Goal: Task Accomplishment & Management: Use online tool/utility

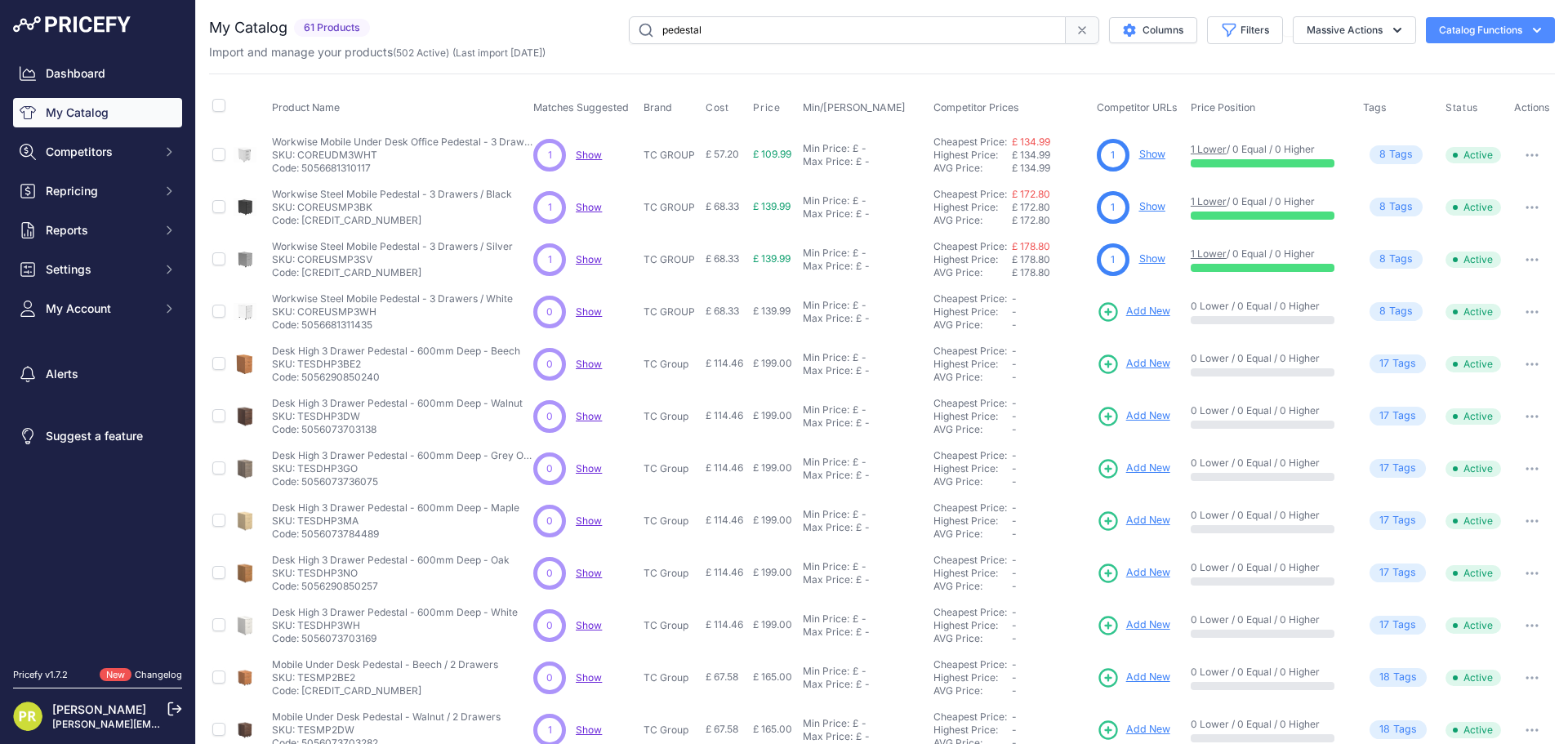
click at [1143, 149] on link "Show" at bounding box center [1152, 154] width 27 height 12
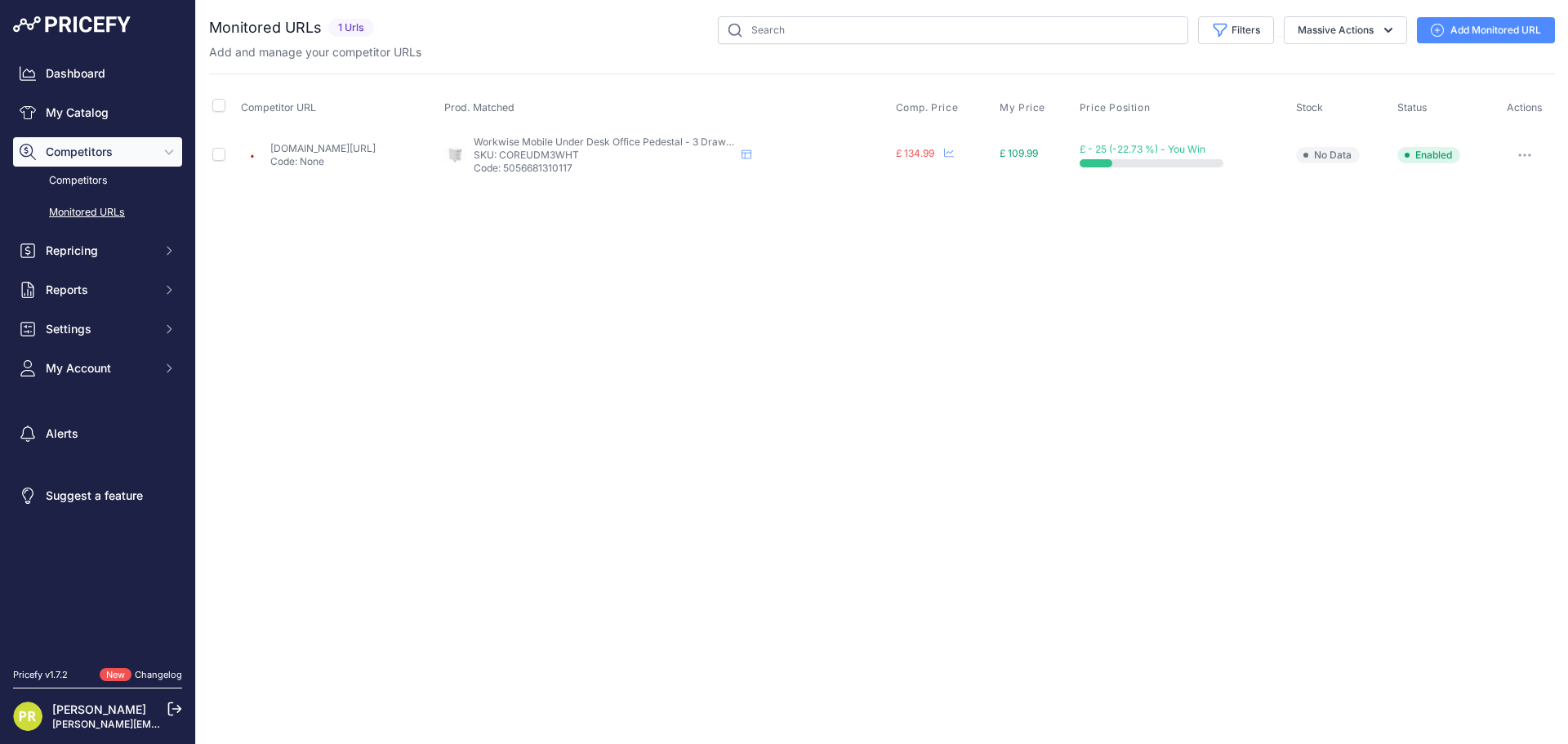
click at [1524, 154] on icon "button" at bounding box center [1524, 156] width 13 height 3
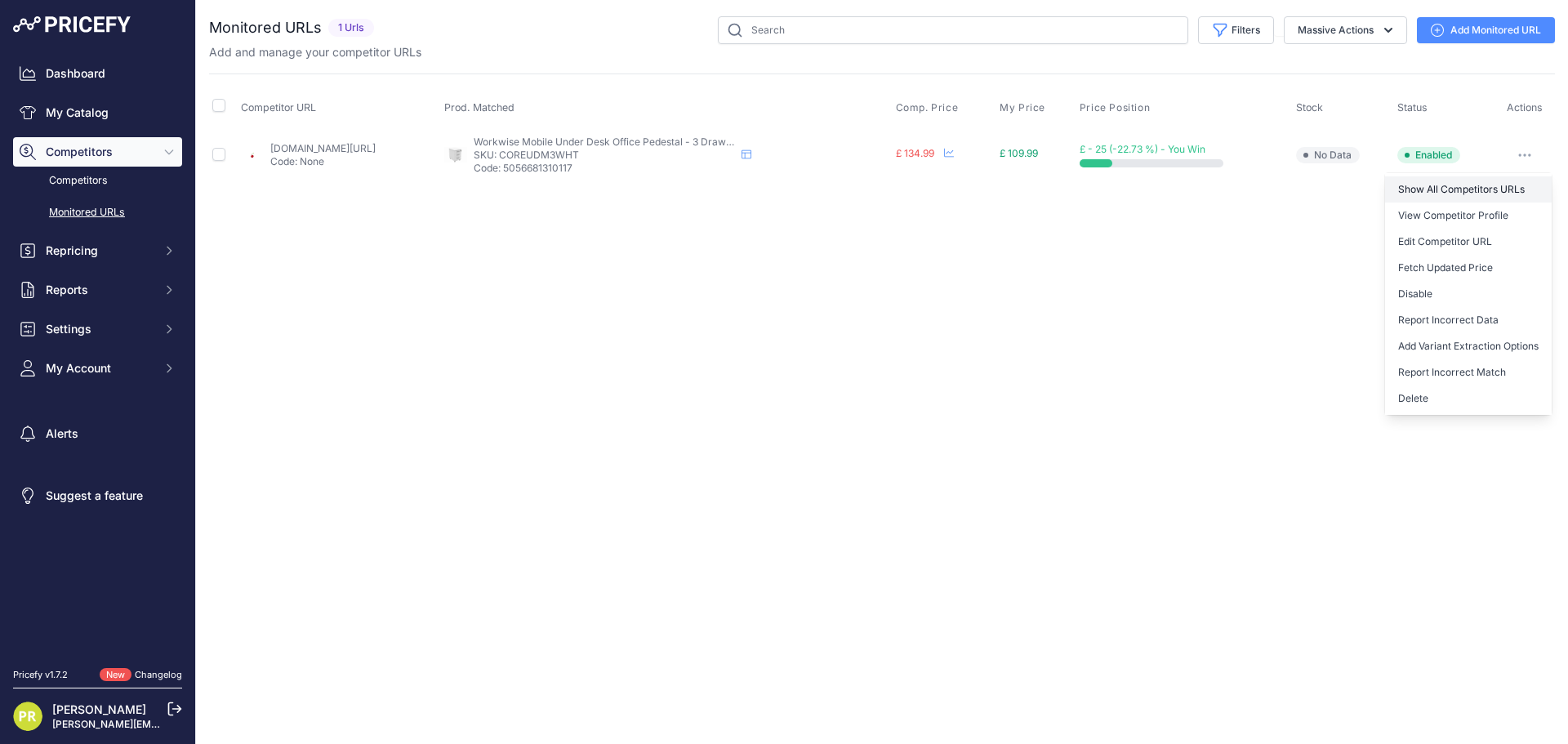
click at [1499, 182] on link "Show All Competitors URLs" at bounding box center [1468, 189] width 167 height 27
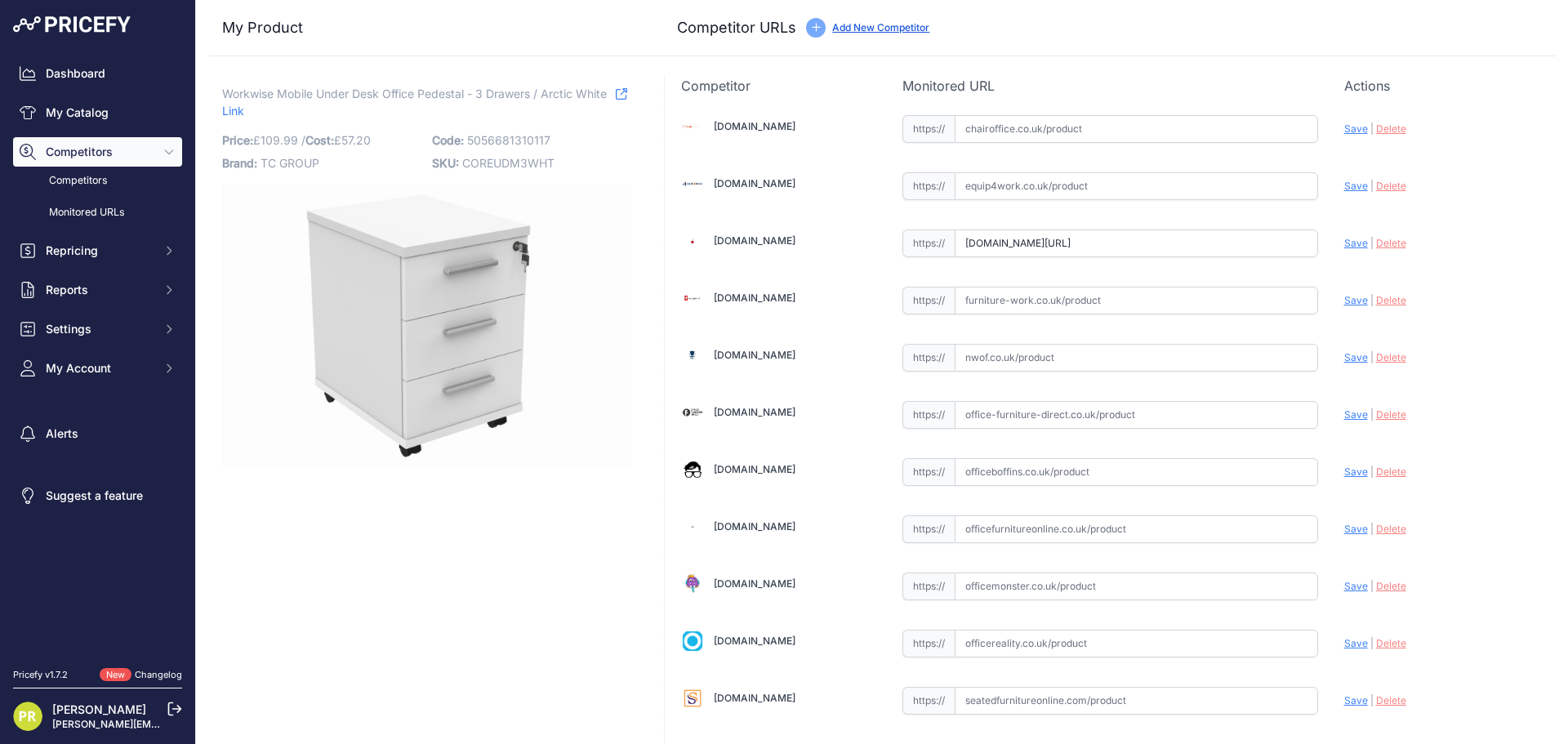
click at [970, 467] on input "text" at bounding box center [1135, 472] width 363 height 27
paste input "https://www.officeboffins.co.uk/horizon-under-desk-mobile-office-drawer-pedesta…"
click at [1344, 470] on span "Save" at bounding box center [1356, 471] width 24 height 12
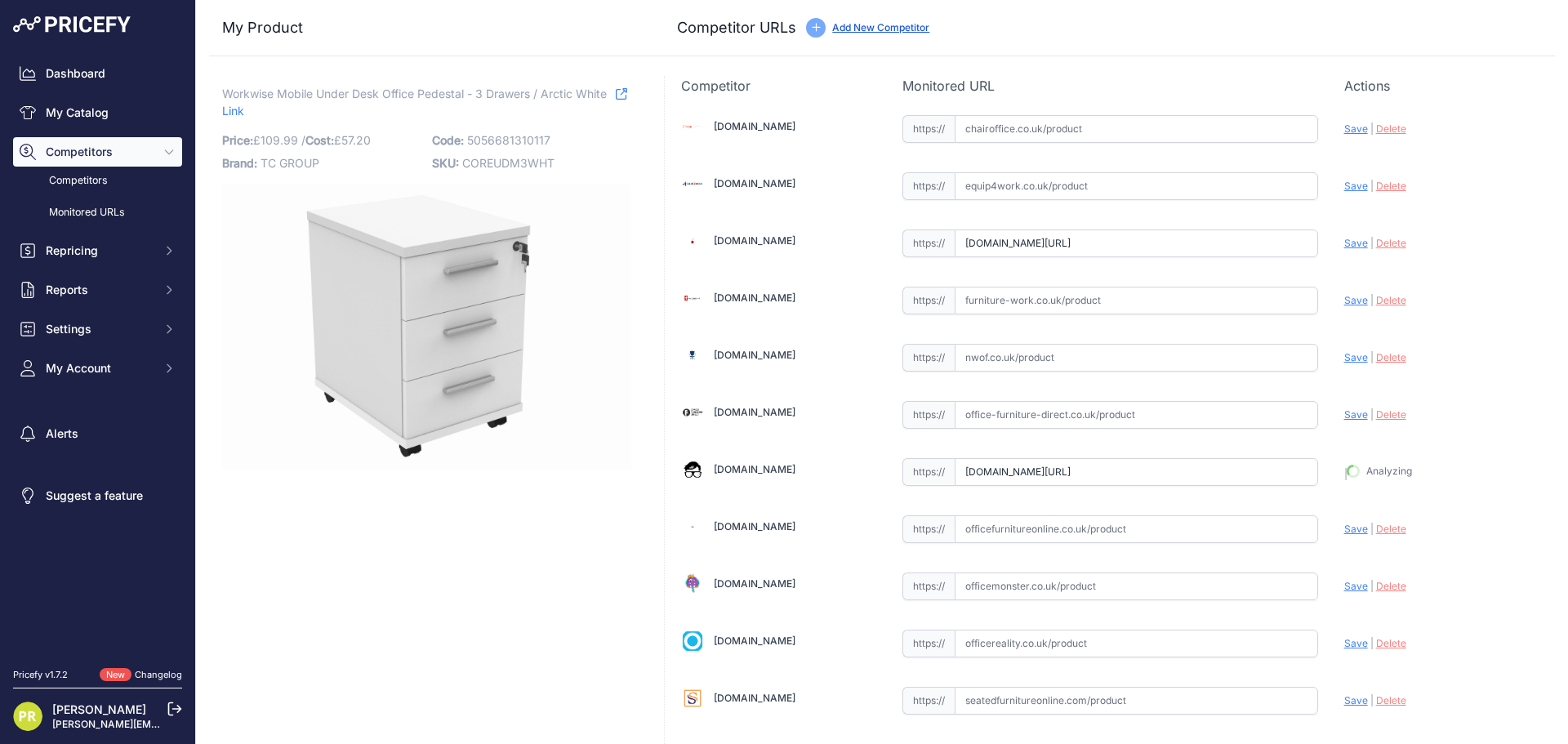
type input "[URL][DOMAIN_NAME]"
drag, startPoint x: 977, startPoint y: 290, endPoint x: 983, endPoint y: 298, distance: 10.0
click at [977, 290] on input "text" at bounding box center [1135, 300] width 363 height 27
paste input "https://www.furniture-work.co.uk/axis-low-mobile-pedestal-121443.html"
click at [1350, 301] on span "Save" at bounding box center [1356, 300] width 24 height 12
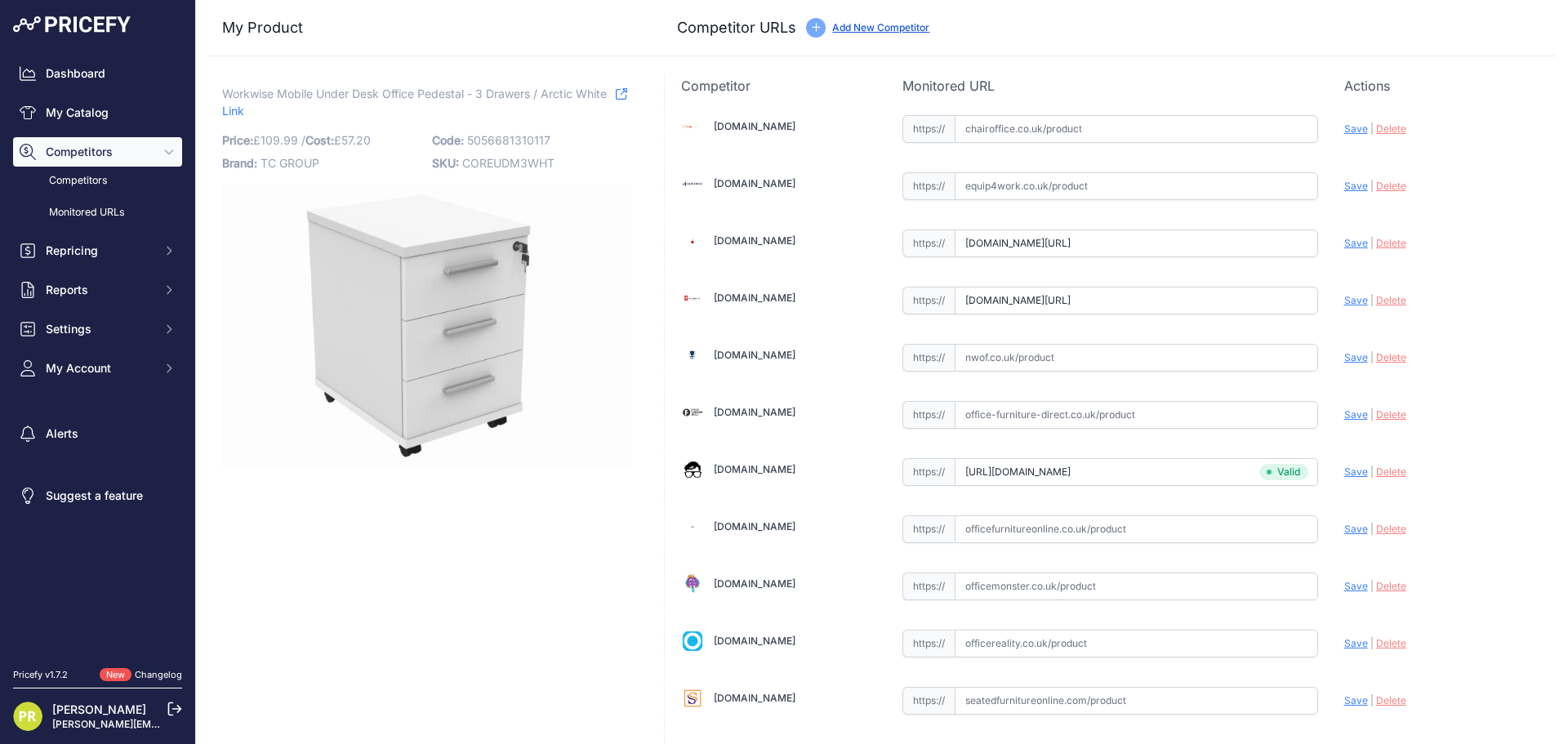
type input "[URL][DOMAIN_NAME]"
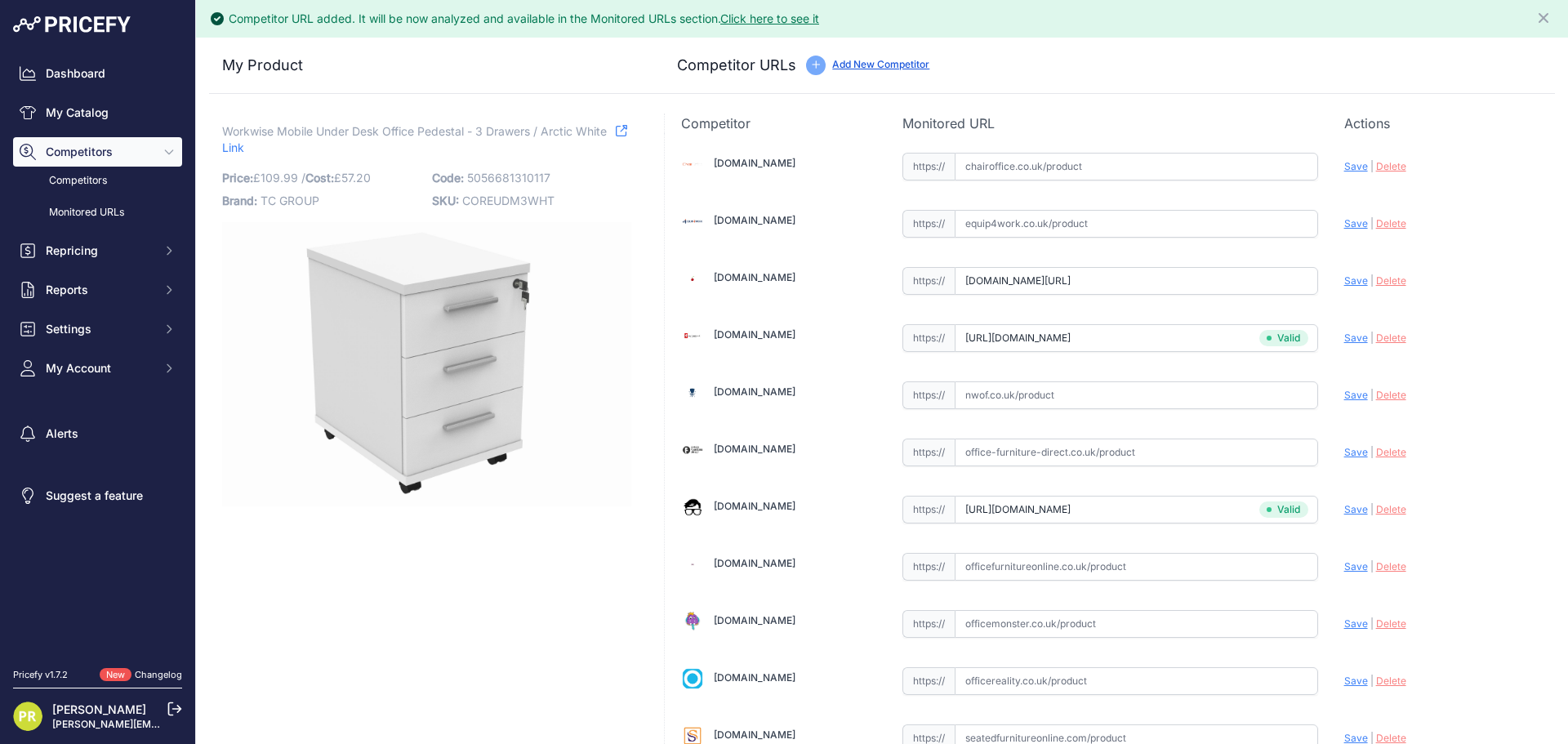
click at [1344, 275] on span "Save" at bounding box center [1356, 280] width 24 height 12
type input "https://www.euroffice.co.uk/product/mobile-under-desk-office-storage-unit-3-dra…"
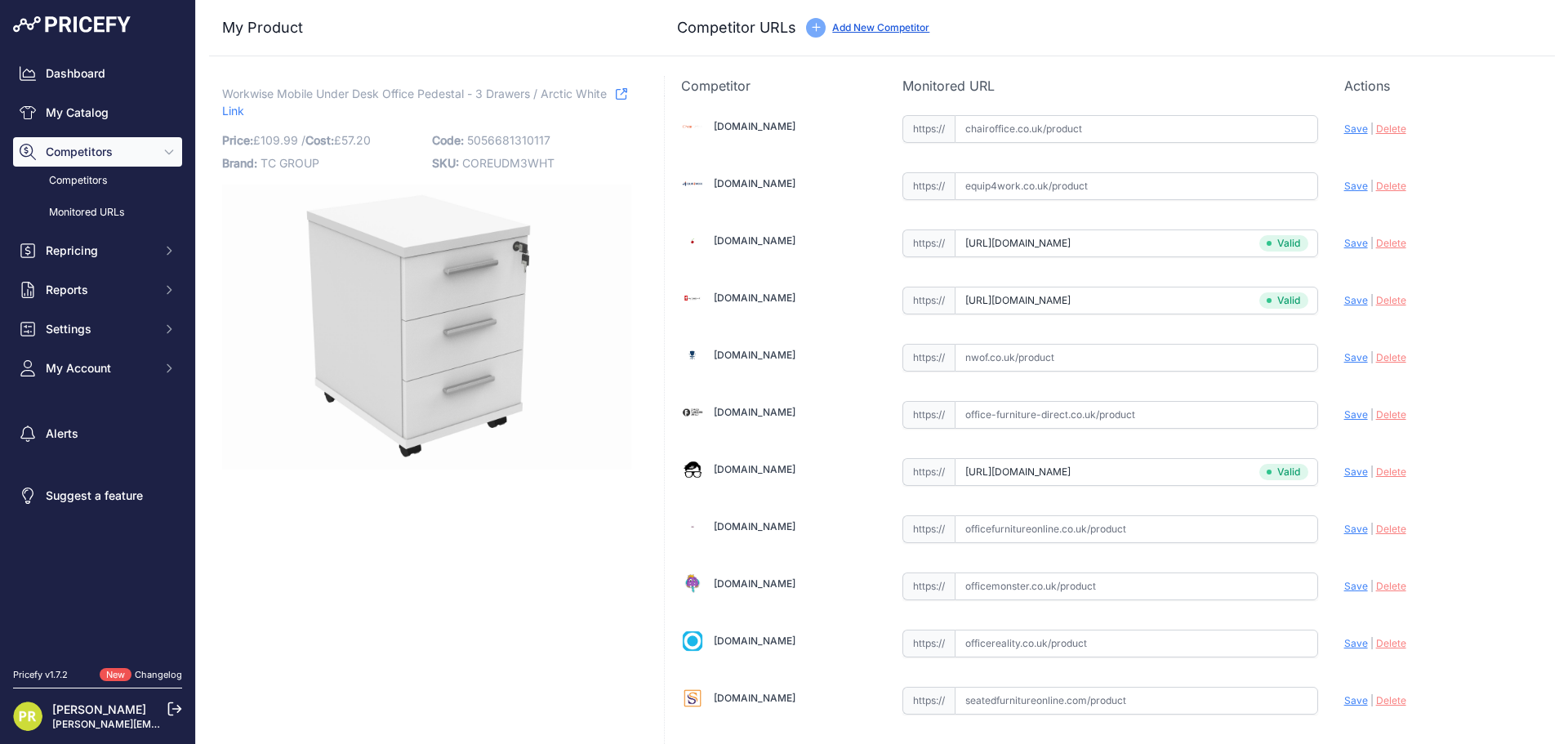
click at [1048, 127] on input "text" at bounding box center [1135, 129] width 363 height 27
paste input "https://www.chairoffice.co.uk/avon-mobile-pedestal-3-drawer/"
click at [1346, 133] on span "Save" at bounding box center [1356, 128] width 24 height 12
type input "https://www.chairoffice.co.uk/avon-mobile-pedestal-3-drawer/?prirule_jdsnikfkfj…"
type input "www.euroffice.co.uk/product/mobile-under-desk-office-storage-unit-3-drawers-arc…"
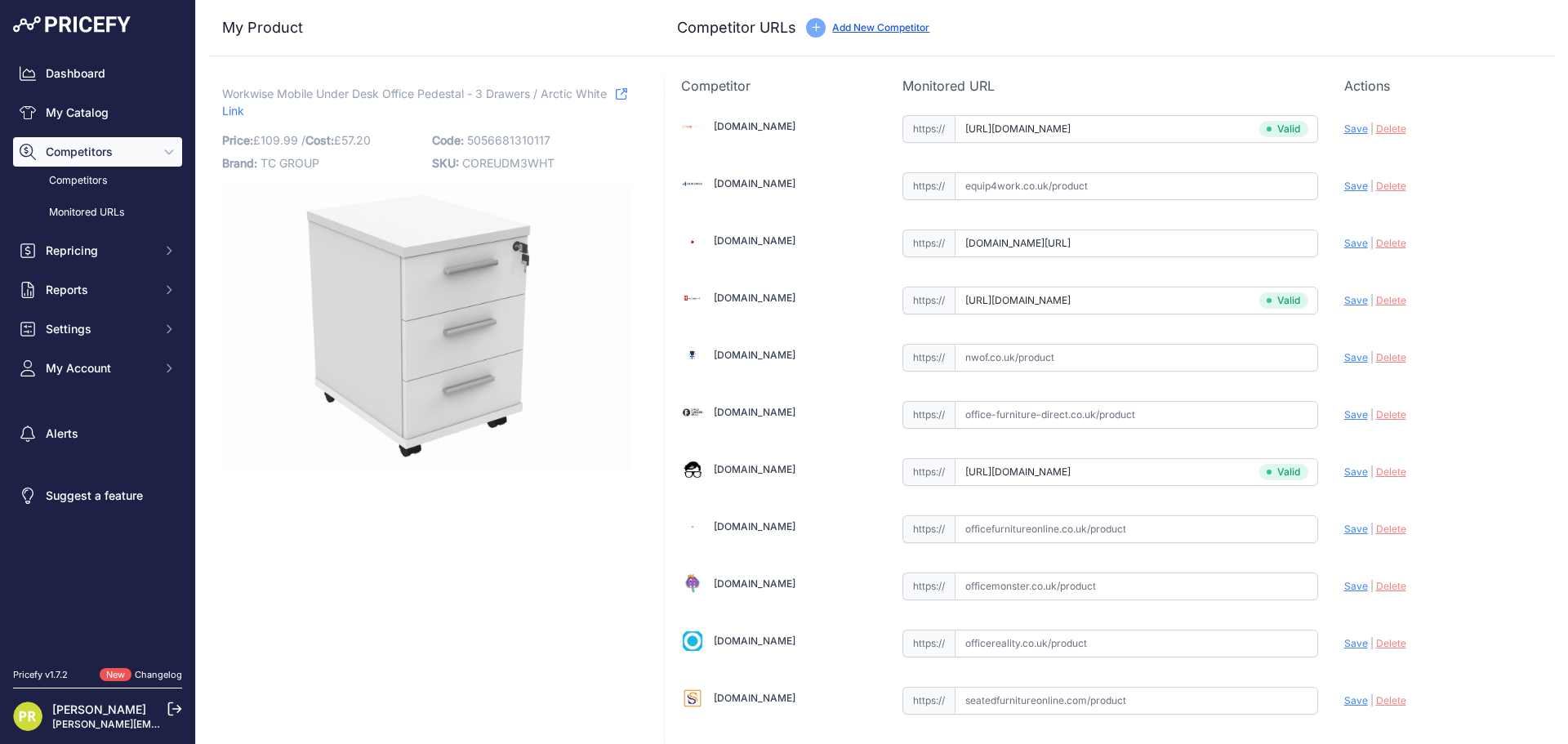
click at [1026, 239] on input "www.euroffice.co.uk/product/mobile-under-desk-office-storage-unit-3-drawers-arc…" at bounding box center [1135, 243] width 363 height 27
click at [1013, 282] on div "Chairoffice.co.uk Valid Save" at bounding box center [1109, 499] width 890 height 808
type input "www.furniture-work.co.uk/axis-low-mobile-pedestal-121443.html?prirule_jdsnikfkf…"
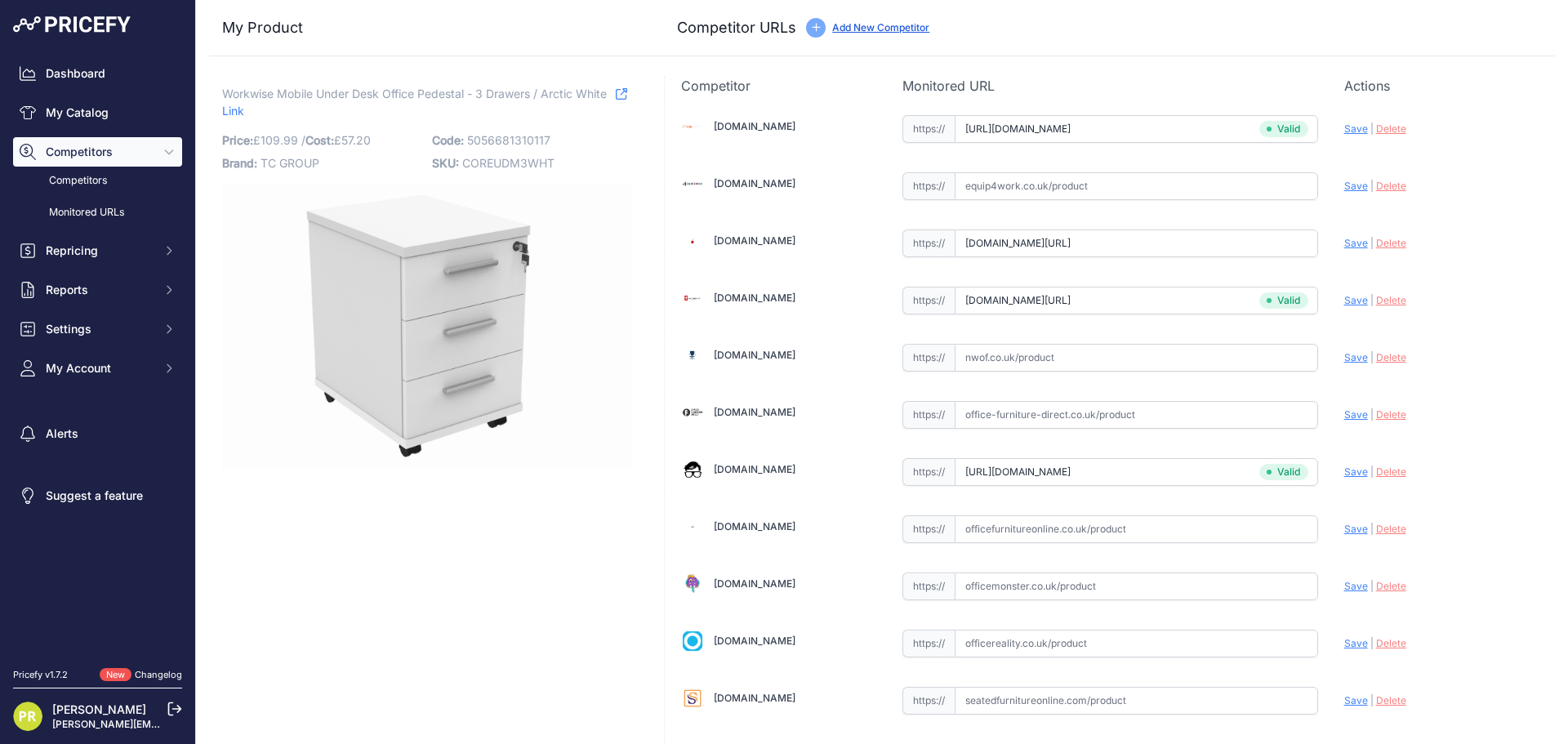
click at [1023, 294] on input "www.furniture-work.co.uk/axis-low-mobile-pedestal-121443.html?prirule_jdsnikfkf…" at bounding box center [1135, 300] width 363 height 27
click at [1101, 481] on input "[URL][DOMAIN_NAME]" at bounding box center [1135, 472] width 363 height 27
type input "[DOMAIN_NAME][URL]"
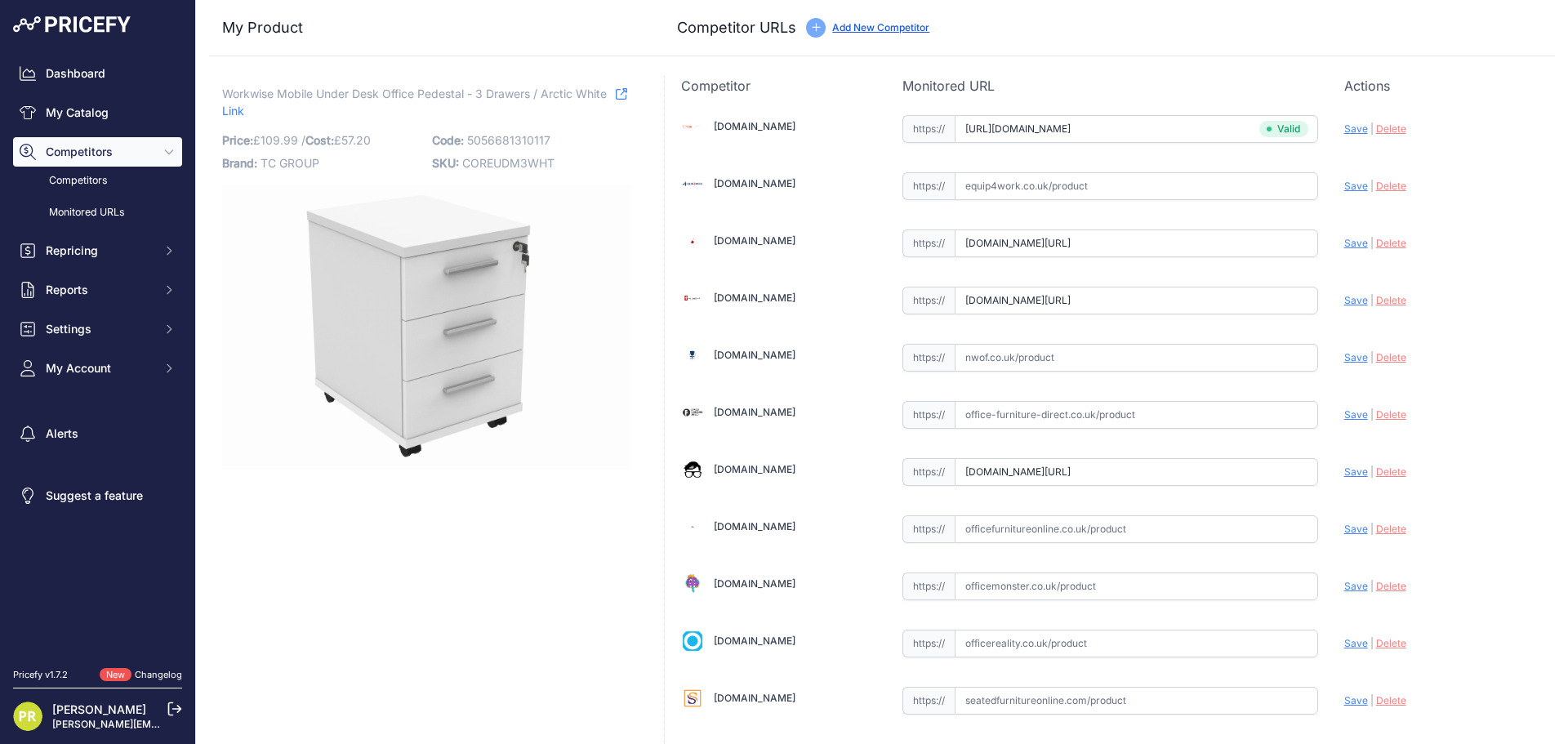
click at [1101, 481] on input "[DOMAIN_NAME][URL]" at bounding box center [1135, 472] width 363 height 27
click at [1347, 245] on span "Save" at bounding box center [1356, 243] width 24 height 12
type input "[URL][DOMAIN_NAME]"
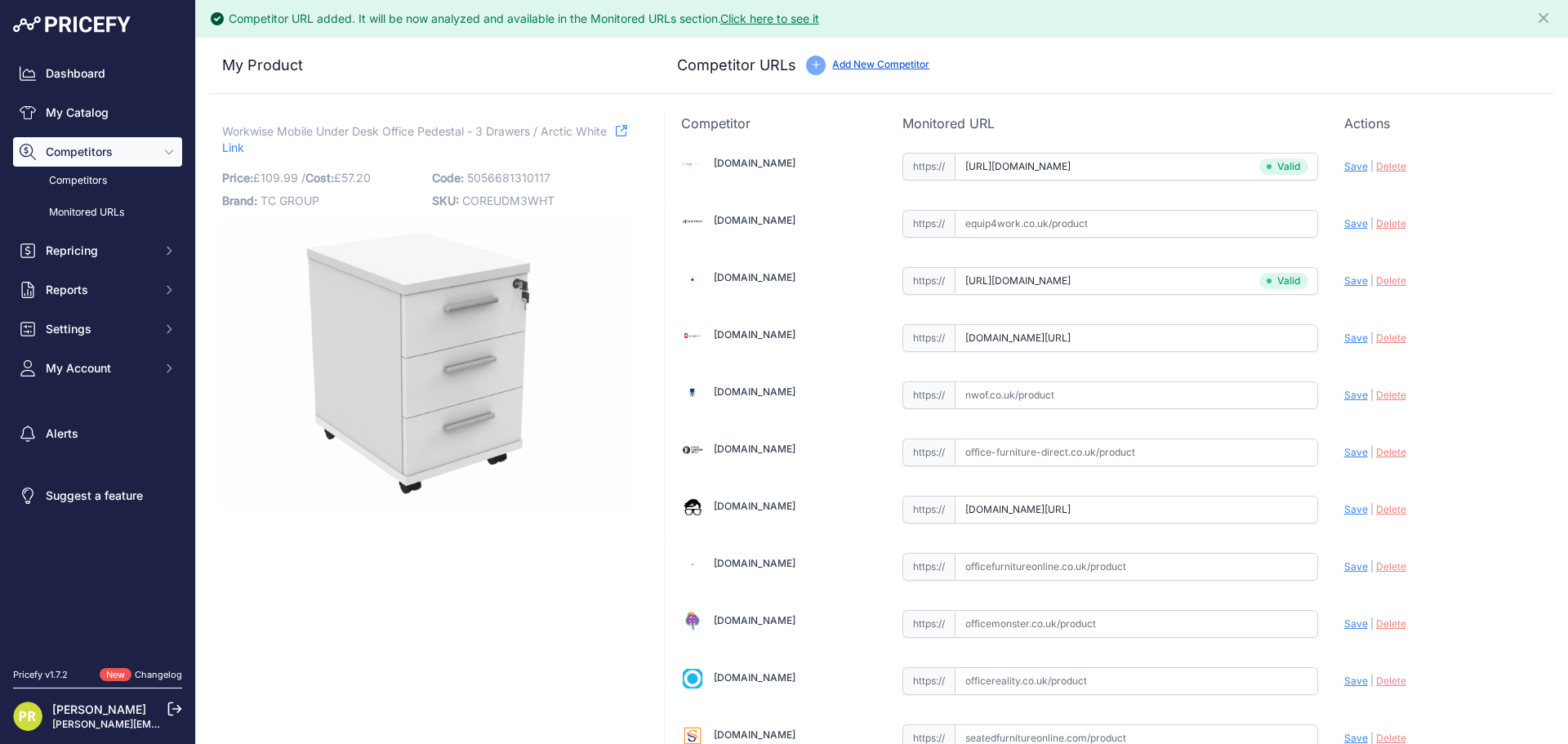
click at [1347, 345] on div "Update Profile Save | [GEOGRAPHIC_DATA] Analyzing" at bounding box center [1441, 334] width 194 height 26
click at [1347, 343] on span "Save" at bounding box center [1356, 338] width 24 height 12
type input "[URL][DOMAIN_NAME]"
click at [1345, 511] on span "Save" at bounding box center [1356, 509] width 24 height 12
type input "https://www.officeboffins.co.uk/horizon-under-desk-mobile-office-drawer-pedesta…"
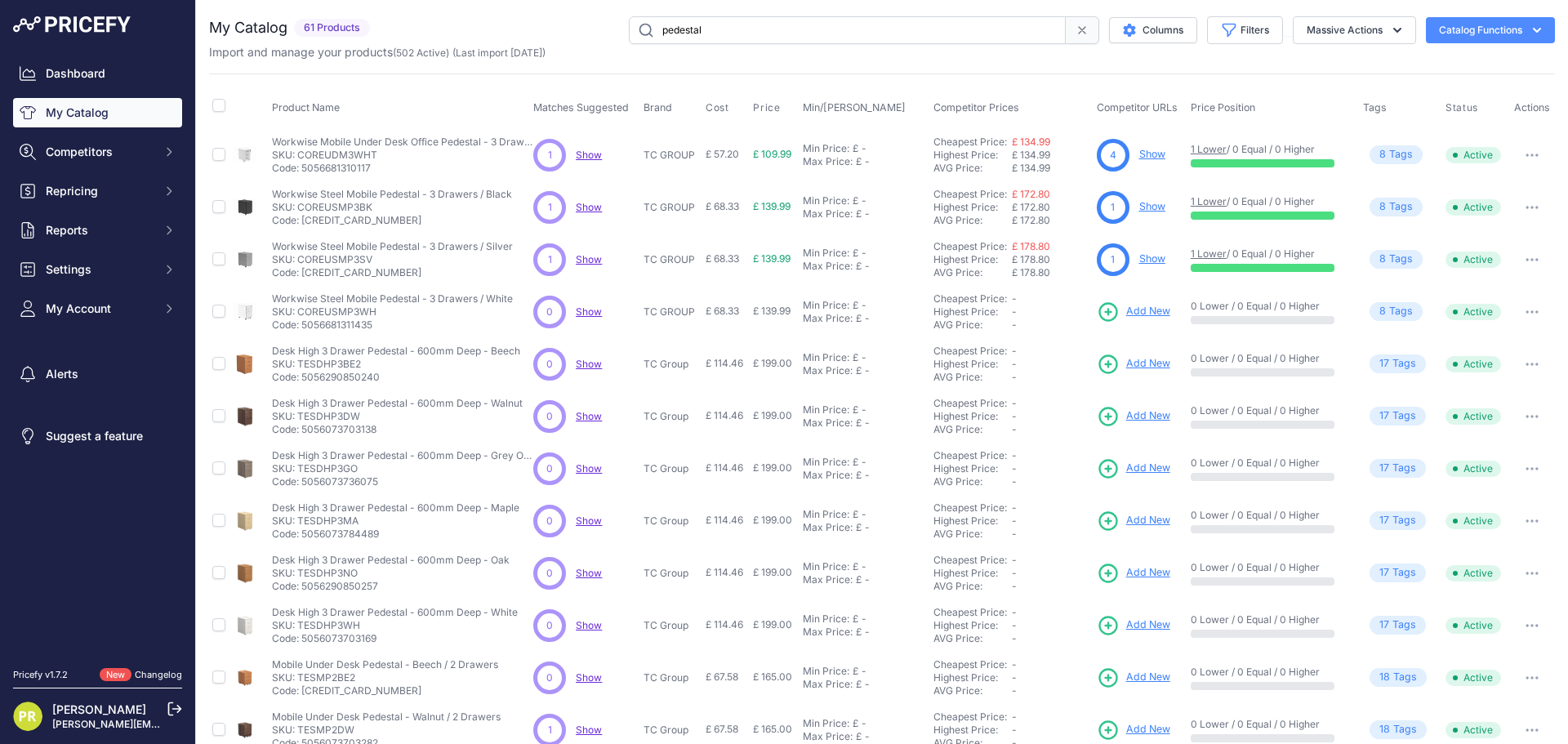
click at [1150, 152] on link "Show" at bounding box center [1152, 154] width 27 height 12
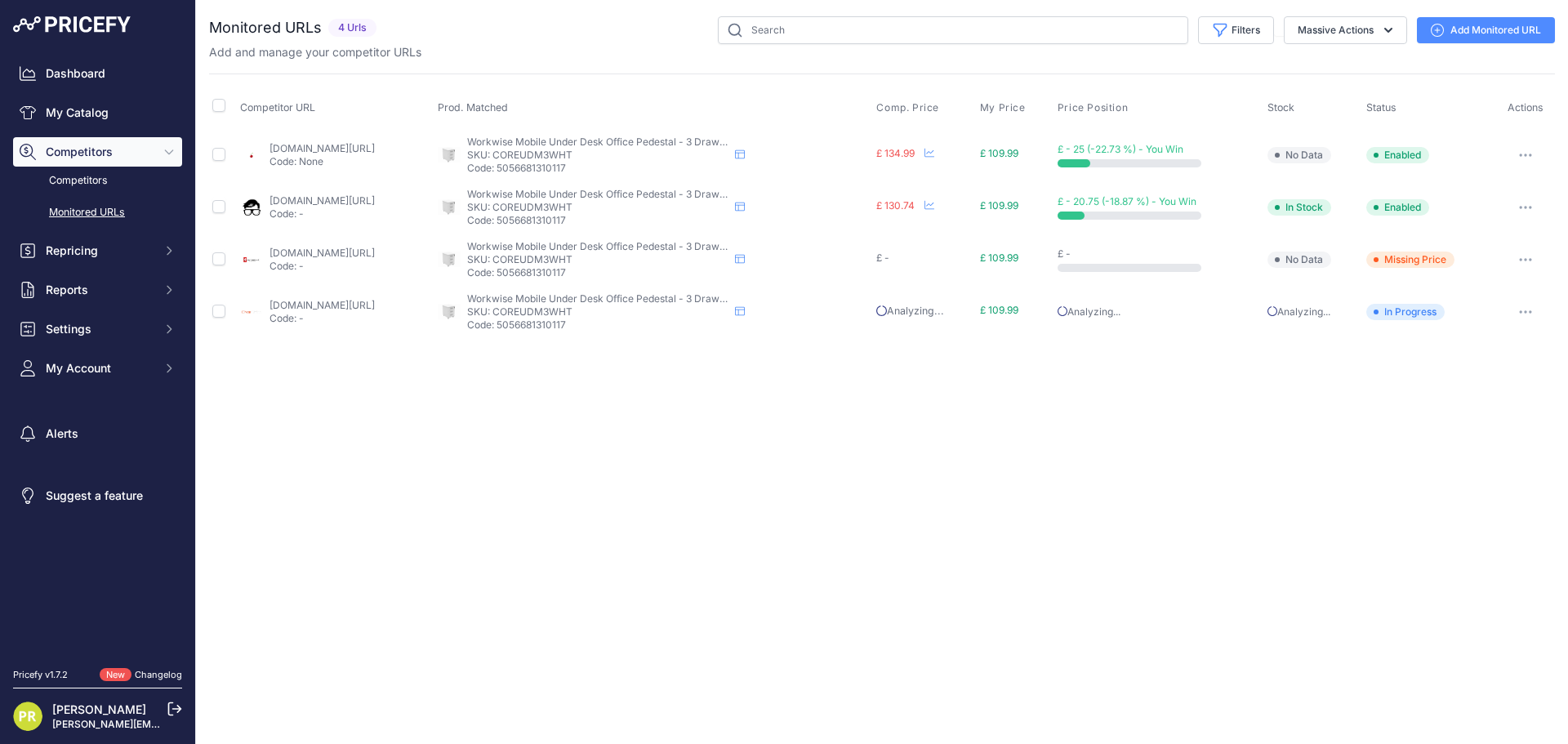
click at [1524, 156] on icon "button" at bounding box center [1524, 156] width 13 height 3
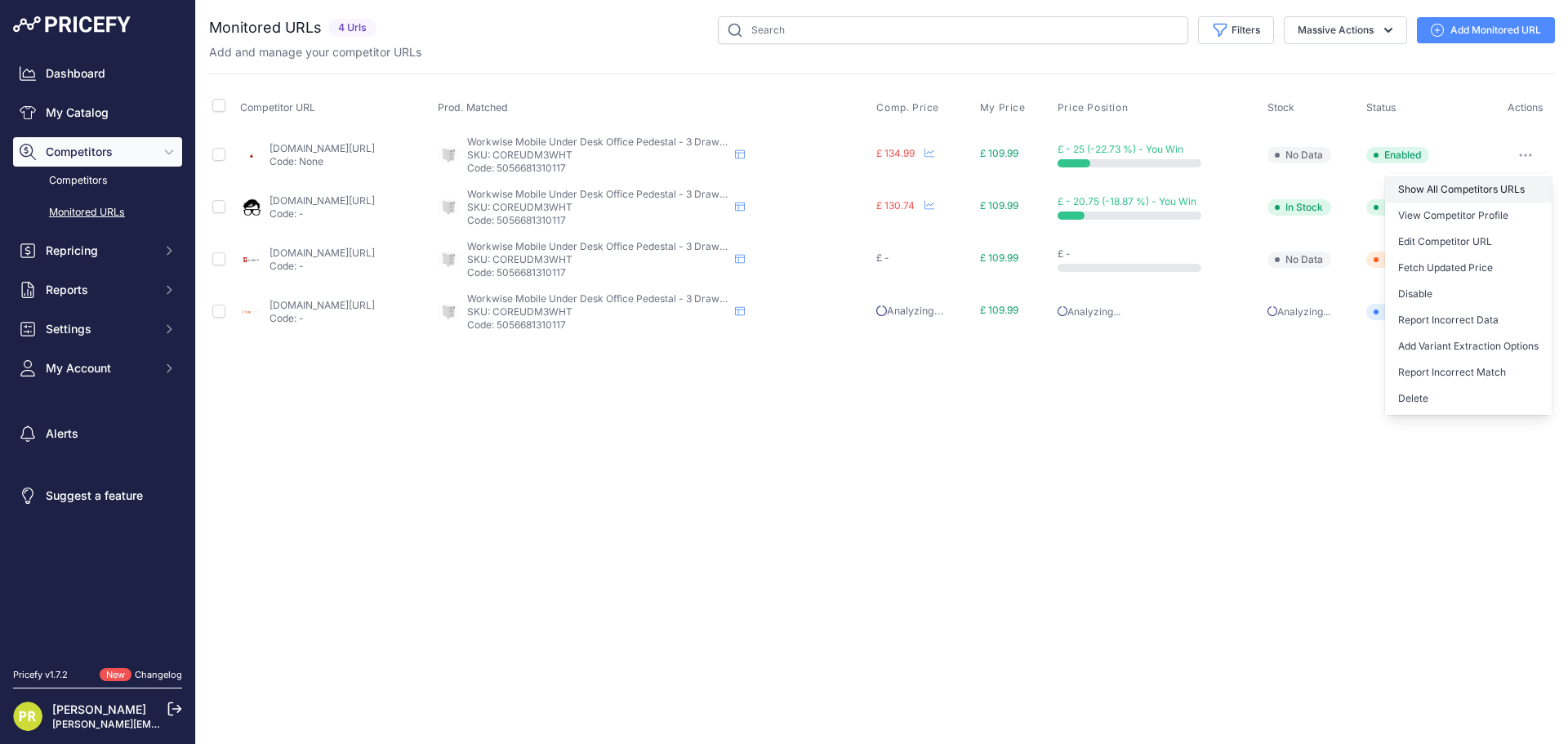
click at [1480, 184] on link "Show All Competitors URLs" at bounding box center [1468, 189] width 167 height 27
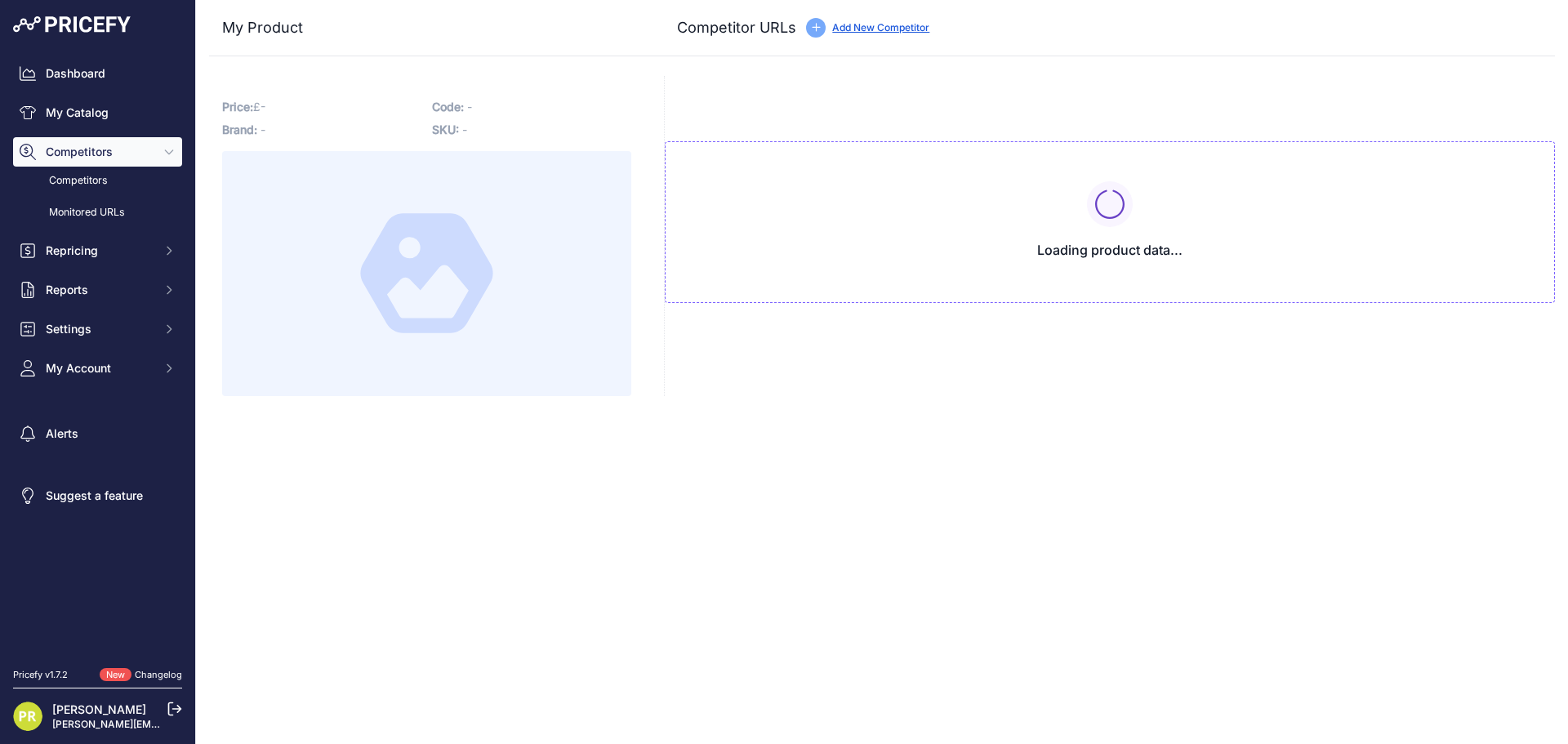
type input "[DOMAIN_NAME][URL]"
type input "www.euroffice.co.uk/product/mobile-under-desk-office-storage-unit-3-drawers-arc…"
type input "www.furniture-work.co.uk/axis-low-mobile-pedestal-121443.html?prirule_jdsnikfkf…"
type input "www.officeboffins.co.uk/horizon-under-desk-mobile-office-drawer-pedestals.html?…"
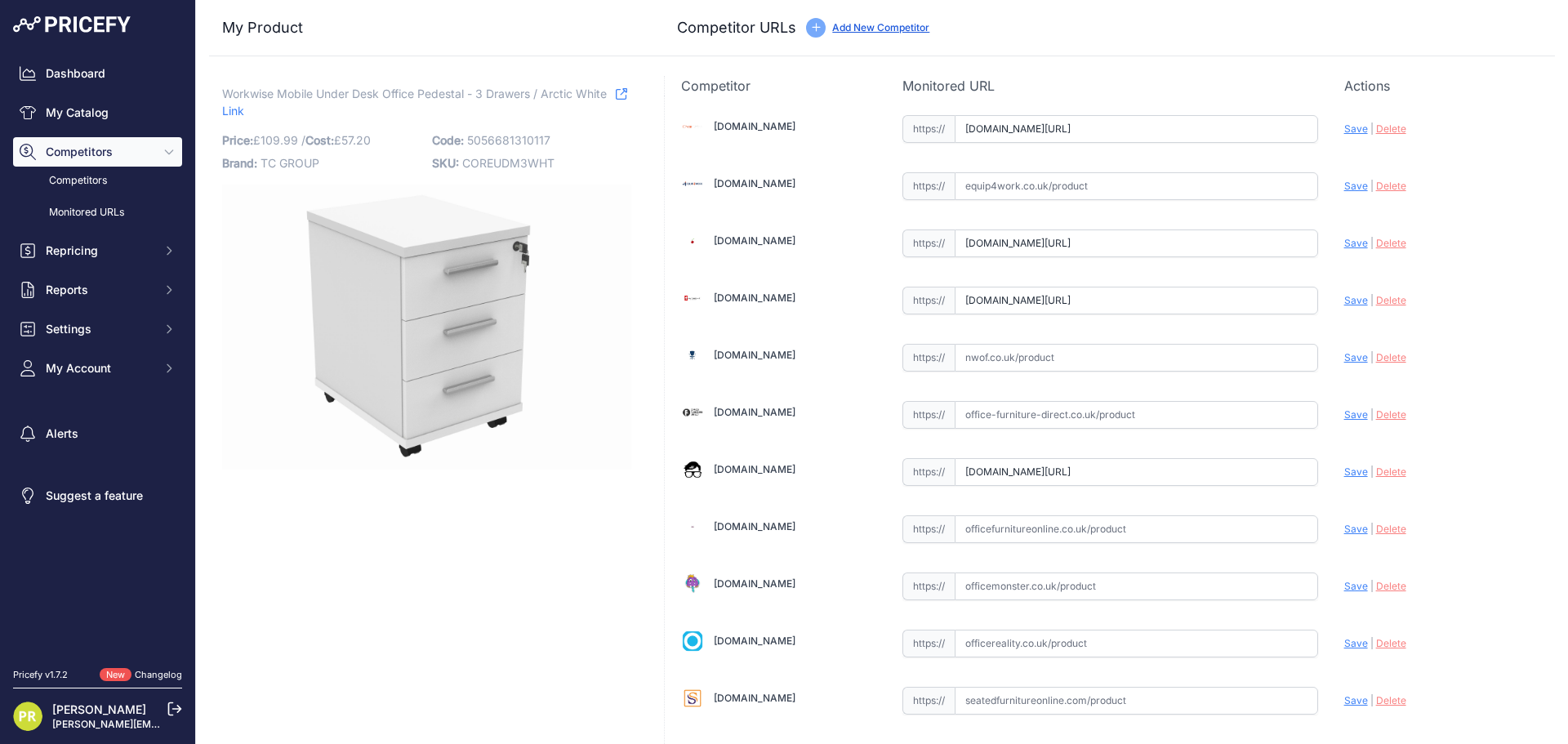
click at [1145, 128] on input "www.chairoffice.co.uk/avon-mobile-pedestal-3-drawer/?prirule_jdsnikfkfjsd=6252" at bounding box center [1135, 129] width 363 height 27
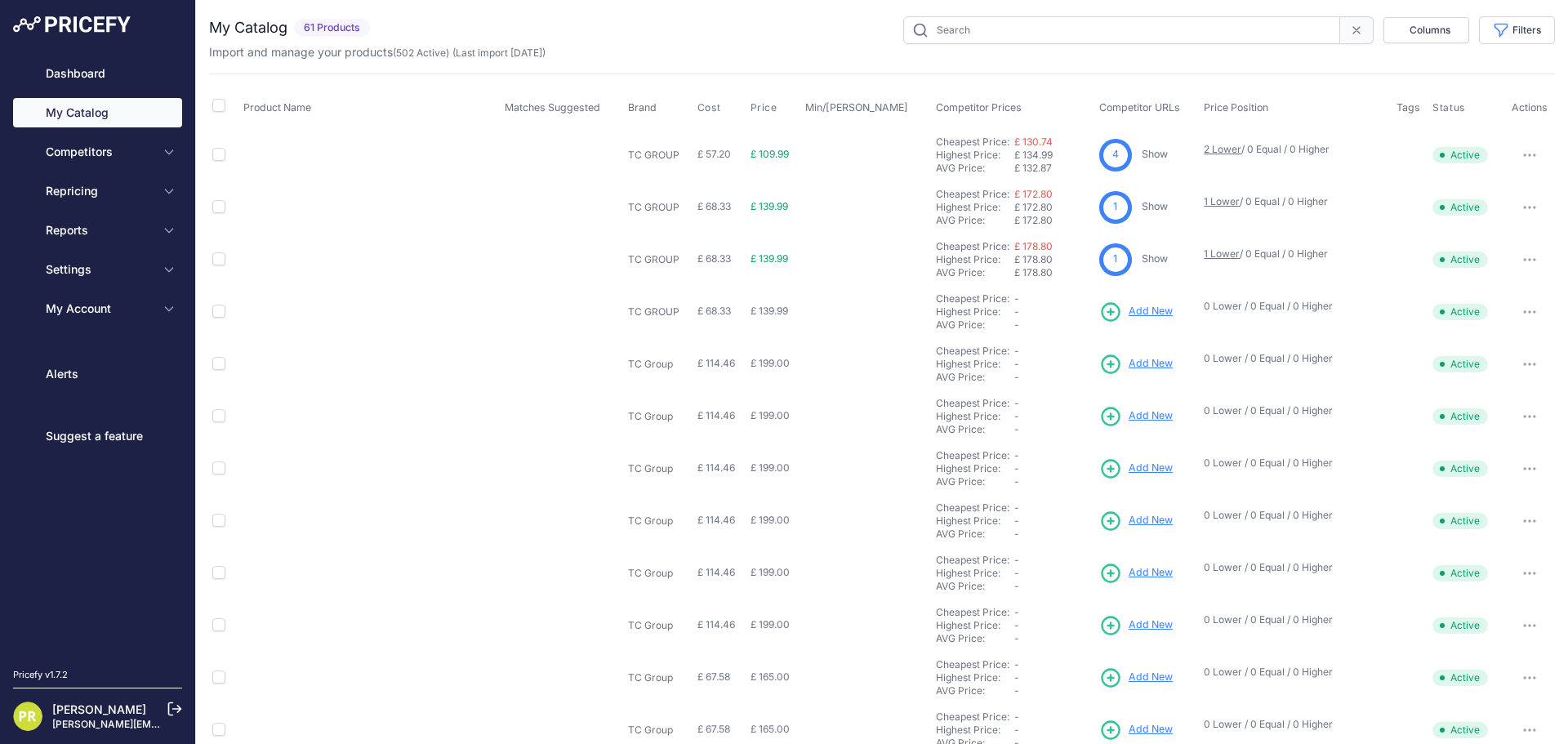
type input "pedestal"
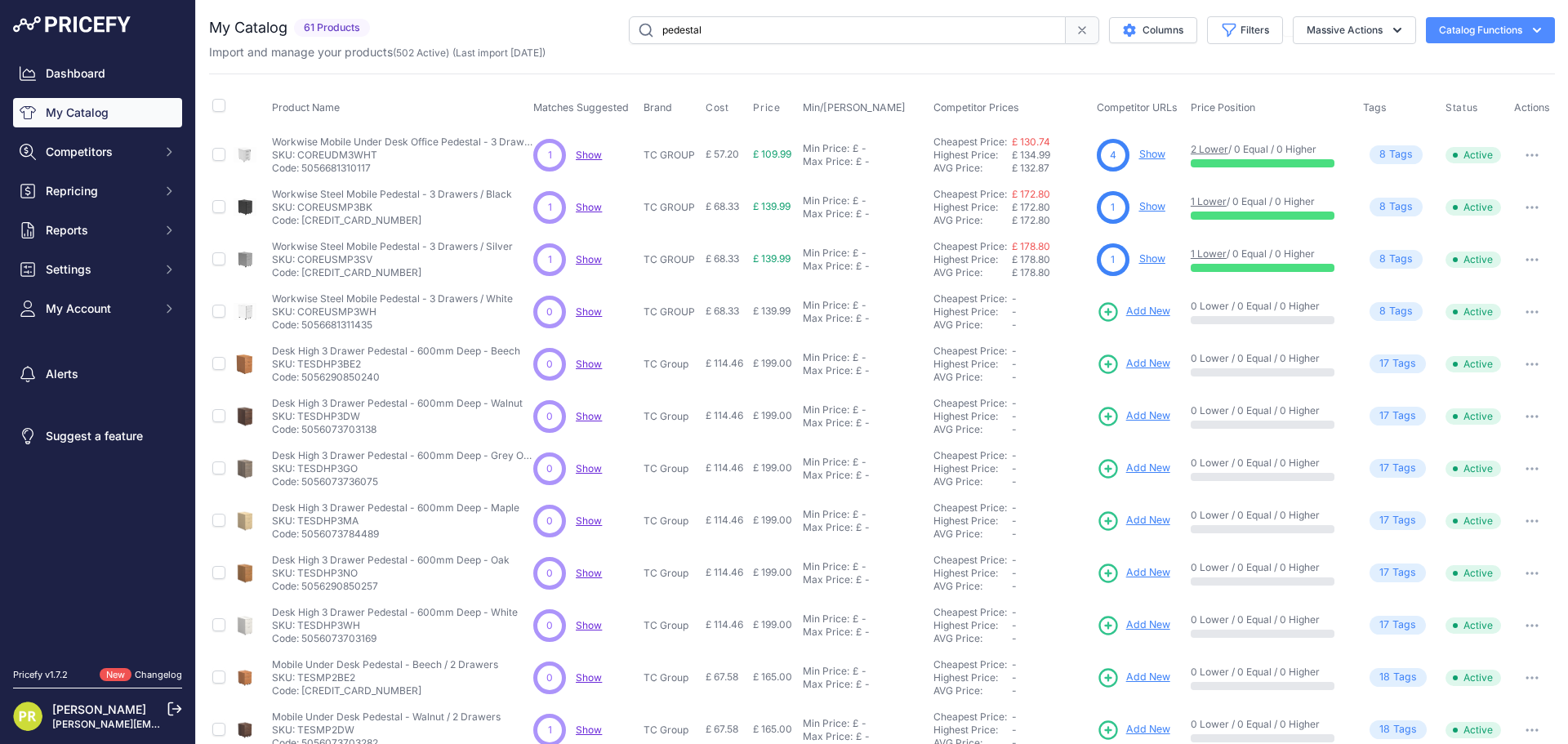
click at [1525, 206] on icon "button" at bounding box center [1531, 208] width 13 height 3
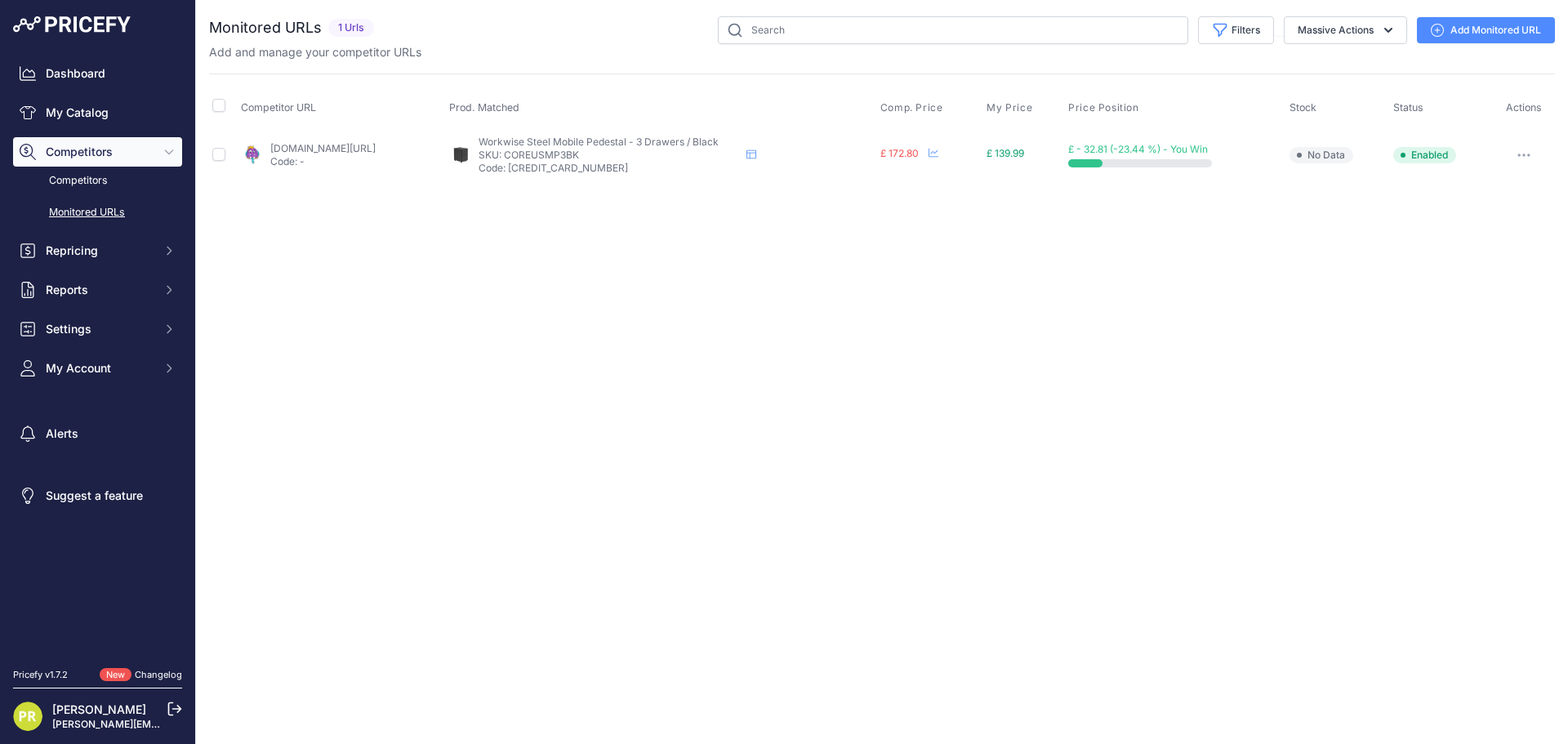
click at [1523, 167] on td "Show All Competitors URLs View Competitor Profile Edit Competitor URL Fetch Upd…" at bounding box center [1524, 155] width 63 height 53
click at [1526, 162] on button "button" at bounding box center [1524, 155] width 32 height 23
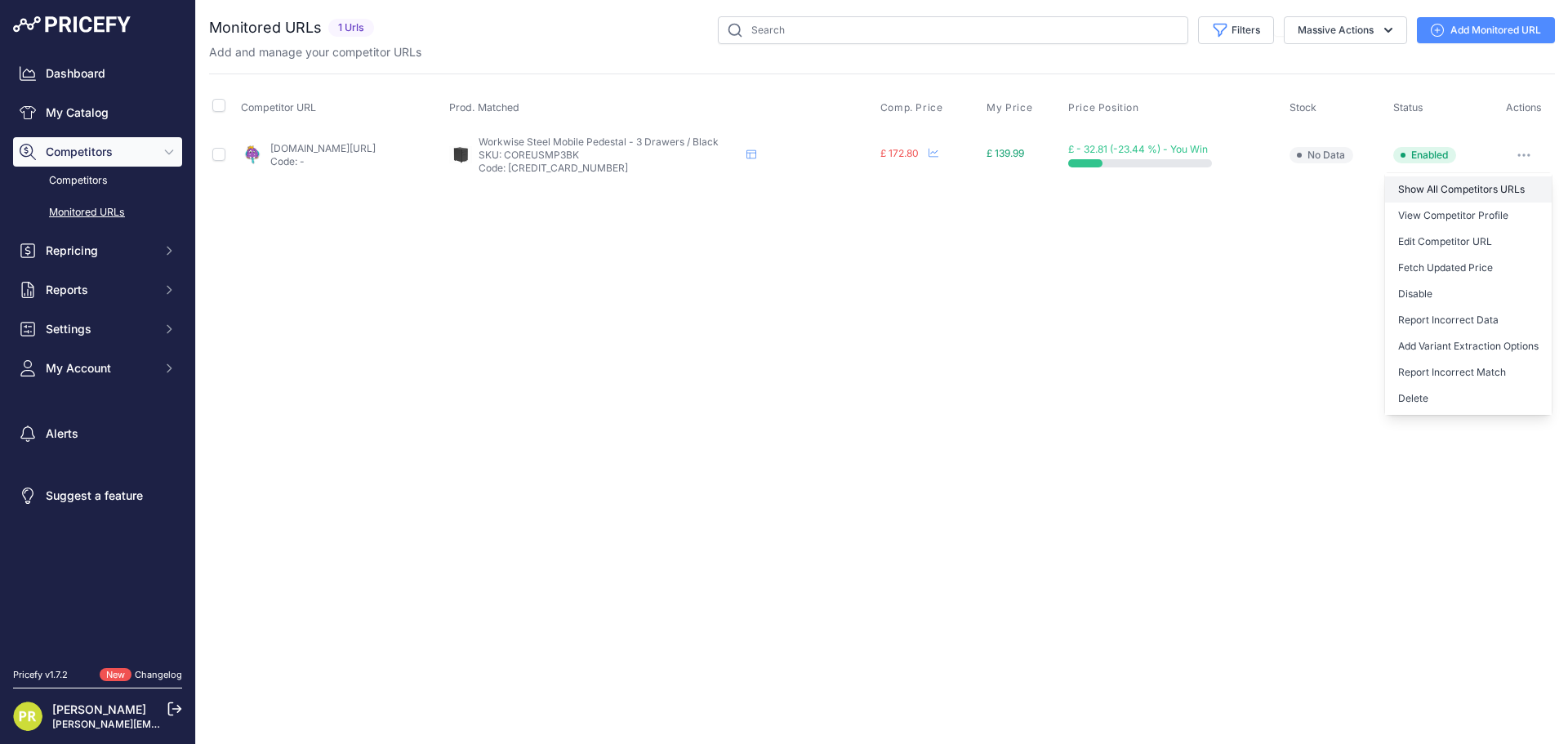
click at [1442, 192] on link "Show All Competitors URLs" at bounding box center [1468, 189] width 167 height 27
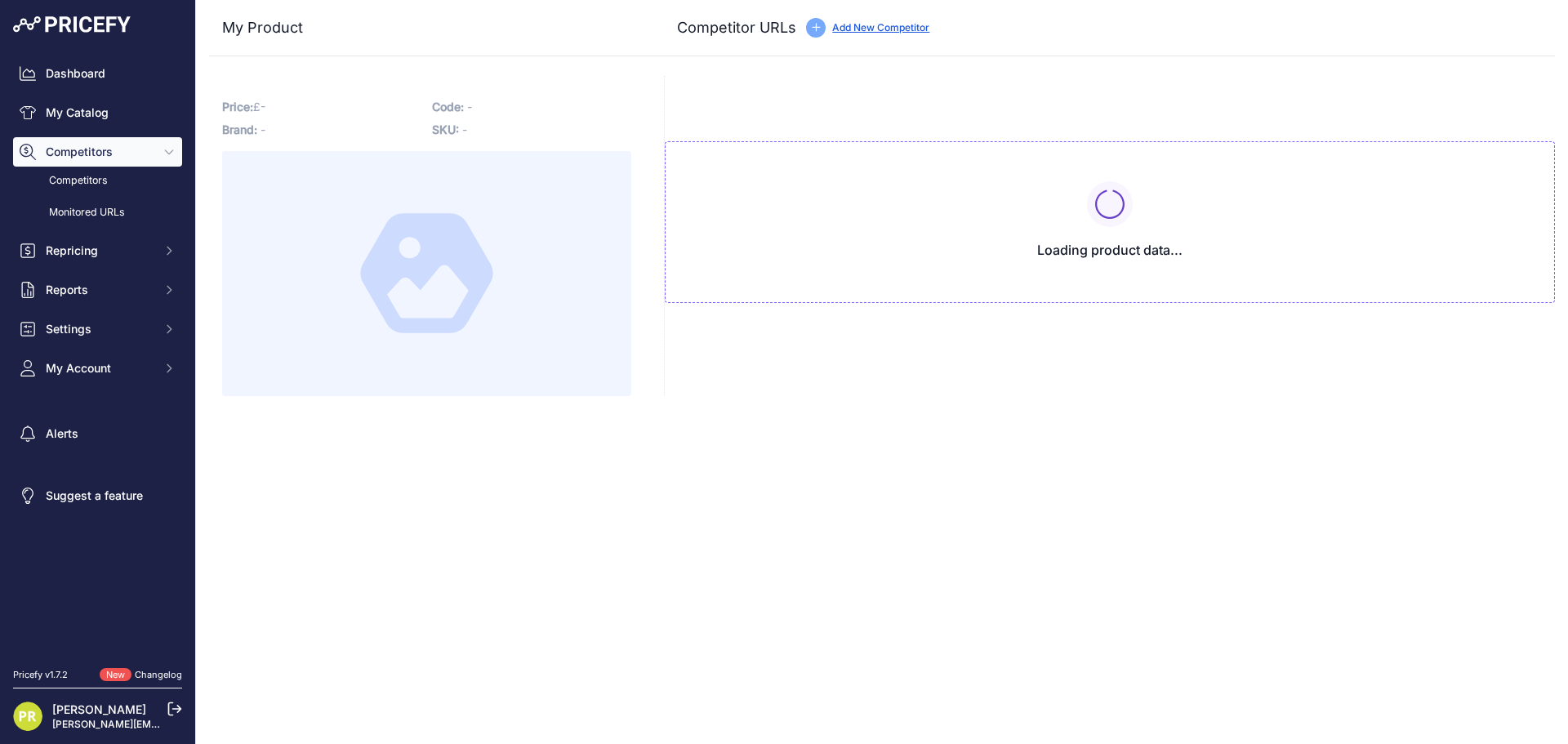
type input "[DOMAIN_NAME][URL]"
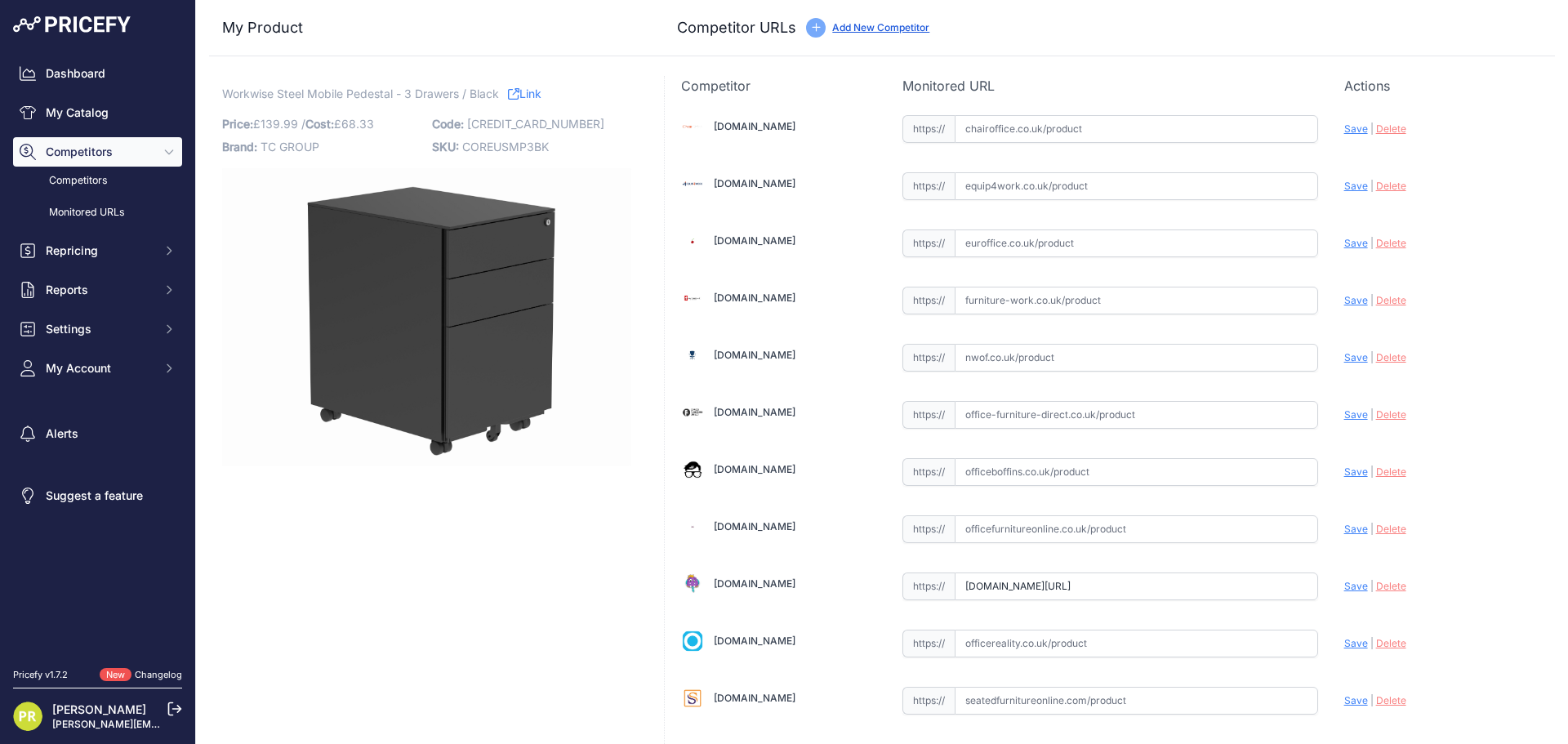
click at [981, 143] on div "[DOMAIN_NAME] Valid Save" at bounding box center [1109, 499] width 890 height 808
click at [999, 134] on input "text" at bounding box center [1135, 129] width 363 height 27
paste input "[URL][DOMAIN_NAME]"
type input "[DOMAIN_NAME][URL]"
click at [998, 251] on input "text" at bounding box center [1135, 243] width 363 height 27
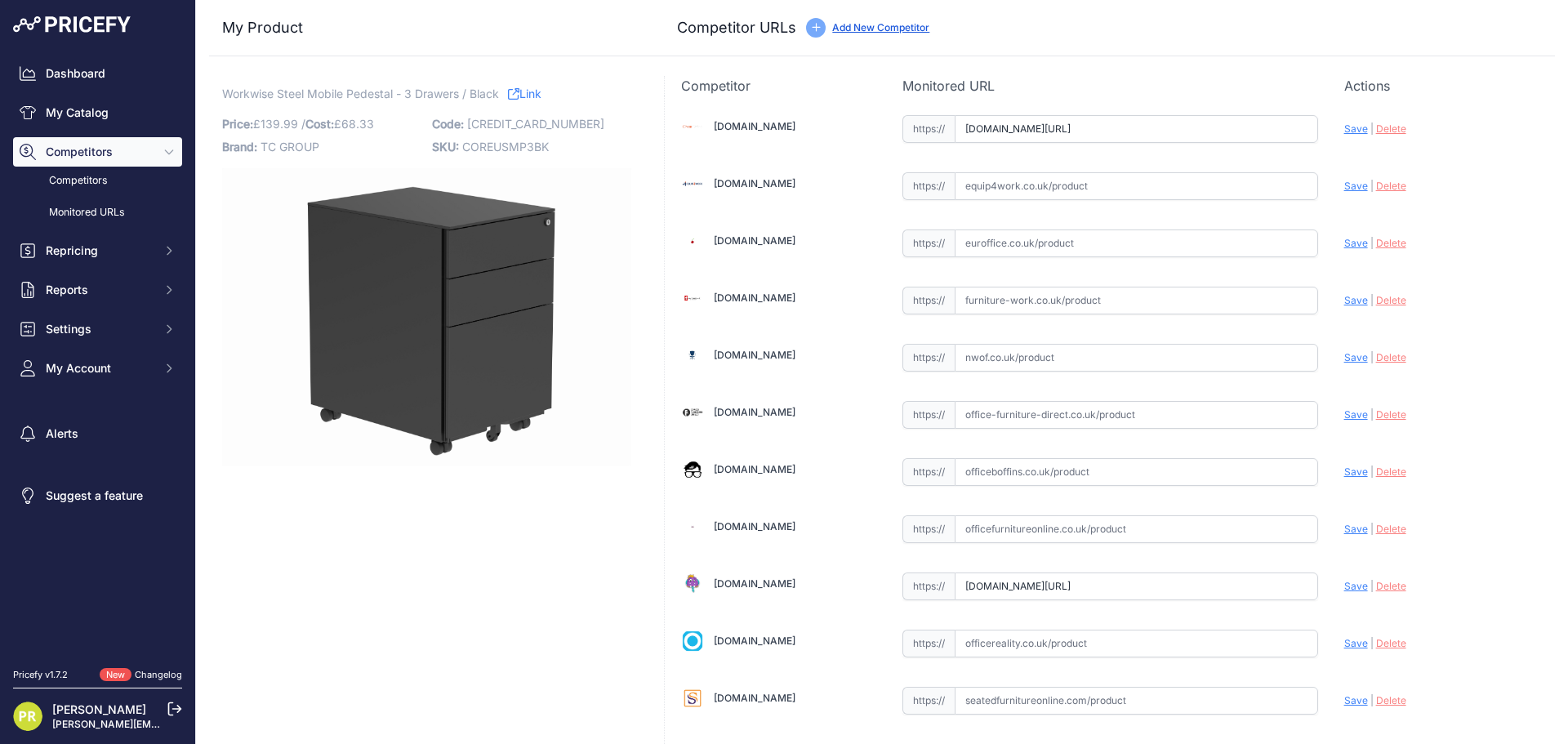
paste input "[URL][DOMAIN_NAME]"
type input "[DOMAIN_NAME][URL]"
click at [1006, 304] on input "text" at bounding box center [1135, 300] width 363 height 27
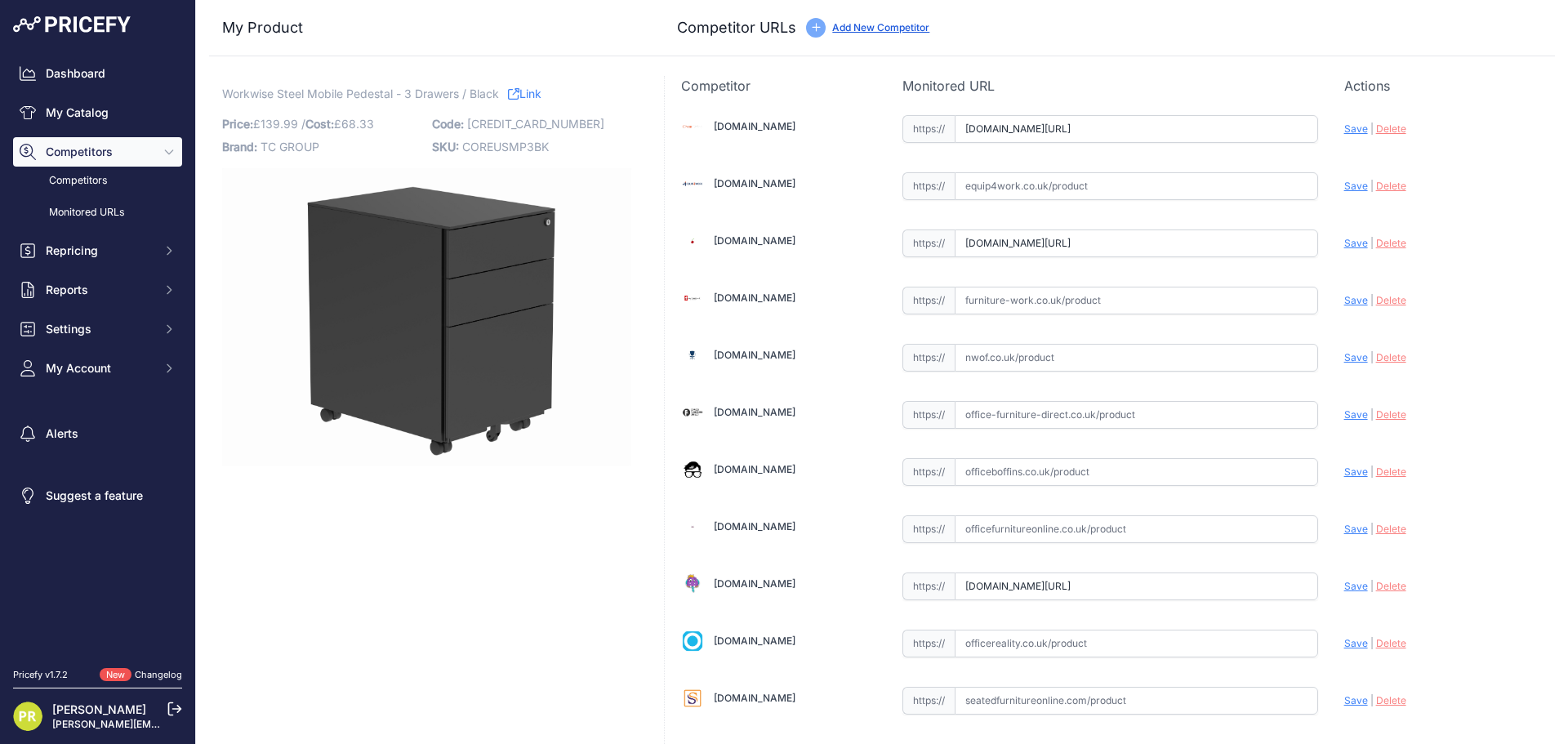
paste input "[URL][DOMAIN_NAME]"
type input "[DOMAIN_NAME][URL]"
click at [1014, 461] on input "text" at bounding box center [1135, 472] width 363 height 27
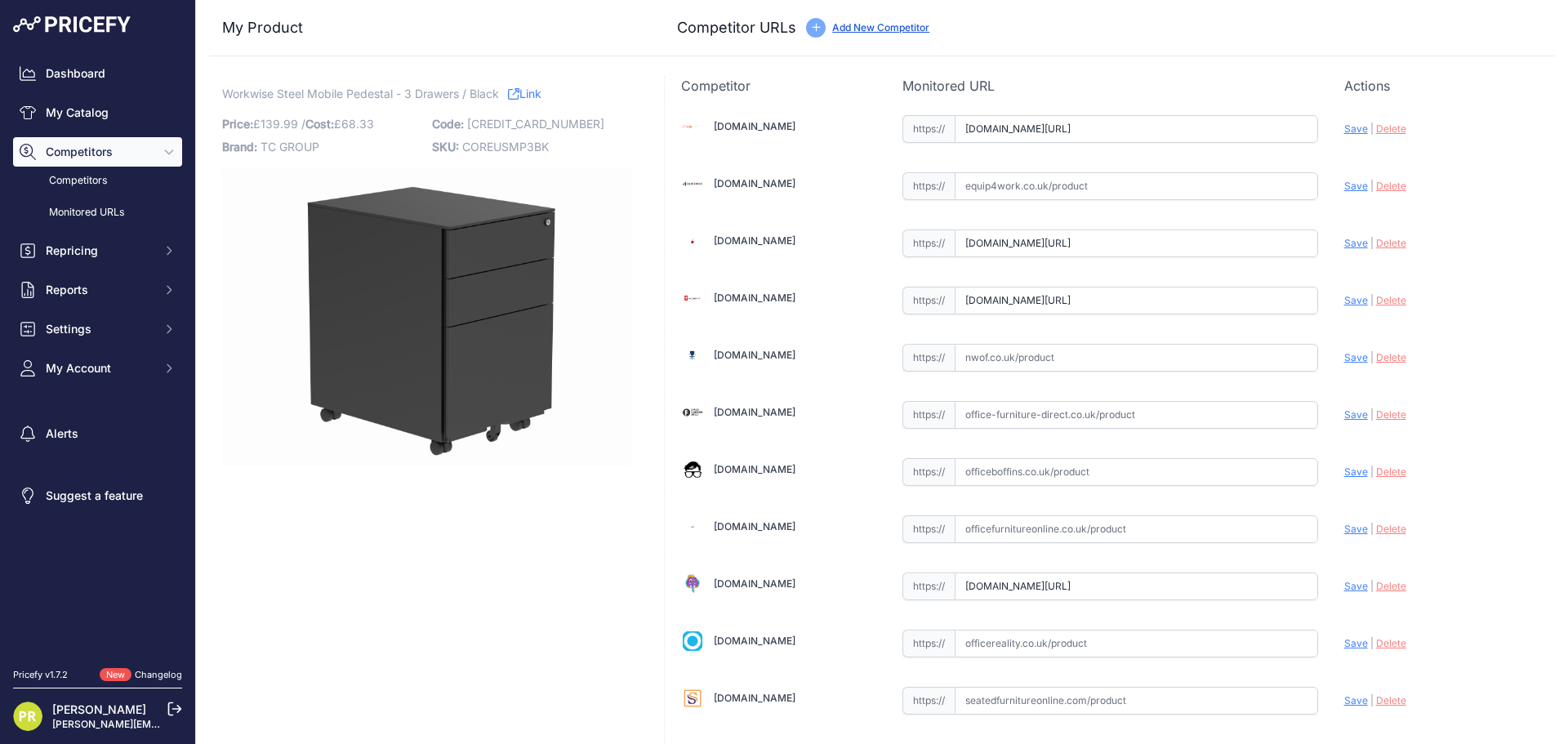
paste input "[URL][DOMAIN_NAME]"
click at [1344, 468] on span "Save" at bounding box center [1356, 471] width 24 height 12
type input "[URL][DOMAIN_NAME]"
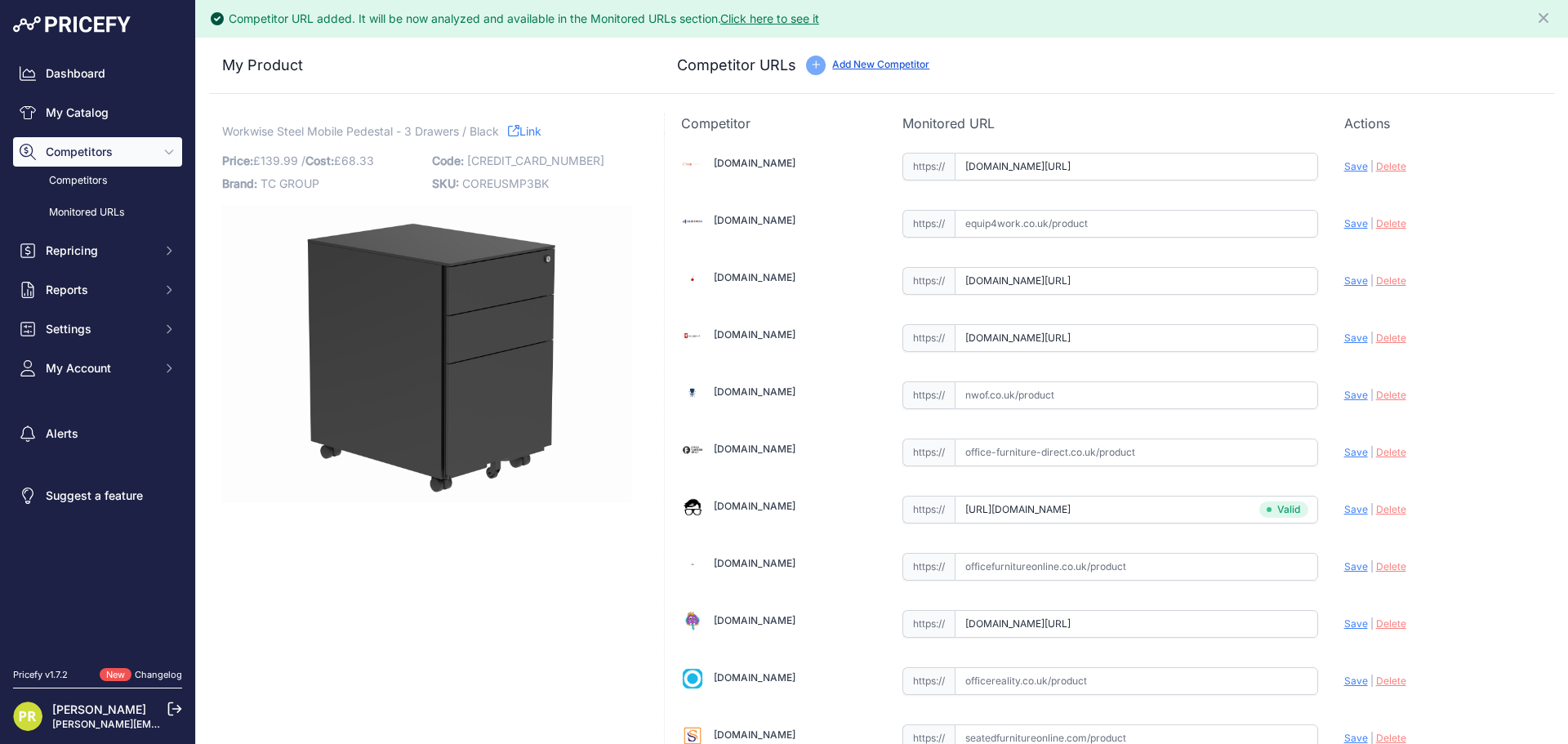
click at [1344, 631] on div "Update Profile Save | [GEOGRAPHIC_DATA] Analyzing" at bounding box center [1441, 620] width 194 height 26
click at [1344, 624] on span "Save" at bounding box center [1356, 623] width 24 height 12
type input "[URL][DOMAIN_NAME]"
click at [1347, 333] on span "Save" at bounding box center [1356, 338] width 24 height 12
type input "[URL][DOMAIN_NAME]"
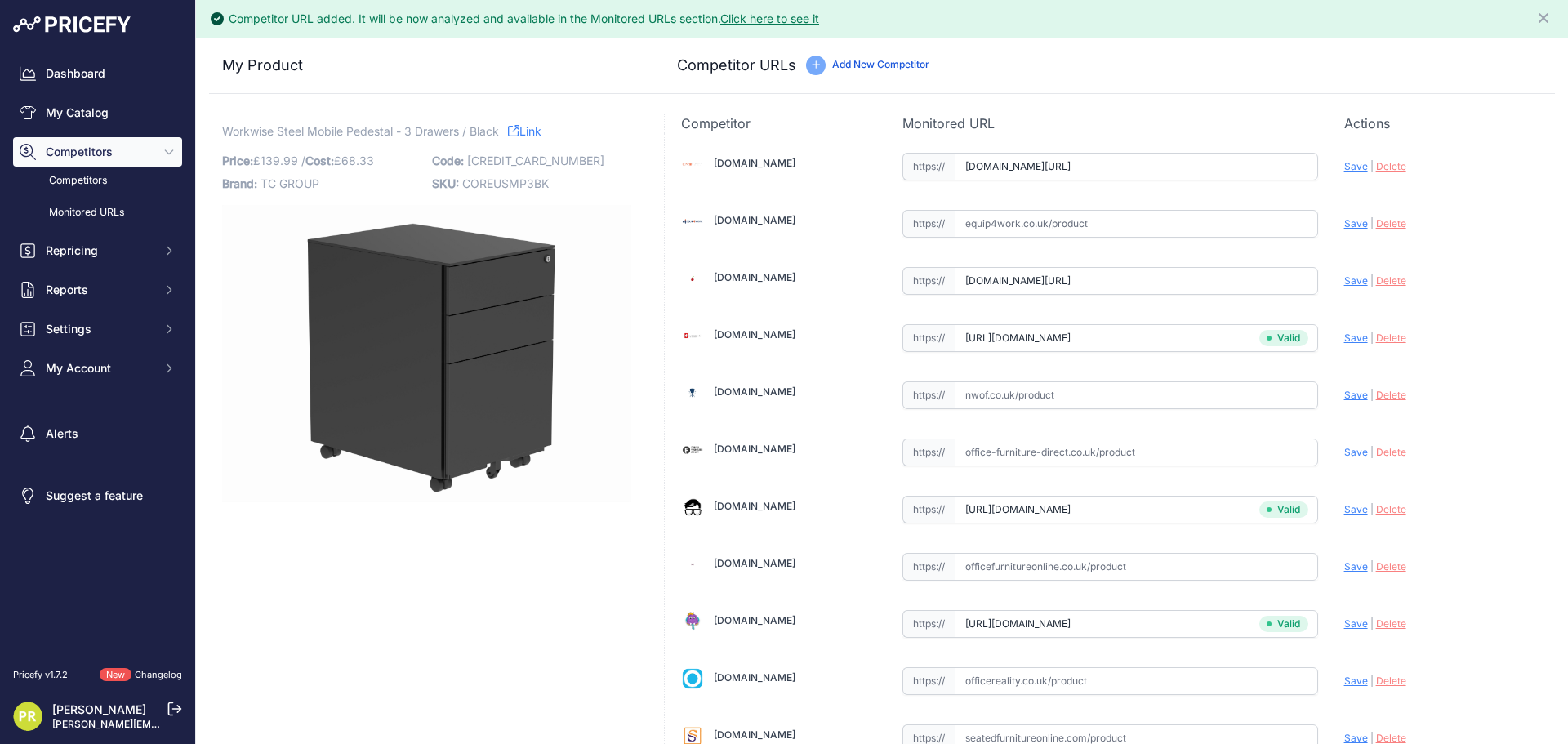
click at [1347, 285] on span "Save" at bounding box center [1356, 280] width 24 height 12
type input "[URL][DOMAIN_NAME]"
click at [1344, 169] on span "Save" at bounding box center [1356, 166] width 24 height 12
type input "[URL][DOMAIN_NAME]"
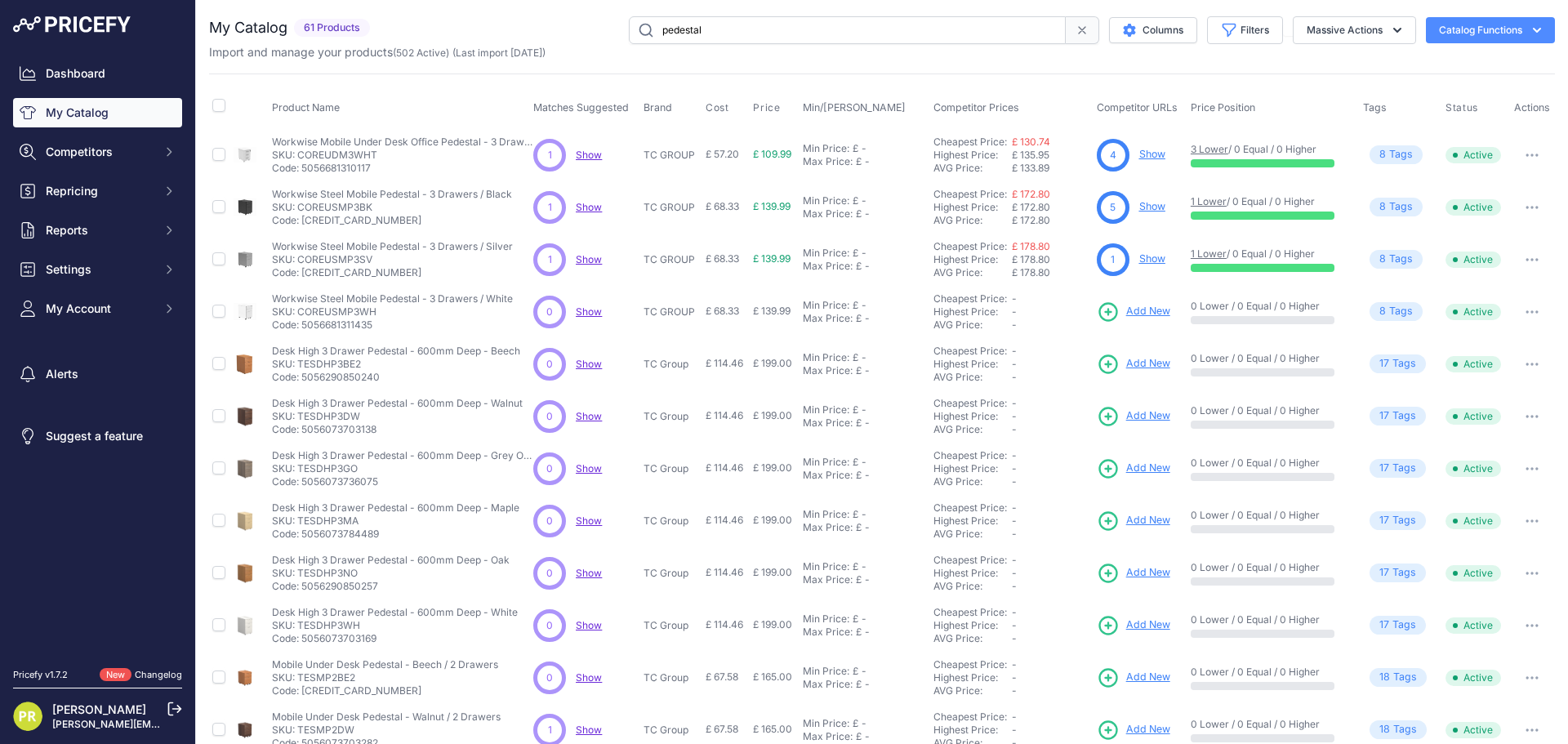
click at [1141, 257] on link "Show" at bounding box center [1152, 258] width 27 height 12
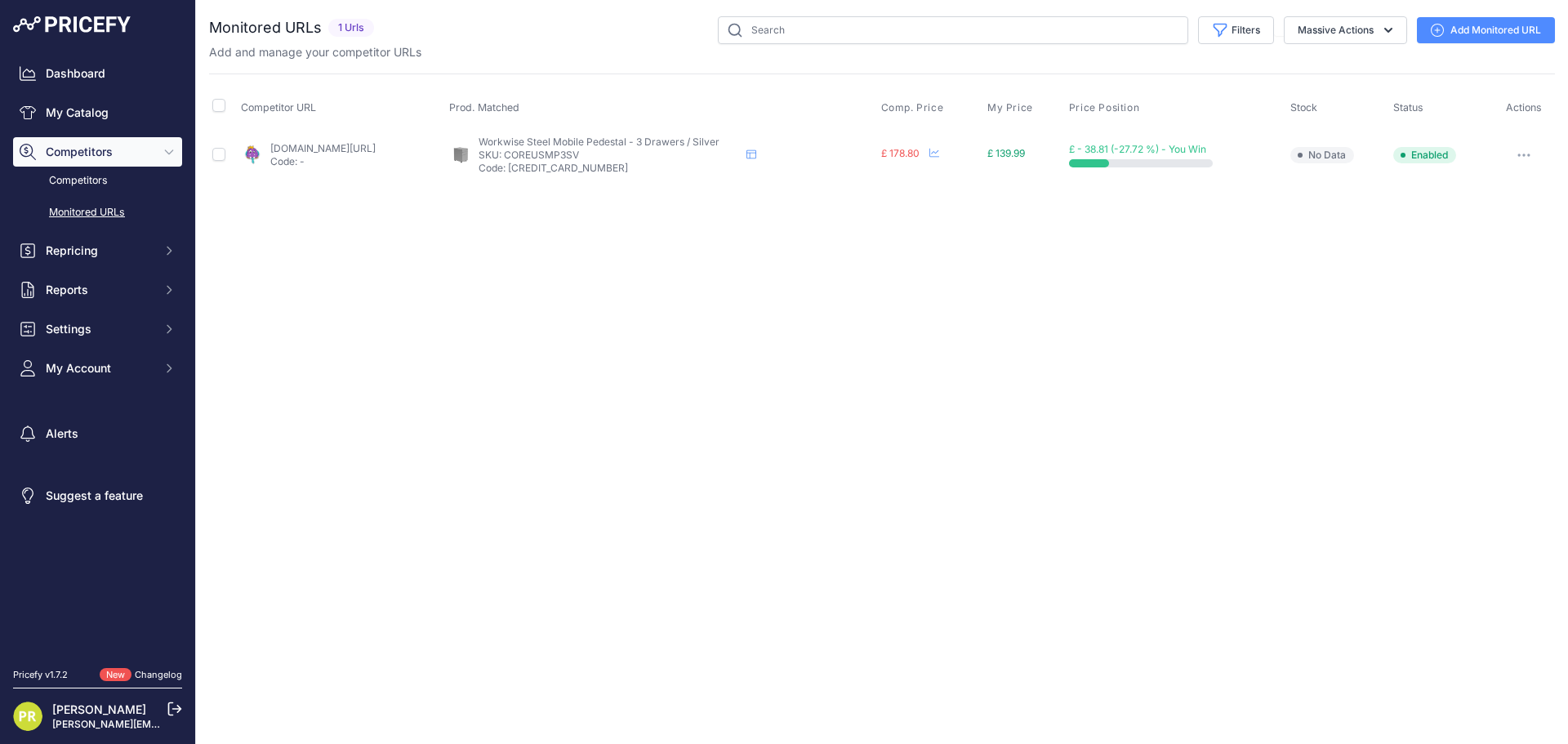
click at [1531, 151] on button "button" at bounding box center [1524, 155] width 32 height 23
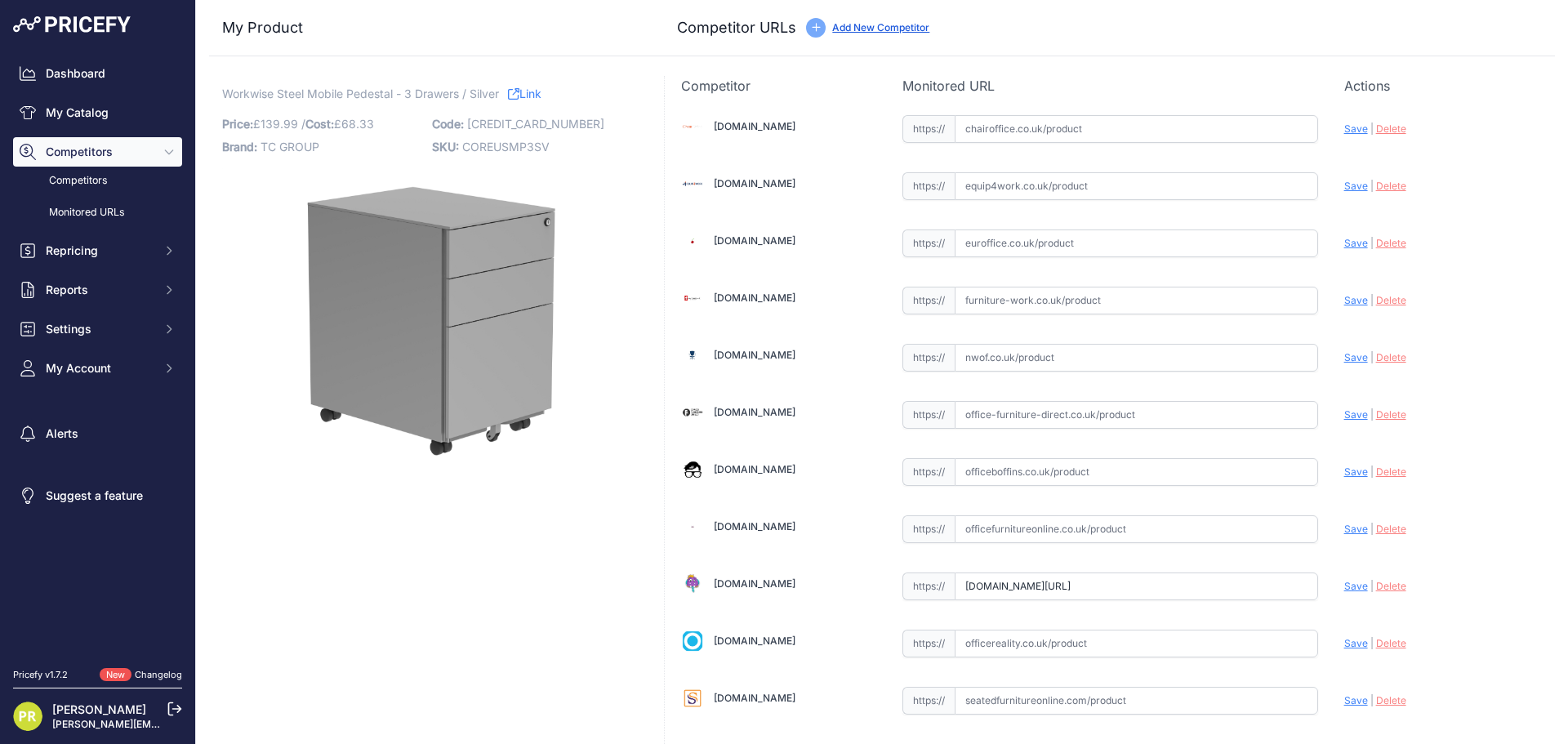
drag, startPoint x: 983, startPoint y: 121, endPoint x: 1006, endPoint y: 140, distance: 29.8
click at [986, 124] on input "text" at bounding box center [1135, 129] width 363 height 27
paste input "https://www.chairoffice.co.uk/avon-mobile-pedestal-3-drawer/"
type input "[DOMAIN_NAME][URL]"
drag, startPoint x: 1006, startPoint y: 260, endPoint x: 1003, endPoint y: 244, distance: 16.3
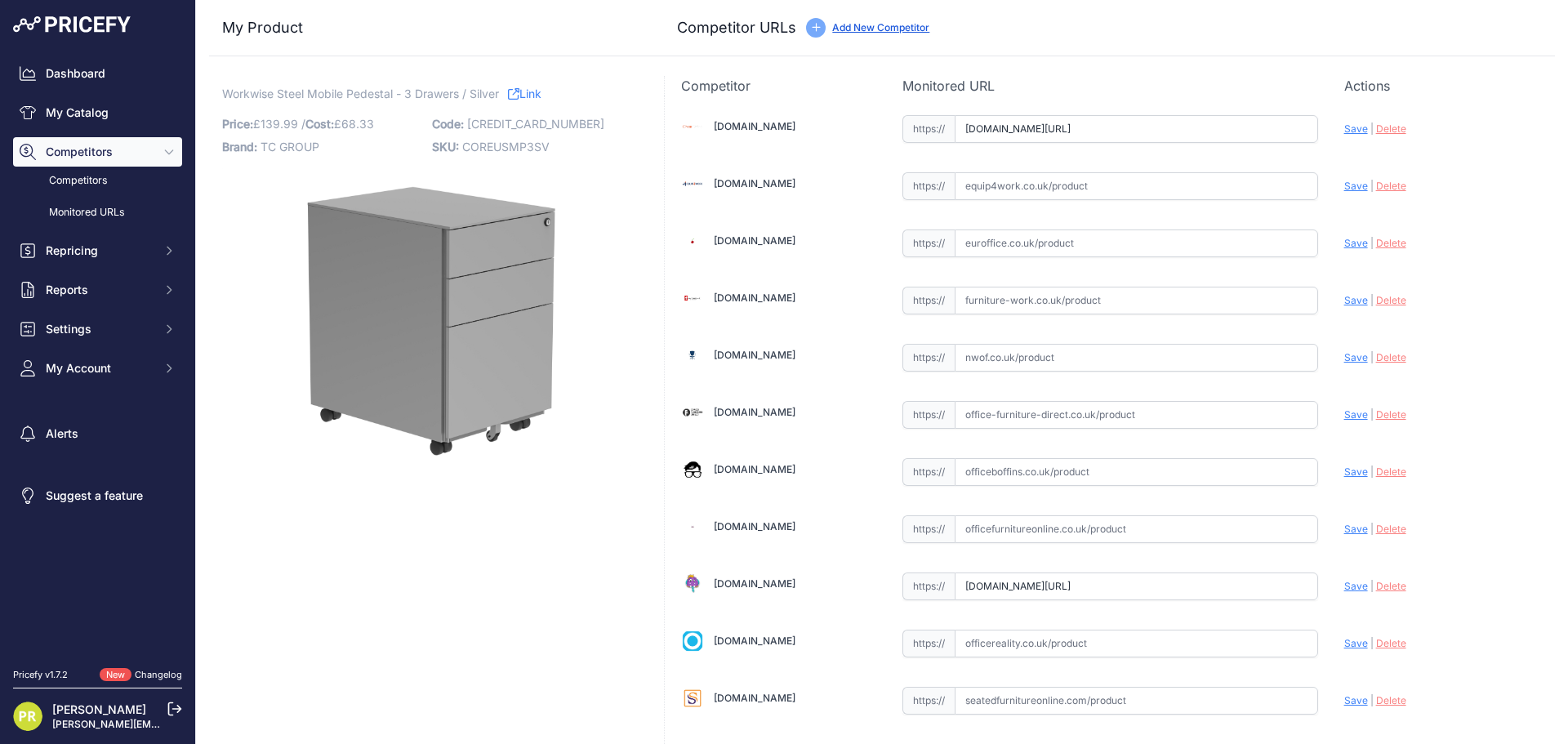
click at [1006, 258] on div "Chairoffice.co.uk Valid Save" at bounding box center [1109, 499] width 890 height 808
click at [1003, 241] on input "text" at bounding box center [1135, 243] width 363 height 27
paste input "https://www.euroffice.co.uk/product/mobile-under-desk-office-storage-unit-3-dra…"
type input "www.euroffice.co.uk/product/mobile-under-desk-office-storage-unit-3-drawers-arc…"
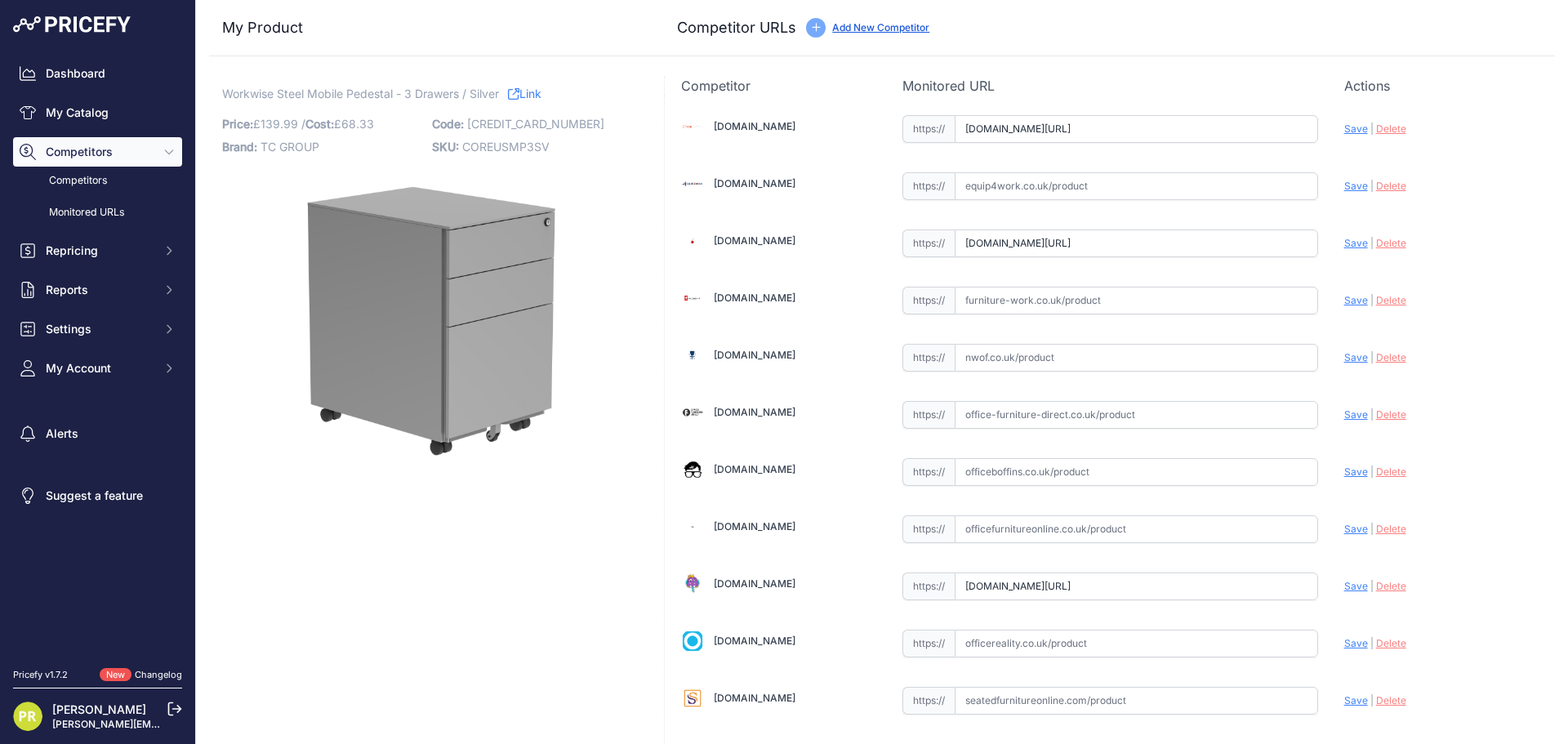
scroll to position [0, 0]
click at [1004, 286] on input "text" at bounding box center [1135, 300] width 363 height 27
paste input "https://www.furniture-work.co.uk/axis-low-mobile-pedestal-121443.html?prirule_j…"
type input "www.furniture-work.co.uk/axis-low-mobile-pedestal-121443.html?prirule_jdsnikfkf…"
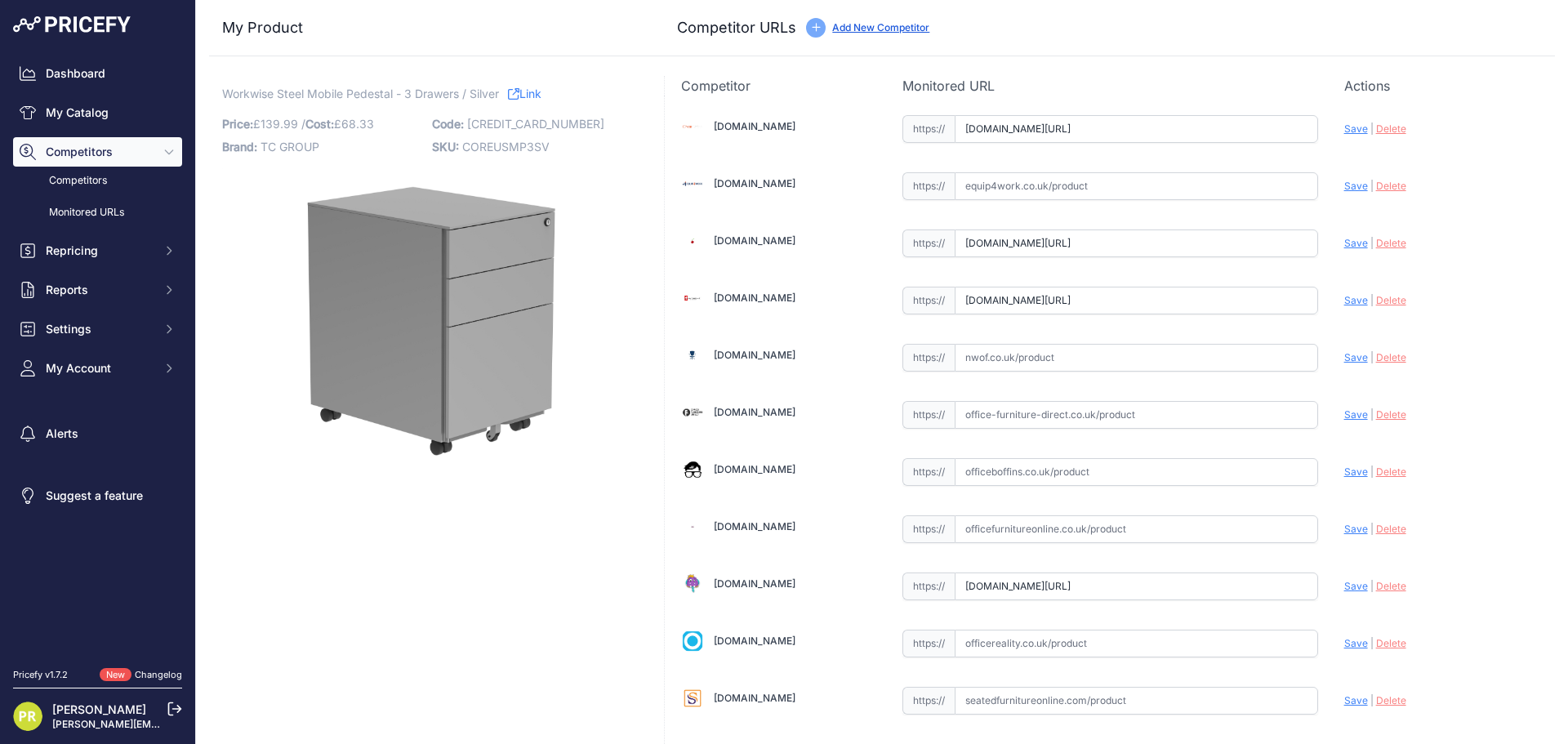
scroll to position [0, 0]
click at [1021, 466] on input "text" at bounding box center [1135, 472] width 363 height 27
paste input "https://www.officeboffins.co.uk/horizon-under-desk-mobile-office-drawer-pedesta…"
click at [1349, 470] on span "Save" at bounding box center [1356, 471] width 24 height 12
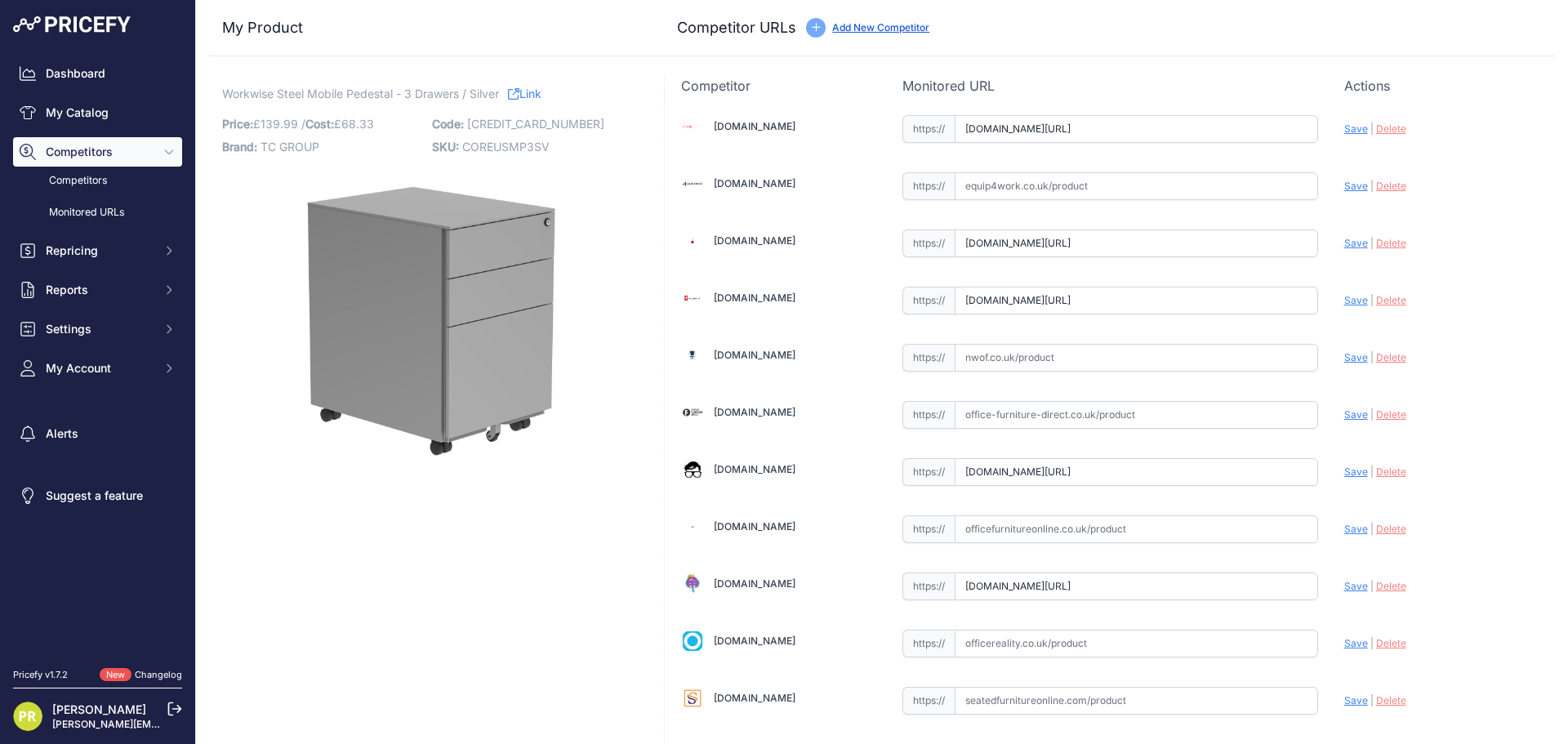
scroll to position [0, 0]
type input "https://www.officeboffins.co.uk/horizon-under-desk-mobile-office-drawer-pedesta…"
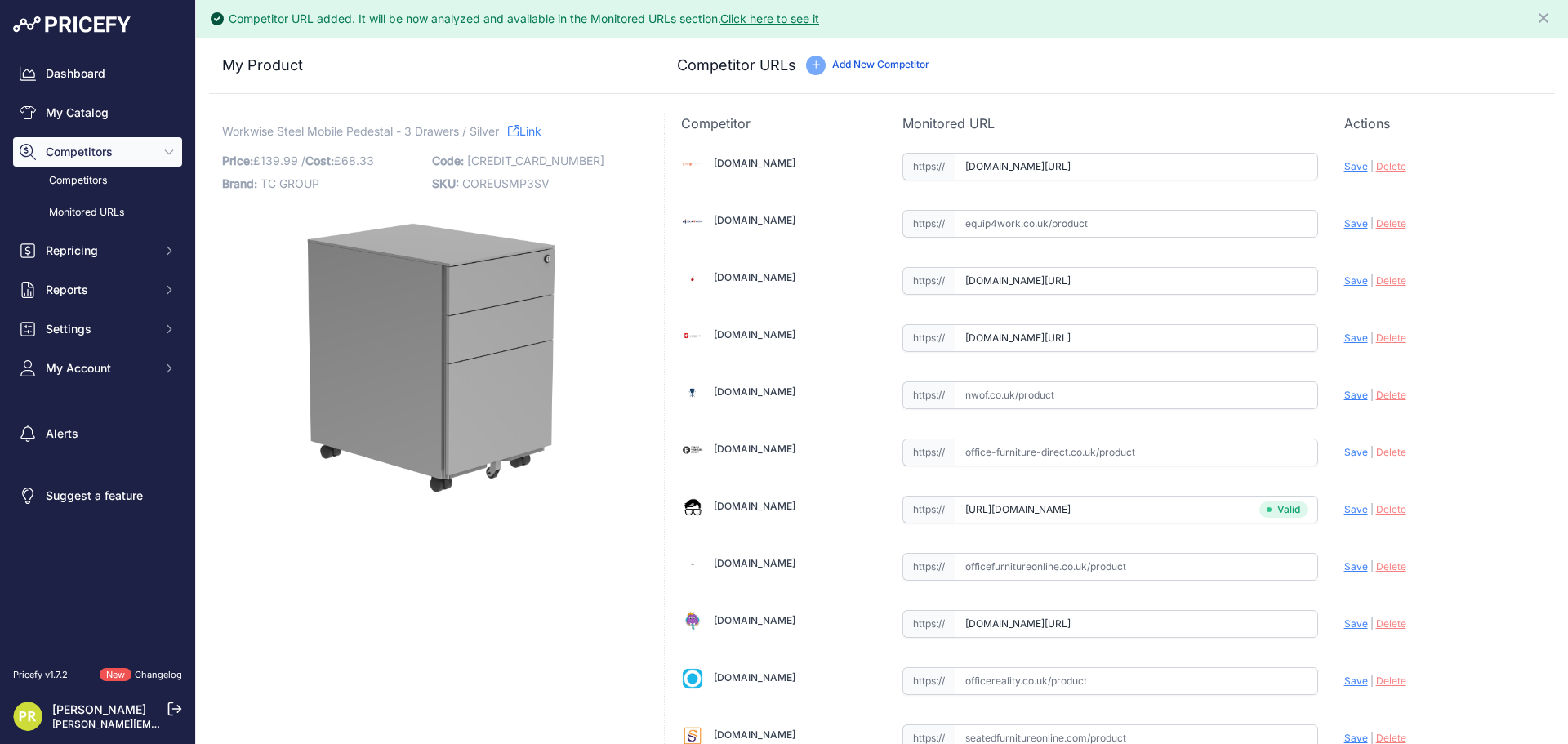
click at [1344, 626] on span "Save" at bounding box center [1356, 623] width 24 height 12
type input "https://www.officemonster.co.uk/drawer-pedestals/steel-3-drawer-narrow-mobile-p…"
click at [1344, 342] on span "Save" at bounding box center [1356, 338] width 24 height 12
type input "https://www.furniture-work.co.uk/axis-low-mobile-pedestal-121443.html?prirule_j…"
click at [1346, 283] on span "Save" at bounding box center [1356, 280] width 24 height 12
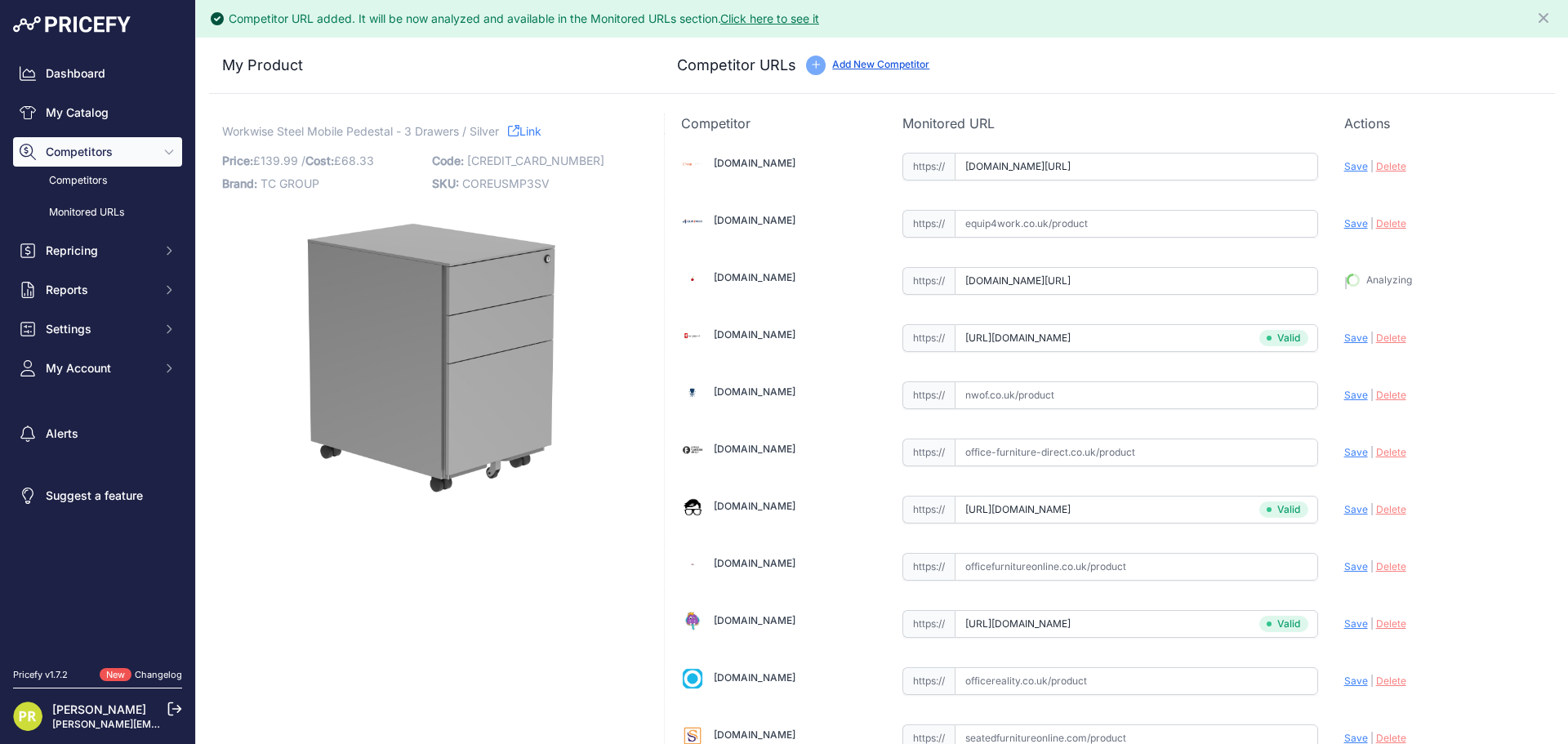
type input "https://www.euroffice.co.uk/product/mobile-under-desk-office-storage-unit-3-dra…"
click at [1346, 171] on span "Save" at bounding box center [1356, 166] width 24 height 12
type input "https://www.chairoffice.co.uk/avon-mobile-pedestal-3-drawer/?prirule_jdsnikfkfj…"
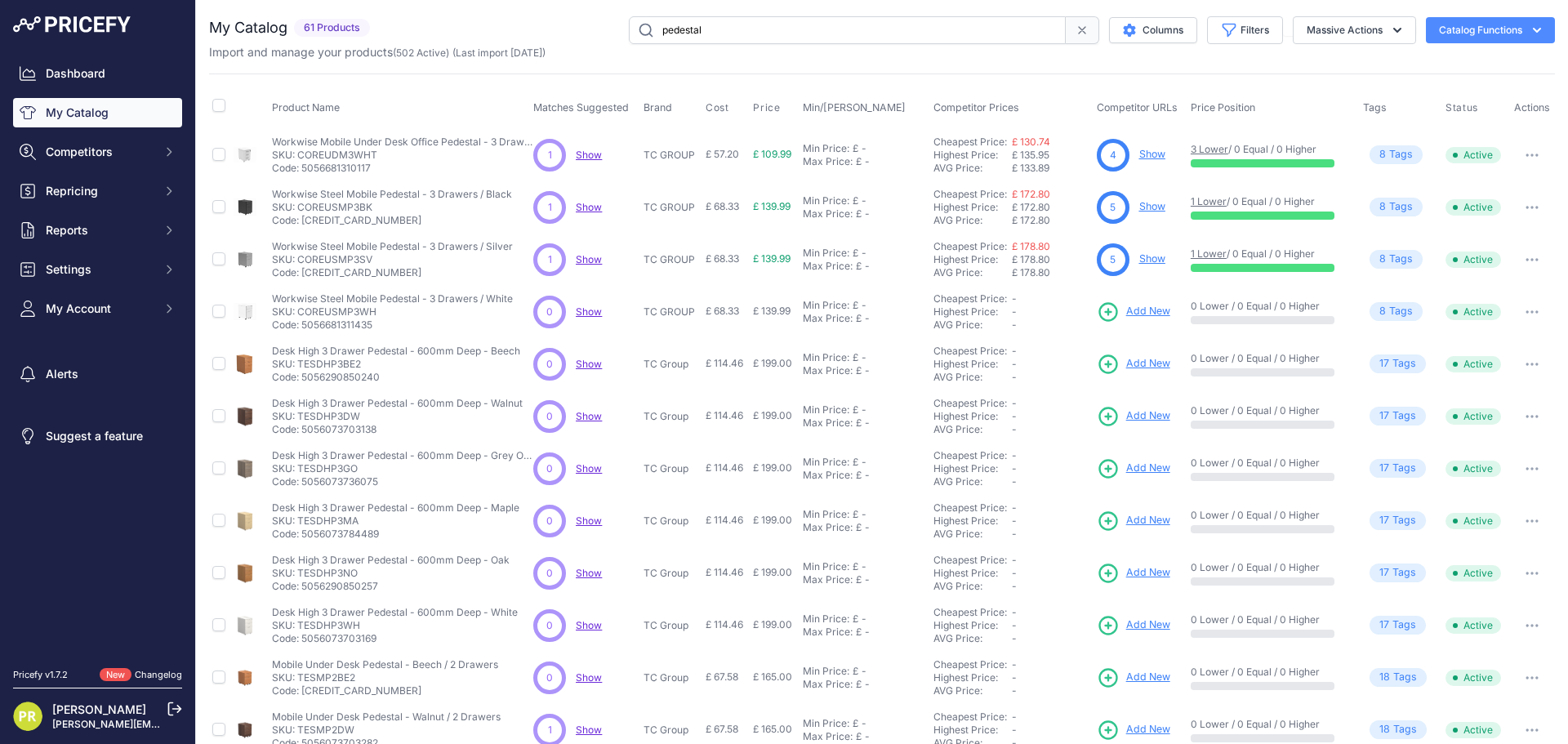
click at [1144, 310] on span "Add New" at bounding box center [1148, 311] width 44 height 15
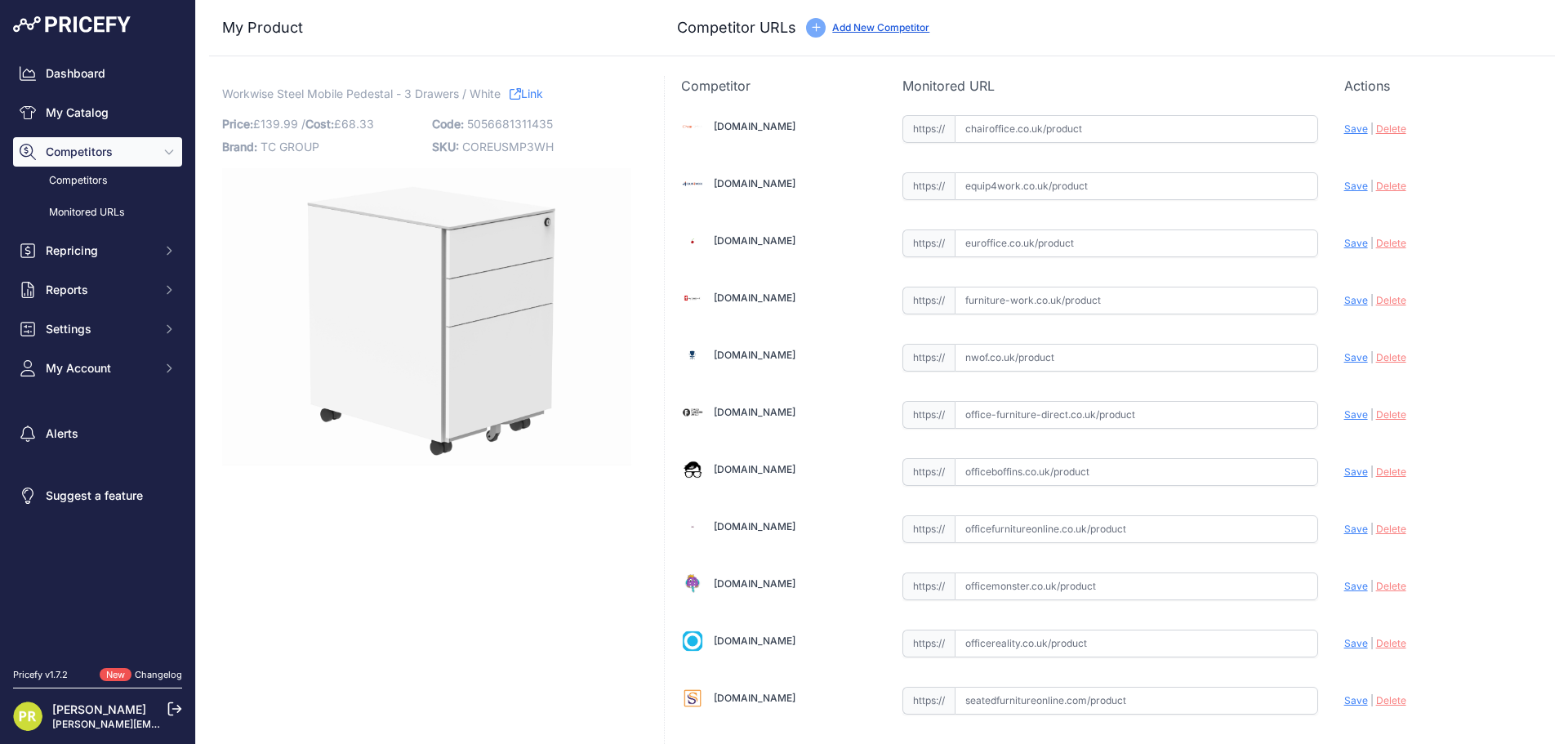
click at [1076, 136] on input "text" at bounding box center [1135, 129] width 363 height 27
paste input "[URL][DOMAIN_NAME]"
type input "[DOMAIN_NAME][URL]"
click at [991, 251] on input "text" at bounding box center [1135, 243] width 363 height 27
paste input "https://www.euroffice.co.uk/product/mobile-under-desk-office-storage-unit-3-dra…"
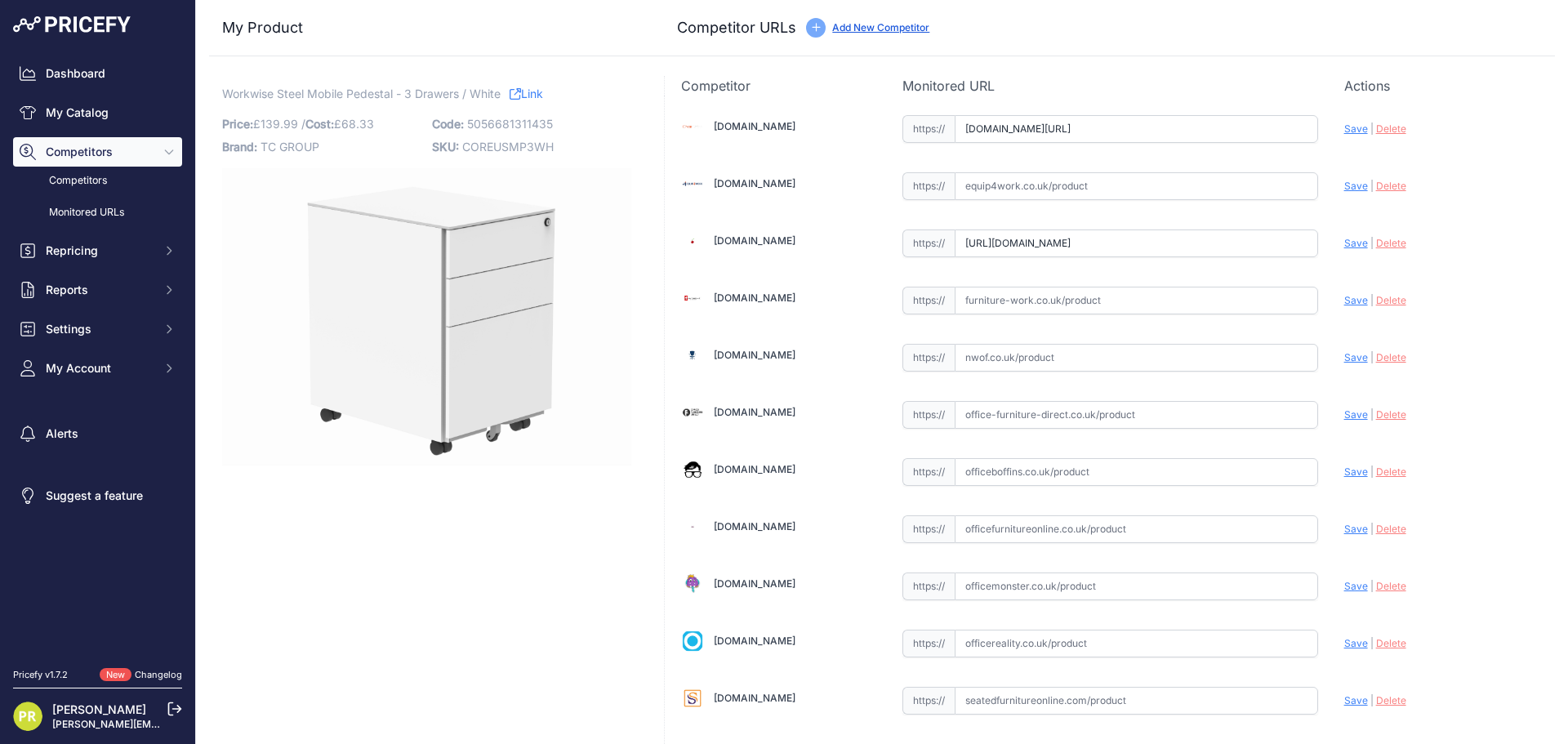
scroll to position [0, 291]
type input "www.euroffice.co.uk/product/mobile-under-desk-office-storage-unit-3-drawers-arc…"
click at [980, 304] on input "text" at bounding box center [1135, 300] width 363 height 27
paste input "https://www.furniture-work.co.uk/axis-low-mobile-pedestal-121443.html?prirule_j…"
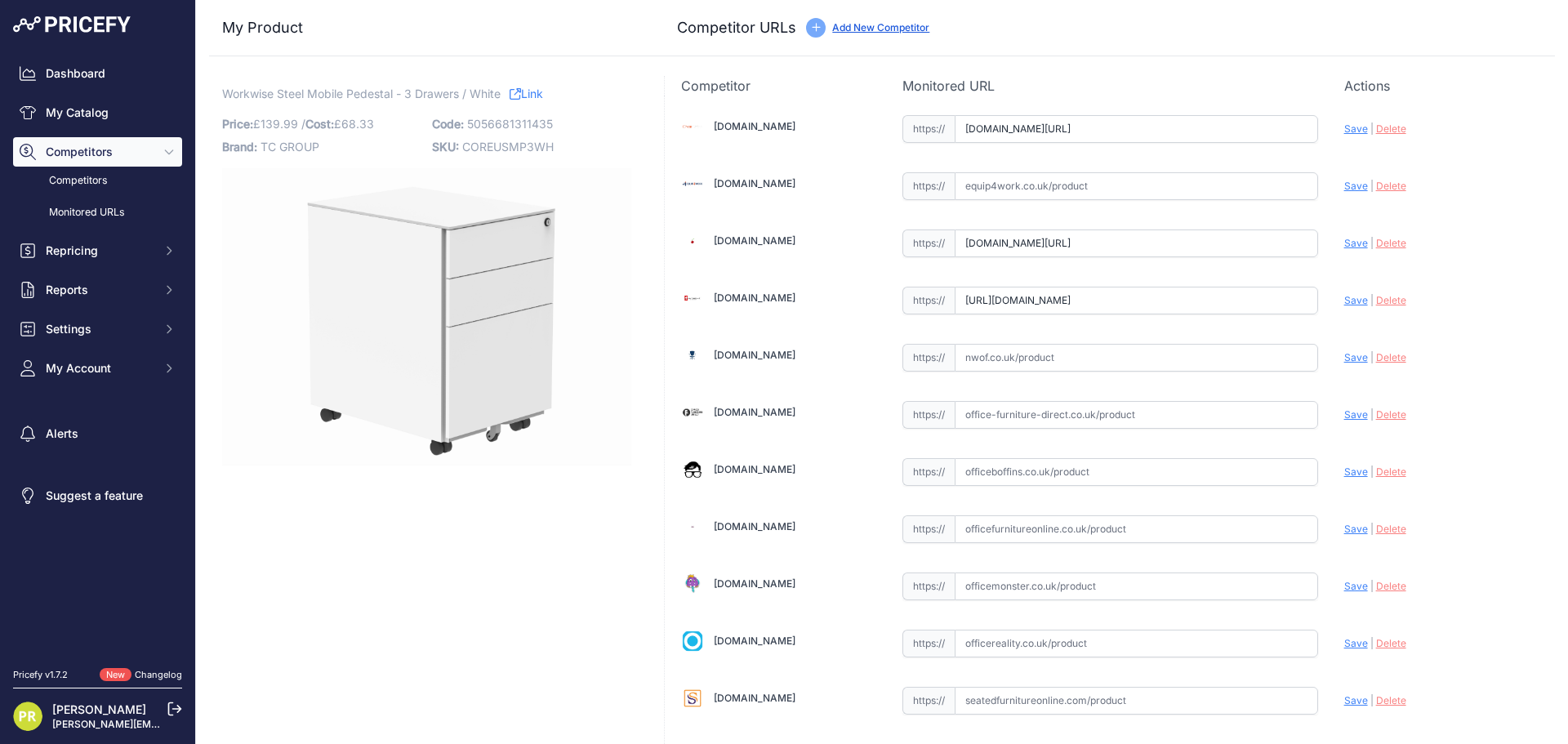
scroll to position [0, 123]
type input "www.furniture-work.co.uk/axis-low-mobile-pedestal-121443.html?prirule_jdsnikfkf…"
click at [982, 480] on input "text" at bounding box center [1135, 472] width 363 height 27
paste input "https://www.officeboffins.co.uk/horizon-under-desk-mobile-office-drawer-pedesta…"
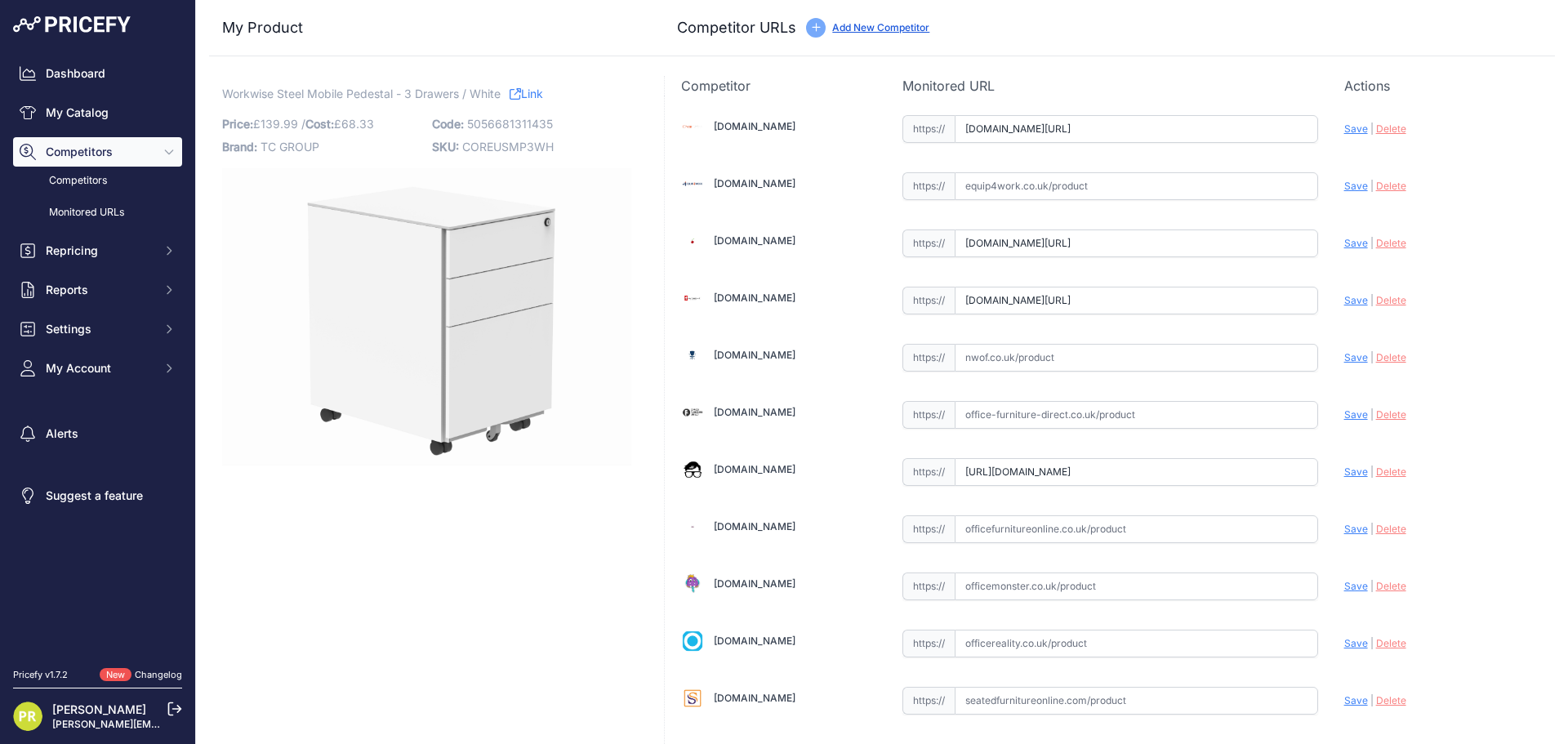
scroll to position [0, 204]
click at [1344, 468] on span "Save" at bounding box center [1356, 471] width 24 height 12
type input "https://www.officeboffins.co.uk/horizon-under-desk-mobile-office-drawer-pedesta…"
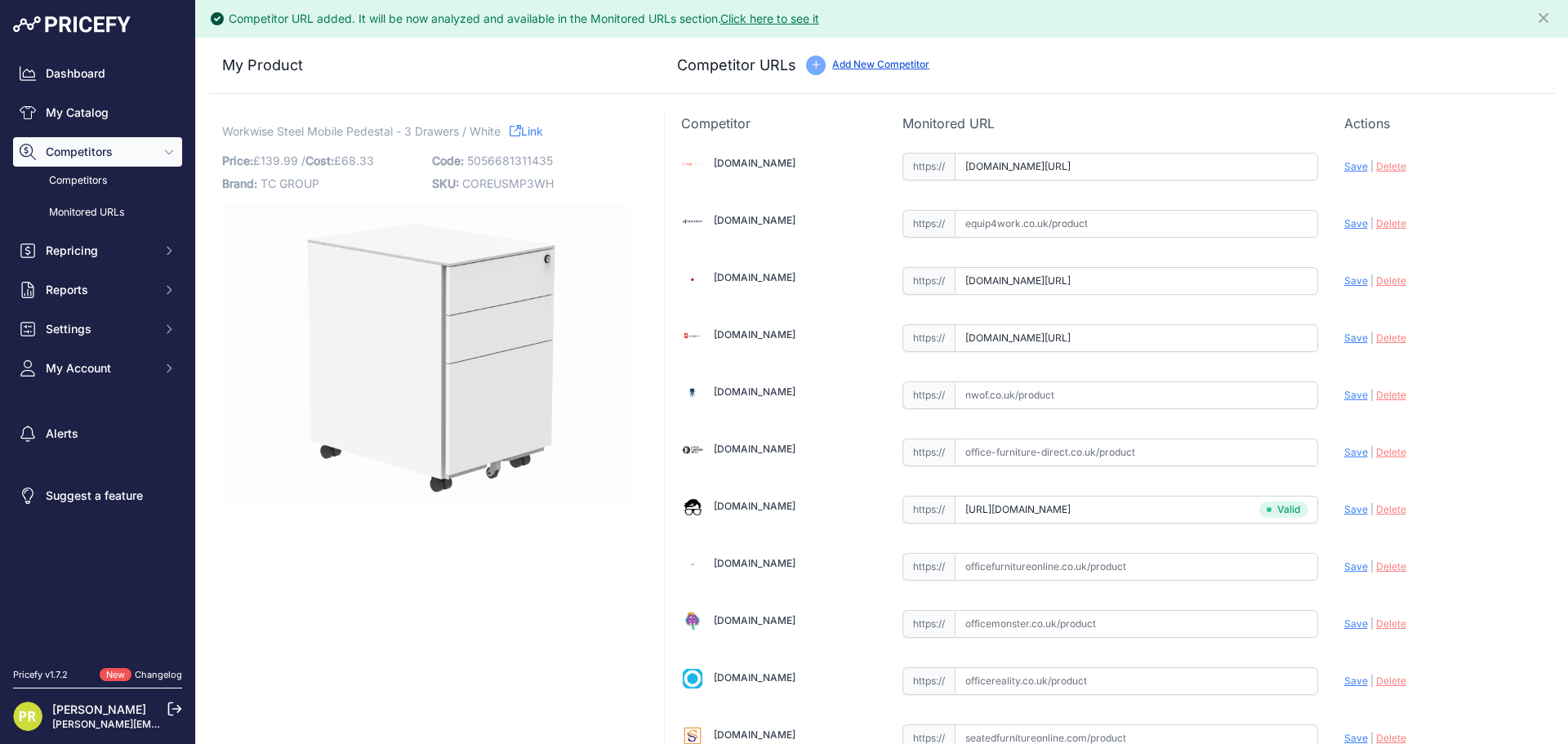
click at [1346, 340] on span "Save" at bounding box center [1356, 338] width 24 height 12
type input "https://www.furniture-work.co.uk/axis-low-mobile-pedestal-121443.html?prirule_j…"
click at [1347, 282] on span "Save" at bounding box center [1356, 280] width 24 height 12
type input "https://www.euroffice.co.uk/product/mobile-under-desk-office-storage-unit-3-dra…"
click at [1347, 163] on span "Save" at bounding box center [1356, 166] width 24 height 12
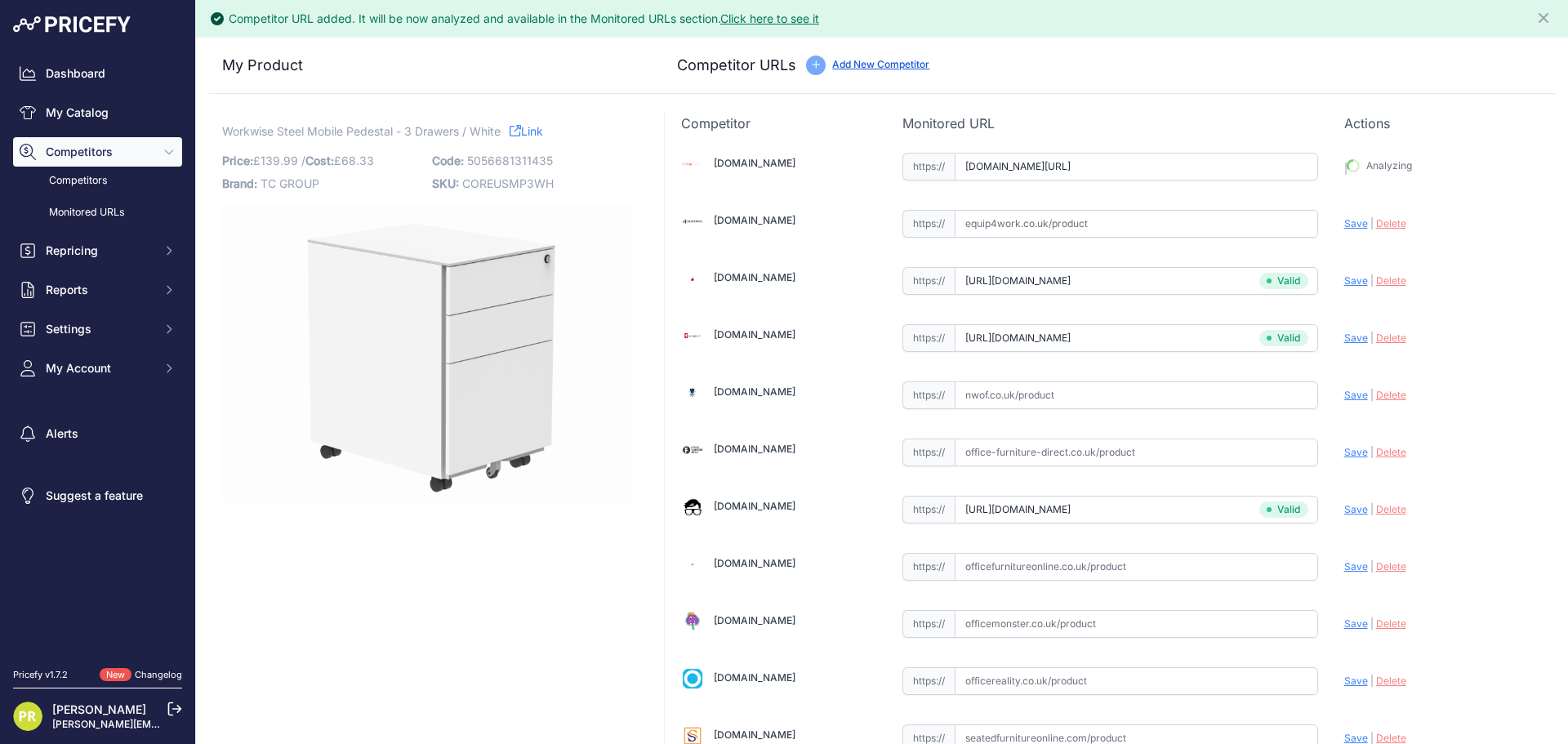
type input "https://www.chairoffice.co.uk/avon-mobile-pedestal-3-drawer/?prirule_jdsnikfkfj…"
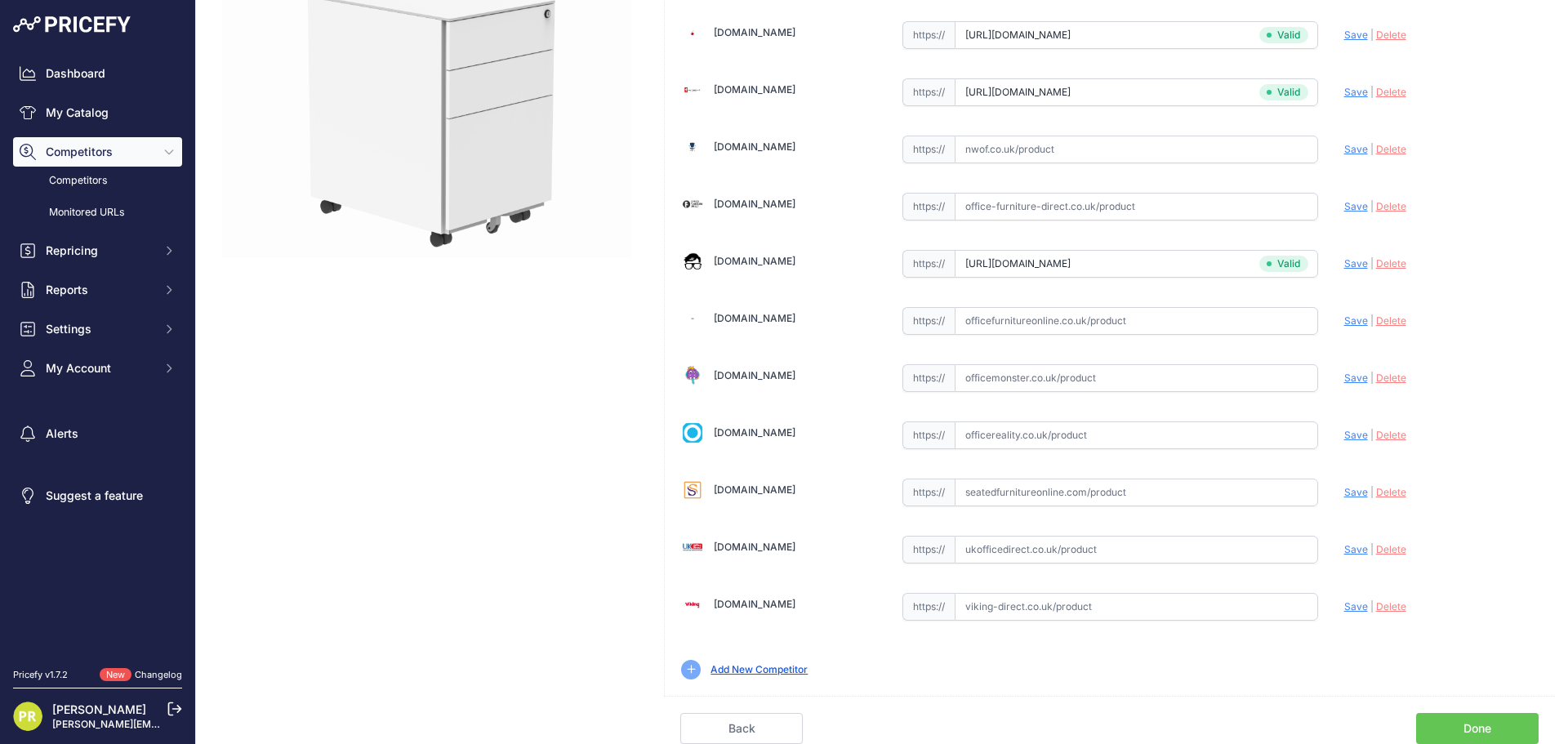
scroll to position [209, 0]
click at [1477, 724] on link "Done" at bounding box center [1477, 729] width 122 height 31
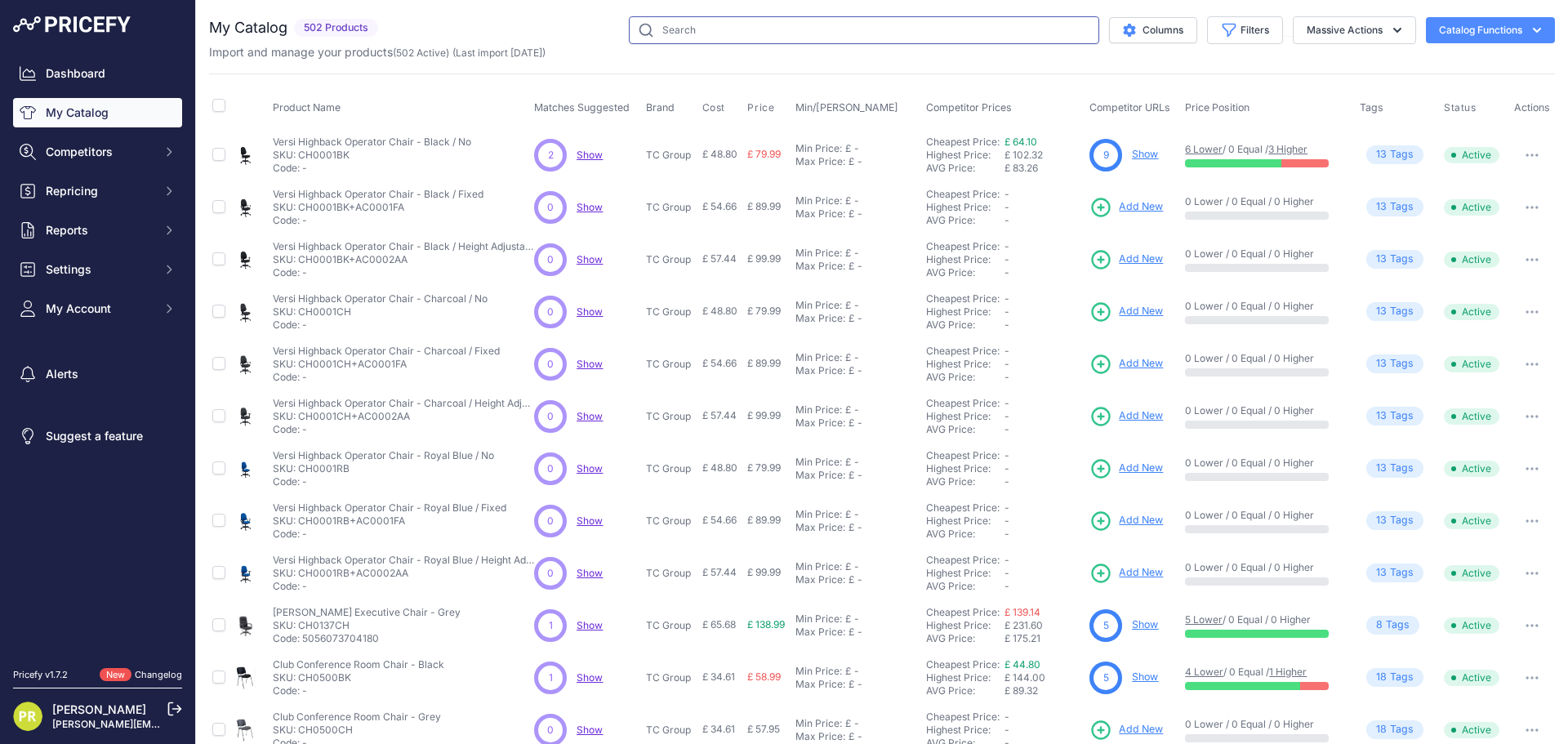
click at [703, 29] on input "text" at bounding box center [864, 30] width 470 height 27
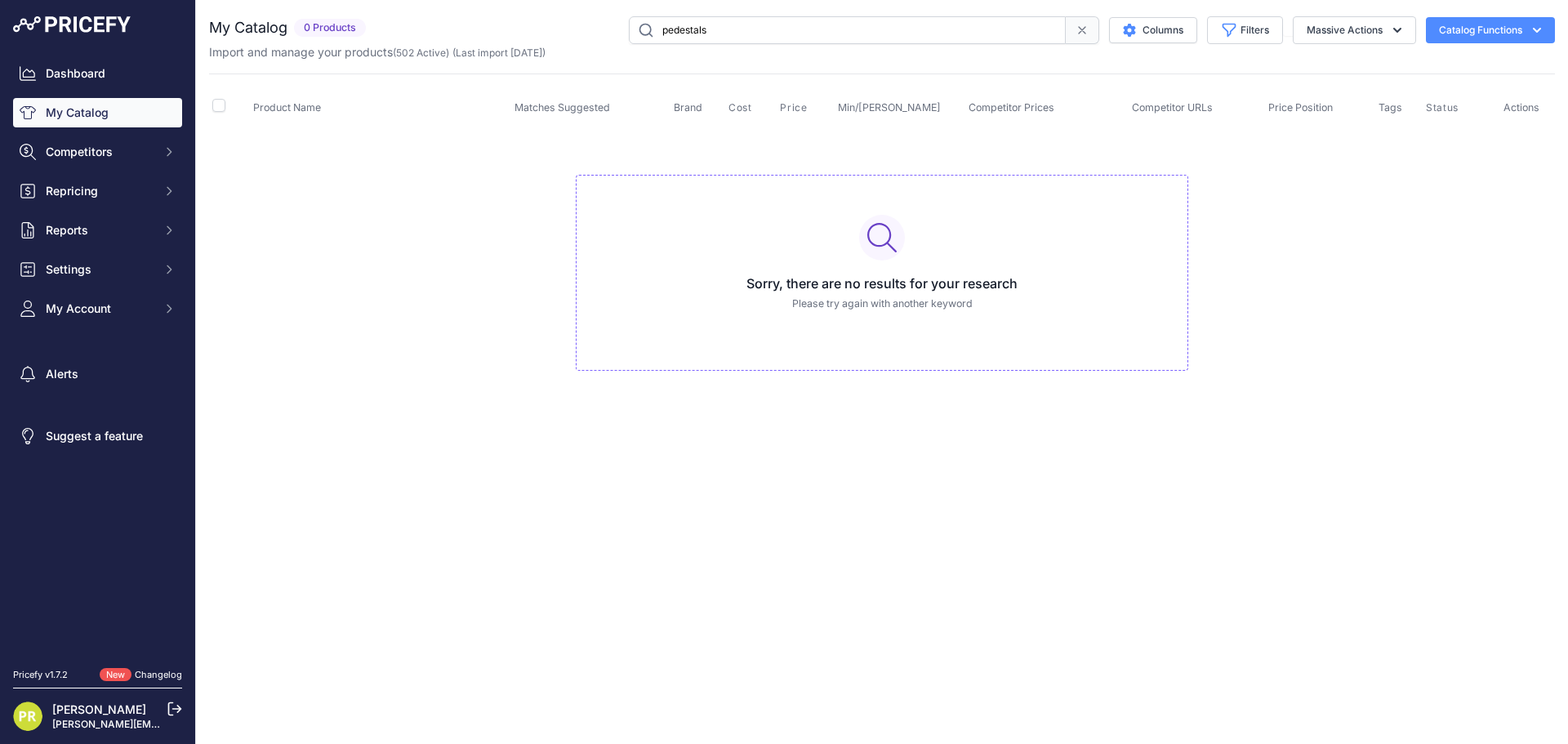
click at [730, 29] on input "pedestals" at bounding box center [846, 30] width 437 height 27
type input "pedestal"
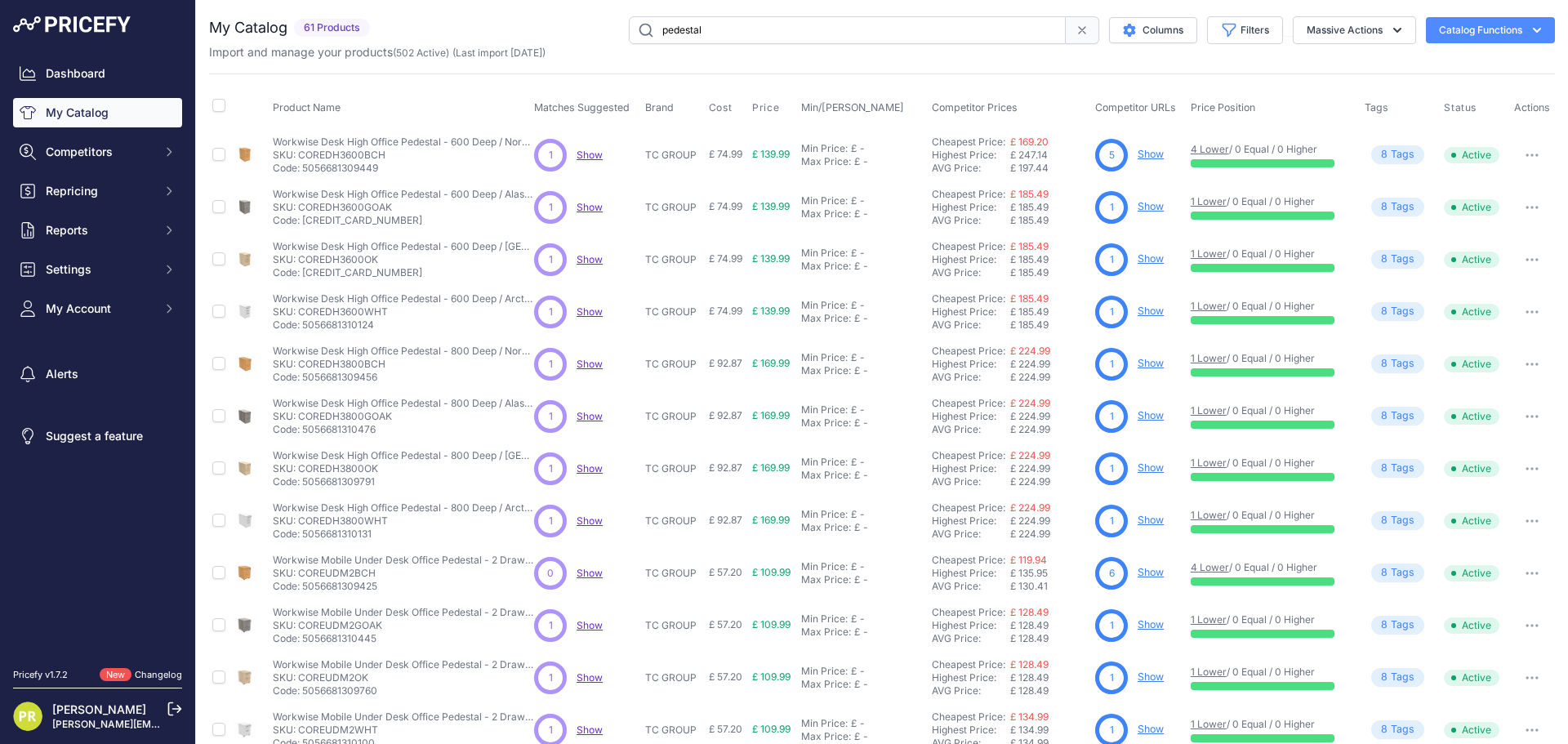
click at [1145, 154] on link "Show" at bounding box center [1150, 154] width 27 height 12
click at [1526, 201] on button "button" at bounding box center [1531, 207] width 32 height 23
click at [1157, 209] on link "Show" at bounding box center [1150, 206] width 27 height 12
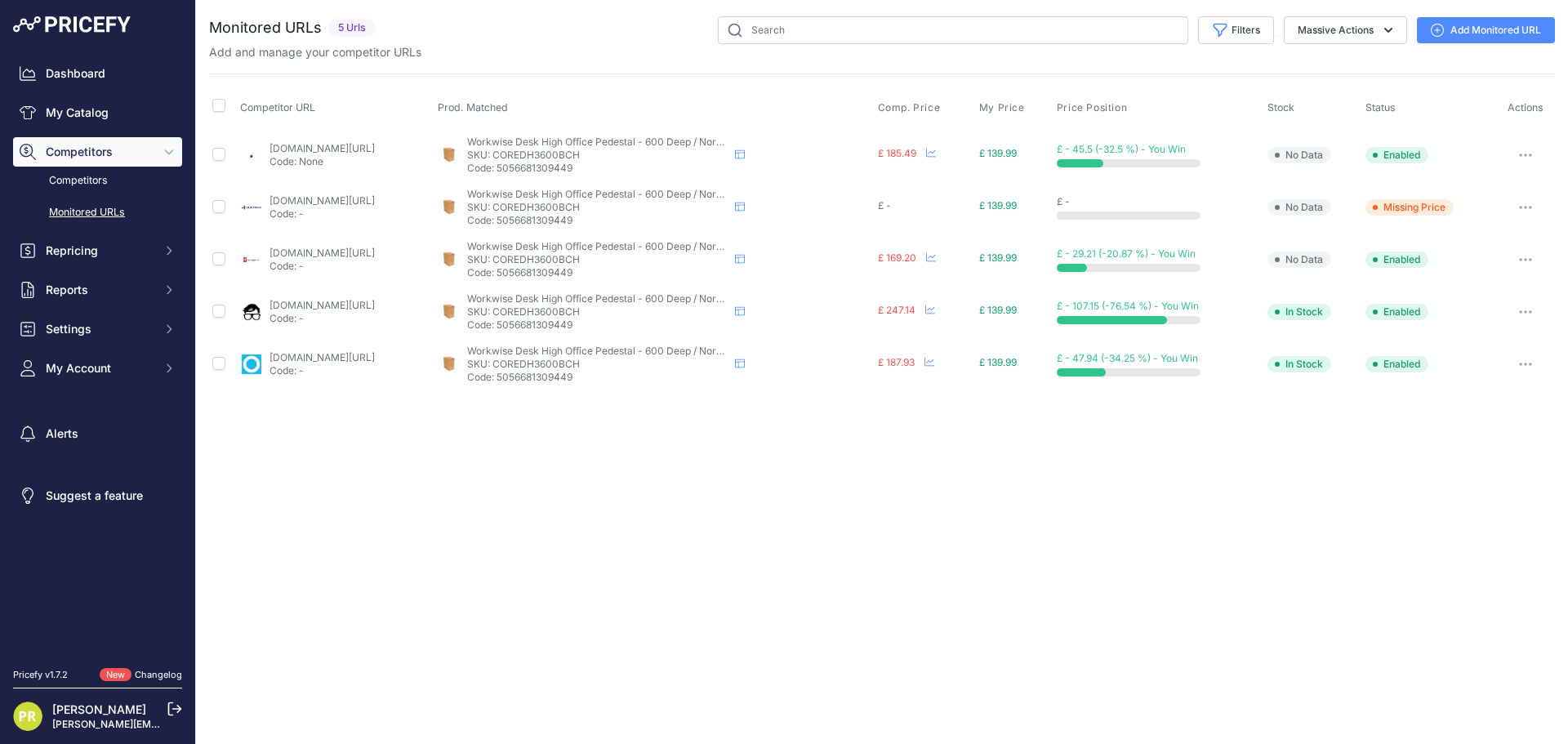
click at [1532, 152] on button "button" at bounding box center [1525, 155] width 32 height 23
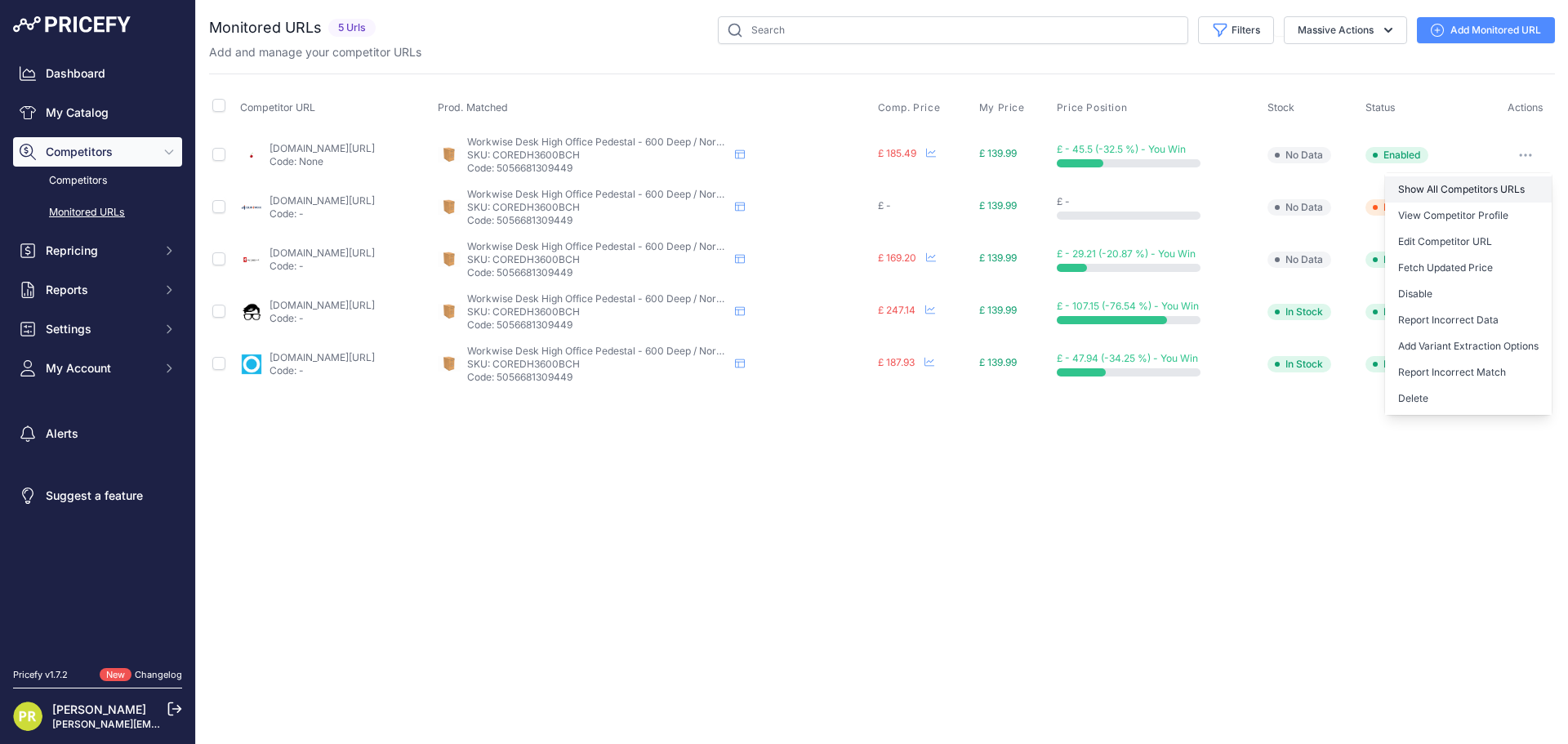
click at [1502, 184] on link "Show All Competitors URLs" at bounding box center [1468, 189] width 167 height 27
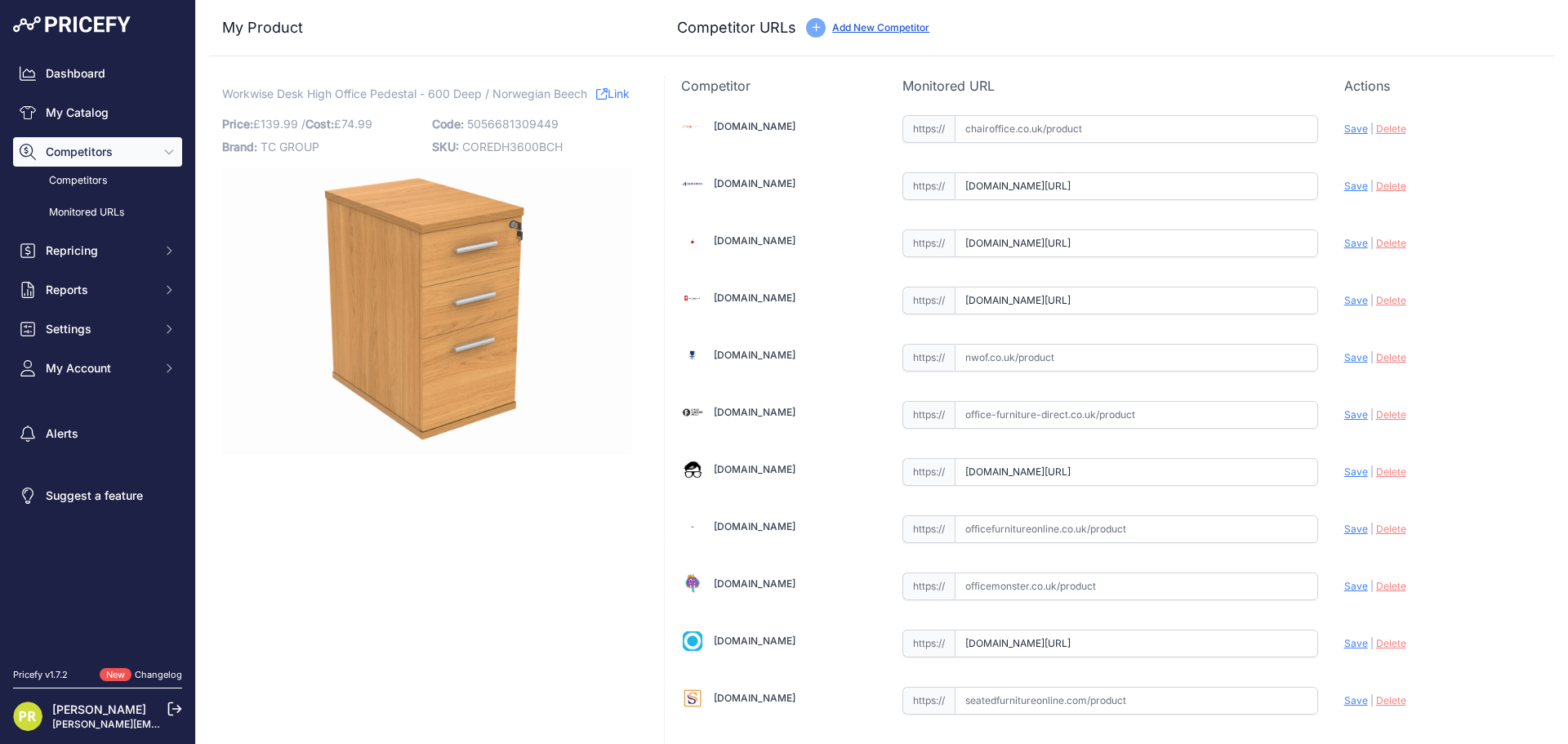
click at [1079, 182] on input "[DOMAIN_NAME][URL]" at bounding box center [1135, 186] width 363 height 27
click at [1045, 244] on input "[DOMAIN_NAME][URL]" at bounding box center [1135, 243] width 363 height 27
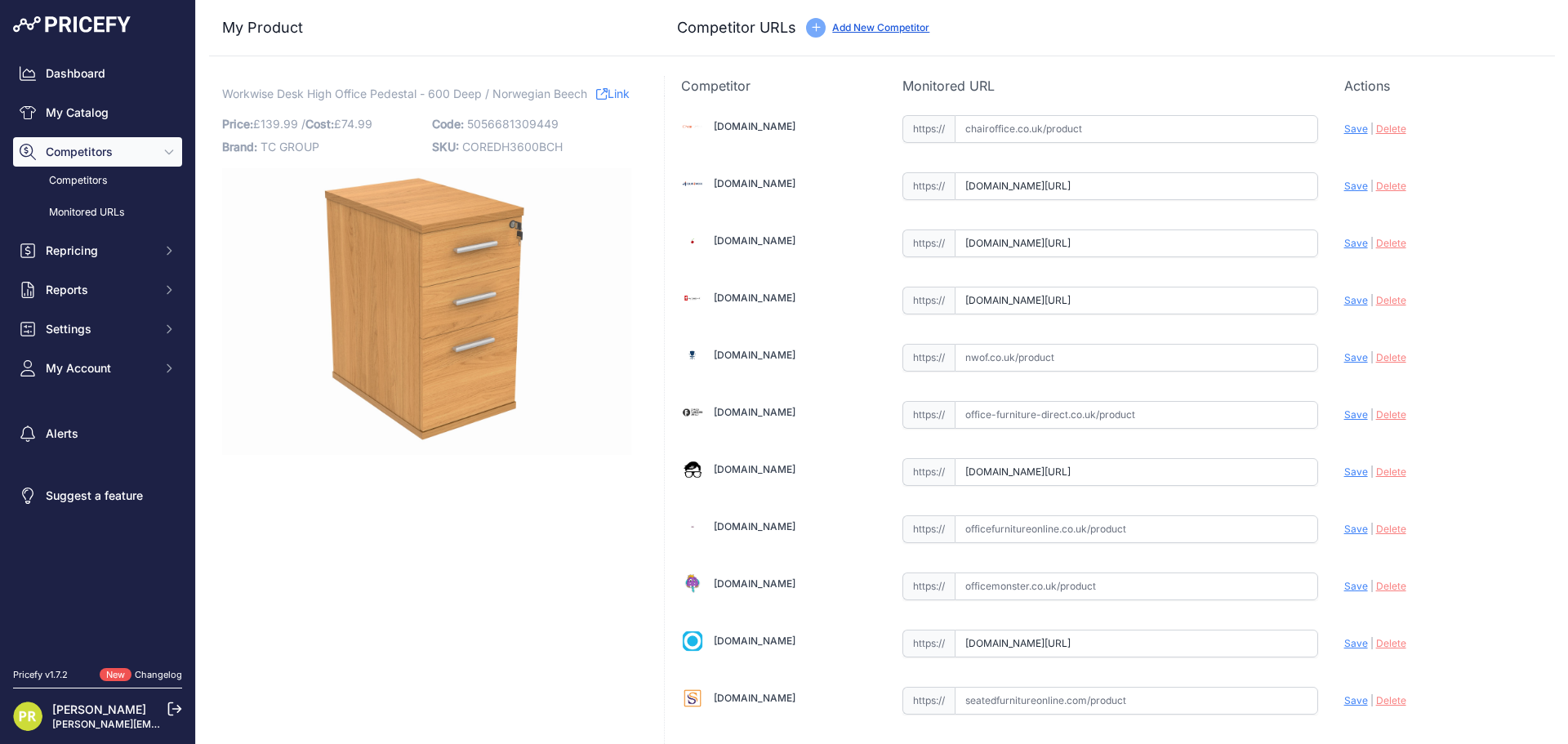
click at [1045, 244] on input "[DOMAIN_NAME][URL]" at bounding box center [1135, 243] width 363 height 27
click at [1047, 299] on input "www.furniture-work.co.uk/axis-desk-high-pedestal-121445.html?prirule_jdsnikfkfj…" at bounding box center [1135, 300] width 363 height 27
click at [1047, 299] on input "[DOMAIN_NAME][URL]" at bounding box center [1135, 300] width 363 height 27
click at [1082, 457] on div "https:// www.officeboffins.co.uk/office-essentials-wooden-desk-high-pedestals.h…" at bounding box center [1110, 470] width 416 height 31
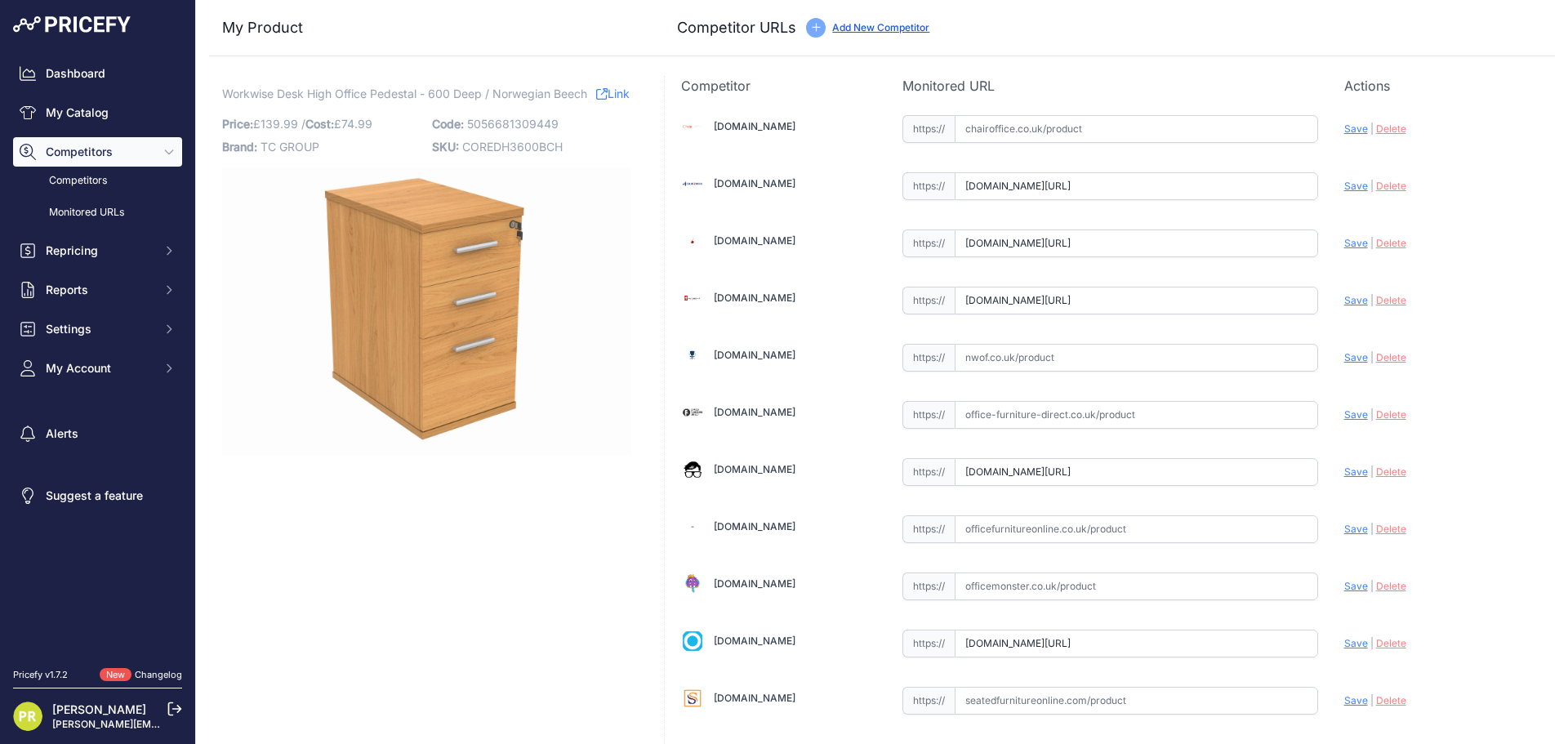
click at [1084, 465] on input "[DOMAIN_NAME][URL]" at bounding box center [1135, 472] width 363 height 27
click at [1086, 466] on input "[DOMAIN_NAME][URL]" at bounding box center [1135, 472] width 363 height 27
click at [1060, 632] on input "www.officereality.co.uk/prod/draycott-desk-height-pedestal-drawers?prirule_jdsn…" at bounding box center [1135, 643] width 363 height 27
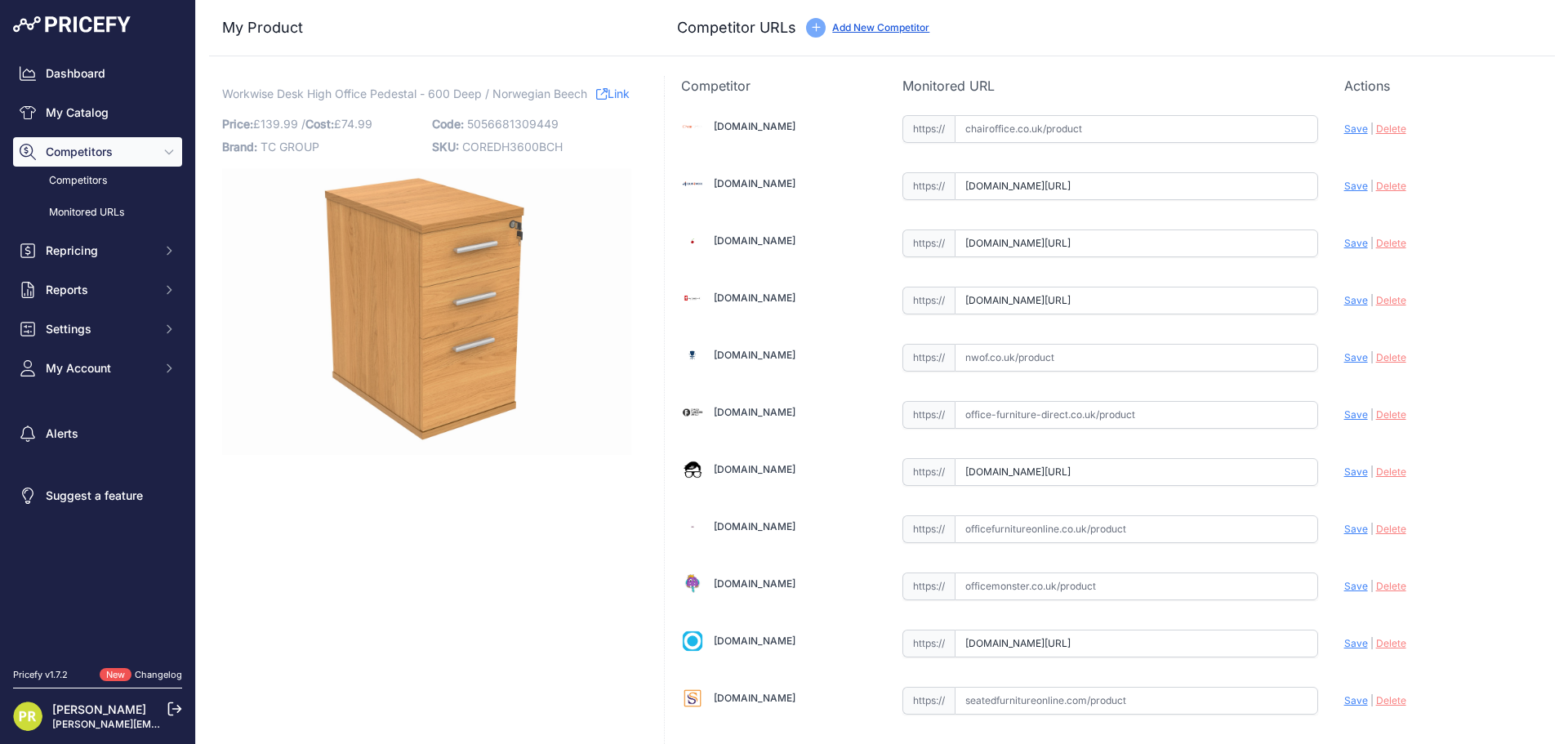
click at [1060, 632] on input "www.officereality.co.uk/prod/draycott-desk-height-pedestal-drawers?prirule_jdsn…" at bounding box center [1135, 643] width 363 height 27
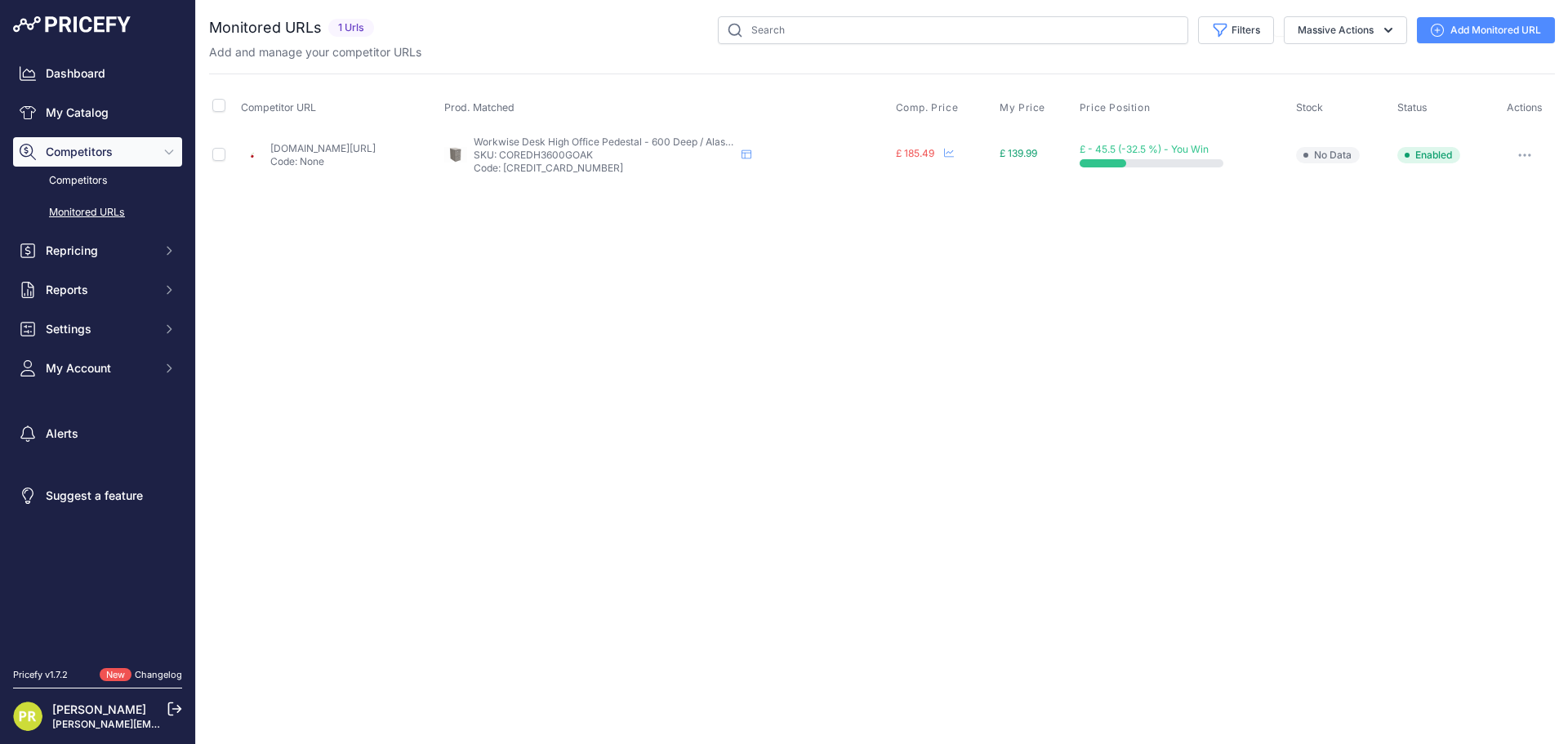
drag, startPoint x: 1532, startPoint y: 165, endPoint x: 1525, endPoint y: 161, distance: 8.1
click at [1530, 163] on button "button" at bounding box center [1524, 155] width 32 height 23
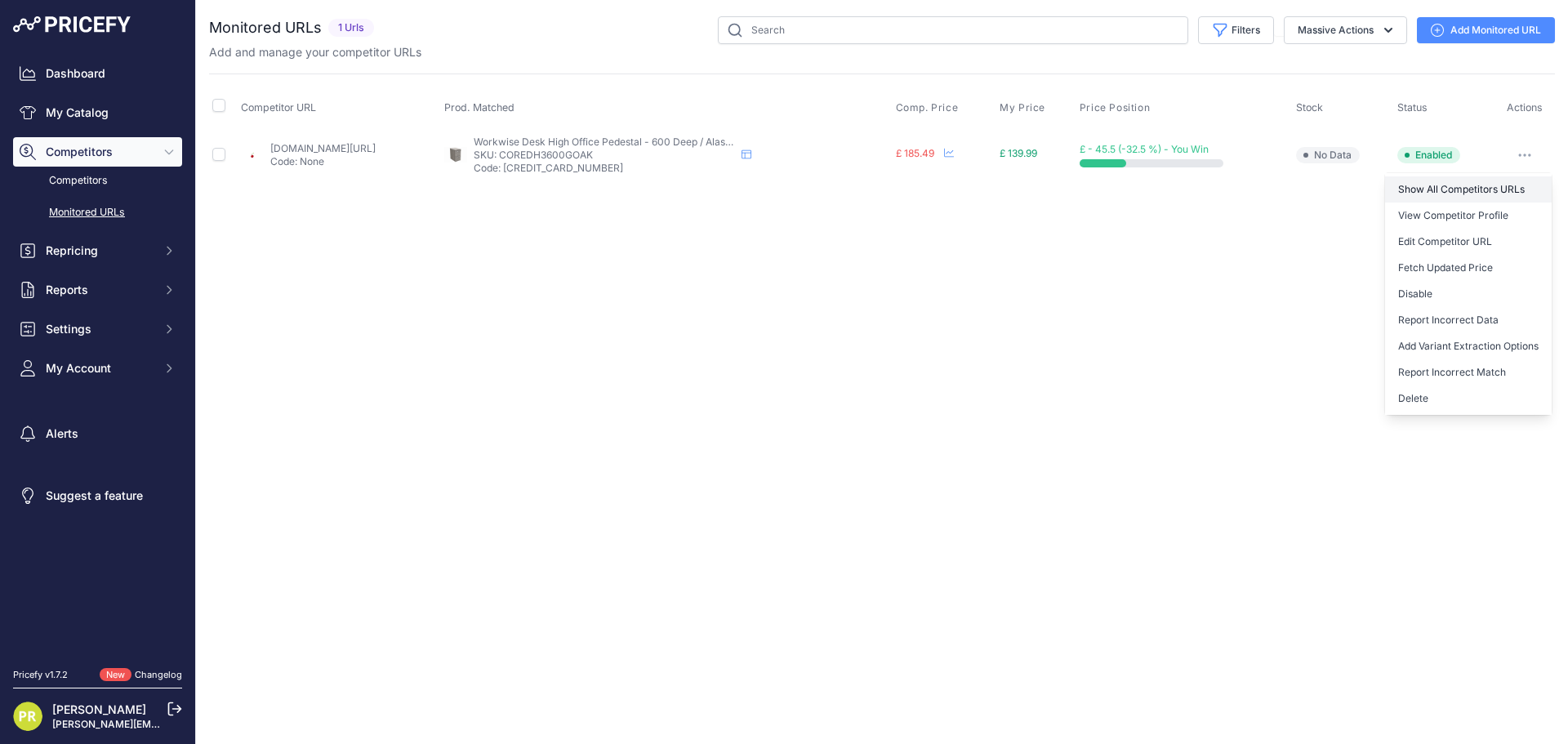
click at [1466, 186] on link "Show All Competitors URLs" at bounding box center [1468, 189] width 167 height 27
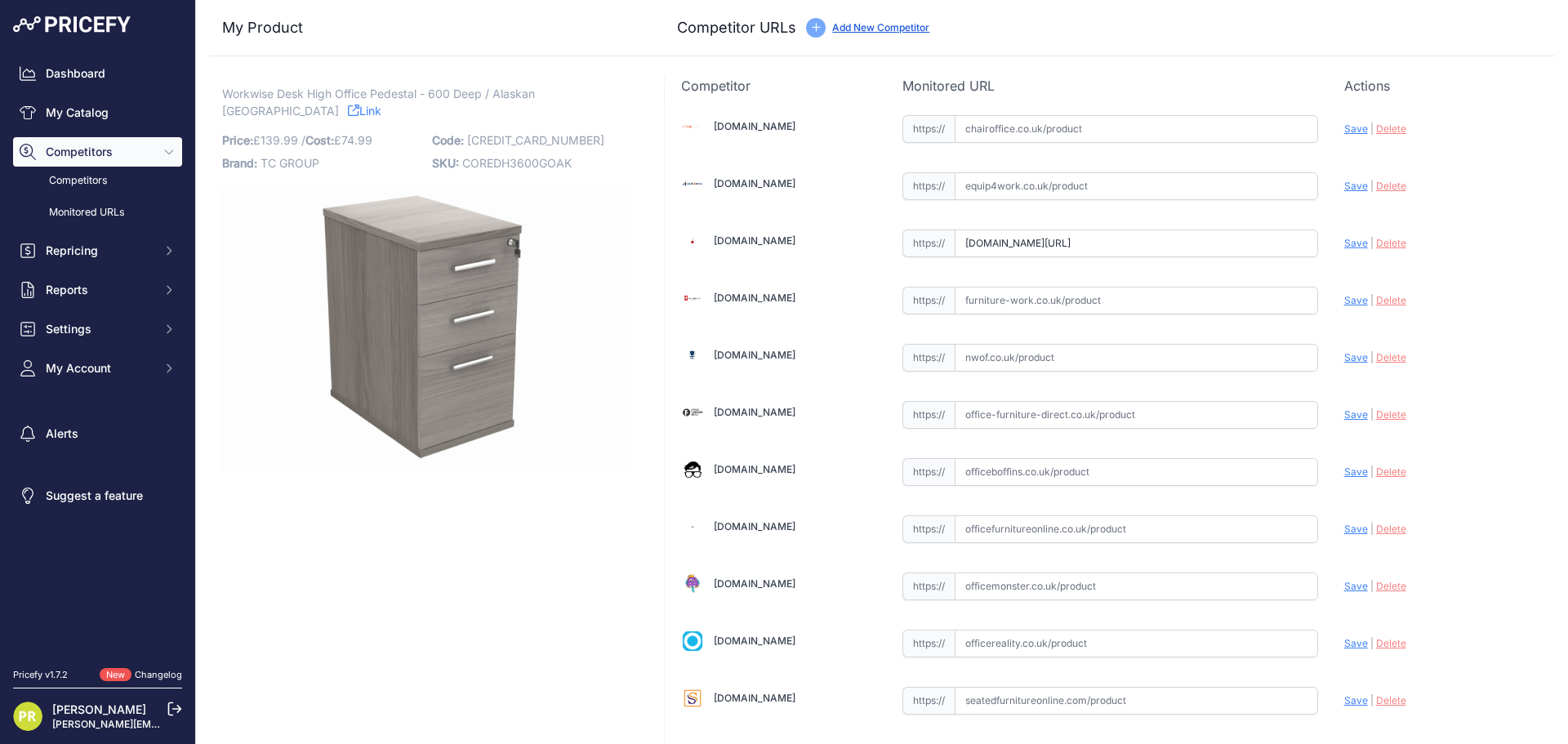
click at [1010, 131] on input "text" at bounding box center [1135, 129] width 363 height 27
click at [1005, 186] on input "text" at bounding box center [1135, 186] width 363 height 27
paste input "https://www.equip4work.co.uk/triumph-everyday-desk-high-pedestals.html?keywords…"
type input "www.equip4work.co.uk/triumph-everyday-desk-high-pedestals.html?keywords=&prirul…"
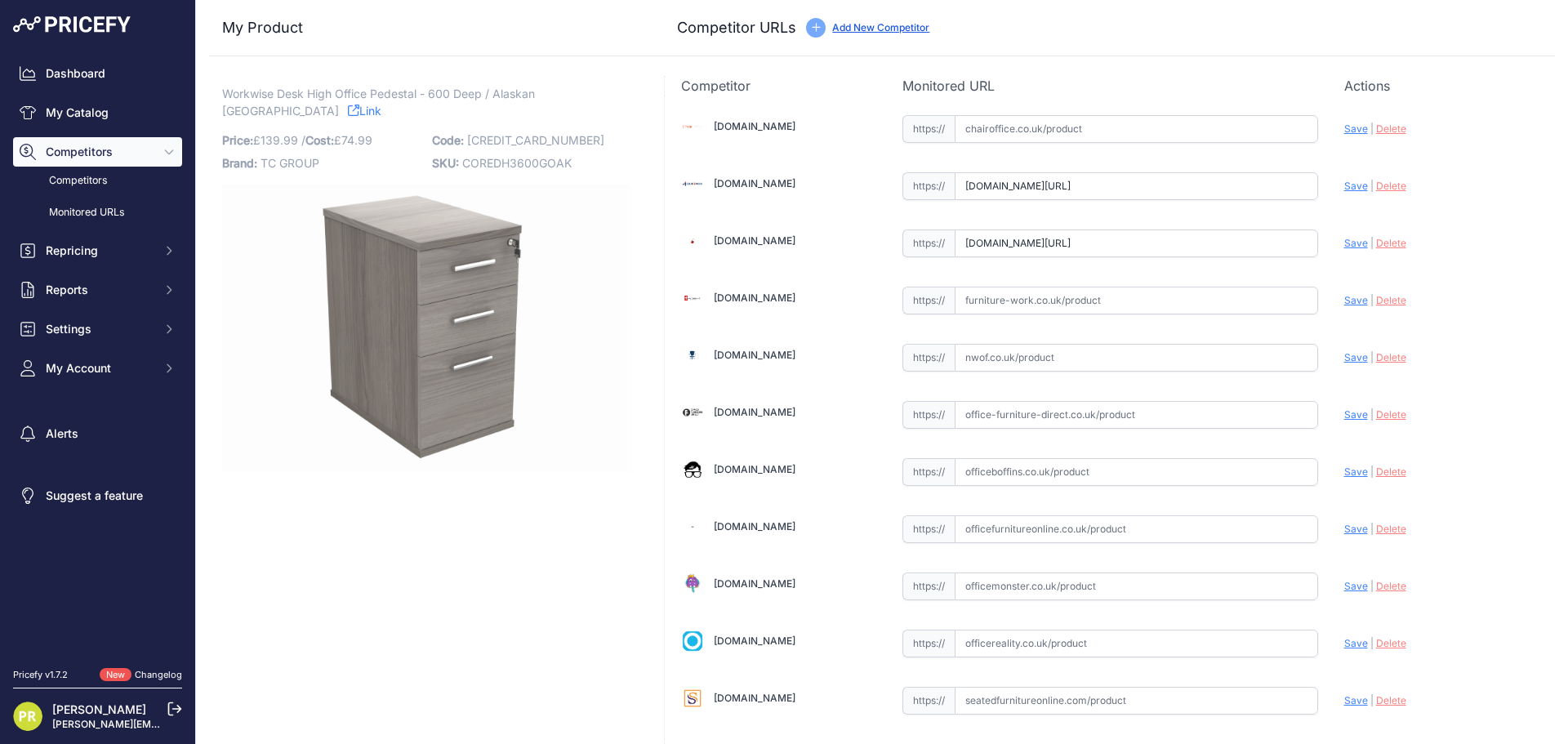
scroll to position [0, 0]
click at [1004, 238] on input "www.euroffice.co.uk/product/desk-high-office-storage-unit-600-deep-alaskan-grey…" at bounding box center [1135, 243] width 363 height 27
paste input "https://www.euroffice.co.uk/product/desk-high-office-storage-unit-600-deep-norw…"
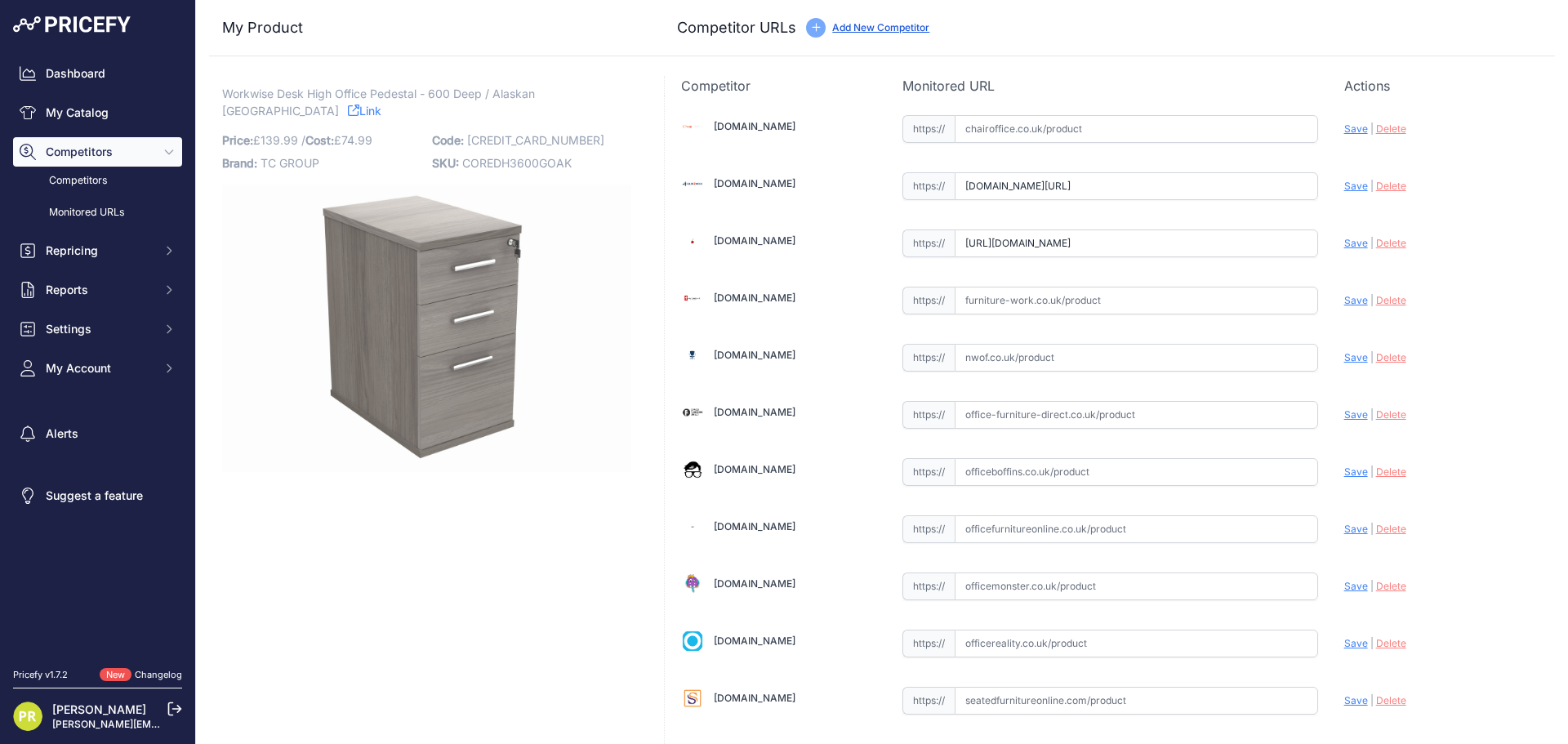
scroll to position [0, 276]
type input "www.euroffice.co.uk/product/desk-high-office-storage-unit-600-deep-norwegian-be…"
click at [968, 312] on input "text" at bounding box center [1135, 300] width 363 height 27
paste input "https://www.furniture-work.co.uk/axis-desk-high-pedestal-121445.html?prirule_jd…"
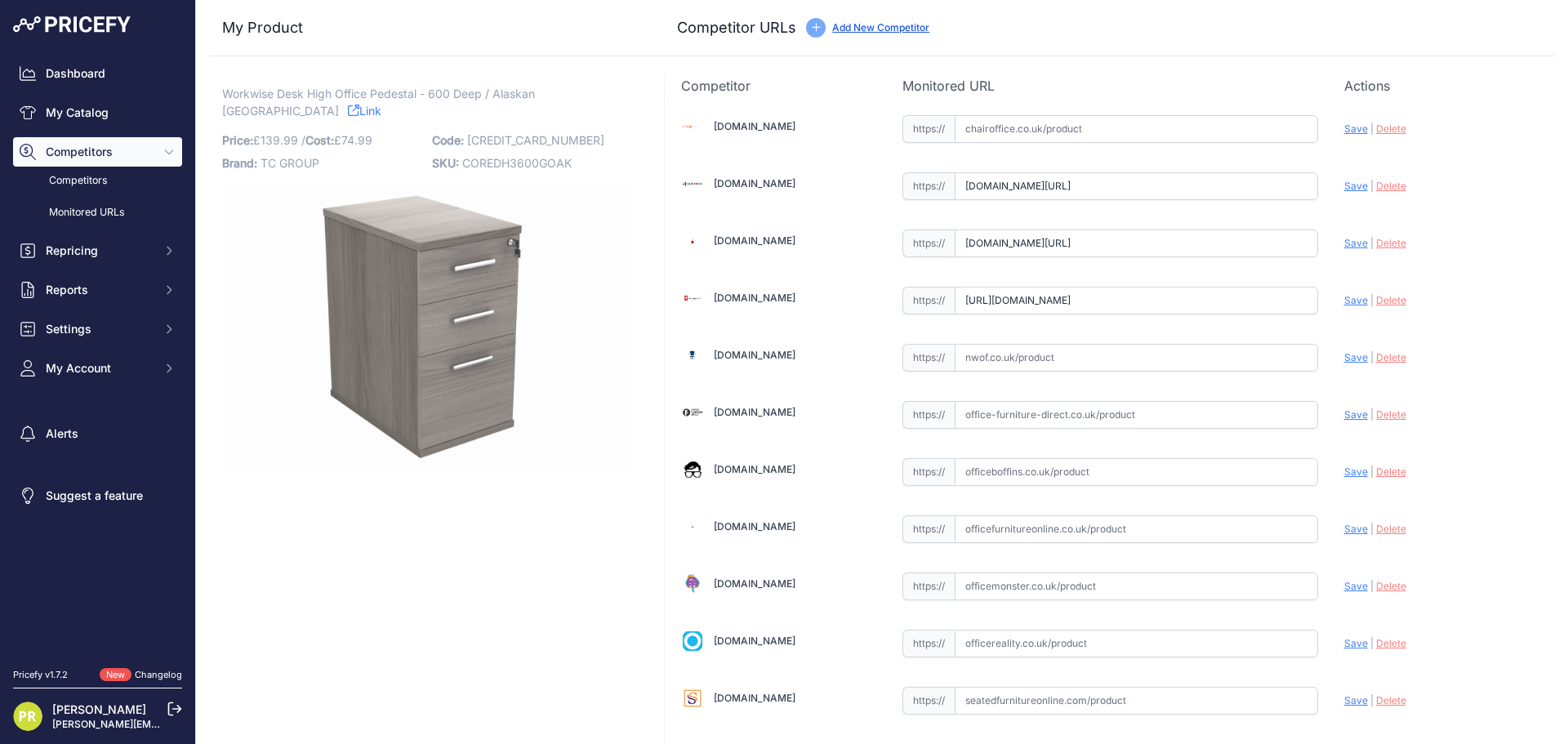
scroll to position [0, 118]
type input "[DOMAIN_NAME][URL]"
click at [1056, 466] on input "text" at bounding box center [1135, 472] width 363 height 27
paste input "[URL][DOMAIN_NAME]"
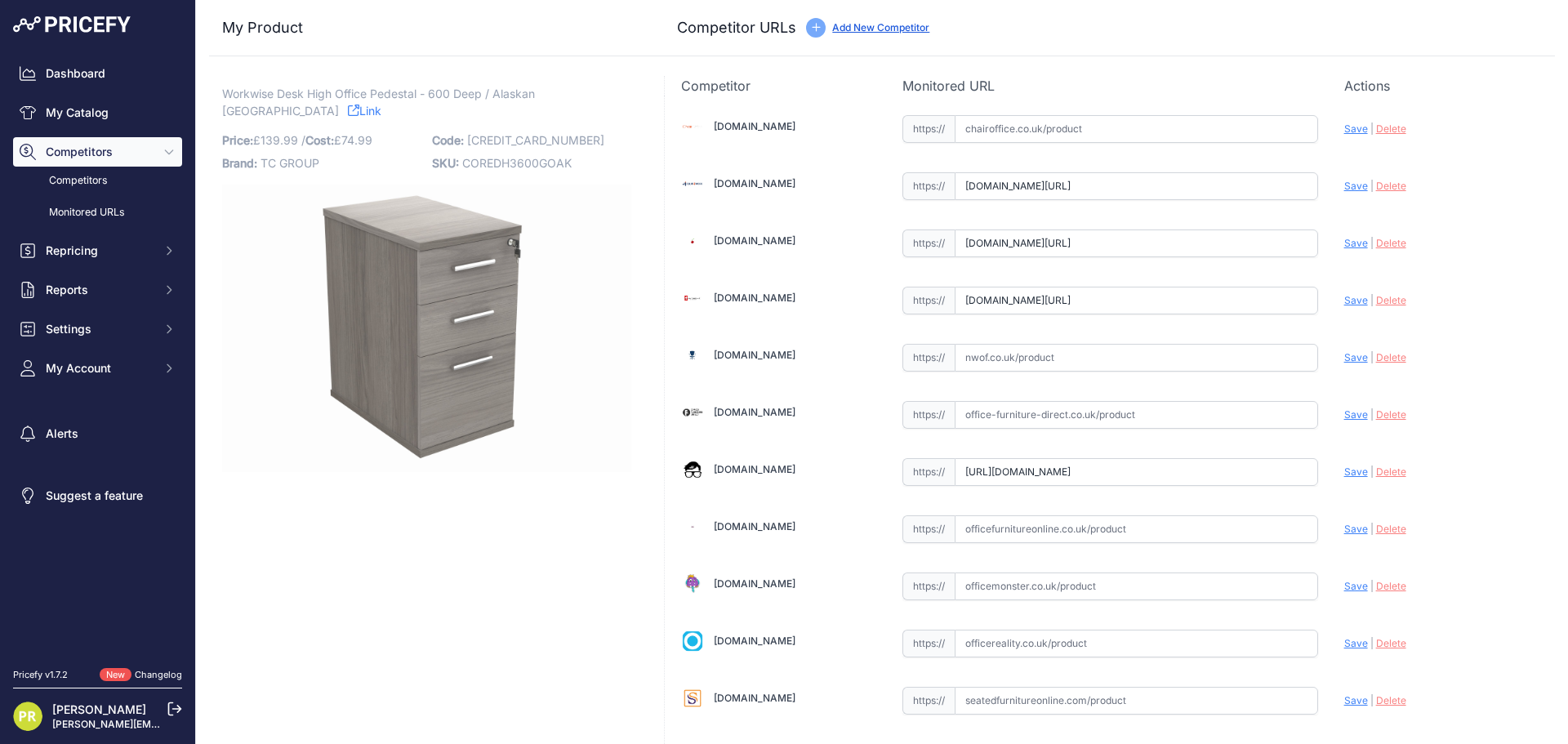
scroll to position [0, 178]
type input "www.officeboffins.co.uk/office-essentials-wooden-desk-high-pedestals.html?priru…"
click at [998, 635] on input "text" at bounding box center [1135, 643] width 363 height 27
paste input "https://www.officereality.co.uk/prod/draycott-desk-height-pedestal-drawers?prir…"
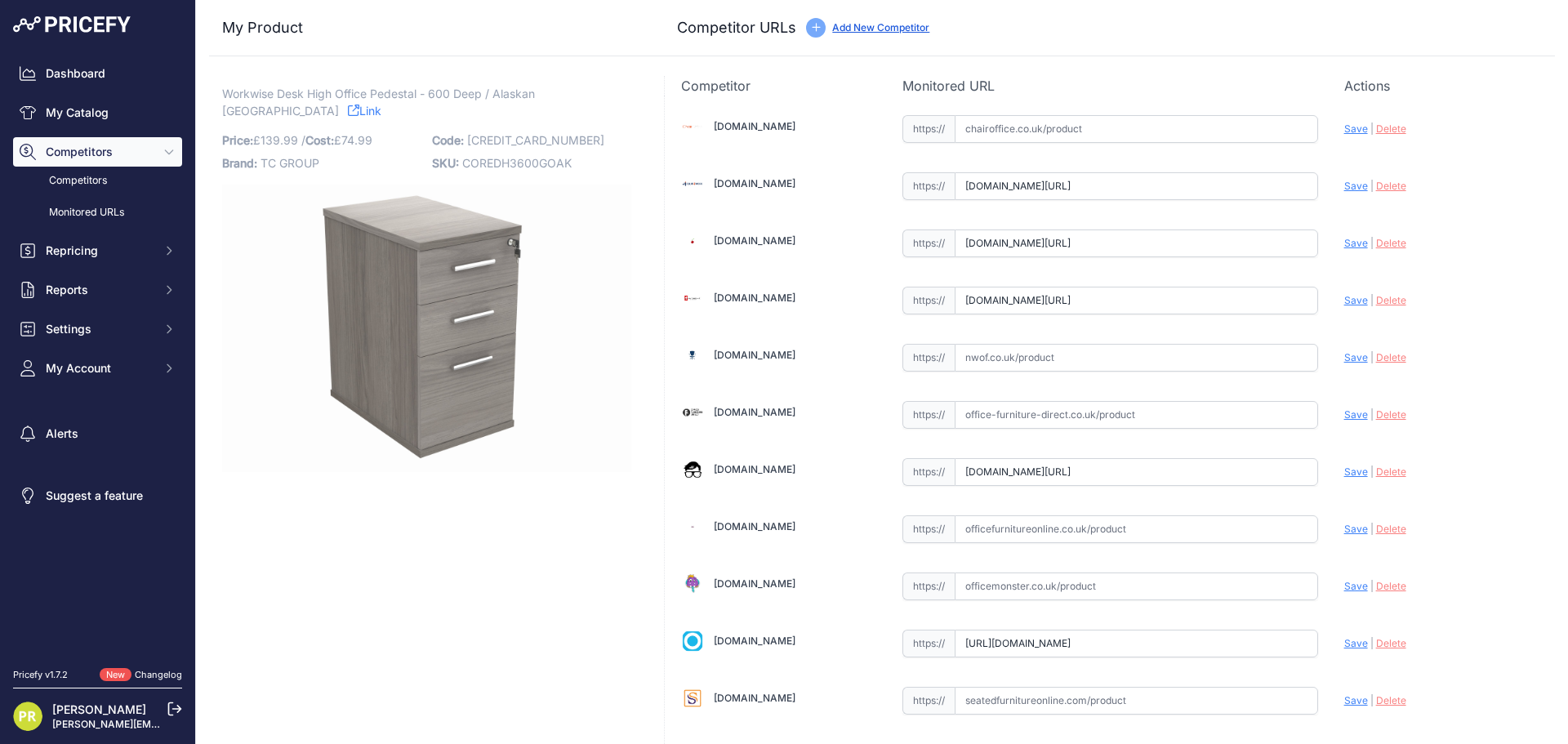
scroll to position [0, 141]
click at [1344, 644] on span "Save" at bounding box center [1356, 643] width 24 height 12
type input "https://www.officereality.co.uk/prod/draycott-desk-height-pedestal-drawers?prir…"
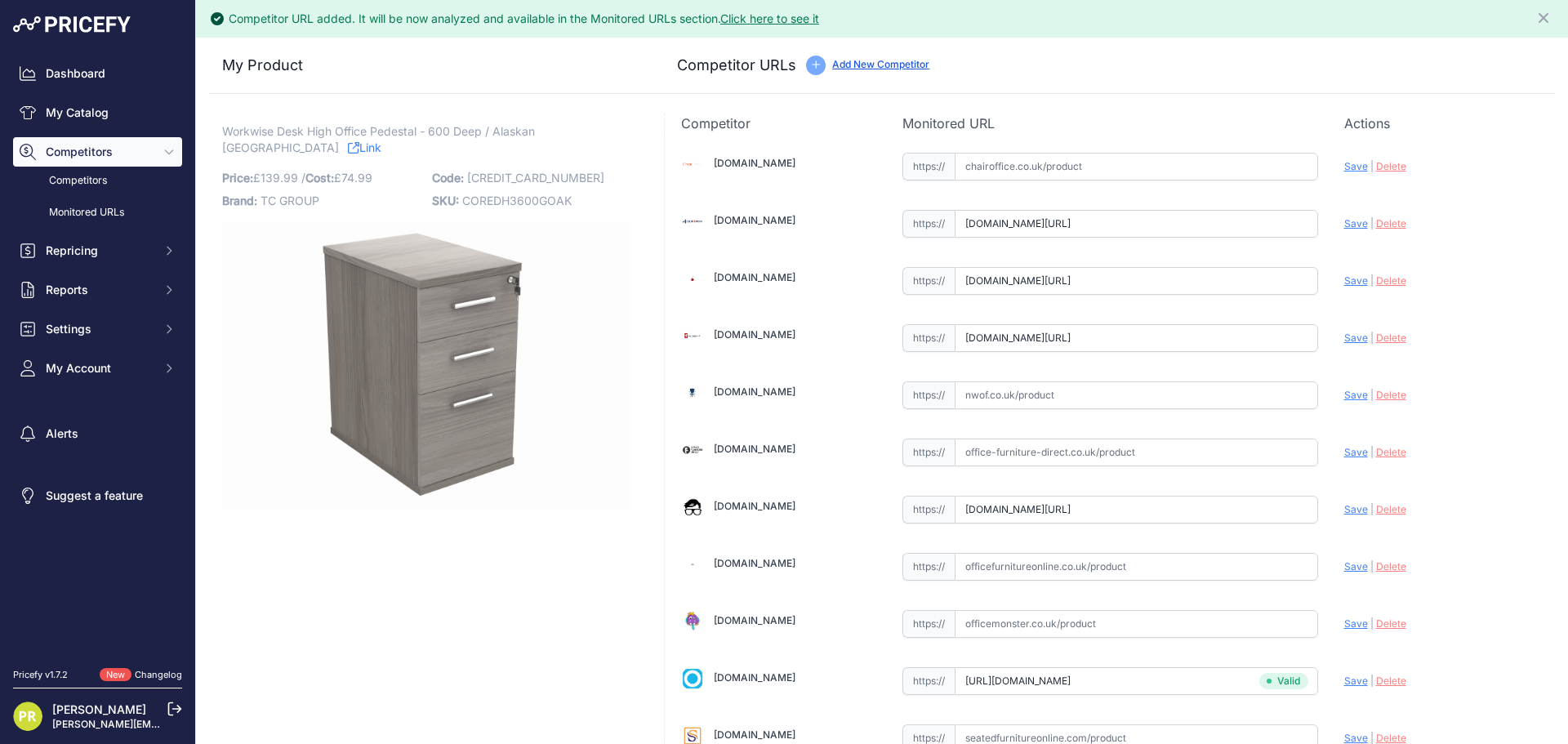
click at [1347, 507] on span "Save" at bounding box center [1356, 509] width 24 height 12
type input "[URL][DOMAIN_NAME]"
click at [1344, 340] on span "Save" at bounding box center [1356, 338] width 24 height 12
type input "[URL][DOMAIN_NAME]"
click at [1347, 284] on span "Save" at bounding box center [1356, 280] width 24 height 12
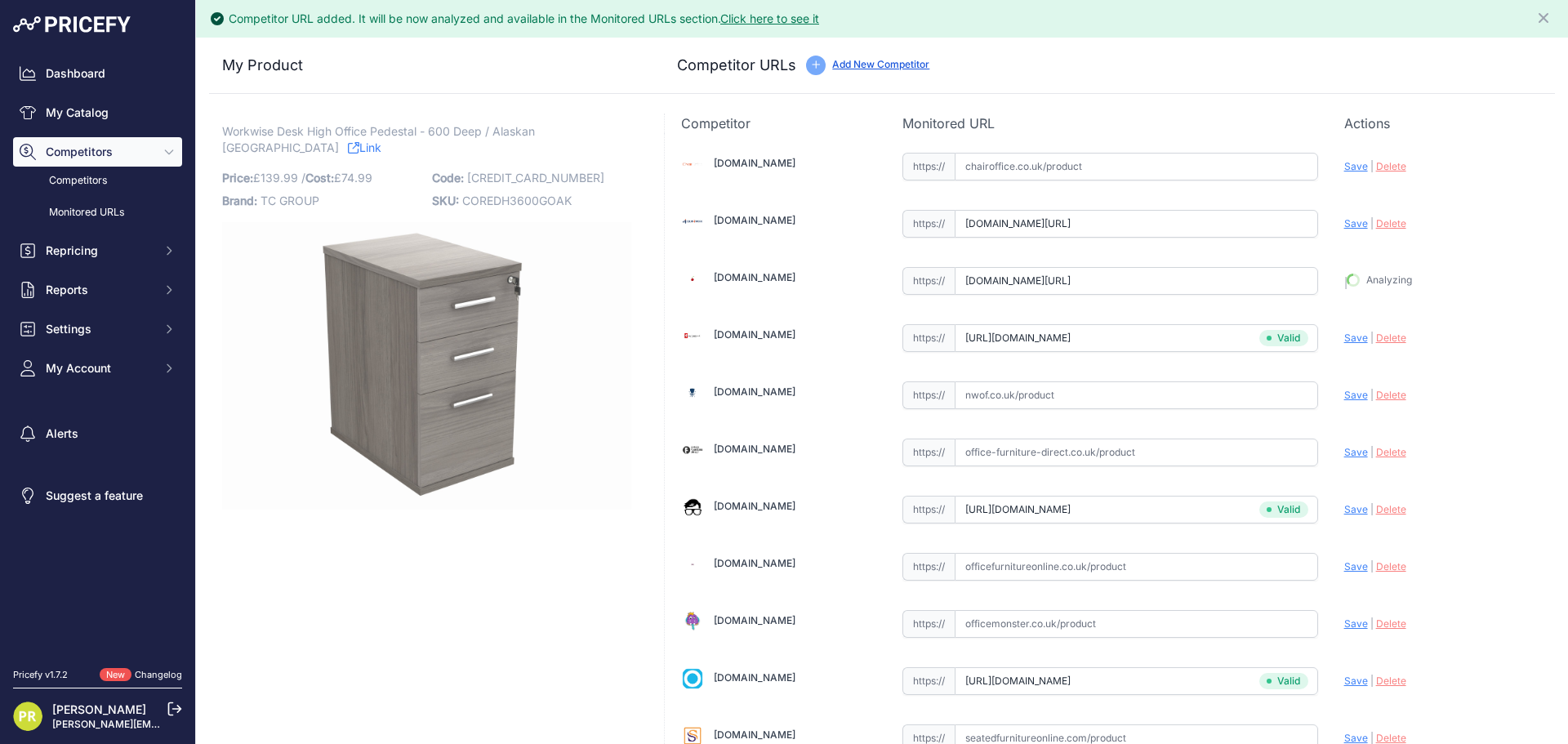
type input "[URL][DOMAIN_NAME]"
click at [1348, 225] on span "Save" at bounding box center [1356, 223] width 24 height 12
type input "https://www.equip4work.co.uk/triumph-everyday-desk-high-pedestals.html?keywords…"
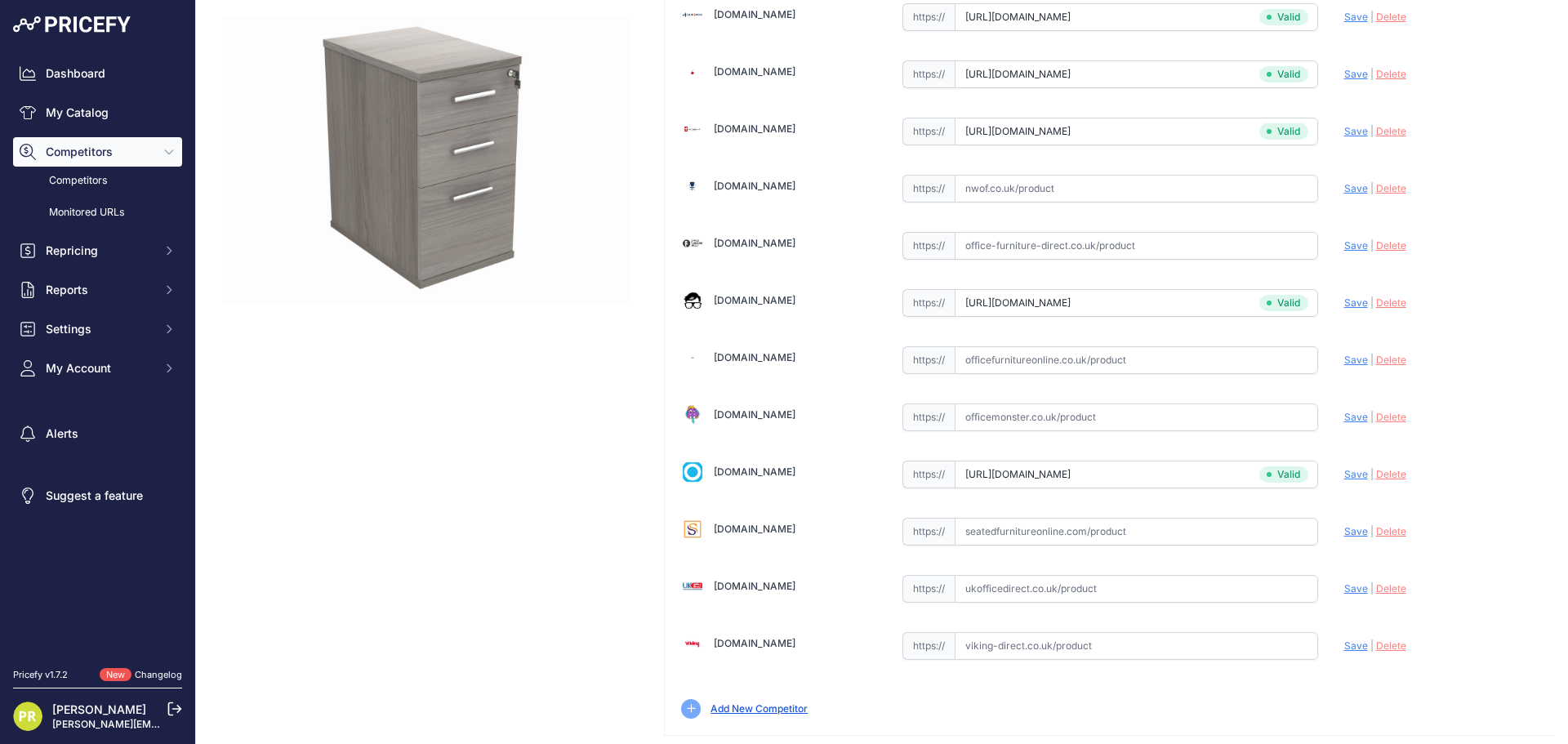
scroll to position [209, 0]
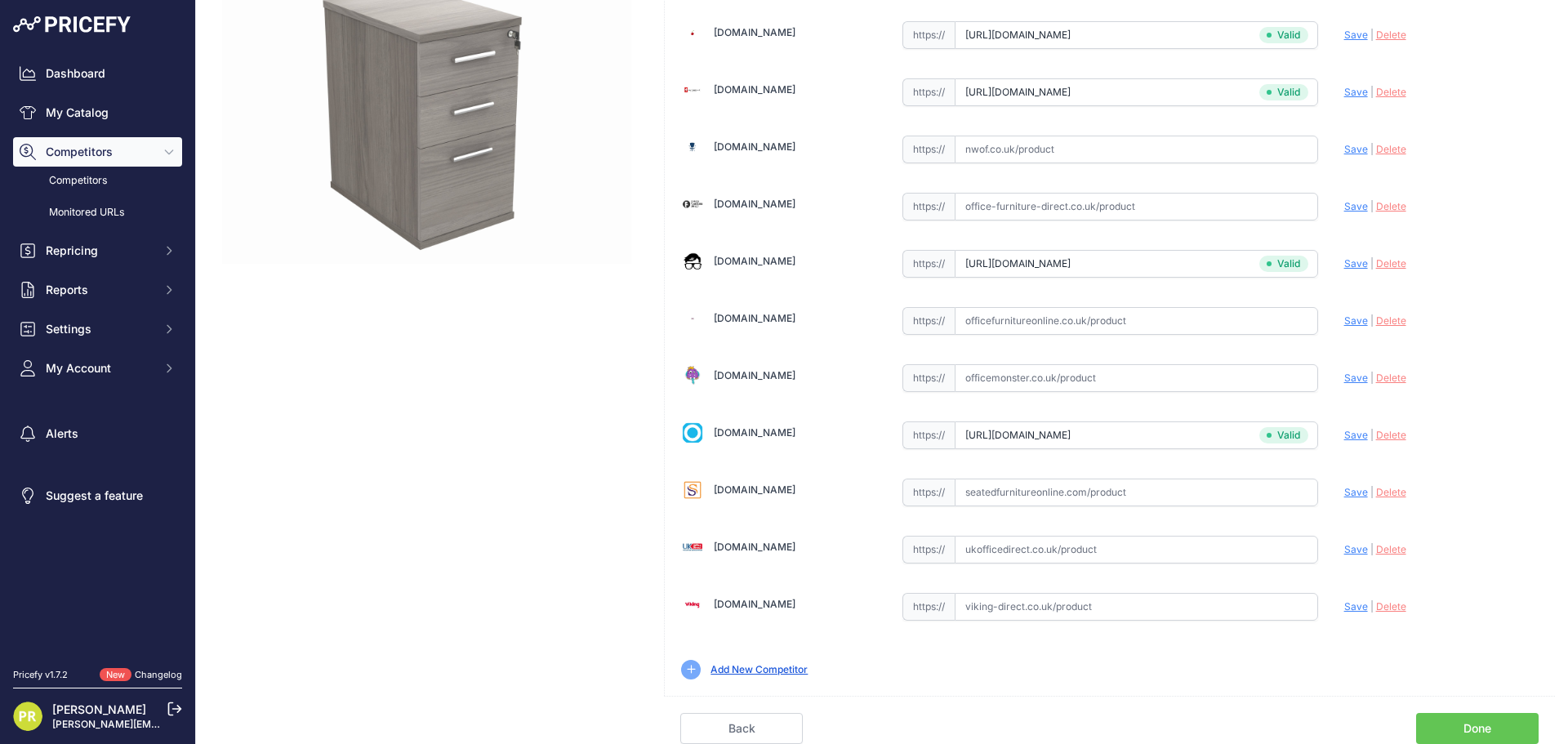
click at [1450, 716] on link "Done" at bounding box center [1477, 729] width 122 height 31
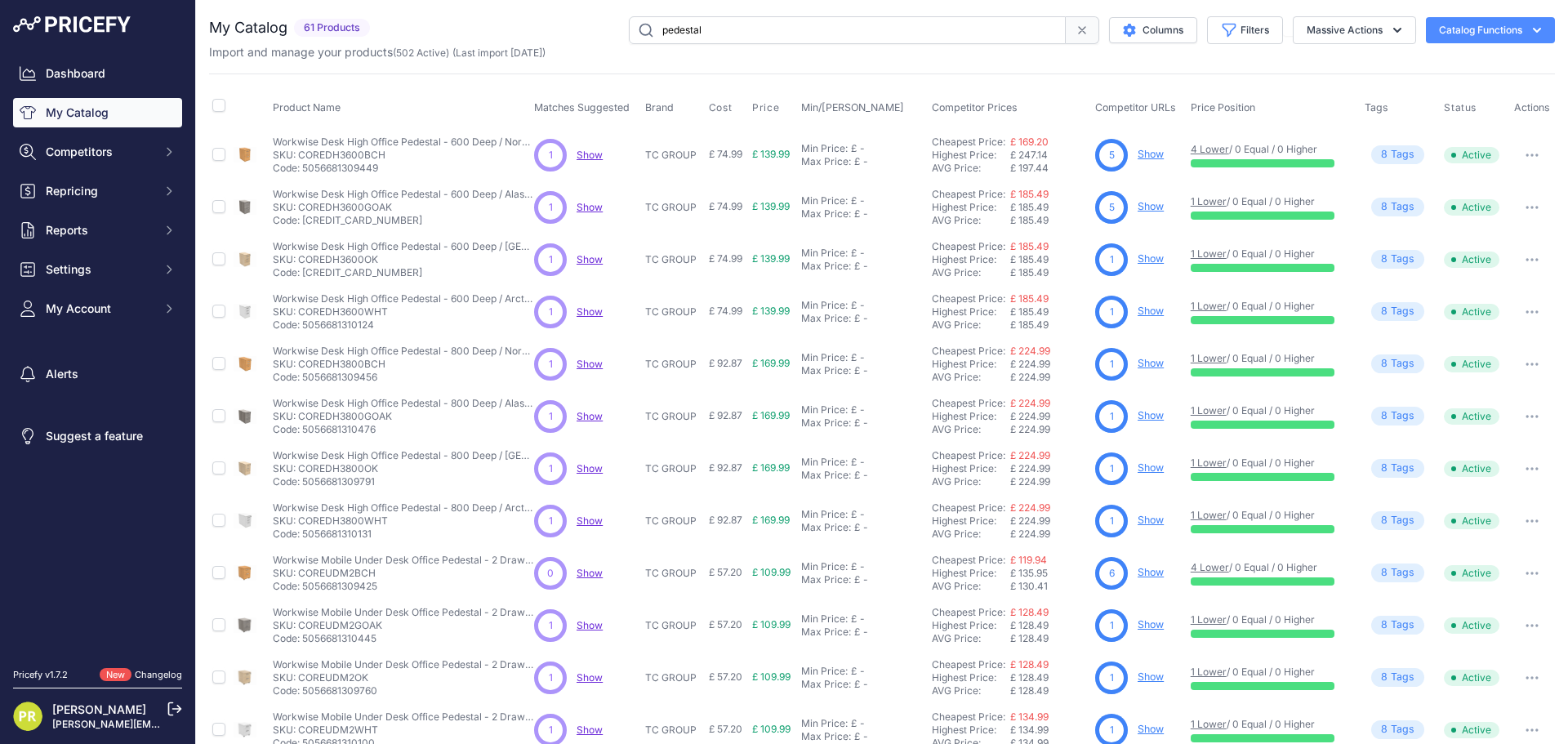
click at [1139, 260] on link "Show" at bounding box center [1150, 258] width 27 height 12
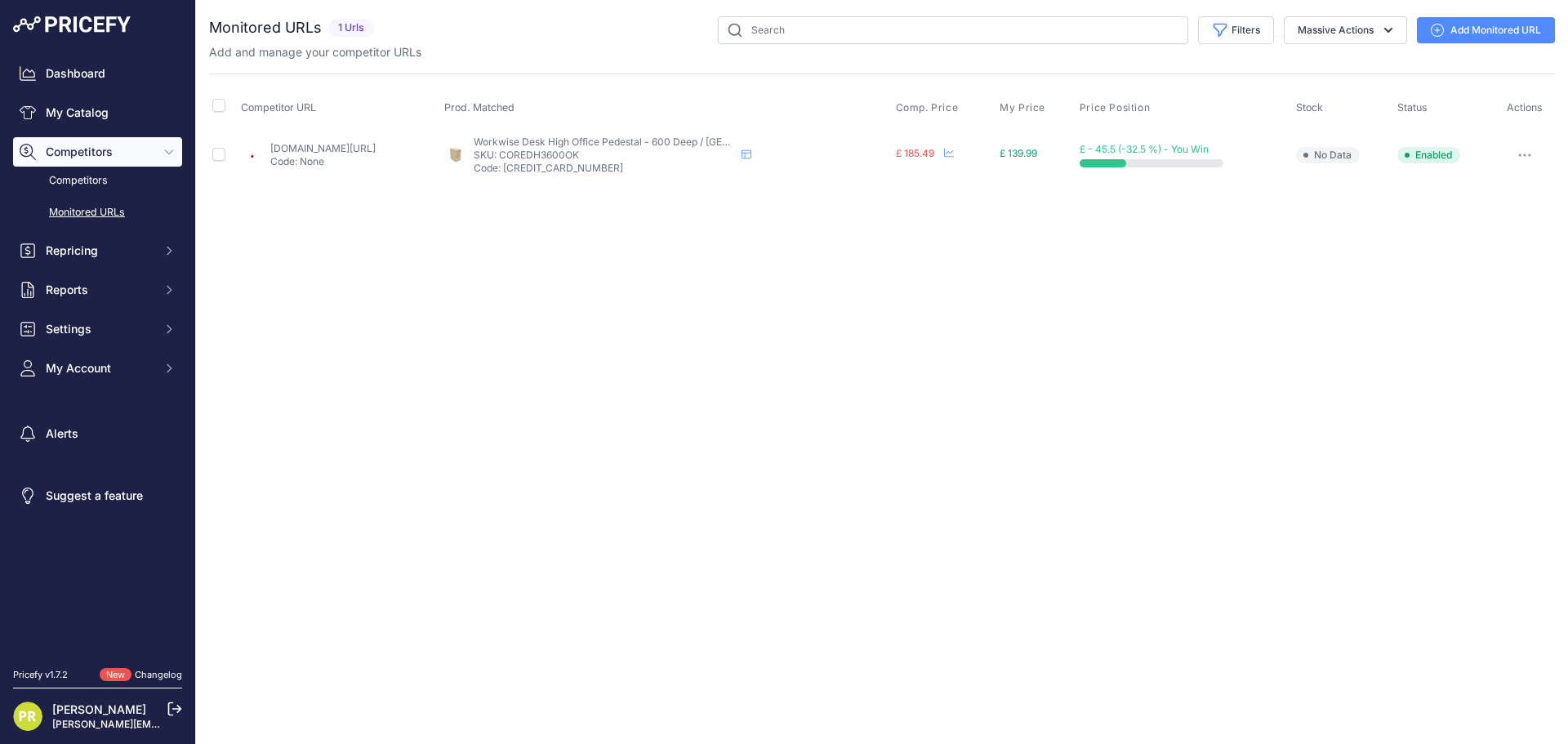
click at [1547, 153] on div at bounding box center [1524, 155] width 55 height 23
click at [1536, 153] on button "button" at bounding box center [1524, 155] width 32 height 23
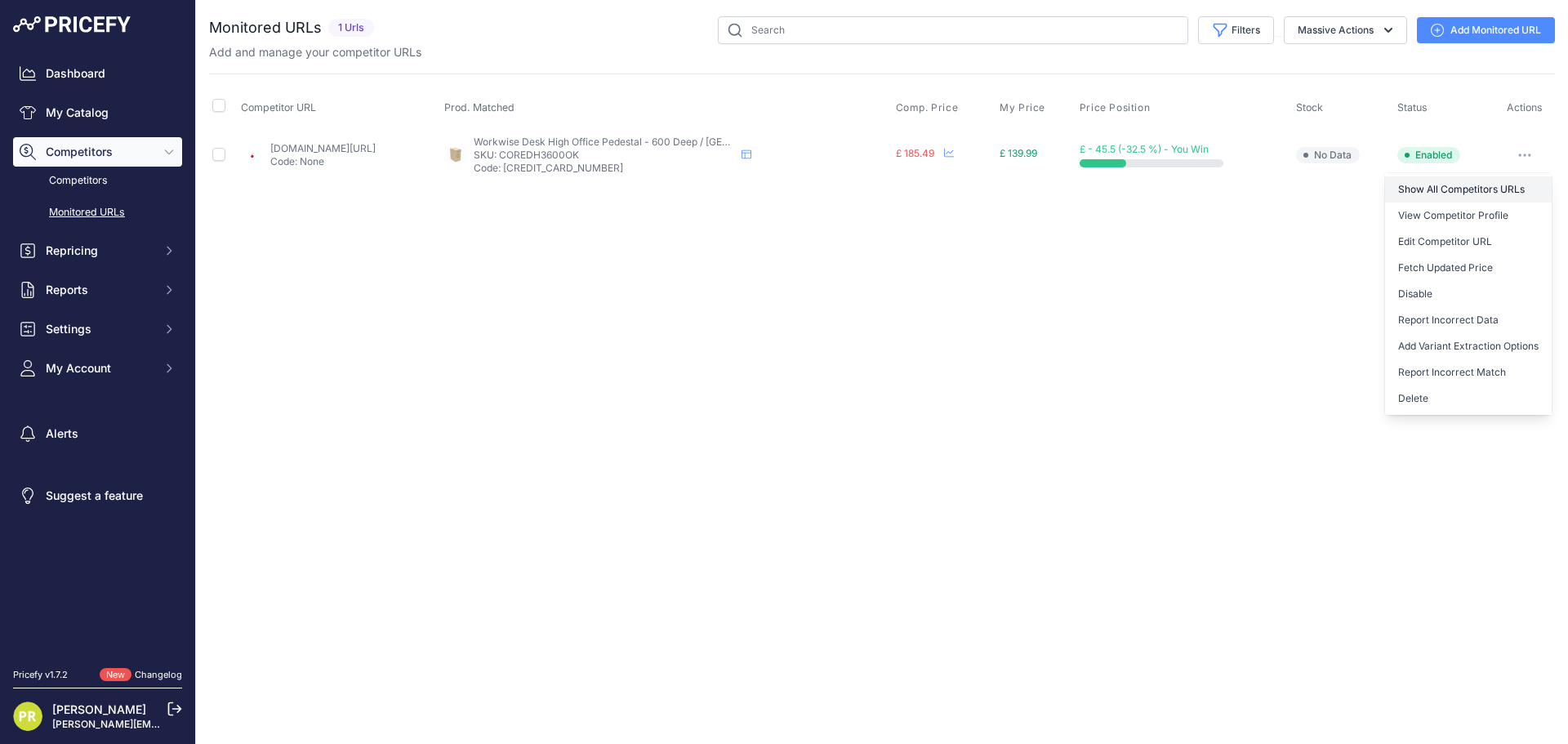
click at [1457, 190] on link "Show All Competitors URLs" at bounding box center [1468, 189] width 167 height 27
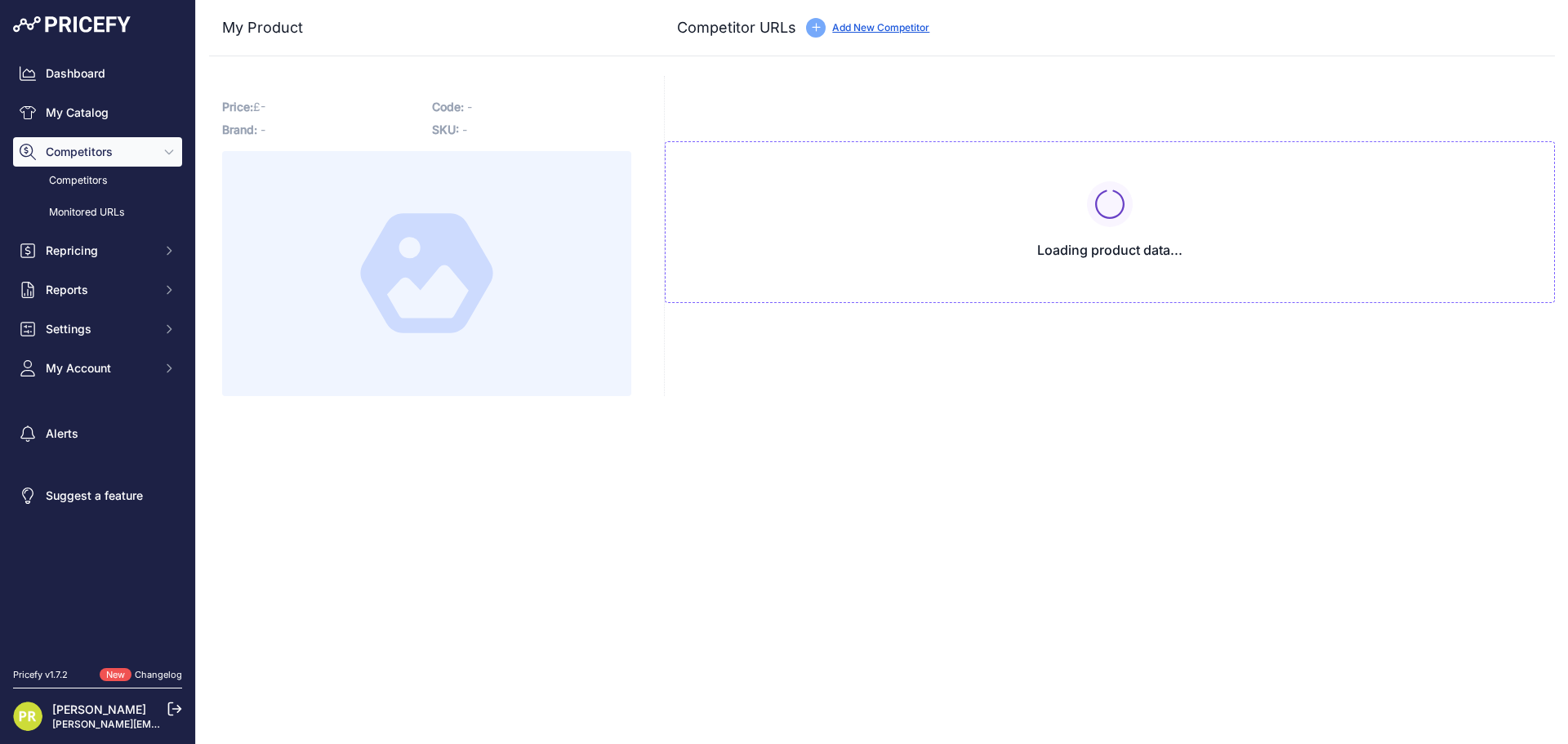
type input "[DOMAIN_NAME][URL]"
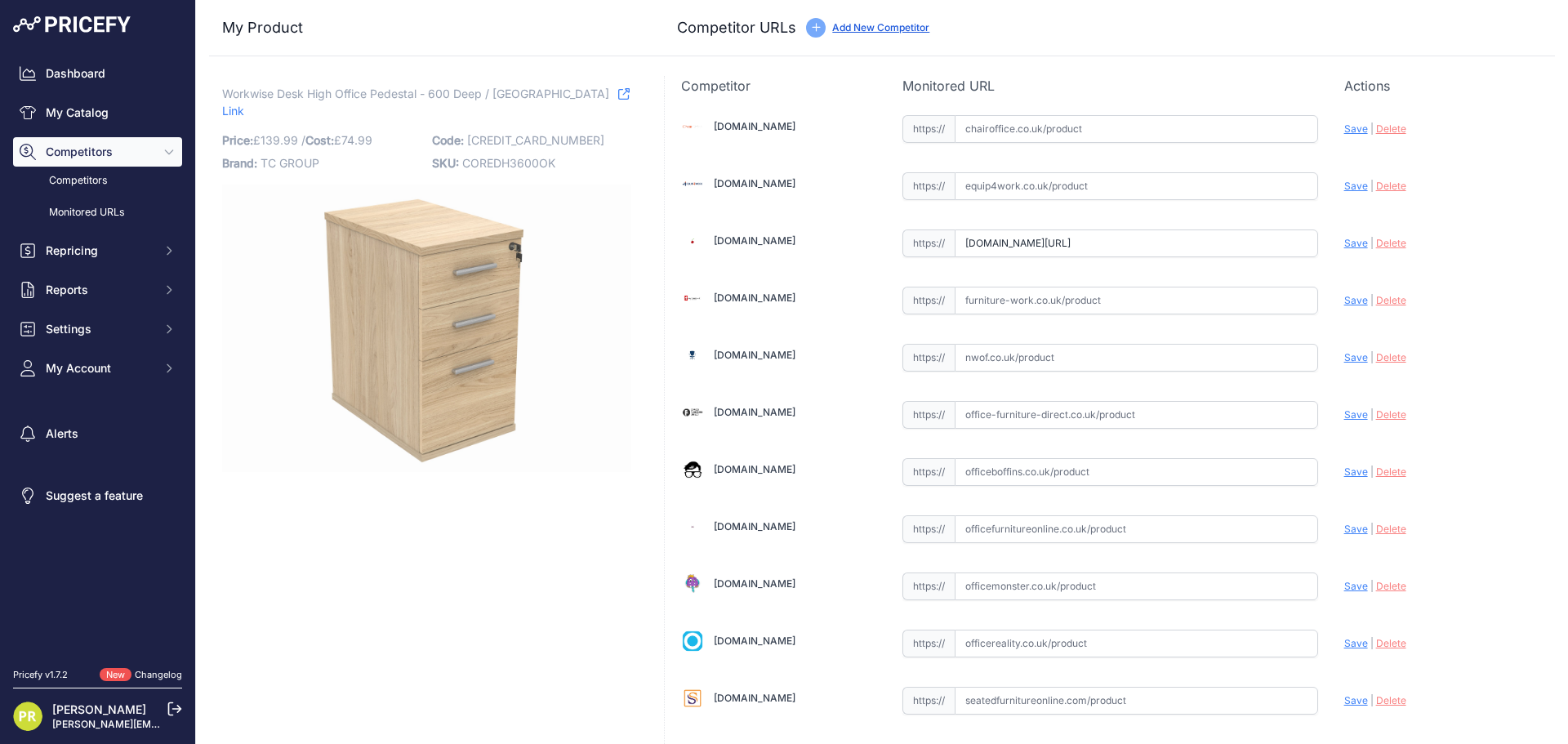
click at [1049, 181] on input "text" at bounding box center [1135, 186] width 363 height 27
paste input "[URL][DOMAIN_NAME]"
type input "[DOMAIN_NAME][URL]"
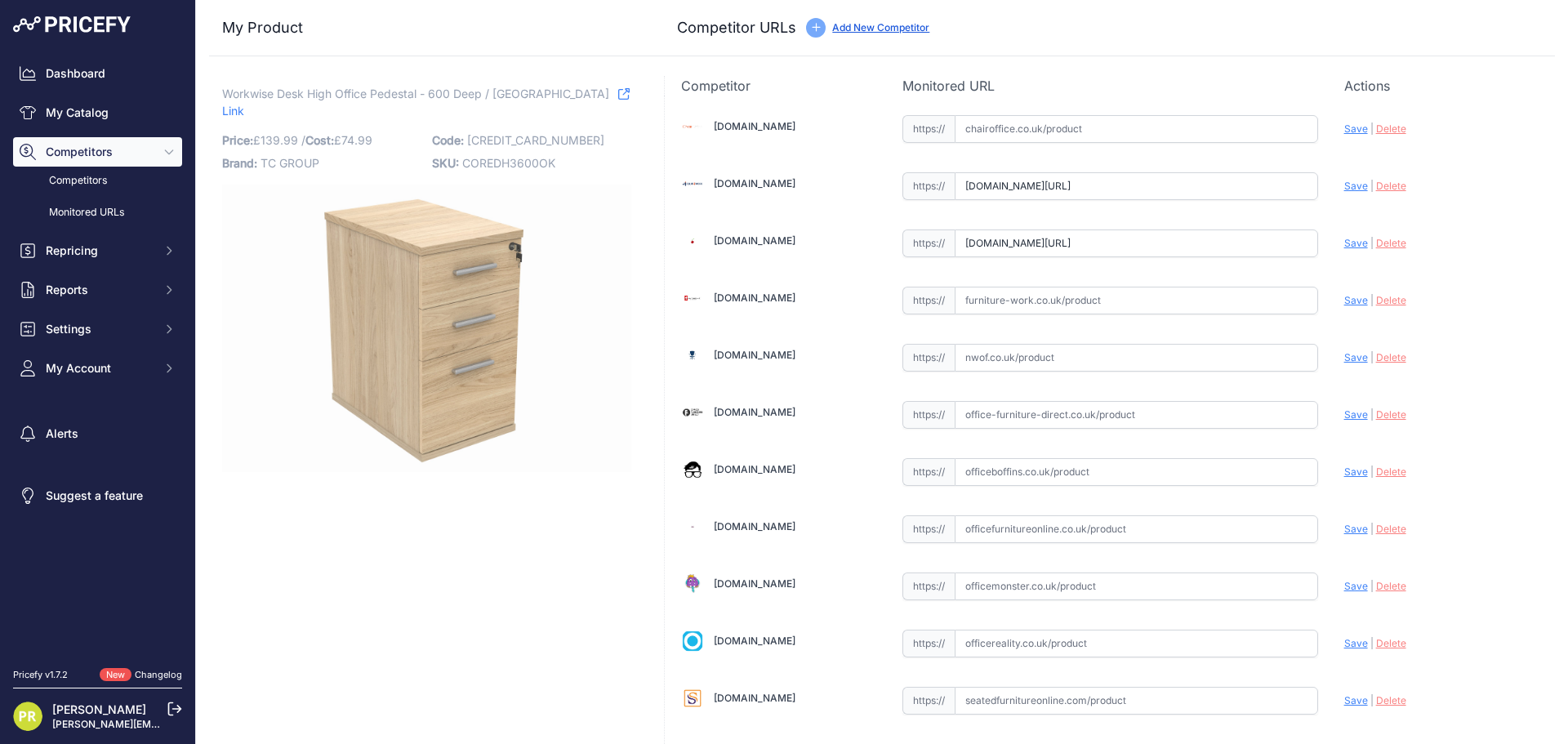
click at [995, 238] on input "www.euroffice.co.uk/product/desk-high-office-storage-unit-600-deep-canadian-oak…" at bounding box center [1135, 243] width 363 height 27
click at [1005, 245] on input "www.euroffice.co.uk/product/desk-high-office-storage-unit-600-deep-canadian-oak…" at bounding box center [1135, 243] width 363 height 27
paste input "https://www.euroffice.co.uk/product/desk-high-office-storage-unit-600-deep-norw…"
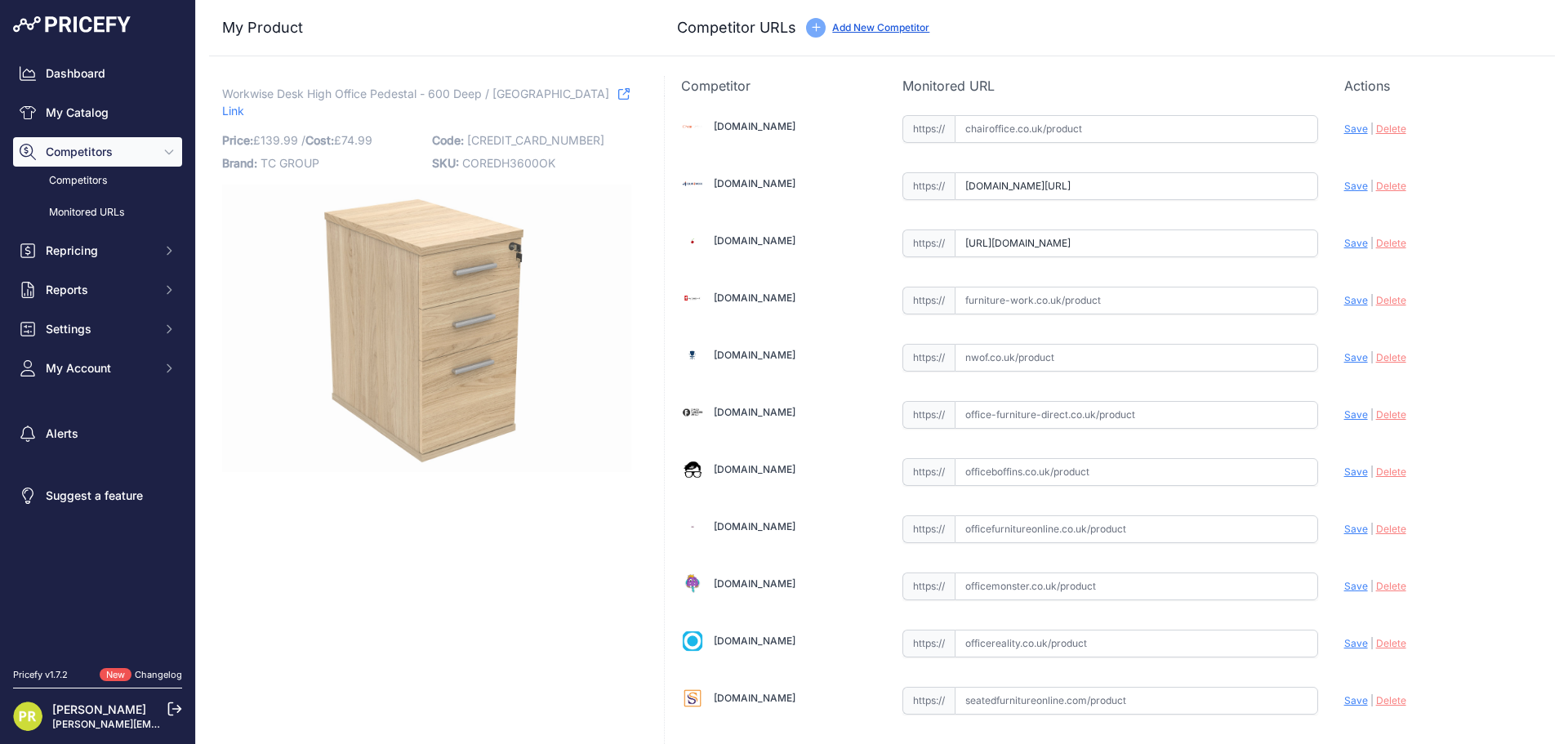
scroll to position [0, 276]
type input "www.euroffice.co.uk/product/desk-high-office-storage-unit-600-deep-norwegian-be…"
click at [988, 299] on input "text" at bounding box center [1135, 300] width 363 height 27
paste input "https://www.furniture-work.co.uk/axis-desk-high-pedestal-121445.html?prirule_jd…"
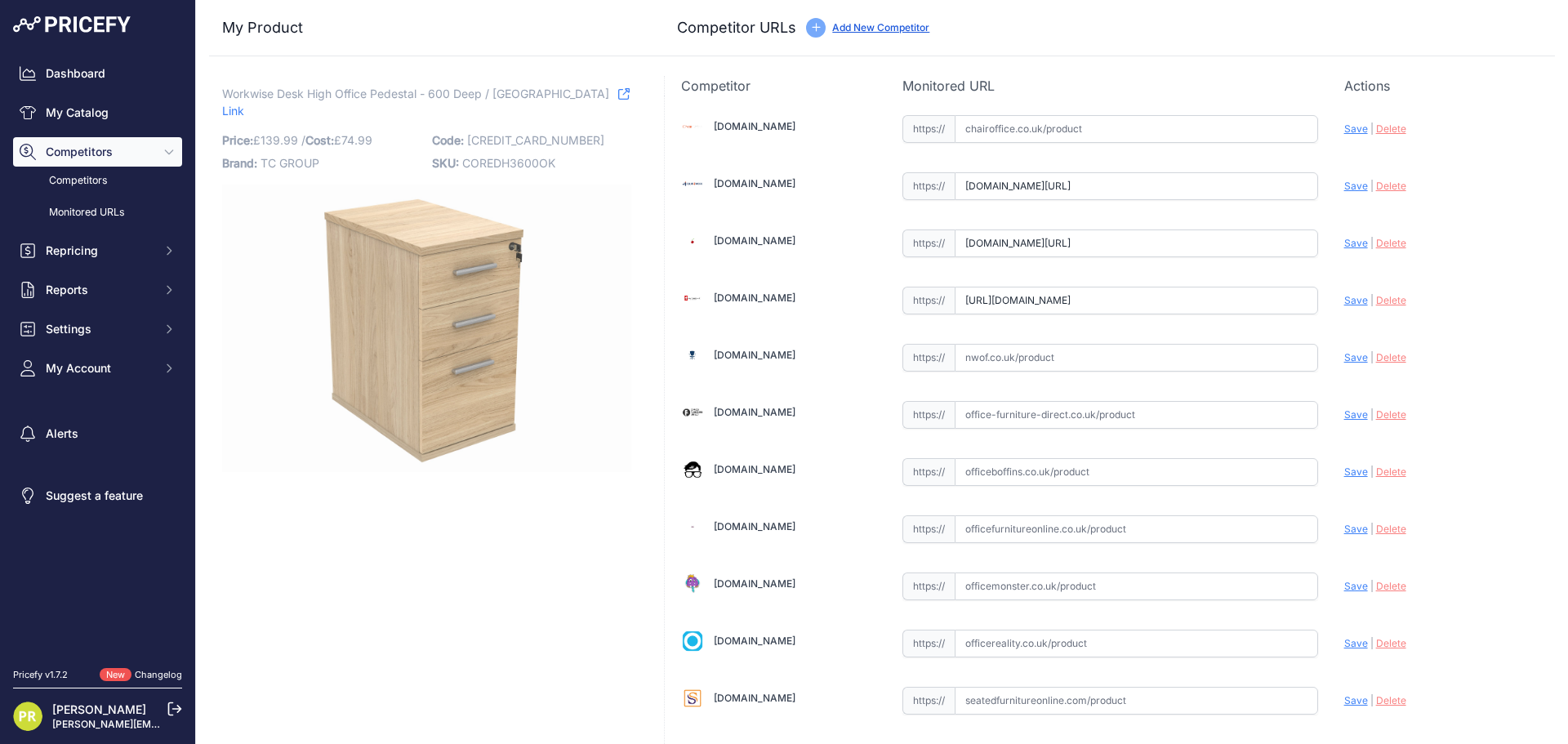
scroll to position [0, 118]
type input "www.furniture-work.co.uk/axis-desk-high-pedestal-121445.html?prirule_jdsnikfkfj…"
click at [1011, 464] on input "text" at bounding box center [1135, 472] width 363 height 27
paste input "https://www.officeboffins.co.uk/office-essentials-wooden-desk-high-pedestals.ht…"
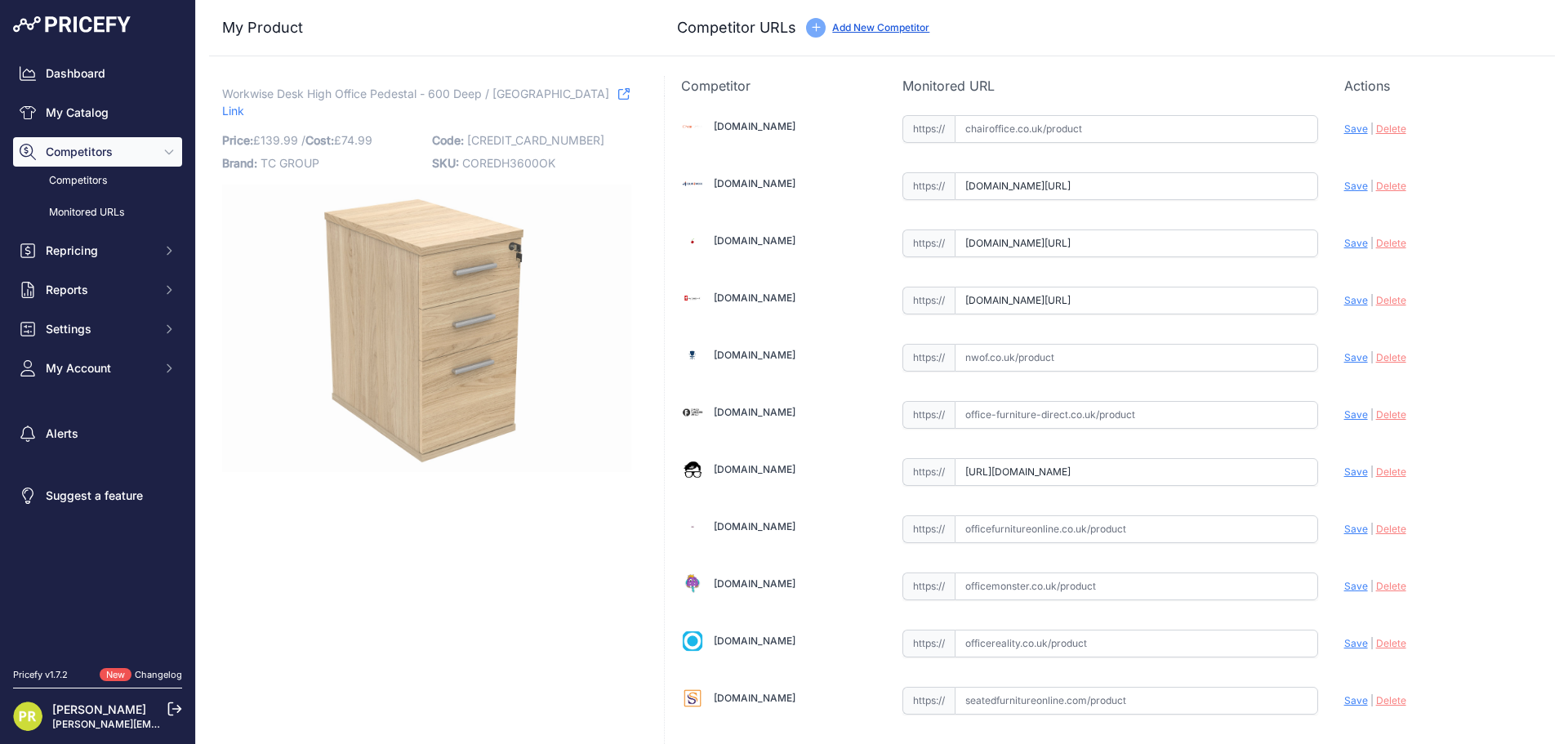
scroll to position [0, 178]
type input "www.officeboffins.co.uk/office-essentials-wooden-desk-high-pedestals.html?priru…"
click at [1002, 629] on div "https:// Valid" at bounding box center [1110, 641] width 416 height 31
click at [1004, 631] on input "text" at bounding box center [1135, 643] width 363 height 27
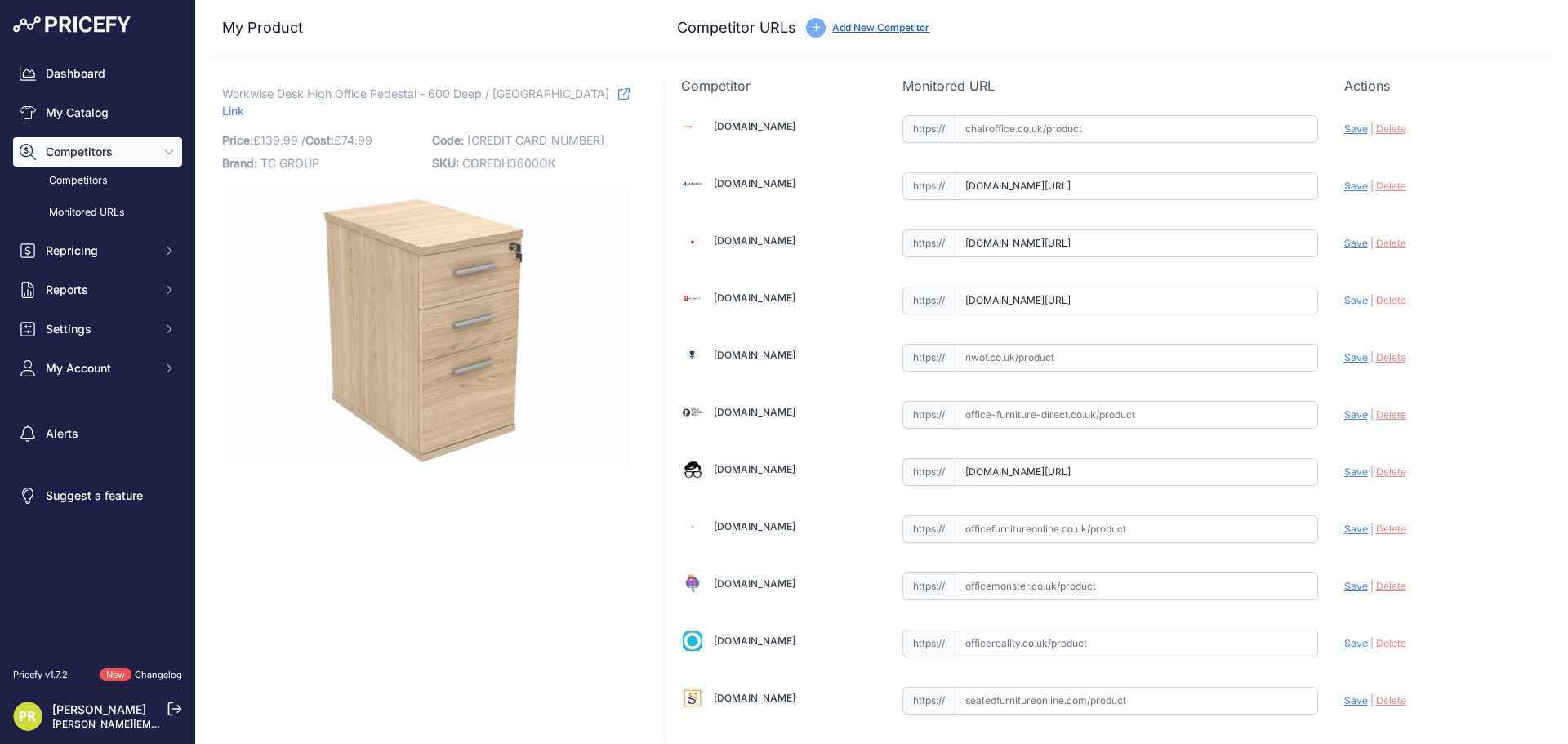
paste input "https://www.officereality.co.uk/prod/draycott-desk-height-pedestal-drawers?prir…"
click at [1348, 640] on span "Save" at bounding box center [1356, 643] width 24 height 12
type input "https://www.officereality.co.uk/prod/draycott-desk-height-pedestal-drawers?prir…"
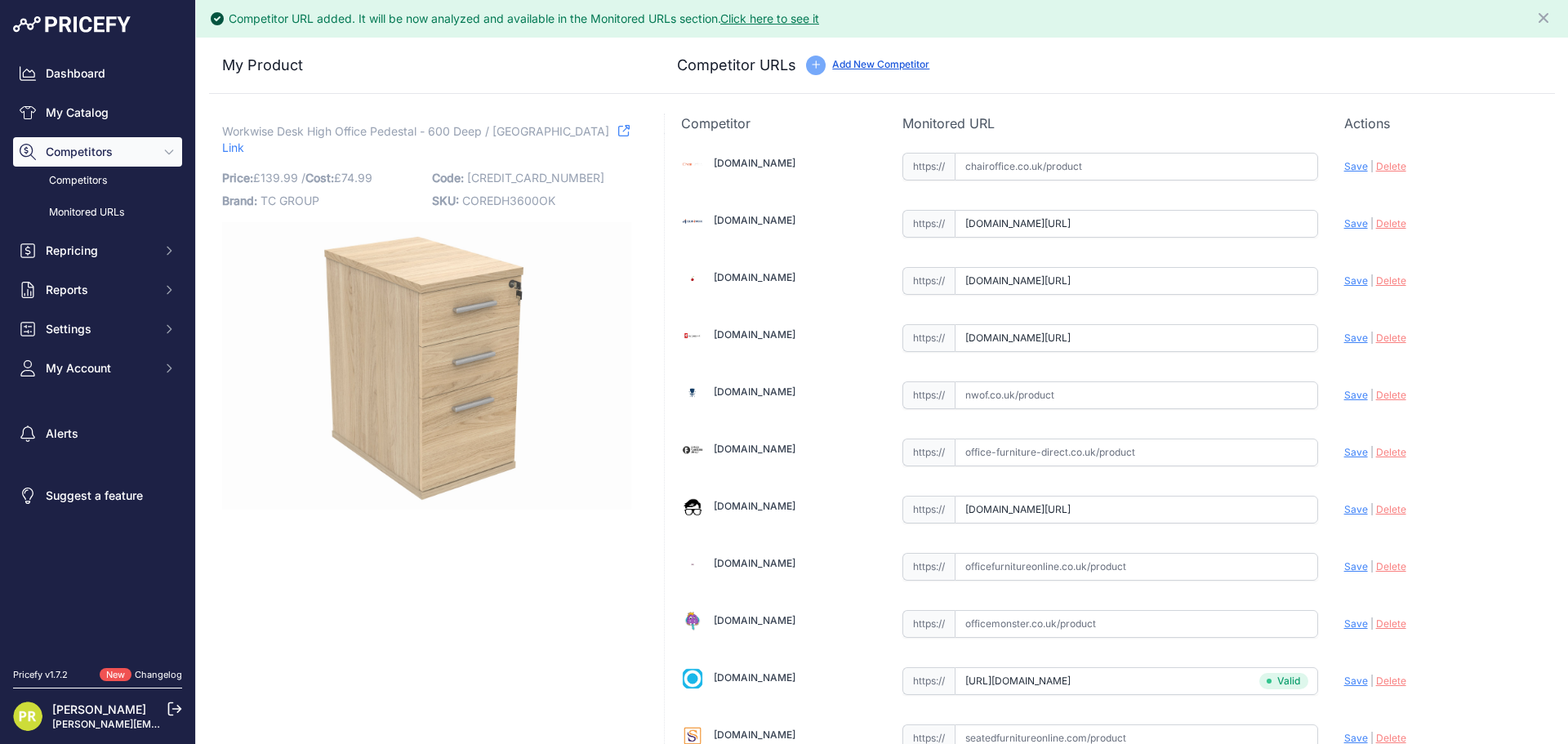
click at [1344, 506] on span "Save" at bounding box center [1356, 509] width 24 height 12
type input "[URL][DOMAIN_NAME]"
click at [1344, 339] on span "Save" at bounding box center [1356, 338] width 24 height 12
type input "[URL][DOMAIN_NAME]"
click at [1344, 283] on span "Save" at bounding box center [1356, 280] width 24 height 12
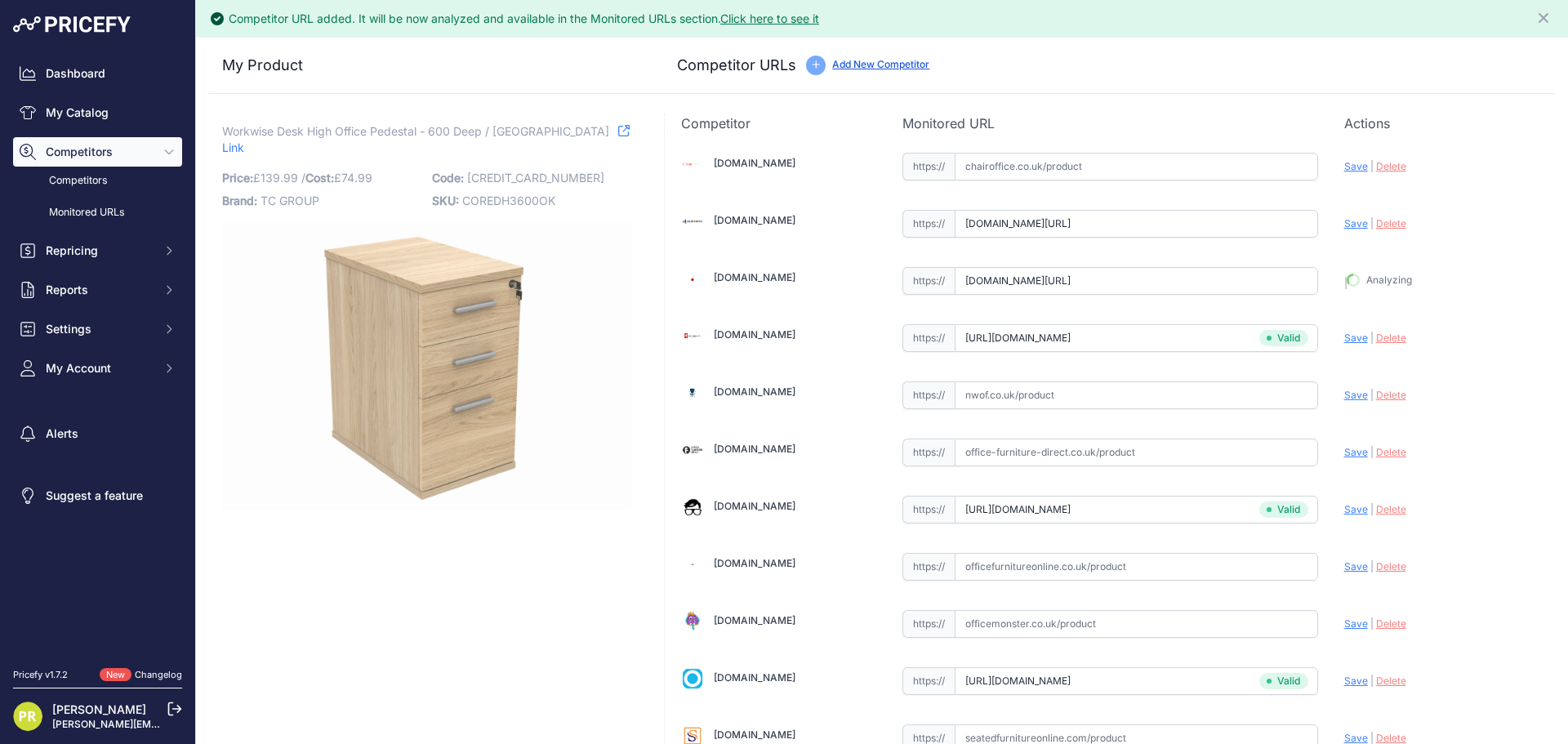
type input "[URL][DOMAIN_NAME]"
click at [1346, 225] on span "Save" at bounding box center [1356, 223] width 24 height 12
type input "[URL][DOMAIN_NAME]"
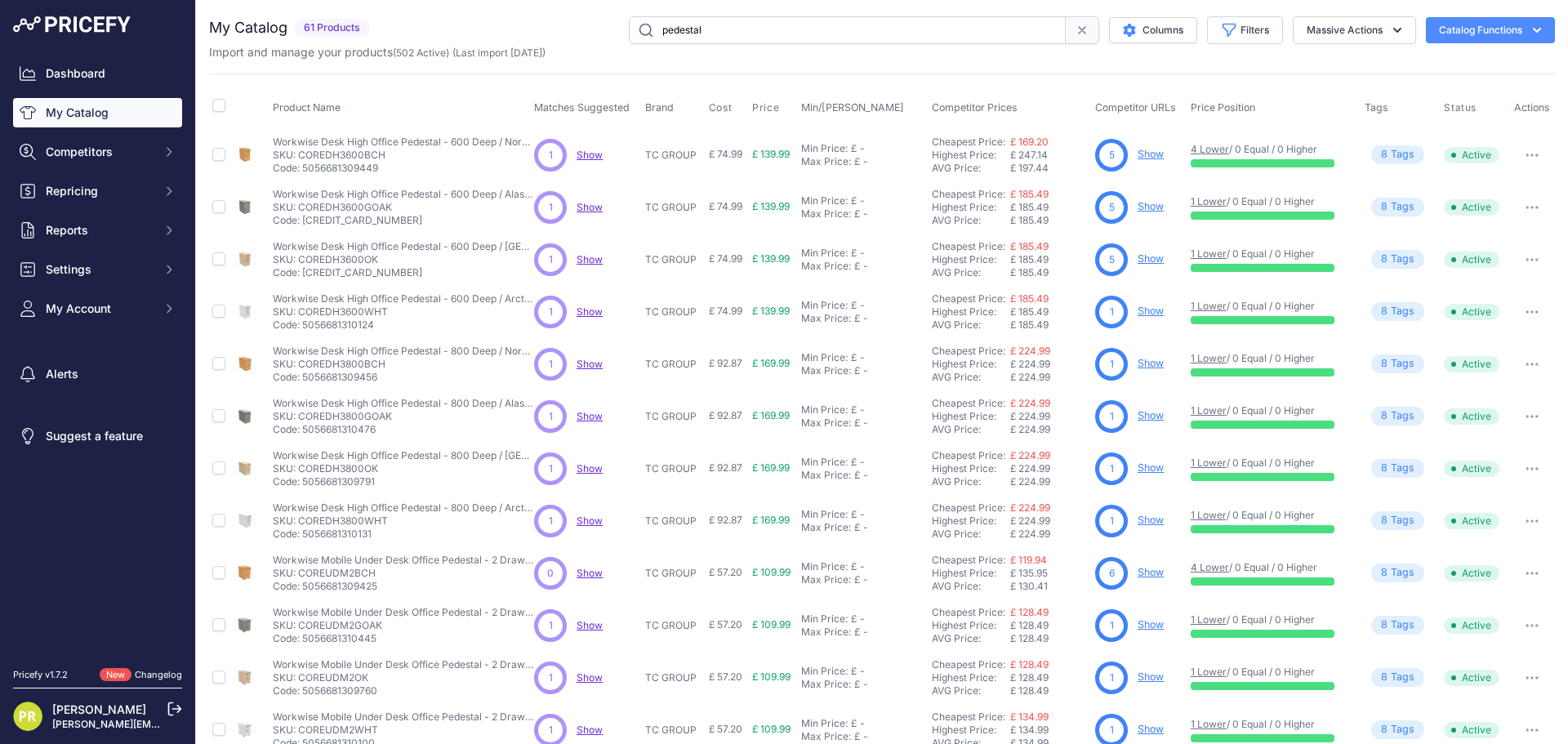
click at [1145, 308] on link "Show" at bounding box center [1150, 310] width 27 height 12
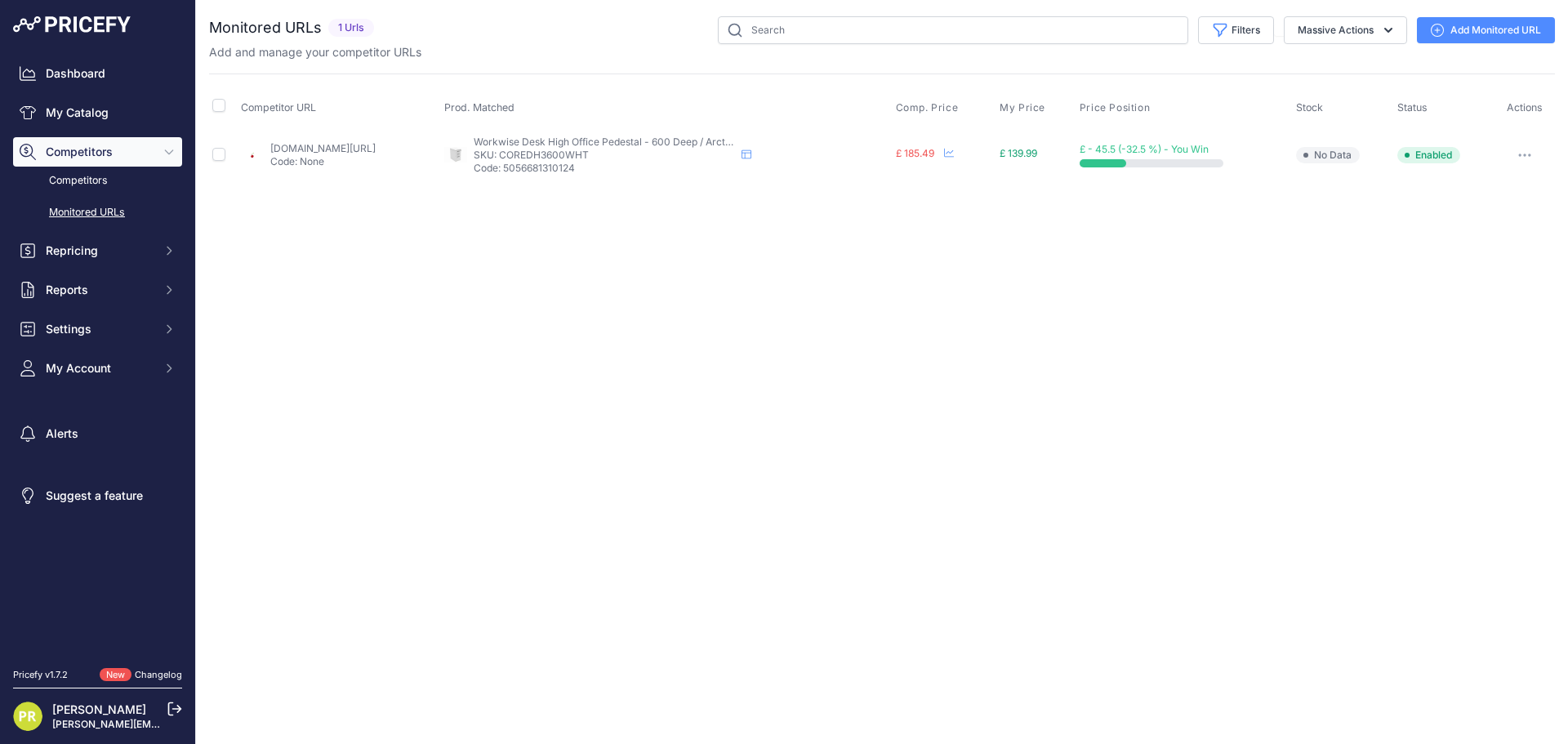
click at [1513, 146] on button "button" at bounding box center [1524, 155] width 32 height 23
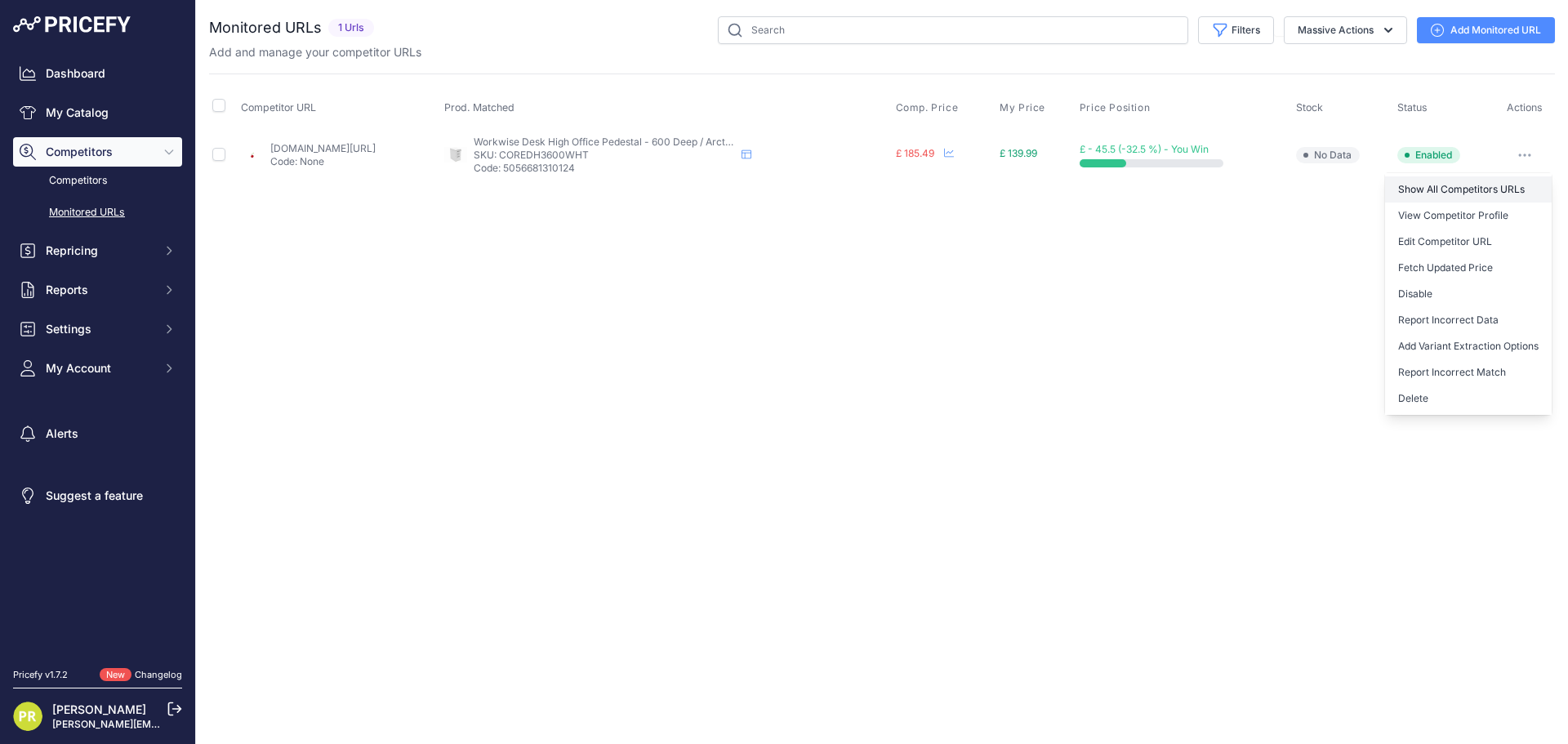
click at [1436, 184] on link "Show All Competitors URLs" at bounding box center [1468, 189] width 167 height 27
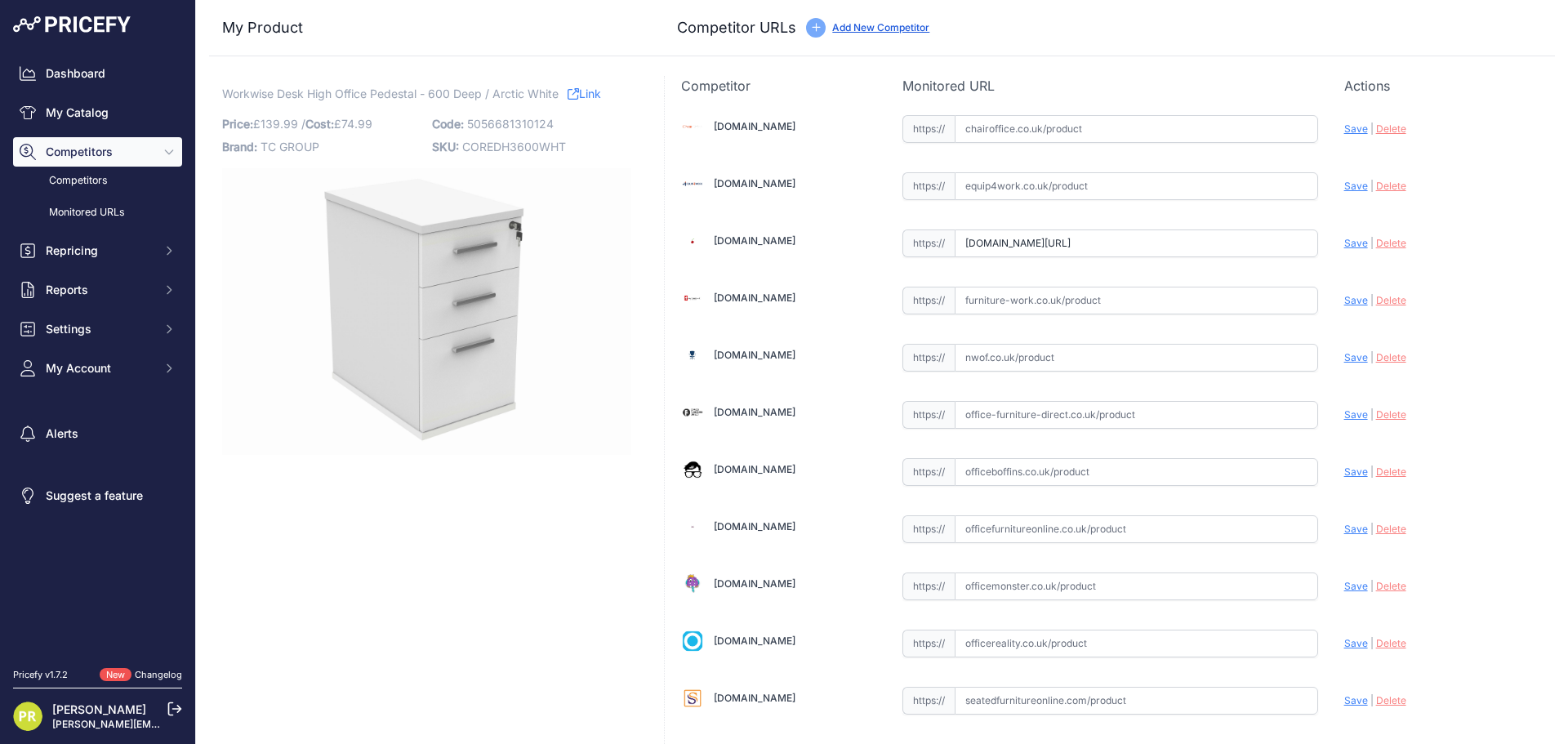
click at [998, 127] on input "text" at bounding box center [1135, 129] width 363 height 27
click at [1011, 182] on input "text" at bounding box center [1135, 186] width 363 height 27
paste input "[URL][DOMAIN_NAME]"
type input "www.equip4work.co.uk/triumph-everyday-desk-high-pedestals.html?keywords=&prirul…"
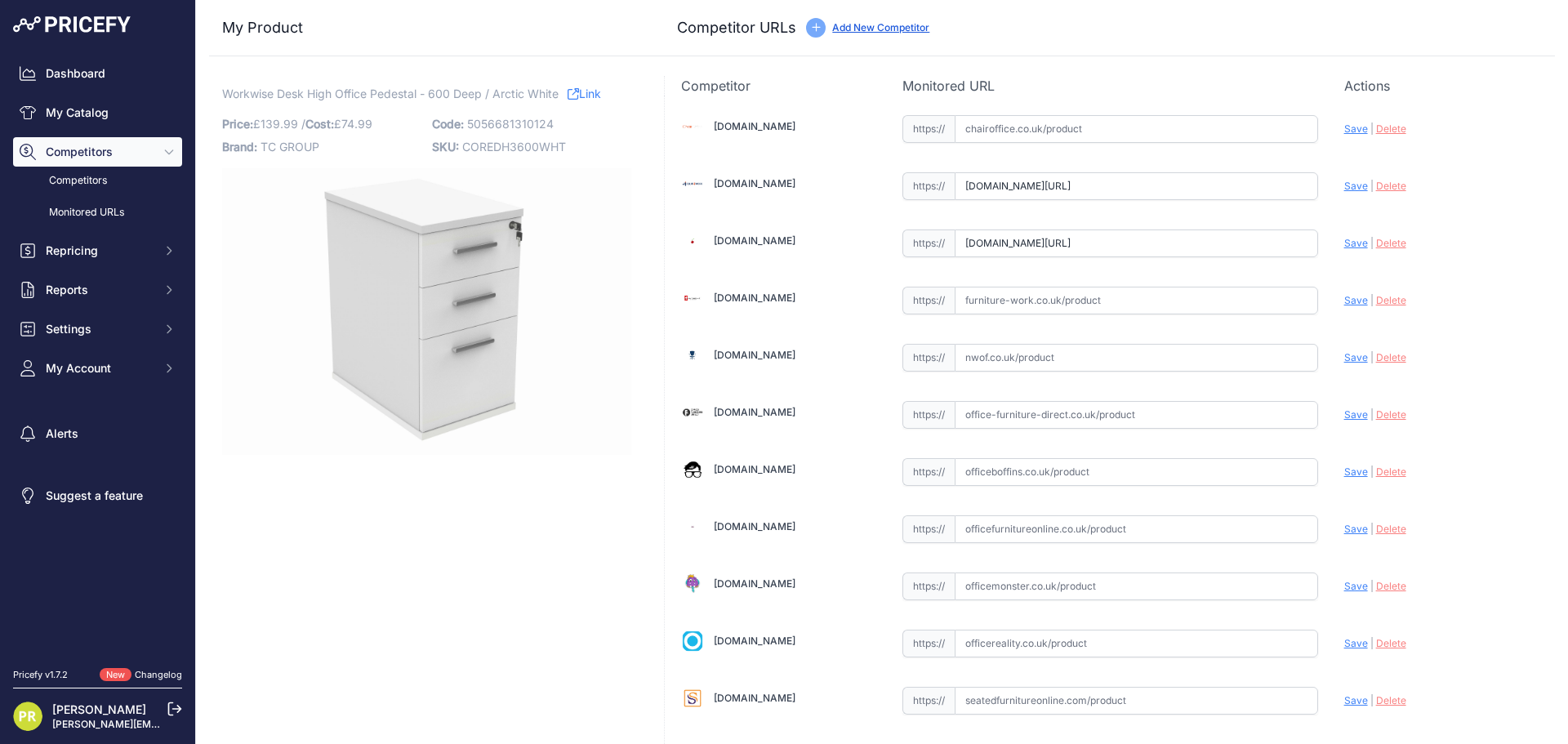
scroll to position [0, 0]
click at [964, 251] on input "www.euroffice.co.uk/product/desk-high-office-storage-unit-600-deep-arctic-white…" at bounding box center [1135, 243] width 363 height 27
click at [996, 244] on input "www.euroffice.co.uk/product/desk-high-office-storage-unit-600-deep-arctic-white…" at bounding box center [1135, 243] width 363 height 27
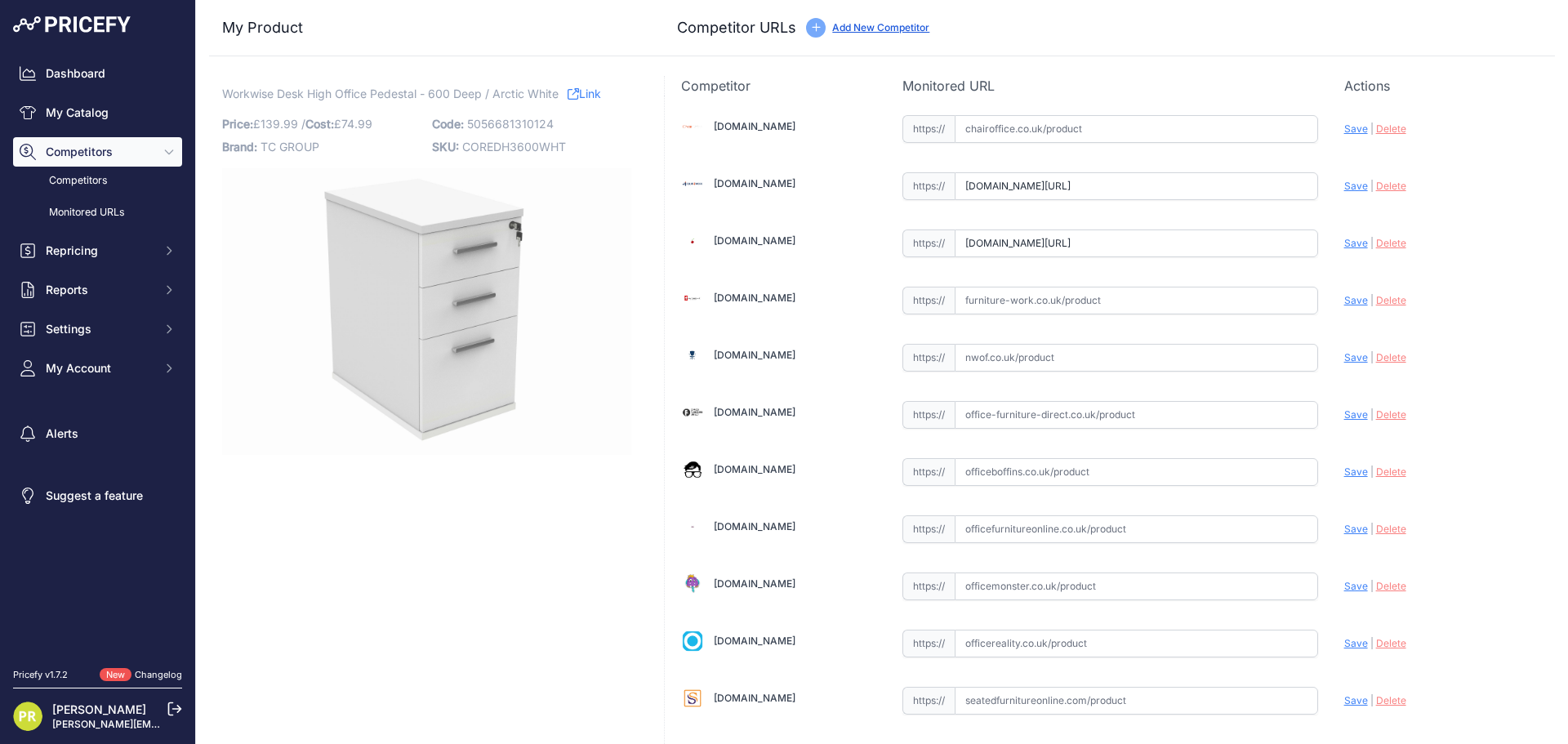
paste input "https://www.euroffice.co.uk/product/desk-high-office-storage-unit-600-deep-norw…"
type input "www.euroffice.co.uk/product/desk-high-office-storage-unit-600-deep-norwegian-be…"
click at [1038, 286] on div "https:// Valid" at bounding box center [1110, 298] width 416 height 31
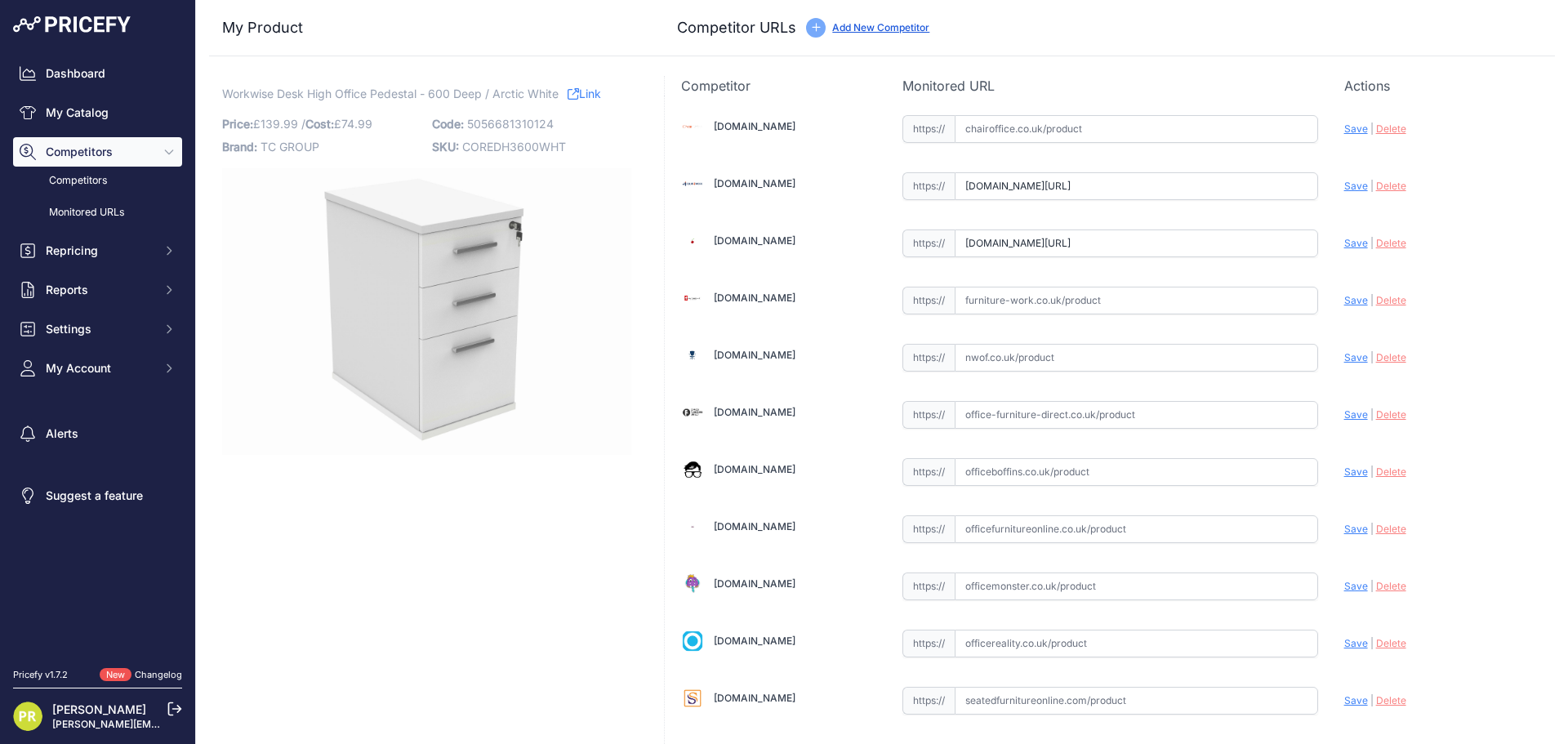
click at [1050, 297] on input "text" at bounding box center [1135, 300] width 363 height 27
paste input "[URL][DOMAIN_NAME]"
type input "www.furniture-work.co.uk/axis-desk-high-pedestal-121445.html?prirule_jdsnikfkfj…"
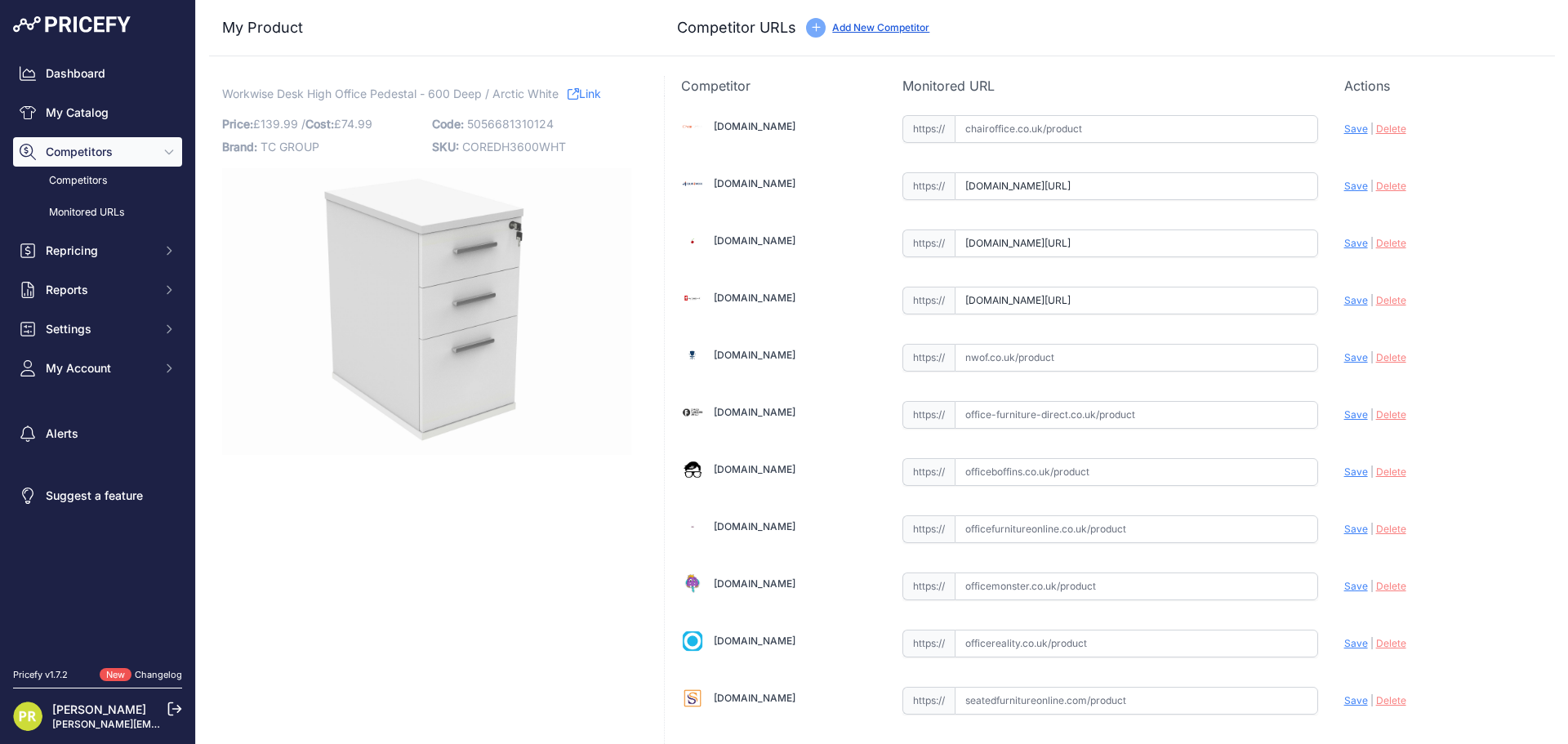
click at [1008, 464] on input "text" at bounding box center [1135, 472] width 363 height 27
paste input "https://www.officeboffins.co.uk/office-essentials-wooden-desk-high-pedestals.ht…"
type input "www.officeboffins.co.uk/office-essentials-wooden-desk-high-pedestals.html?priru…"
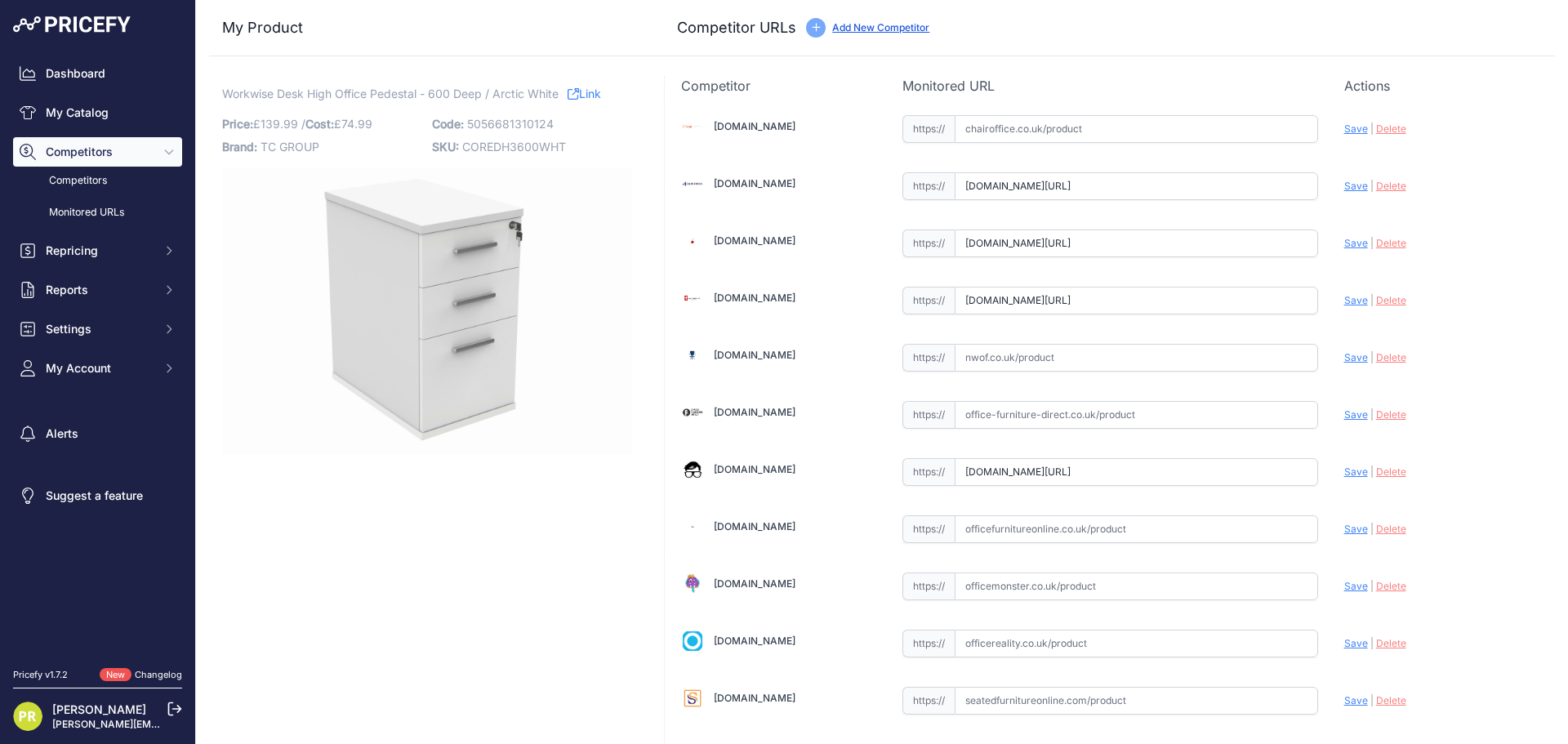
click at [977, 635] on input "text" at bounding box center [1135, 643] width 363 height 27
paste input "https://www.officereality.co.uk/prod/draycott-desk-height-pedestal-drawers?prir…"
click at [1344, 644] on span "Save" at bounding box center [1356, 643] width 24 height 12
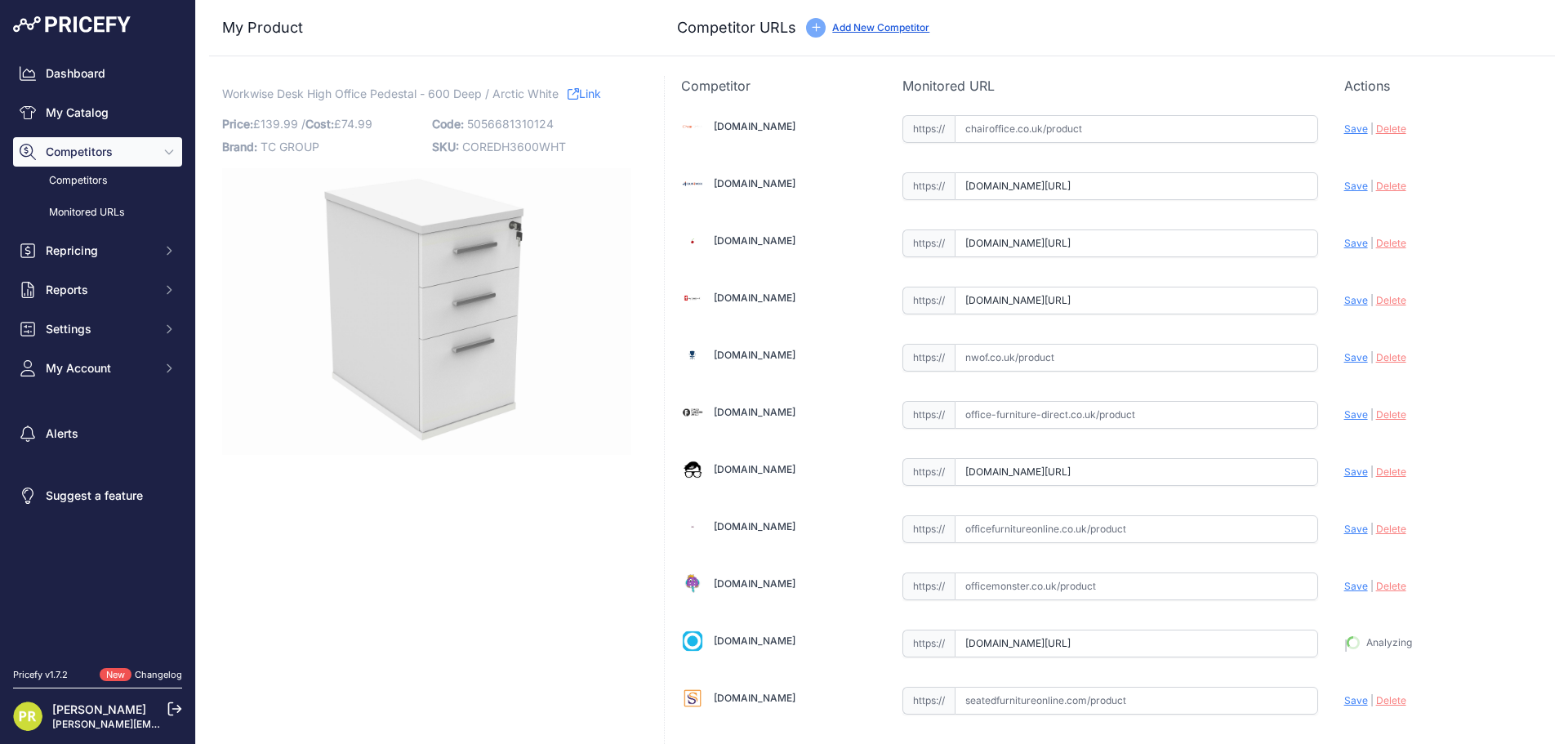
type input "[URL][DOMAIN_NAME]"
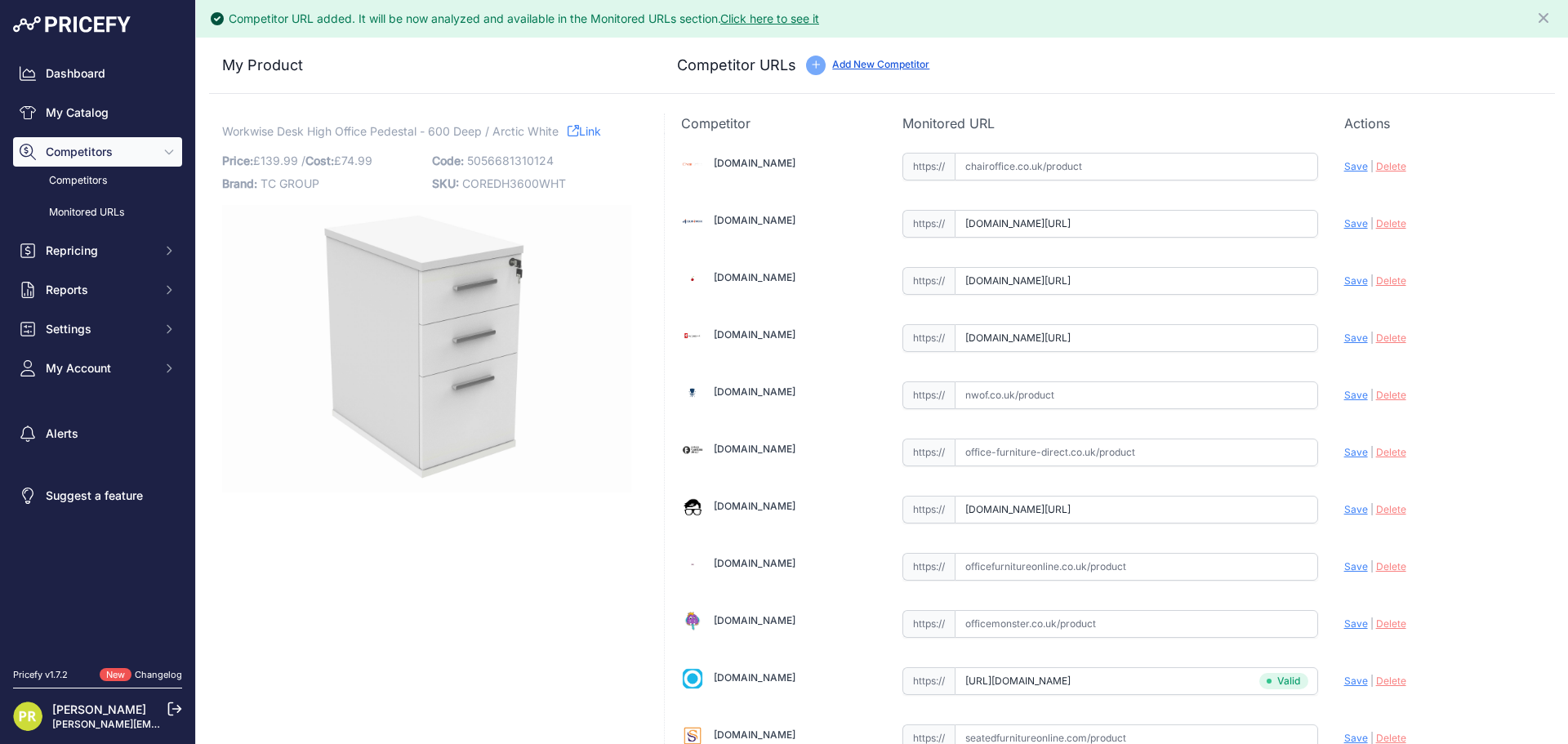
click at [1344, 513] on span "Save" at bounding box center [1356, 509] width 24 height 12
type input "[URL][DOMAIN_NAME]"
click at [1332, 343] on div "Chairoffice.co.uk Valid Save" at bounding box center [1109, 537] width 890 height 808
click at [1344, 332] on span "Save" at bounding box center [1356, 338] width 24 height 12
type input "[URL][DOMAIN_NAME]"
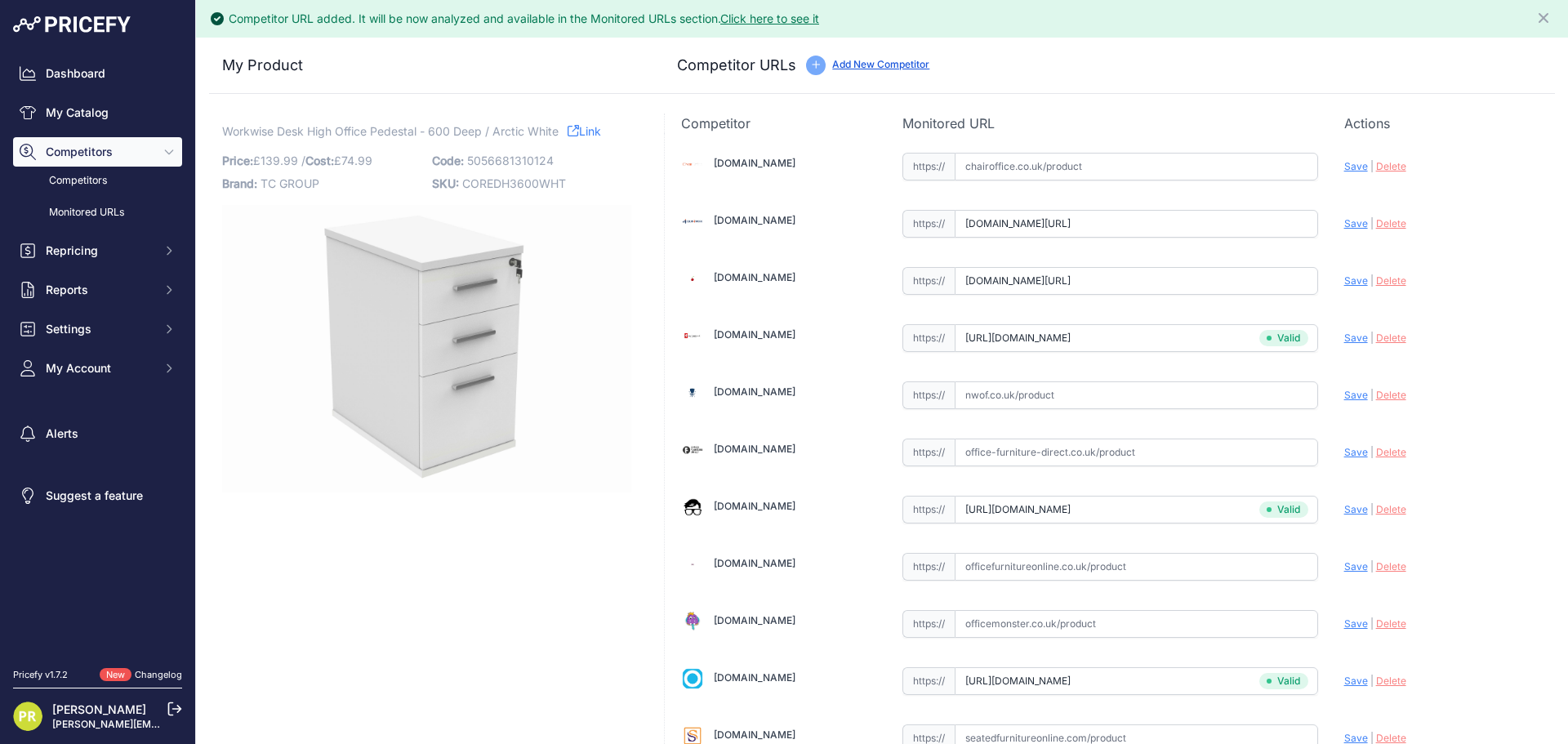
click at [1348, 285] on span "Save" at bounding box center [1356, 280] width 24 height 12
type input "[URL][DOMAIN_NAME]"
click at [1344, 227] on span "Save" at bounding box center [1356, 223] width 24 height 12
type input "[URL][DOMAIN_NAME]"
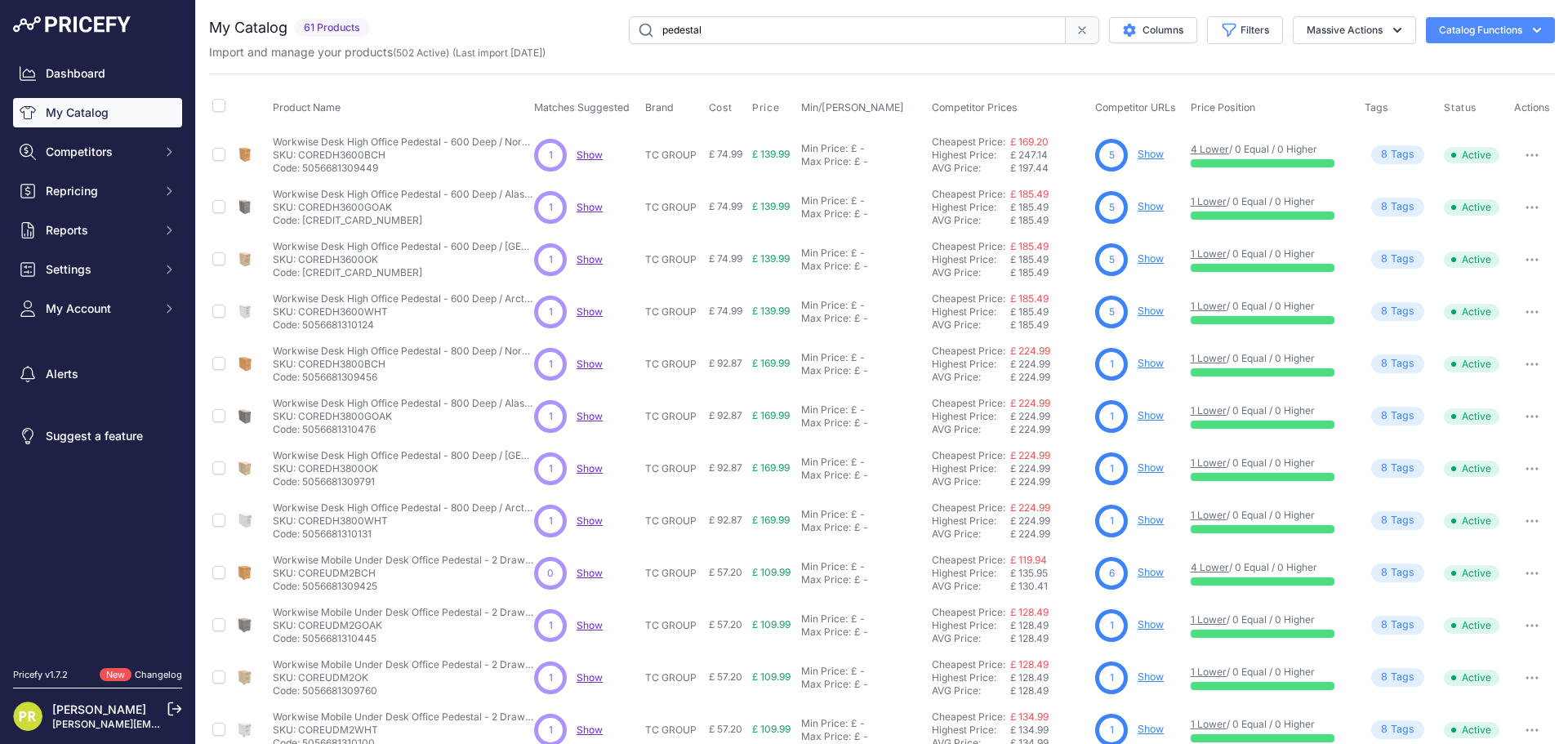
click at [1149, 361] on link "Show" at bounding box center [1150, 363] width 27 height 12
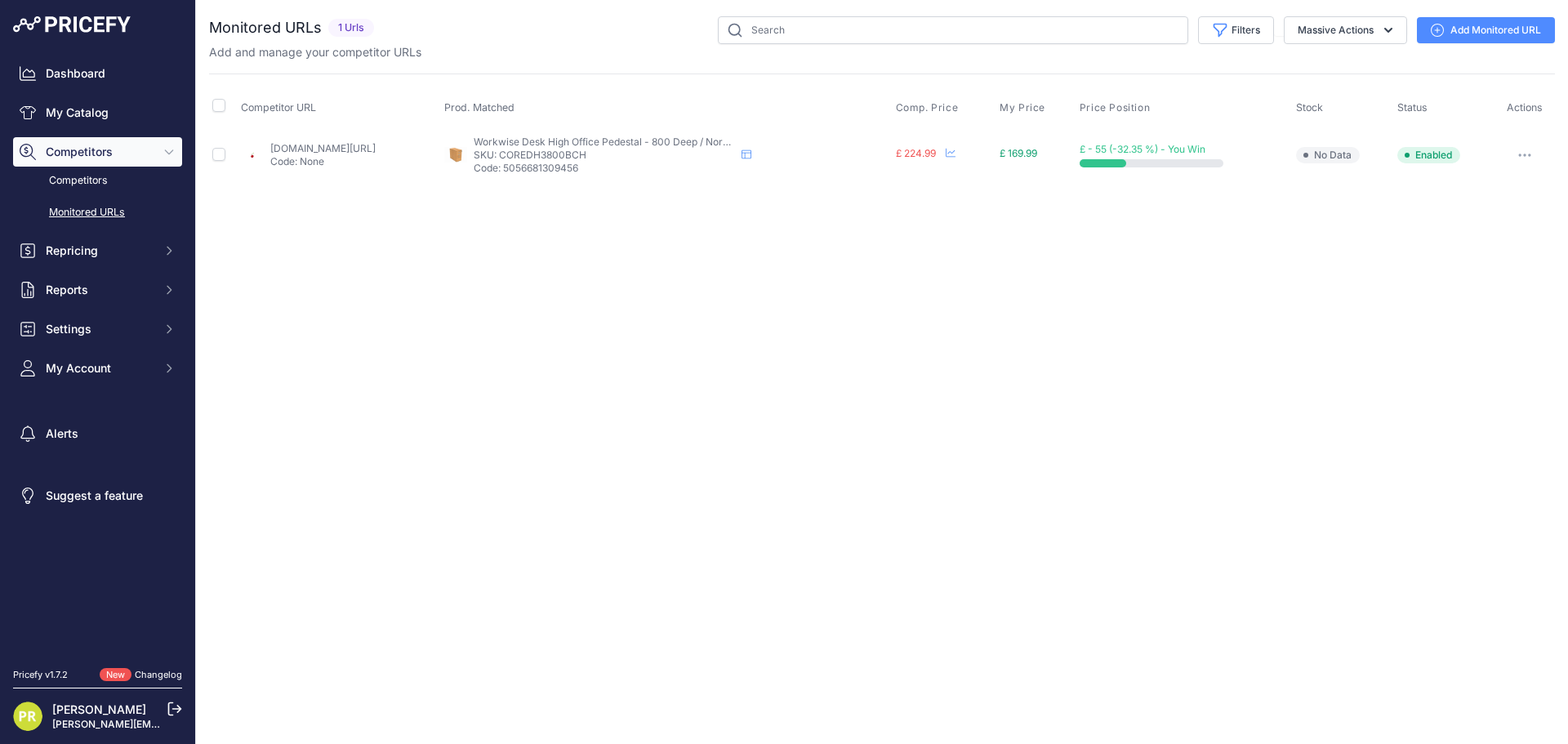
click at [1514, 158] on button "button" at bounding box center [1524, 155] width 32 height 23
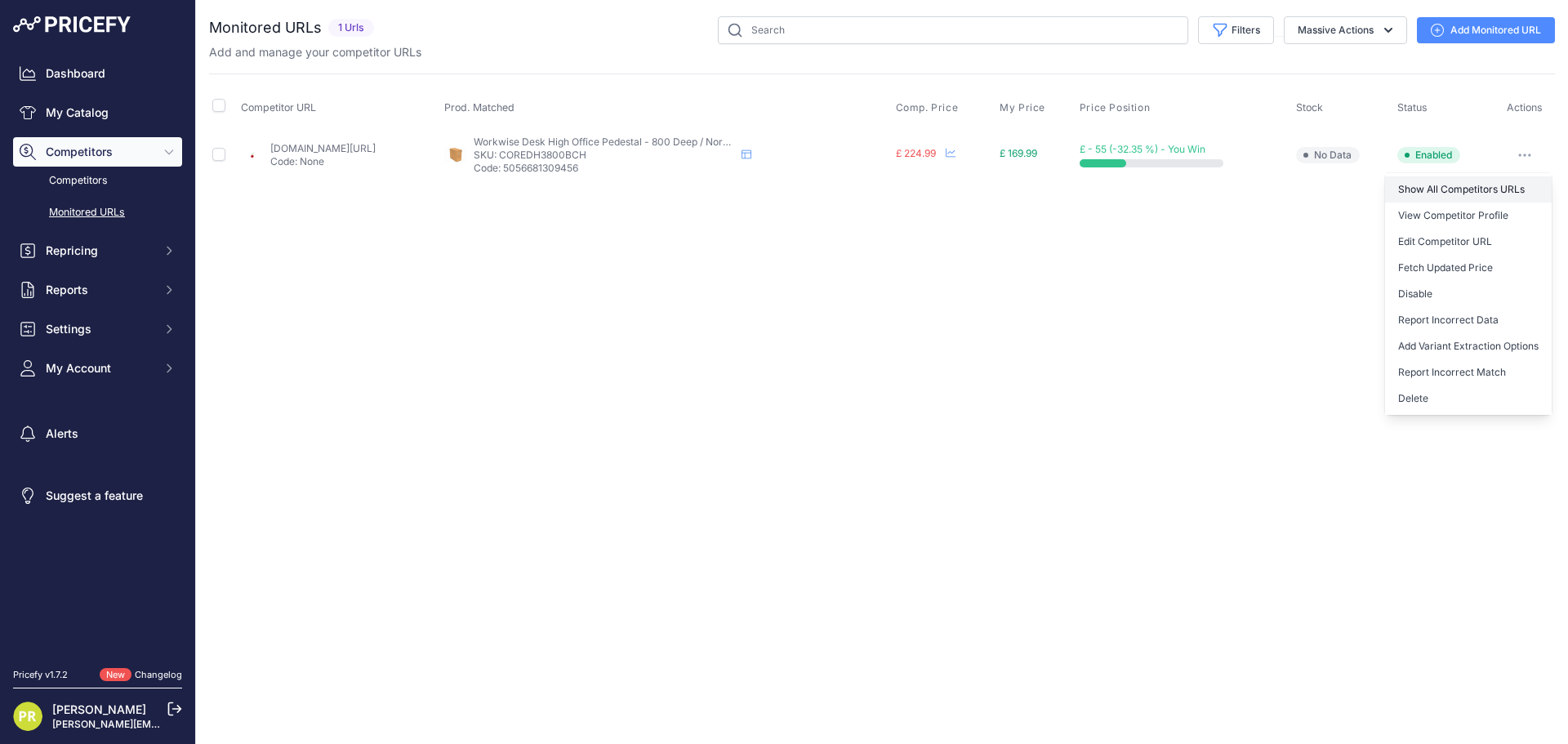
click at [1441, 188] on link "Show All Competitors URLs" at bounding box center [1468, 189] width 167 height 27
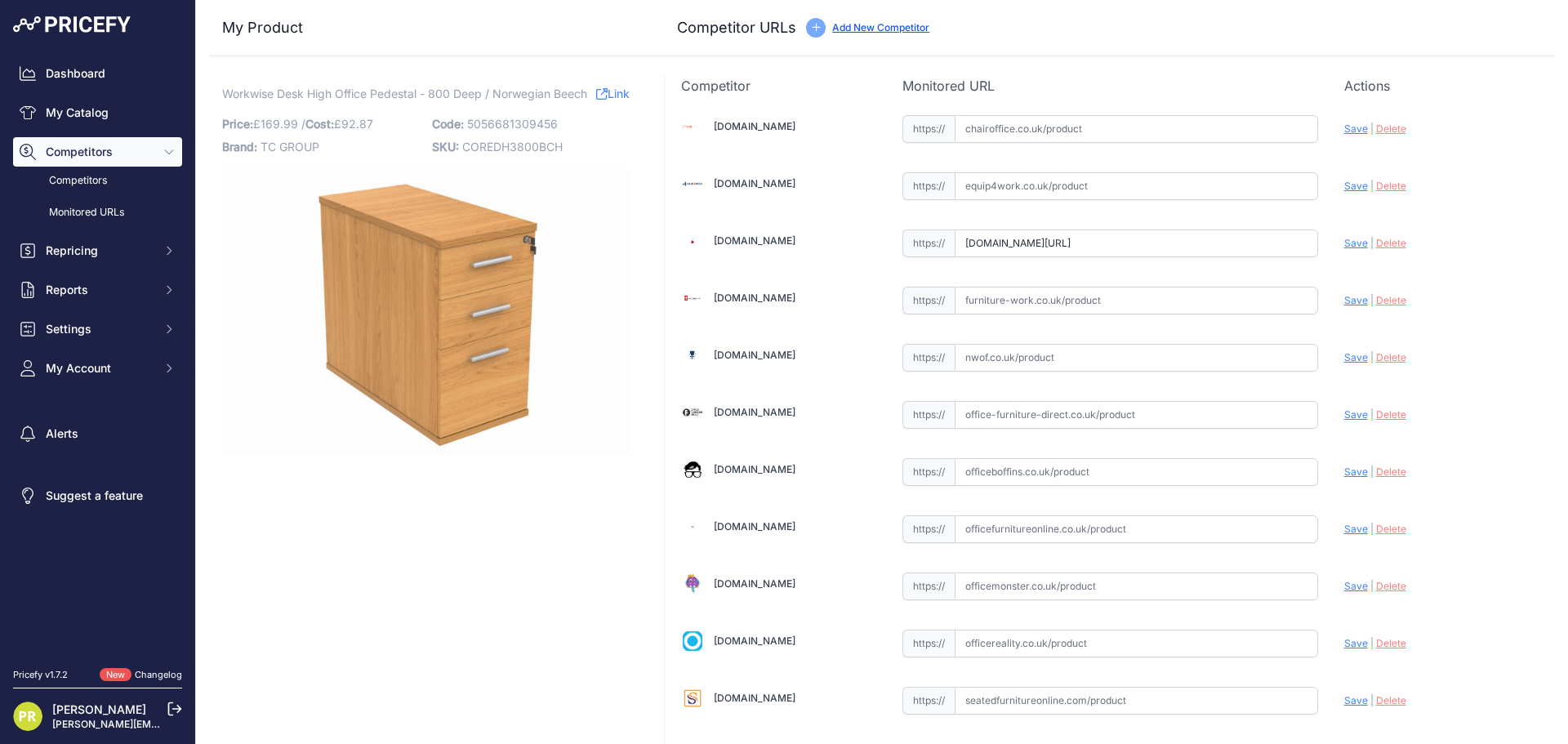
click at [1002, 177] on input "text" at bounding box center [1135, 186] width 363 height 27
paste input "https://www.equip4work.co.uk/triumph-everyday-desk-high-pedestals.html?keywords…"
type input "www.equip4work.co.uk/triumph-everyday-desk-high-pedestals.html?keywords=&prirul…"
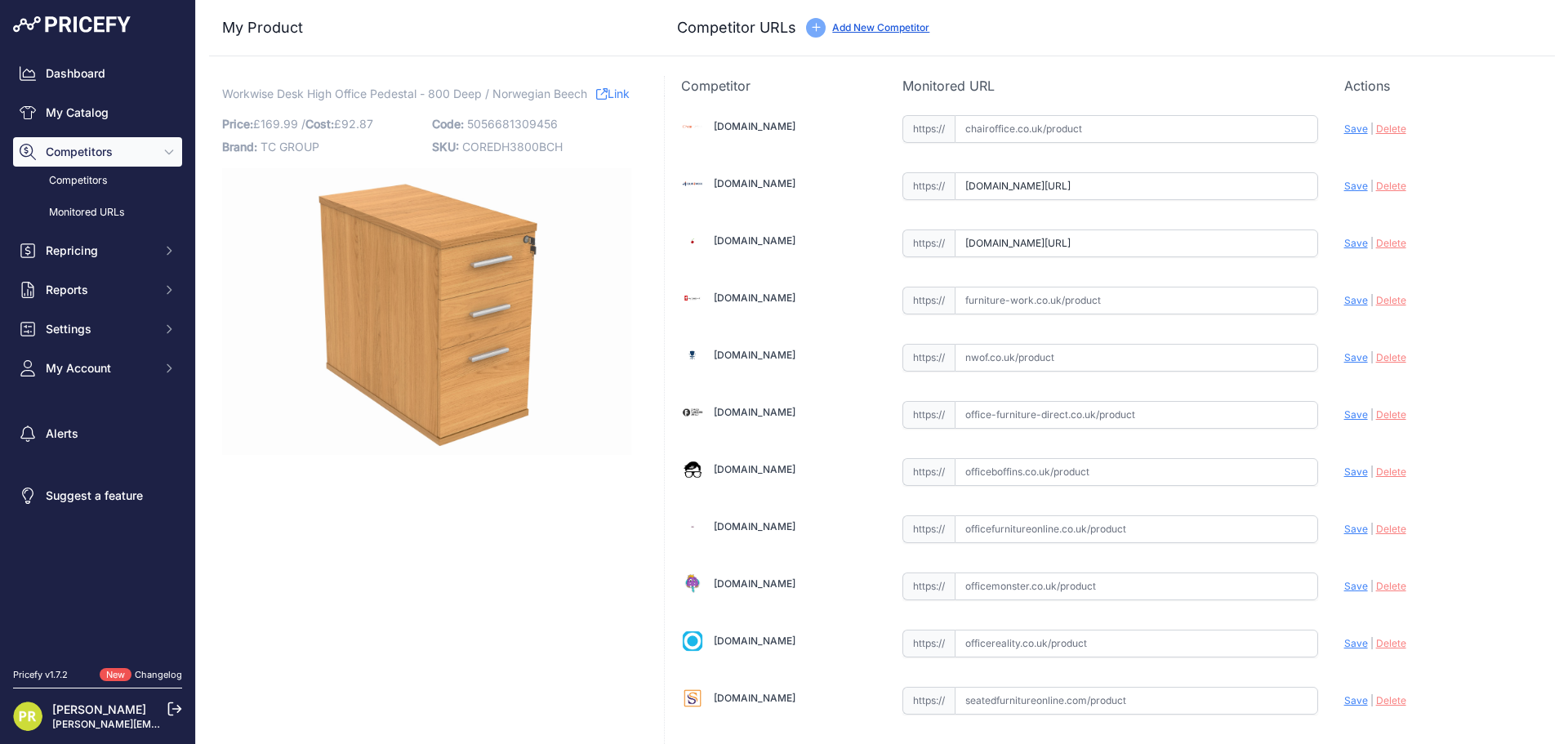
click at [1017, 248] on input "www.euroffice.co.uk/product/desk-high-office-storage-unit-800-deep-norwegian-be…" at bounding box center [1135, 243] width 363 height 27
paste input "https://www.euroffice.co.uk/product/desk-high-office-storage-unit-600-deep-norw…"
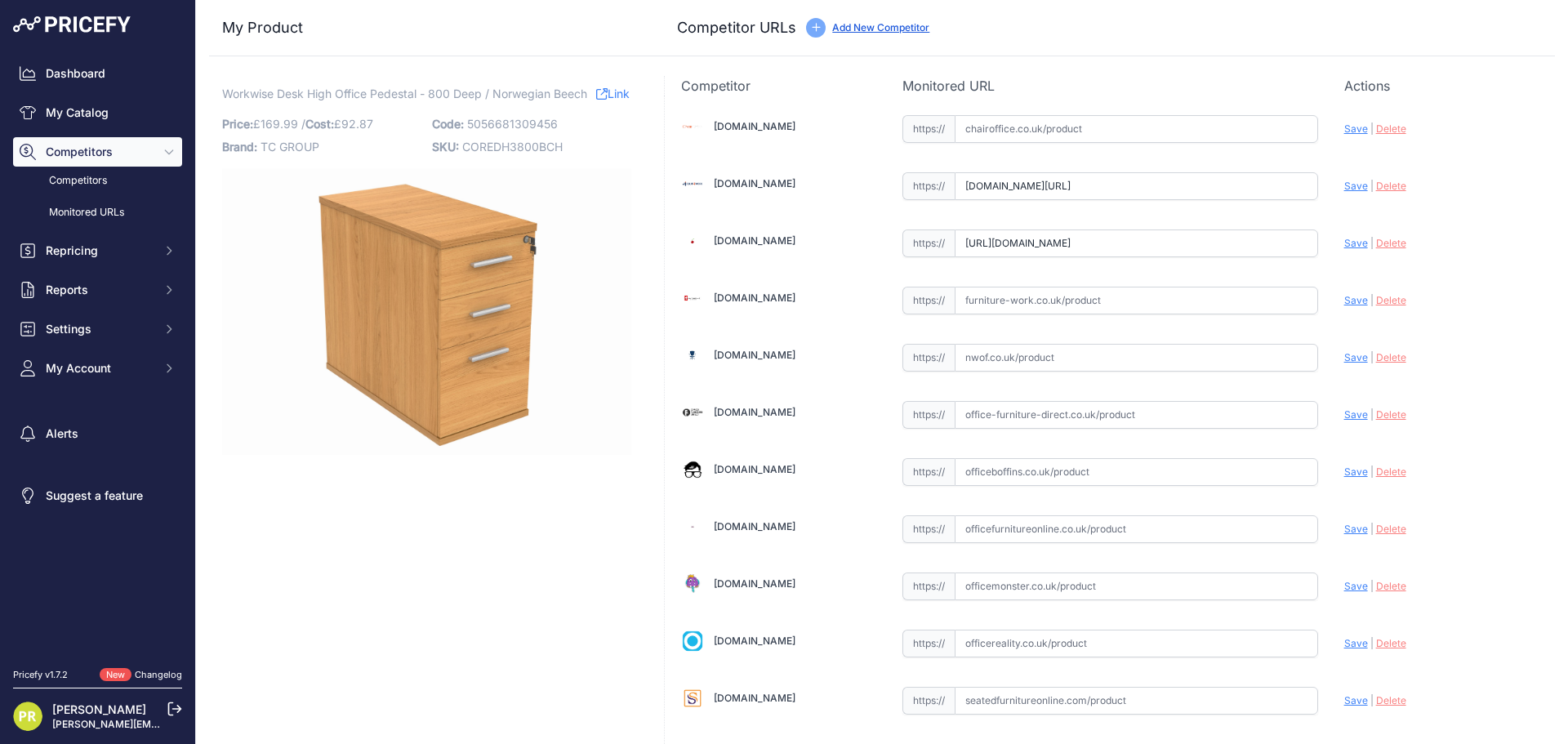
type input "www.euroffice.co.uk/product/desk-high-office-storage-unit-600-deep-norwegian-be…"
click at [1054, 299] on input "text" at bounding box center [1135, 300] width 363 height 27
paste input "https://www.furniture-work.co.uk/axis-desk-high-pedestal-121445.html?prirule_jd…"
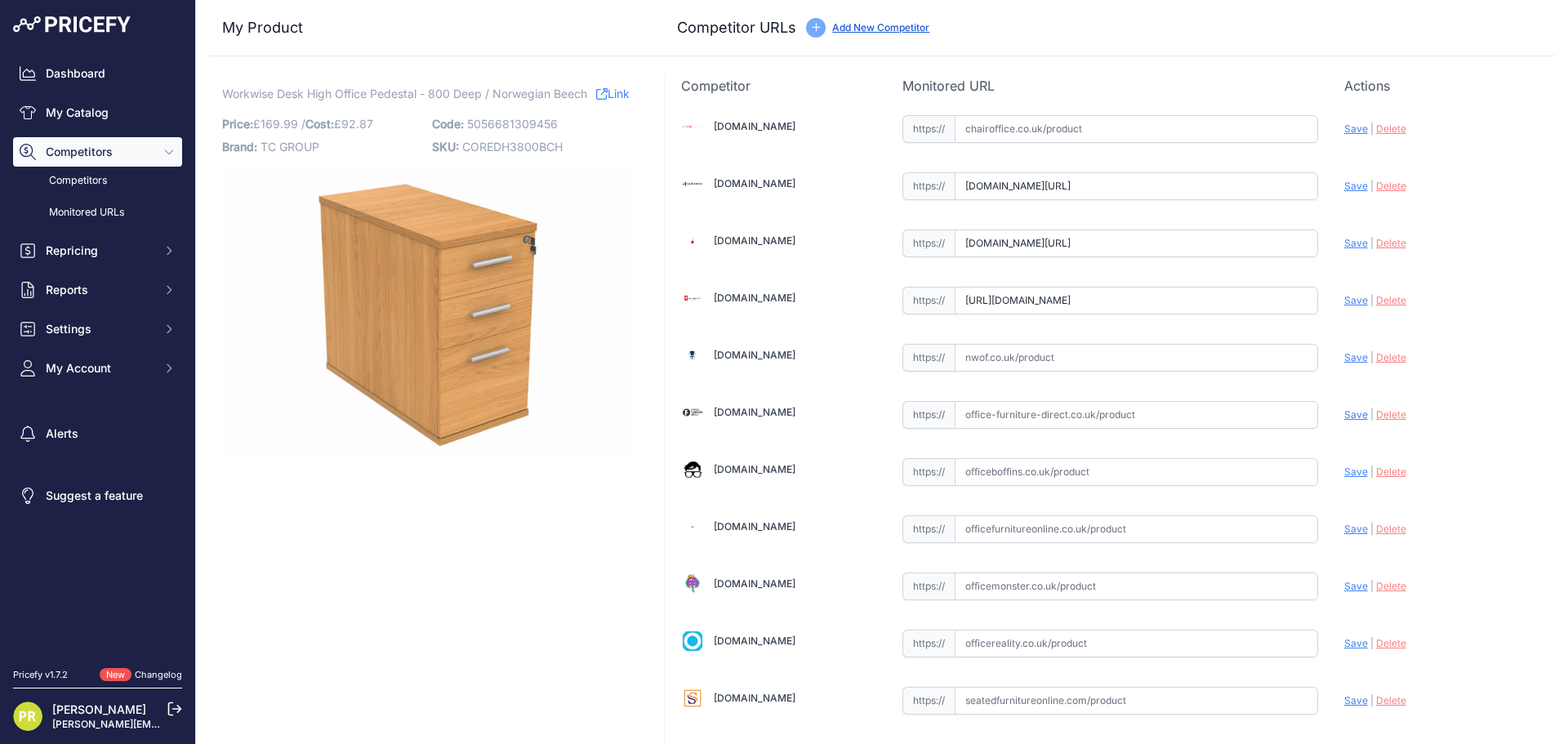
type input "[DOMAIN_NAME][URL]"
click at [1029, 462] on input "text" at bounding box center [1135, 472] width 363 height 27
paste input "[URL][DOMAIN_NAME]"
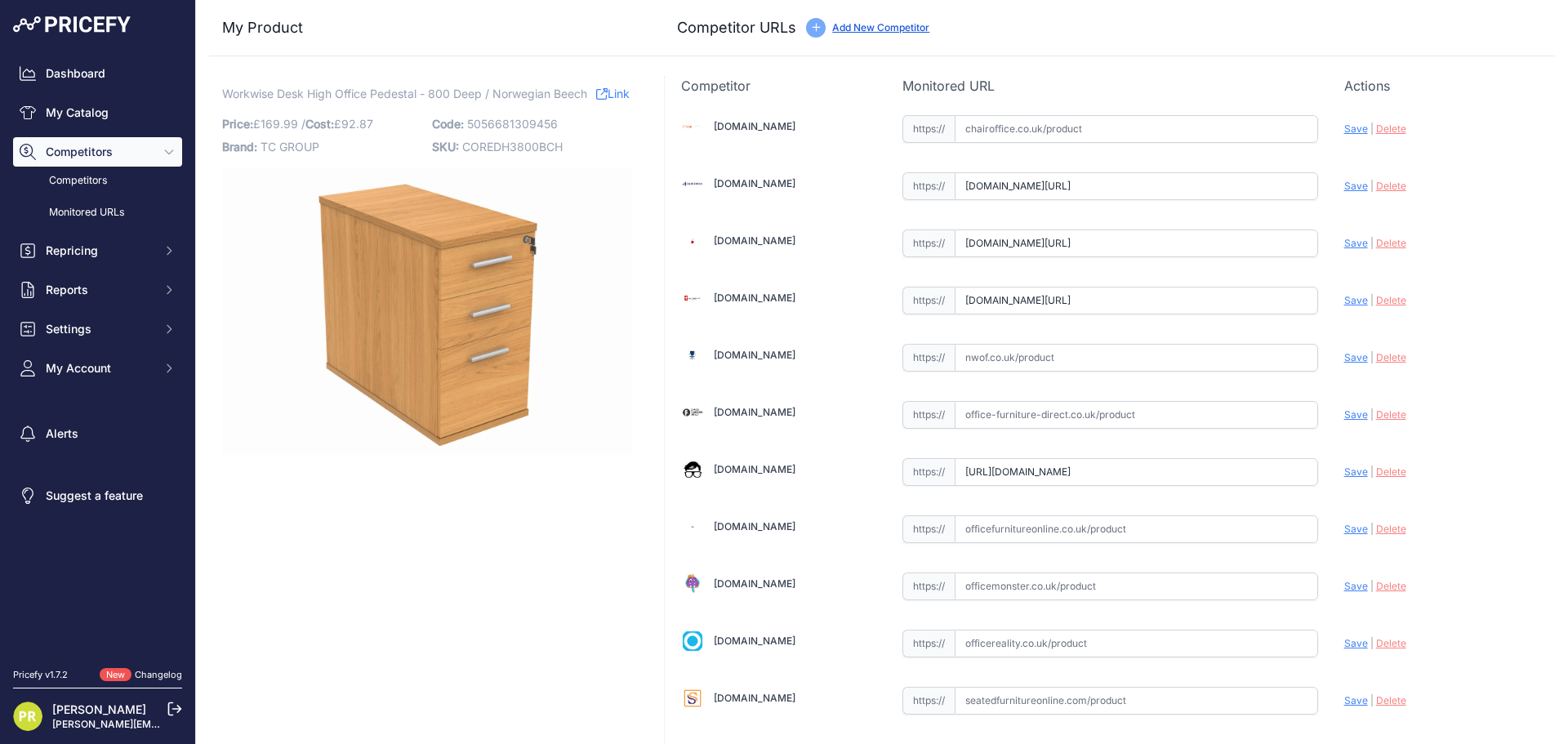
type input "[DOMAIN_NAME][URL]"
click at [1015, 647] on input "text" at bounding box center [1135, 643] width 363 height 27
paste input "[URL][DOMAIN_NAME]"
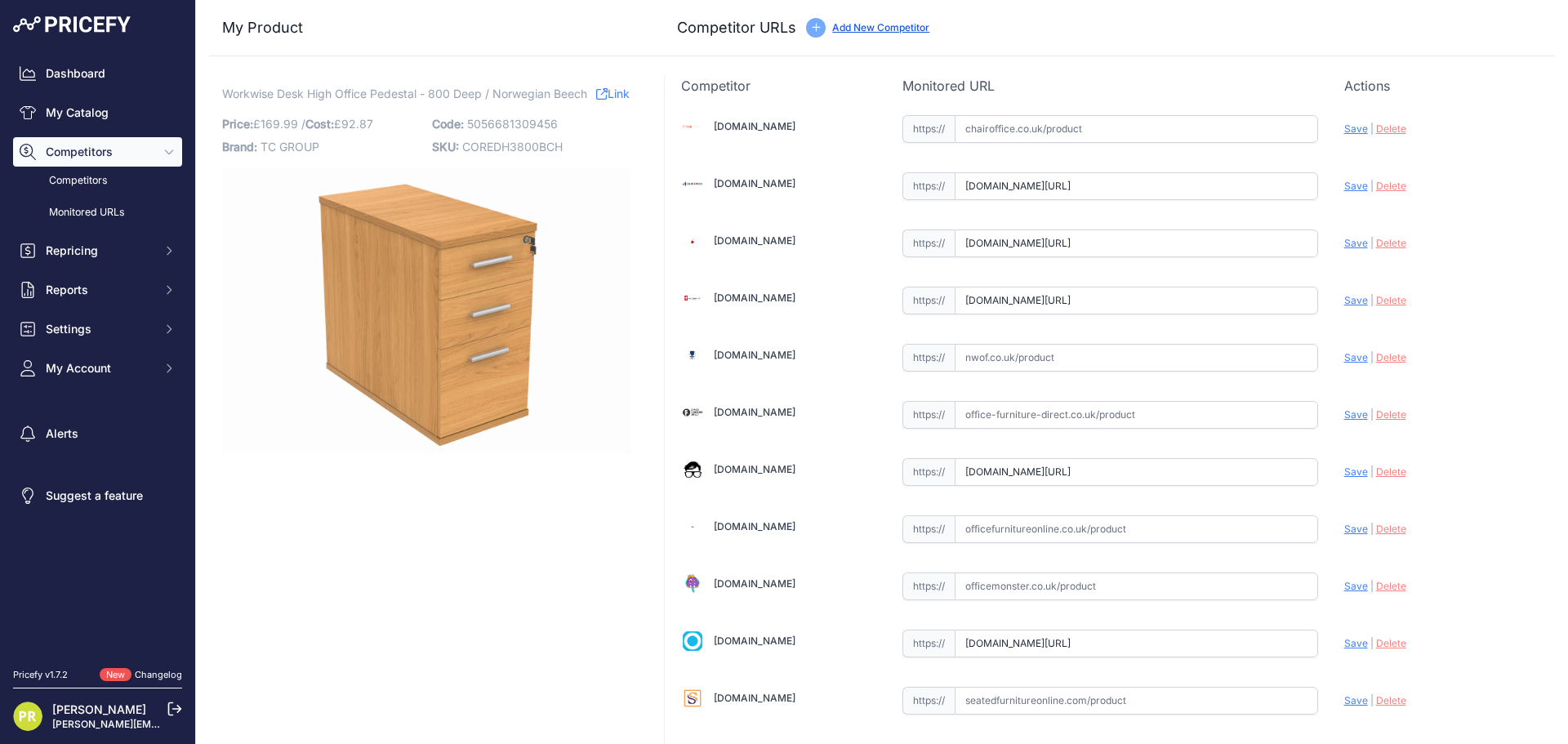
click at [1344, 639] on span "Save" at bounding box center [1356, 643] width 24 height 12
type input "[URL][DOMAIN_NAME]"
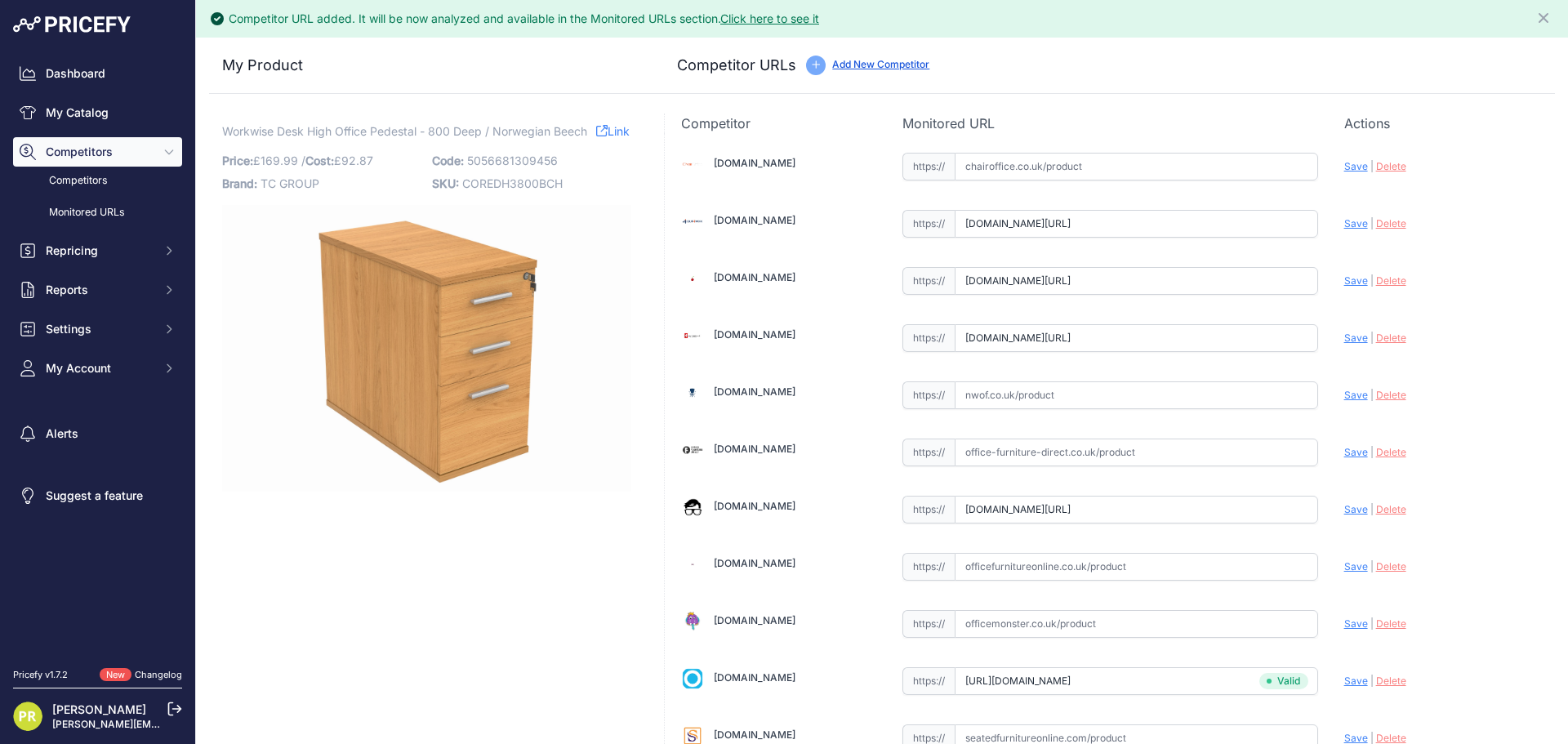
click at [1344, 510] on span "Save" at bounding box center [1356, 509] width 24 height 12
type input "[URL][DOMAIN_NAME]"
click at [1344, 339] on span "Save" at bounding box center [1356, 338] width 24 height 12
type input "[URL][DOMAIN_NAME]"
click at [1348, 286] on span "Save" at bounding box center [1356, 280] width 24 height 12
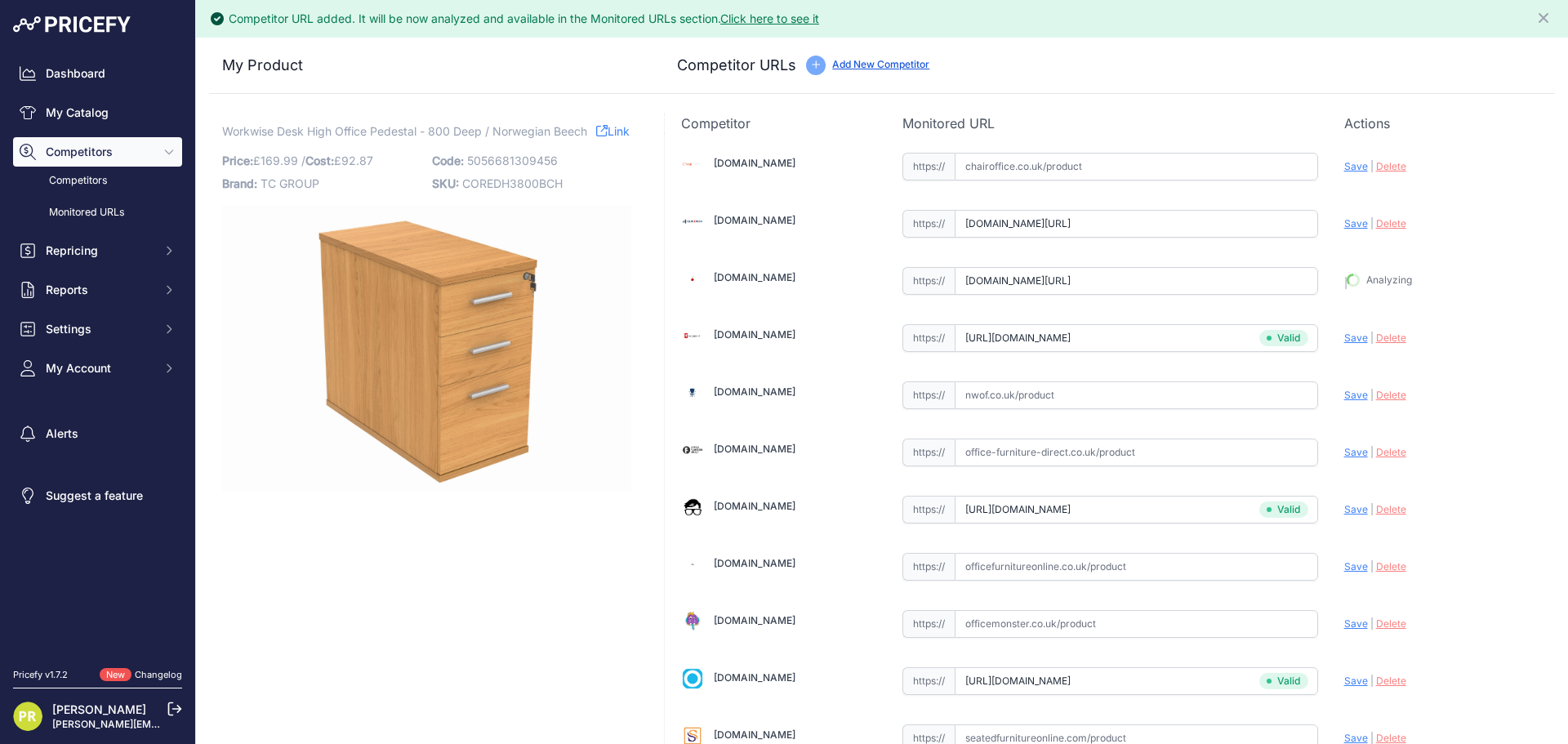
type input "https://www.euroffice.co.uk/product/desk-high-office-storage-unit-600-deep-norw…"
click at [1344, 233] on div "Update Profile Save | Delete Analyzing" at bounding box center [1441, 222] width 194 height 31
click at [1344, 230] on div "Update Profile Save | Delete Analyzing" at bounding box center [1441, 220] width 194 height 26
click at [1344, 219] on span "Save" at bounding box center [1356, 223] width 24 height 12
type input "https://www.equip4work.co.uk/triumph-everyday-desk-high-pedestals.html?keywords…"
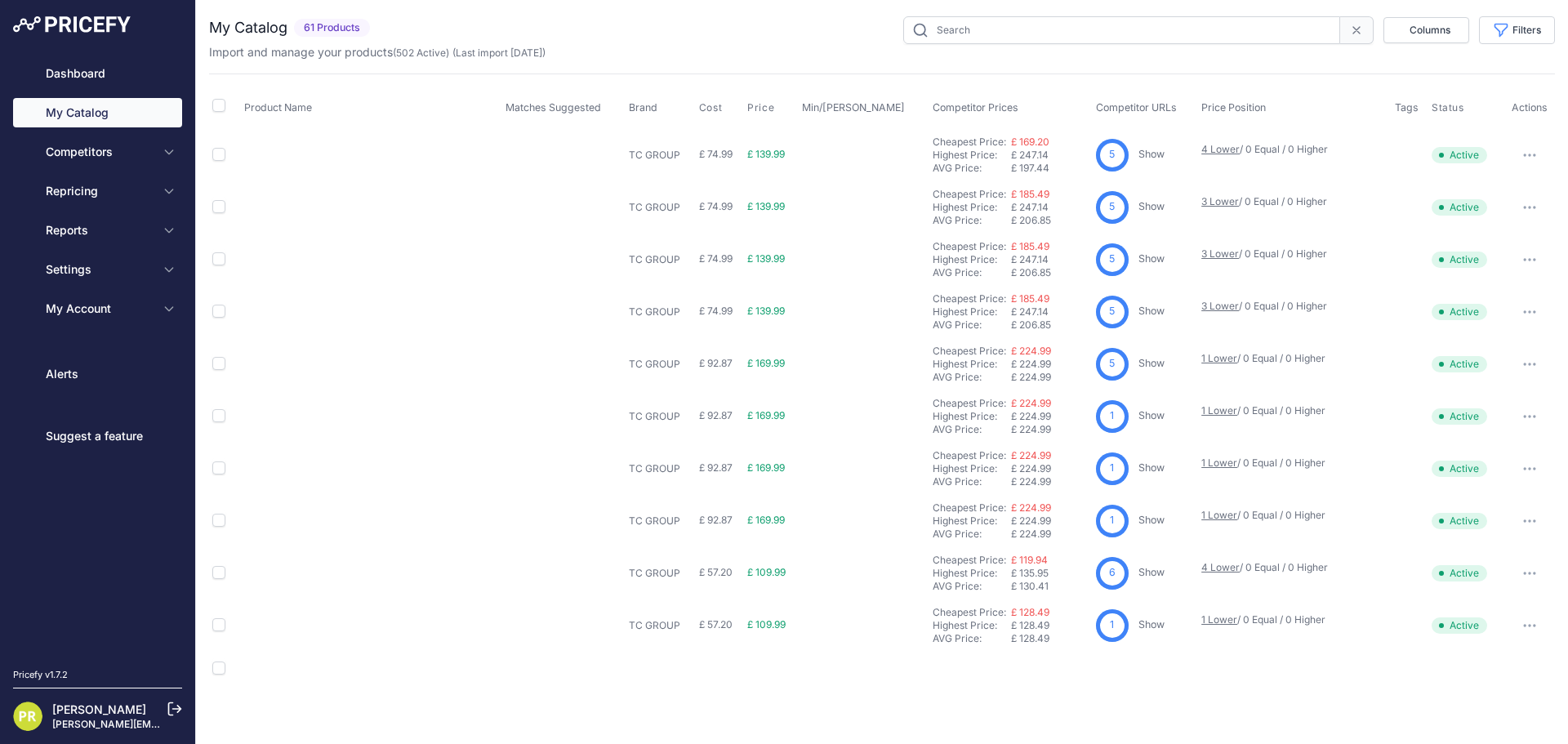
type input "pedestal"
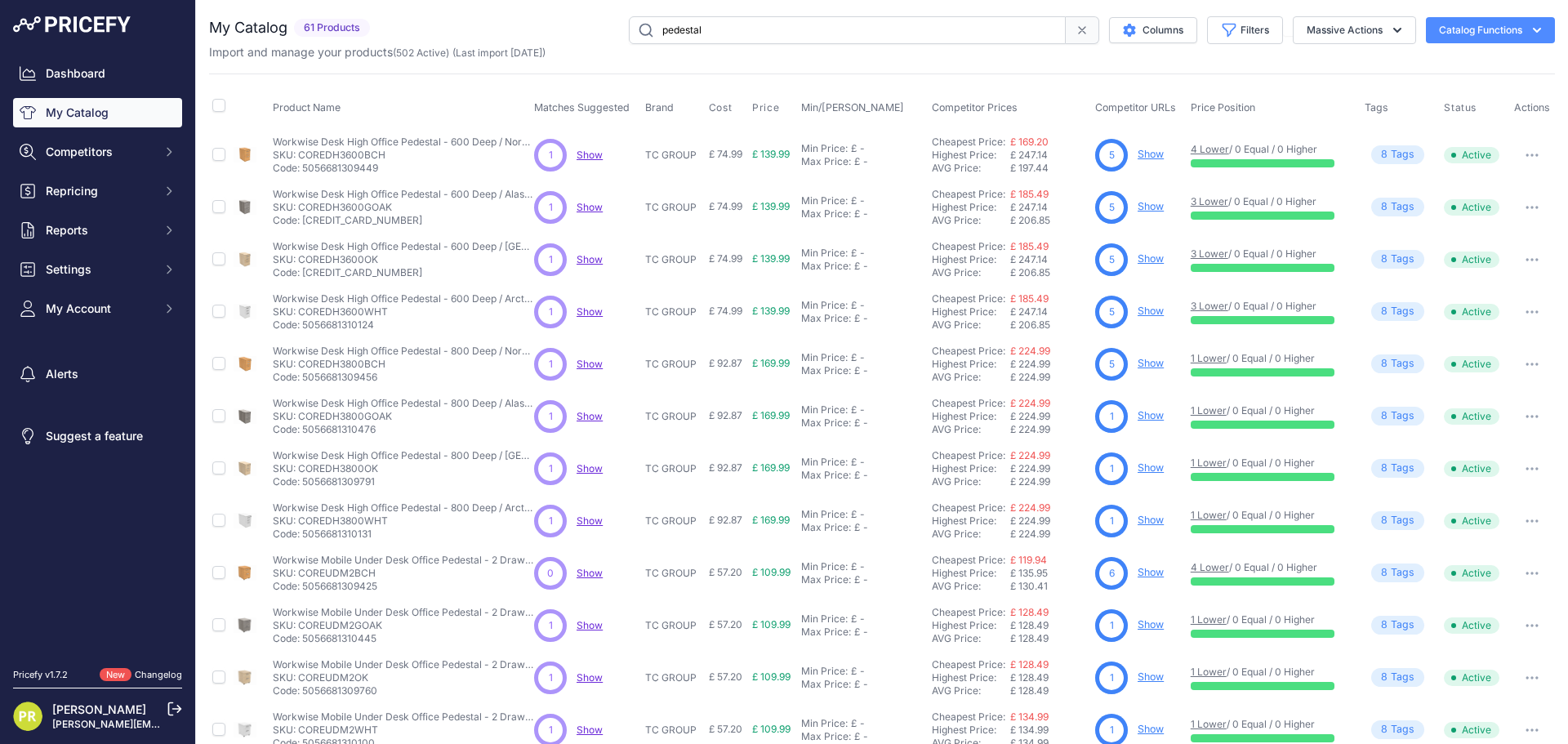
click at [1146, 414] on link "Show" at bounding box center [1150, 415] width 27 height 12
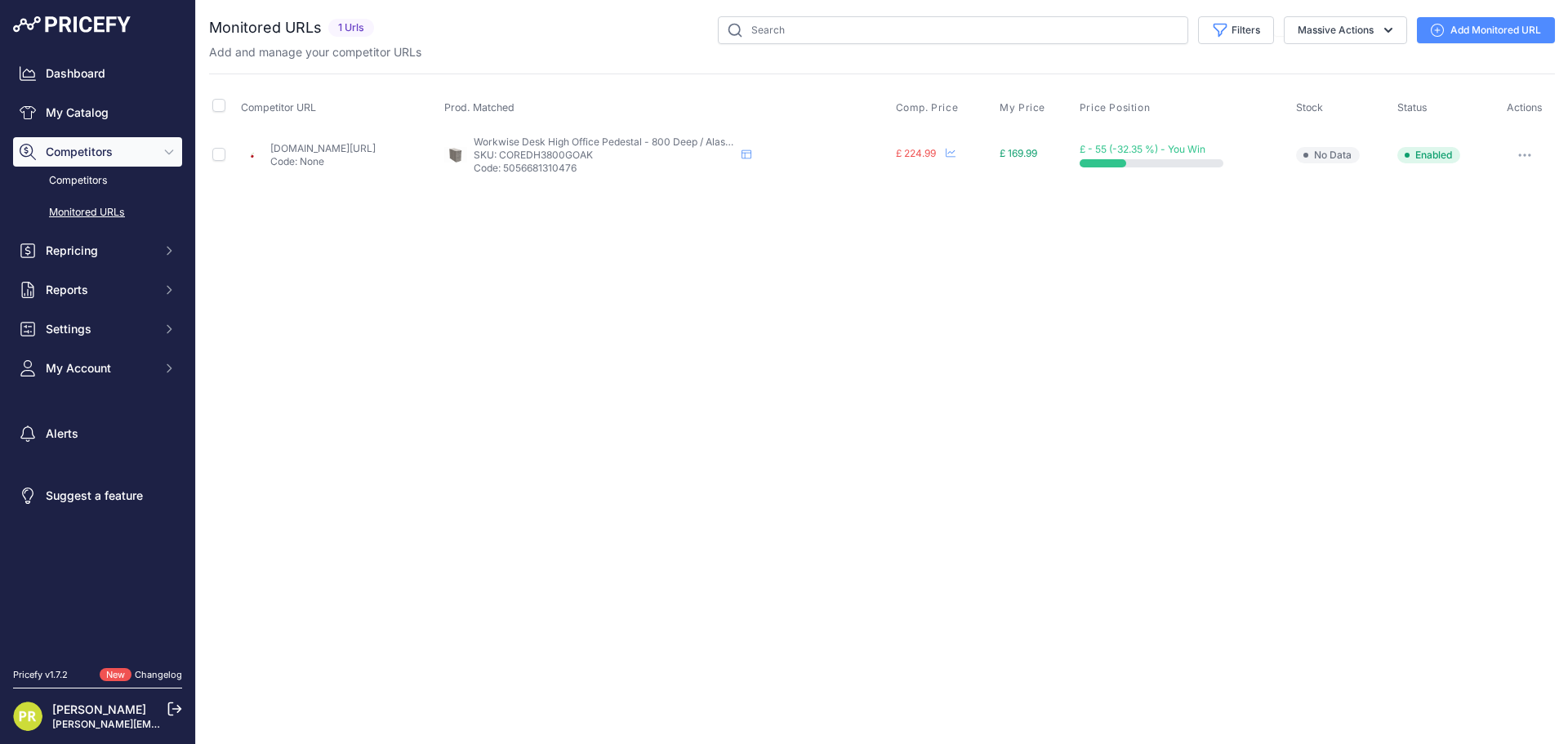
click at [1529, 164] on button "button" at bounding box center [1524, 155] width 32 height 23
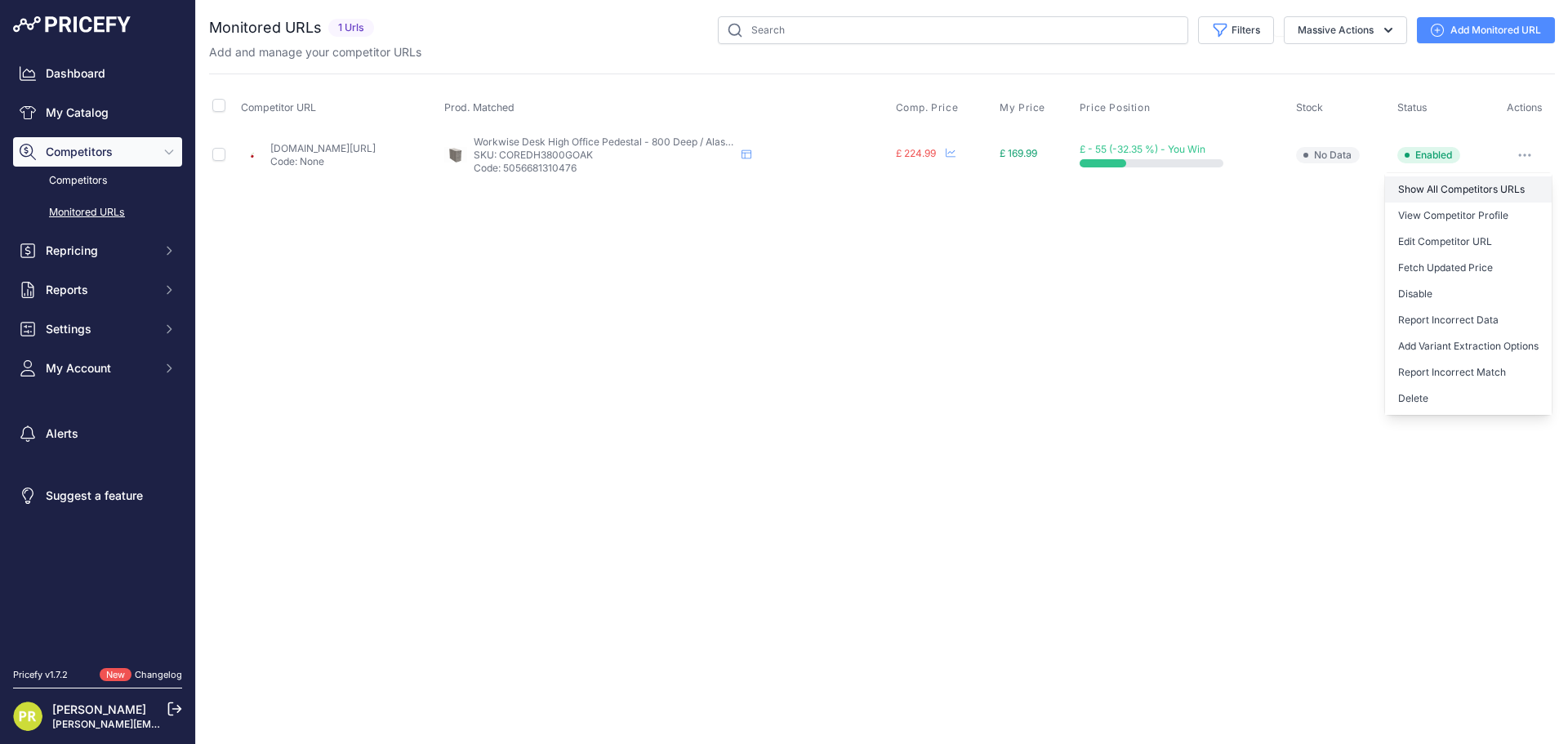
click at [1447, 181] on link "Show All Competitors URLs" at bounding box center [1468, 189] width 167 height 27
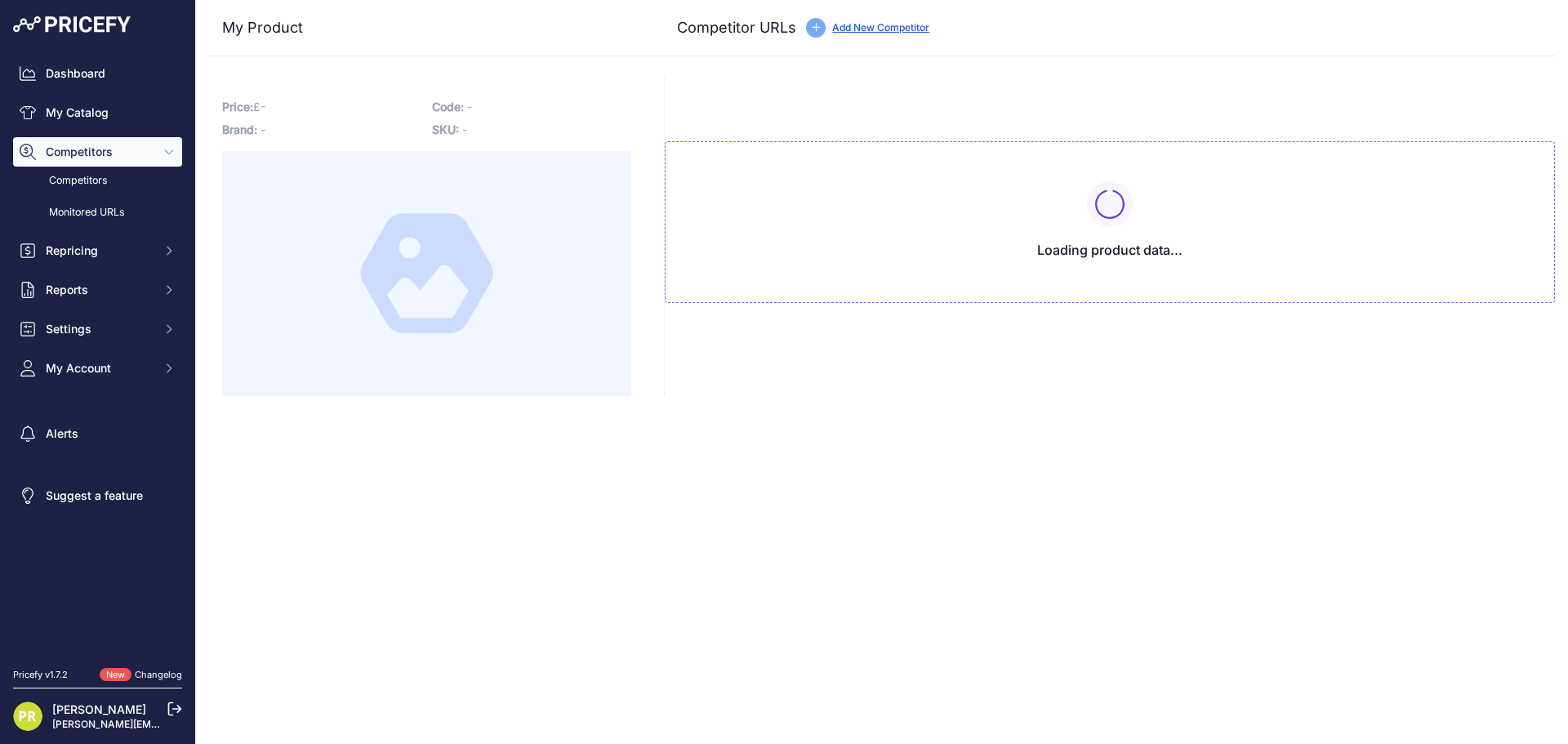
type input "[DOMAIN_NAME][URL]"
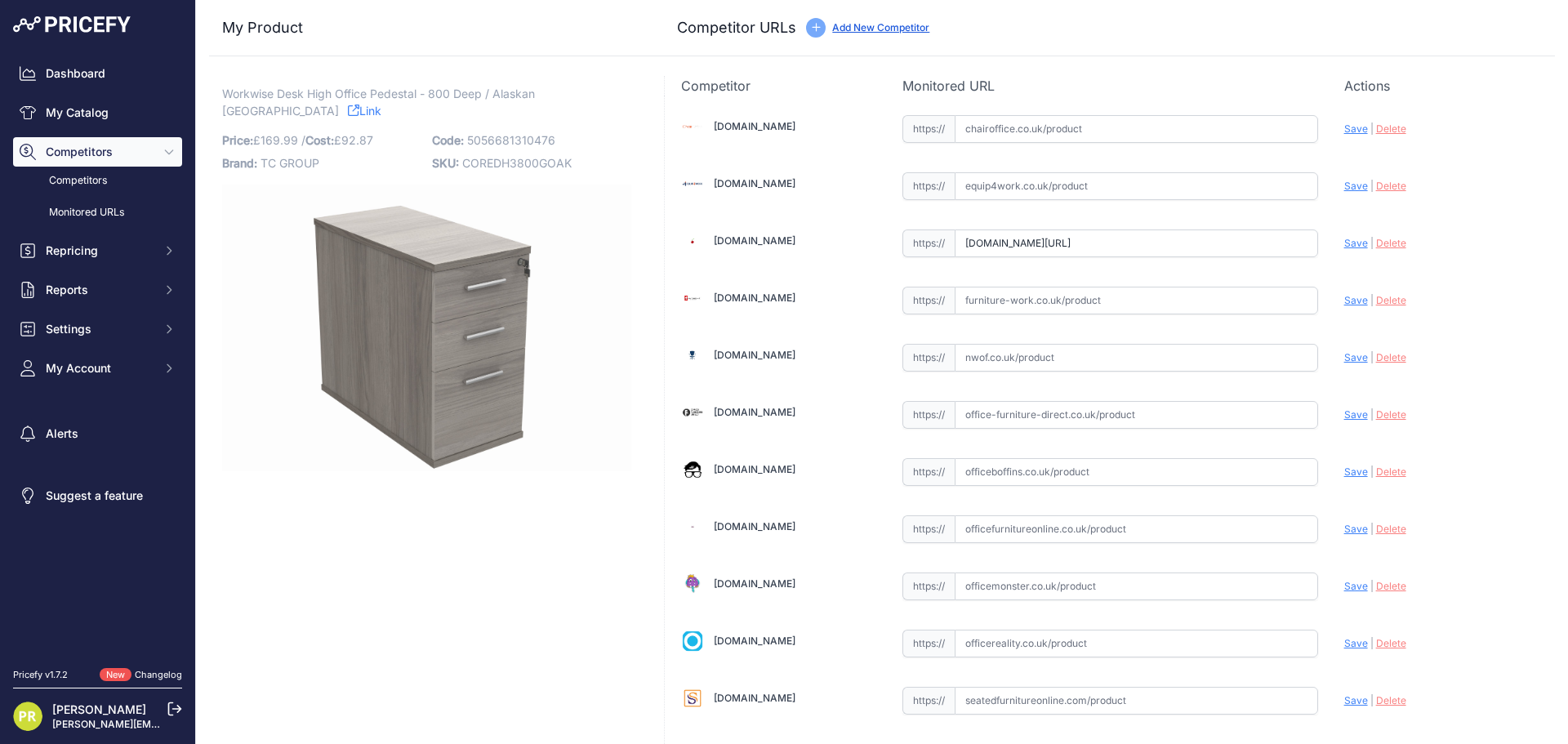
click at [979, 184] on input "text" at bounding box center [1135, 186] width 363 height 27
paste input "[URL][DOMAIN_NAME]"
type input "[DOMAIN_NAME][URL]"
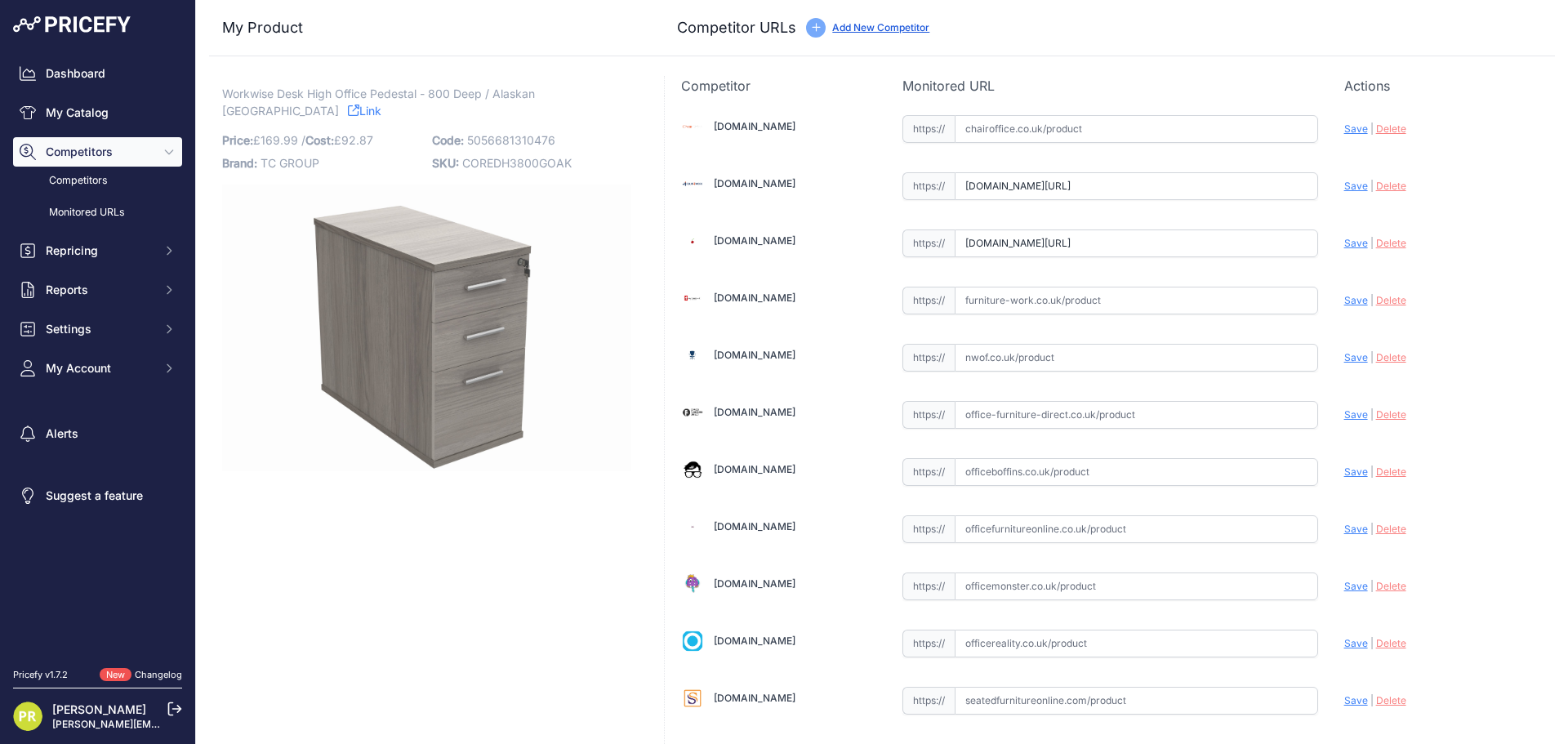
click at [1006, 242] on input "[DOMAIN_NAME][URL]" at bounding box center [1135, 243] width 363 height 27
click at [1006, 242] on input "www.euroffice.co.uk/product/desk-high-office-storage-unit-800-deep-alaskan-grey…" at bounding box center [1135, 243] width 363 height 27
paste input "https://www.euroffice.co.uk/product/desk-high-office-storage-unit-600-deep-norw…"
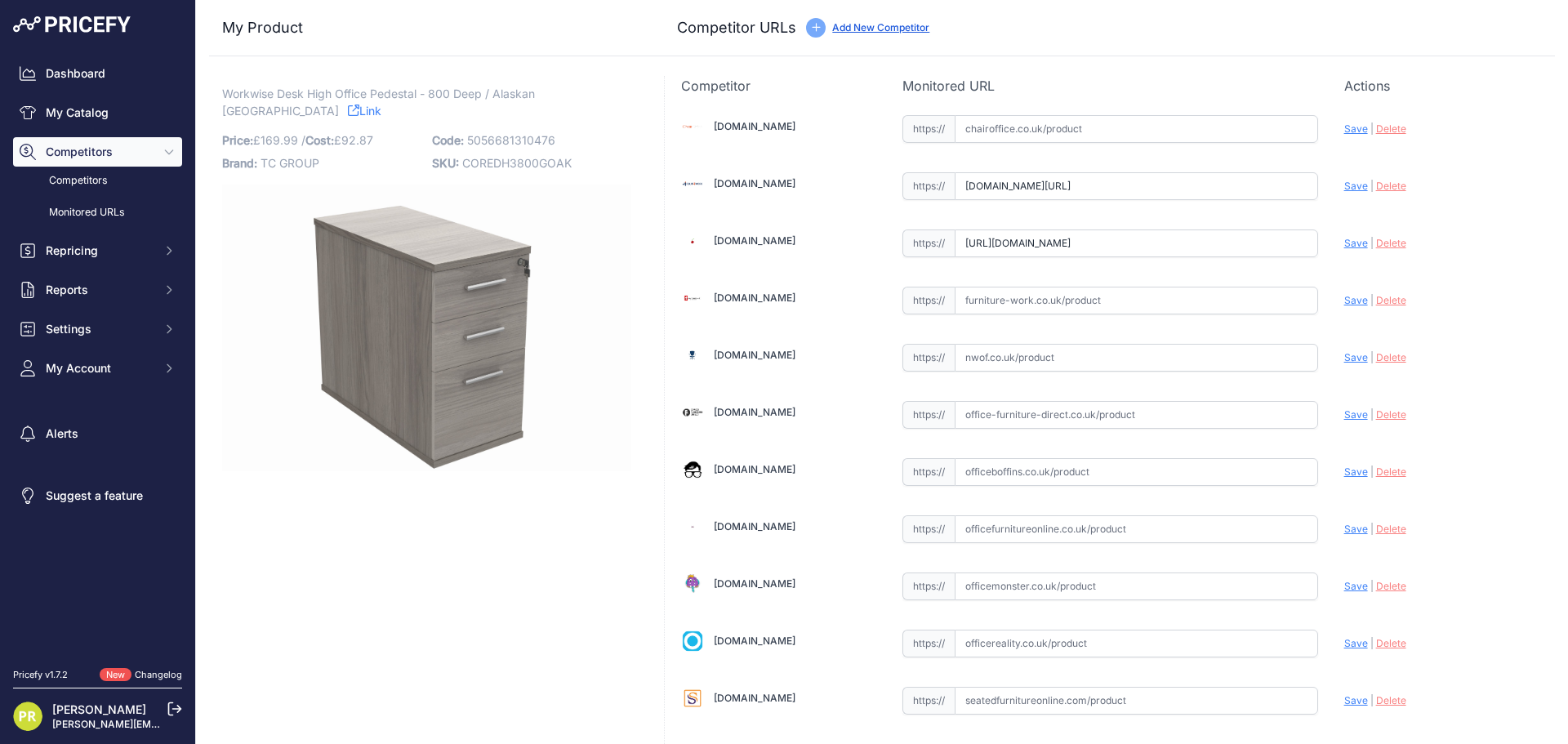
type input "www.euroffice.co.uk/product/desk-high-office-storage-unit-600-deep-norwegian-be…"
click at [993, 313] on input "text" at bounding box center [1135, 300] width 363 height 27
paste input "[URL][DOMAIN_NAME]"
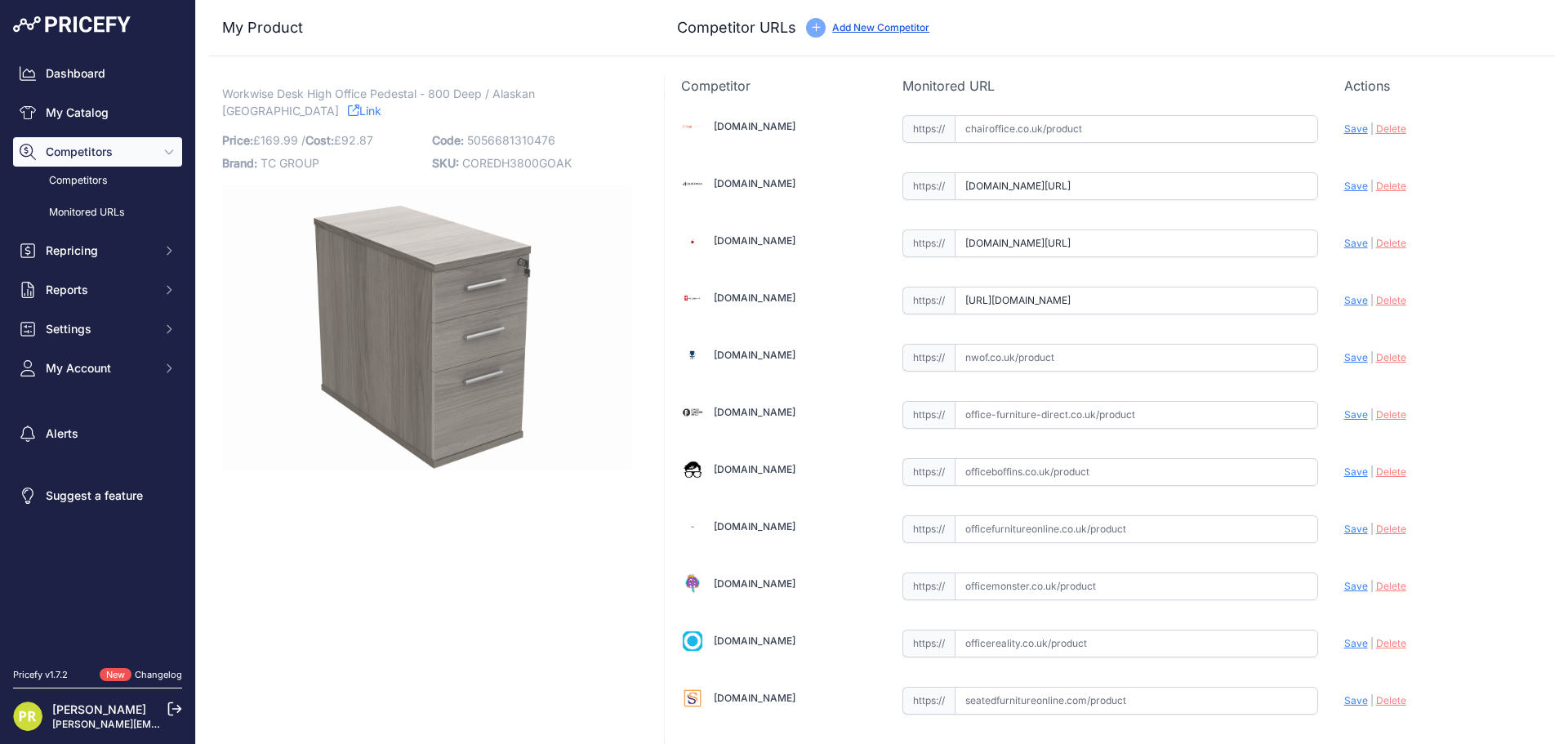
type input "[DOMAIN_NAME][URL]"
click at [1036, 470] on input "text" at bounding box center [1135, 472] width 363 height 27
paste input "https://www.officeboffins.co.uk/office-essentials-wooden-desk-high-pedestals.ht…"
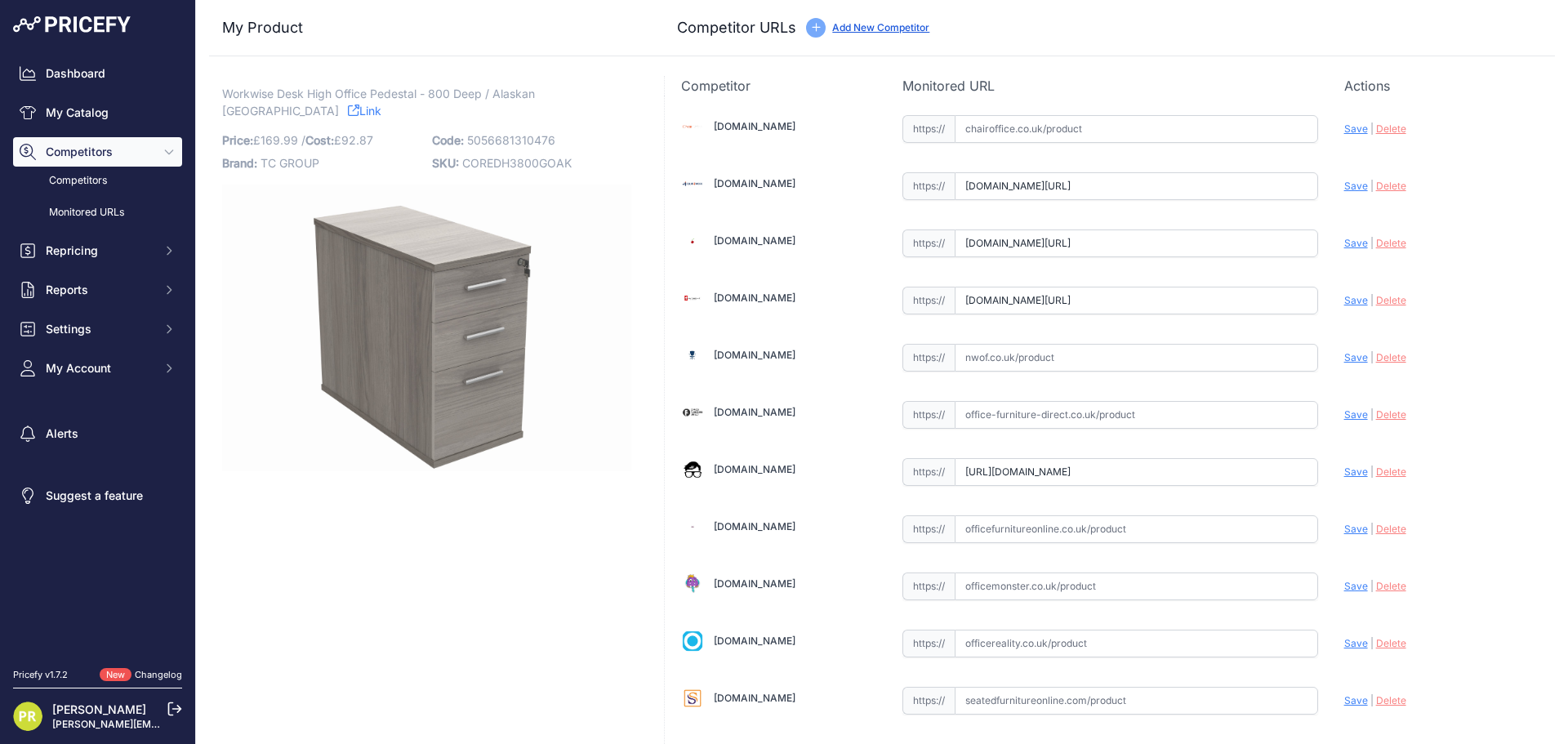
type input "www.officeboffins.co.uk/office-essentials-wooden-desk-high-pedestals.html?priru…"
click at [1010, 644] on input "text" at bounding box center [1135, 643] width 363 height 27
paste input "https://www.officereality.co.uk/prod/draycott-desk-height-pedestal-drawers?prir…"
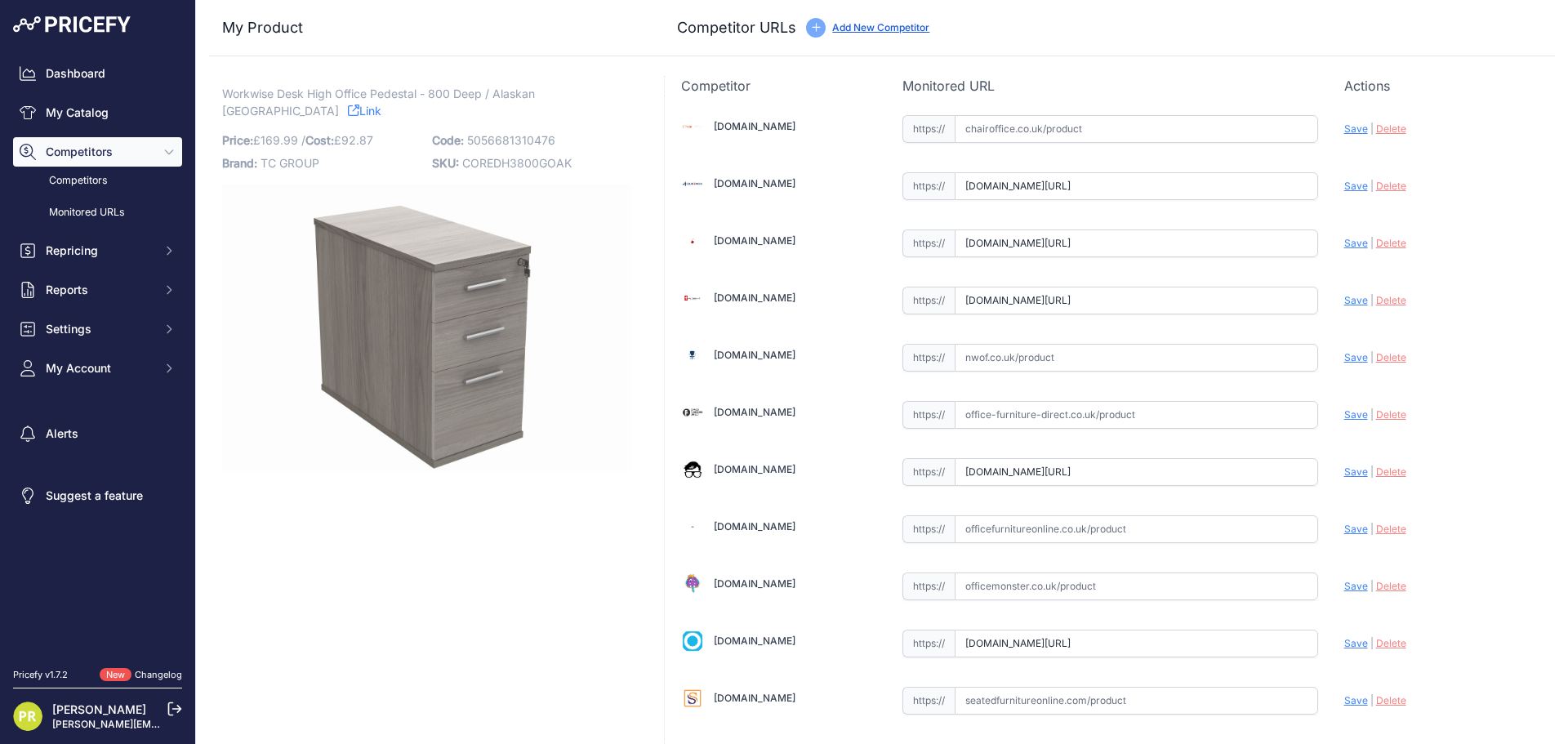
click at [1347, 635] on div "Update Profile Save | Delete Analyzing" at bounding box center [1441, 639] width 194 height 26
click at [1347, 637] on span "Save" at bounding box center [1356, 643] width 24 height 12
type input "[URL][DOMAIN_NAME]"
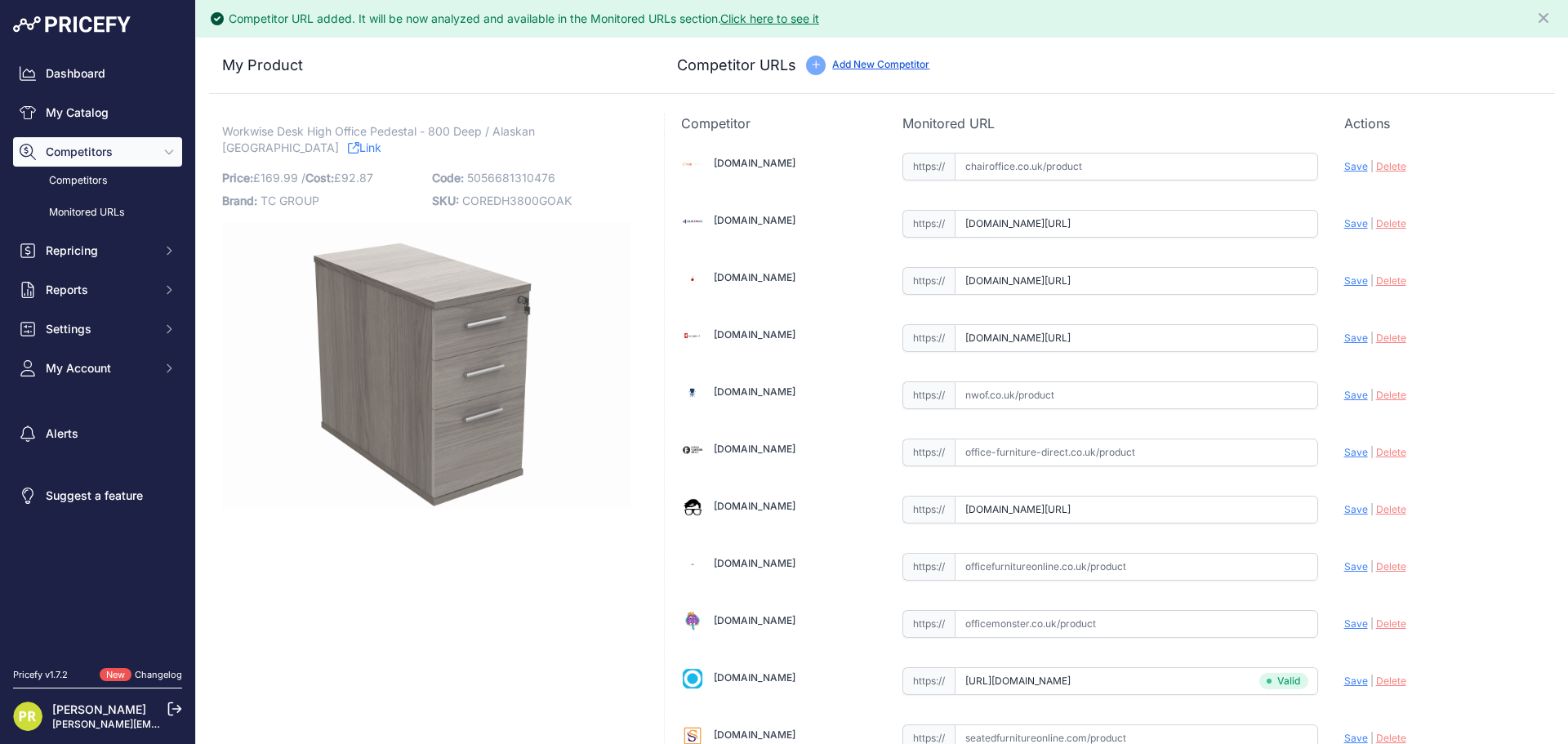
click at [1349, 510] on span "Save" at bounding box center [1356, 509] width 24 height 12
type input "[URL][DOMAIN_NAME]"
click at [1344, 347] on div "Update Profile Save | [GEOGRAPHIC_DATA] Analyzing" at bounding box center [1441, 336] width 194 height 31
click at [1346, 336] on span "Save" at bounding box center [1356, 338] width 24 height 12
type input "[URL][DOMAIN_NAME]"
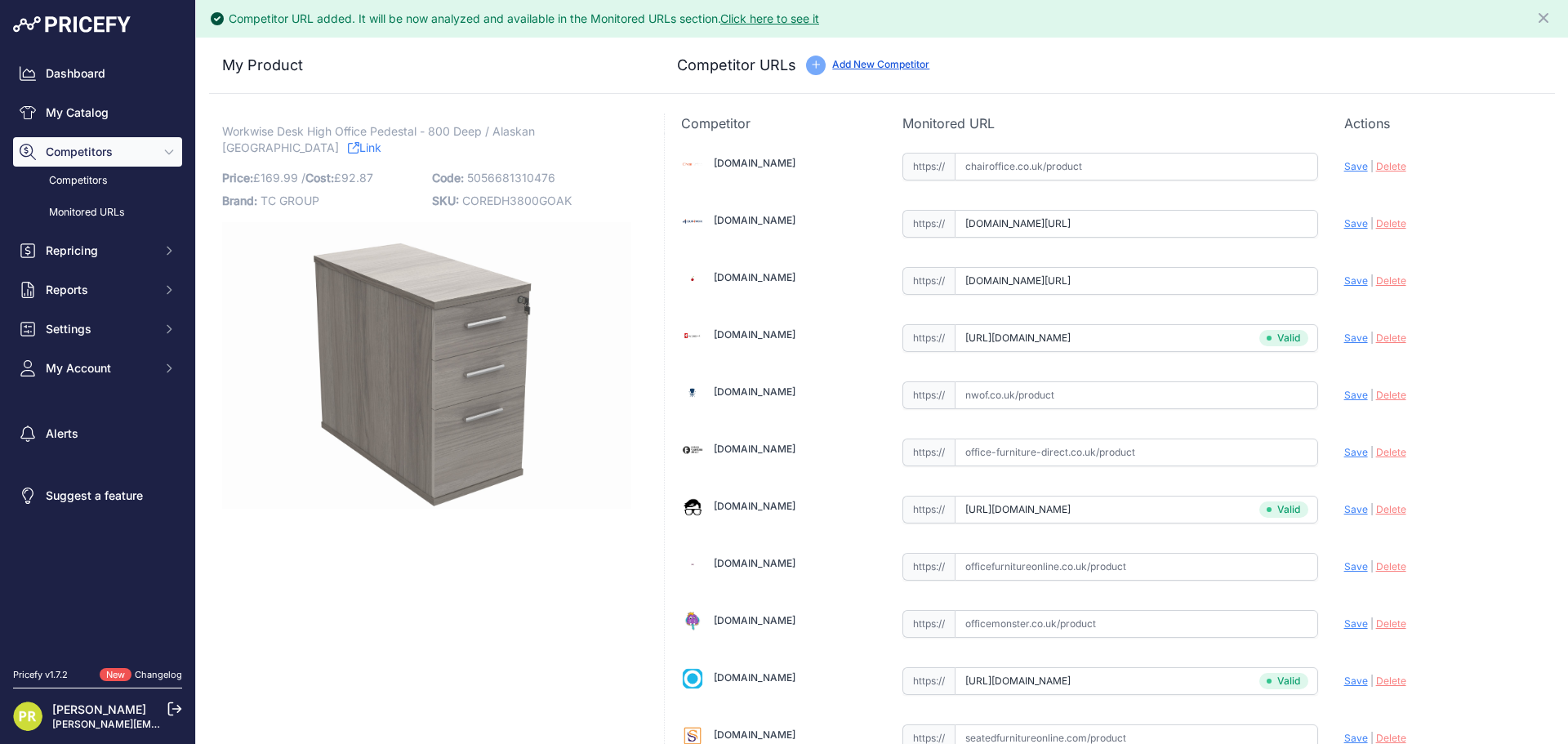
click at [1349, 291] on div "Update Profile Save | [GEOGRAPHIC_DATA] Analyzing" at bounding box center [1441, 279] width 194 height 31
click at [1349, 284] on span "Save" at bounding box center [1356, 280] width 24 height 12
type input "[URL][DOMAIN_NAME]"
click at [1347, 232] on div "Update Profile Save | Delete Analyzing" at bounding box center [1441, 222] width 194 height 31
click at [1347, 231] on div "Update Profile Save | Delete Analyzing" at bounding box center [1441, 220] width 194 height 26
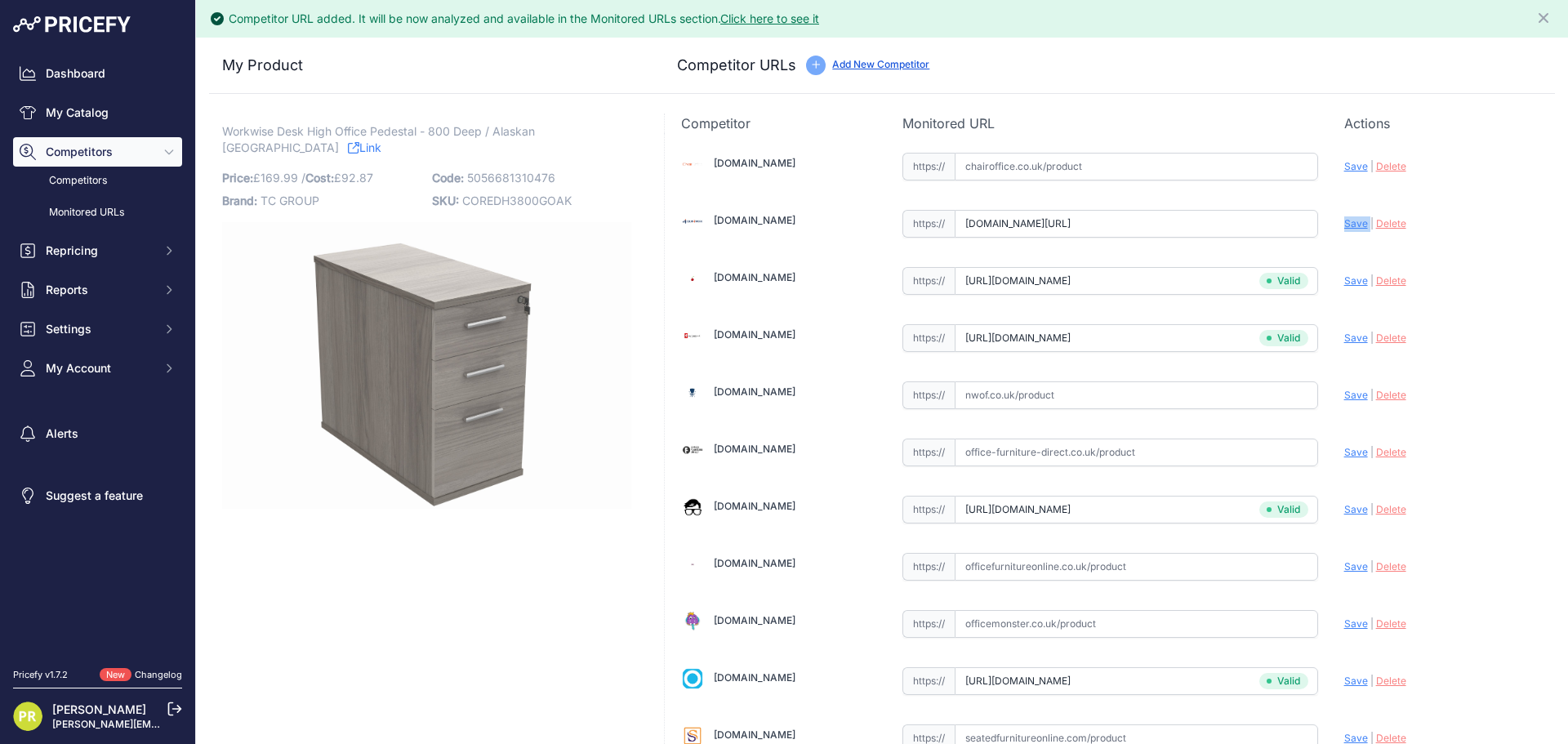
click at [1346, 227] on span "Save" at bounding box center [1356, 223] width 24 height 12
type input "https://www.equip4work.co.uk/triumph-everyday-desk-high-pedestals.html?keywords…"
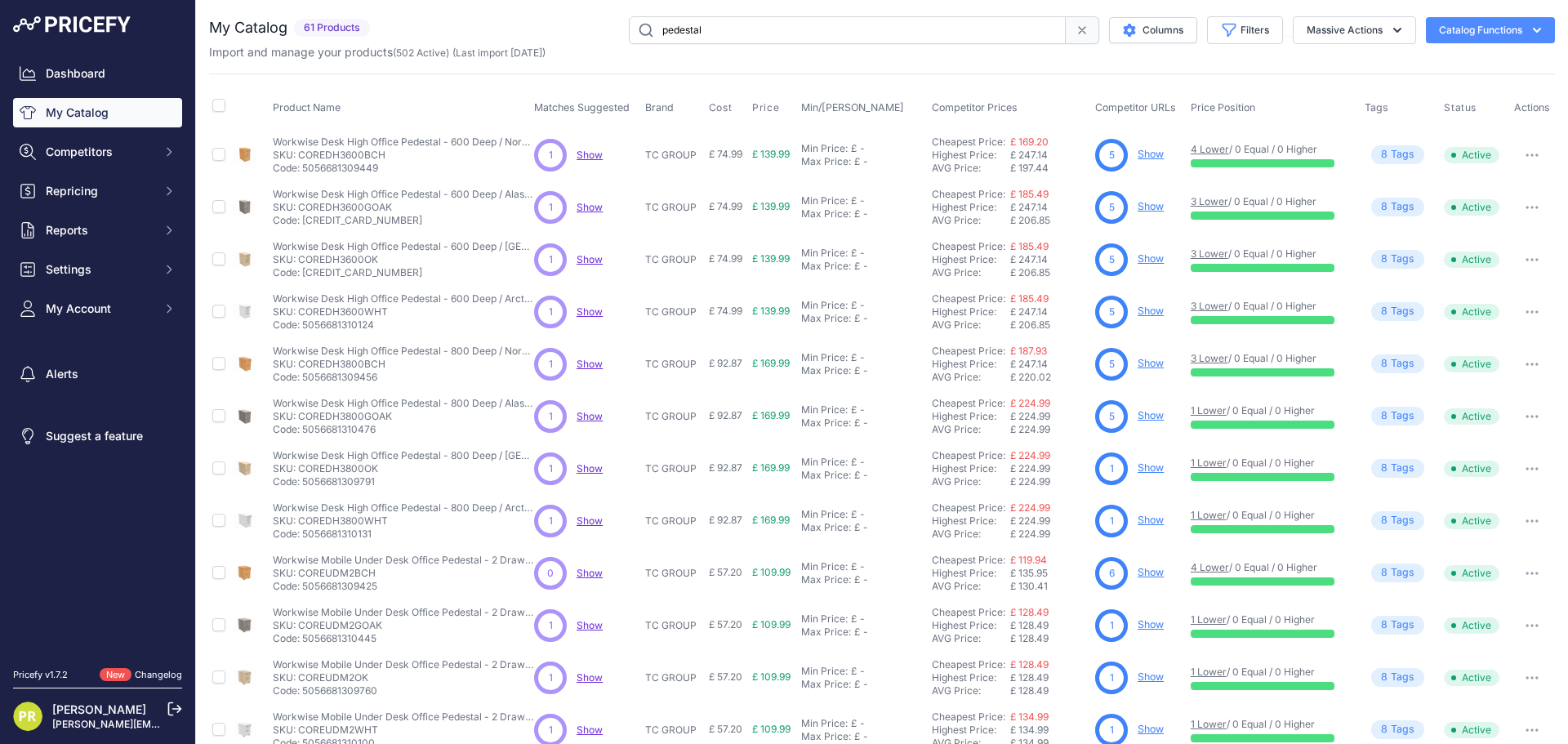
click at [1149, 467] on link "Show" at bounding box center [1150, 468] width 27 height 12
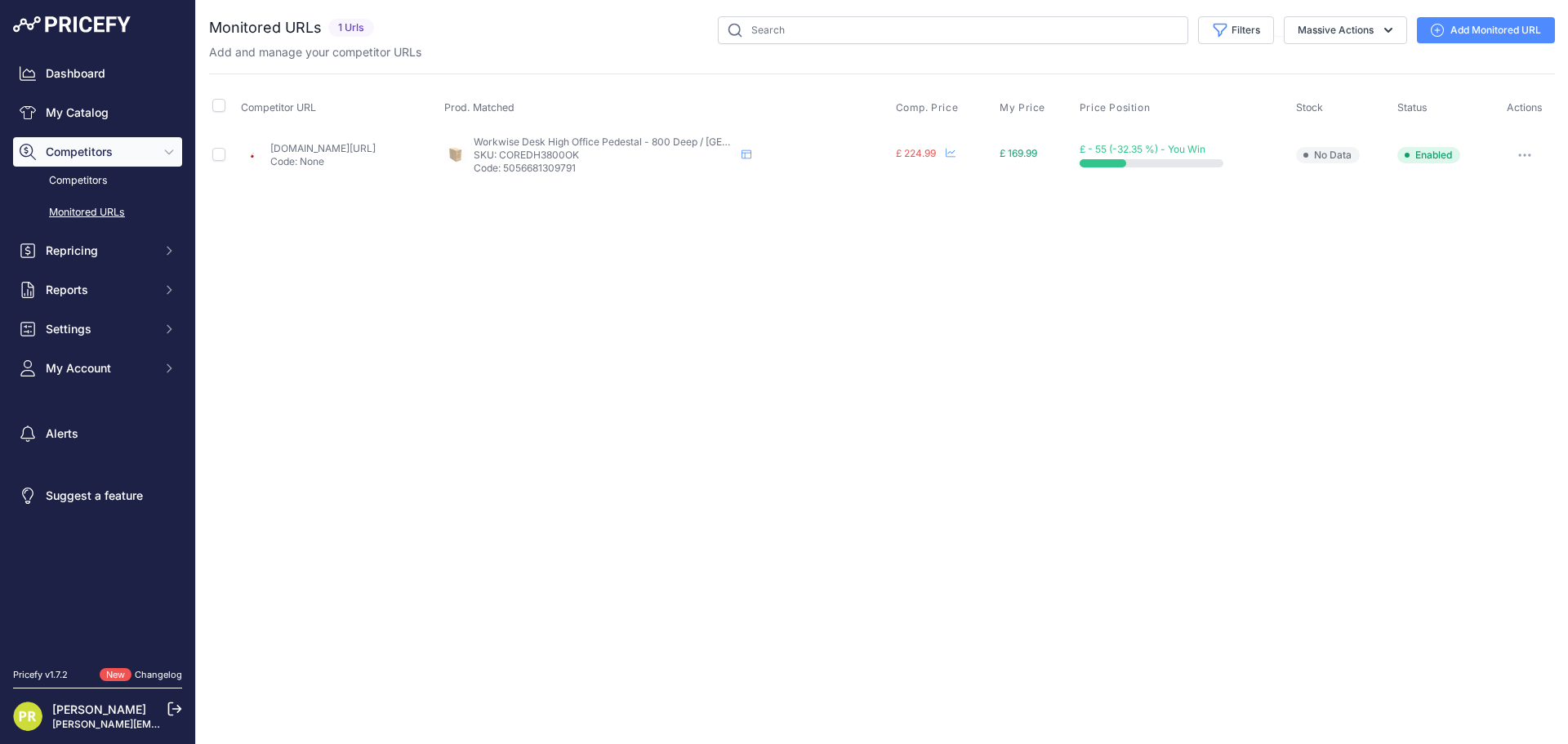
click at [1526, 164] on button "button" at bounding box center [1524, 155] width 32 height 23
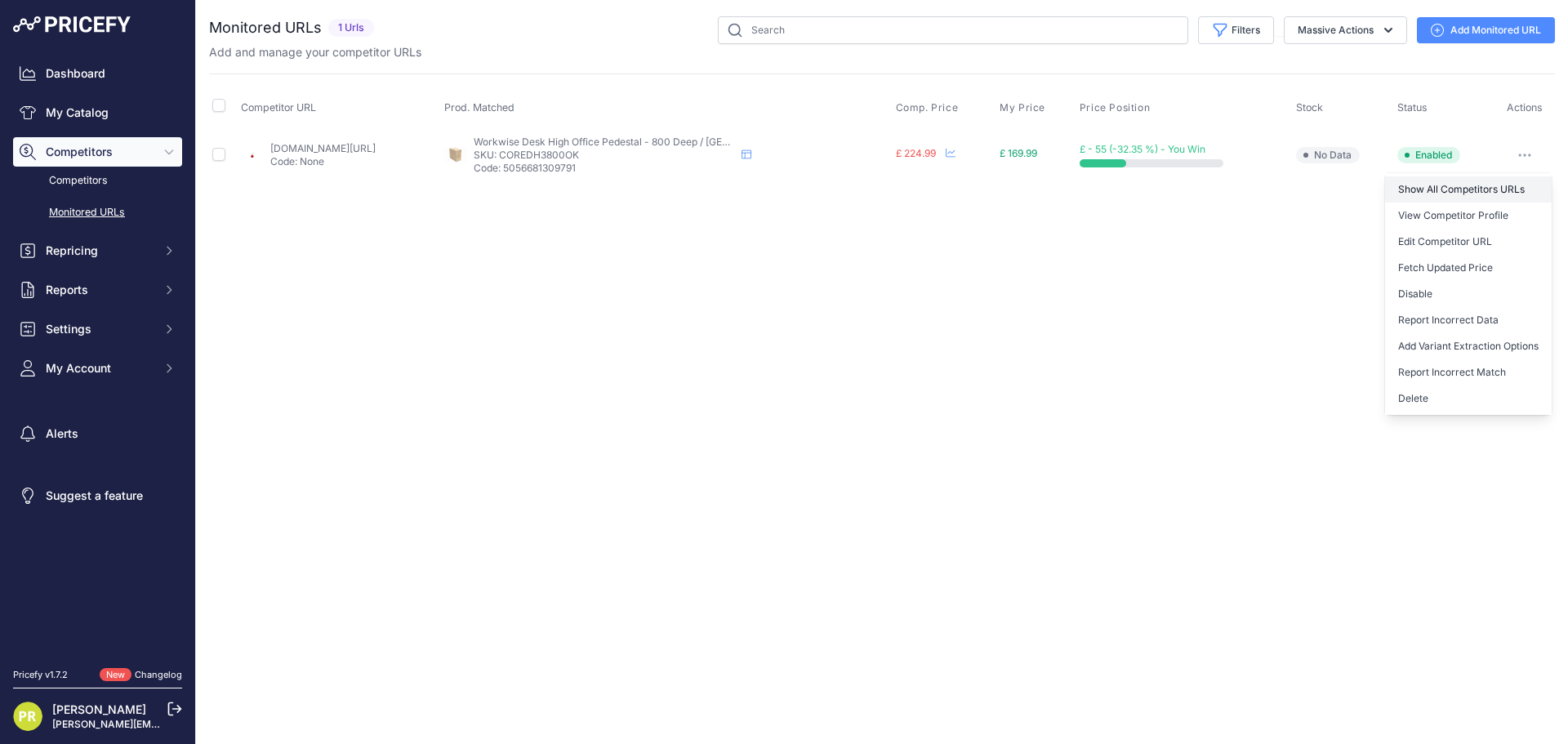
click at [1462, 191] on link "Show All Competitors URLs" at bounding box center [1468, 189] width 167 height 27
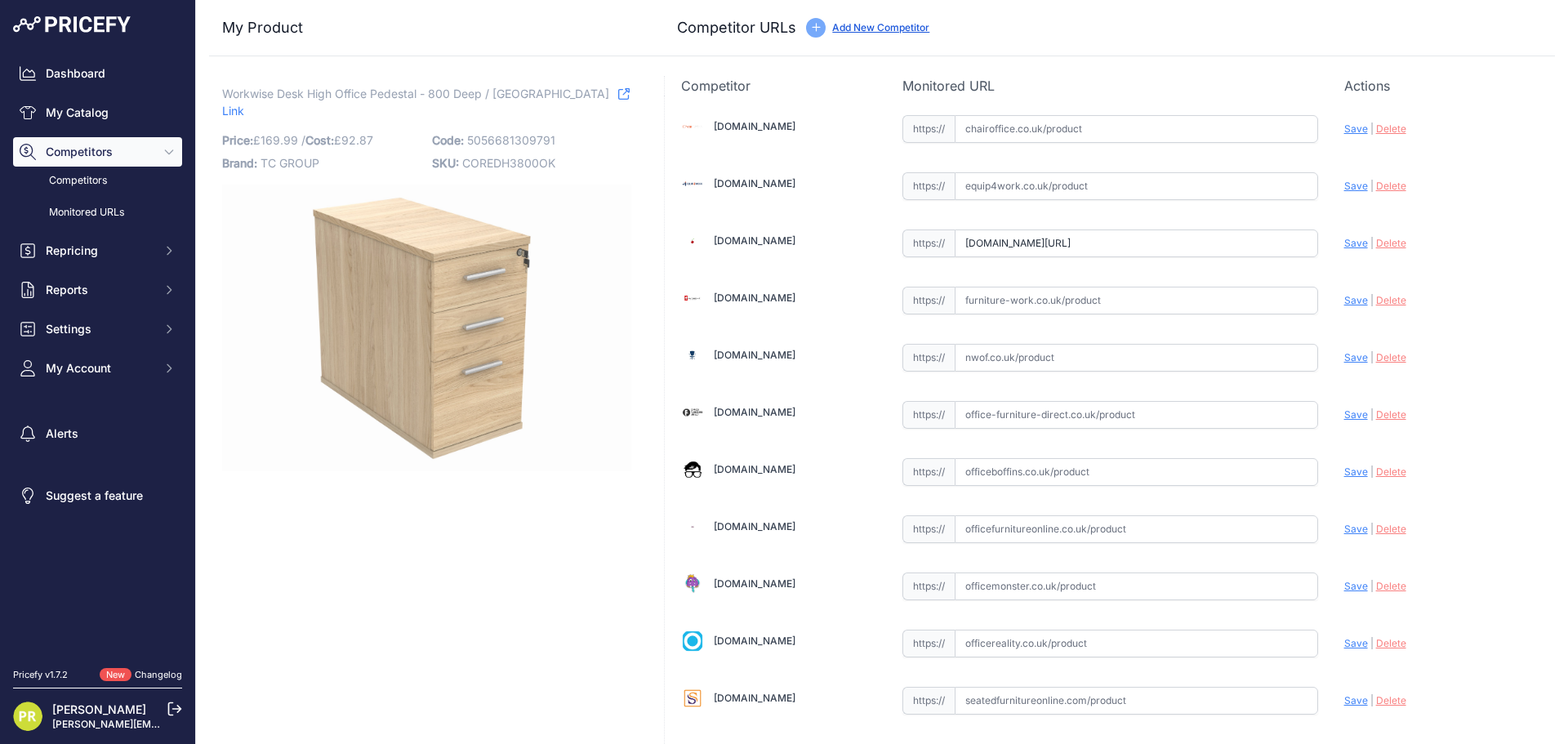
click at [960, 201] on div "[DOMAIN_NAME] Valid Save" at bounding box center [1109, 499] width 890 height 808
click at [976, 198] on input "text" at bounding box center [1135, 186] width 363 height 27
paste input "[URL][DOMAIN_NAME]"
type input "[DOMAIN_NAME][URL]"
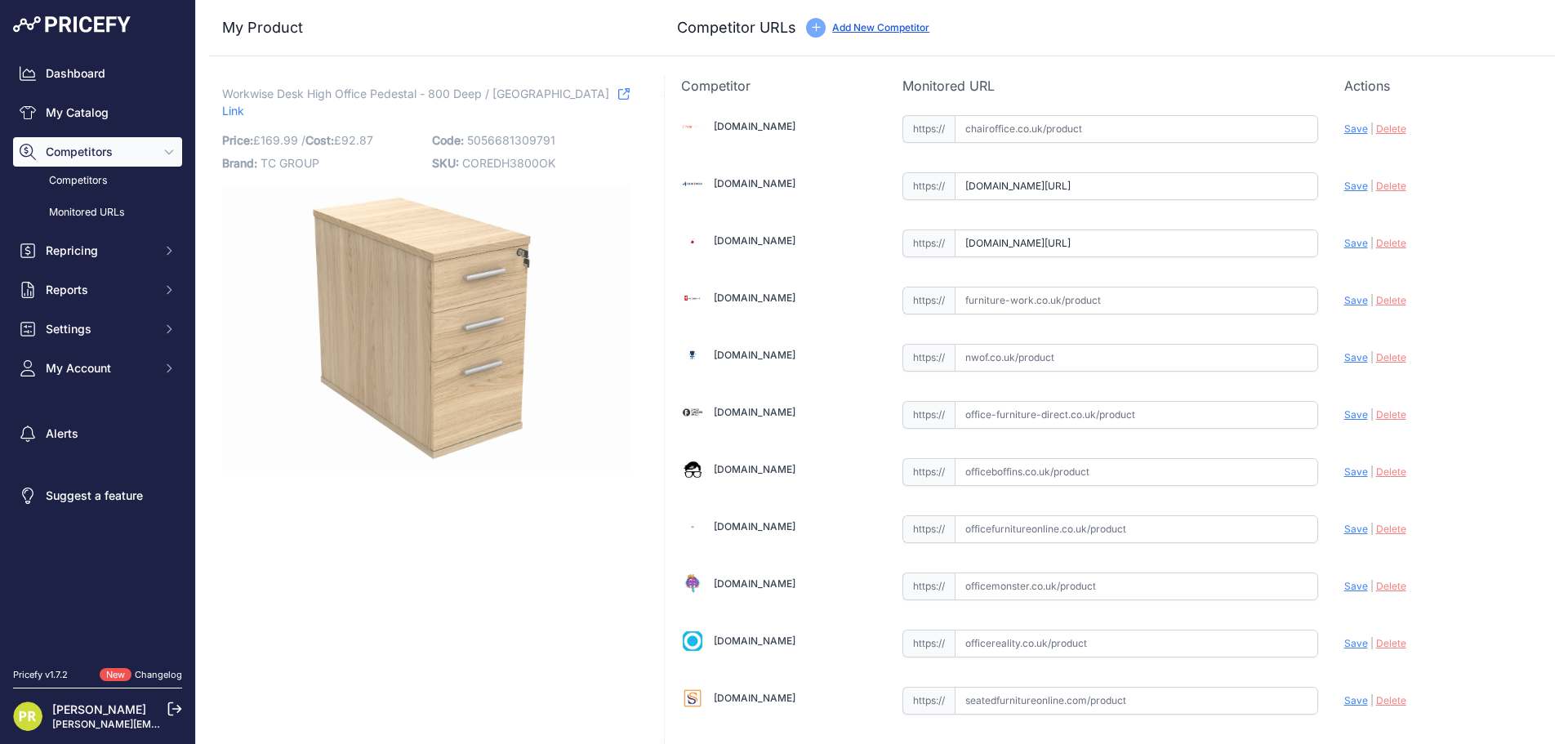
scroll to position [0, 0]
click at [1017, 256] on input "www.euroffice.co.uk/product/desk-high-office-storage-unit-800-deep-canadian-oak…" at bounding box center [1135, 243] width 363 height 27
paste input "https://www.euroffice.co.uk/product/desk-high-office-storage-unit-600-deep-norw…"
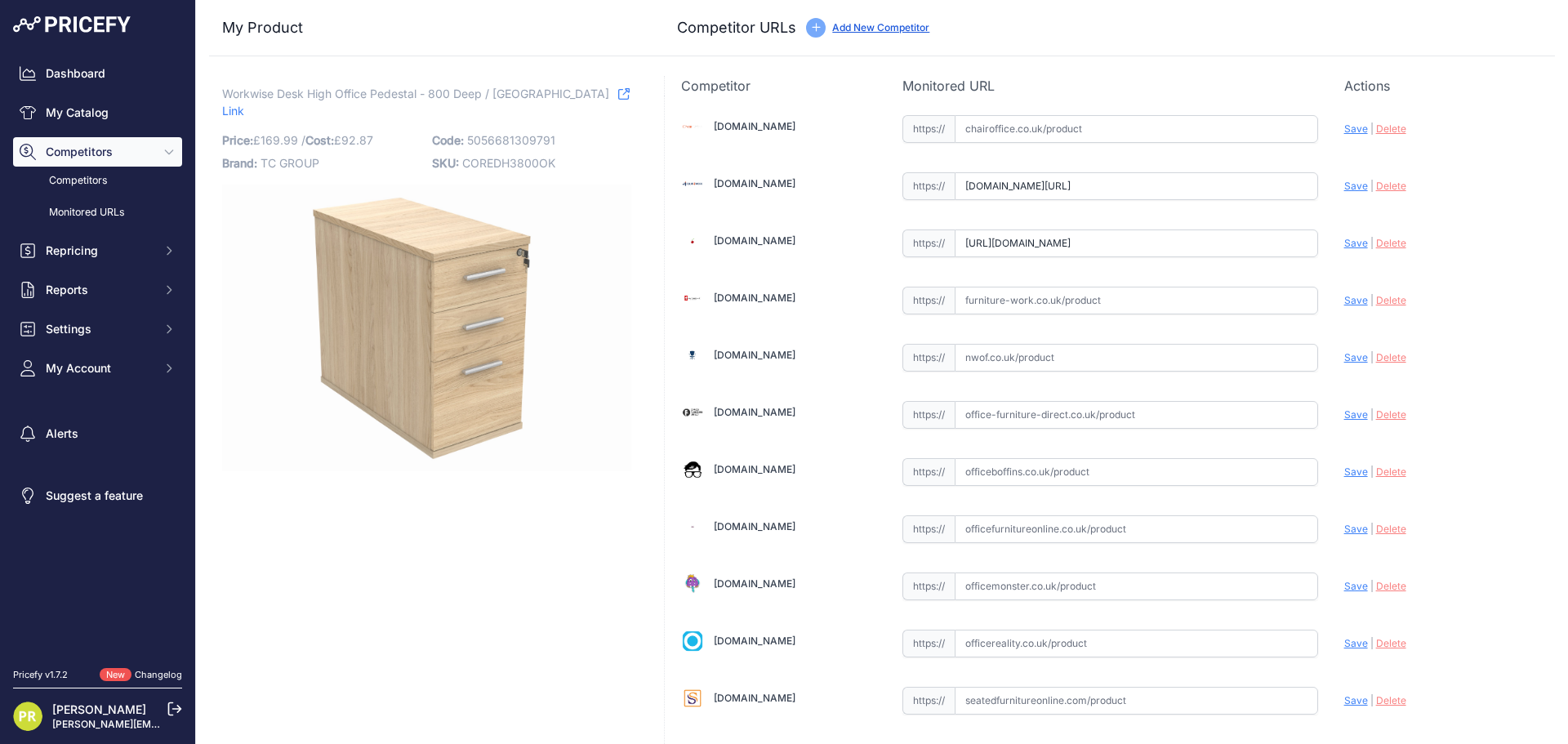
scroll to position [0, 276]
type input "www.euroffice.co.uk/product/desk-high-office-storage-unit-600-deep-norwegian-be…"
click at [982, 309] on input "text" at bounding box center [1135, 300] width 363 height 27
paste input "https://www.furniture-work.co.uk/axis-desk-high-pedestal-121445.html?prirule_jd…"
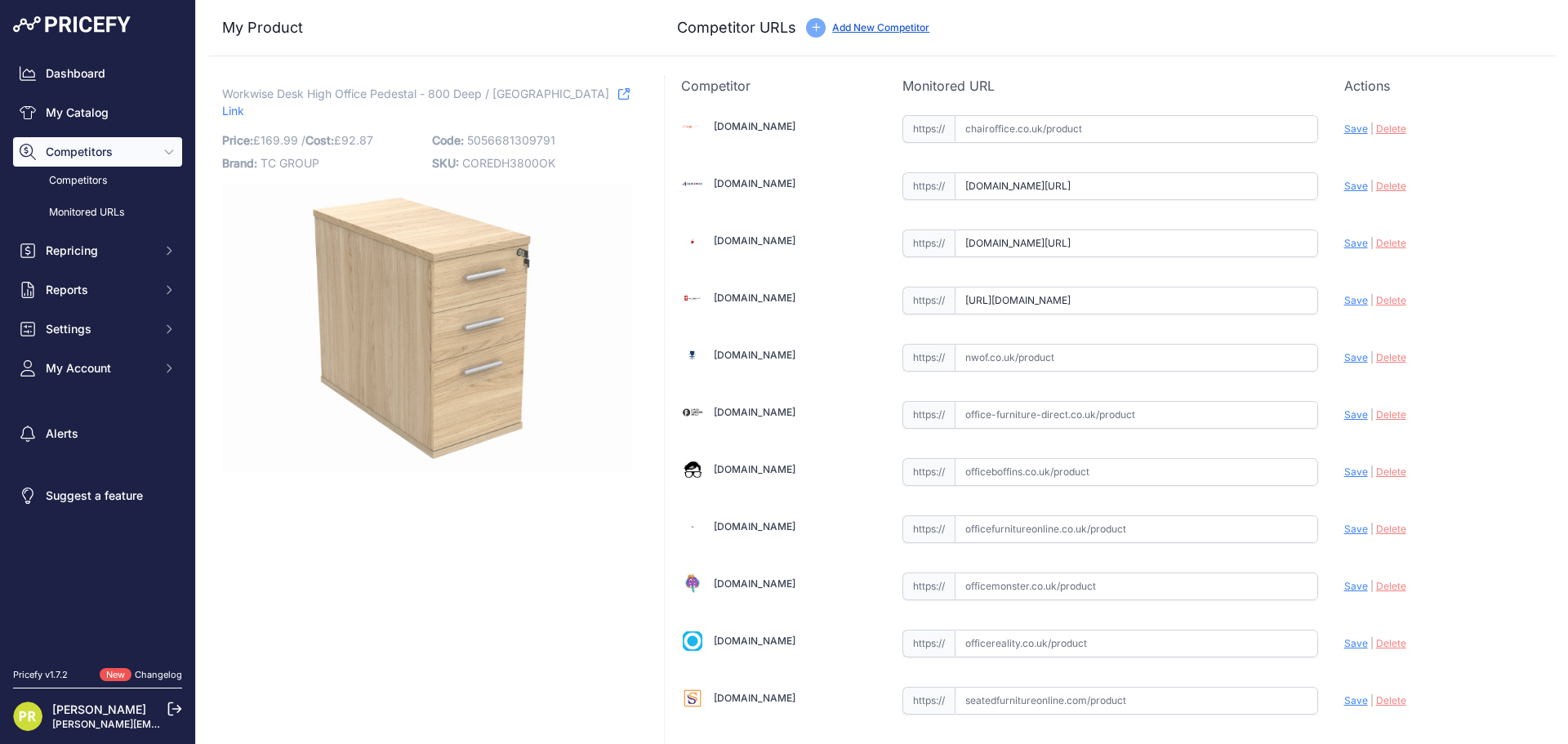
scroll to position [0, 118]
type input "www.furniture-work.co.uk/axis-desk-high-pedestal-121445.html?prirule_jdsnikfkfj…"
click at [1012, 457] on div "https:// Valid" at bounding box center [1110, 470] width 416 height 31
click at [1030, 469] on input "text" at bounding box center [1135, 472] width 363 height 27
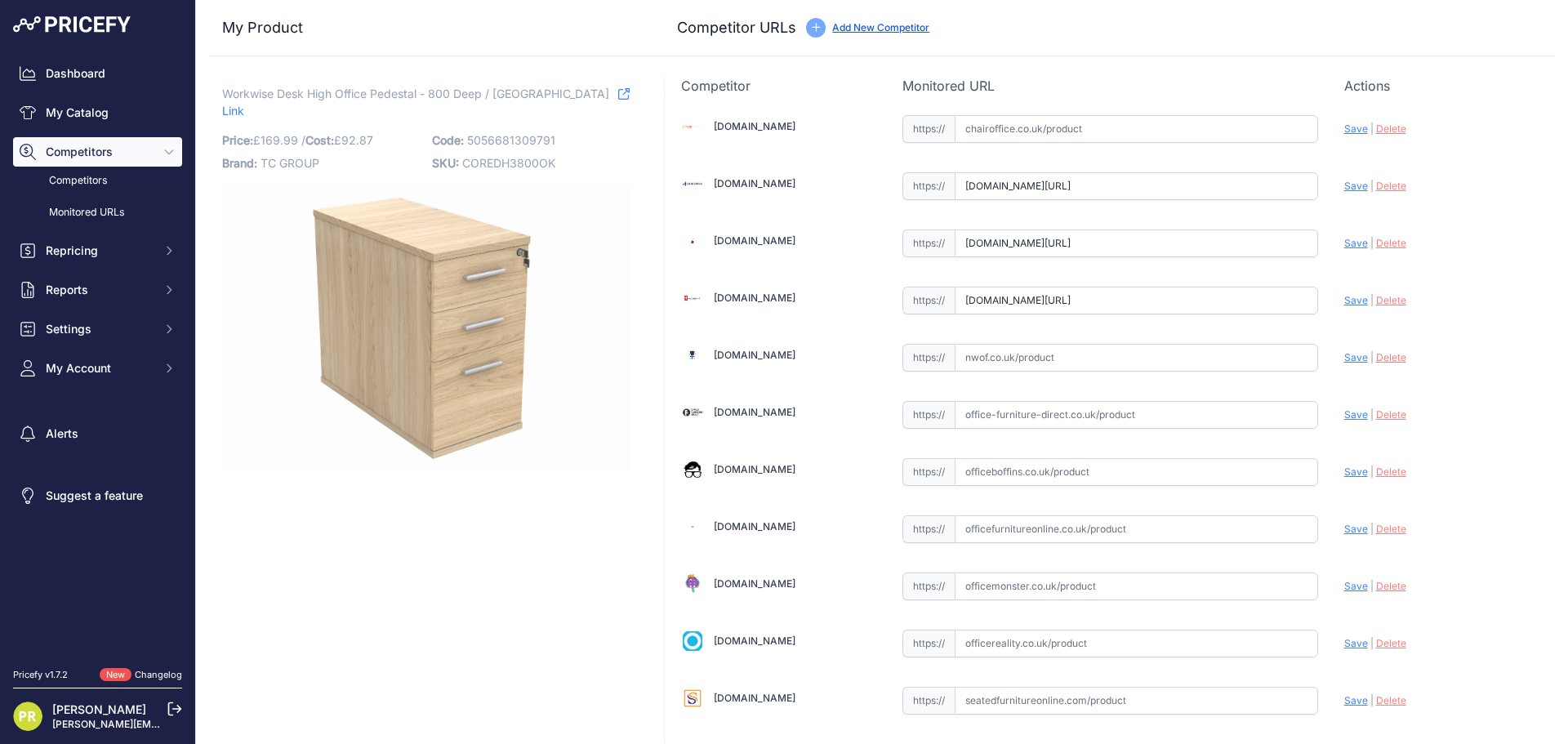
paste input "[URL][DOMAIN_NAME]"
type input "[DOMAIN_NAME][URL]"
click at [1021, 652] on input "text" at bounding box center [1135, 643] width 363 height 27
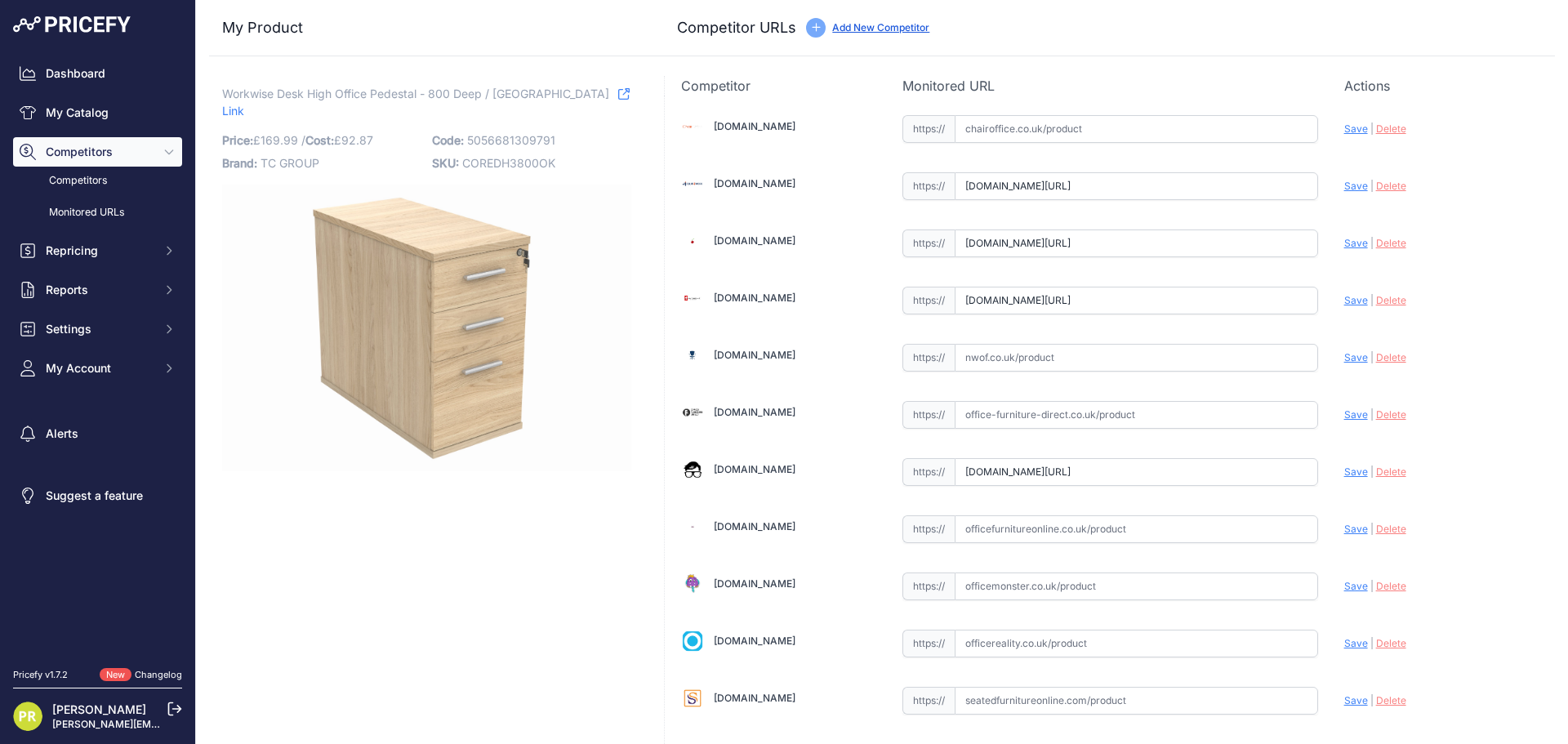
paste input "[URL][DOMAIN_NAME]"
click at [1346, 647] on span "Save" at bounding box center [1356, 643] width 24 height 12
type input "[URL][DOMAIN_NAME]"
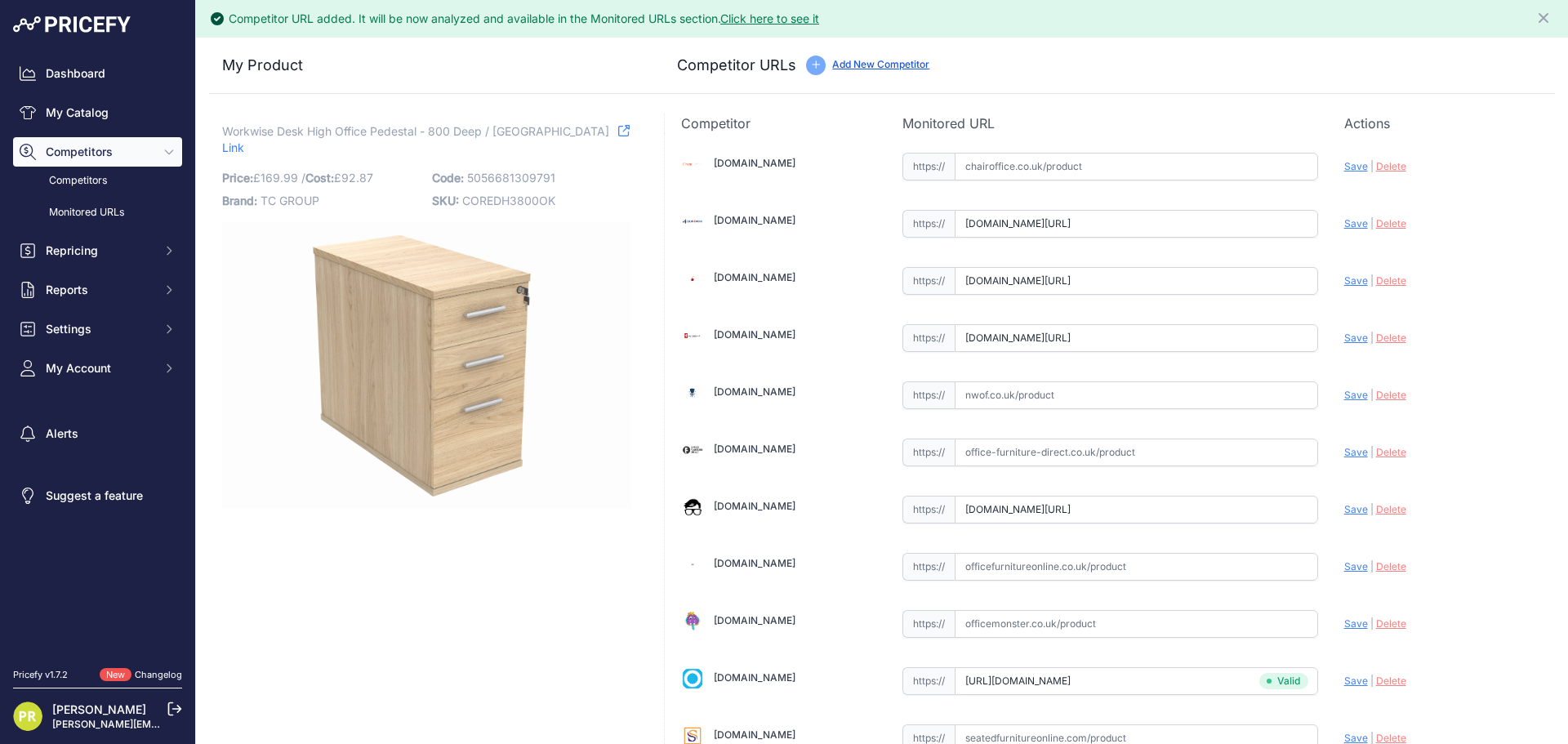
click at [1344, 504] on span "Save" at bounding box center [1356, 509] width 24 height 12
type input "[URL][DOMAIN_NAME]"
click at [1344, 344] on div "Update Profile Save | [GEOGRAPHIC_DATA] Analyzing" at bounding box center [1441, 334] width 194 height 26
click at [1344, 335] on span "Save" at bounding box center [1356, 338] width 24 height 12
type input "[URL][DOMAIN_NAME]"
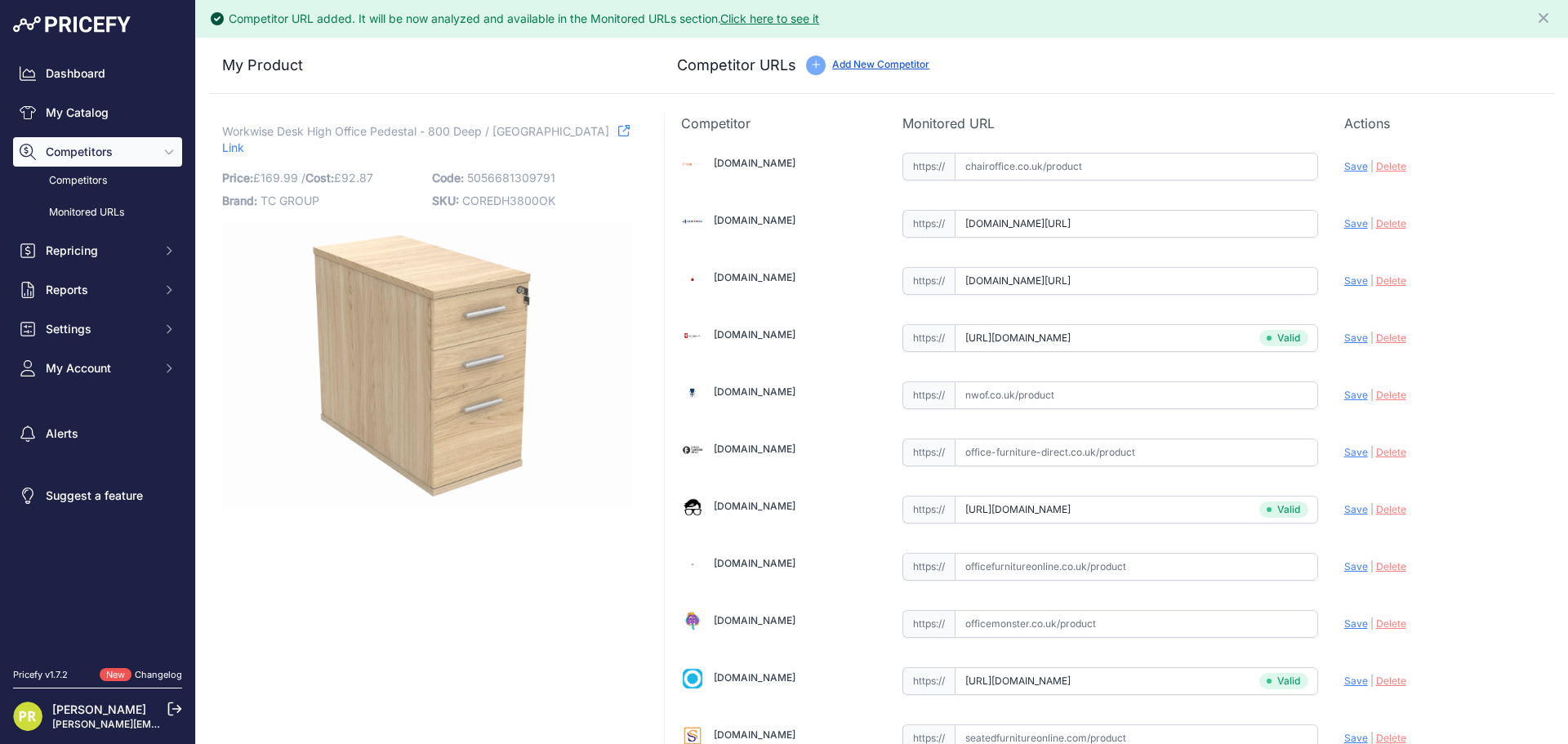
click at [1344, 282] on span "Save" at bounding box center [1356, 280] width 24 height 12
type input "[URL][DOMAIN_NAME]"
click at [1348, 227] on span "Save" at bounding box center [1356, 223] width 24 height 12
type input "[URL][DOMAIN_NAME]"
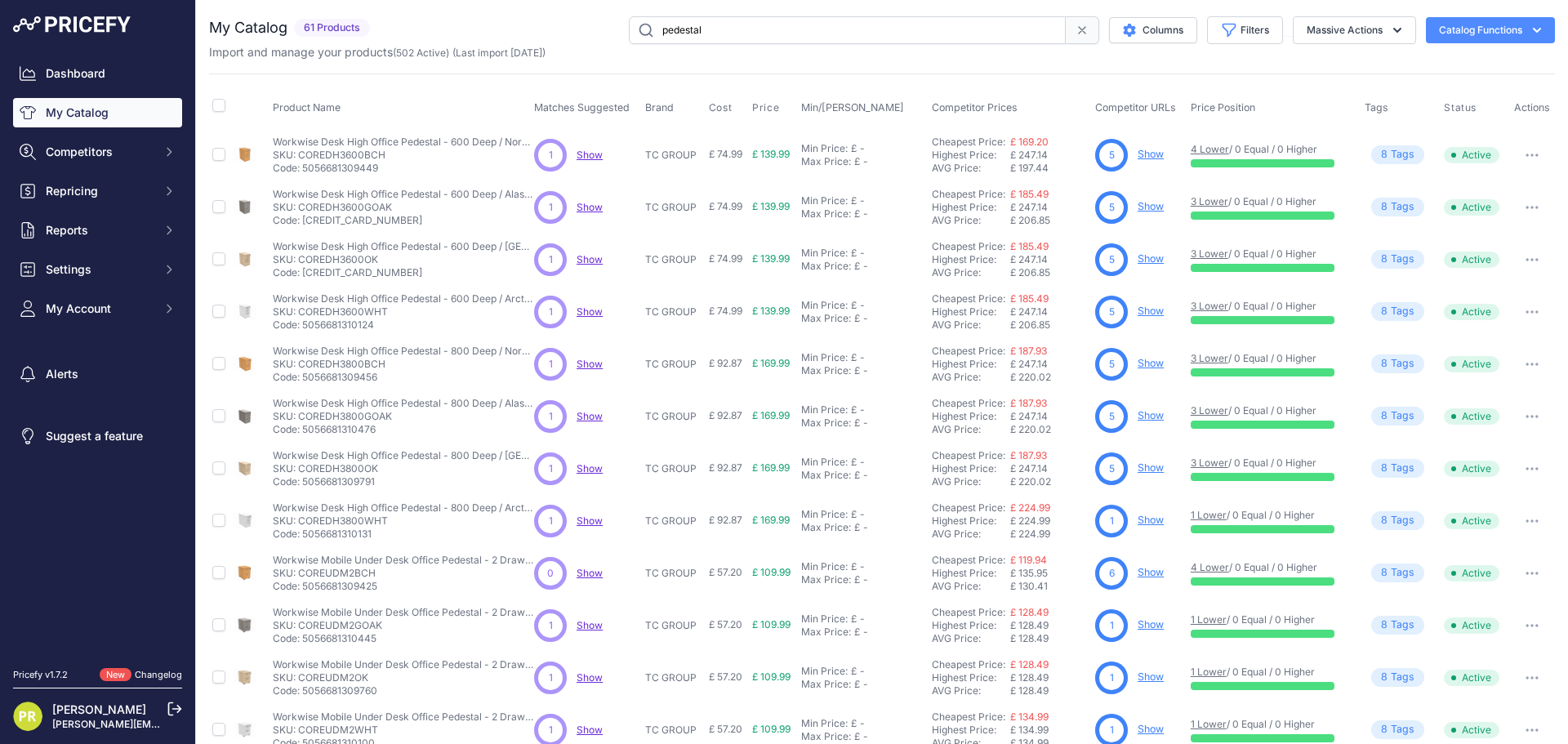
click at [1144, 518] on link "Show" at bounding box center [1150, 520] width 27 height 12
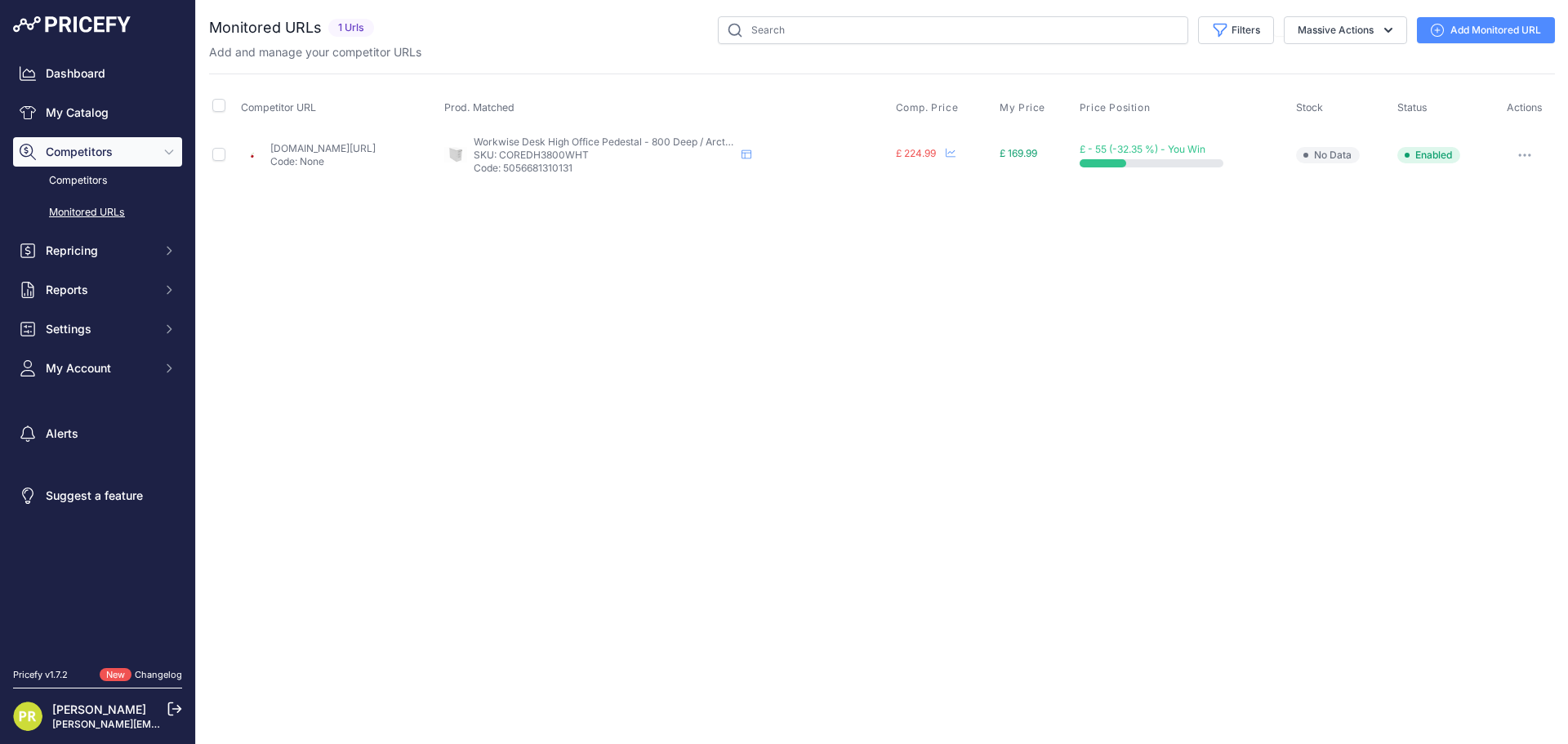
click at [1534, 160] on button "button" at bounding box center [1524, 155] width 32 height 23
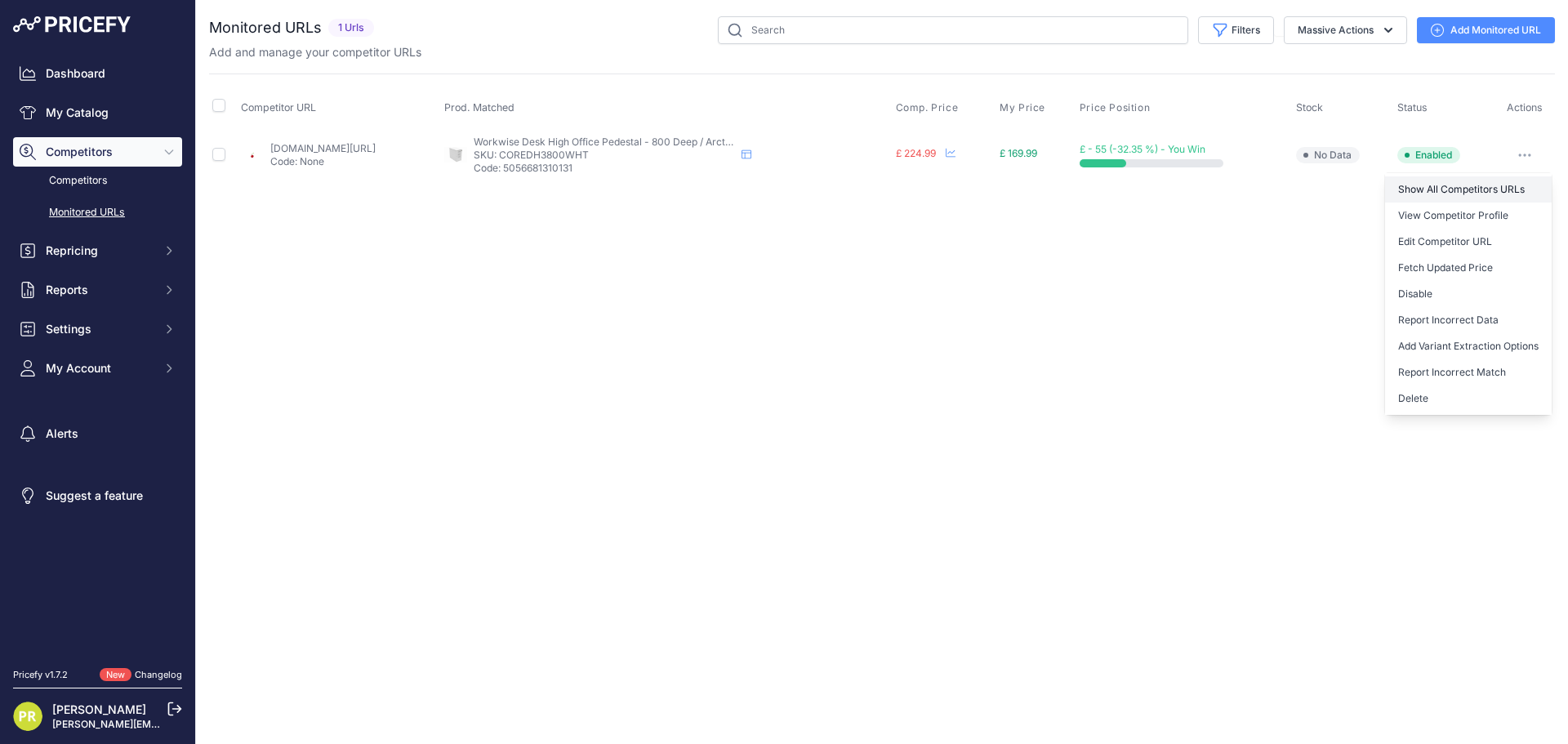
click at [1465, 191] on link "Show All Competitors URLs" at bounding box center [1468, 189] width 167 height 27
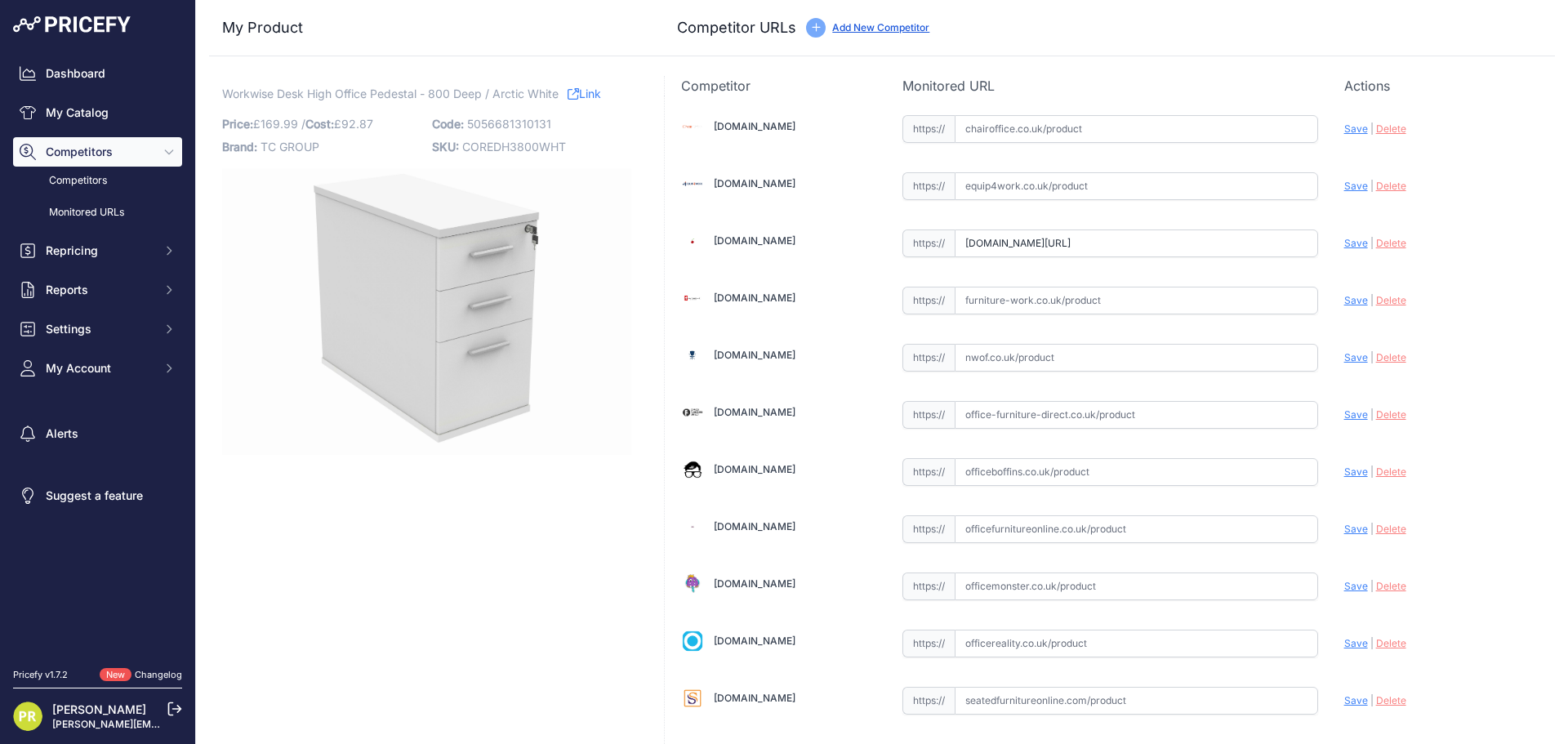
click at [970, 180] on input "text" at bounding box center [1135, 186] width 363 height 27
paste input "[URL][DOMAIN_NAME]"
type input "[DOMAIN_NAME][URL]"
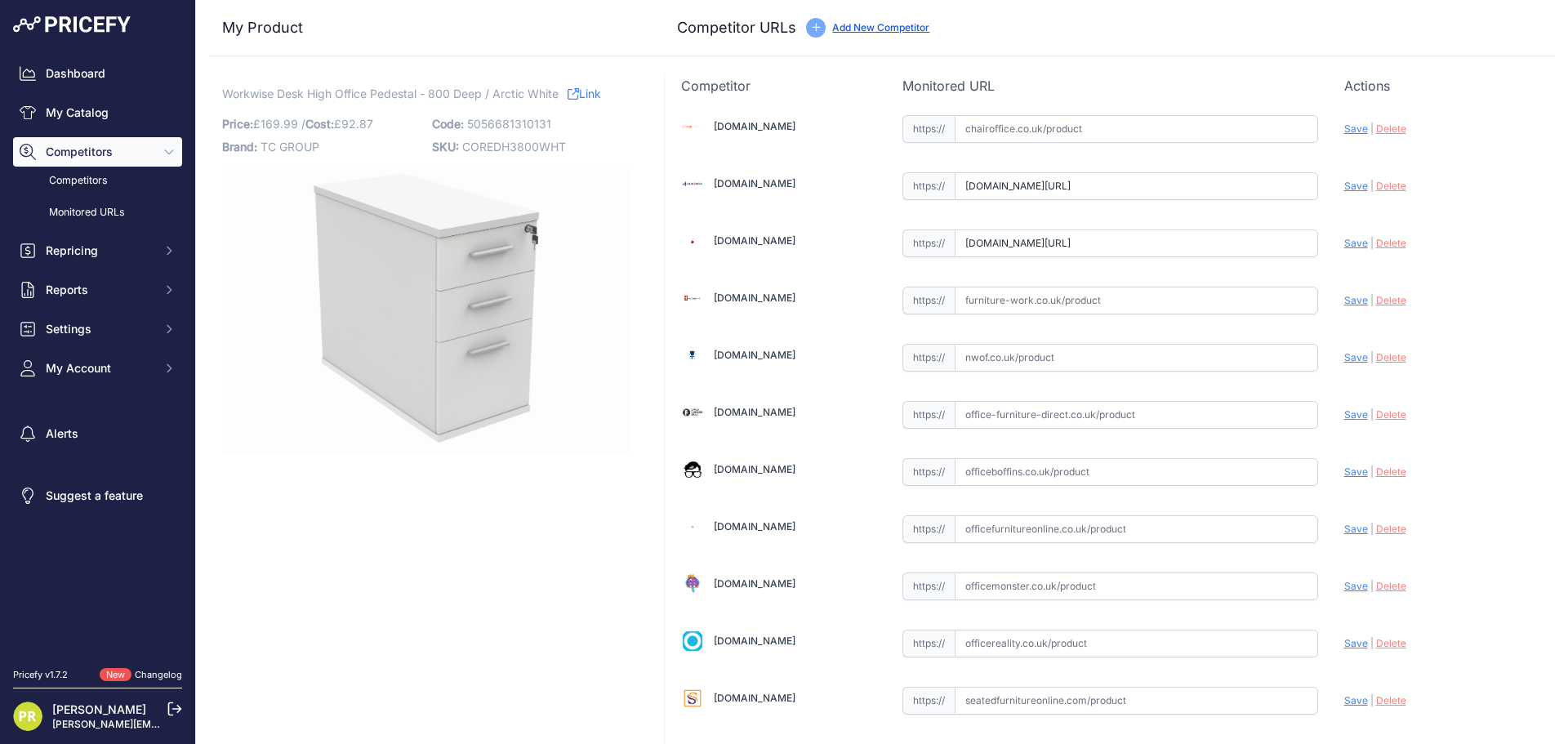
click at [1011, 245] on input "[DOMAIN_NAME][URL]" at bounding box center [1135, 243] width 363 height 27
paste input "[URL][DOMAIN_NAME]"
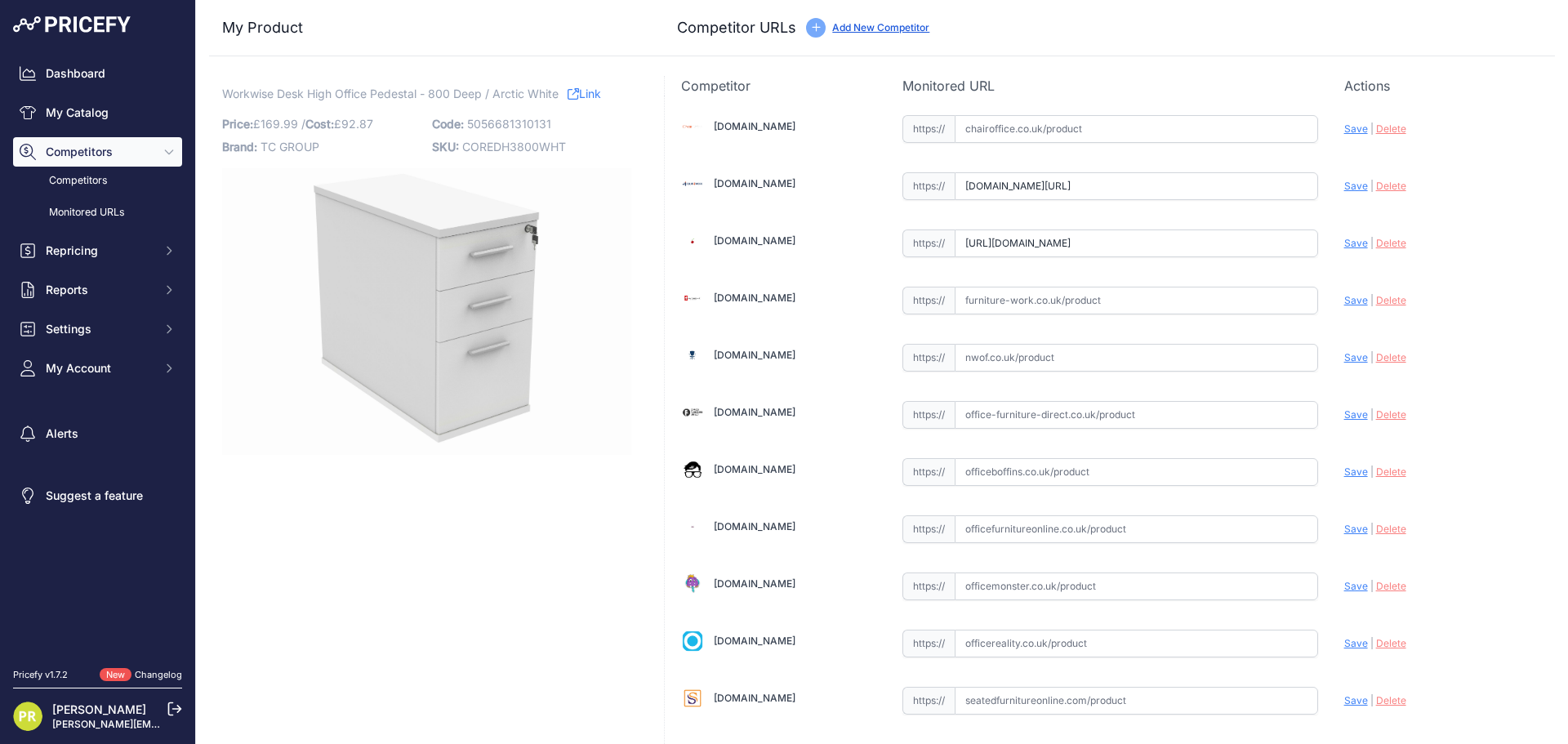
type input "[DOMAIN_NAME][URL]"
click at [1006, 292] on input "text" at bounding box center [1135, 300] width 363 height 27
paste input "[URL][DOMAIN_NAME]"
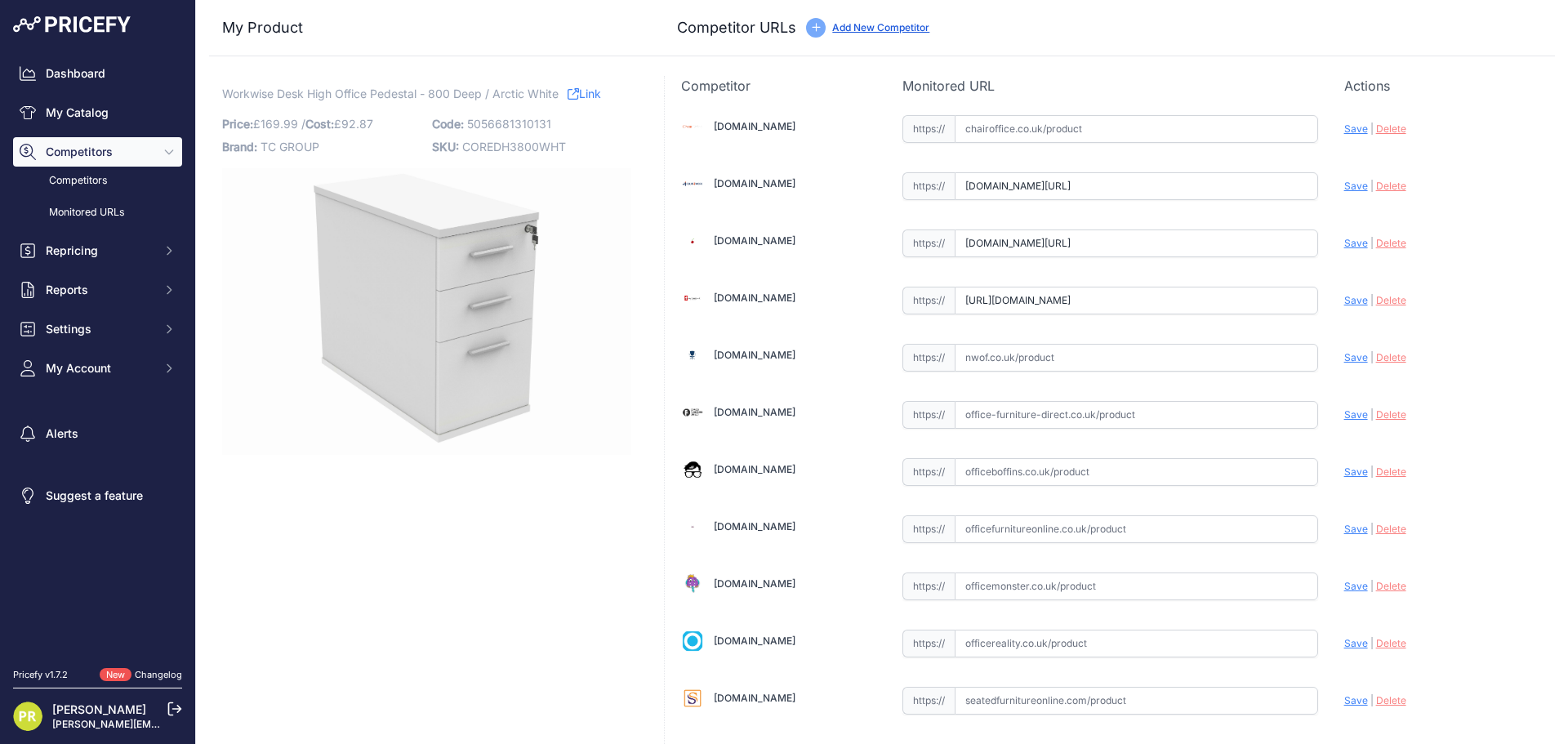
type input "[DOMAIN_NAME][URL]"
click at [1009, 469] on input "text" at bounding box center [1135, 472] width 363 height 27
paste input "[URL][DOMAIN_NAME]"
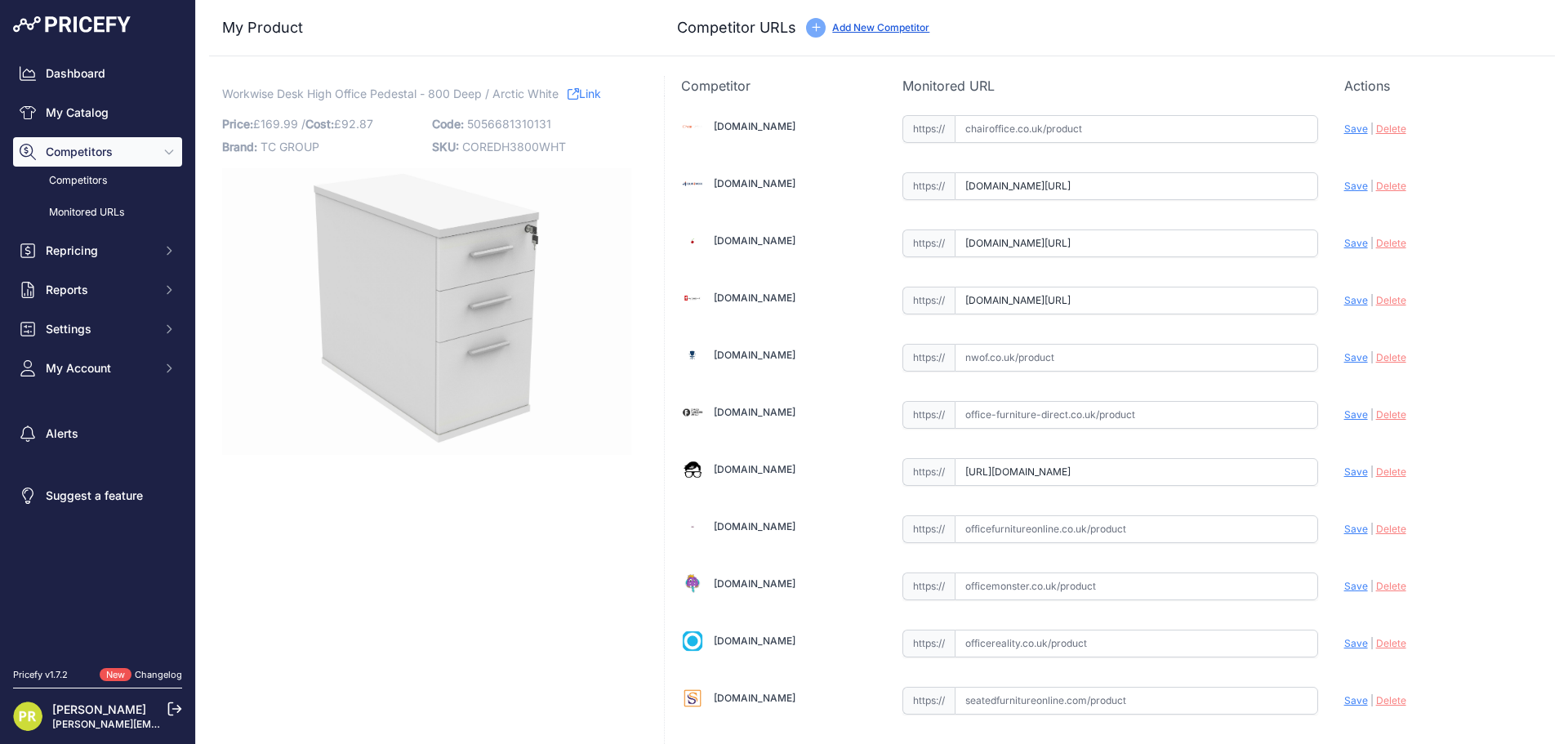
type input "[DOMAIN_NAME][URL]"
click at [991, 651] on input "text" at bounding box center [1135, 643] width 363 height 27
paste input "[URL][DOMAIN_NAME]"
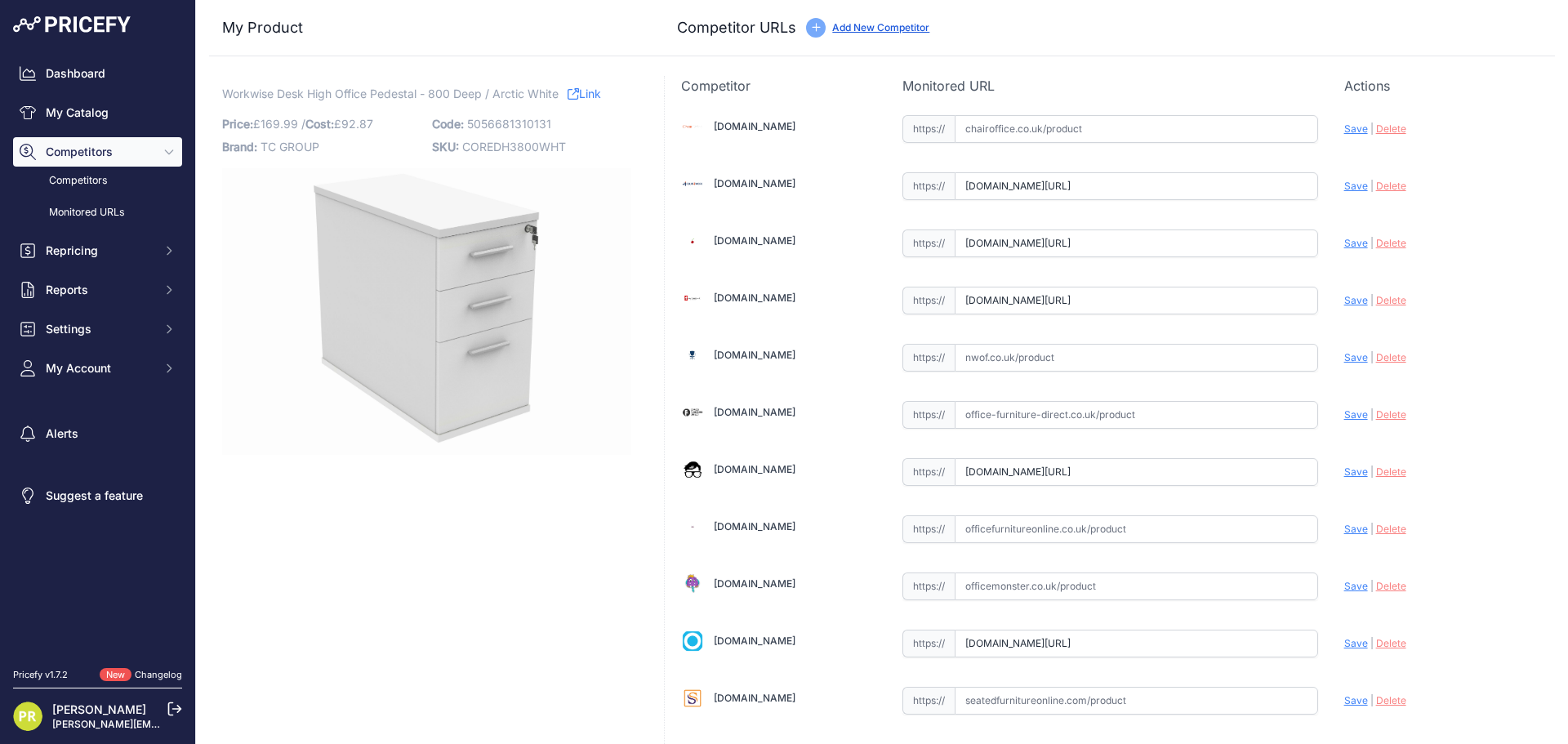
click at [1344, 642] on span "Save" at bounding box center [1356, 643] width 24 height 12
type input "[URL][DOMAIN_NAME]"
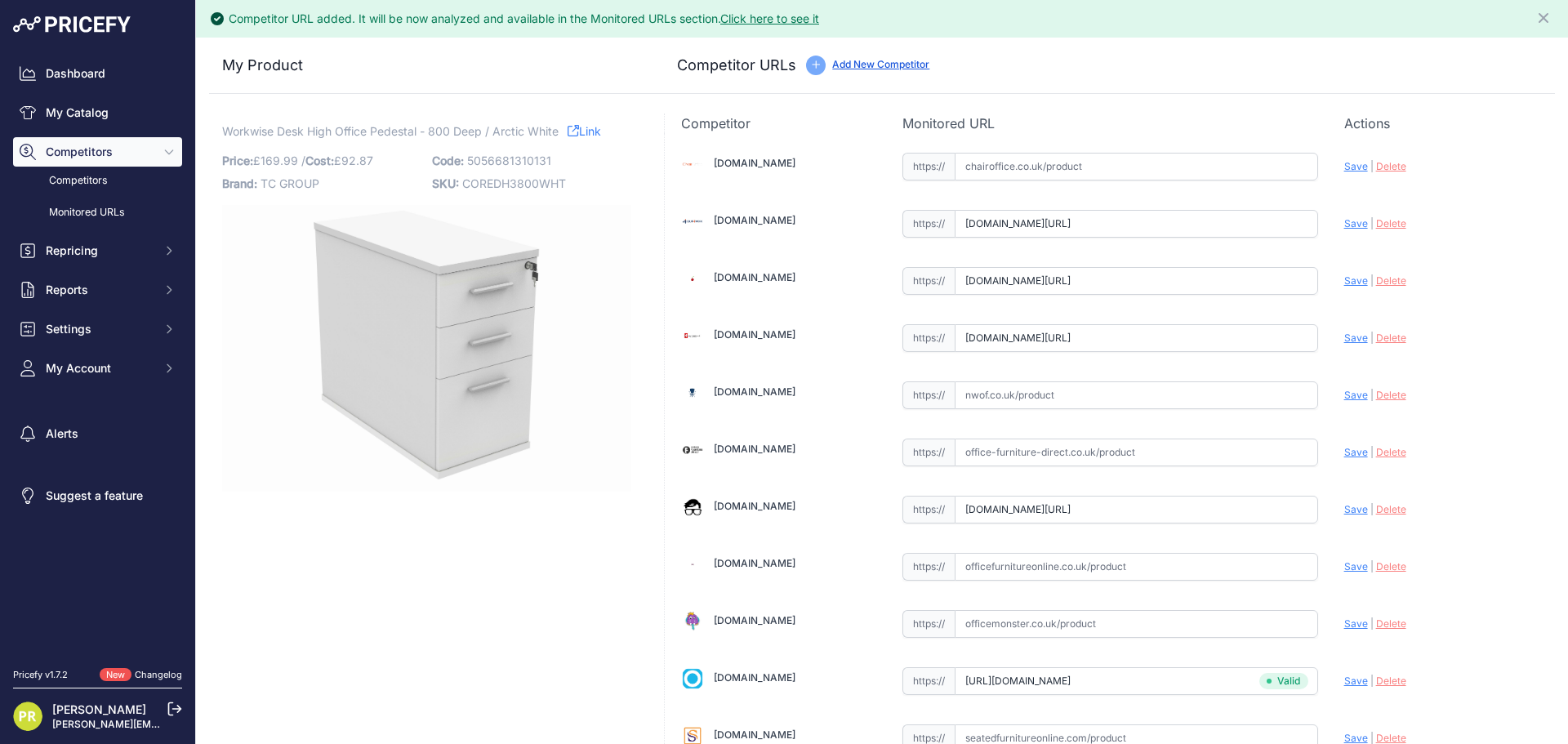
click at [1344, 517] on div "Update Profile Save | [GEOGRAPHIC_DATA] Analyzing" at bounding box center [1441, 505] width 194 height 26
click at [1344, 508] on span "Save" at bounding box center [1356, 509] width 24 height 12
type input "[URL][DOMAIN_NAME]"
click at [1344, 343] on span "Save" at bounding box center [1356, 338] width 24 height 12
type input "[URL][DOMAIN_NAME]"
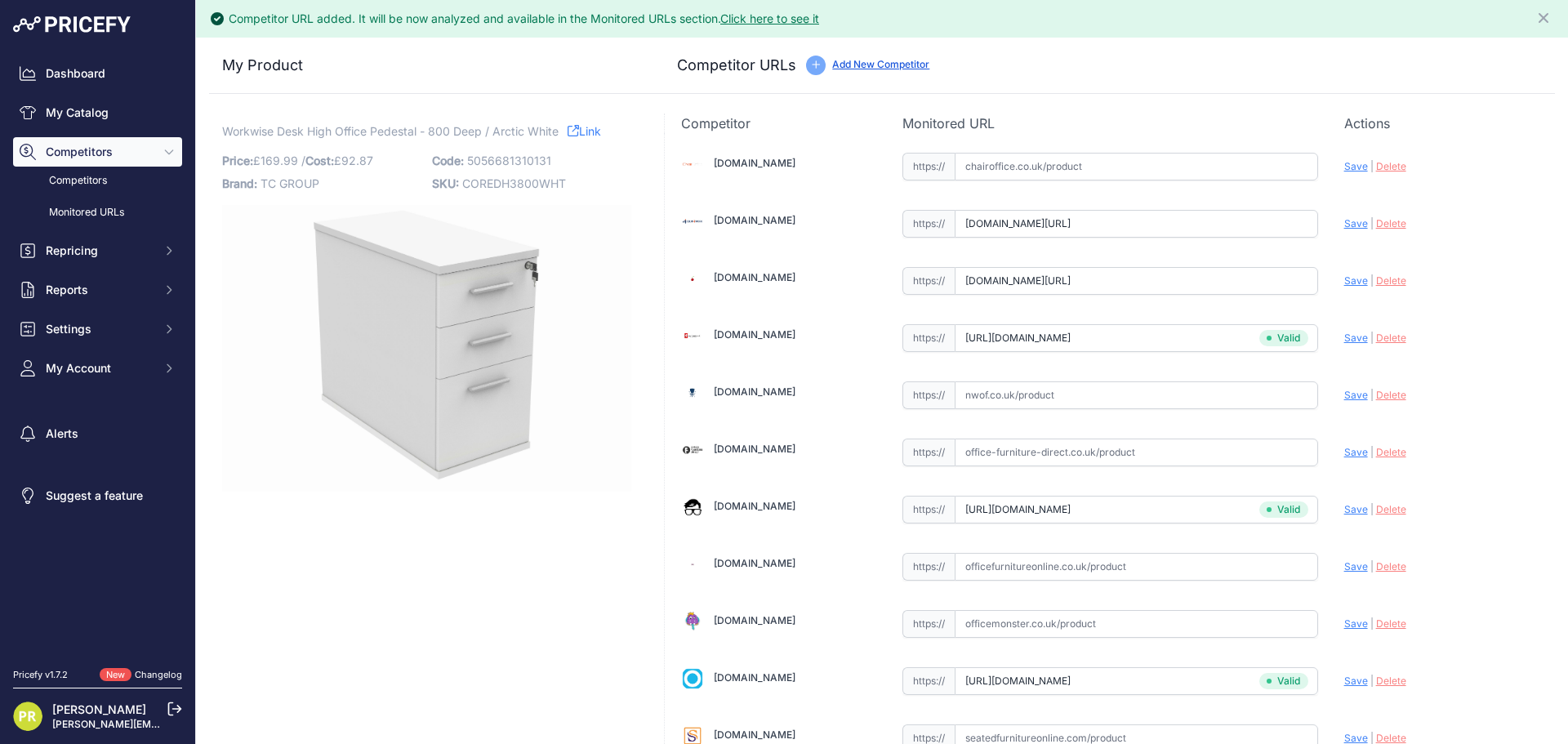
click at [1346, 285] on span "Save" at bounding box center [1356, 280] width 24 height 12
type input "https://www.euroffice.co.uk/product/desk-high-office-storage-unit-600-deep-norw…"
click at [1344, 220] on span "Save" at bounding box center [1356, 223] width 24 height 12
type input "https://www.equip4work.co.uk/triumph-everyday-desk-high-pedestals.html?keywords…"
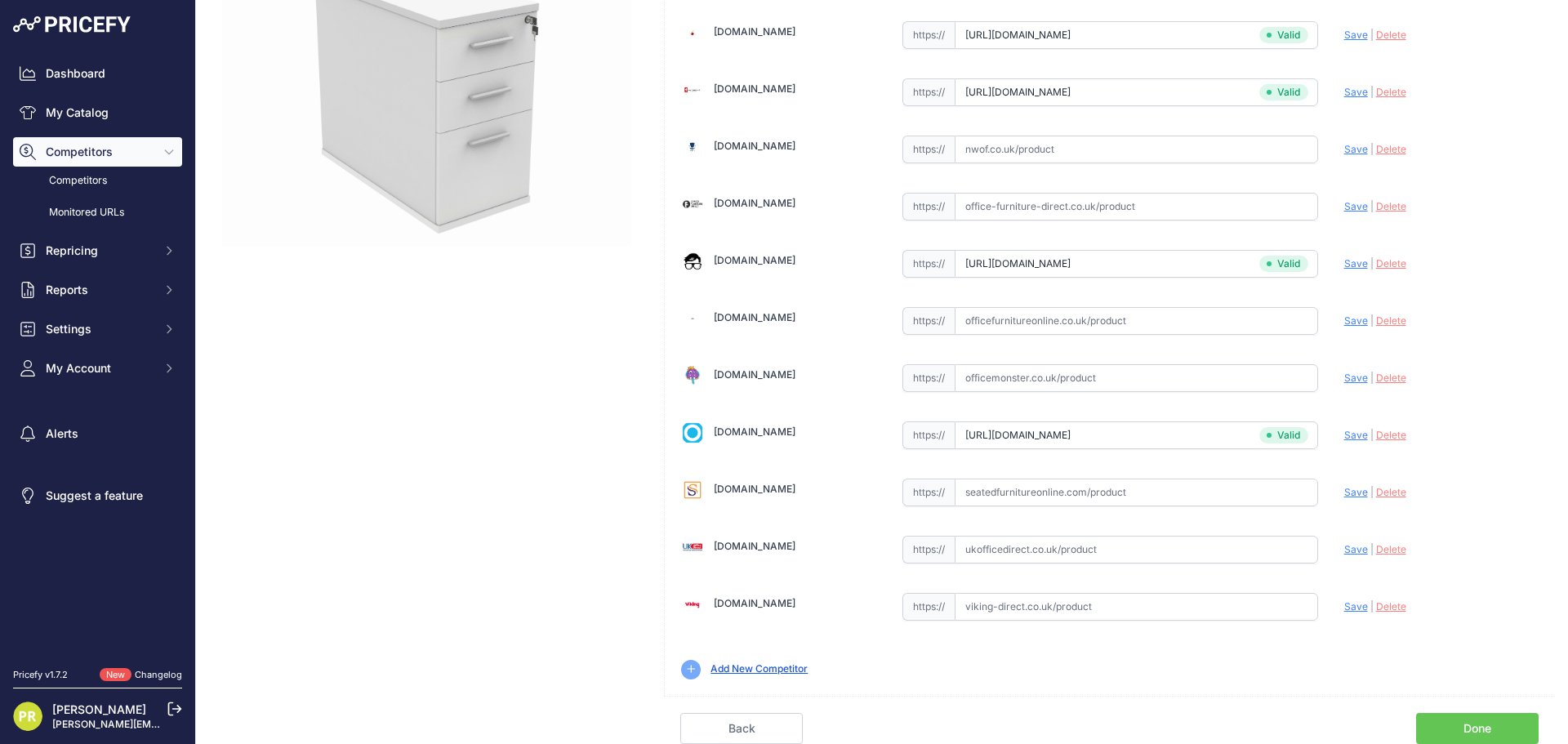
scroll to position [209, 0]
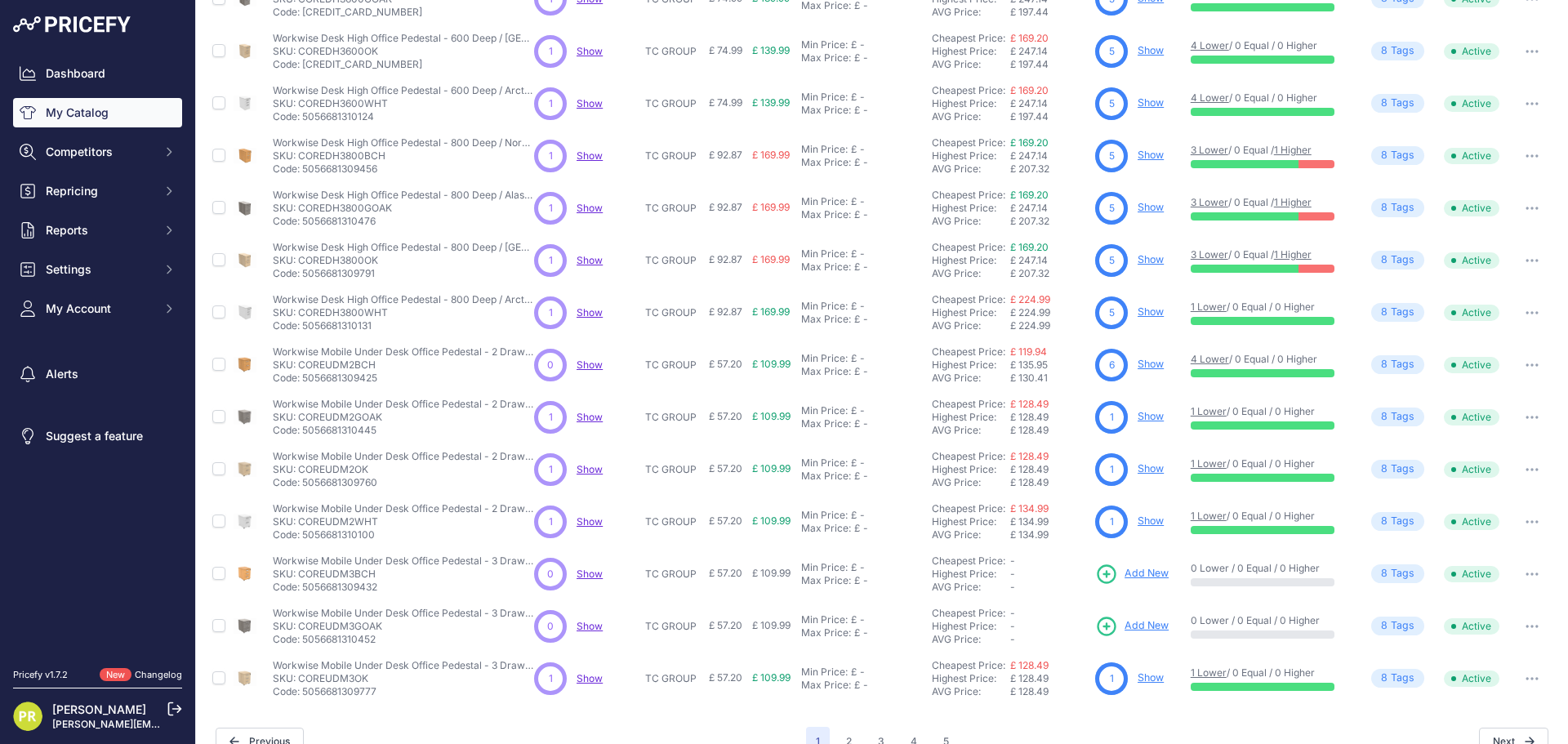
scroll to position [237, 0]
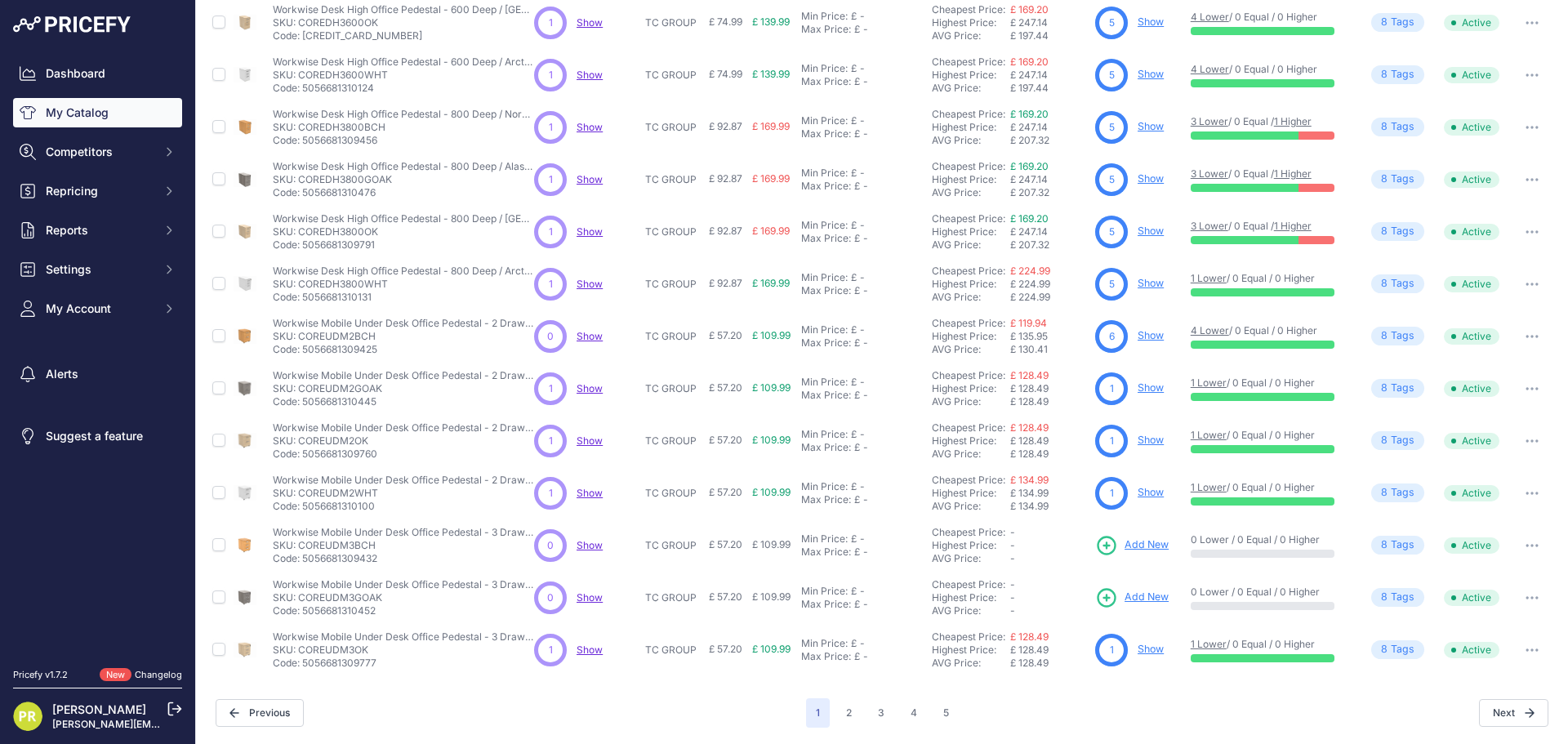
click at [1142, 382] on link "Show" at bounding box center [1150, 387] width 27 height 12
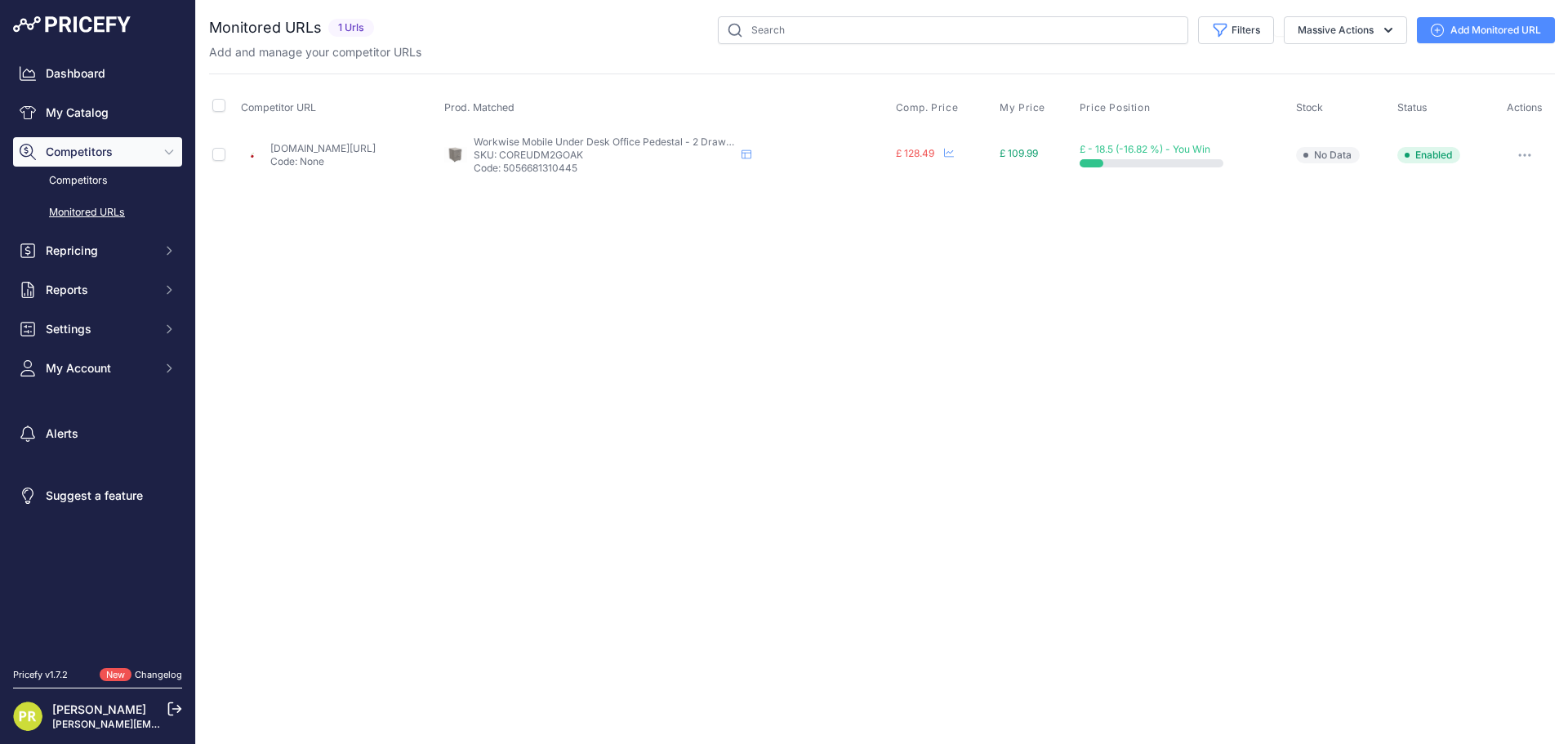
click at [1508, 155] on div at bounding box center [1524, 155] width 55 height 23
click at [1519, 154] on icon "button" at bounding box center [1524, 156] width 13 height 3
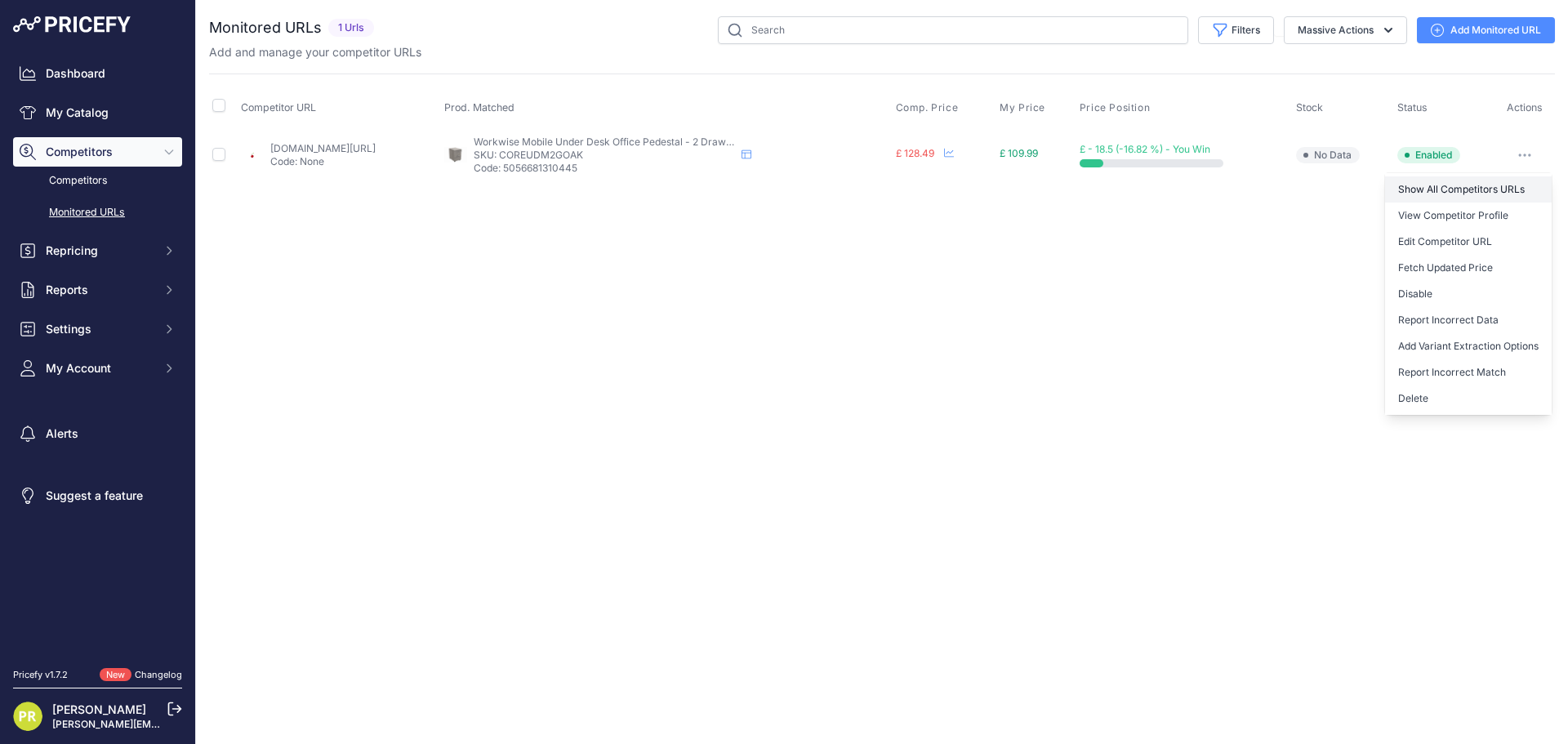
click at [1461, 189] on link "Show All Competitors URLs" at bounding box center [1468, 189] width 167 height 27
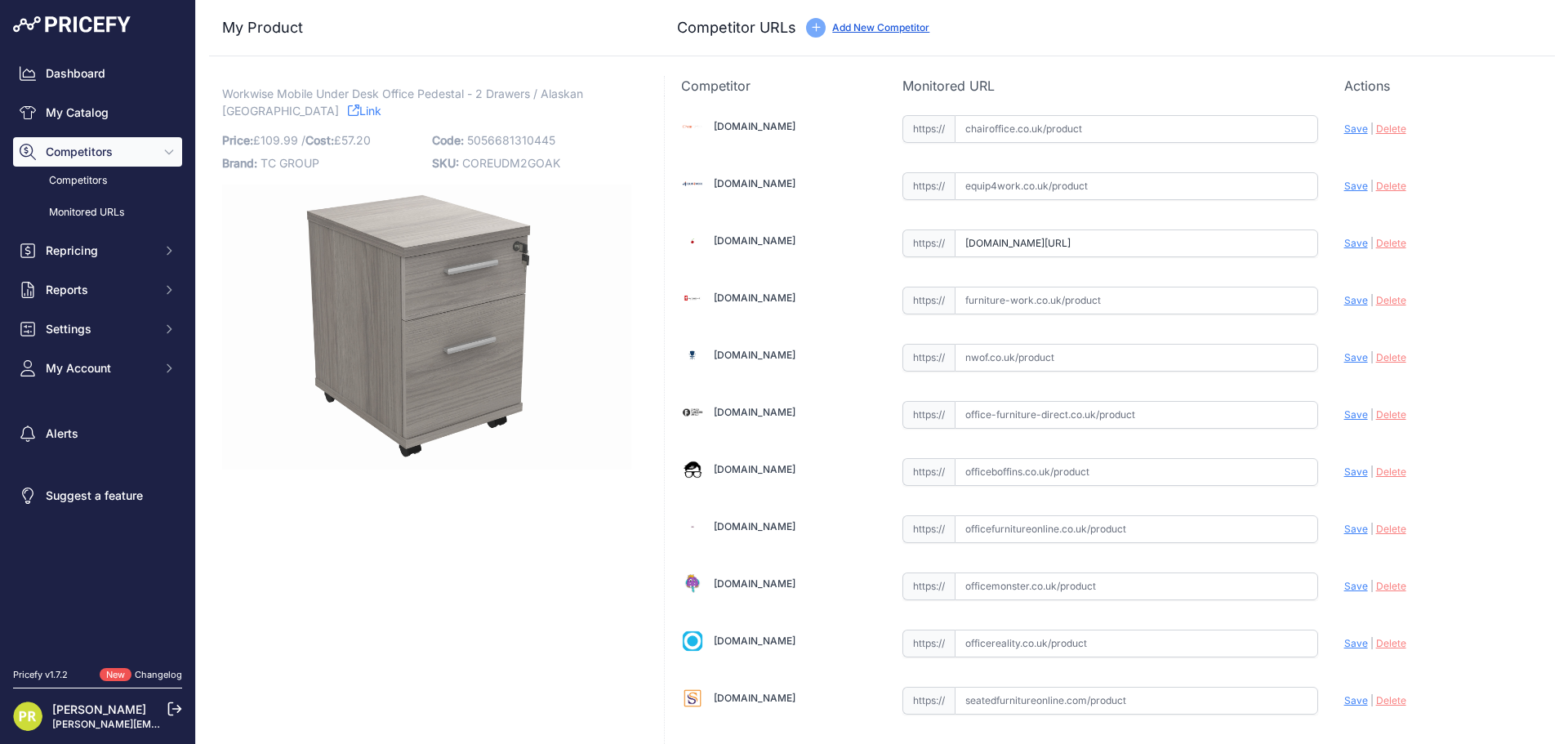
click at [967, 184] on input "text" at bounding box center [1135, 186] width 363 height 27
paste input "https://www.equip4work.co.uk/solar-mobile-pedestals.html?keywords="
type input "www.equip4work.co.uk/solar-mobile-pedestals.html?keywords="
click at [999, 232] on input "www.euroffice.co.uk/product/mobile-under-desk-office-storage-unit-2-drawers-ala…" at bounding box center [1135, 243] width 363 height 27
click at [1024, 239] on input "www.euroffice.co.uk/product/mobile-under-desk-office-storage-unit-2-drawers-ala…" at bounding box center [1135, 243] width 363 height 27
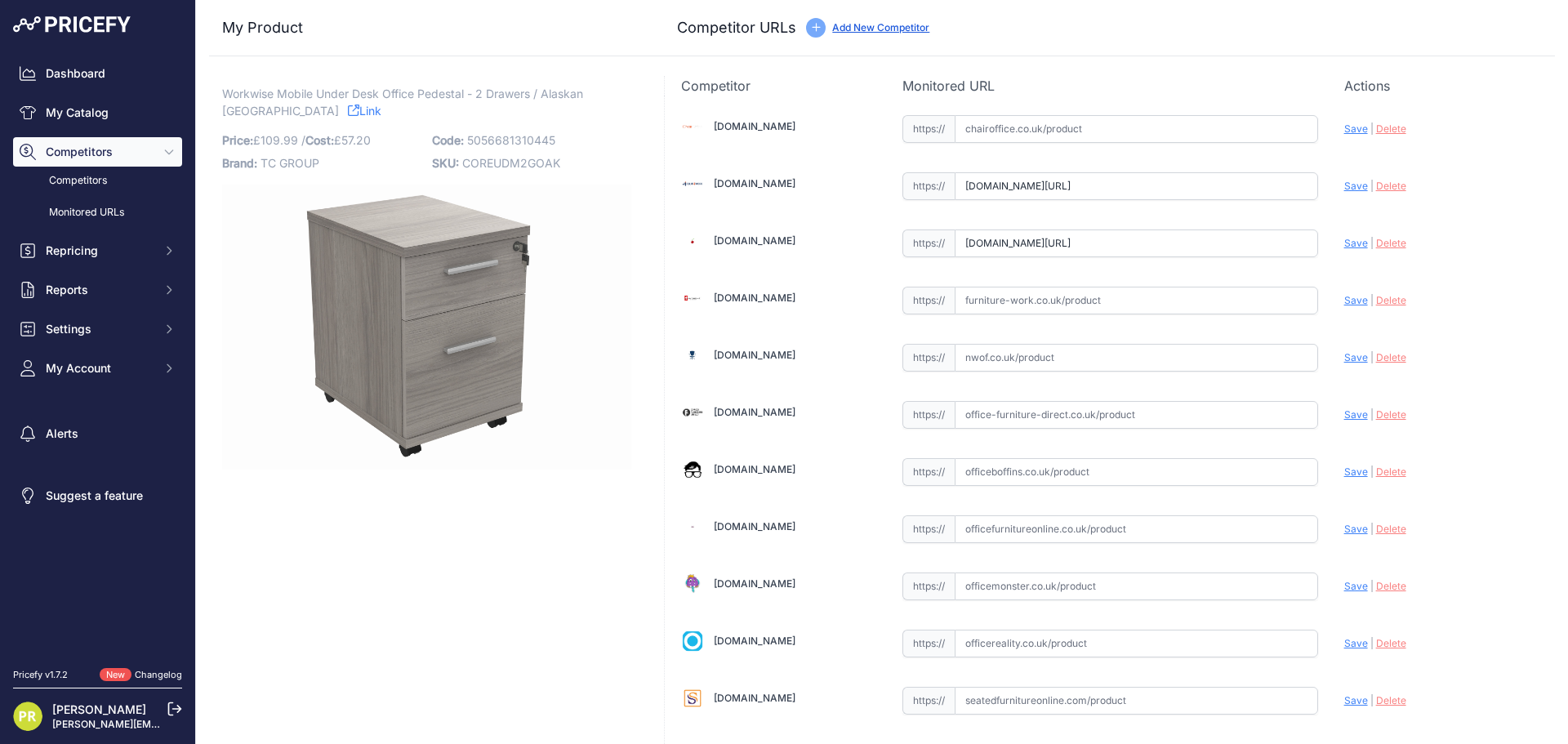
click at [1024, 239] on input "www.euroffice.co.uk/product/mobile-under-desk-office-storage-unit-2-drawers-ala…" at bounding box center [1135, 243] width 363 height 27
paste input "https://www.euroffice.co.uk/product/mobile-under-desk-office-storage-unit-2-dra…"
type input "www.euroffice.co.uk/product/mobile-under-desk-office-storage-unit-2-drawers-arc…"
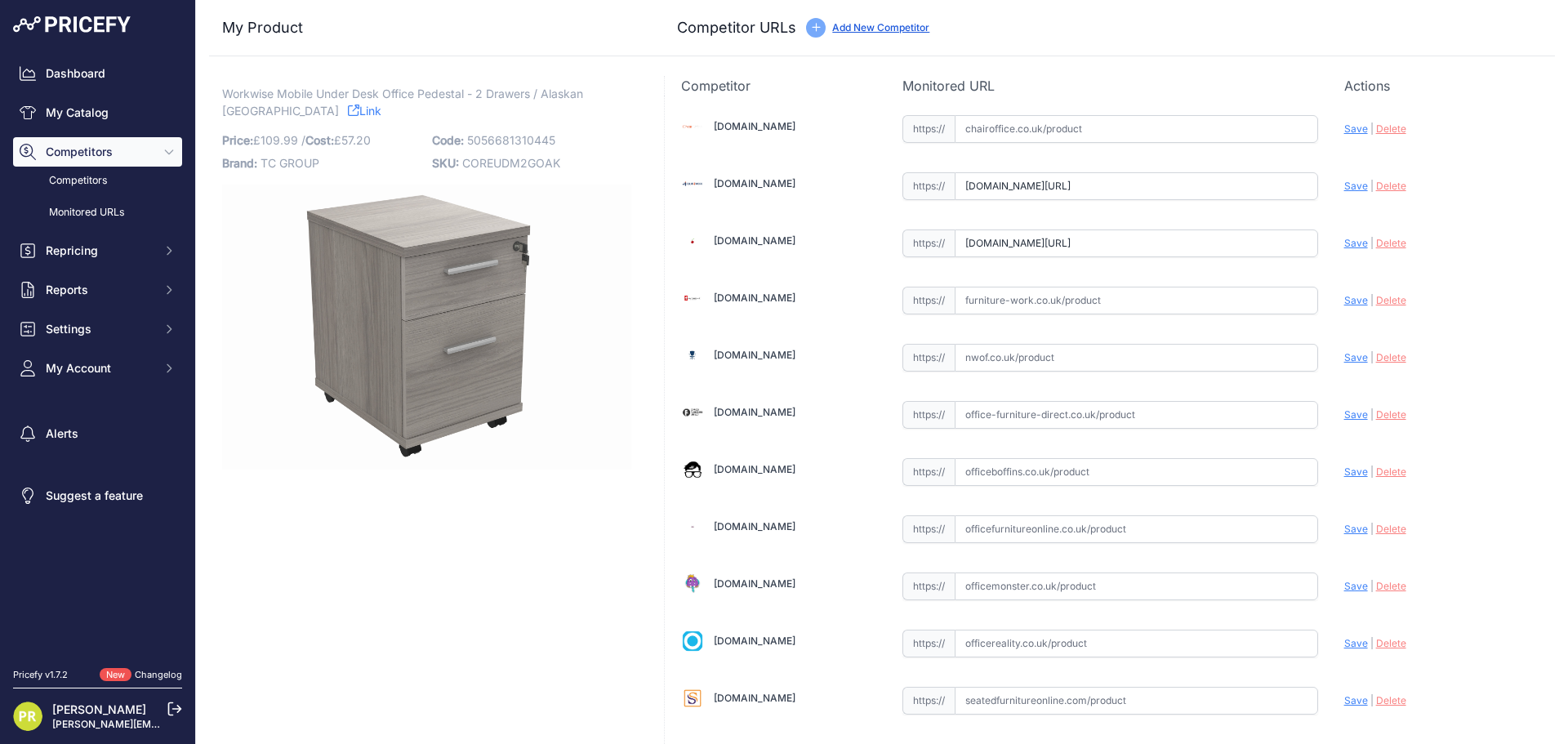
scroll to position [0, 0]
click at [1030, 307] on input "text" at bounding box center [1135, 300] width 363 height 27
paste input "[URL][DOMAIN_NAME]"
type input "[DOMAIN_NAME][URL]"
click at [1019, 465] on input "text" at bounding box center [1135, 472] width 363 height 27
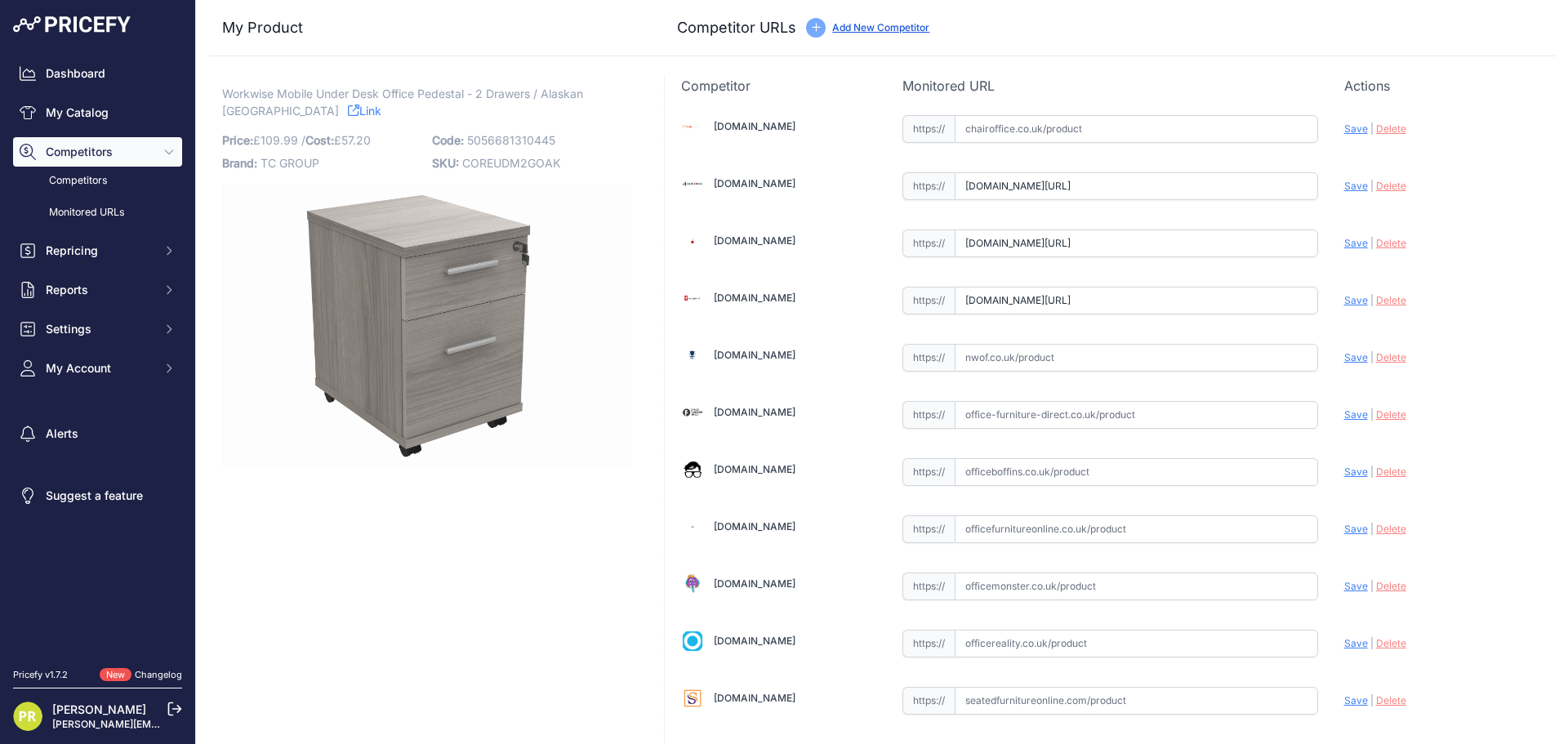
paste input "[URL][DOMAIN_NAME]"
type input "[DOMAIN_NAME][URL]"
click at [1011, 647] on input "text" at bounding box center [1135, 643] width 363 height 27
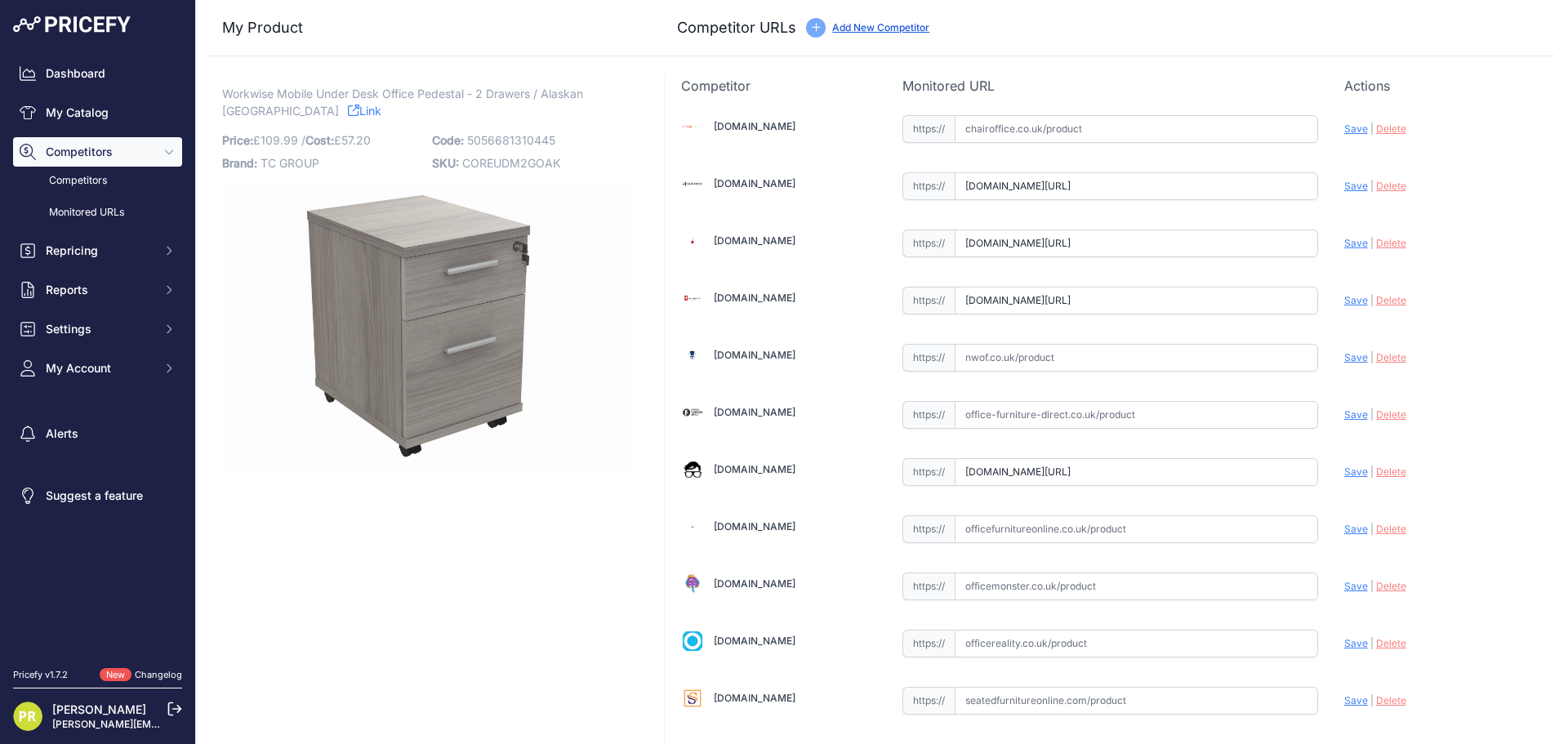
paste input "[URL][DOMAIN_NAME]"
click at [1344, 647] on span "Save" at bounding box center [1356, 643] width 24 height 12
type input "[URL][DOMAIN_NAME]"
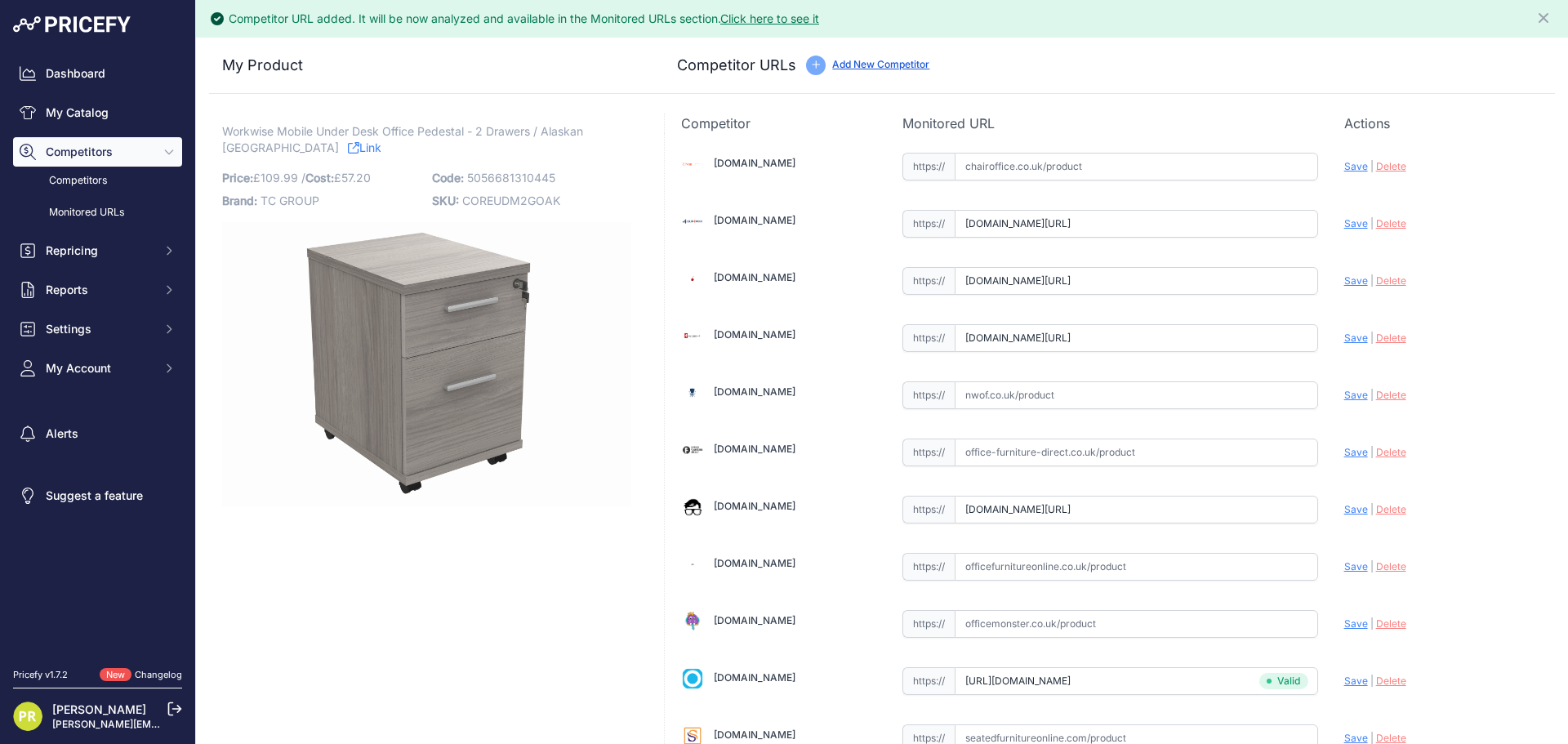
click at [1344, 508] on span "Save" at bounding box center [1356, 509] width 24 height 12
type input "https://www.officeboffins.co.uk/horizon-under-desk-mobile-office-drawer-pedesta…"
click at [1344, 336] on span "Save" at bounding box center [1356, 338] width 24 height 12
type input "https://www.furniture-work.co.uk/axis-low-mobile-pedestal-121443.html?prirule_j…"
click at [1350, 280] on span "Save" at bounding box center [1356, 280] width 24 height 12
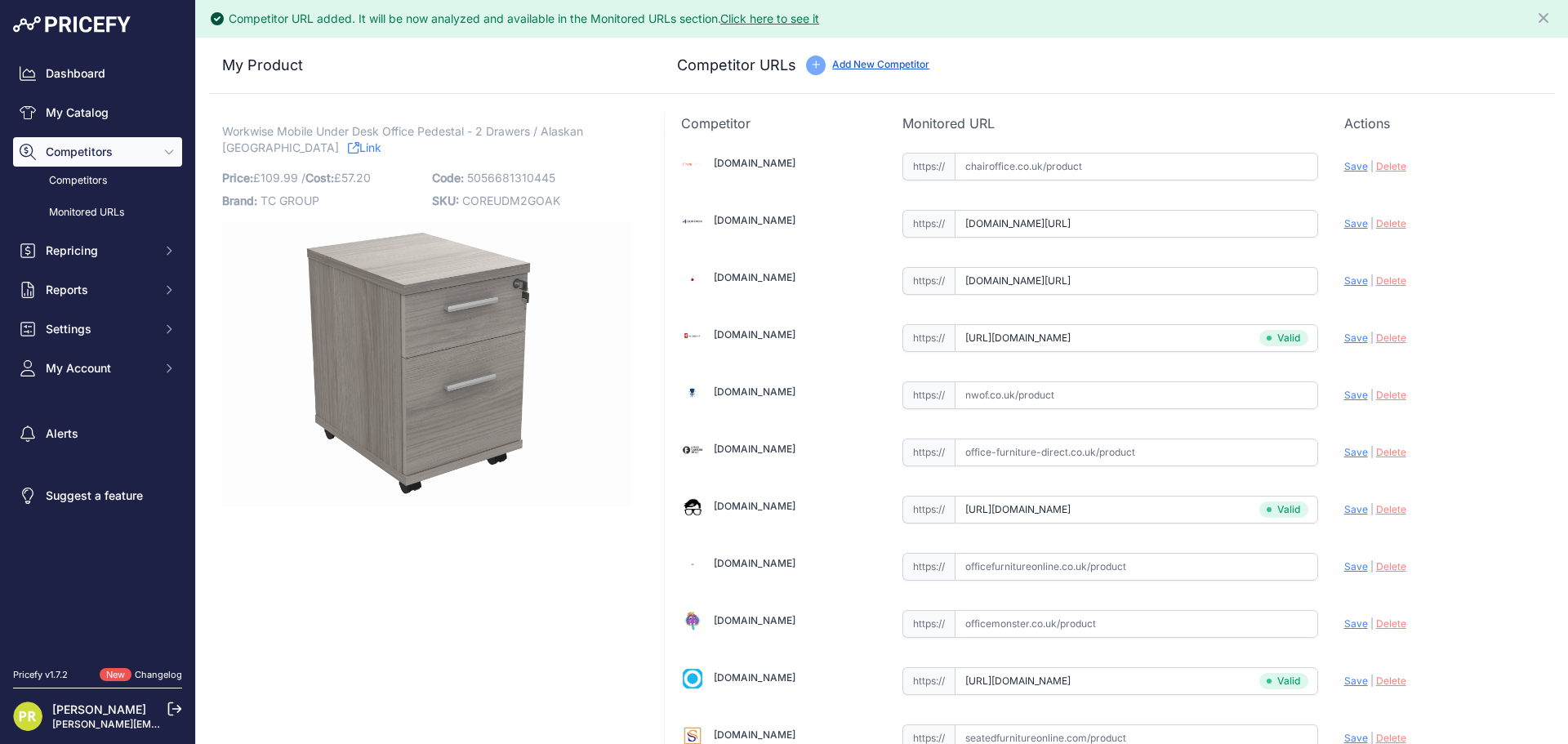
type input "https://www.euroffice.co.uk/product/mobile-under-desk-office-storage-unit-2-dra…"
click at [1344, 227] on span "Save" at bounding box center [1356, 223] width 24 height 12
type input "https://www.equip4work.co.uk/solar-mobile-pedestals.html?keywords=&prirule_jdsn…"
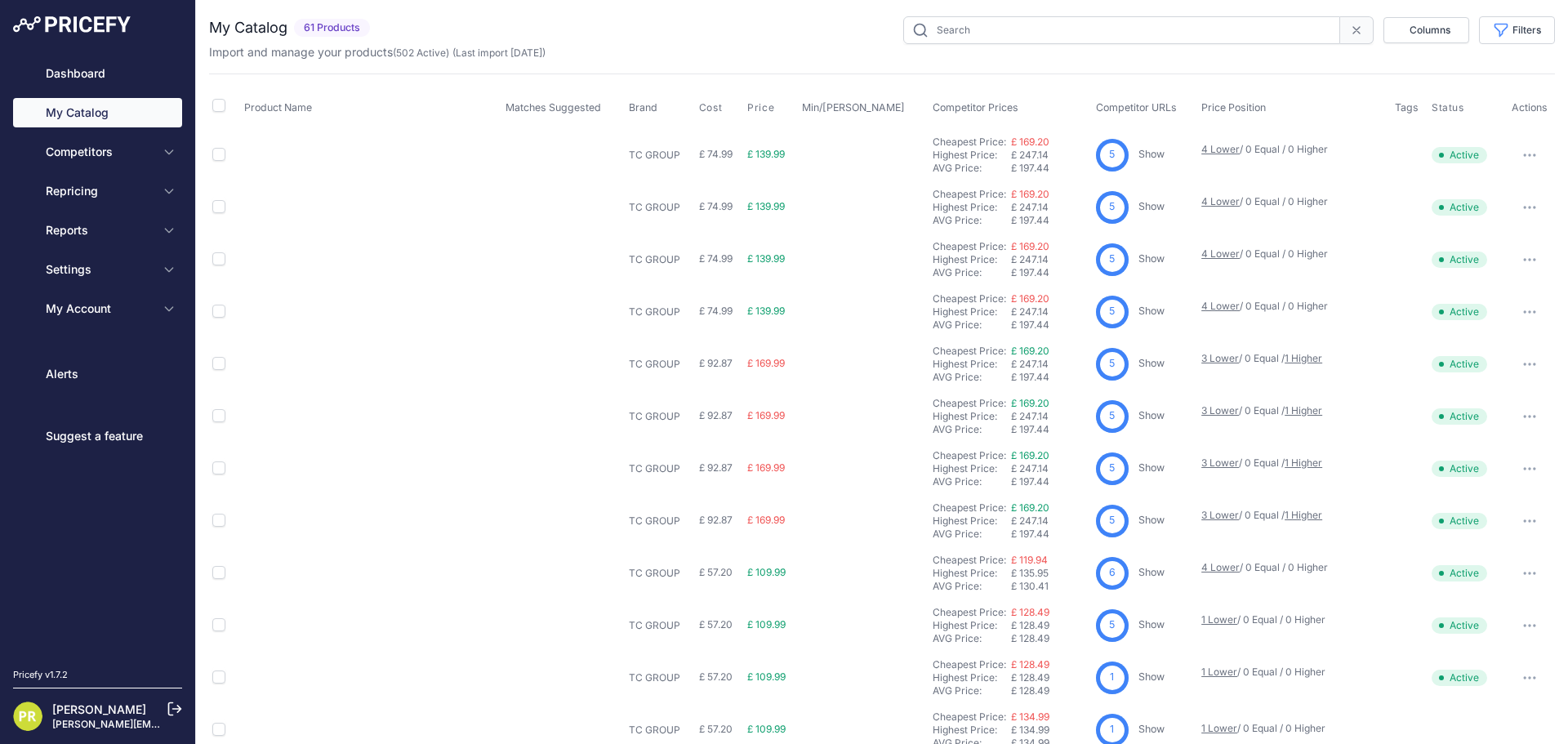
type input "pedestal"
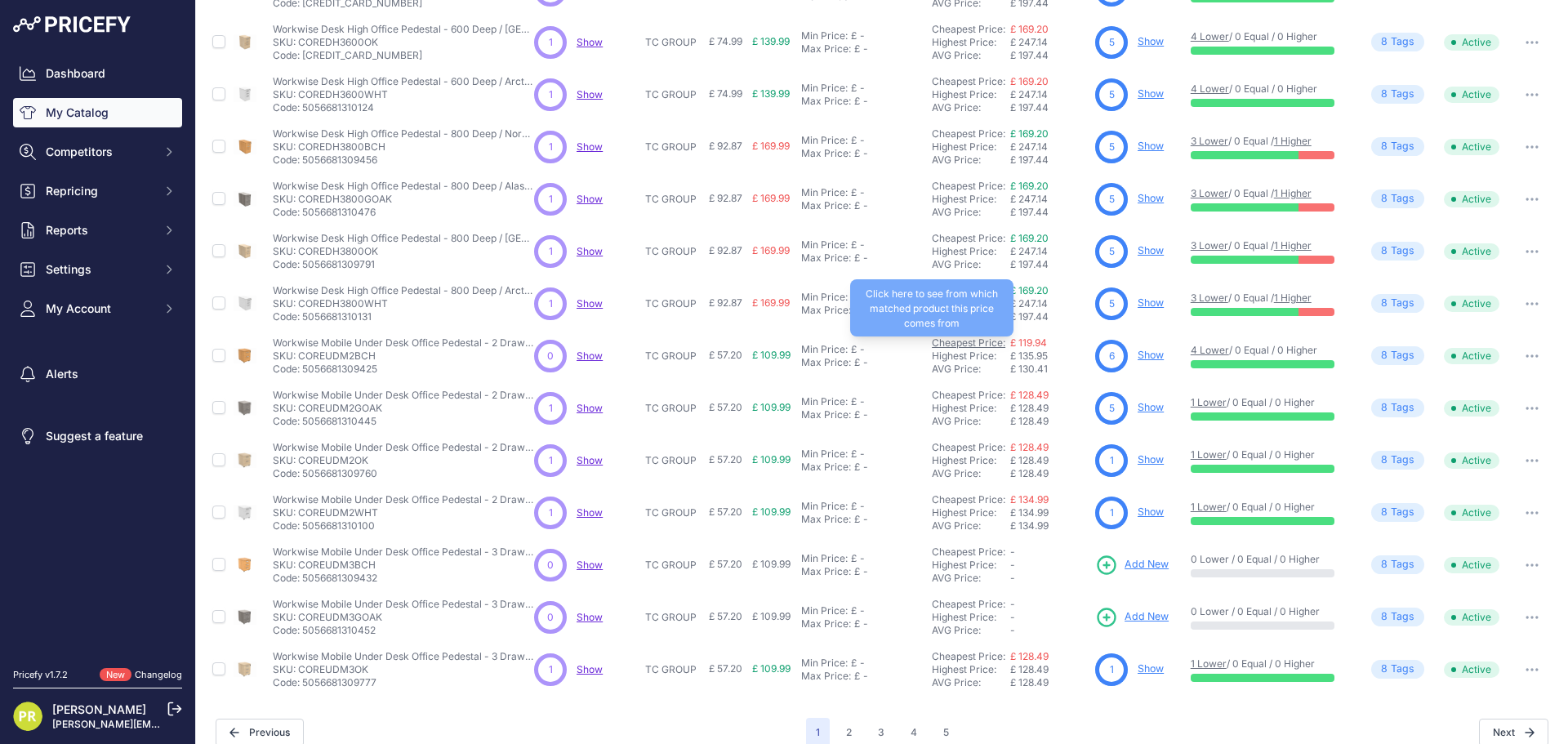
scroll to position [237, 0]
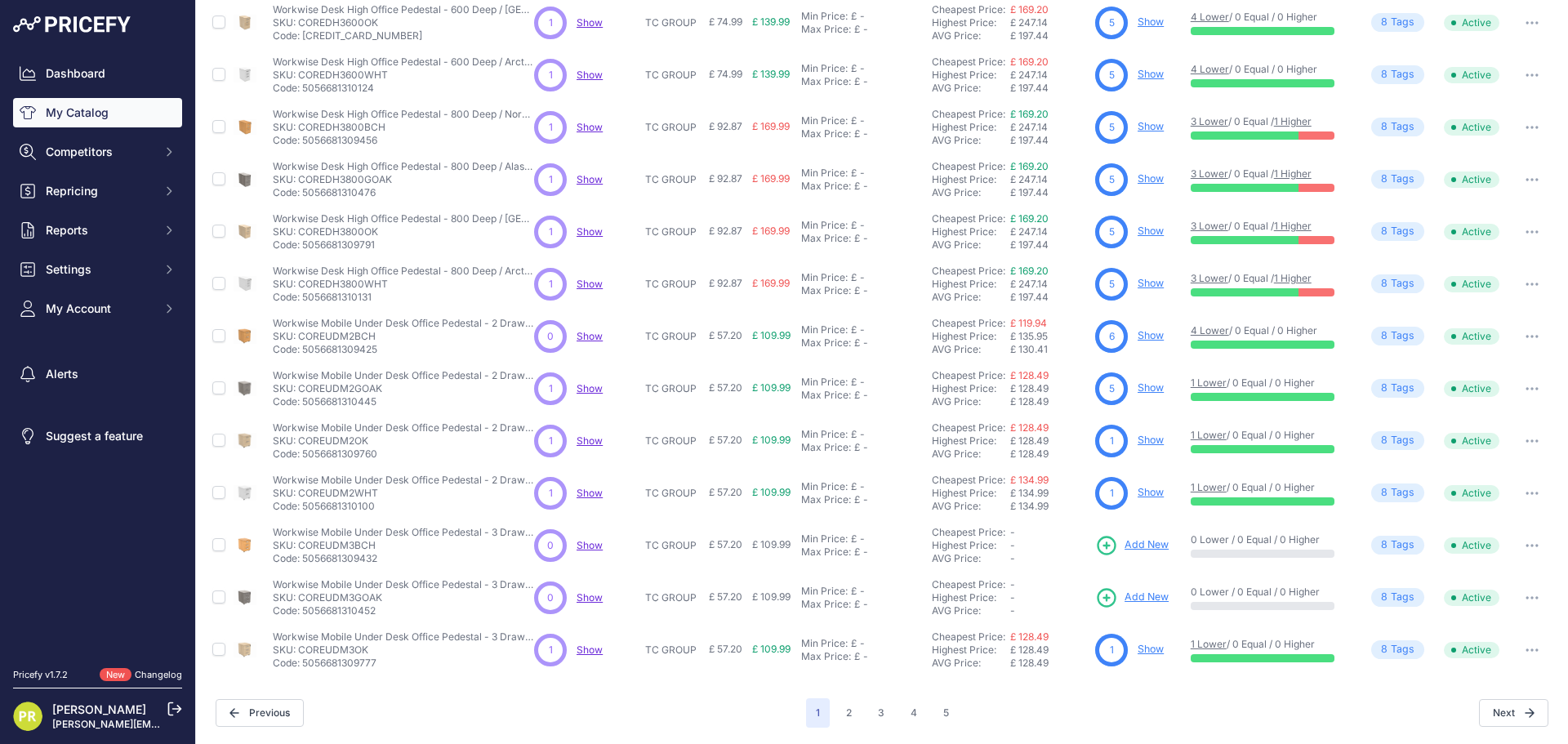
click at [1137, 441] on link "Show" at bounding box center [1150, 440] width 27 height 12
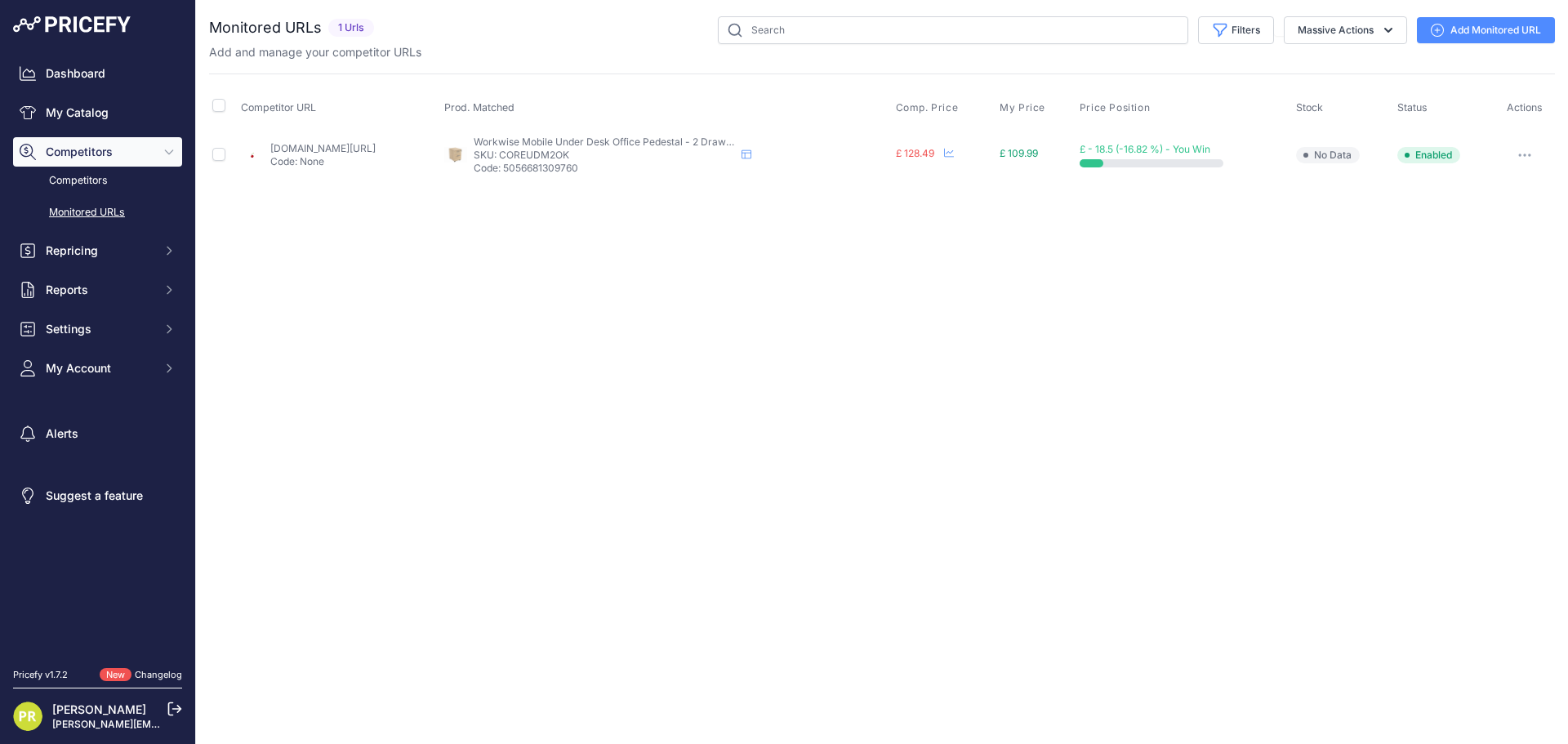
click at [1523, 145] on button "button" at bounding box center [1524, 155] width 32 height 23
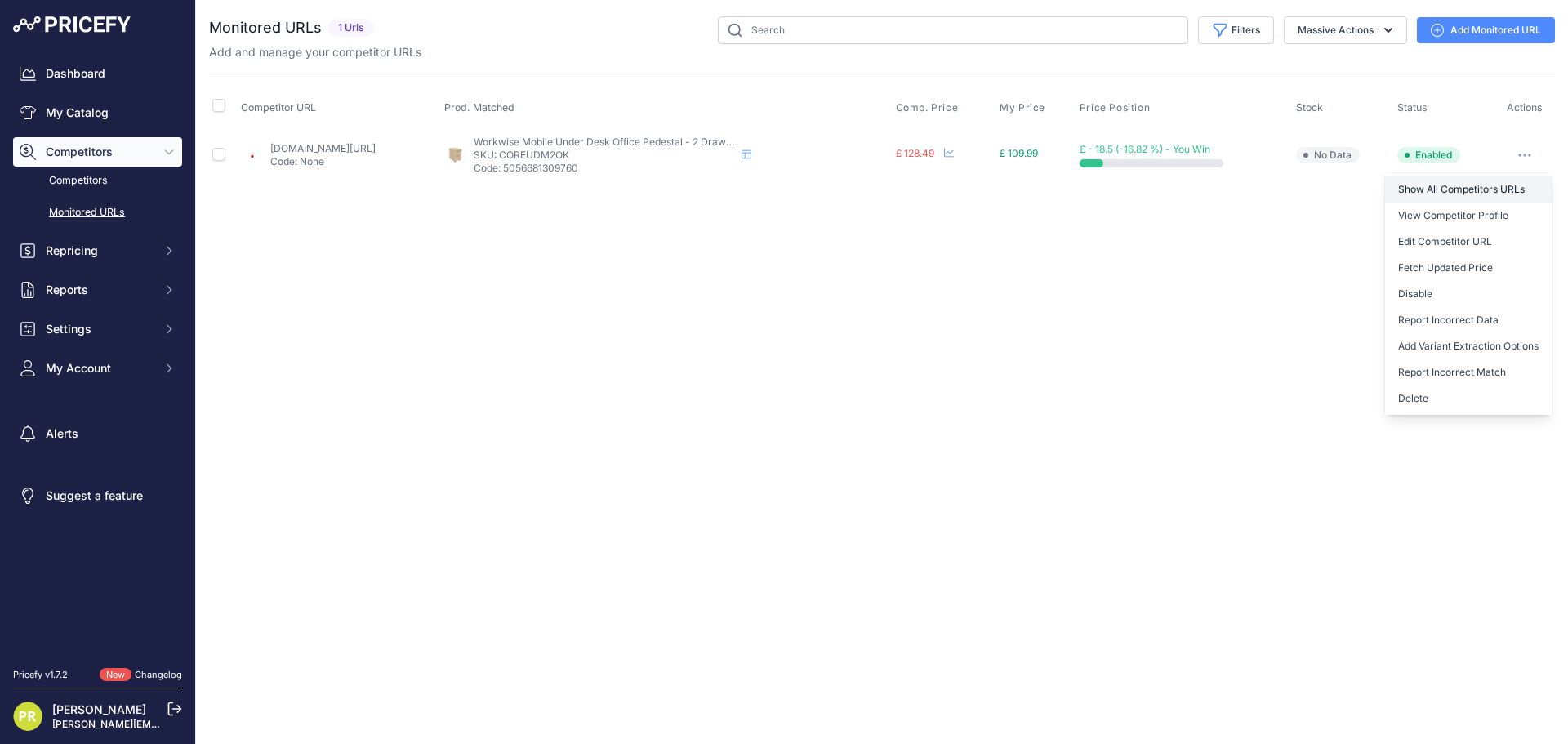
click at [1472, 186] on link "Show All Competitors URLs" at bounding box center [1468, 189] width 167 height 27
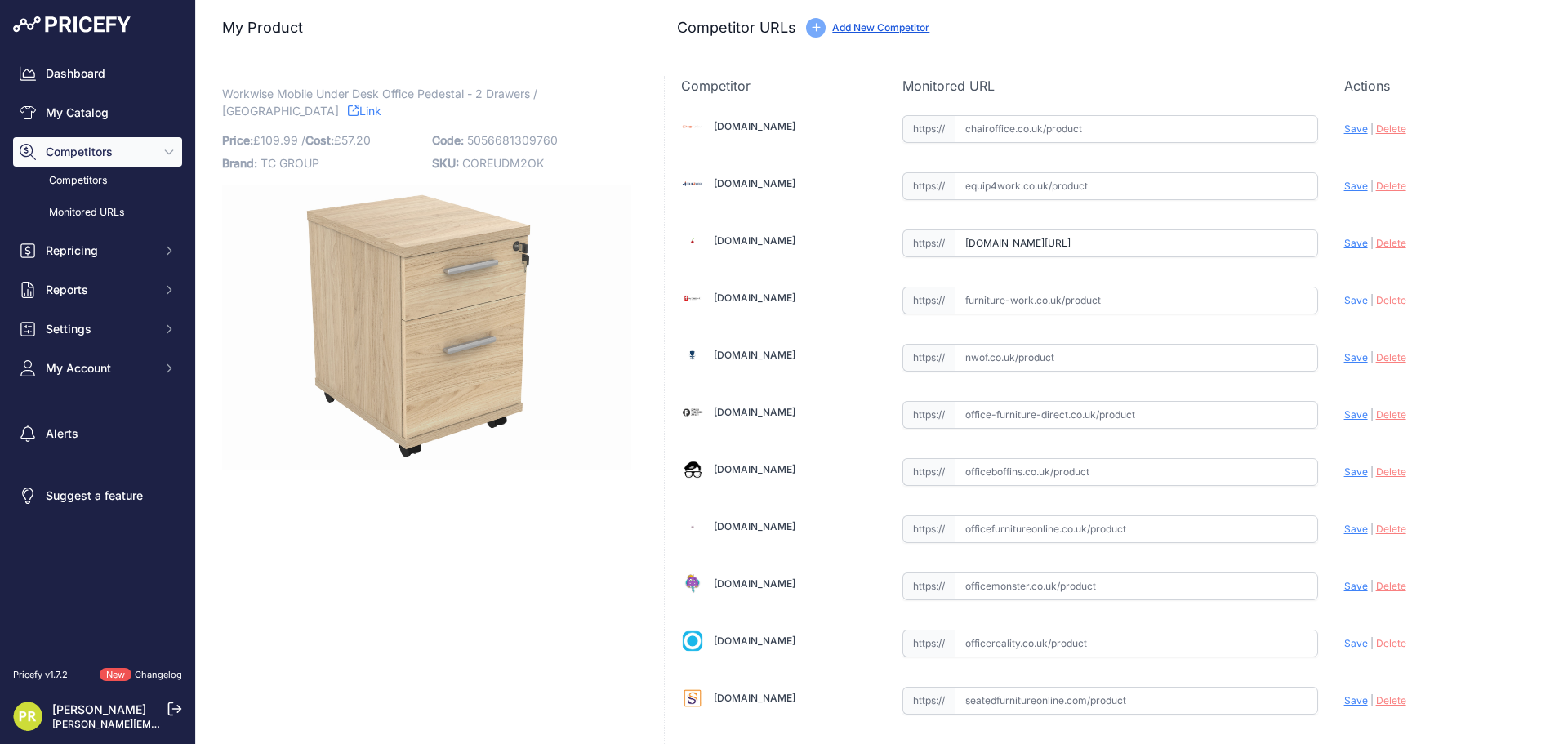
click at [966, 177] on input "text" at bounding box center [1135, 186] width 363 height 27
paste input "[URL][DOMAIN_NAME]"
type input "[DOMAIN_NAME][URL]"
click at [1032, 251] on input "[DOMAIN_NAME][URL]" at bounding box center [1135, 243] width 363 height 27
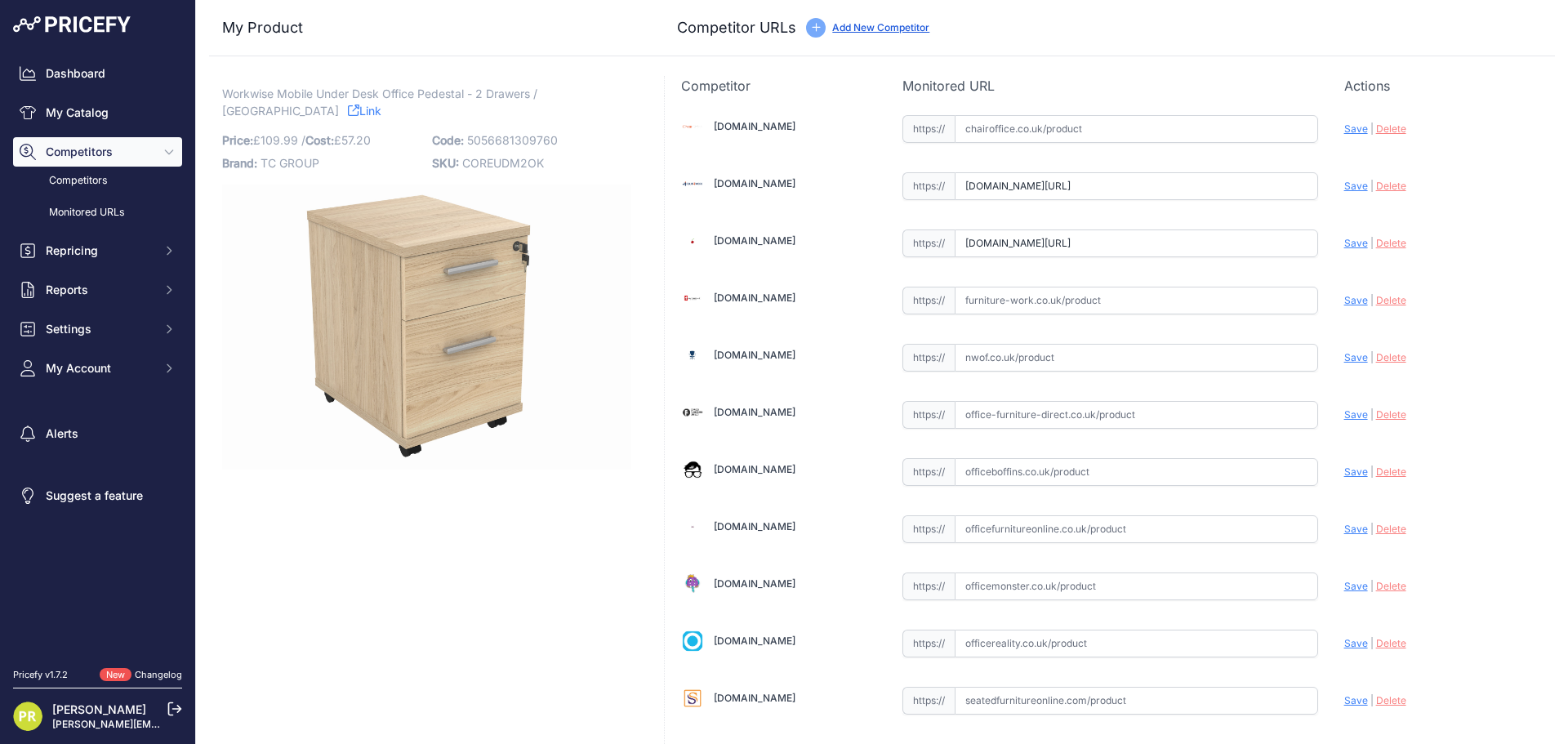
click at [1032, 251] on input "[DOMAIN_NAME][URL]" at bounding box center [1135, 243] width 363 height 27
paste input "[URL][DOMAIN_NAME]"
type input "[DOMAIN_NAME][URL]"
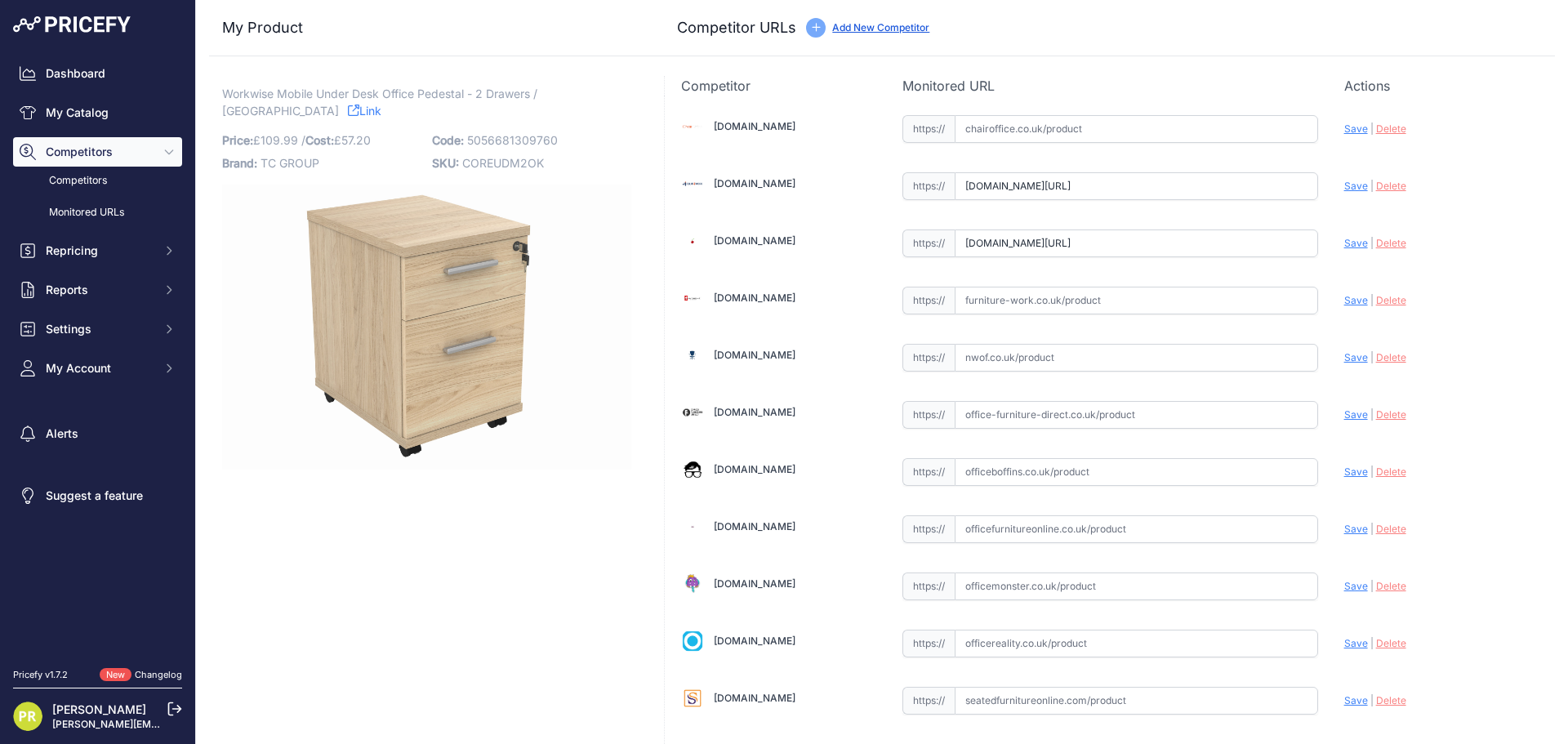
click at [1038, 313] on input "text" at bounding box center [1135, 300] width 363 height 27
paste input "https://www.furniture-work.co.uk/axis-low-mobile-pedestal-121443.html"
type input "www.furniture-work.co.uk/axis-low-mobile-pedestal-121443.html"
click at [1040, 455] on div "https:// Valid" at bounding box center [1110, 470] width 416 height 31
click at [1046, 463] on input "text" at bounding box center [1135, 472] width 363 height 27
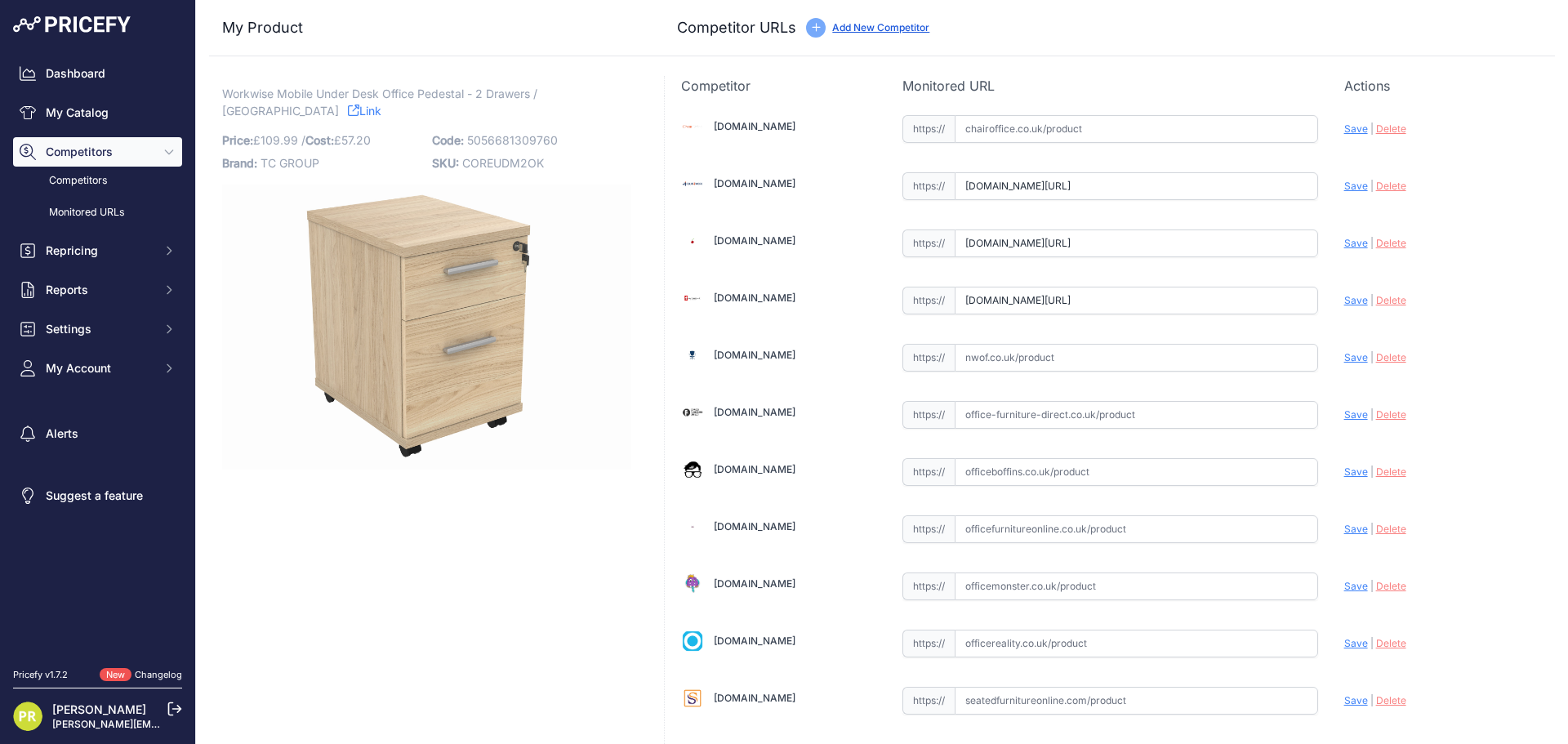
paste input "https://www.officeboffins.co.uk/horizon-under-desk-mobile-office-drawer-pedesta…"
type input "www.officeboffins.co.uk/horizon-under-desk-mobile-office-drawer-pedestals.html"
click at [983, 639] on input "text" at bounding box center [1135, 643] width 363 height 27
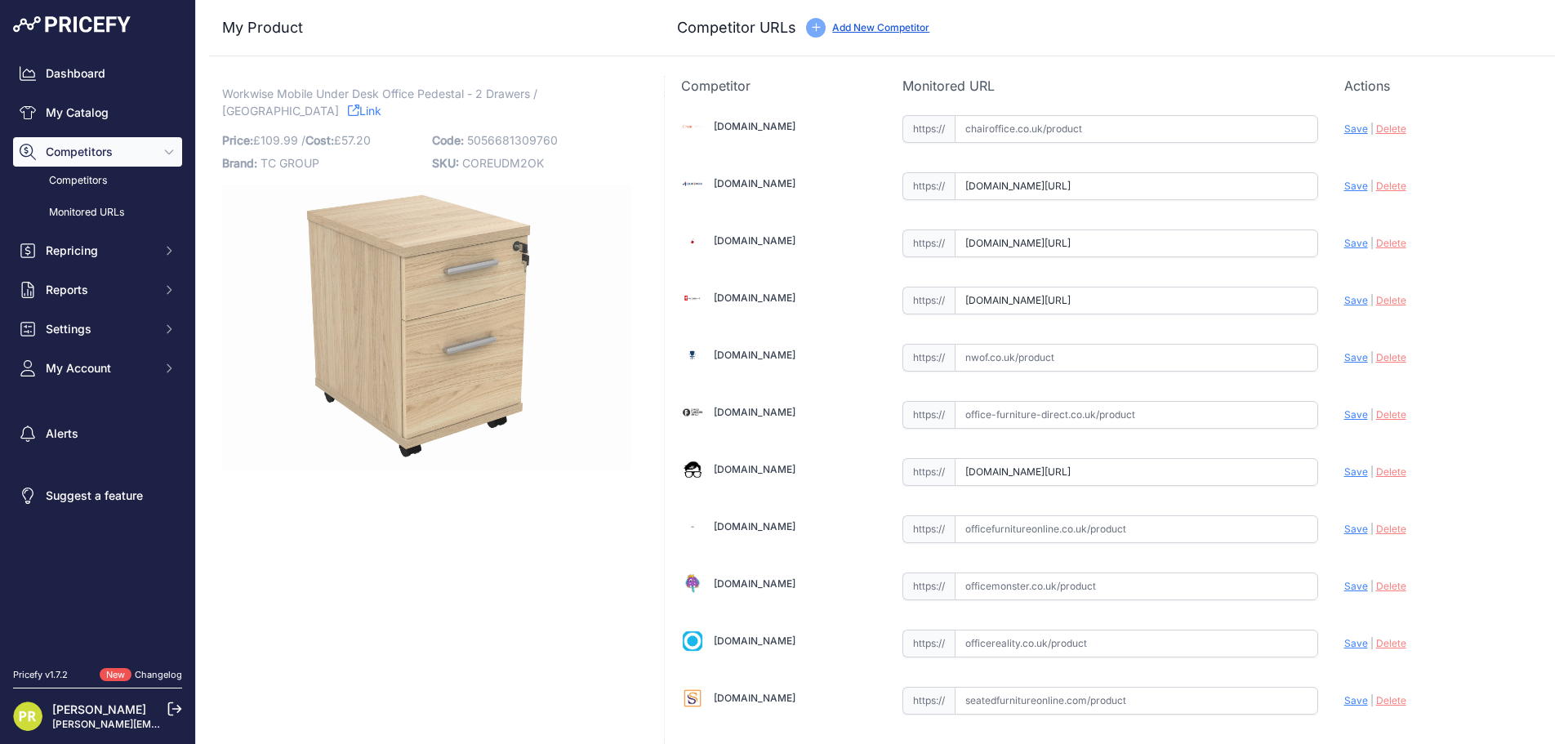
paste input "https://www.officereality.co.uk/prod/draycott-under-desk-three-drawer-pedestal"
click at [1344, 644] on span "Save" at bounding box center [1356, 643] width 24 height 12
type input "https://www.officereality.co.uk/prod/draycott-under-desk-three-drawer-pedestal?…"
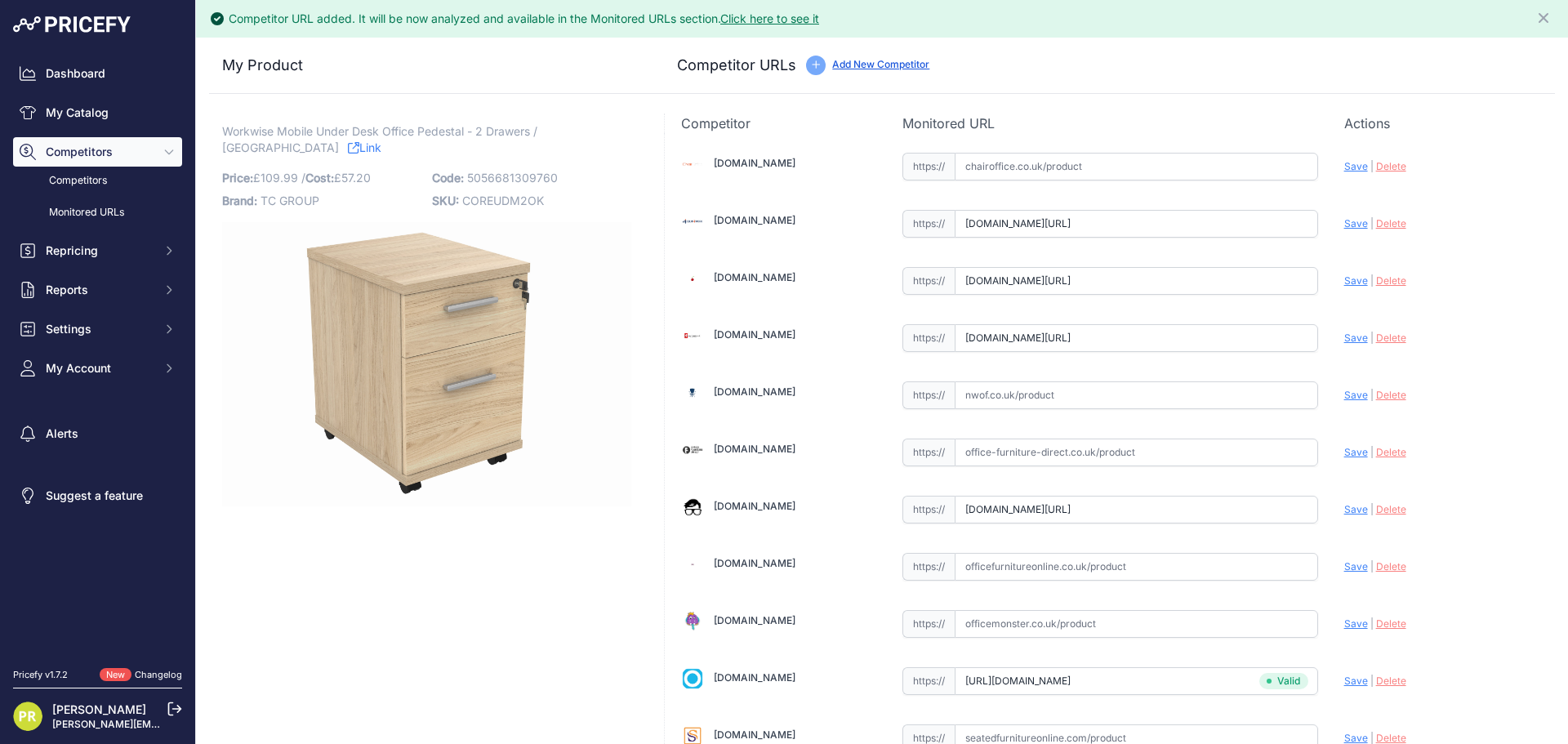
click at [1348, 510] on span "Save" at bounding box center [1356, 509] width 24 height 12
type input "[URL][DOMAIN_NAME]"
click at [1345, 342] on span "Save" at bounding box center [1356, 338] width 24 height 12
type input "[URL][DOMAIN_NAME]"
click at [1344, 284] on span "Save" at bounding box center [1356, 280] width 24 height 12
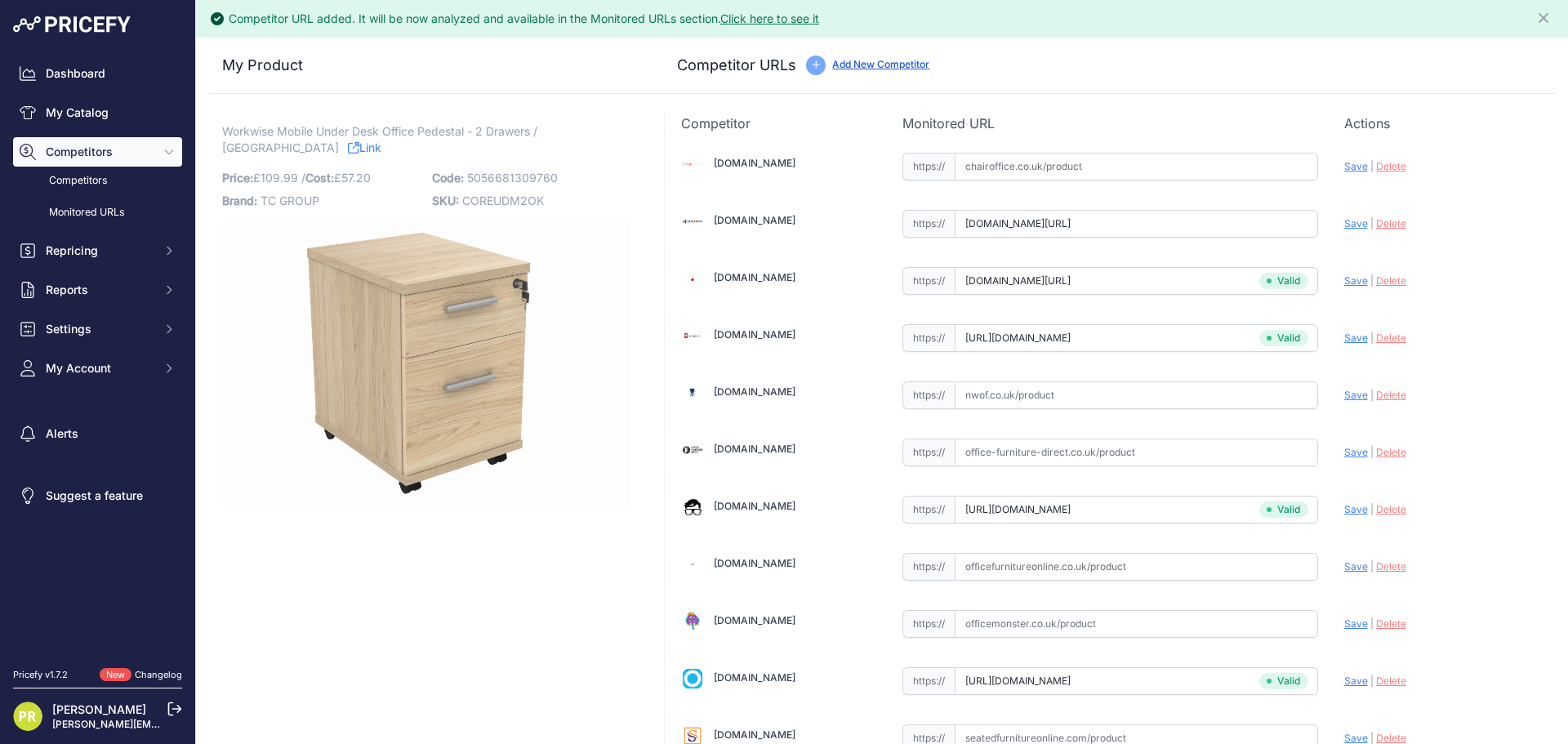
type input "[URL][DOMAIN_NAME]"
click at [1344, 226] on span "Save" at bounding box center [1356, 223] width 24 height 12
type input "[URL][DOMAIN_NAME]"
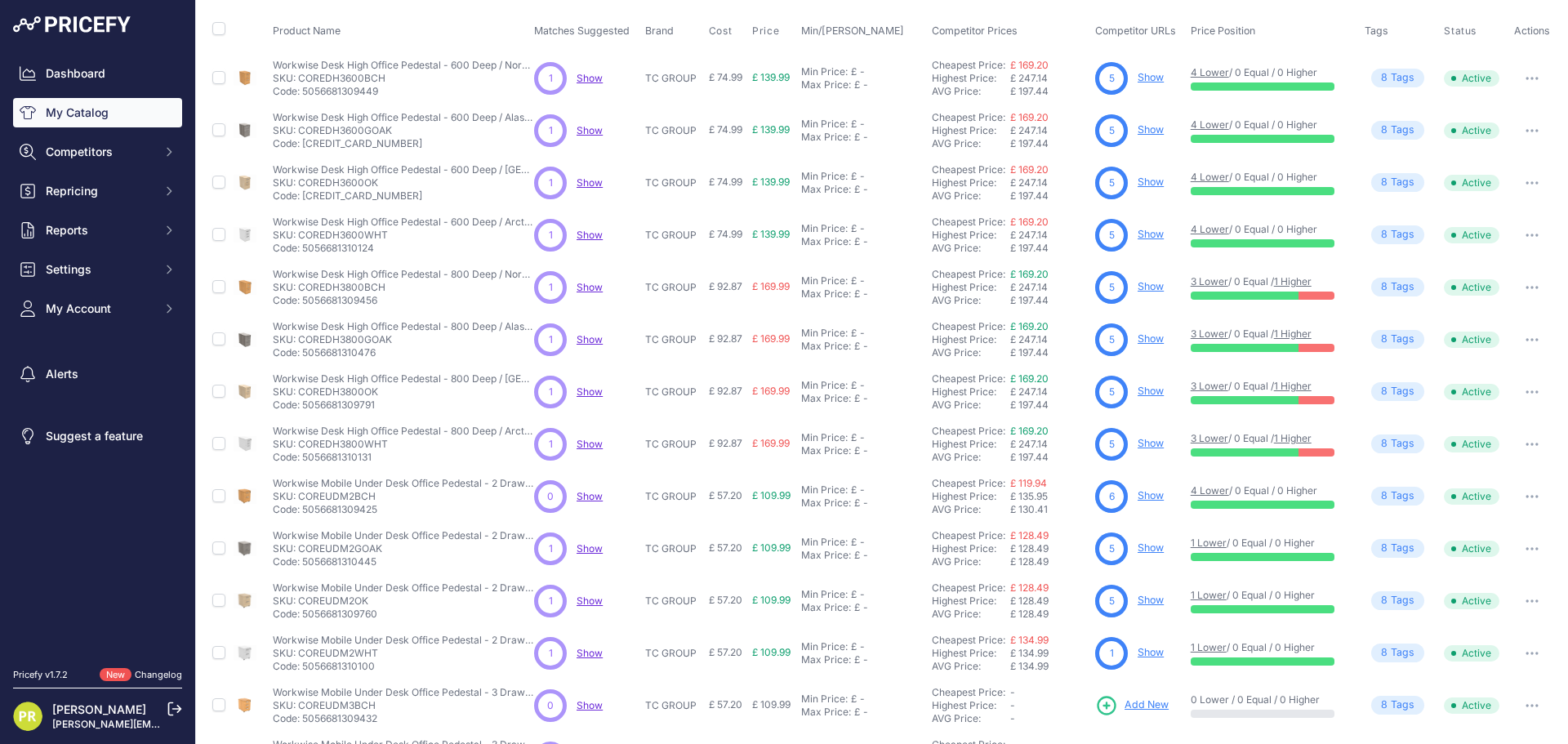
scroll to position [237, 0]
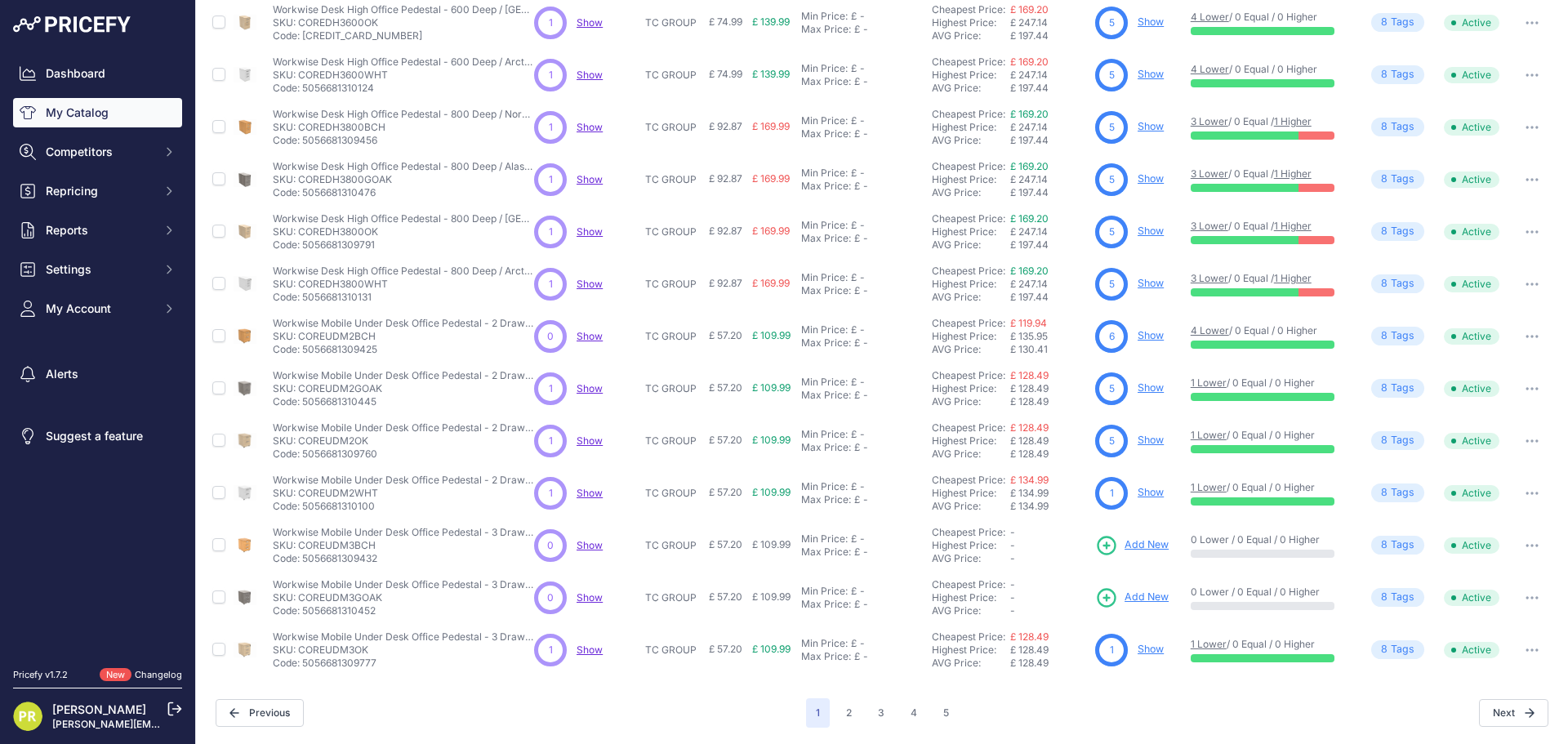
click at [1143, 492] on link "Show" at bounding box center [1150, 492] width 27 height 12
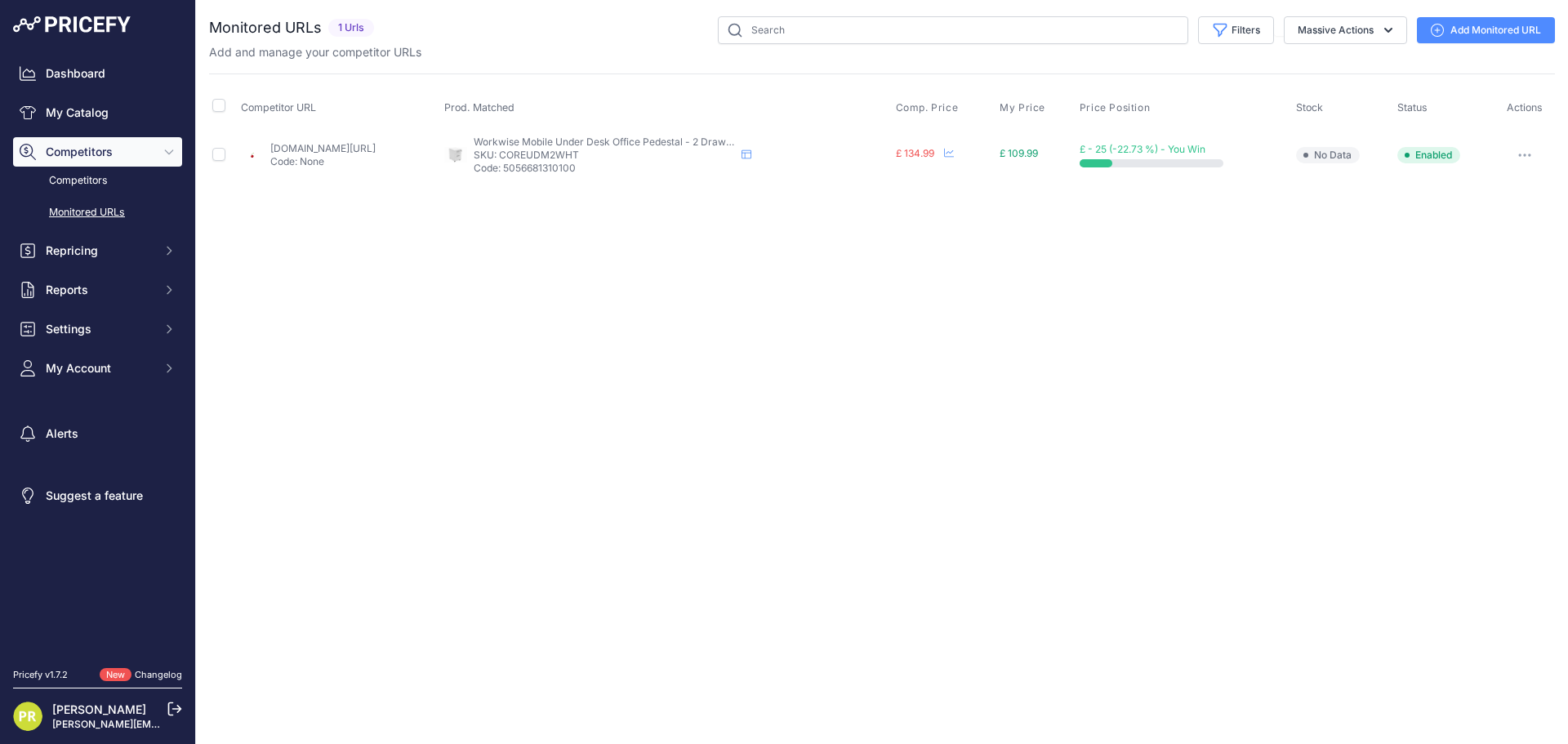
click at [1518, 153] on button "button" at bounding box center [1524, 155] width 32 height 23
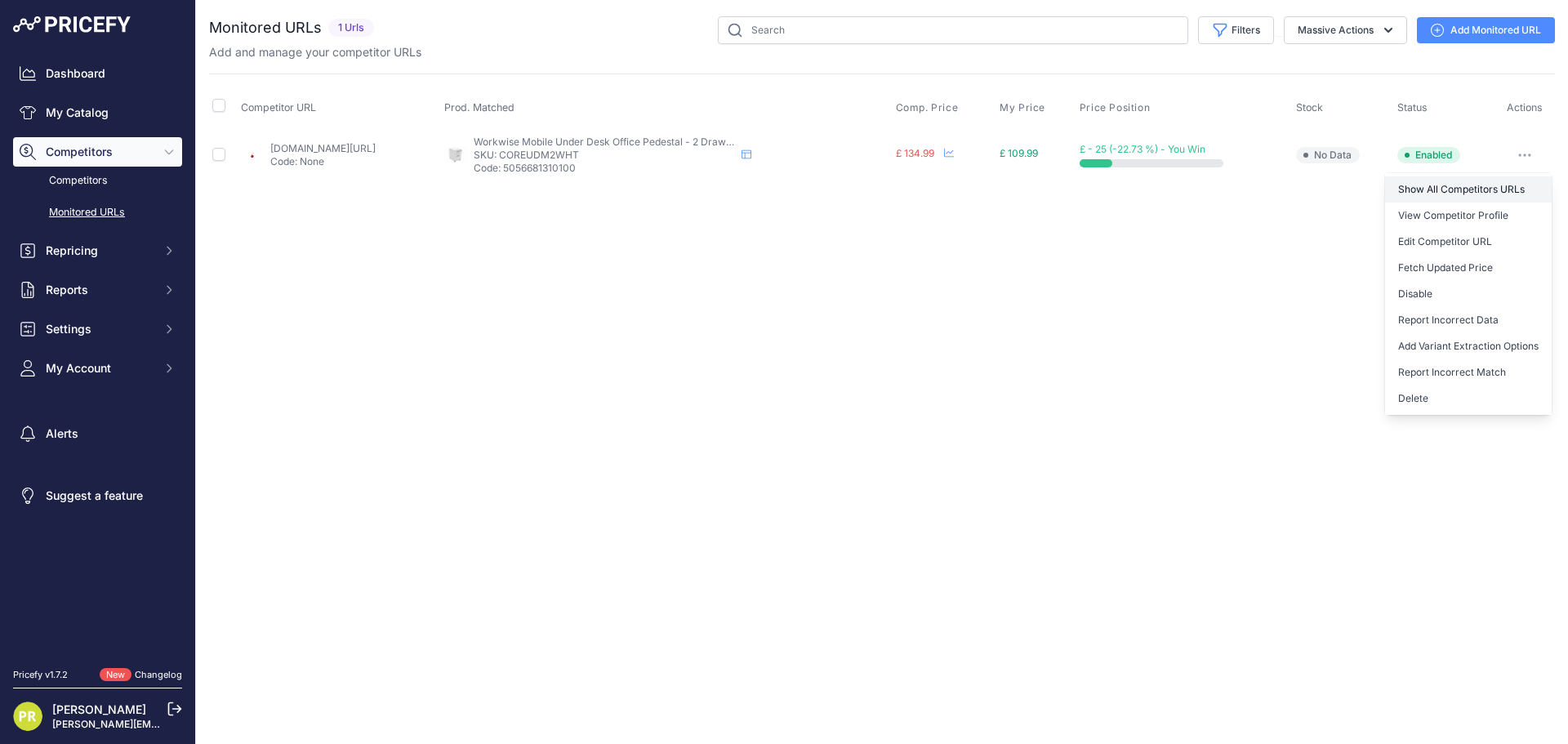
click at [1435, 178] on link "Show All Competitors URLs" at bounding box center [1468, 189] width 167 height 27
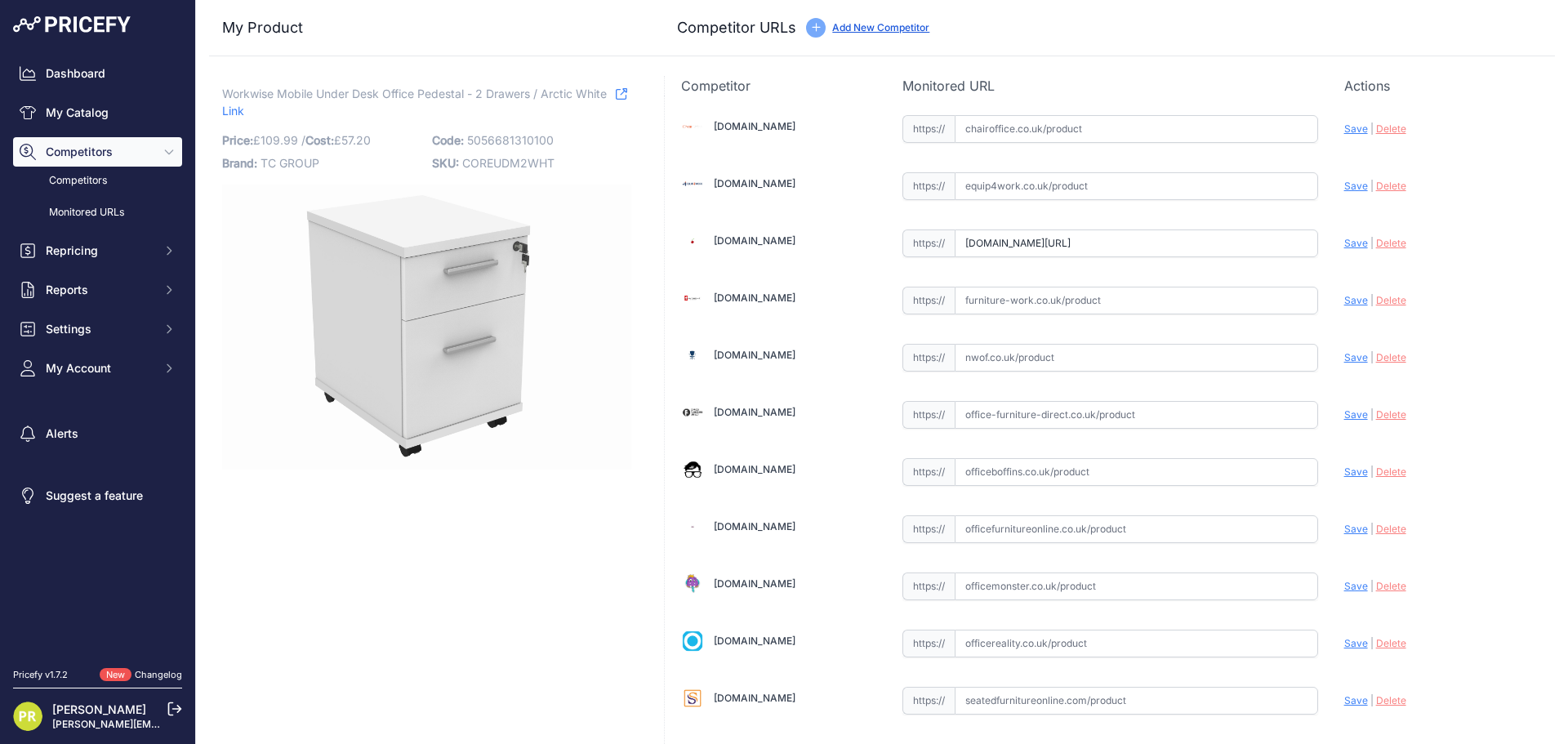
click at [1031, 185] on input "text" at bounding box center [1135, 186] width 363 height 27
paste input "[URL][DOMAIN_NAME]"
type input "www.equip4work.co.uk/solar-mobile-pedestals.html?keywords="
click at [1018, 251] on input "[DOMAIN_NAME][URL]" at bounding box center [1135, 243] width 363 height 27
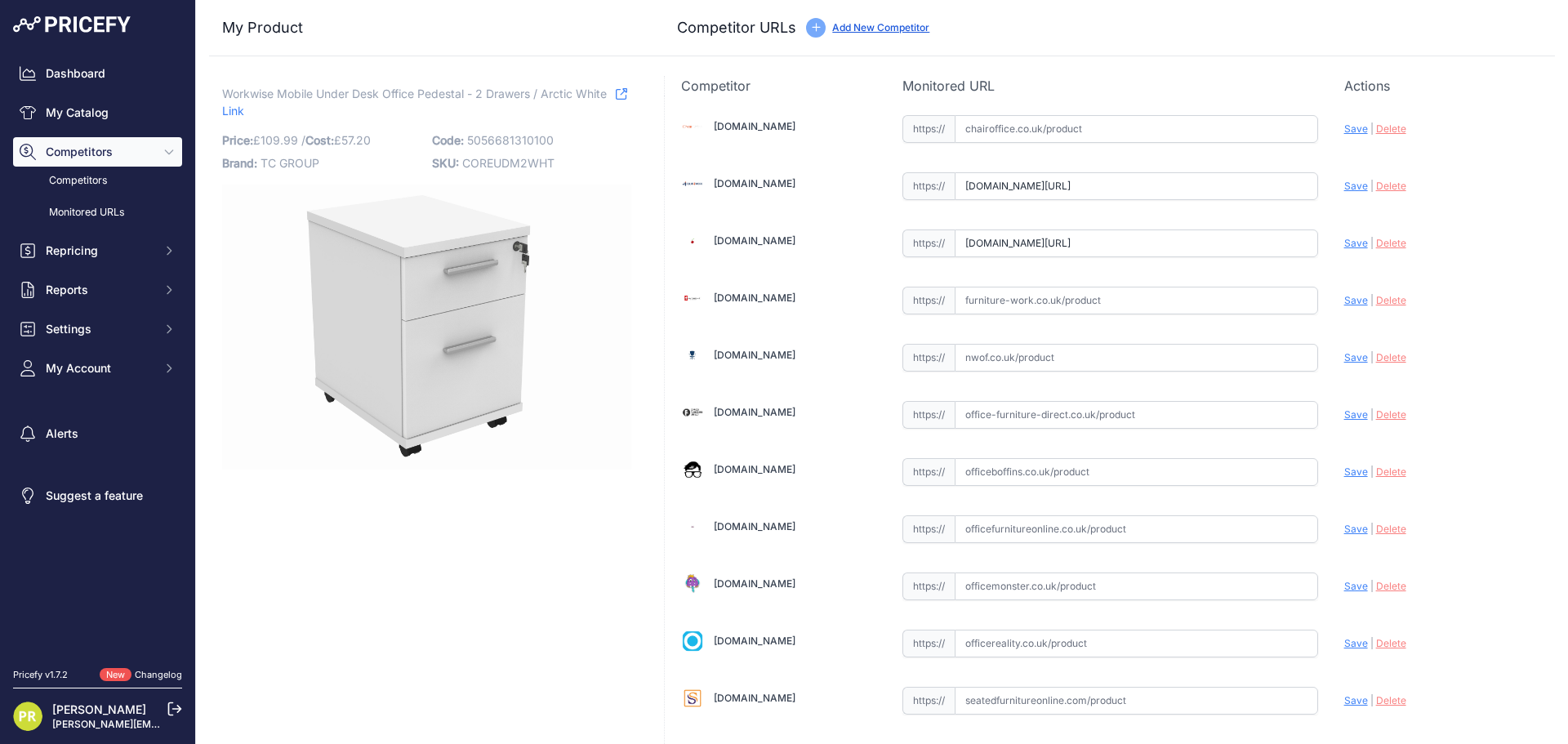
click at [1018, 251] on input "www.euroffice.co.uk/product/mobile-under-desk-office-storage-unit-2-drawers-arc…" at bounding box center [1135, 243] width 363 height 27
paste input "https://www.euroffice.co.uk/product/mobile-under-desk-office-storage-unit-2-dra…"
type input "www.euroffice.co.uk/product/mobile-under-desk-office-storage-unit-2-drawers-arc…"
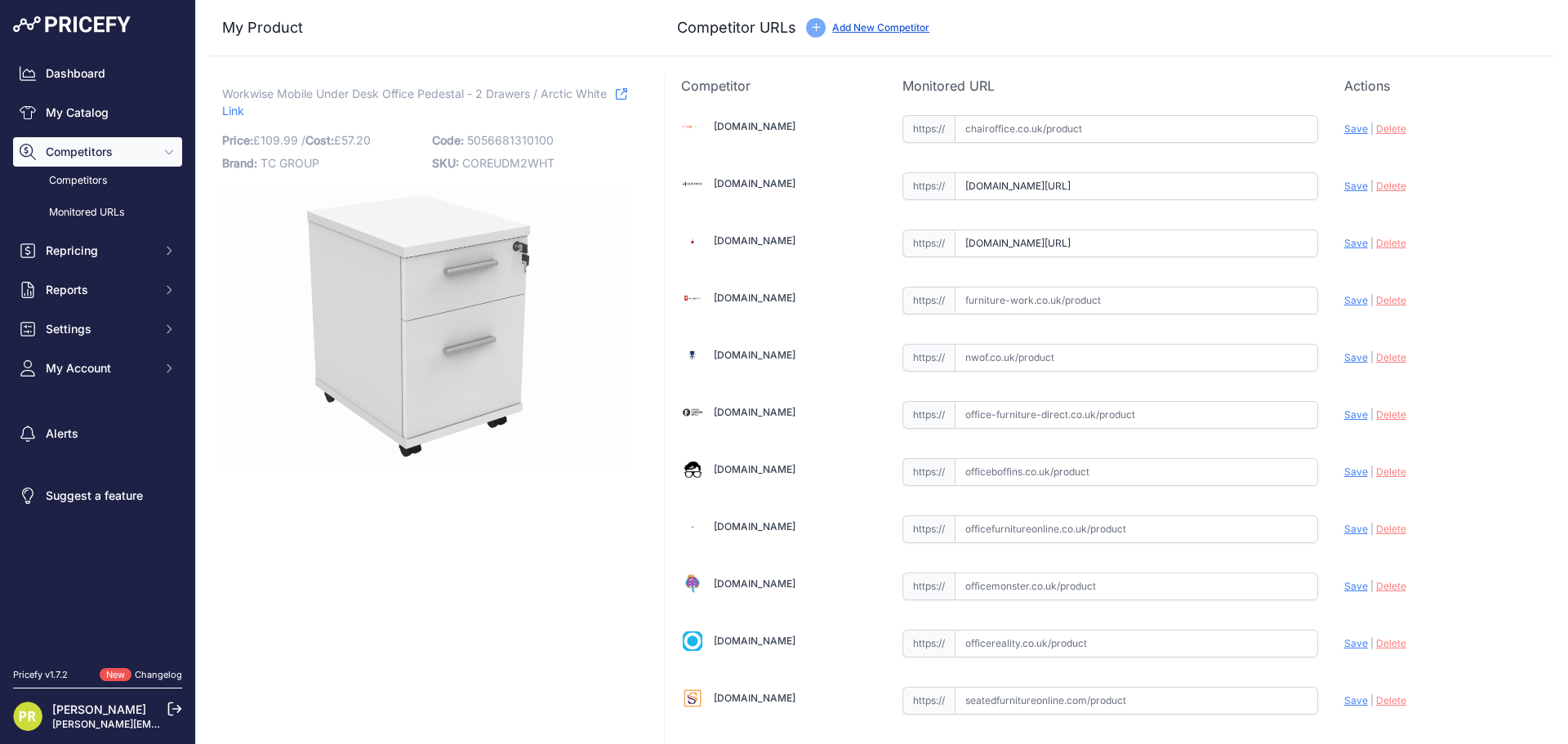
click at [970, 292] on input "text" at bounding box center [1135, 300] width 363 height 27
paste input "https://www.furniture-work.co.uk/axis-low-mobile-pedestal-121443.html"
type input "www.furniture-work.co.uk/axis-low-mobile-pedestal-121443.html"
click at [1005, 464] on input "text" at bounding box center [1135, 472] width 363 height 27
paste input "https://www.officeboffins.co.uk/horizon-under-desk-mobile-office-drawer-pedesta…"
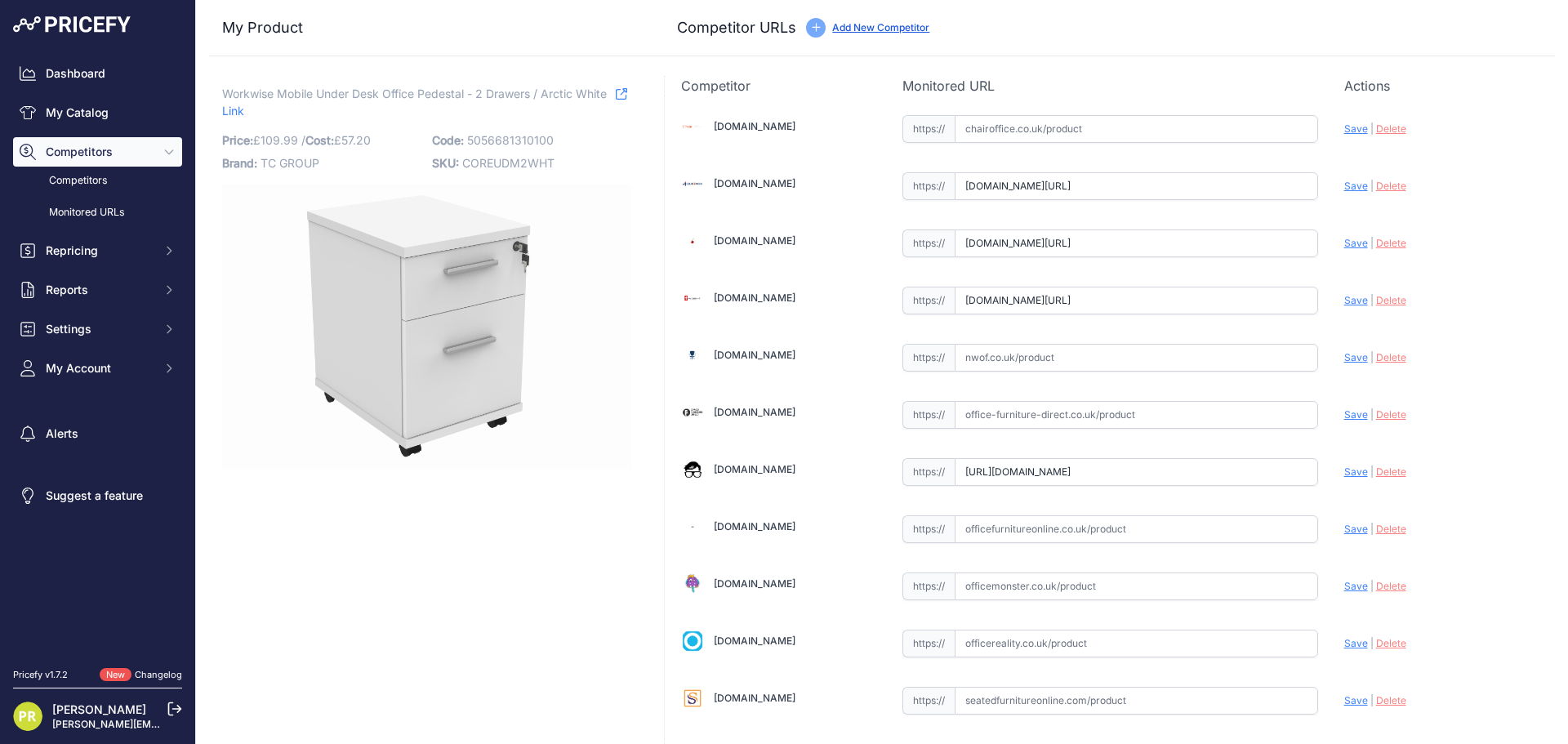
scroll to position [0, 80]
type input "www.officeboffins.co.uk/horizon-under-desk-mobile-office-drawer-pedestals.html"
click at [1000, 645] on input "text" at bounding box center [1135, 643] width 363 height 27
paste input "https://www.officereality.co.uk/prod/draycott-under-desk-three-drawer-pedestal"
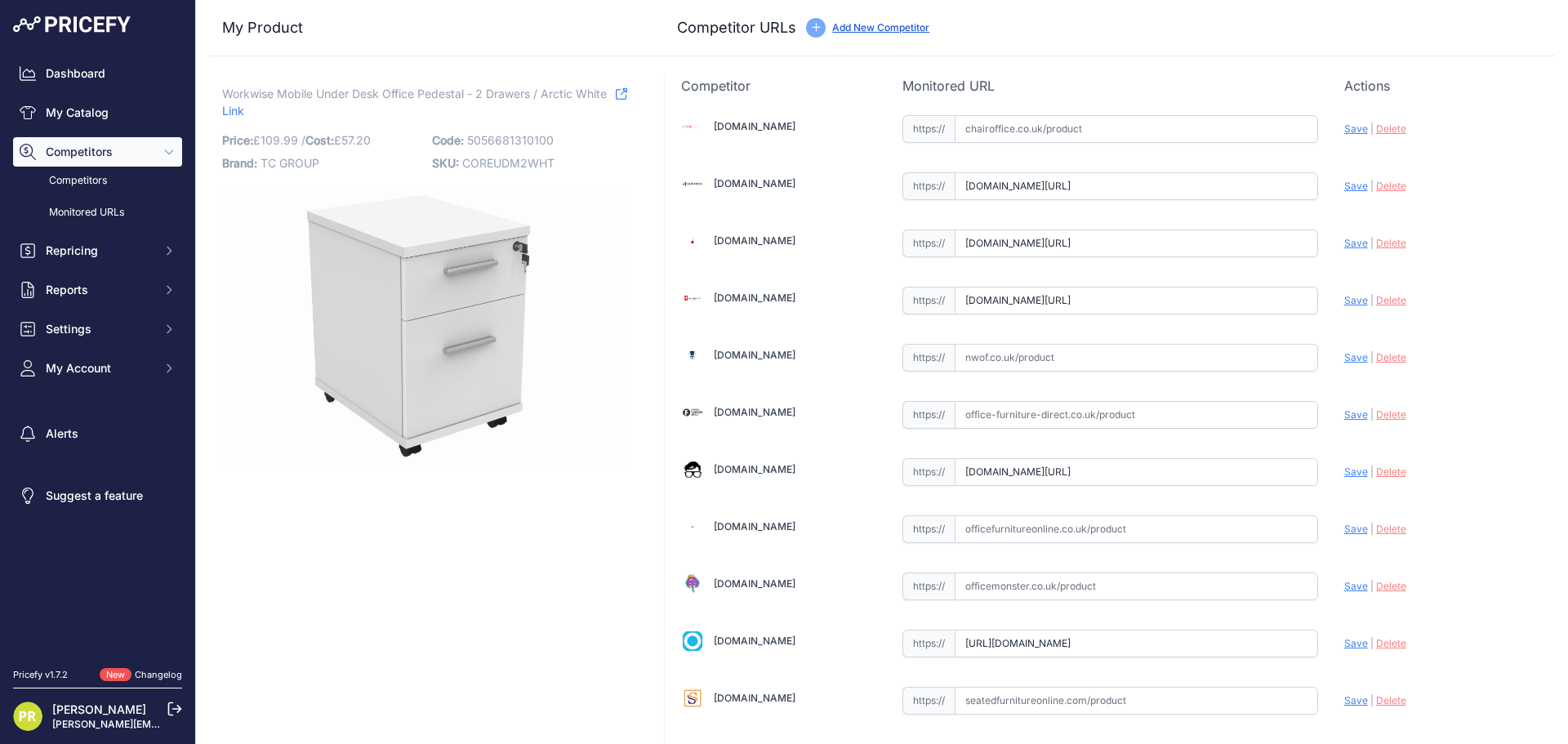
scroll to position [0, 38]
click at [1332, 636] on div "Chairoffice.co.uk Valid Save" at bounding box center [1109, 499] width 890 height 808
click at [1344, 644] on span "Save" at bounding box center [1356, 643] width 24 height 12
type input "https://www.officereality.co.uk/prod/draycott-under-desk-three-drawer-pedestal?…"
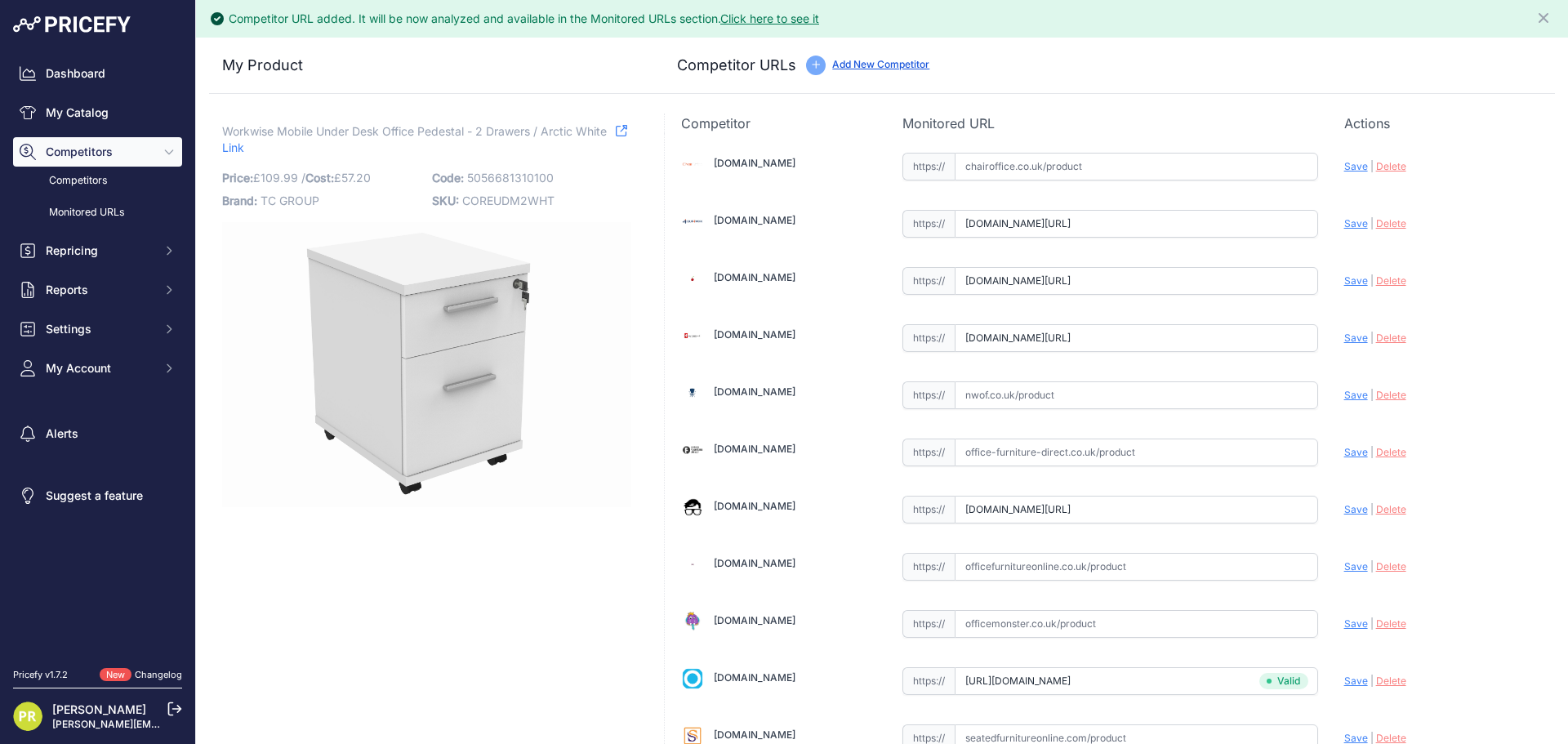
click at [1344, 512] on span "Save" at bounding box center [1356, 509] width 24 height 12
type input "https://www.officeboffins.co.uk/horizon-under-desk-mobile-office-drawer-pedesta…"
click at [1347, 333] on span "Save" at bounding box center [1356, 338] width 24 height 12
type input "https://www.furniture-work.co.uk/axis-low-mobile-pedestal-121443.html?prirule_j…"
click at [1349, 284] on span "Save" at bounding box center [1356, 280] width 24 height 12
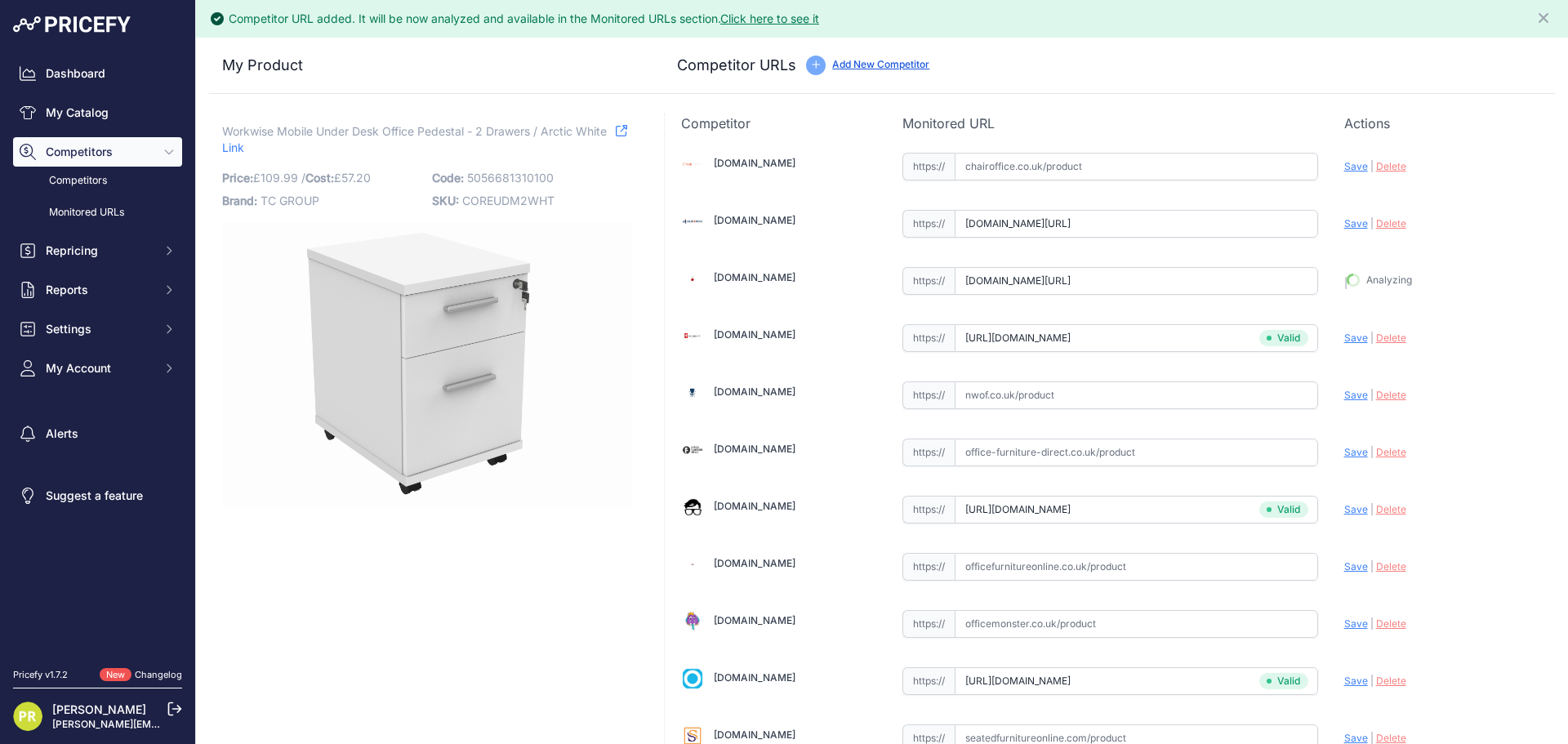
type input "https://www.euroffice.co.uk/product/mobile-under-desk-office-storage-unit-2-dra…"
drag, startPoint x: 1336, startPoint y: 235, endPoint x: 1339, endPoint y: 225, distance: 10.4
click at [1344, 231] on div "Update Profile Save | Delete Analyzing" at bounding box center [1441, 222] width 194 height 31
click at [1344, 225] on span "Save" at bounding box center [1356, 223] width 24 height 12
type input "https://www.equip4work.co.uk/solar-mobile-pedestals.html?keywords=&prirule_jdsn…"
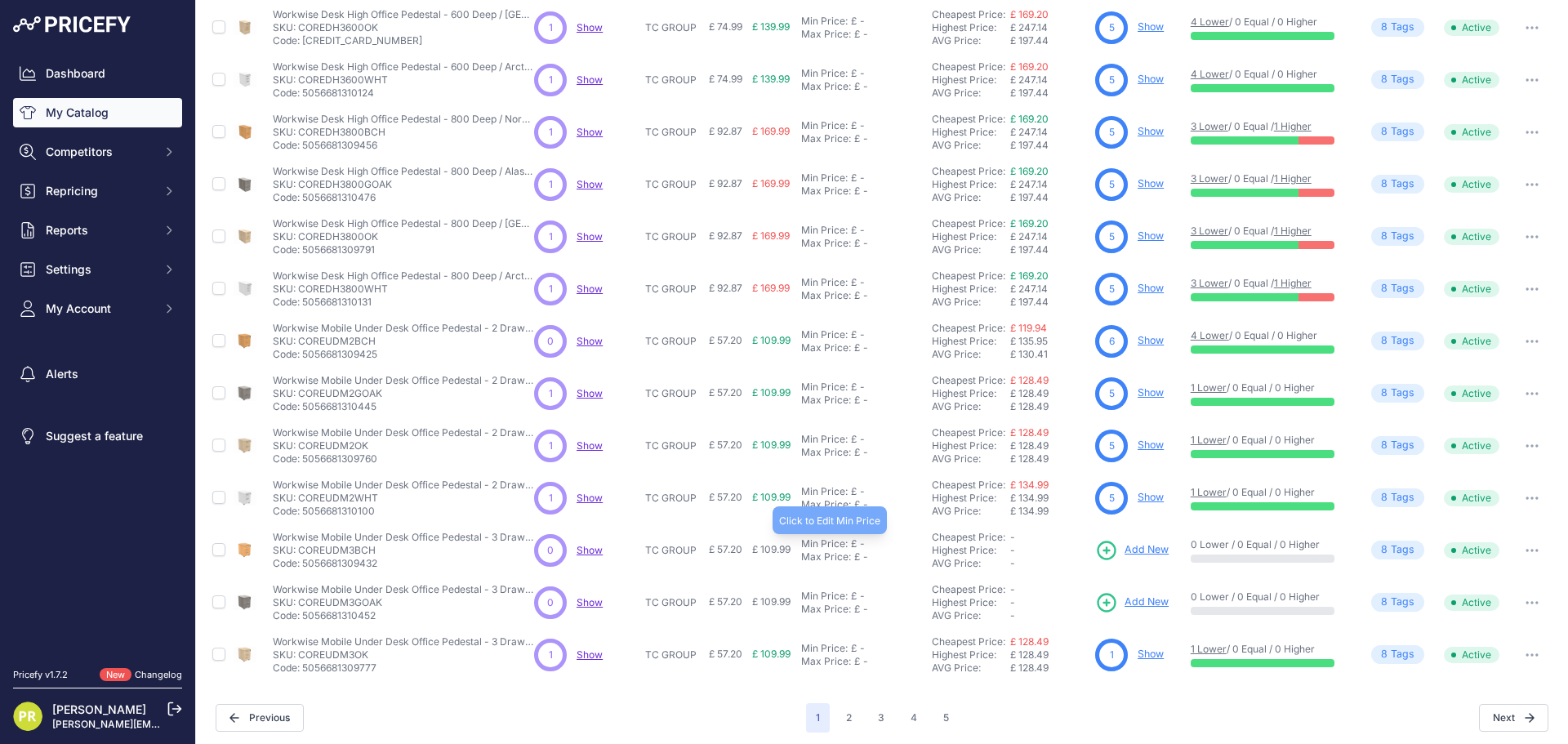
scroll to position [237, 0]
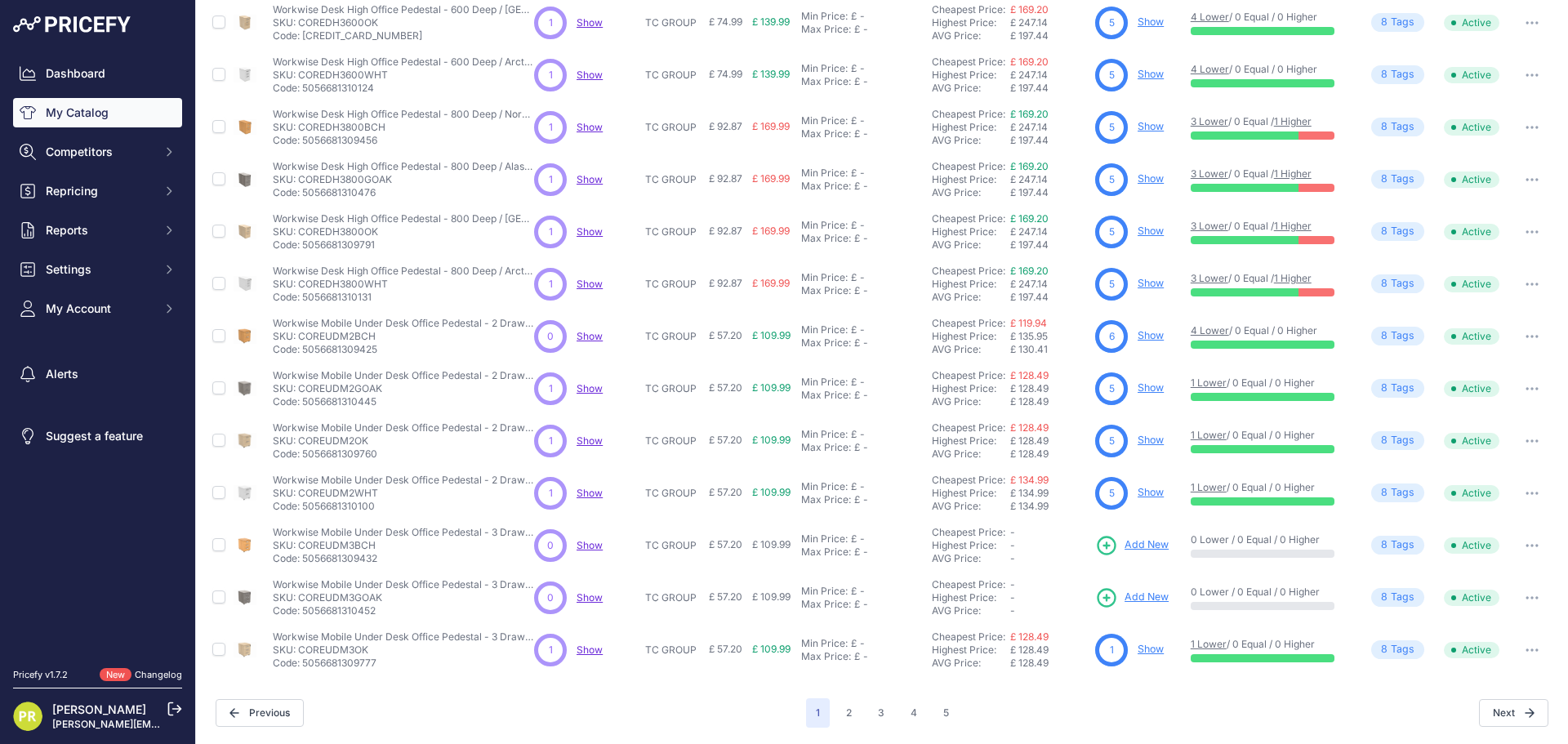
click at [1135, 543] on span "Add New" at bounding box center [1147, 545] width 44 height 15
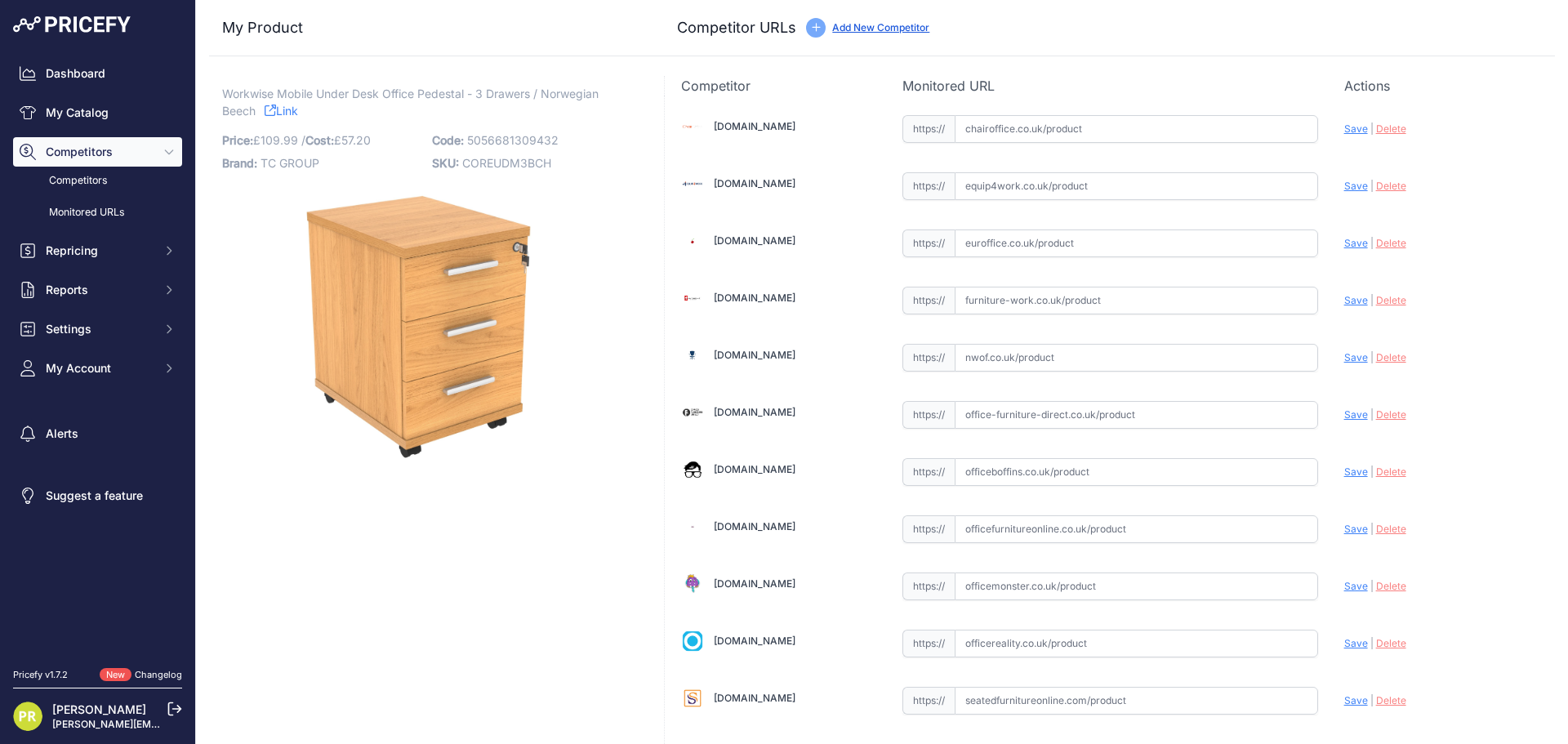
click at [1011, 181] on input "text" at bounding box center [1135, 186] width 363 height 27
paste input "https://www.equip4work.co.uk/solar-mobile-pedestals.html?keywords="
click at [1344, 185] on span "Save" at bounding box center [1356, 186] width 24 height 12
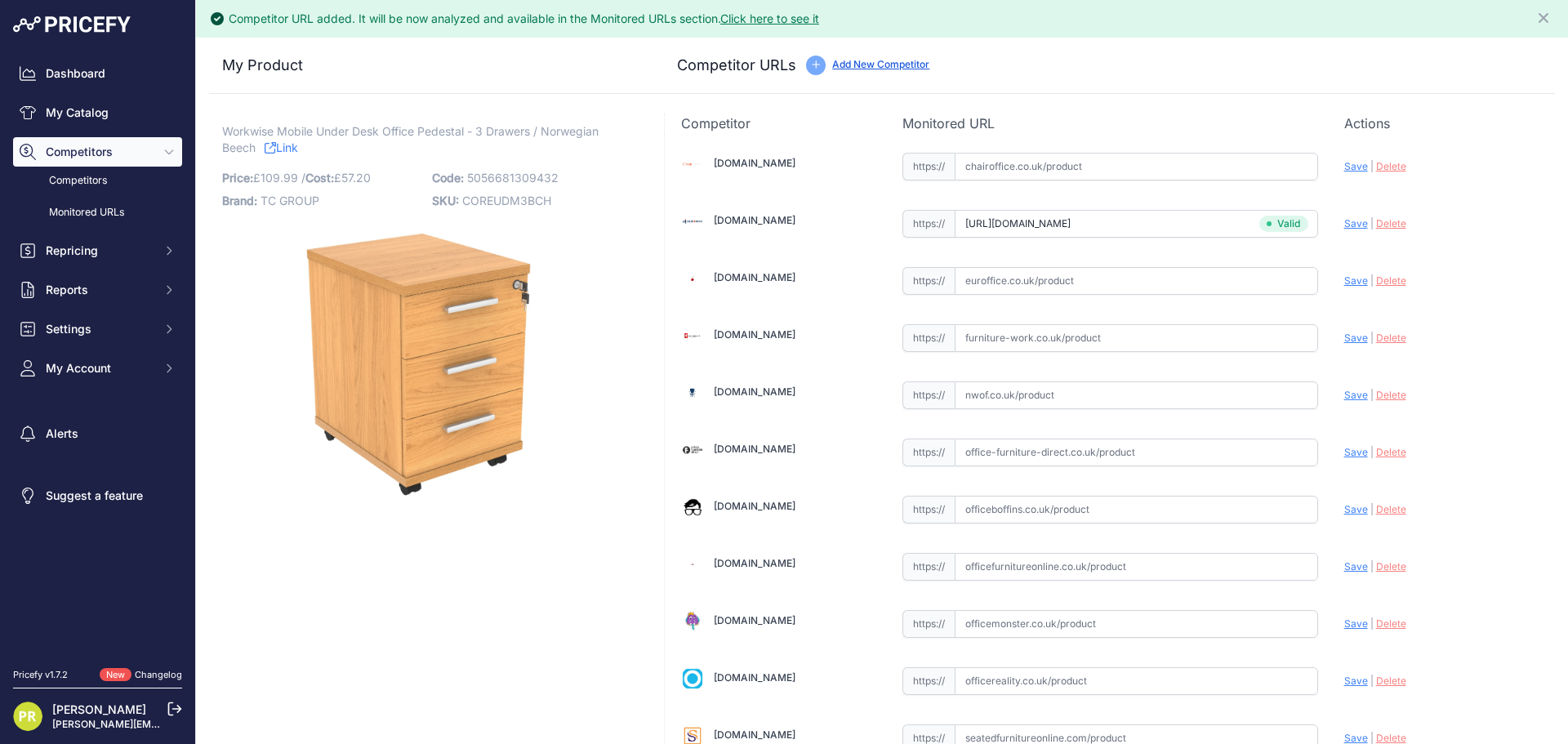
type input "www.equip4work.co.uk/solar-mobile-pedestals.html?keywords=&prirule_jdsnikfkfjsd…"
click at [1006, 237] on input "www.equip4work.co.uk/solar-mobile-pedestals.html?keywords=&prirule_jdsnikfkfjsd…" at bounding box center [1135, 223] width 363 height 27
click at [1011, 277] on input "text" at bounding box center [1135, 280] width 363 height 27
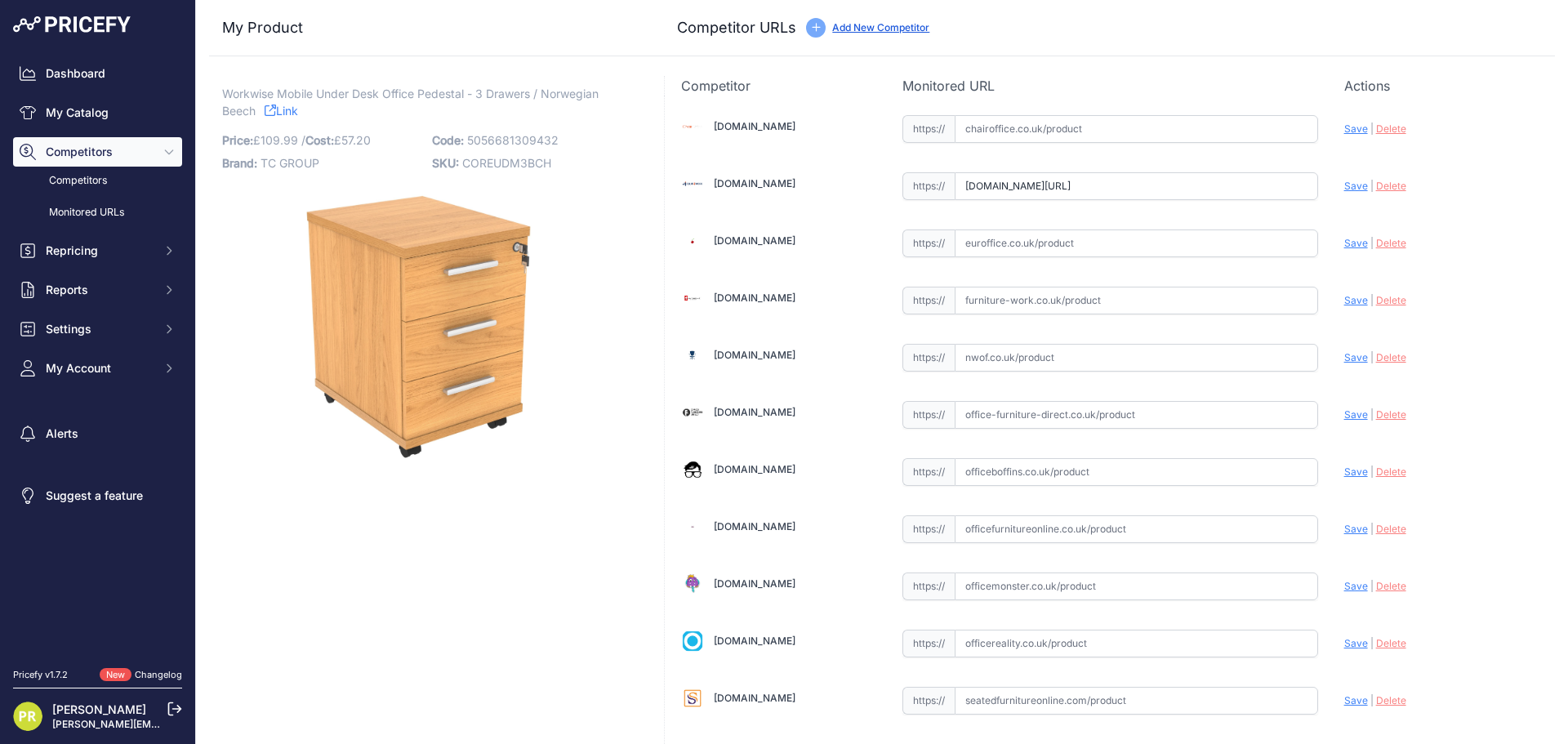
paste input "https://www.euroffice.co.uk/product/mobile-under-desk-office-storage-unit-2-dra…"
click at [1344, 242] on span "Save" at bounding box center [1356, 243] width 24 height 12
type input "https://www.euroffice.co.uk/product/mobile-under-desk-office-storage-unit-2-dra…"
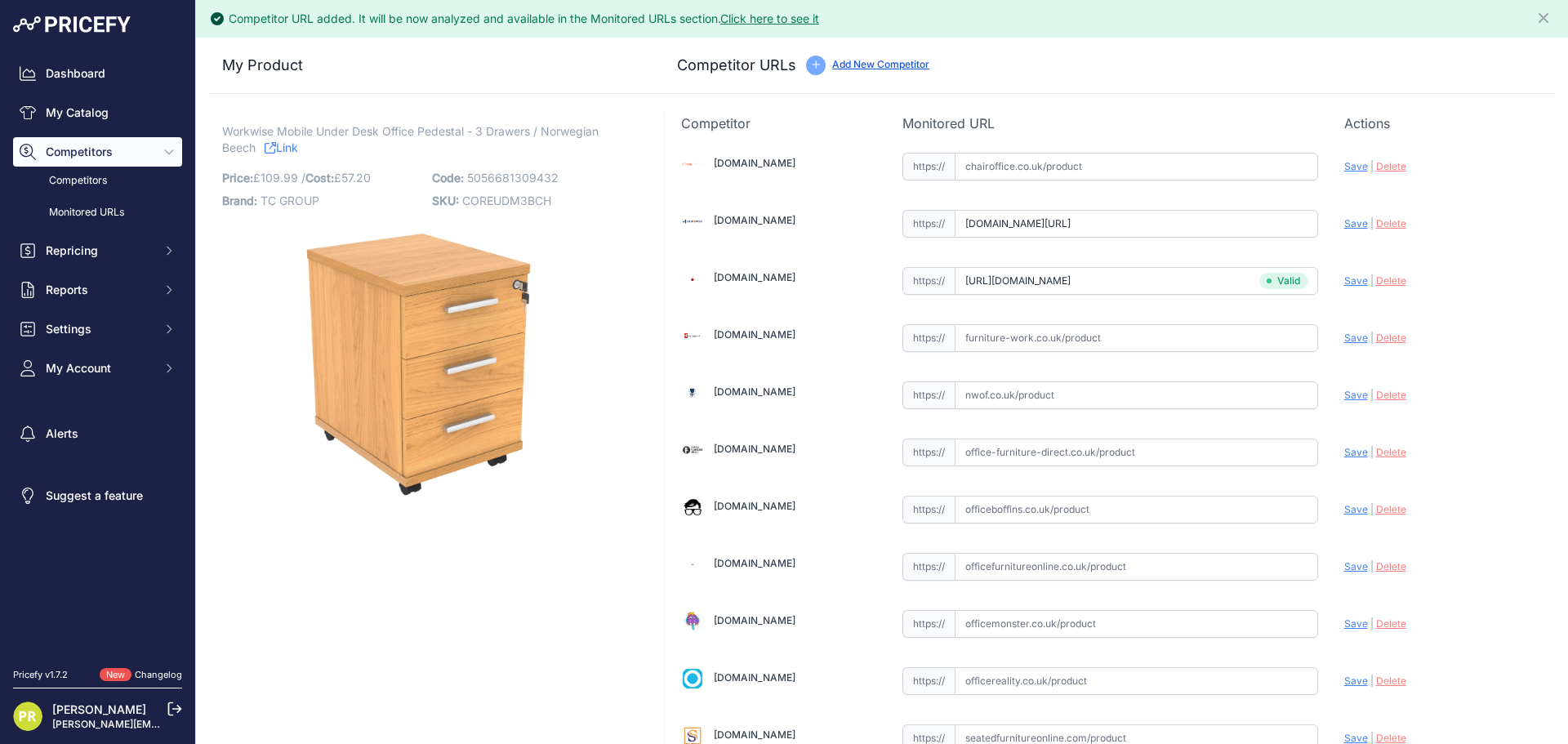
click at [1015, 338] on input "text" at bounding box center [1135, 338] width 363 height 27
paste input "https://www.furniture-work.co.uk/axis-low-mobile-pedestal-121443.html"
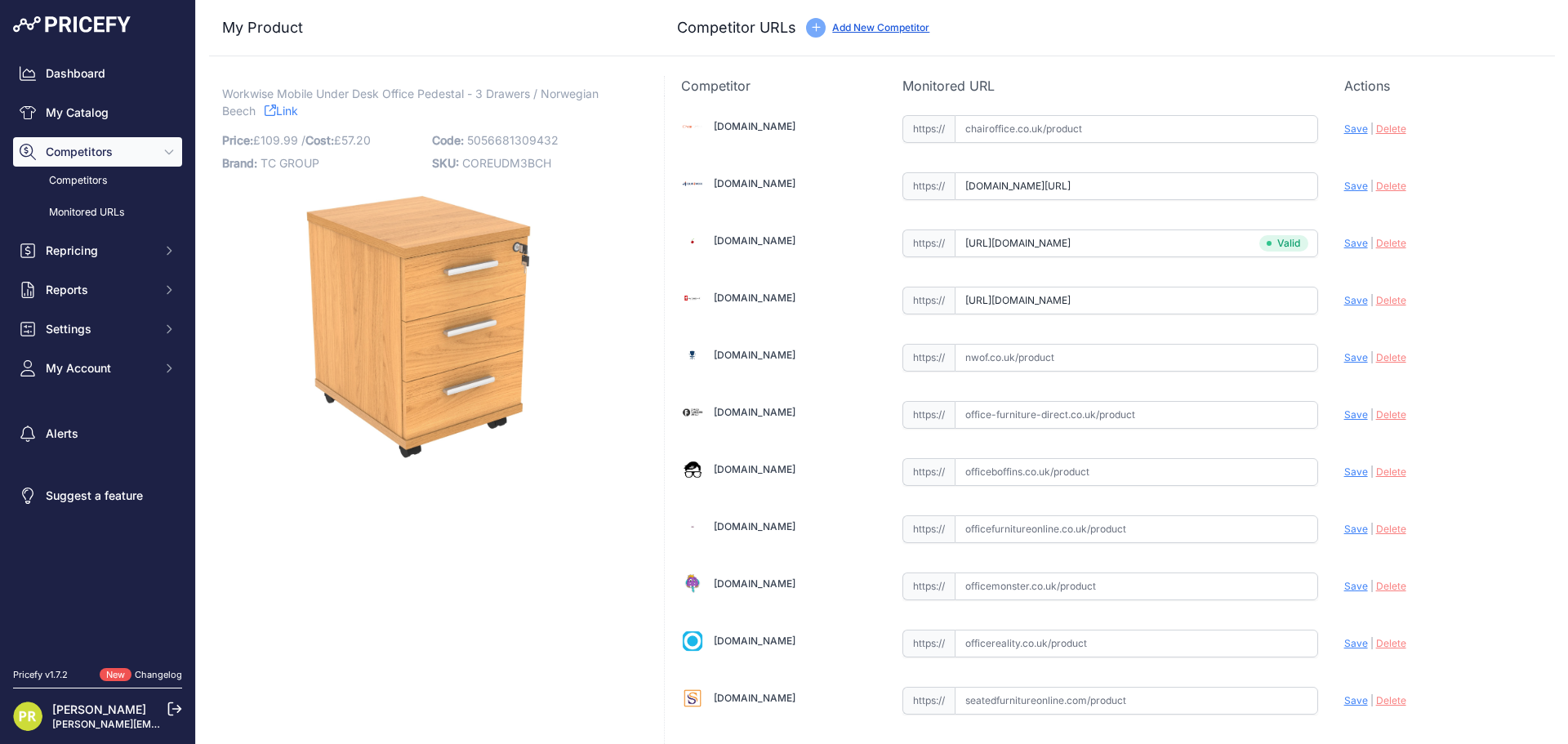
type input "www.furniture-work.co.uk/axis-low-mobile-pedestal-121443.html"
click at [1042, 454] on div "Chairoffice.co.uk Valid Save" at bounding box center [1109, 499] width 890 height 808
click at [1050, 462] on input "text" at bounding box center [1135, 472] width 363 height 27
paste input "https://www.officeboffins.co.uk/horizon-under-desk-mobile-office-drawer-pedesta…"
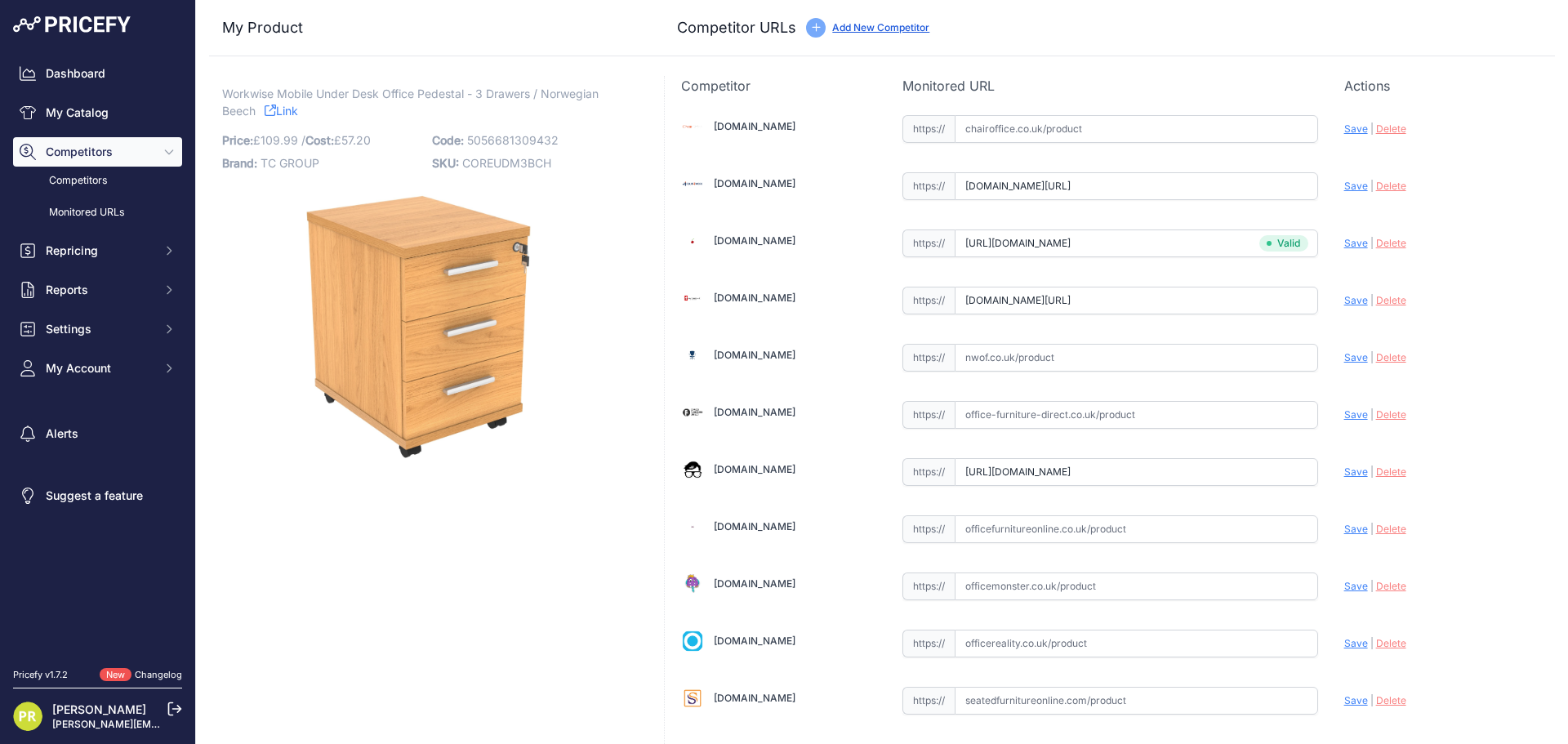
type input "www.officeboffins.co.uk/horizon-under-desk-mobile-office-drawer-pedestals.html"
click at [1003, 633] on input "text" at bounding box center [1135, 643] width 363 height 27
paste input "https://www.officereality.co.uk/prod/draycott-under-desk-three-drawer-pedestal"
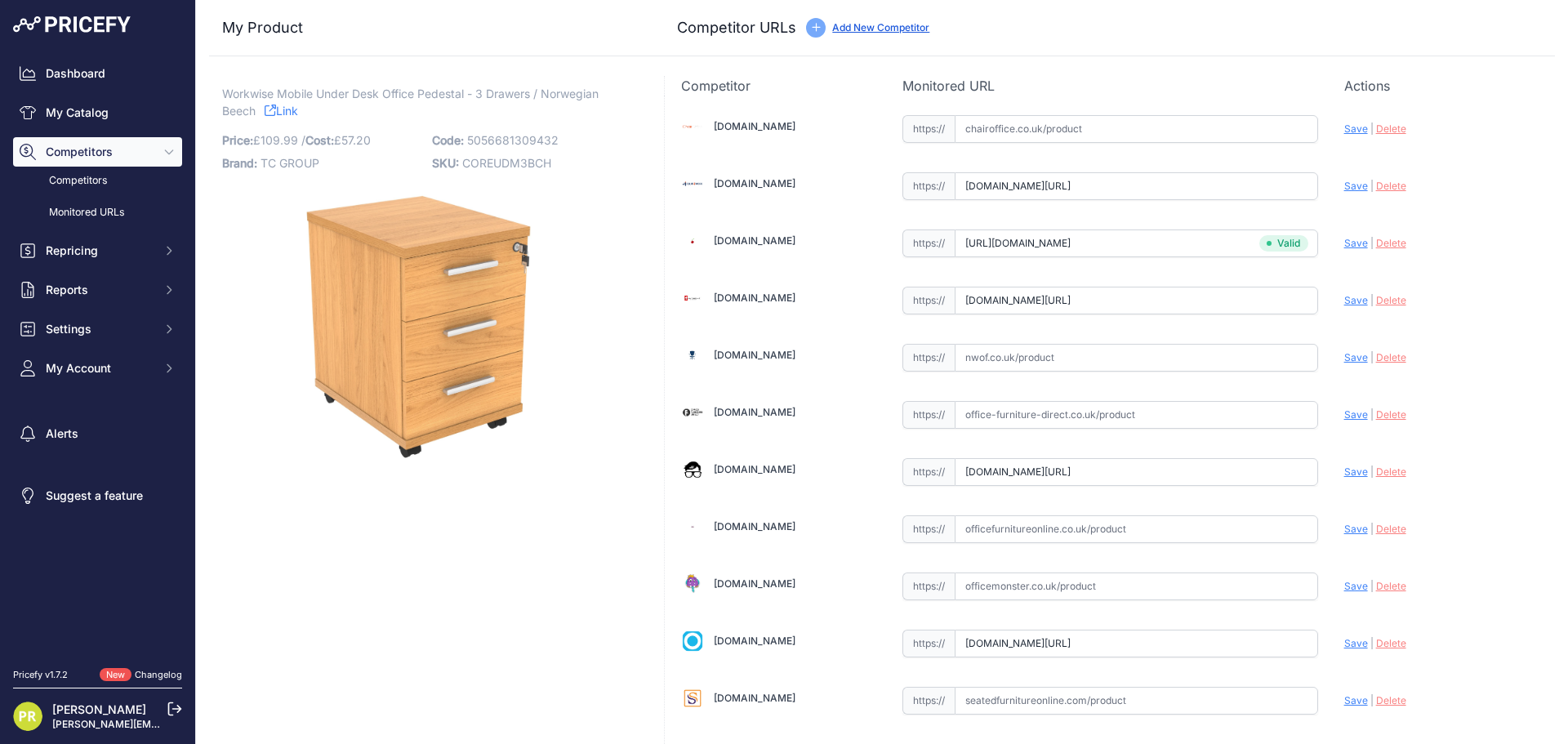
click at [1344, 646] on span "Save" at bounding box center [1356, 643] width 24 height 12
type input "https://www.officereality.co.uk/prod/draycott-under-desk-three-drawer-pedestal?…"
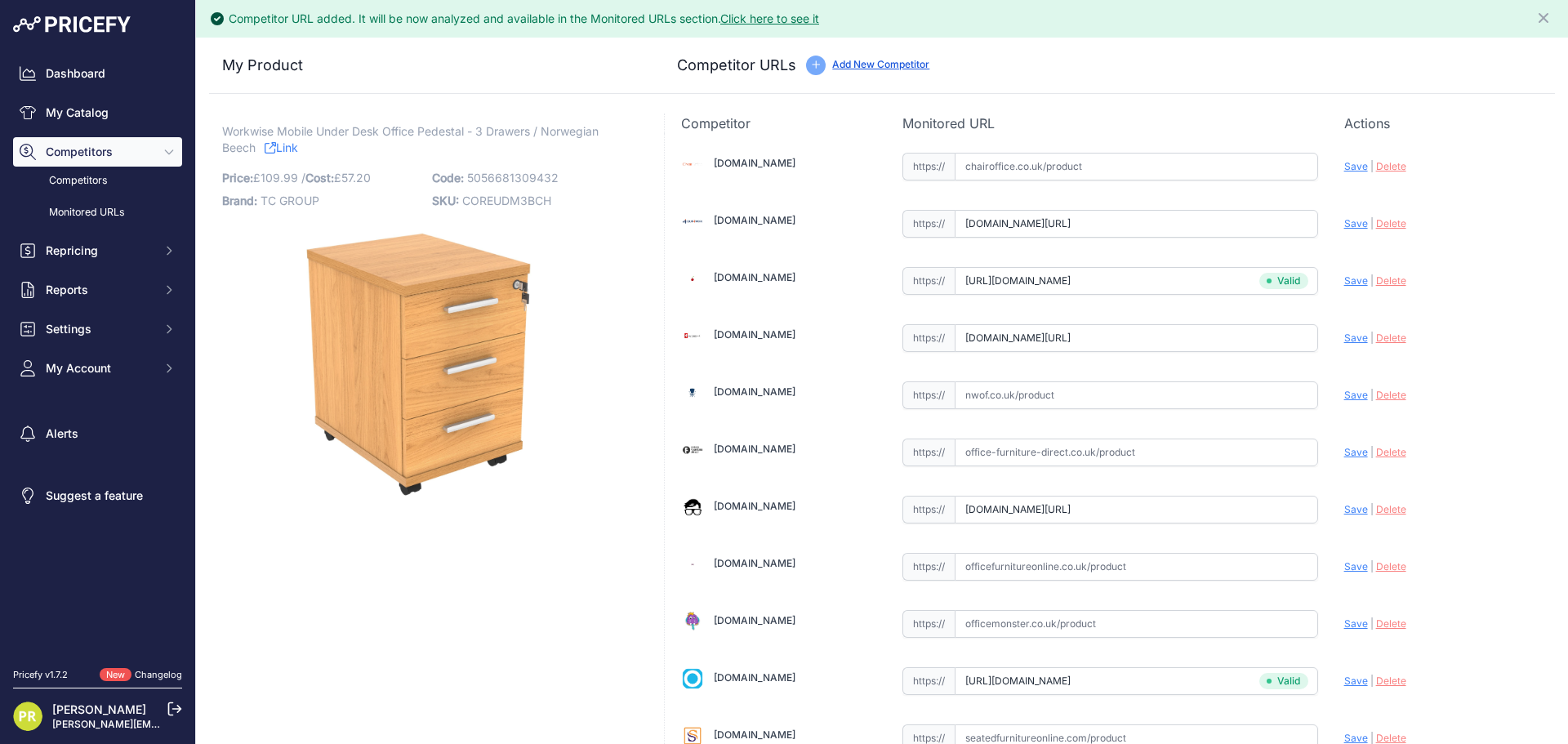
click at [1347, 511] on span "Save" at bounding box center [1356, 509] width 24 height 12
type input "https://www.officeboffins.co.uk/horizon-under-desk-mobile-office-drawer-pedesta…"
click at [1344, 341] on span "Save" at bounding box center [1356, 338] width 24 height 12
type input "https://www.furniture-work.co.uk/axis-low-mobile-pedestal-121443.html?prirule_j…"
click at [1346, 213] on div "Update Profile Save | [GEOGRAPHIC_DATA] Analyzing" at bounding box center [1441, 220] width 194 height 26
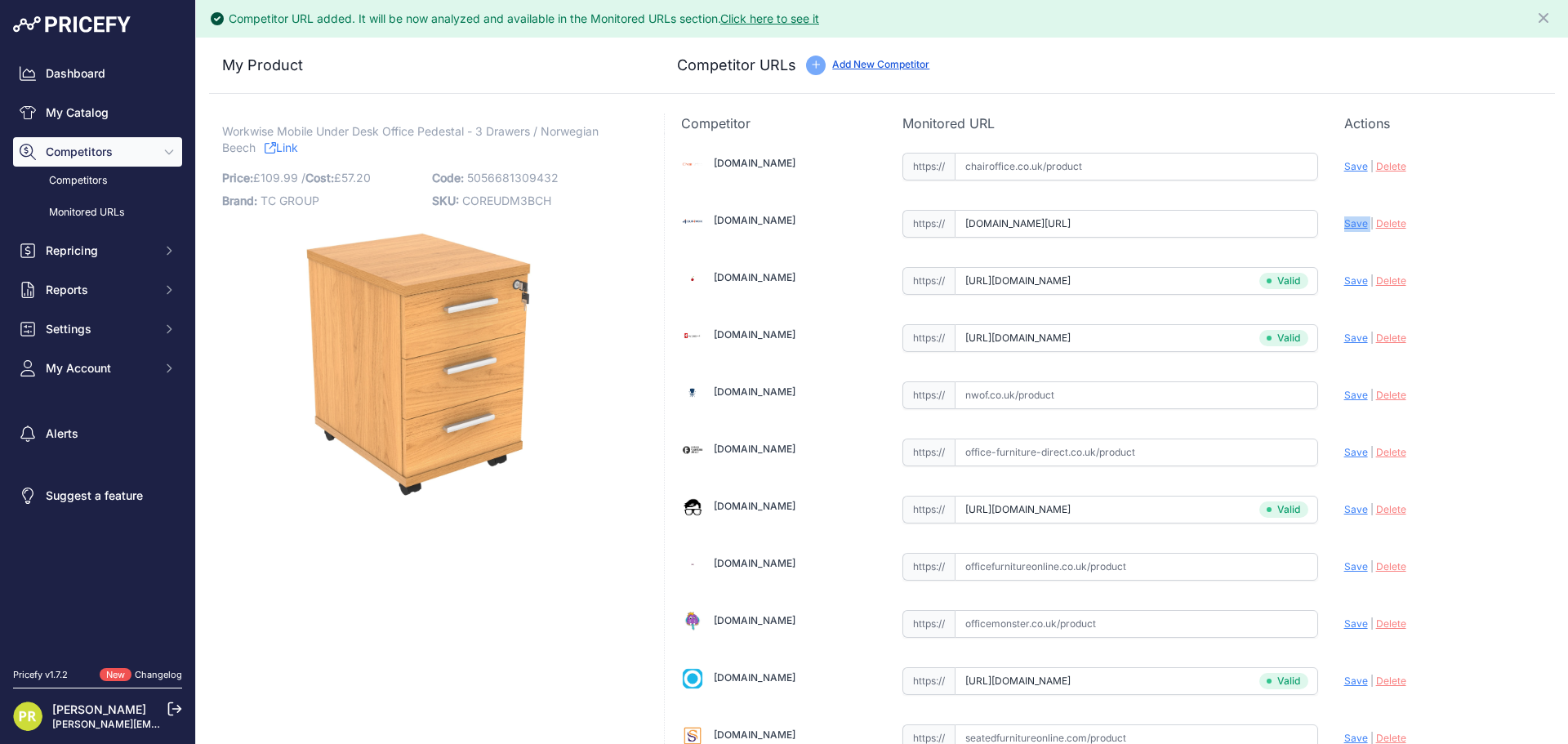
click at [1346, 214] on div "Update Profile Save | [GEOGRAPHIC_DATA] Analyzing" at bounding box center [1441, 220] width 194 height 26
click at [1344, 225] on span "Save" at bounding box center [1356, 223] width 24 height 12
type input "https://www.equip4work.co.uk/solar-mobile-pedestals.html?keywords=&prirule_jdsn…"
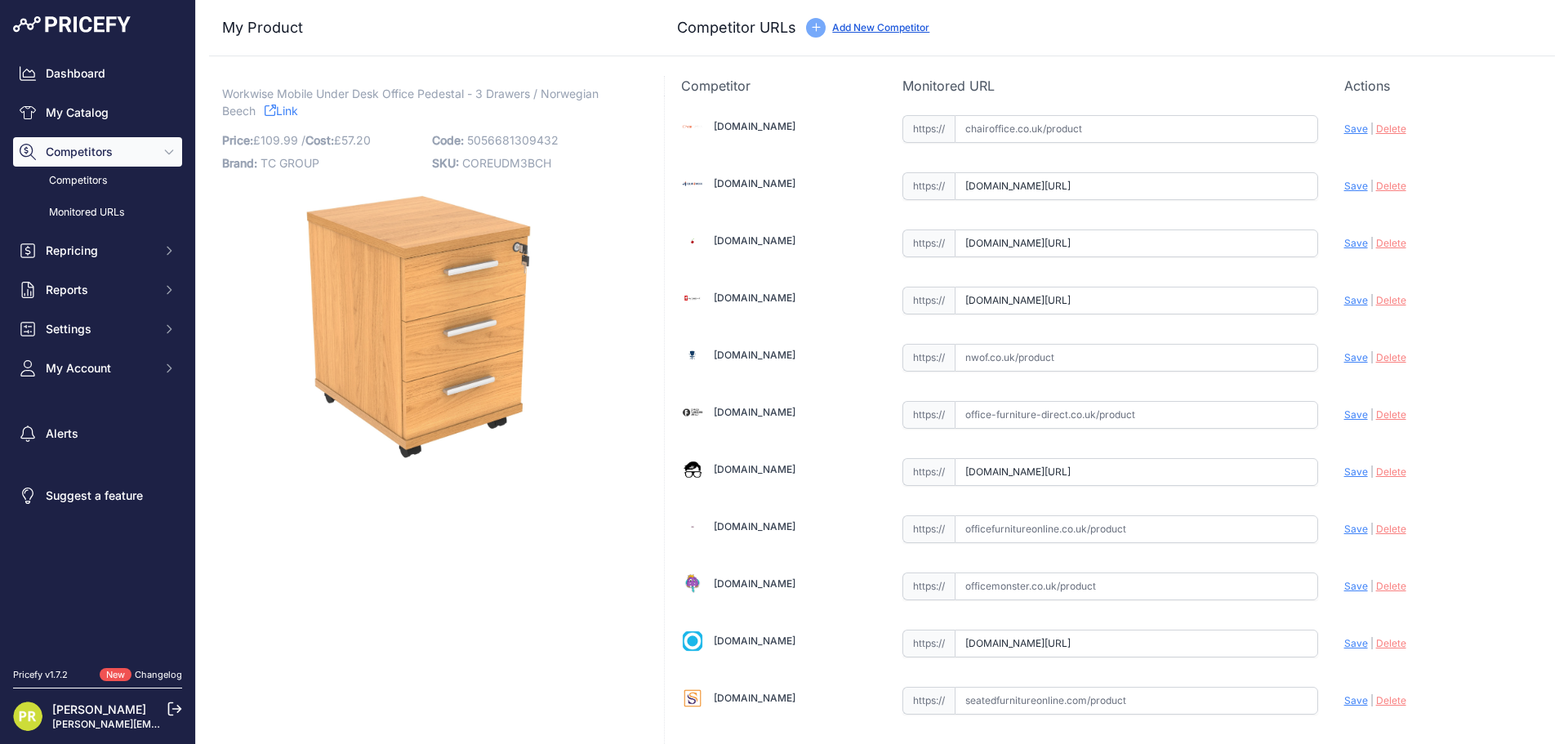
click at [1344, 181] on span "Save" at bounding box center [1356, 186] width 24 height 12
type input "https://www.equip4work.co.uk/solar-mobile-pedestals.html?keywords=&prirule_jdsn…"
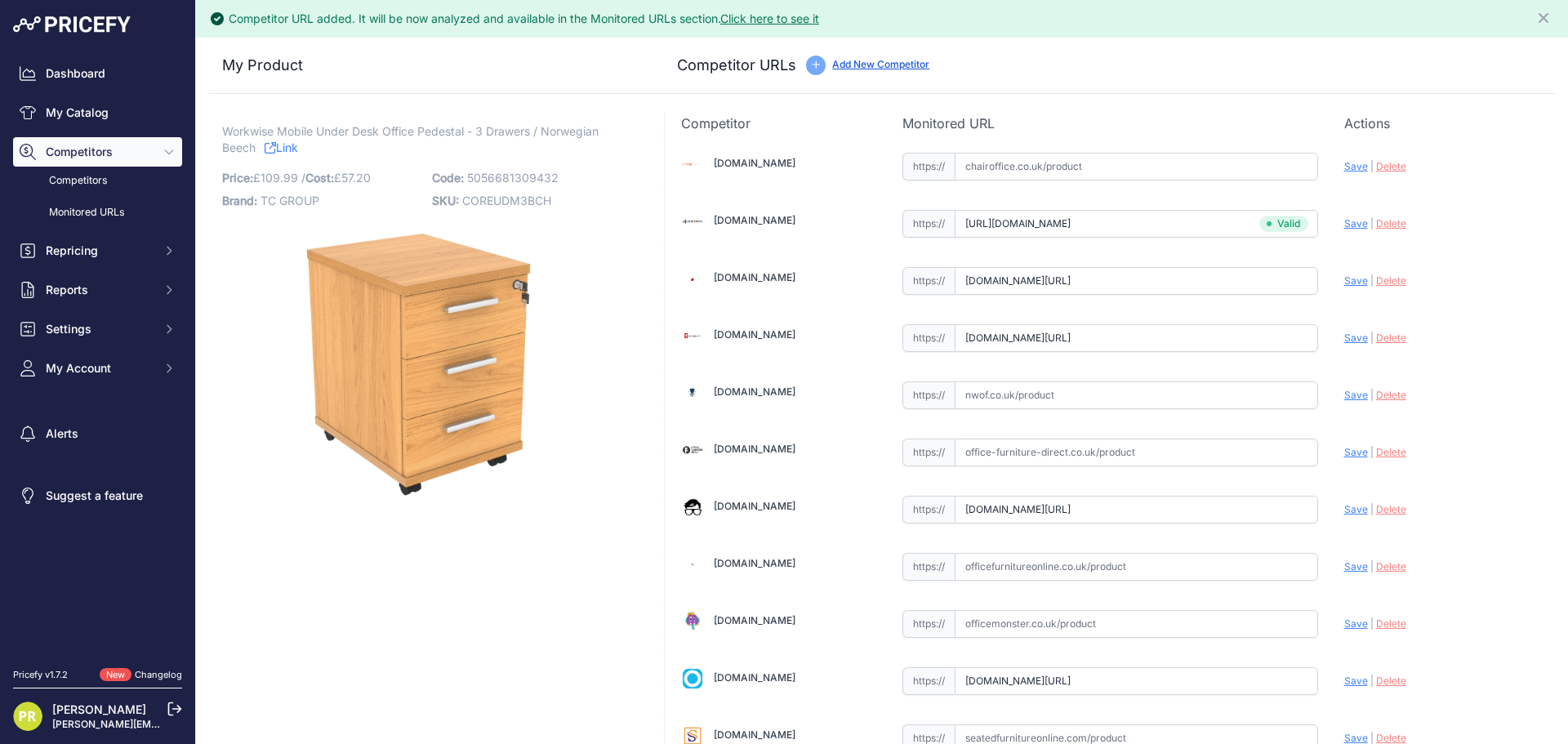
click at [1344, 277] on span "Save" at bounding box center [1356, 280] width 24 height 12
type input "https://www.euroffice.co.uk/product/mobile-under-desk-office-storage-unit-2-dra…"
click at [1344, 335] on span "Save" at bounding box center [1356, 338] width 24 height 12
type input "https://www.furniture-work.co.uk/axis-low-mobile-pedestal-121443.html?prirule_j…"
click at [1345, 507] on span "Save" at bounding box center [1356, 509] width 24 height 12
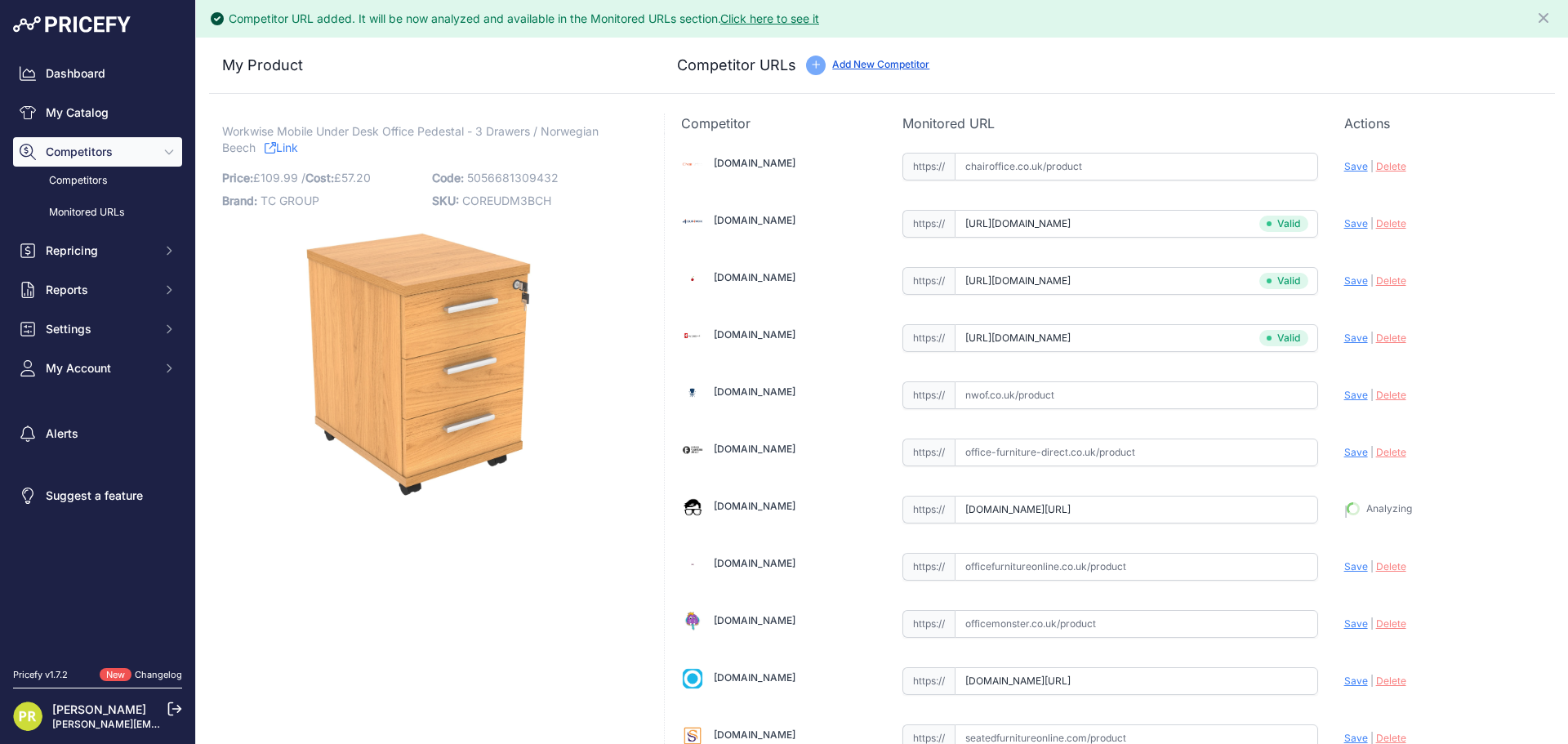
type input "https://www.officeboffins.co.uk/horizon-under-desk-mobile-office-drawer-pedesta…"
click at [1350, 678] on span "Save" at bounding box center [1356, 681] width 24 height 12
type input "https://www.officereality.co.uk/prod/draycott-under-desk-three-drawer-pedestal?…"
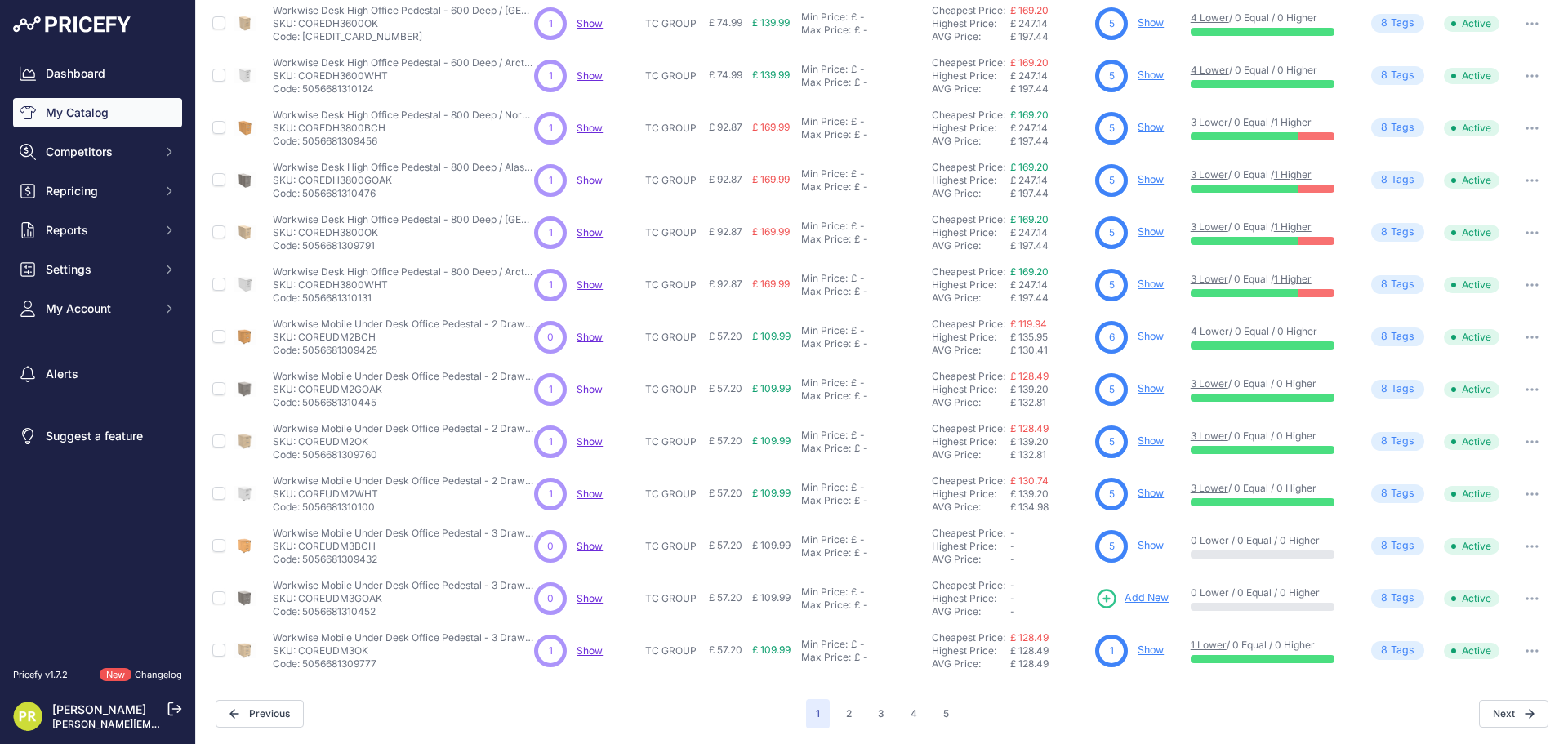
scroll to position [237, 0]
click at [1148, 597] on span "Add New" at bounding box center [1147, 597] width 44 height 15
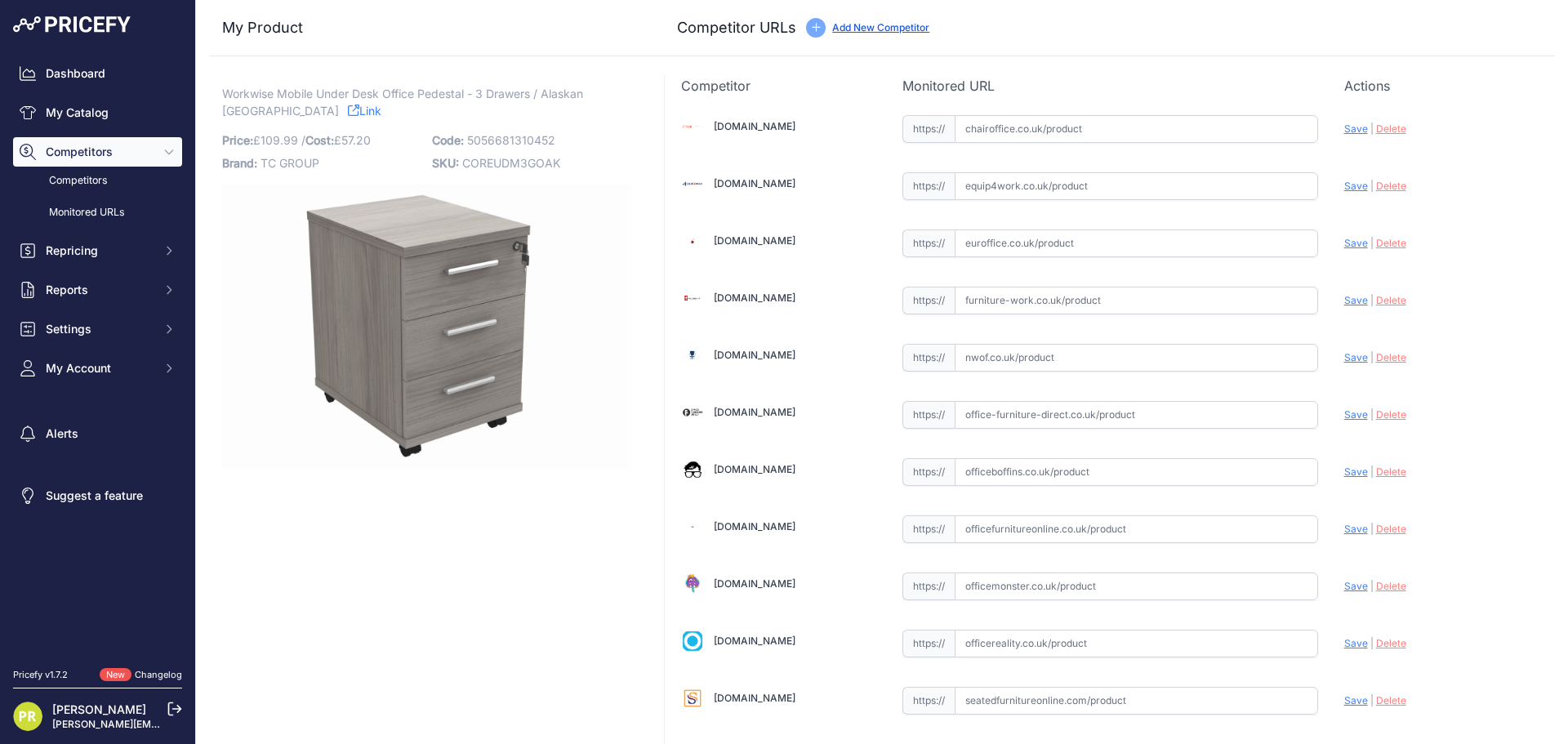
click at [1018, 191] on input "text" at bounding box center [1135, 186] width 363 height 27
paste input "https://www.equip4work.co.uk/solar-mobile-pedestals.html?keywords="
type input "www.equip4work.co.uk/solar-mobile-pedestals.html?keywords="
click at [1024, 248] on input "text" at bounding box center [1135, 243] width 363 height 27
paste input "https://www.euroffice.co.uk/product/mobile-under-desk-office-storage-unit-2-dra…"
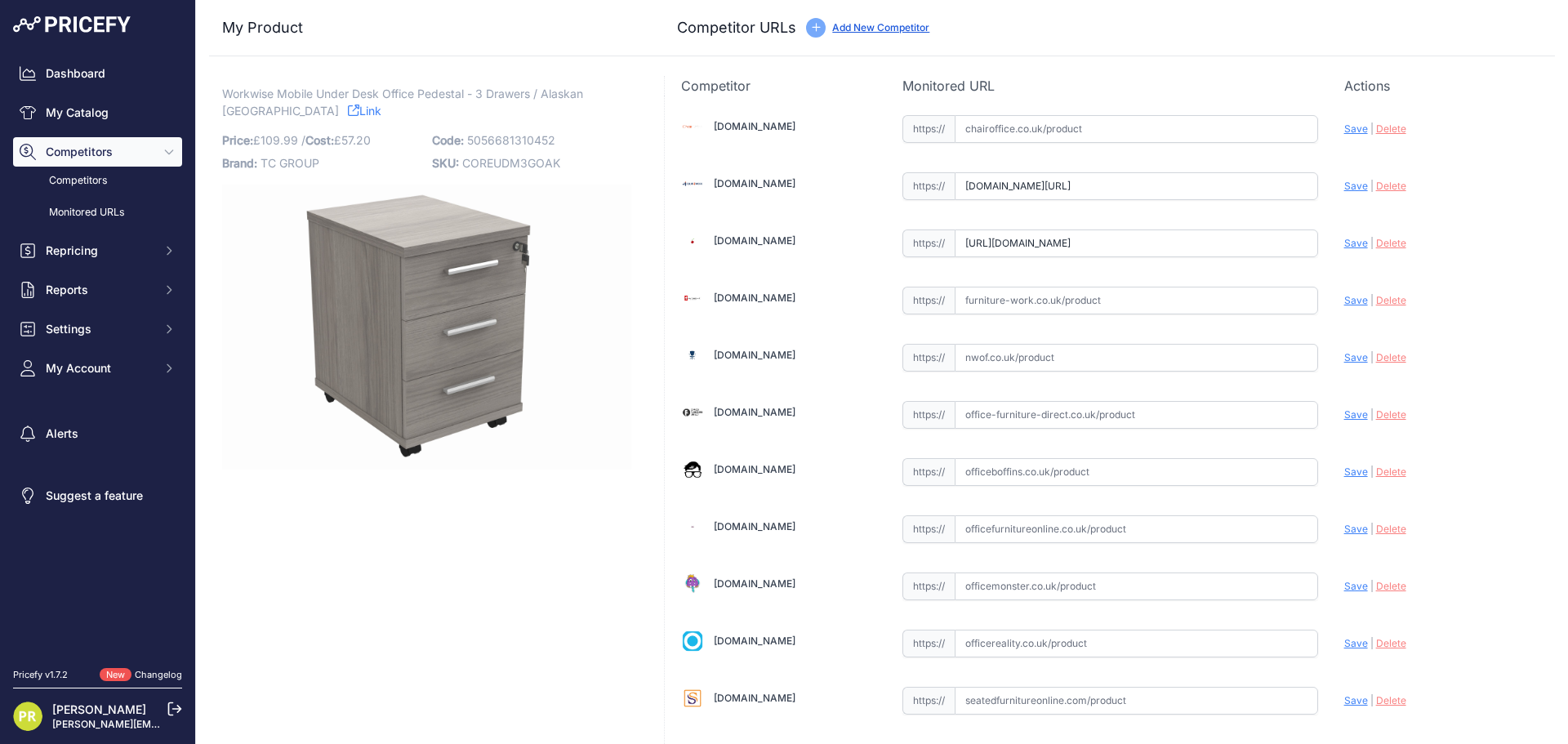
scroll to position [0, 169]
type input "www.euroffice.co.uk/product/mobile-under-desk-office-storage-unit-2-drawers-arc…"
click at [1035, 308] on input "text" at bounding box center [1135, 300] width 363 height 27
paste input "https://www.furniture-work.co.uk/axis-low-mobile-pedestal-121443.html"
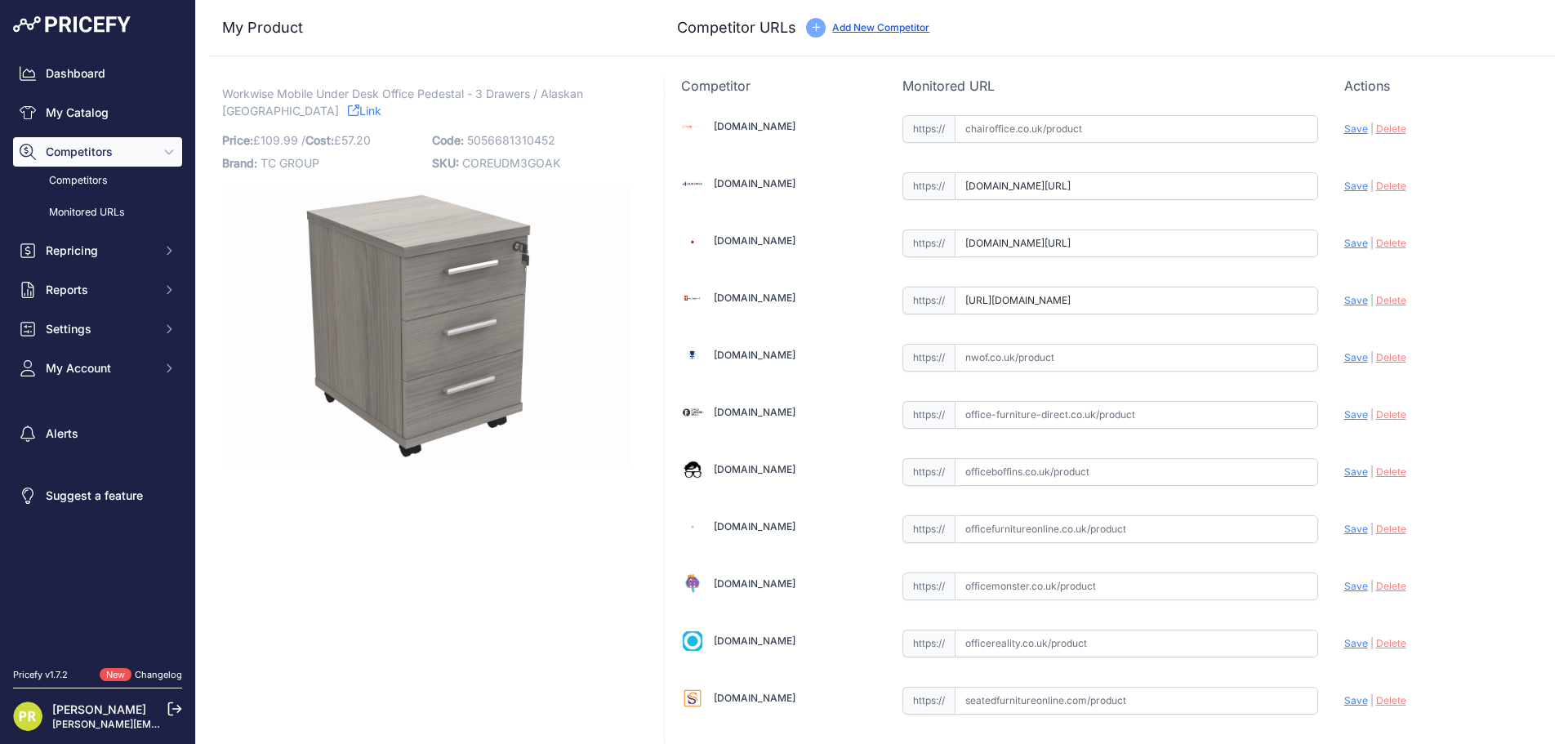
type input "www.furniture-work.co.uk/axis-low-mobile-pedestal-121443.html"
click at [1046, 479] on input "text" at bounding box center [1135, 472] width 363 height 27
paste input "https://www.officeboffins.co.uk/horizon-under-desk-mobile-office-drawer-pedesta…"
type input "[DOMAIN_NAME][URL]"
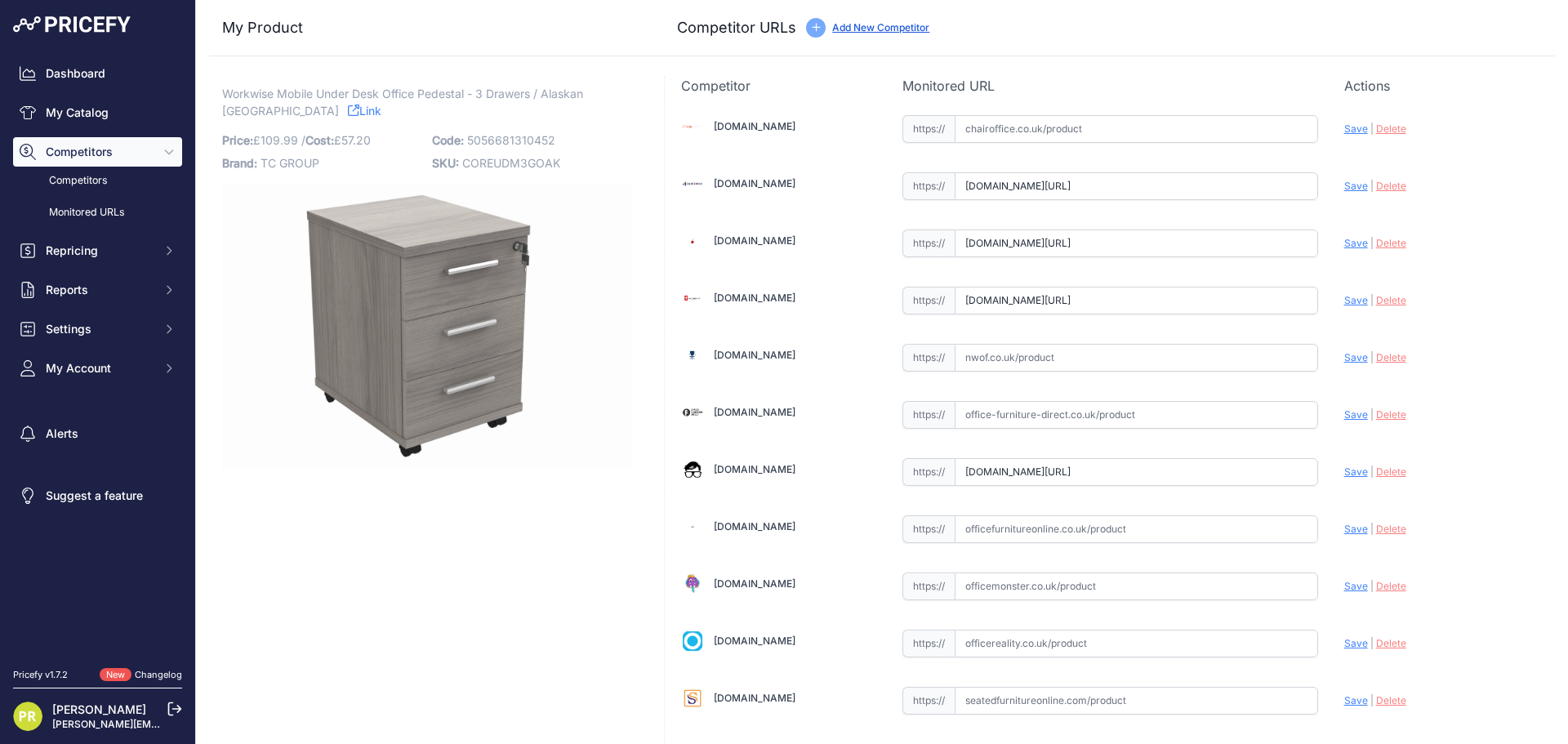
scroll to position [0, 0]
click at [1034, 635] on input "text" at bounding box center [1135, 643] width 363 height 27
paste input "https://www.officereality.co.uk/prod/draycott-under-desk-three-drawer-pedestal"
drag, startPoint x: 1346, startPoint y: 645, endPoint x: 1339, endPoint y: 623, distance: 23.1
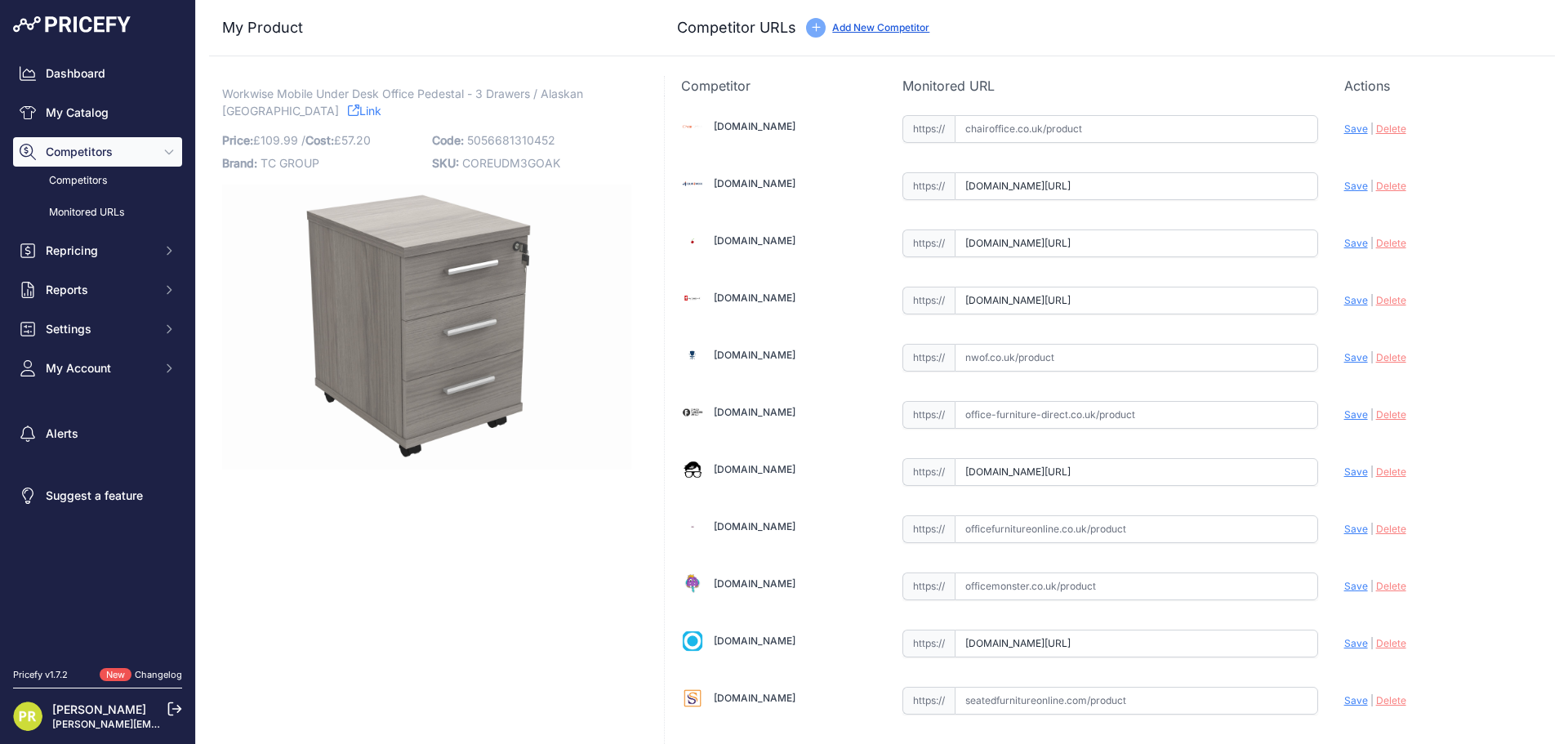
click at [1346, 644] on span "Save" at bounding box center [1356, 643] width 24 height 12
type input "https://www.officereality.co.uk/prod/draycott-under-desk-three-drawer-pedestal?…"
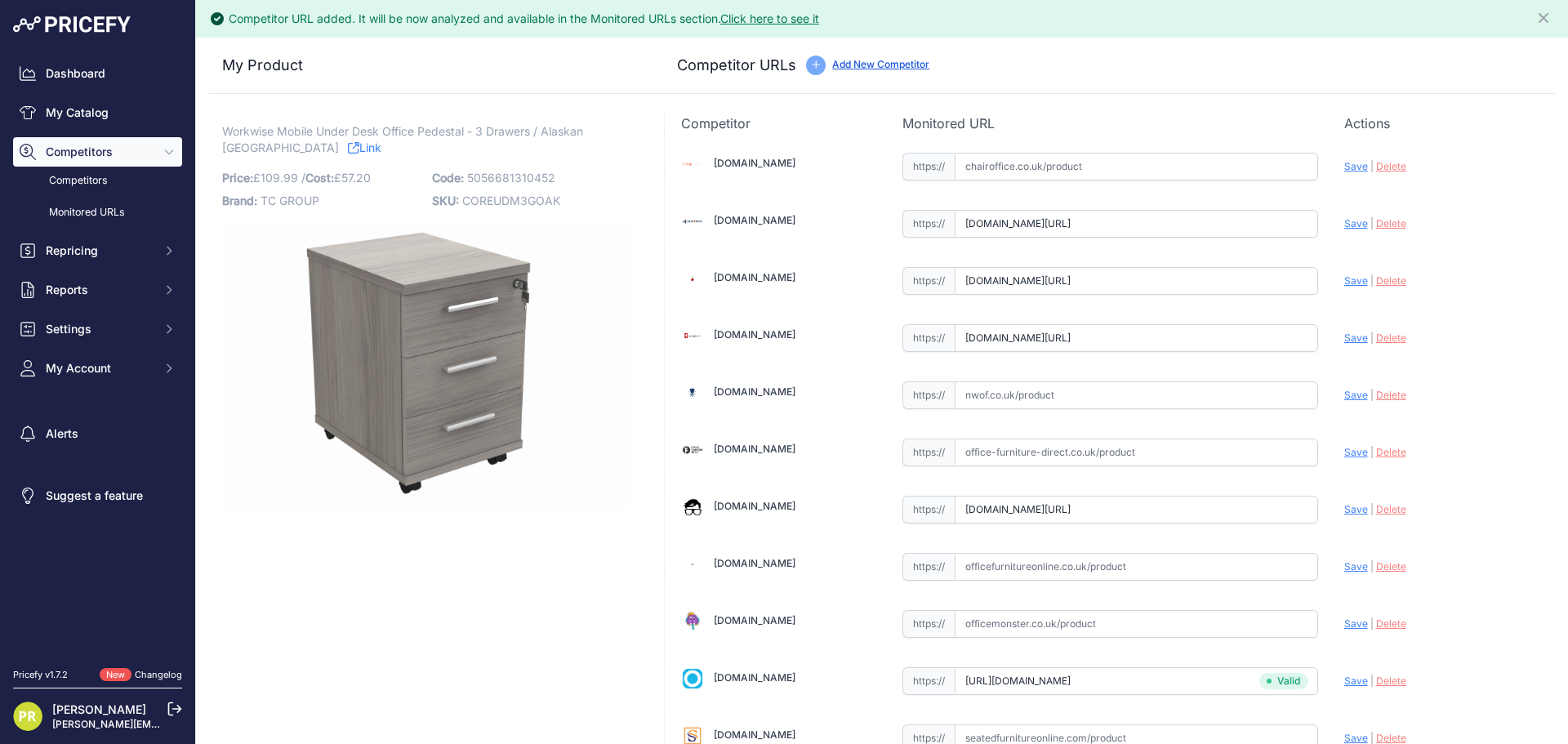
click at [1344, 520] on div "Update Profile Save | [GEOGRAPHIC_DATA] Analyzing" at bounding box center [1441, 508] width 194 height 31
click at [1344, 517] on div "Update Profile Save | [GEOGRAPHIC_DATA] Analyzing" at bounding box center [1441, 505] width 194 height 26
click at [1344, 512] on span "Save" at bounding box center [1356, 509] width 24 height 12
type input "https://www.officeboffins.co.uk/horizon-under-desk-mobile-office-drawer-pedesta…"
click at [1344, 341] on span "Save" at bounding box center [1356, 338] width 24 height 12
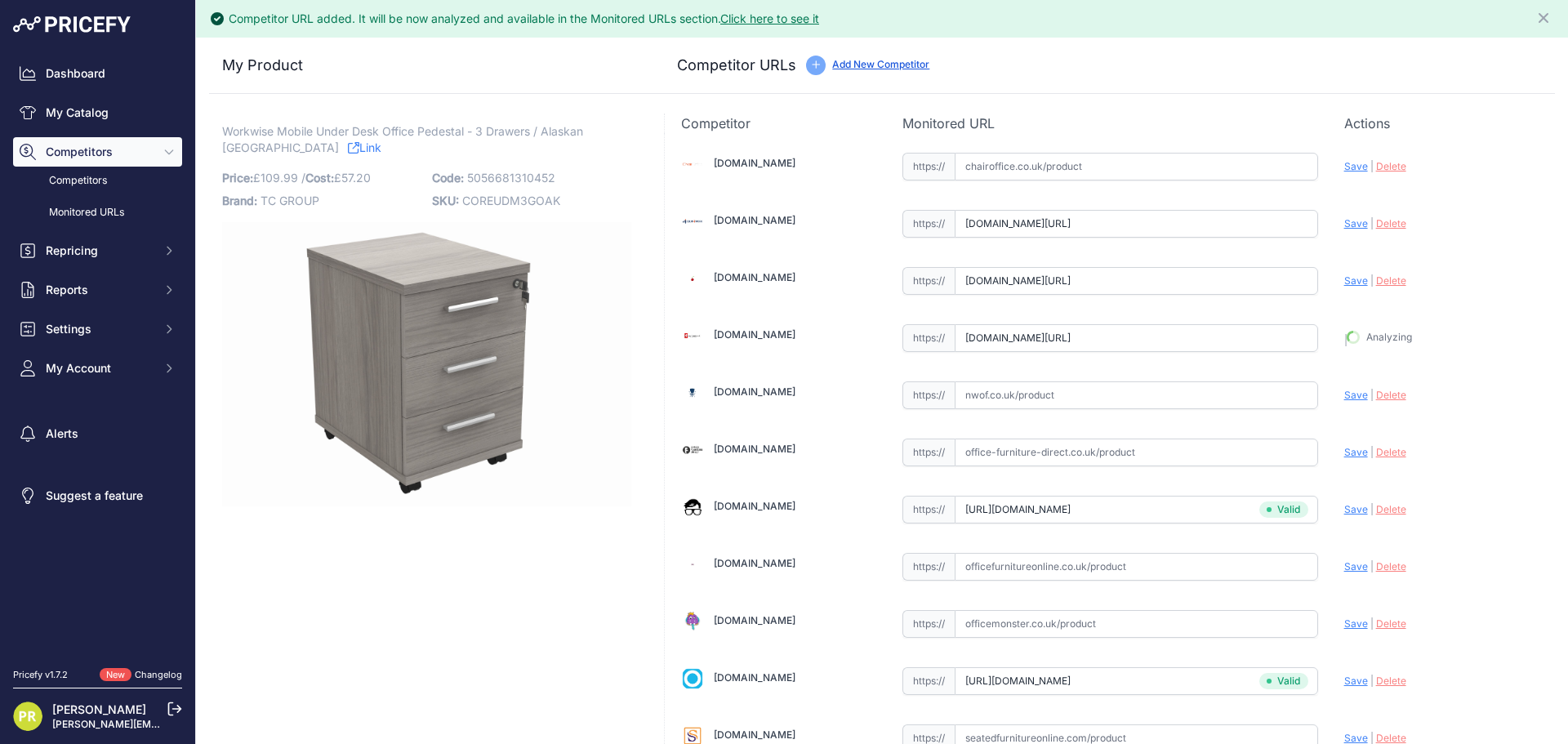
type input "https://www.furniture-work.co.uk/axis-low-mobile-pedestal-121443.html?prirule_j…"
click at [1332, 280] on div "Chairoffice.co.uk Valid Save" at bounding box center [1109, 537] width 890 height 808
click at [1344, 277] on span "Save" at bounding box center [1356, 280] width 24 height 12
type input "https://www.euroffice.co.uk/product/mobile-under-desk-office-storage-unit-2-dra…"
click at [1344, 226] on span "Save" at bounding box center [1356, 223] width 24 height 12
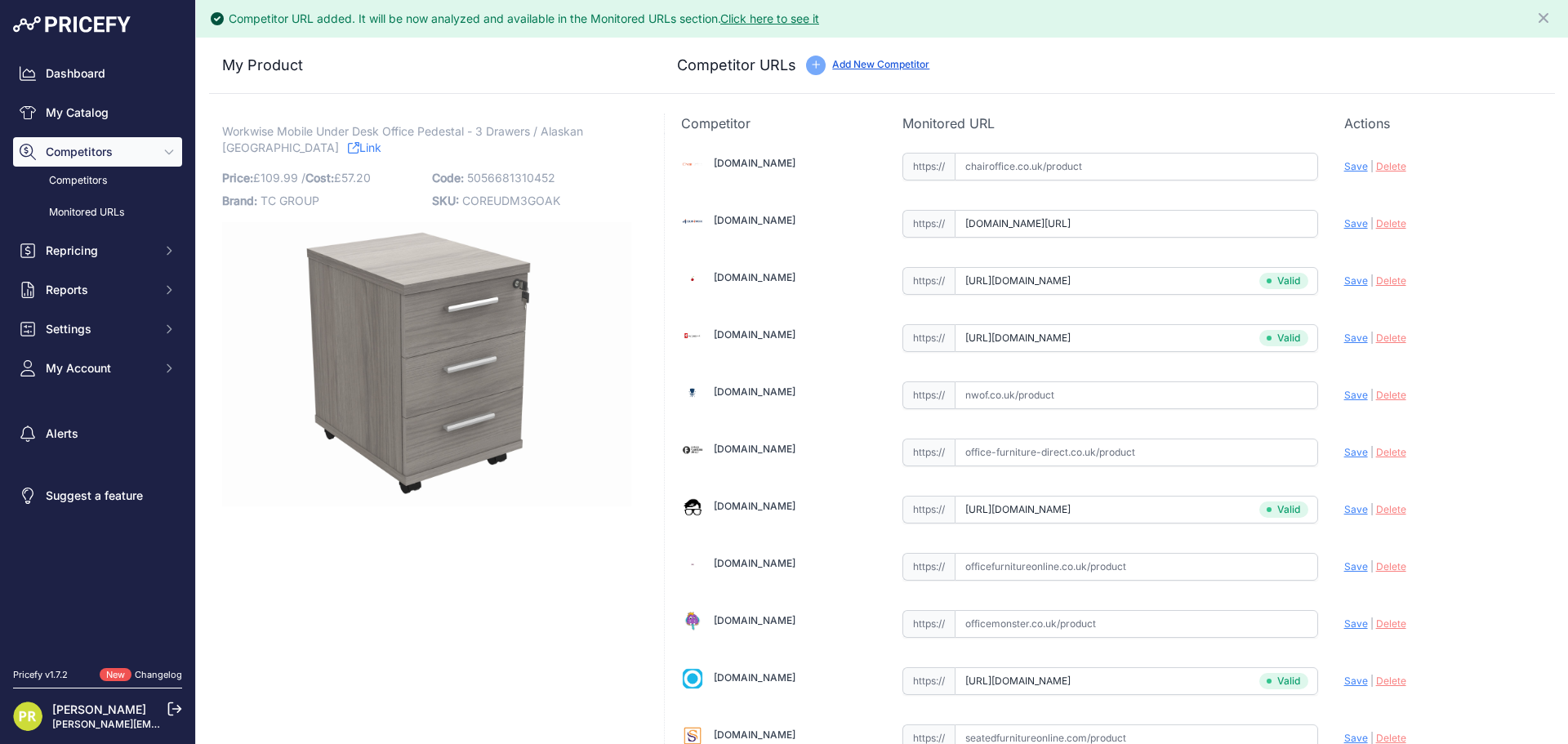
type input "https://www.equip4work.co.uk/solar-mobile-pedestals.html?keywords=&prirule_jdsn…"
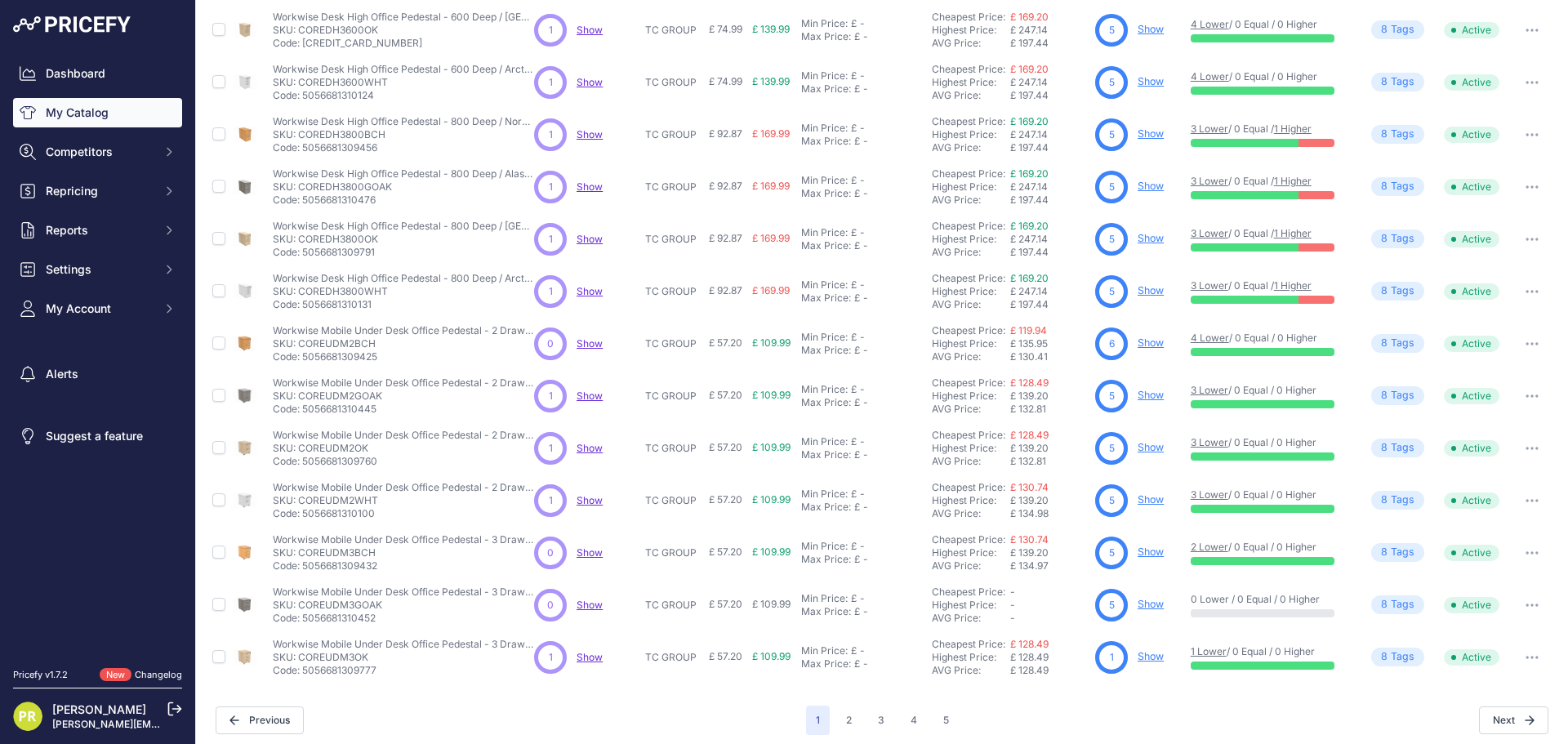
scroll to position [237, 0]
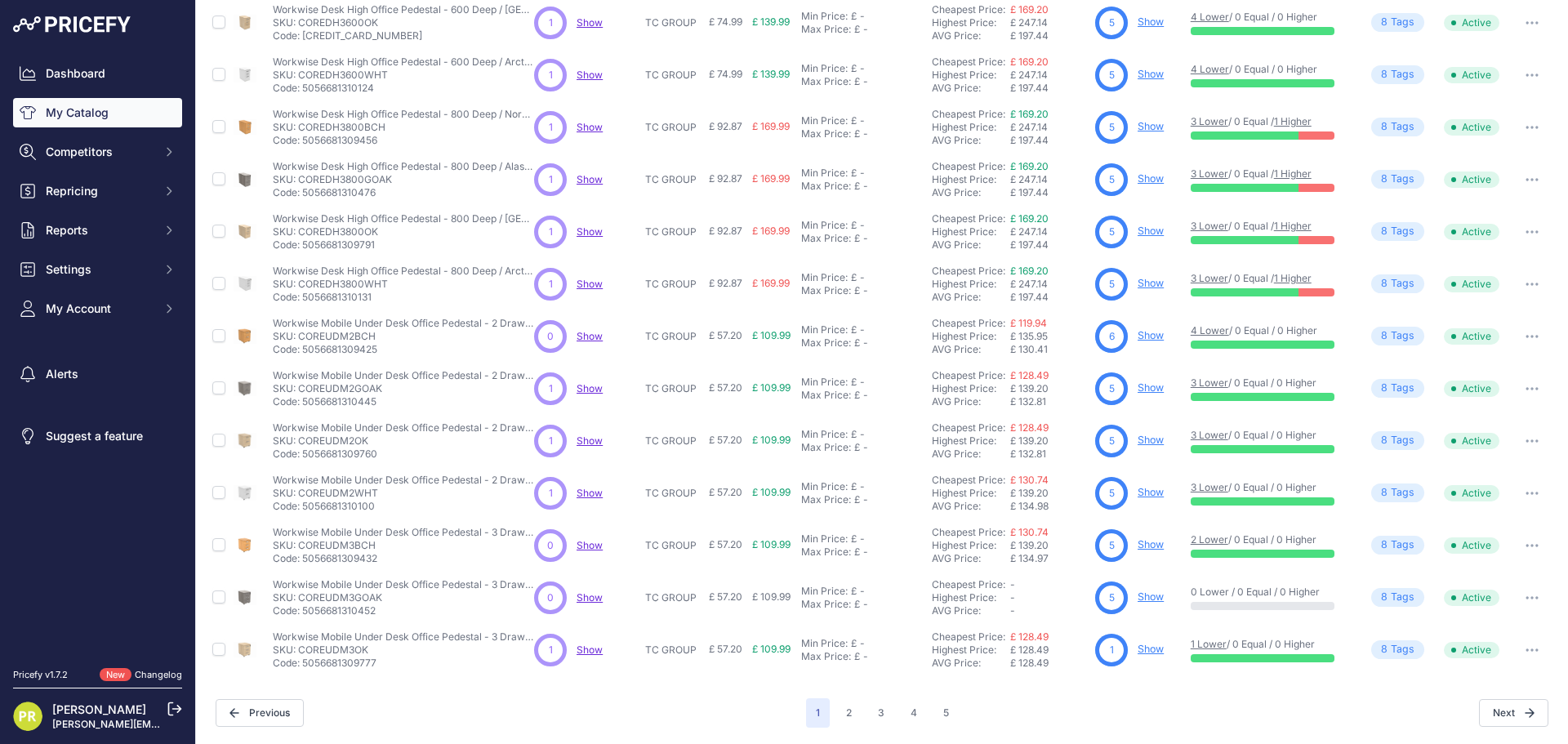
click at [1147, 652] on link "Show" at bounding box center [1150, 649] width 27 height 12
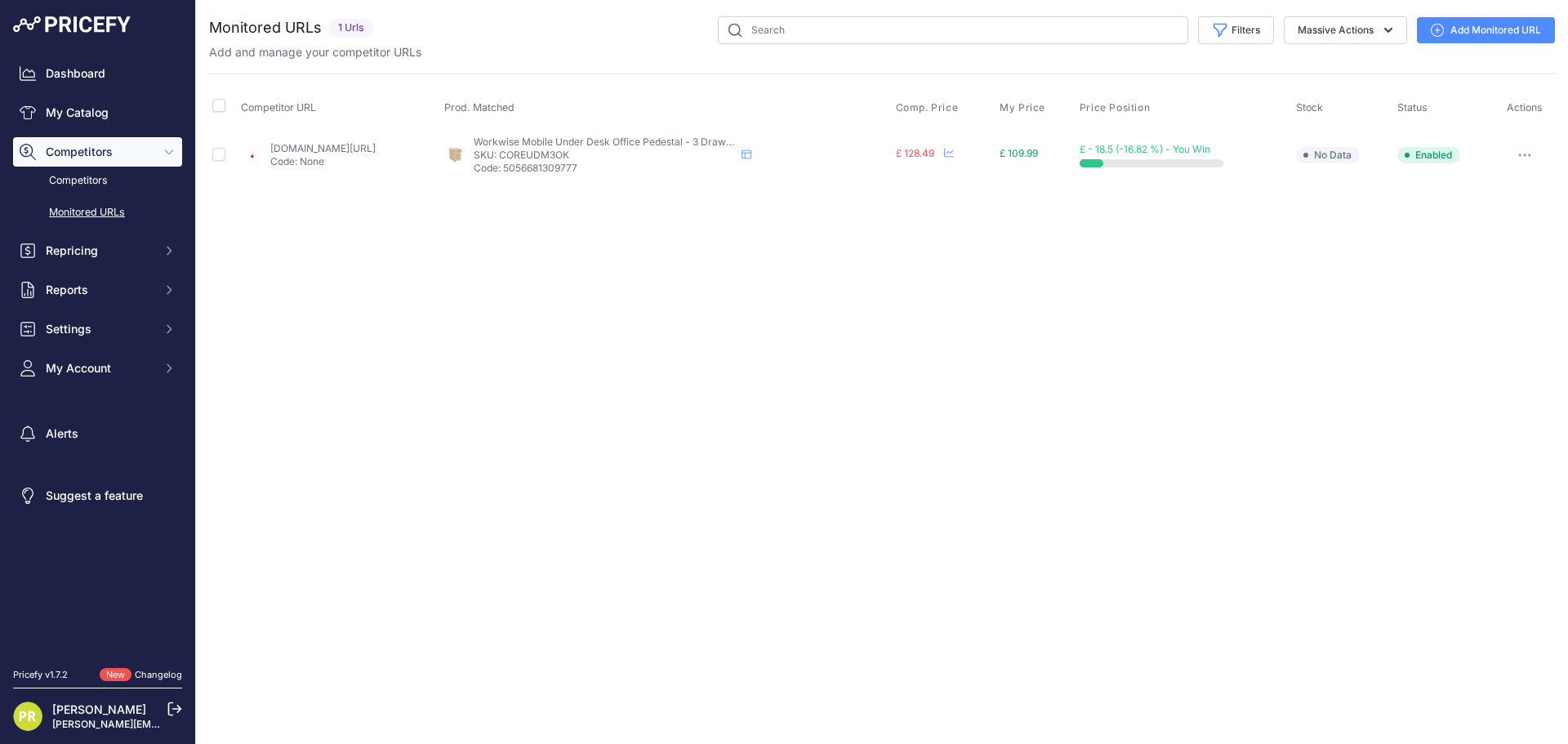
click at [1543, 156] on div at bounding box center [1524, 155] width 55 height 23
click at [1539, 156] on button "button" at bounding box center [1524, 155] width 32 height 23
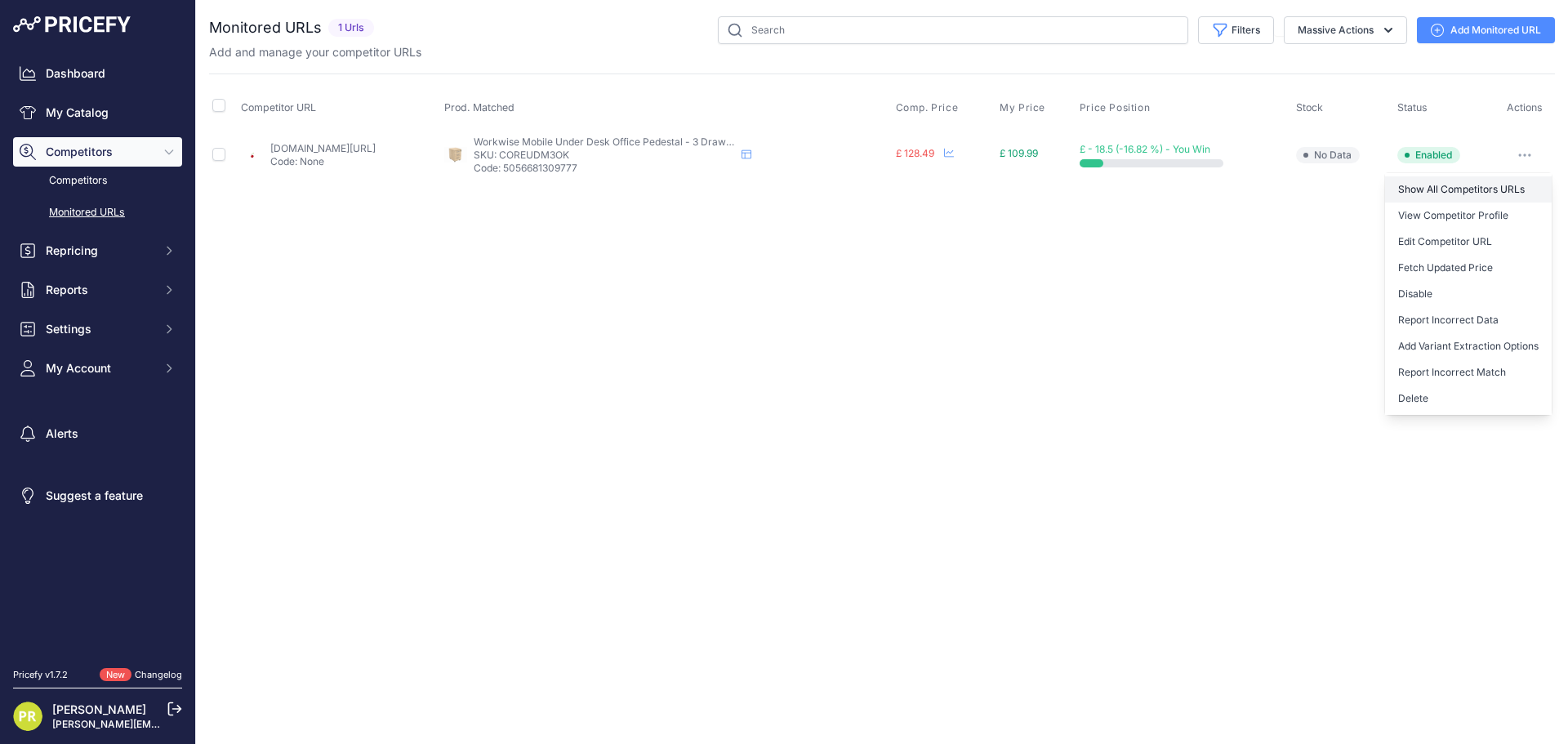
click at [1433, 190] on link "Show All Competitors URLs" at bounding box center [1468, 189] width 167 height 27
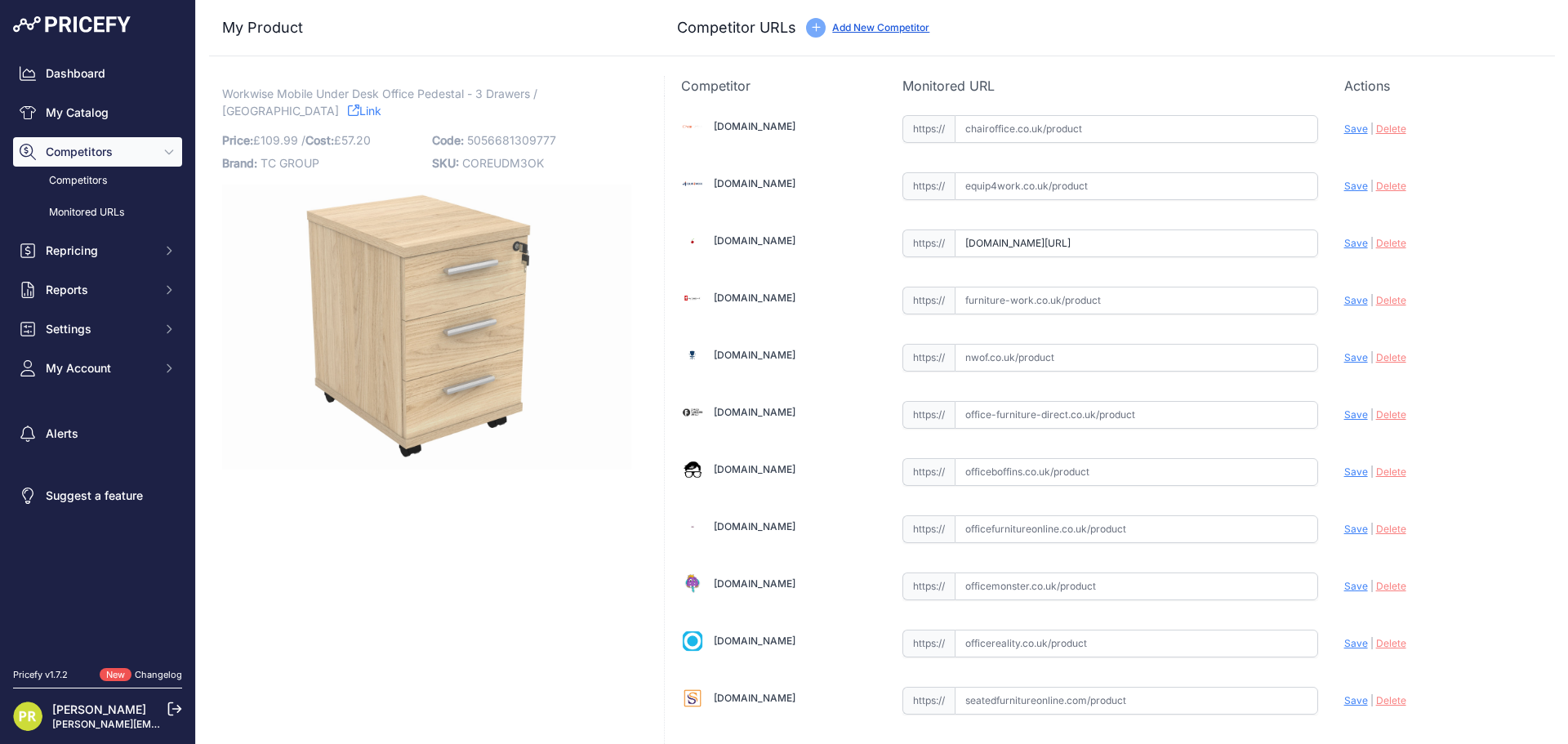
click at [1012, 181] on input "text" at bounding box center [1135, 186] width 363 height 27
paste input "https://www.equip4work.co.uk/solar-mobile-pedestals.html?keywords="
type input "www.equip4work.co.uk/solar-mobile-pedestals.html?keywords="
click at [1024, 291] on input "text" at bounding box center [1135, 300] width 363 height 27
click at [1053, 233] on input "www.euroffice.co.uk/product/mobile-under-desk-office-storage-unit-3-drawers-can…" at bounding box center [1135, 243] width 363 height 27
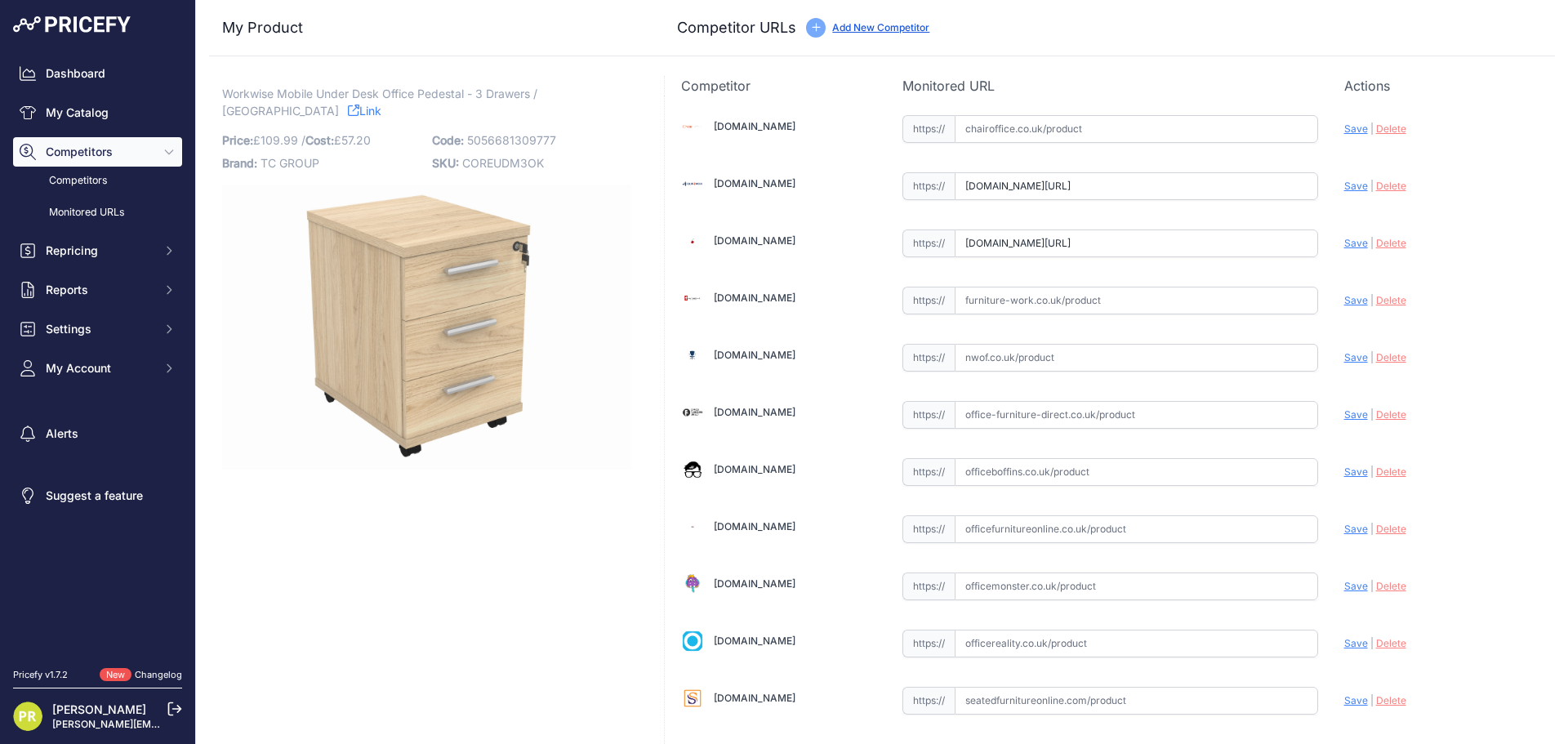
click at [1058, 243] on input "www.euroffice.co.uk/product/mobile-under-desk-office-storage-unit-3-drawers-can…" at bounding box center [1135, 243] width 363 height 27
paste input "https://www.euroffice.co.uk/product/mobile-under-desk-office-storage-unit-2-dra…"
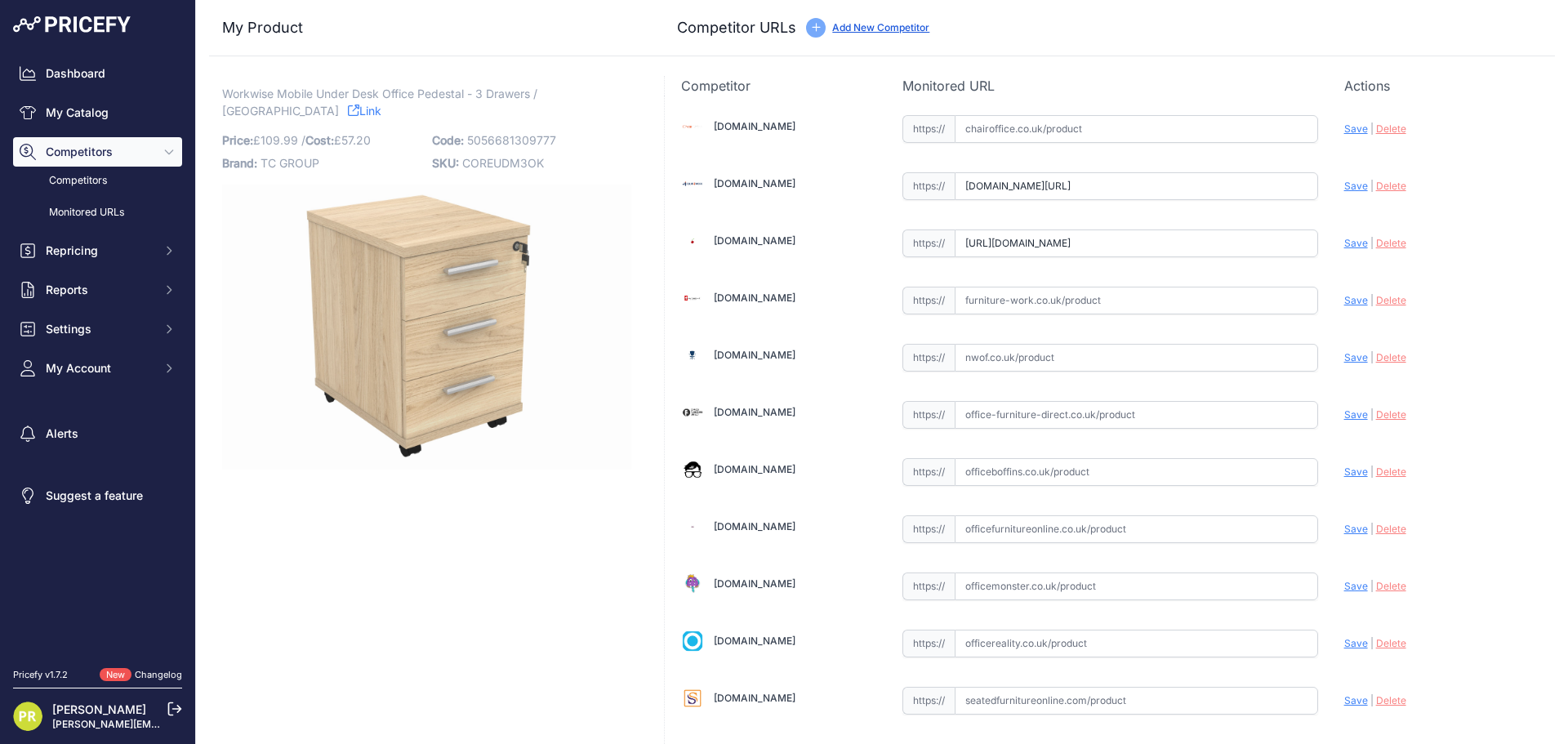
type input "www.euroffice.co.uk/product/mobile-under-desk-office-storage-unit-2-drawers-arc…"
click at [1082, 307] on input "text" at bounding box center [1135, 300] width 363 height 27
paste input "https://www.furniture-work.co.uk/axis-low-mobile-pedestal-121443.html"
type input "www.furniture-work.co.uk/axis-low-mobile-pedestal-121443.html"
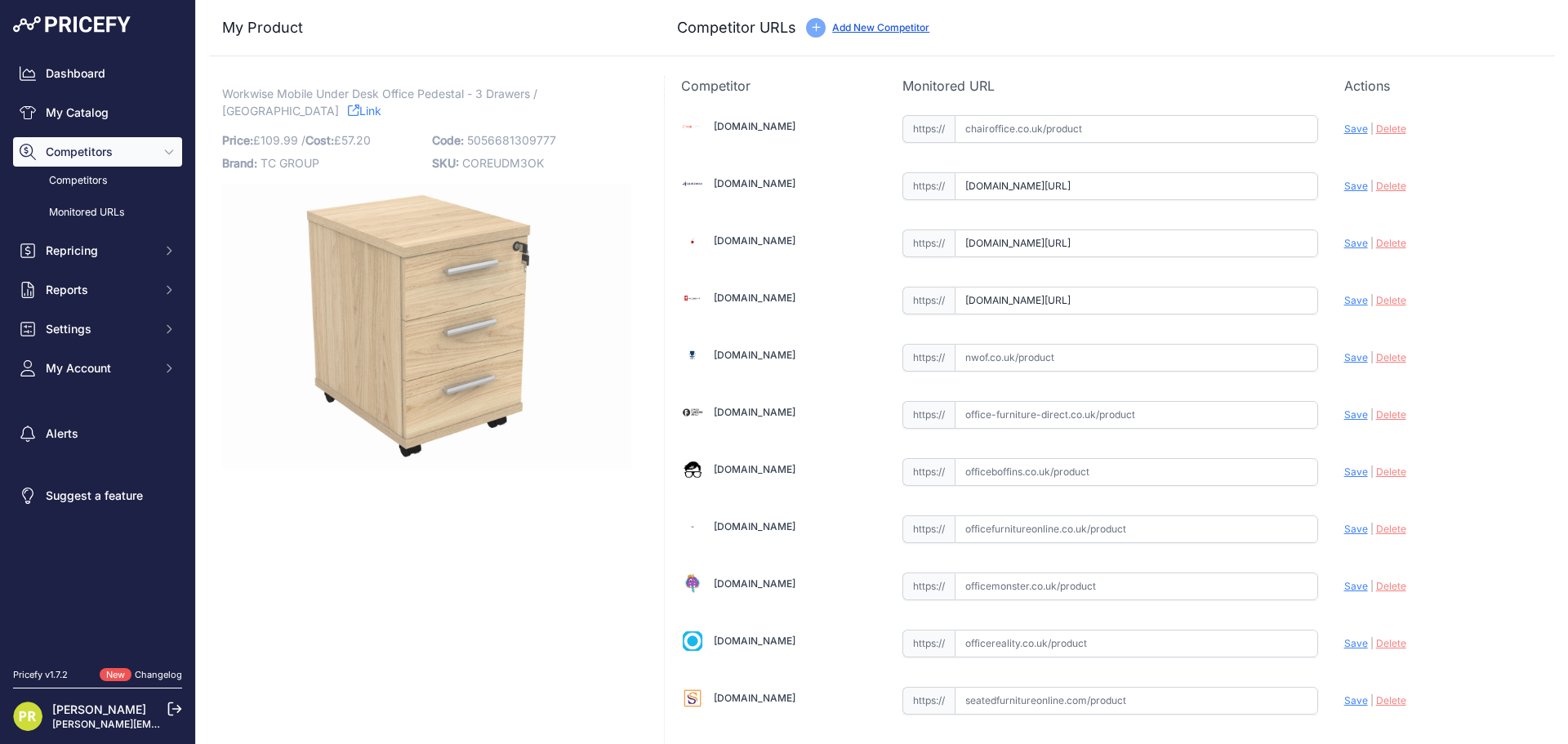
click at [1035, 463] on input "text" at bounding box center [1135, 472] width 363 height 27
paste input "https://www.officeboffins.co.uk/horizon-under-desk-mobile-office-drawer-pedesta…"
type input "www.officeboffins.co.uk/horizon-under-desk-mobile-office-drawer-pedestals.html"
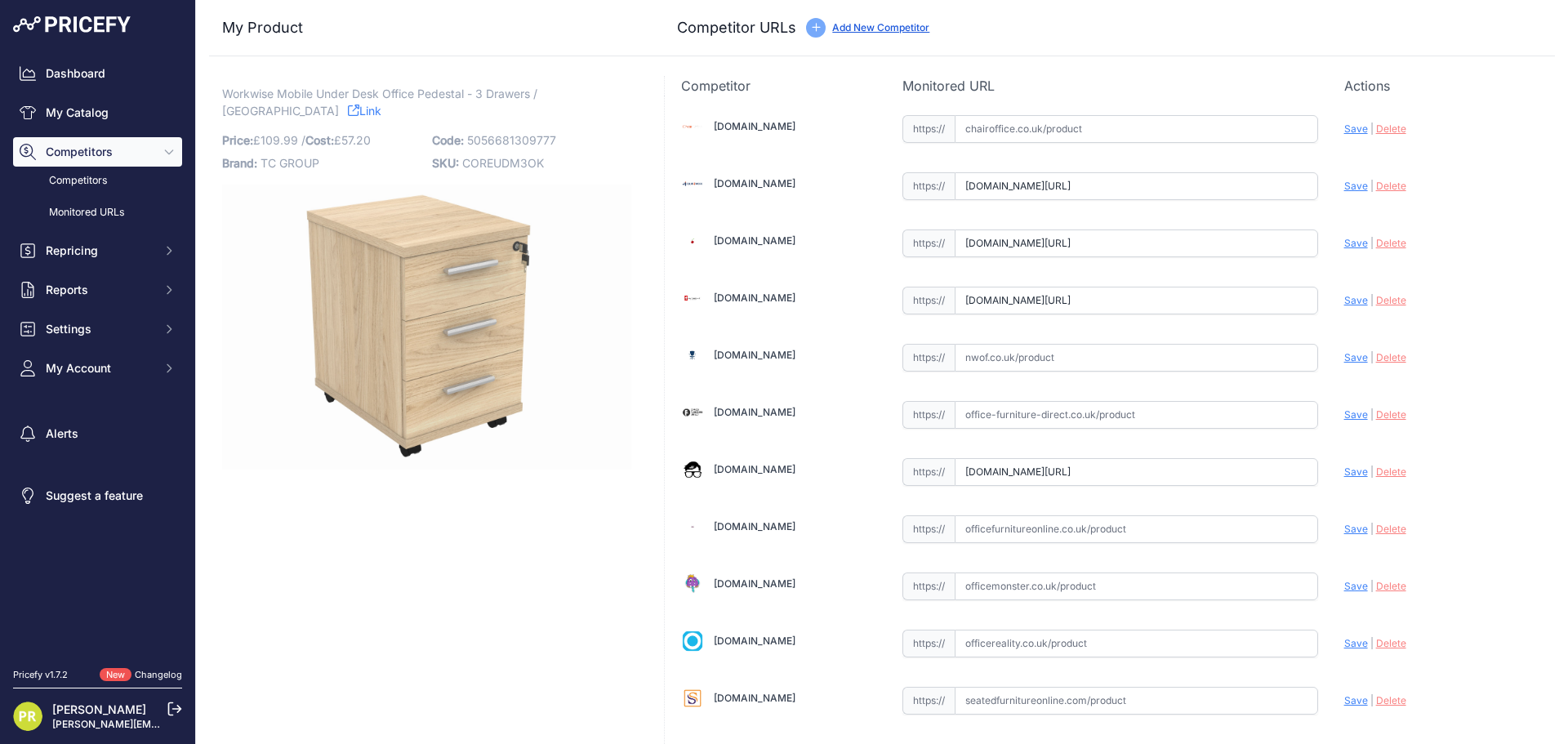
click at [975, 653] on input "text" at bounding box center [1135, 643] width 363 height 27
paste input "https://www.officereality.co.uk/prod/draycott-under-desk-three-drawer-pedestal"
click at [1344, 644] on span "Save" at bounding box center [1356, 643] width 24 height 12
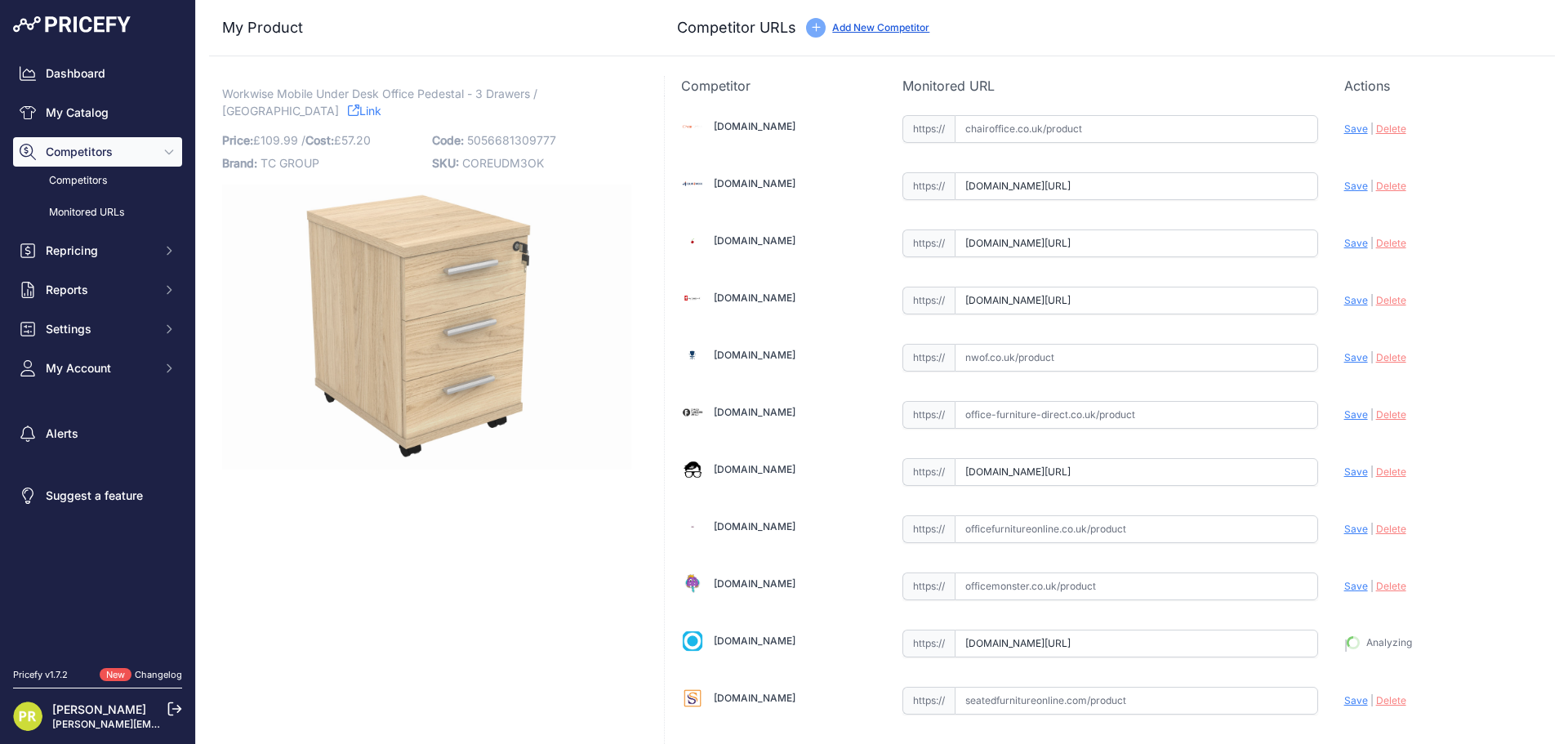
type input "https://www.officereality.co.uk/prod/draycott-under-desk-three-drawer-pedestal?…"
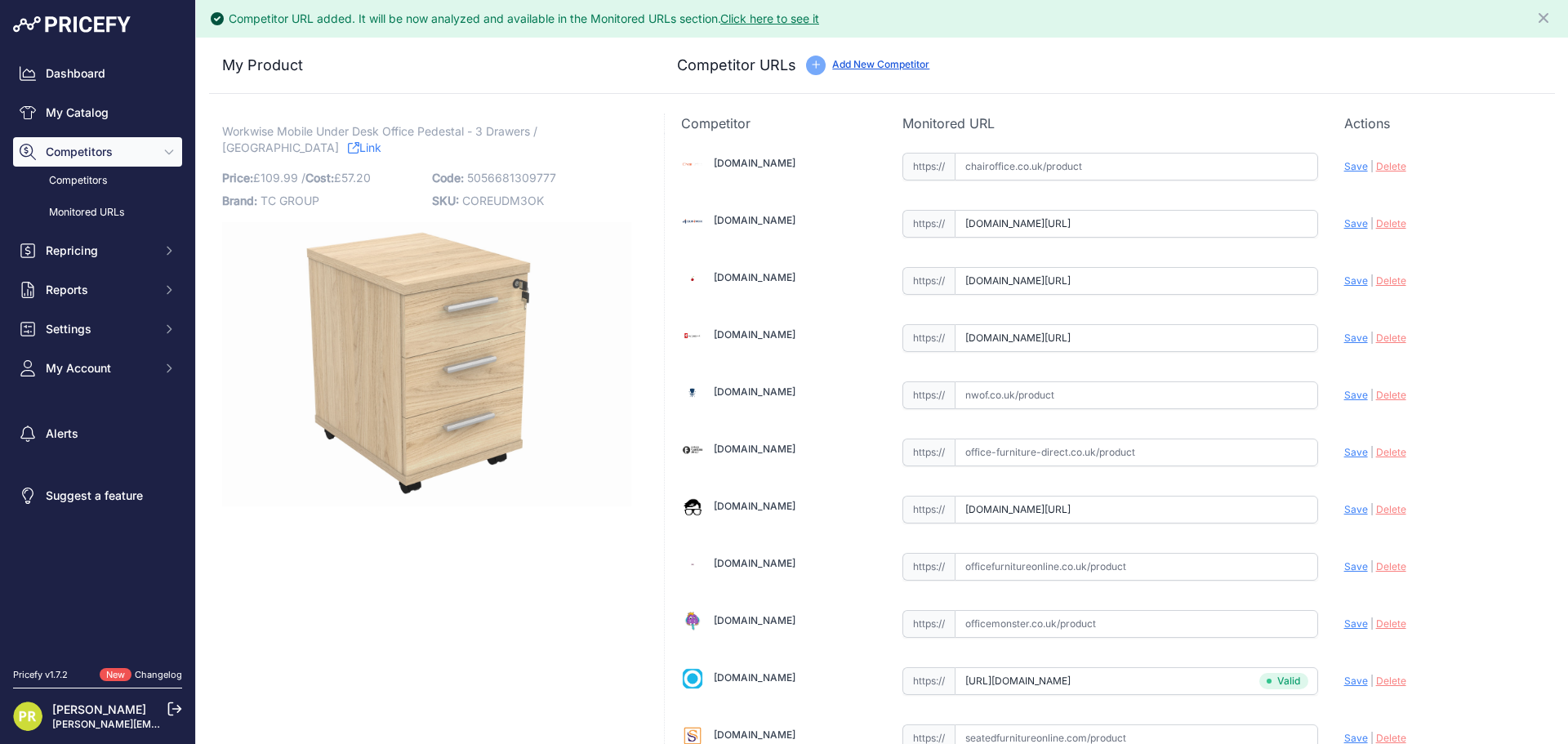
click at [1333, 505] on div "[DOMAIN_NAME] Valid Save" at bounding box center [1109, 537] width 890 height 808
click at [1344, 505] on span "Save" at bounding box center [1356, 509] width 24 height 12
type input "https://www.officeboffins.co.uk/horizon-under-desk-mobile-office-drawer-pedesta…"
click at [1349, 340] on span "Save" at bounding box center [1356, 338] width 24 height 12
type input "https://www.furniture-work.co.uk/axis-low-mobile-pedestal-121443.html?prirule_j…"
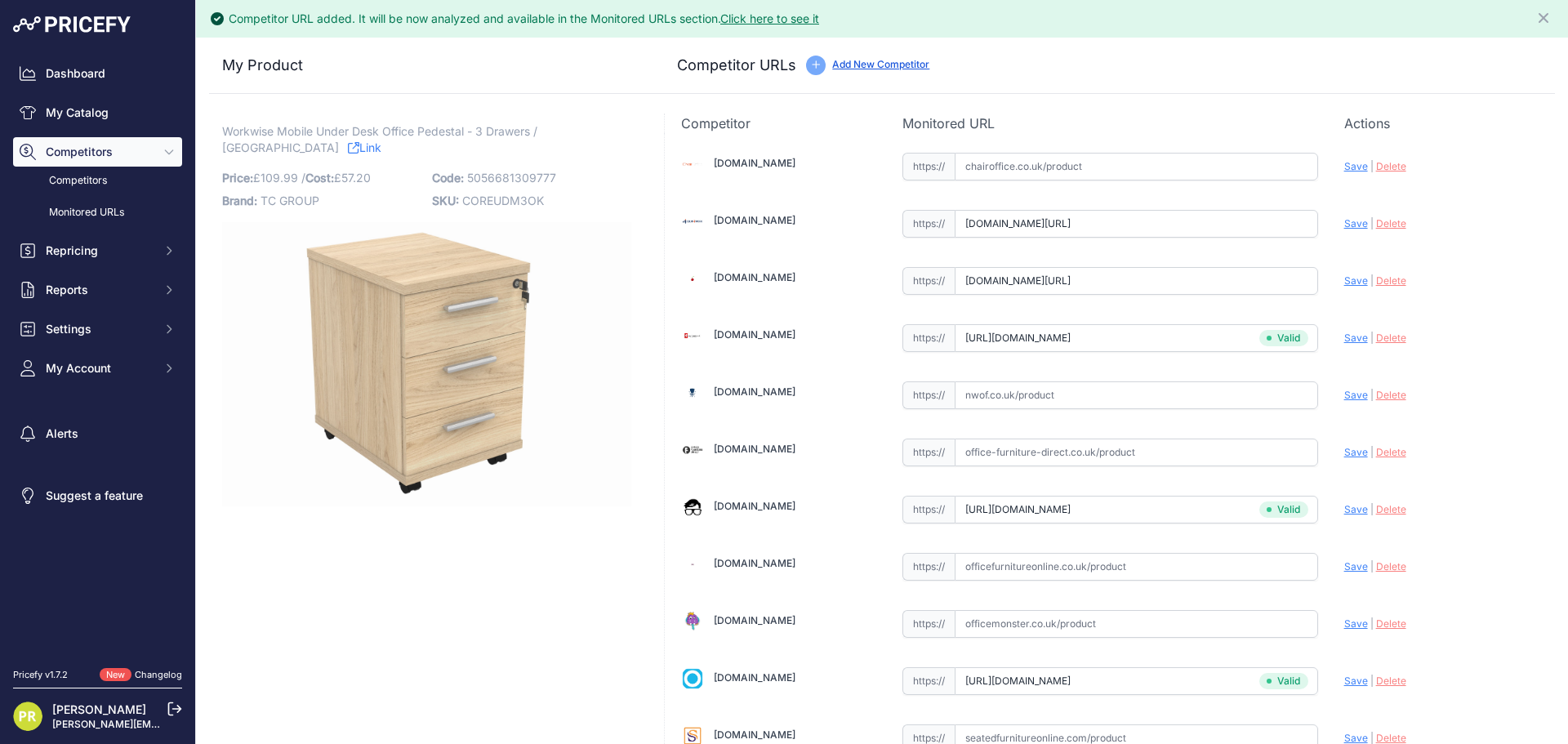
click at [1347, 286] on span "Save" at bounding box center [1356, 280] width 24 height 12
type input "https://www.euroffice.co.uk/product/mobile-under-desk-office-storage-unit-2-dra…"
click at [1344, 221] on span "Save" at bounding box center [1356, 223] width 24 height 12
type input "https://www.equip4work.co.uk/solar-mobile-pedestals.html?keywords=&prirule_jdsn…"
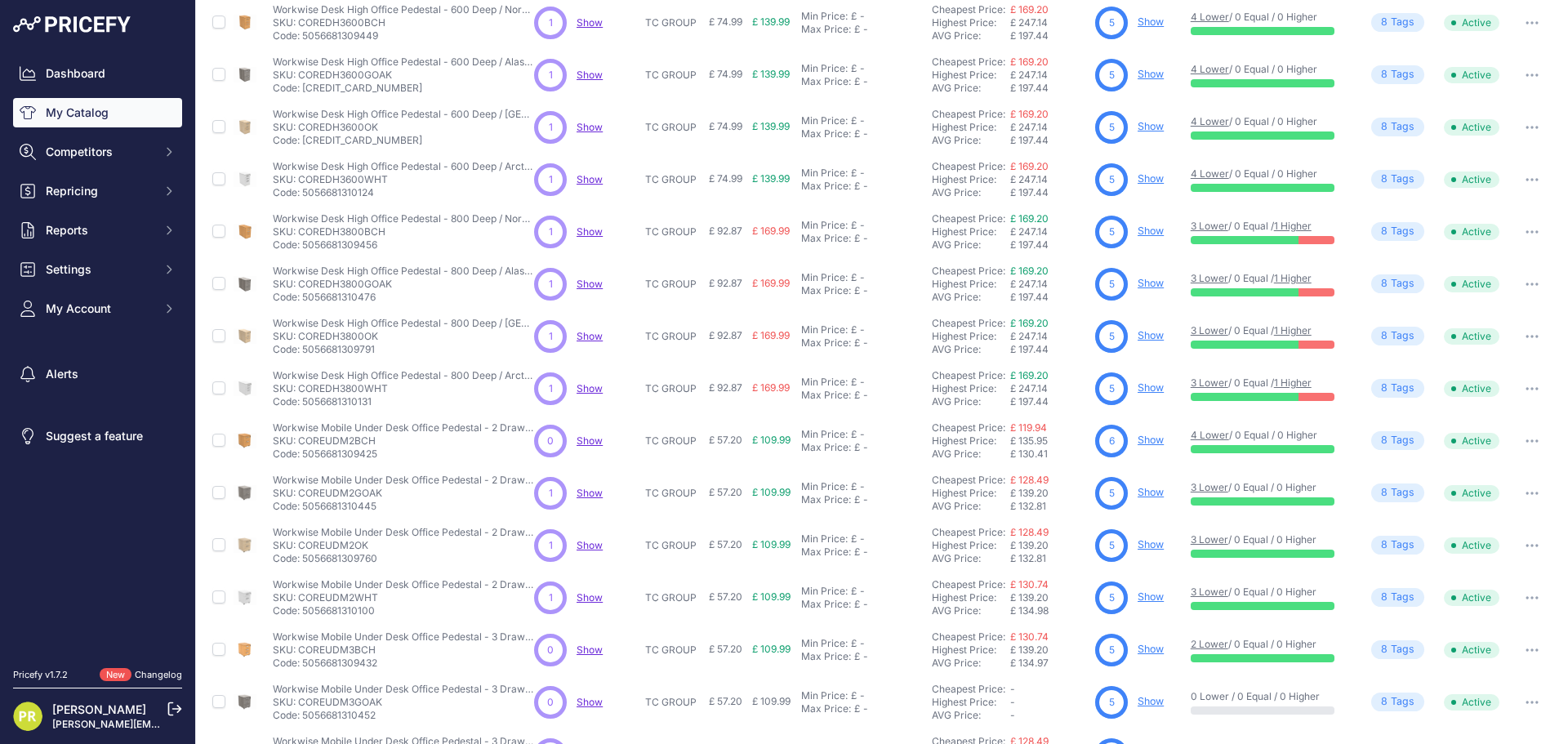
scroll to position [237, 0]
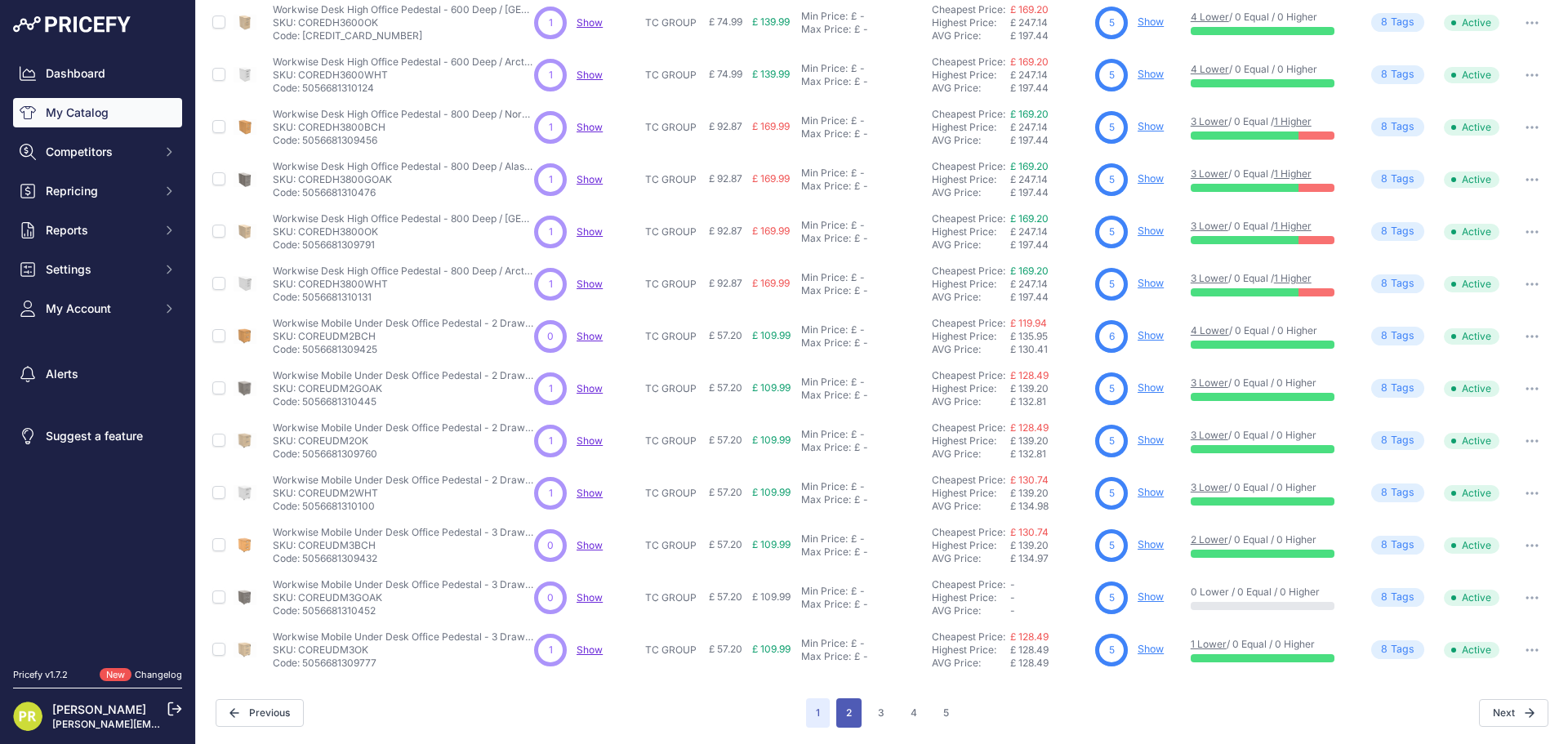
click at [843, 703] on button "2" at bounding box center [849, 712] width 26 height 29
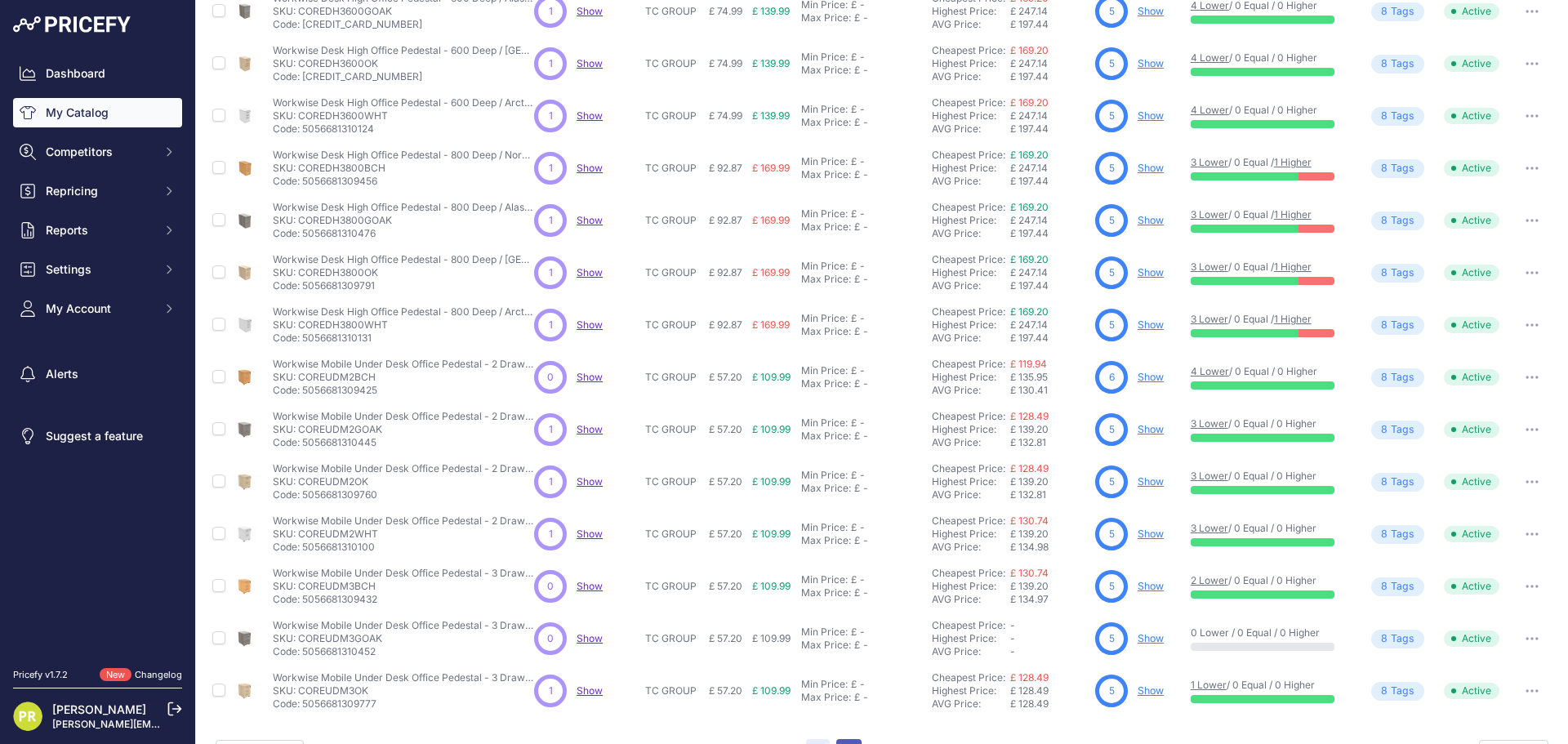
scroll to position [278, 0]
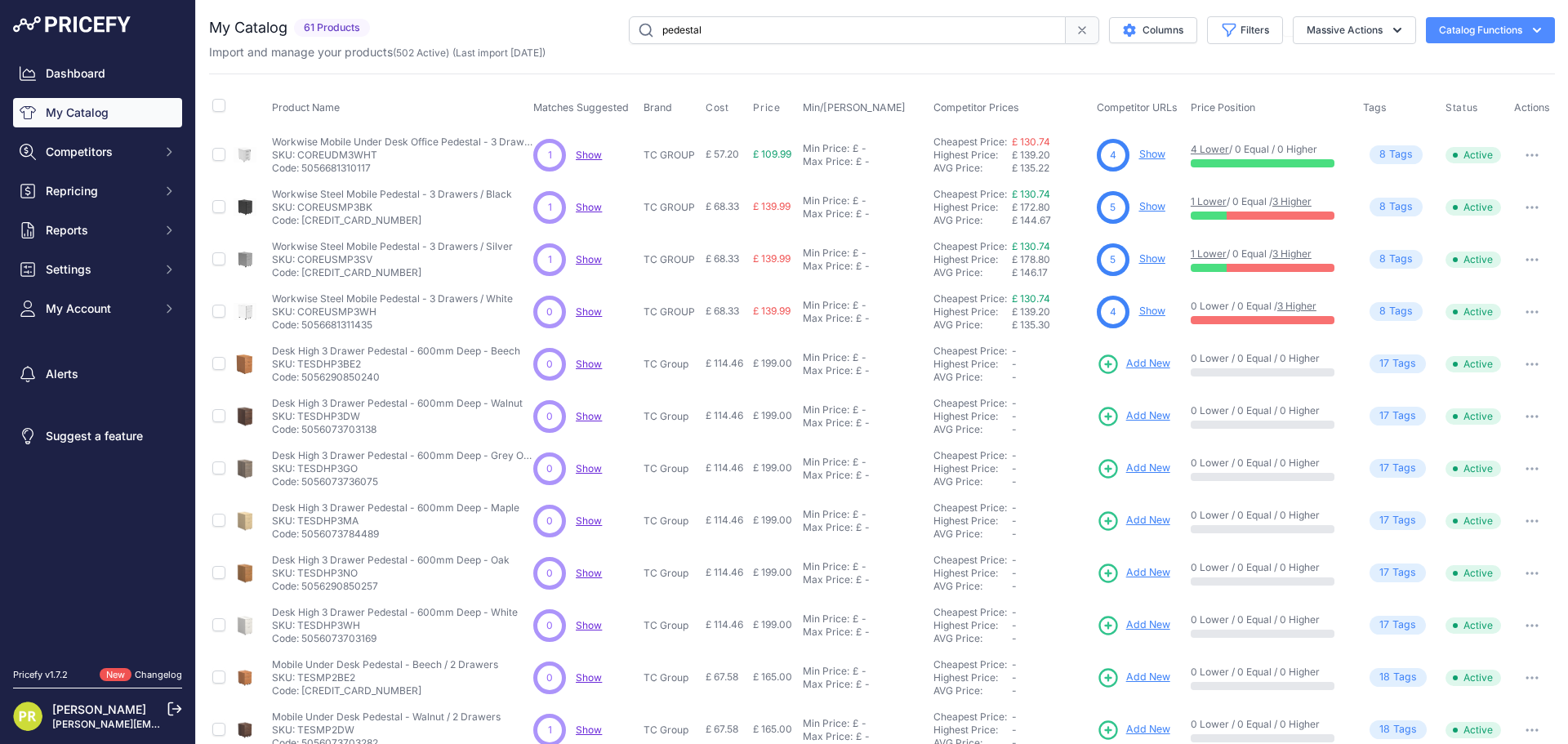
click at [1131, 363] on span "Add New" at bounding box center [1148, 363] width 44 height 15
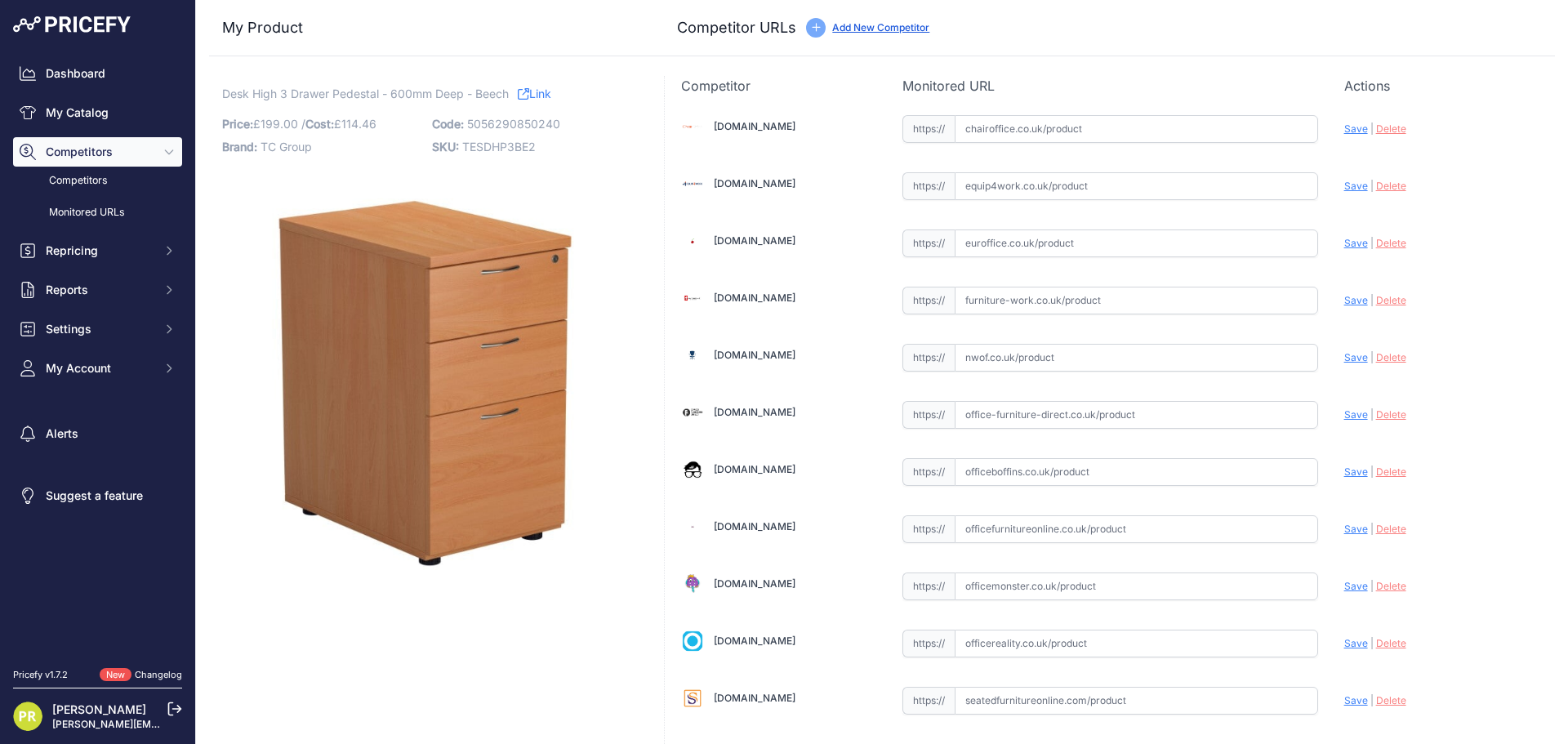
click at [1024, 143] on div "[DOMAIN_NAME] Valid Save" at bounding box center [1109, 499] width 890 height 808
click at [1025, 141] on input "text" at bounding box center [1135, 129] width 363 height 27
click at [1023, 184] on input "text" at bounding box center [1135, 186] width 363 height 27
paste input "[URL][DOMAIN_NAME]"
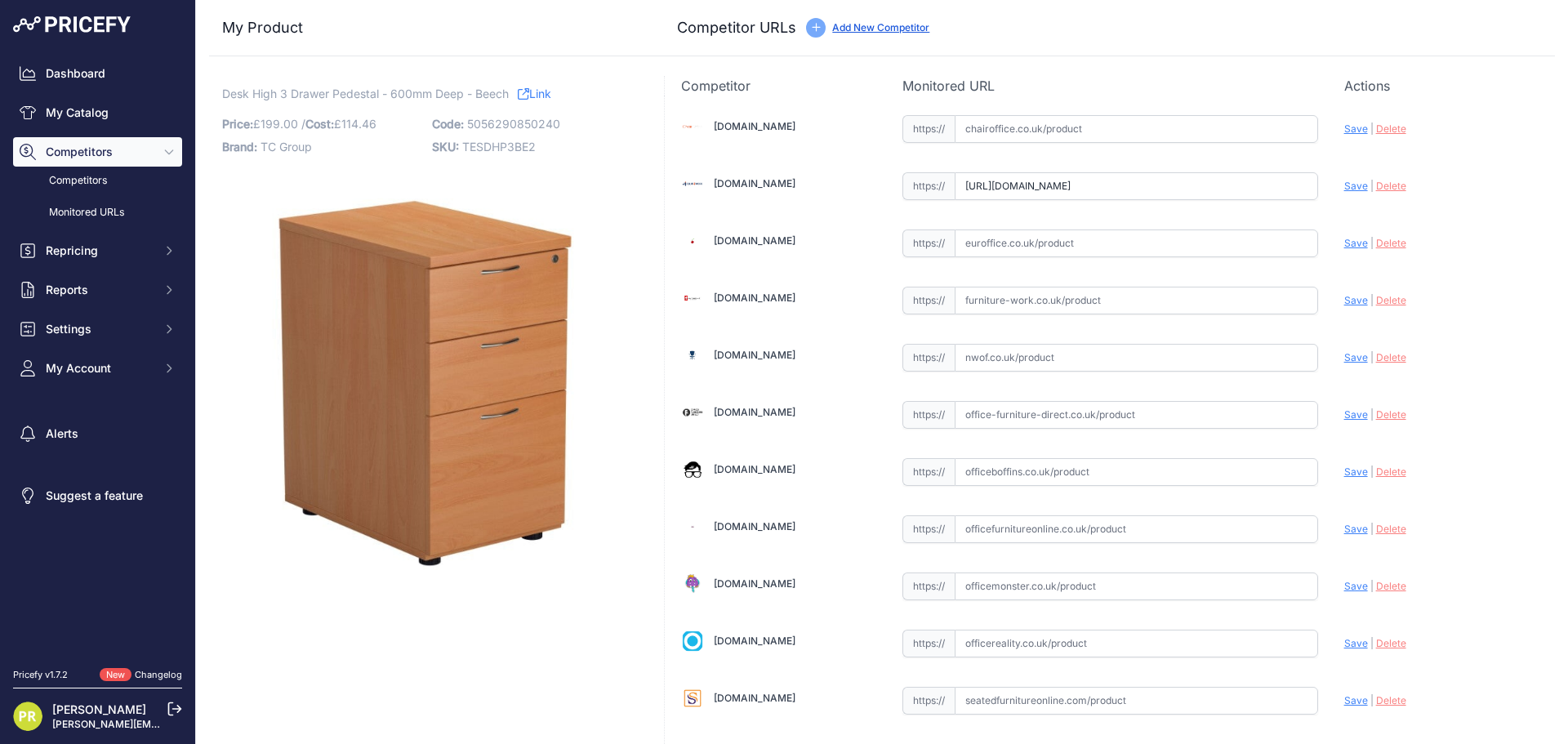
type input "[DOMAIN_NAME][URL]"
click at [1055, 237] on input "text" at bounding box center [1135, 243] width 363 height 27
paste input "[URL][DOMAIN_NAME]"
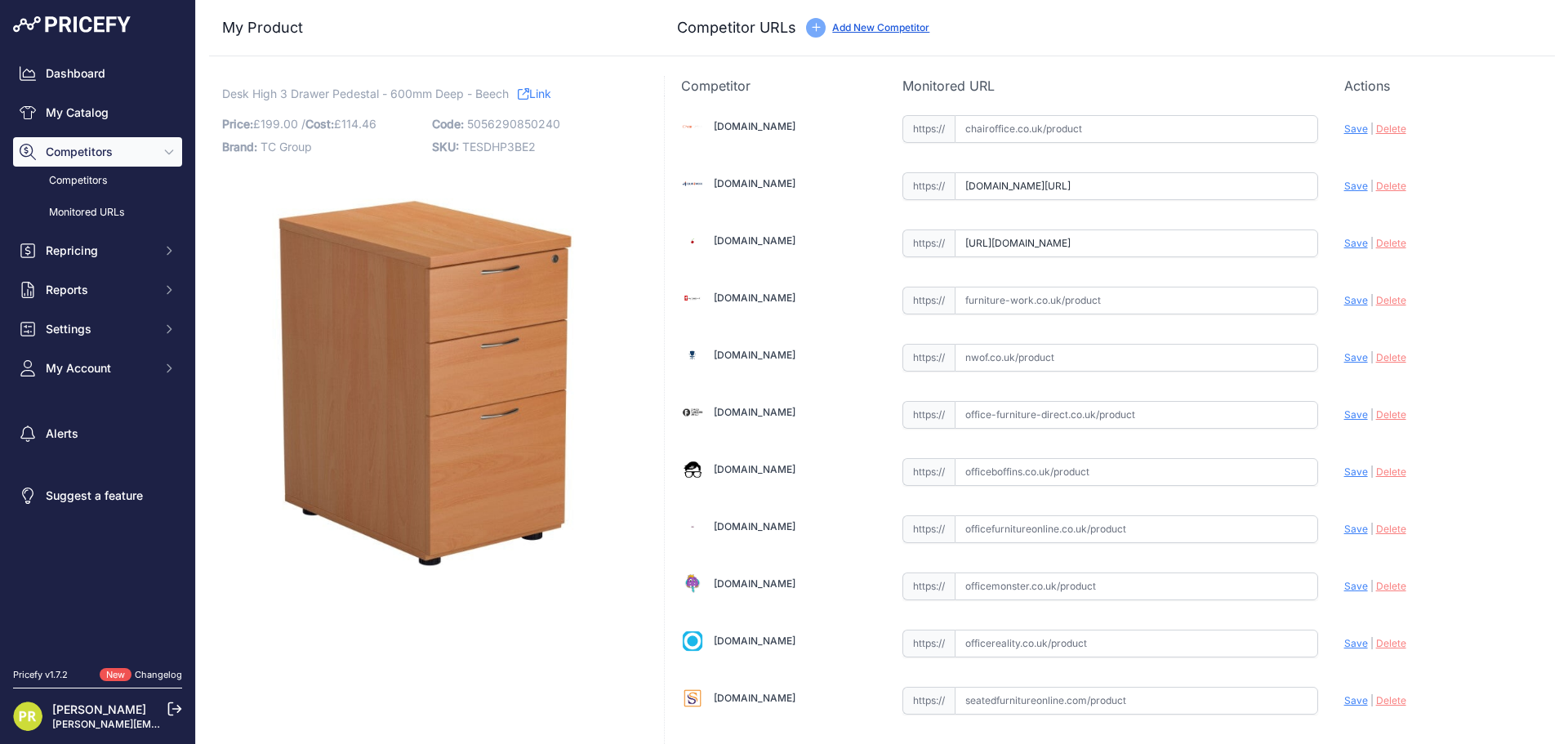
type input "[DOMAIN_NAME][URL]"
click at [1013, 306] on input "text" at bounding box center [1135, 300] width 363 height 27
paste input "[URL][DOMAIN_NAME]"
type input "[DOMAIN_NAME][URL]"
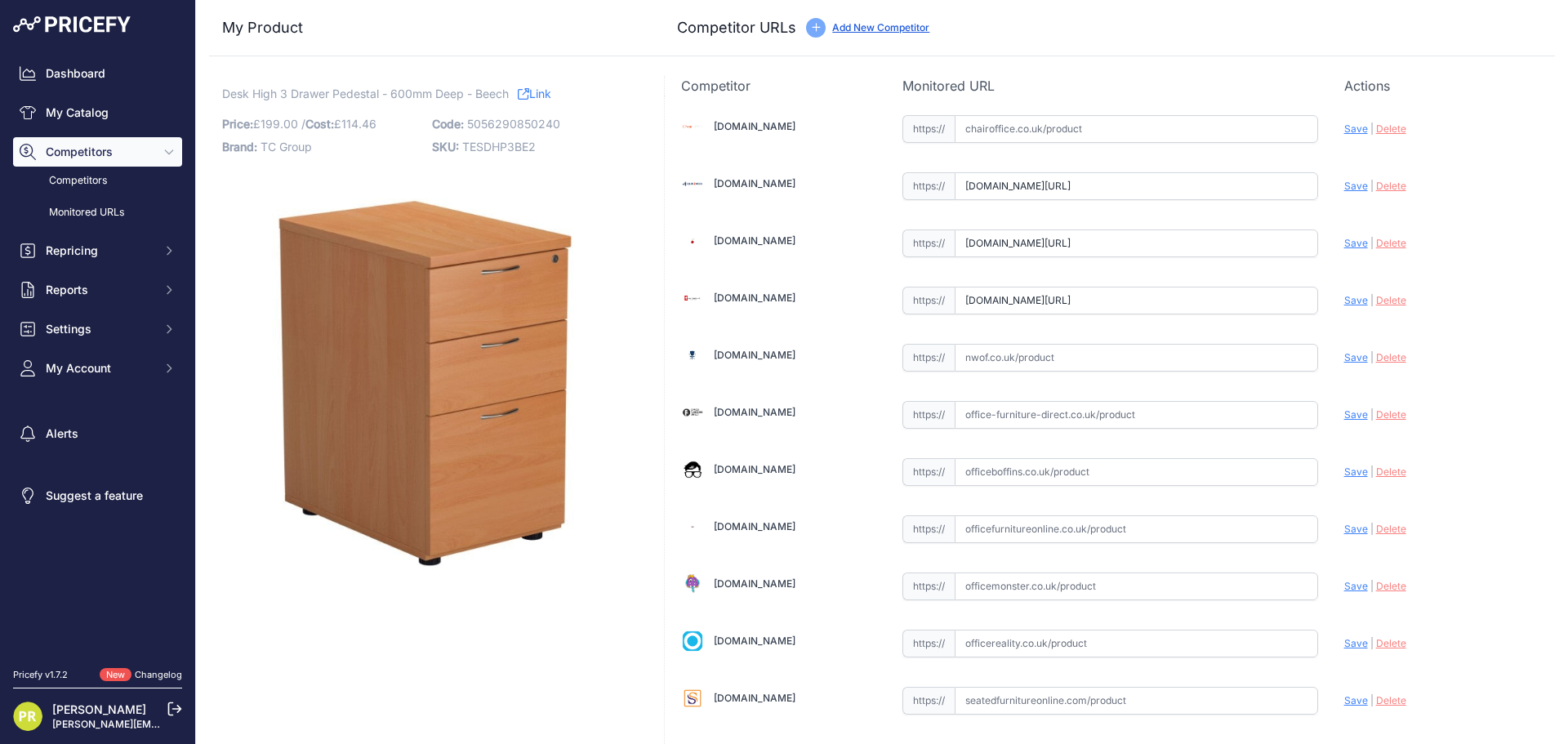
click at [1050, 474] on input "text" at bounding box center [1135, 472] width 363 height 27
paste input "[URL][DOMAIN_NAME]"
type input "[DOMAIN_NAME][URL]"
click at [1043, 629] on div "https:// Valid" at bounding box center [1110, 641] width 416 height 31
click at [1044, 642] on input "text" at bounding box center [1135, 643] width 363 height 27
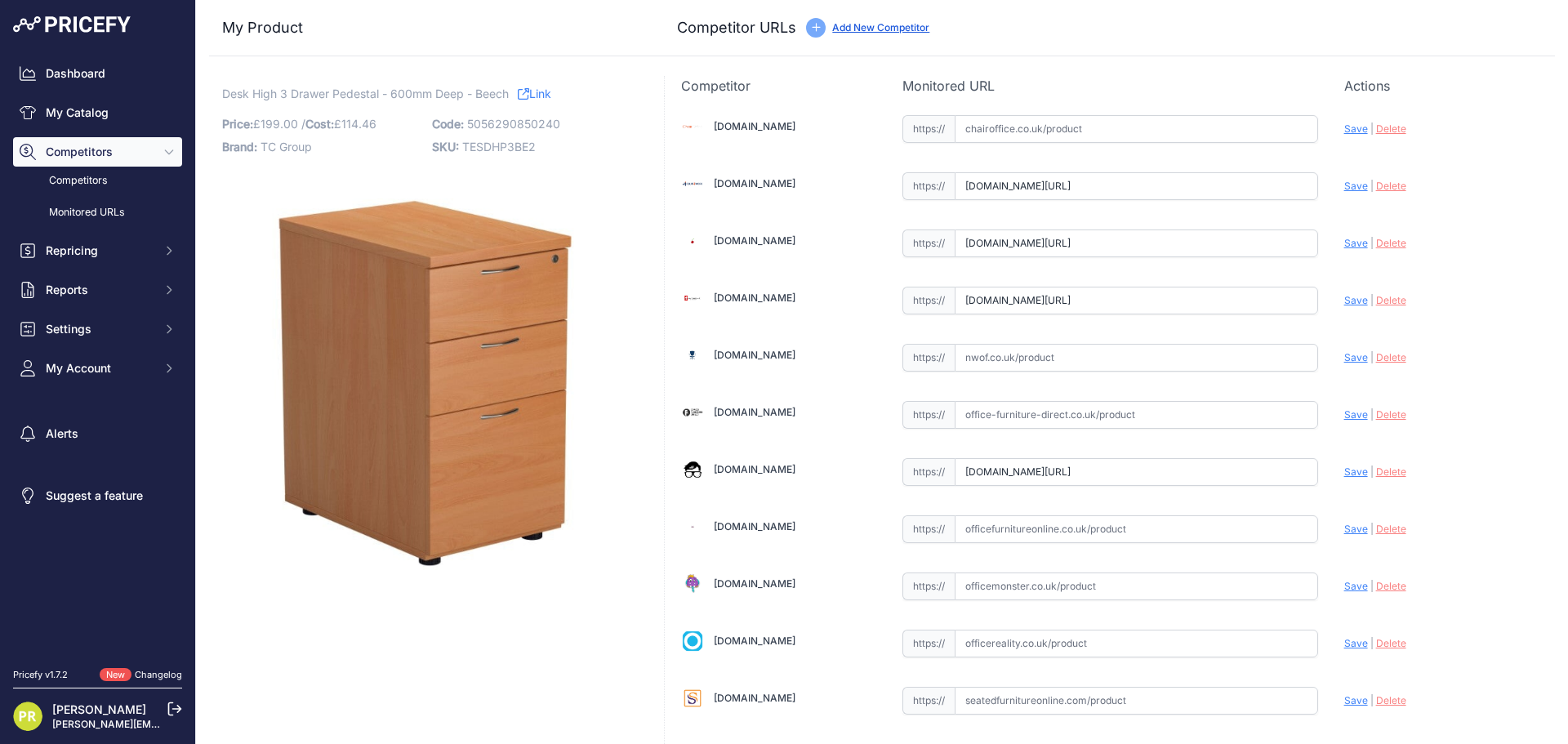
paste input "[URL][DOMAIN_NAME]"
click at [1351, 641] on span "Save" at bounding box center [1356, 643] width 24 height 12
type input "[URL][DOMAIN_NAME]"
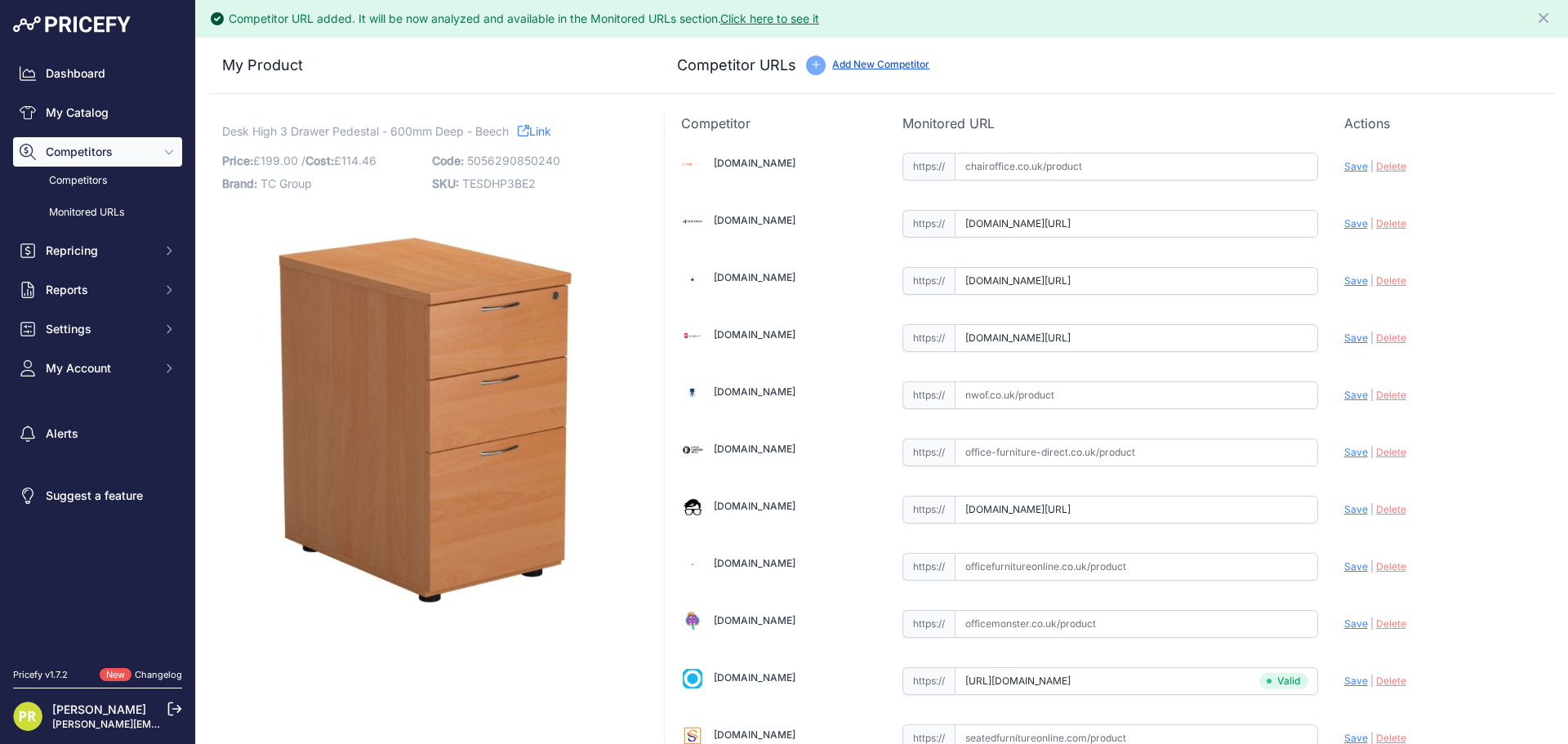
click at [1344, 514] on span "Save" at bounding box center [1356, 509] width 24 height 12
type input "[URL][DOMAIN_NAME]"
click at [1344, 338] on span "Save" at bounding box center [1356, 338] width 24 height 12
type input "[URL][DOMAIN_NAME]"
click at [1345, 281] on span "Save" at bounding box center [1356, 280] width 24 height 12
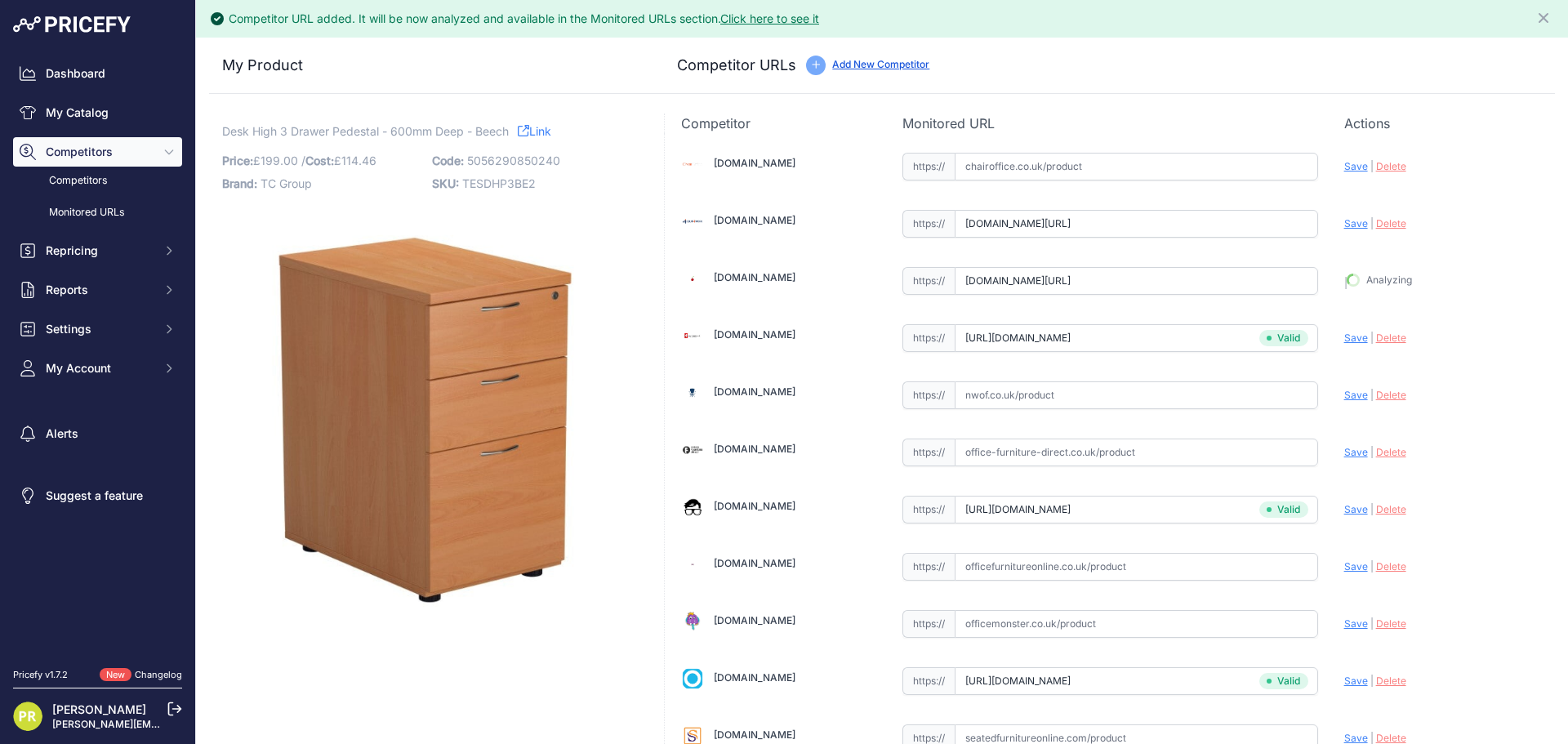
type input "[URL][DOMAIN_NAME]"
click at [1344, 231] on div "Update Profile Save | [GEOGRAPHIC_DATA] Analyzing" at bounding box center [1441, 220] width 194 height 26
click at [1344, 227] on span "Save" at bounding box center [1356, 223] width 24 height 12
type input "[URL][DOMAIN_NAME]"
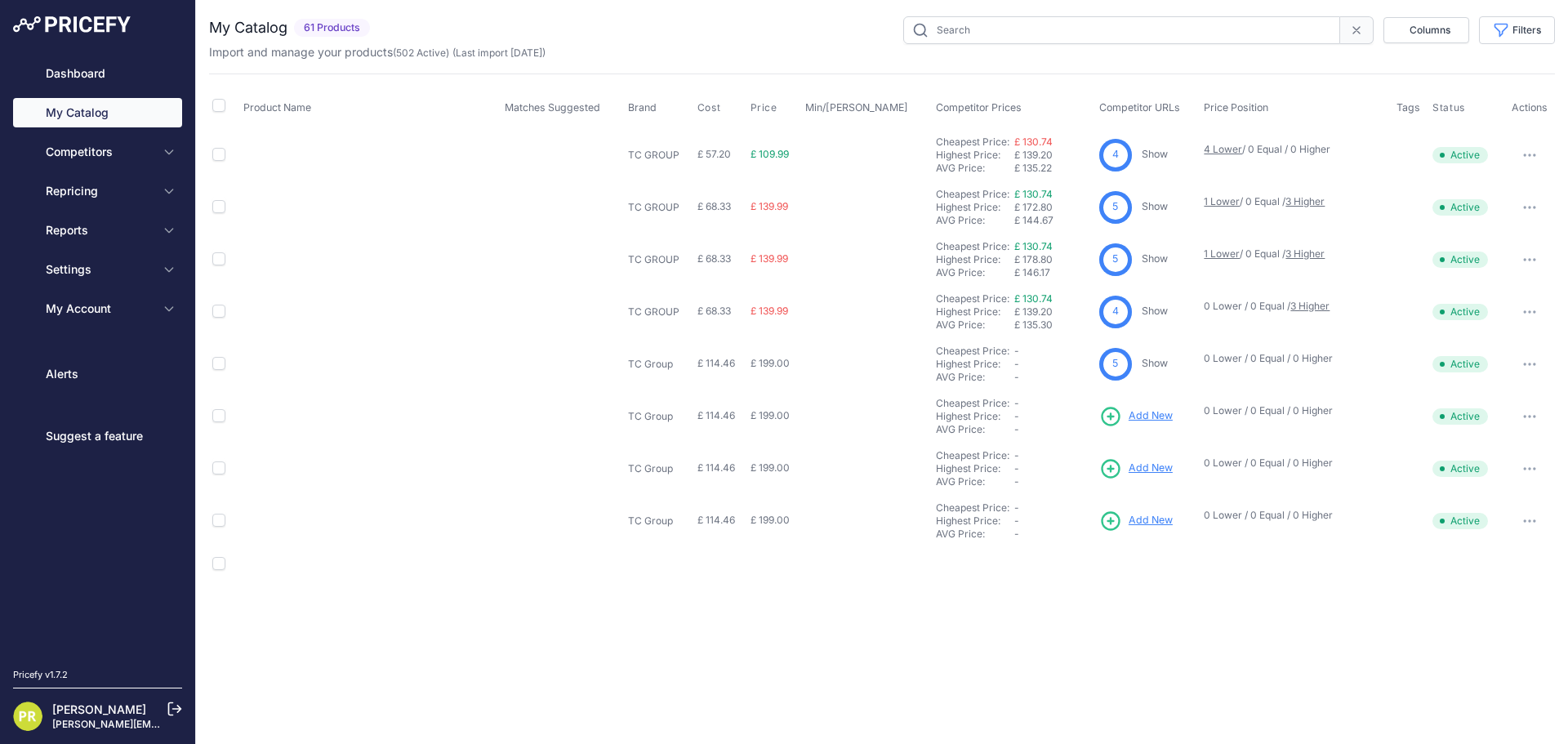
type input "pedestal"
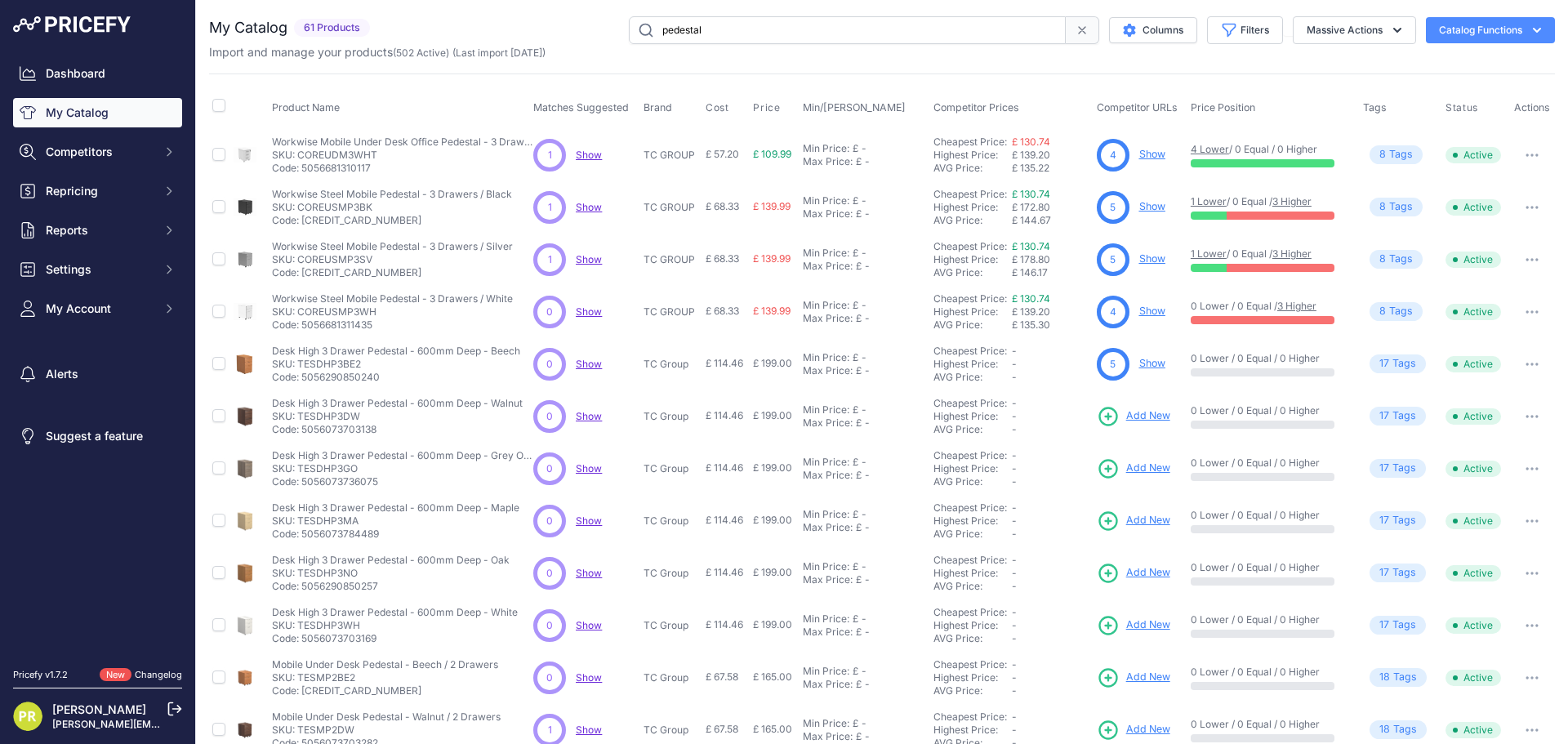
click at [1140, 413] on span "Add New" at bounding box center [1148, 416] width 44 height 15
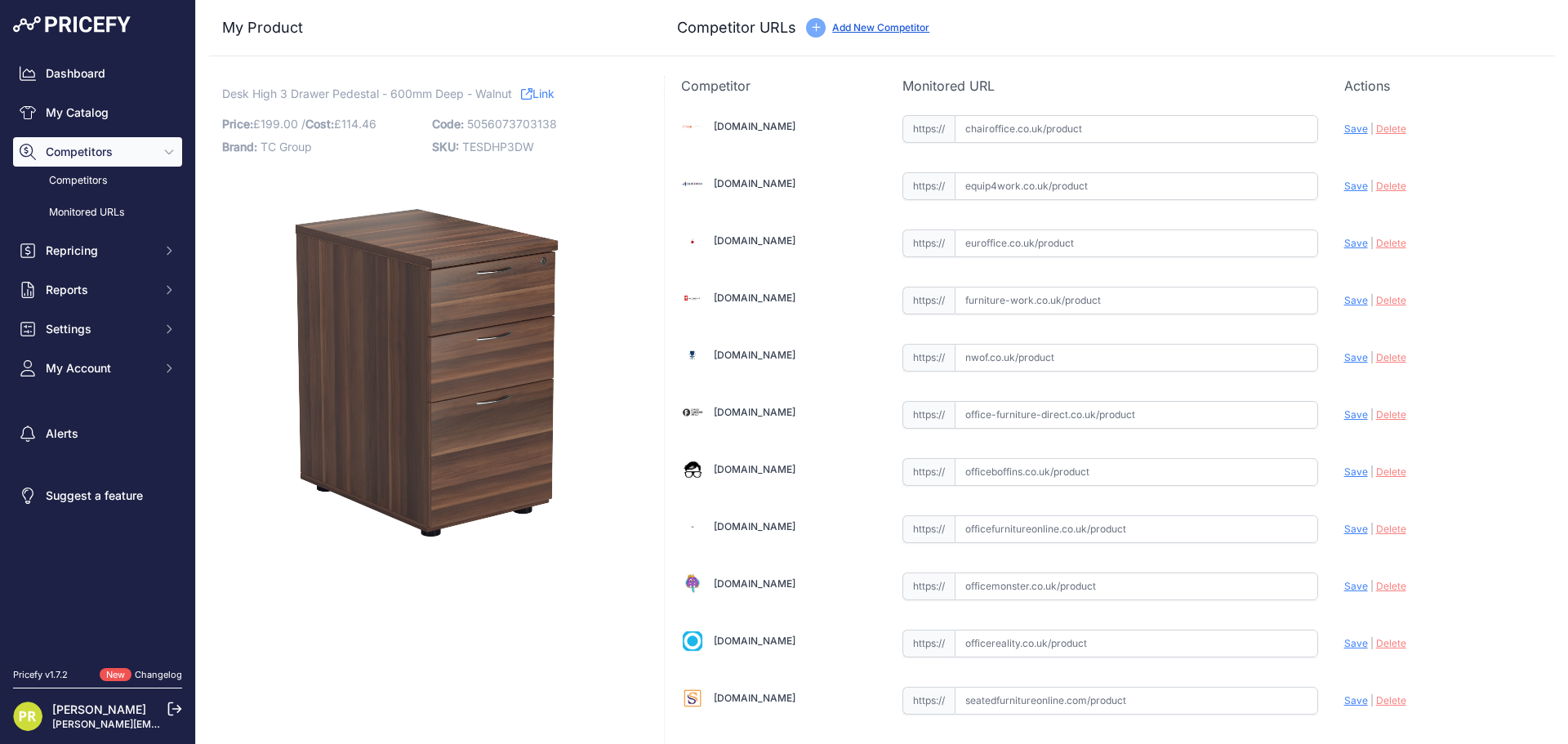
click at [1004, 181] on input "text" at bounding box center [1135, 186] width 363 height 27
paste input "[URL][DOMAIN_NAME]"
type input "[DOMAIN_NAME][URL]"
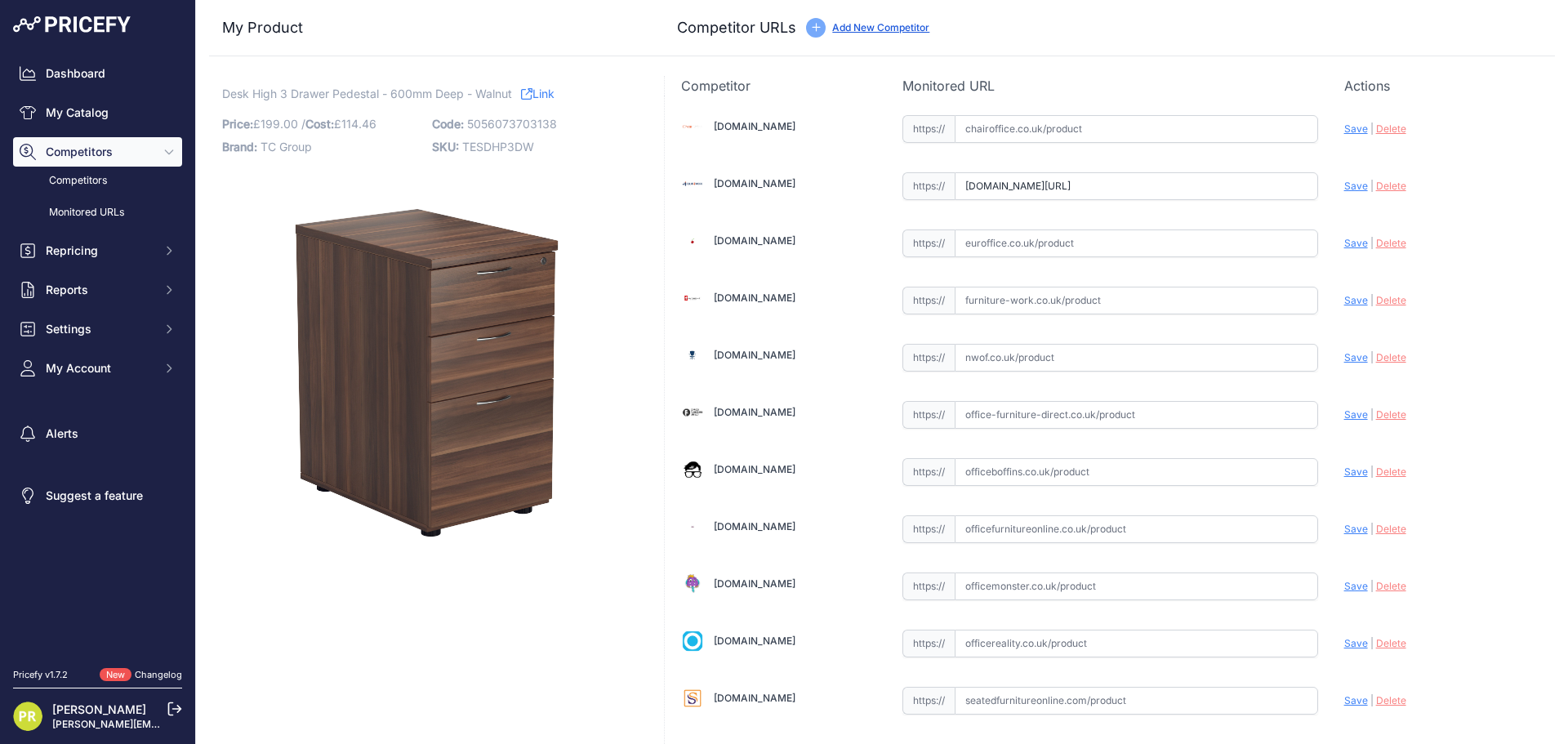
click at [1042, 241] on input "text" at bounding box center [1135, 243] width 363 height 27
paste input "https://www.euroffice.co.uk/product/desk-high-office-storage-unit-600-deep-arct…"
type input "www.euroffice.co.uk/product/desk-high-office-storage-unit-600-deep-arctic-white…"
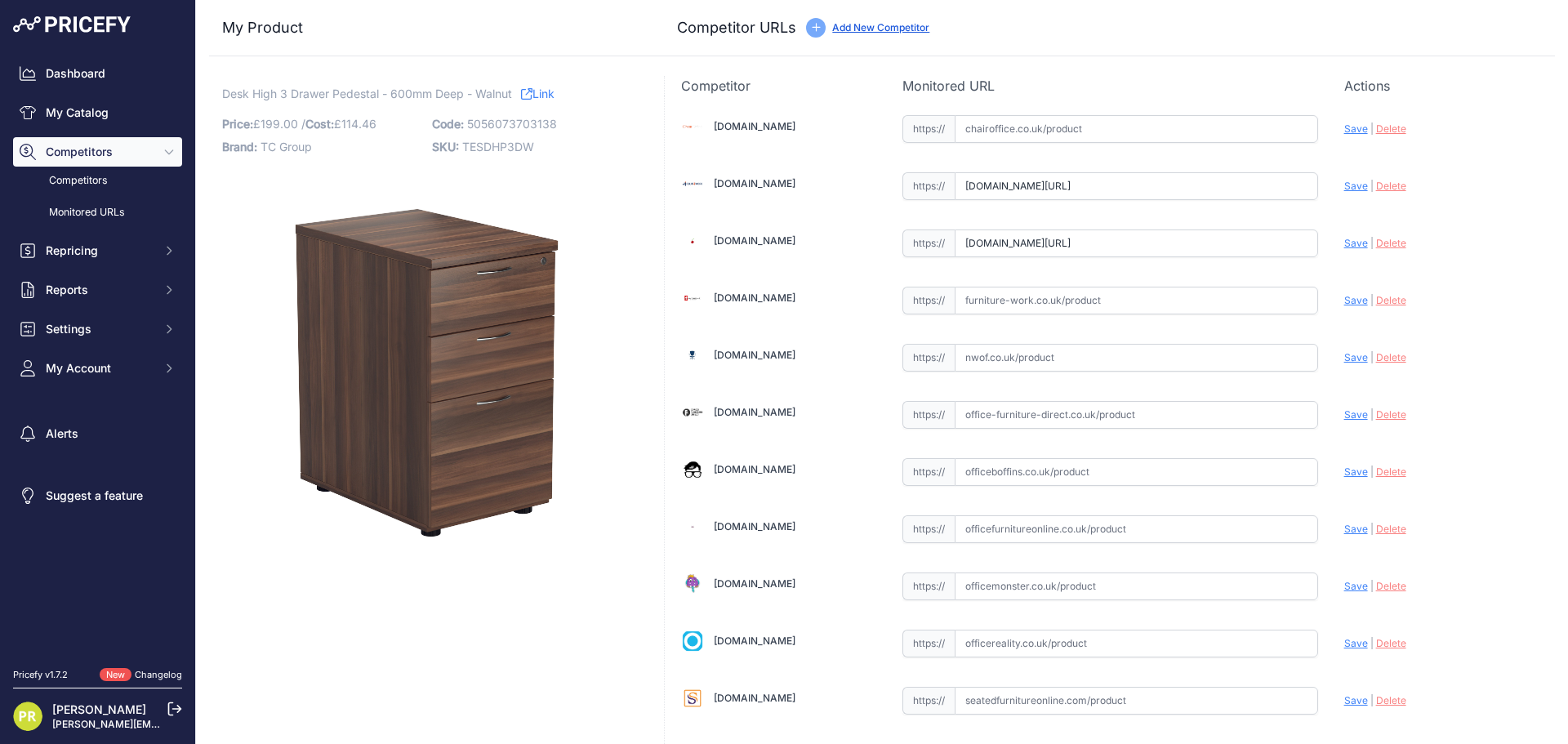
click at [1028, 311] on input "text" at bounding box center [1135, 300] width 363 height 27
paste input "https://www.furniture-work.co.uk/axis-desk-high-pedestal-121445.html"
type input "www.furniture-work.co.uk/axis-desk-high-pedestal-121445.html"
click at [1006, 463] on input "text" at bounding box center [1135, 472] width 363 height 27
paste input "https://www.officeboffins.co.uk/unified-ii-desk-high-pedestals.html"
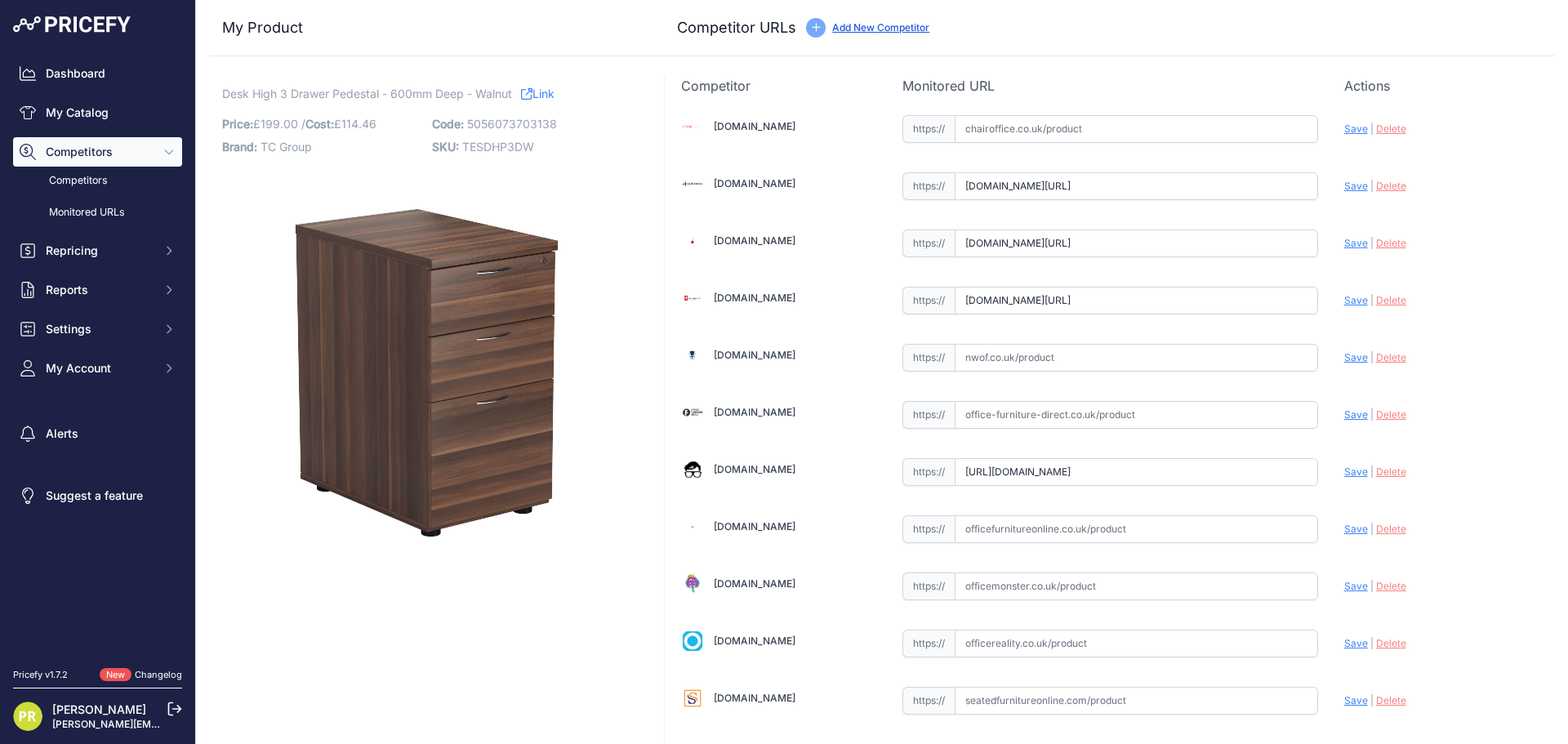
type input "www.officeboffins.co.uk/unified-ii-desk-high-pedestals.html"
click at [1027, 647] on input "text" at bounding box center [1135, 643] width 363 height 27
paste input "https://www.officereality.co.uk/prod/draycott-desk-height-pedestal-drawers"
click at [1344, 638] on span "Save" at bounding box center [1356, 643] width 24 height 12
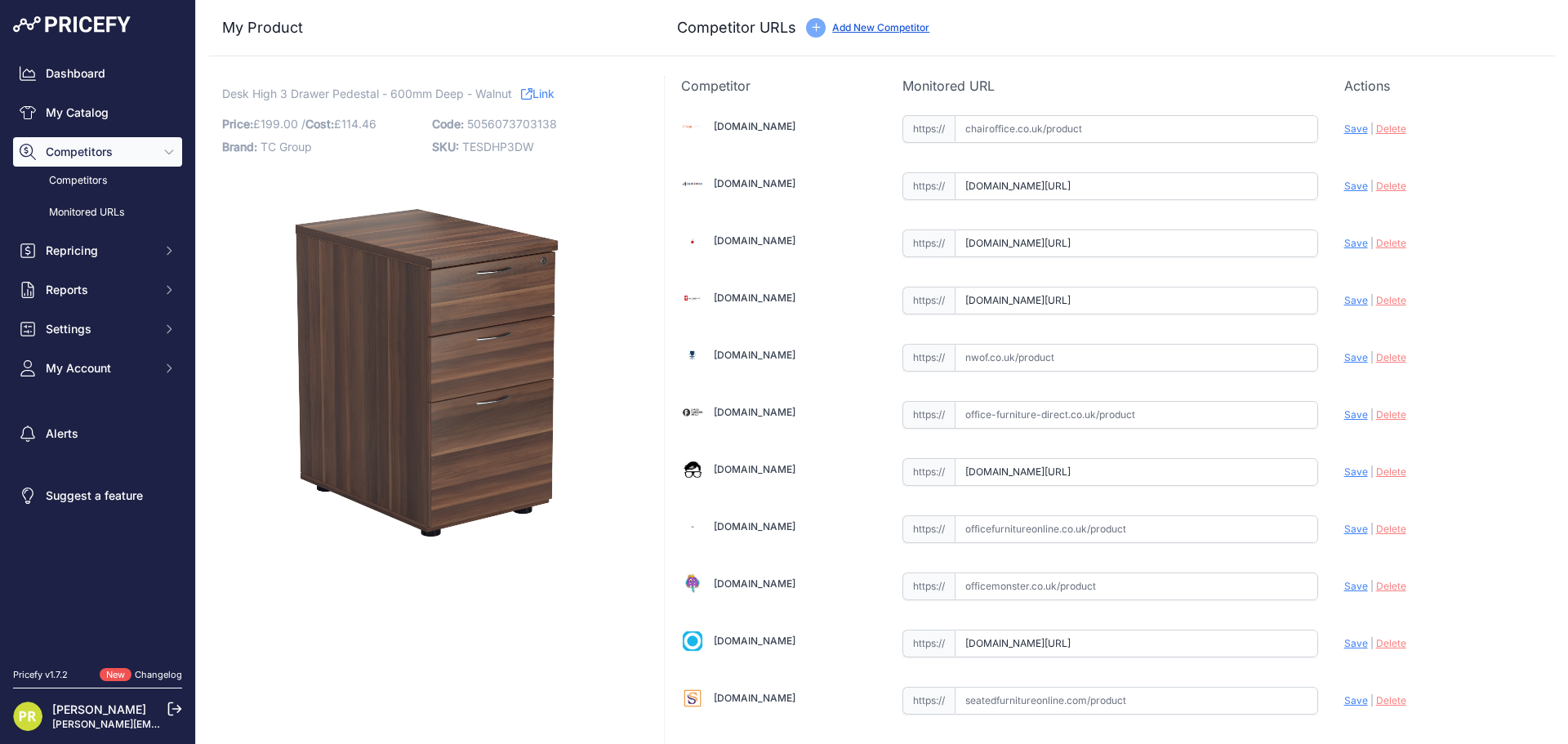
scroll to position [0, 0]
type input "https://www.officereality.co.uk/prod/draycott-desk-height-pedestal-drawers?prir…"
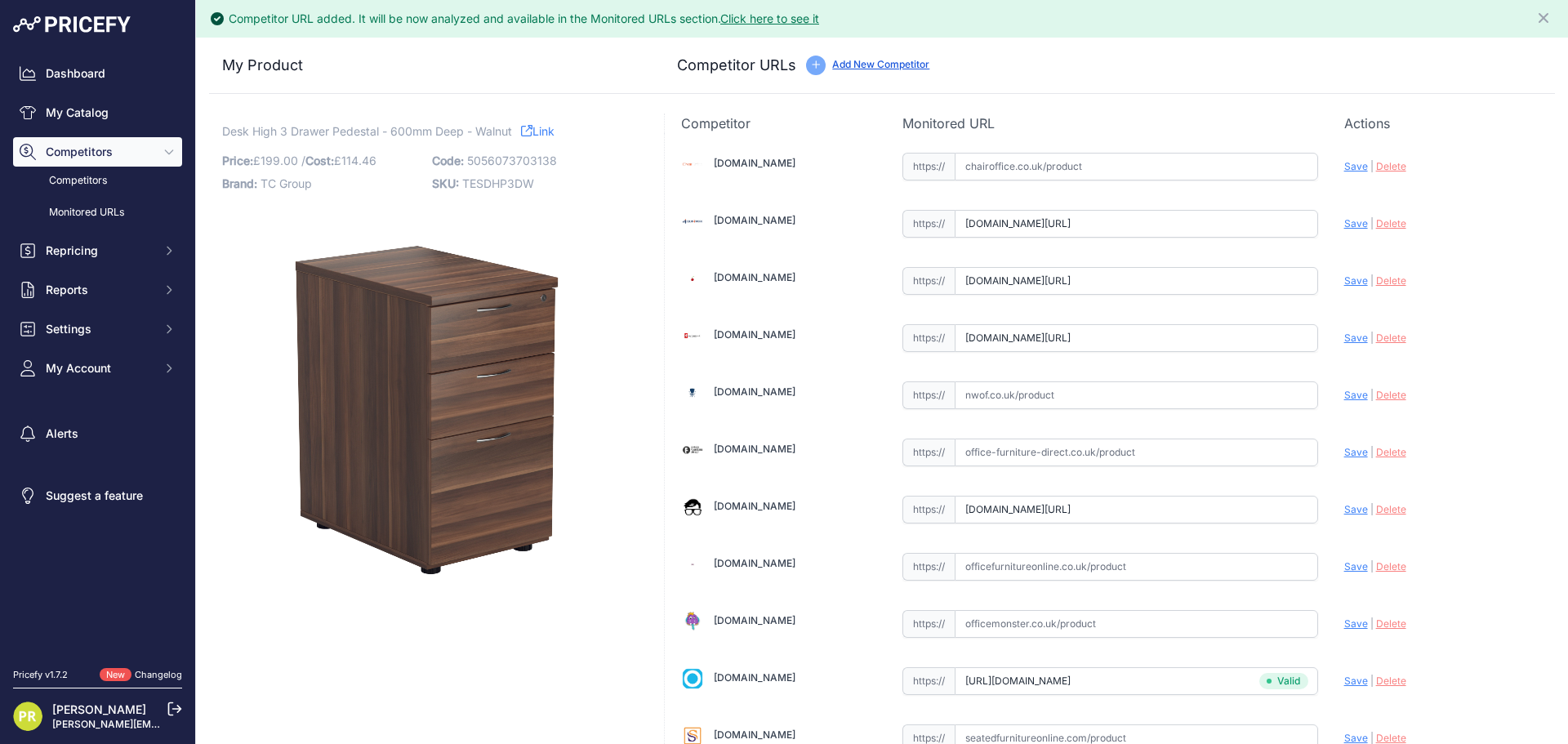
click at [1345, 501] on div "Update Profile Save | Delete Analyzing" at bounding box center [1441, 505] width 194 height 26
click at [1345, 510] on span "Save" at bounding box center [1356, 509] width 24 height 12
type input "https://www.officeboffins.co.uk/unified-ii-desk-high-pedestals.html?prirule_jds…"
click at [1347, 341] on span "Save" at bounding box center [1356, 338] width 24 height 12
type input "https://www.furniture-work.co.uk/axis-desk-high-pedestal-121445.html?prirule_jd…"
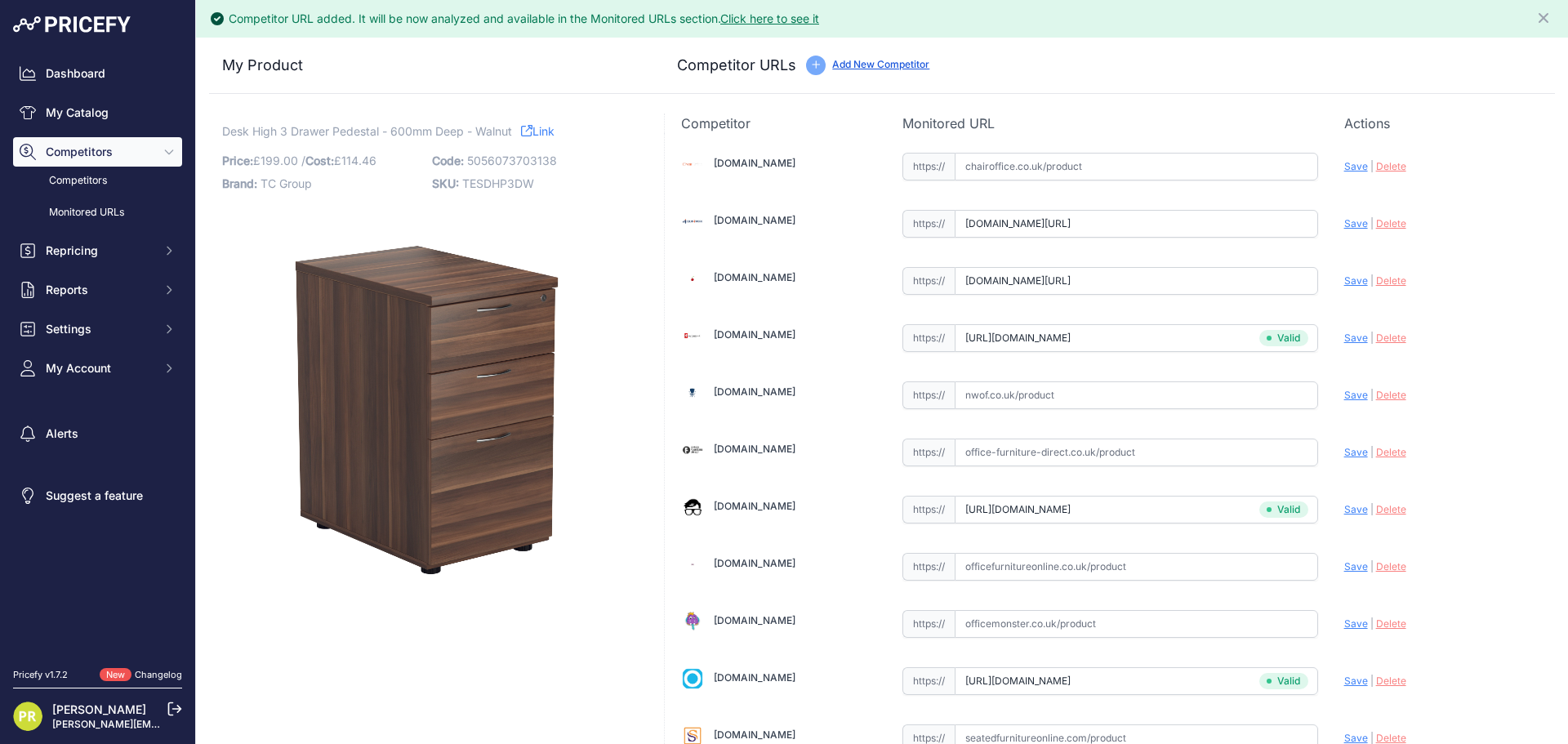
click at [1347, 279] on span "Save" at bounding box center [1356, 280] width 24 height 12
type input "https://www.euroffice.co.uk/product/desk-high-office-storage-unit-600-deep-arct…"
click at [1344, 228] on span "Save" at bounding box center [1356, 223] width 24 height 12
type input "https://www.equip4work.co.uk/triumph-everyday-desk-high-pedestals.html?keywords…"
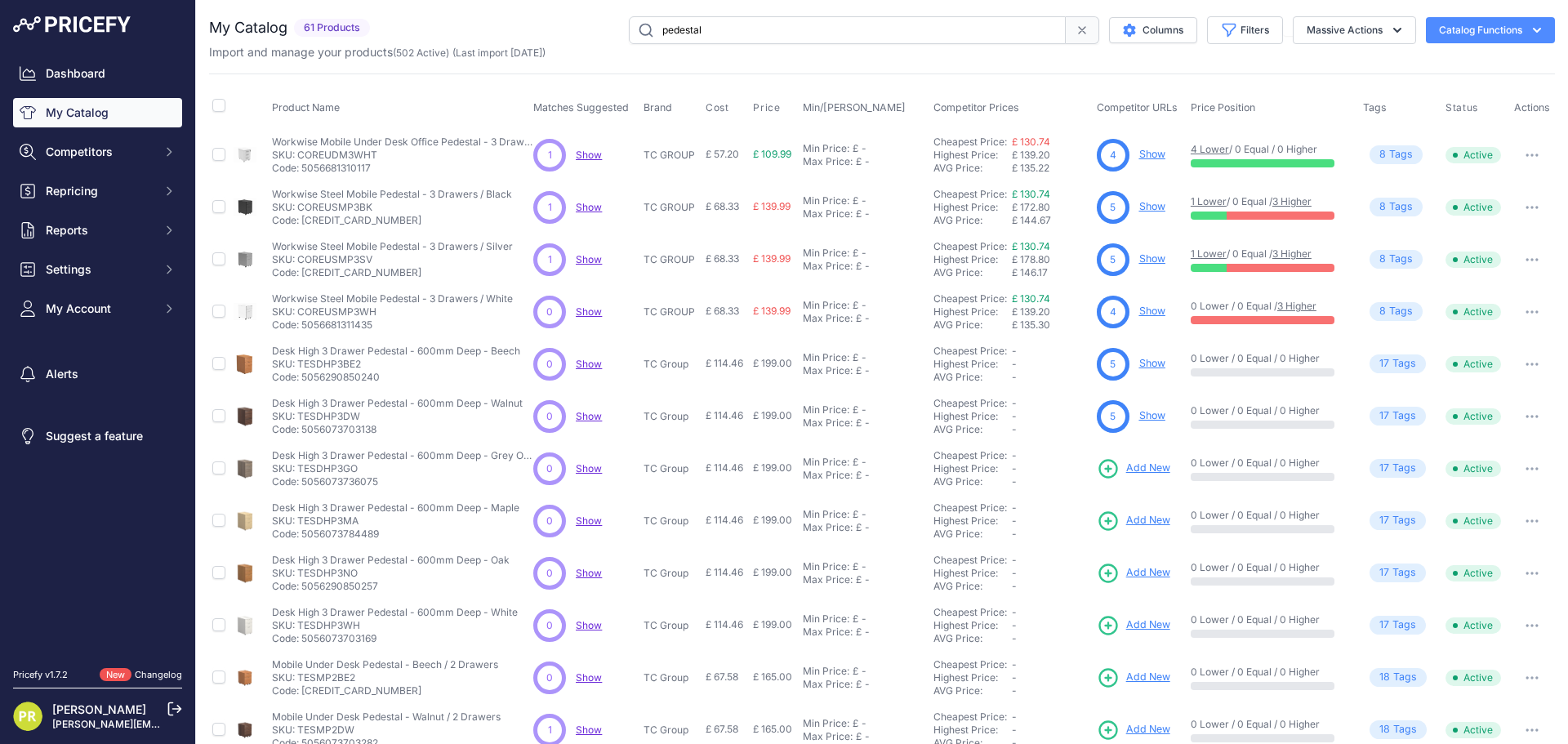
click at [1149, 464] on span "Add New" at bounding box center [1148, 469] width 44 height 15
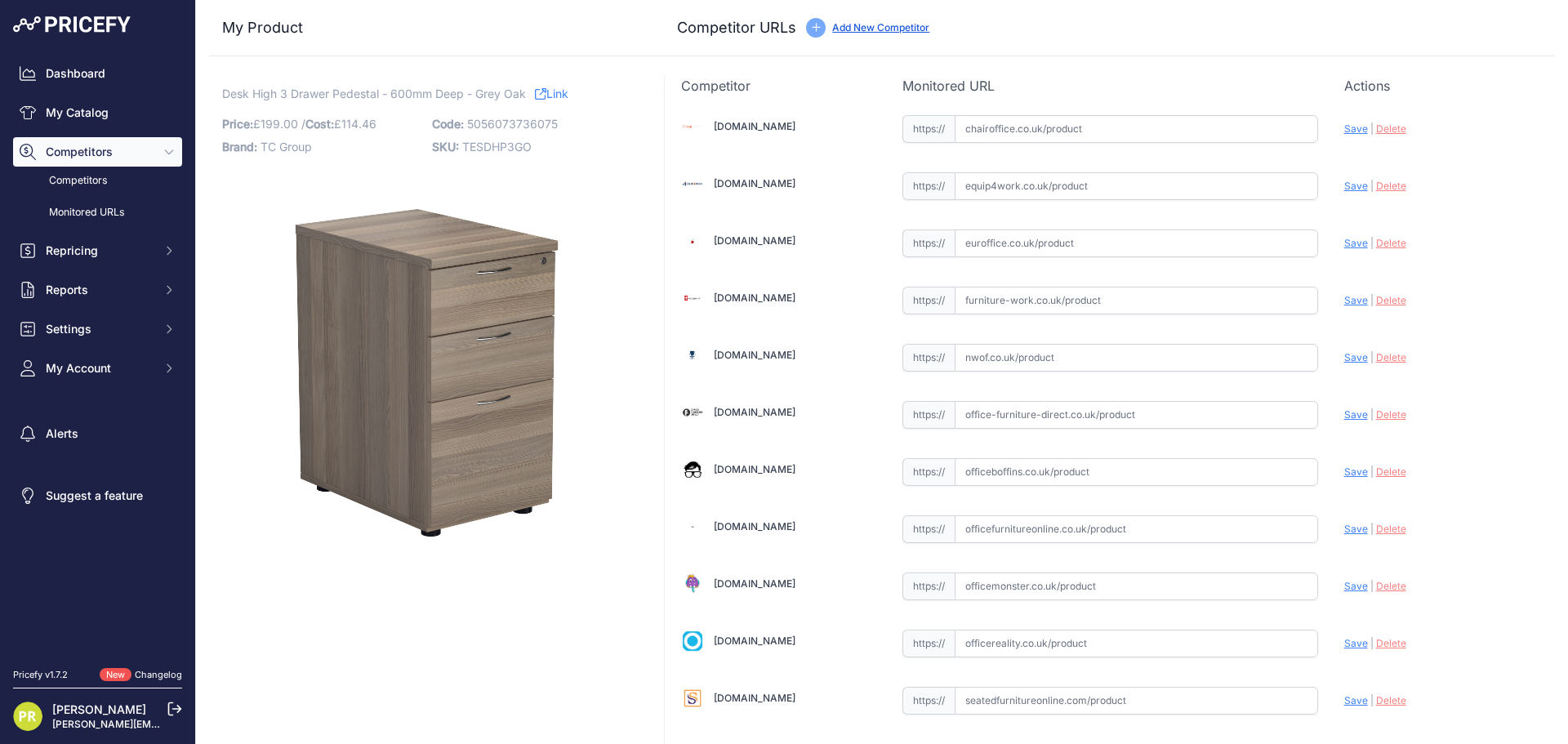
click at [1009, 186] on input "text" at bounding box center [1135, 186] width 363 height 27
paste input "https://www.equip4work.co.uk/triumph-everyday-desk-high-pedestals.html?keywords="
type input "www.equip4work.co.uk/triumph-everyday-desk-high-pedestals.html?keywords="
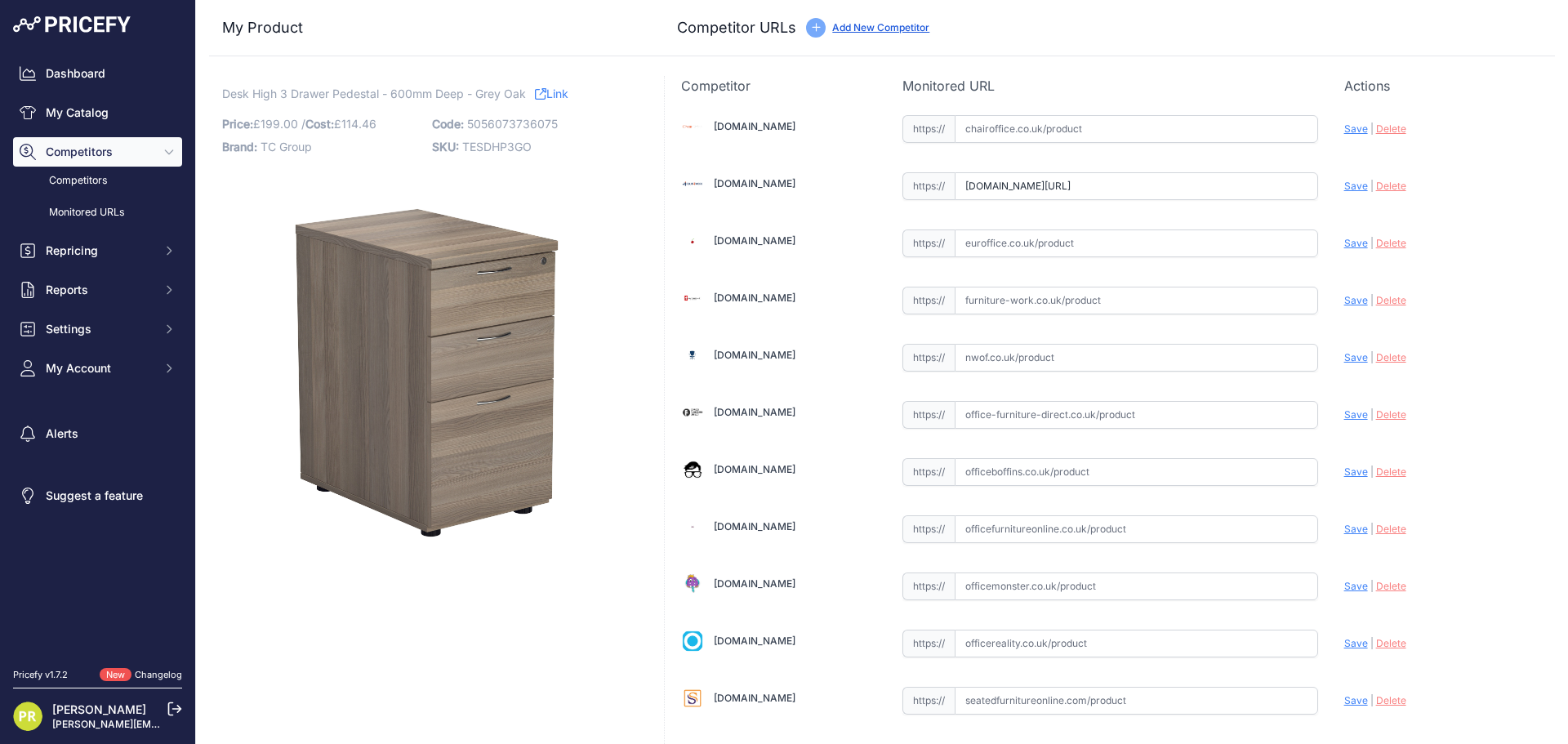
click at [1007, 245] on input "text" at bounding box center [1135, 243] width 363 height 27
paste input "https://www.euroffice.co.uk/product/desk-high-office-storage-unit-600-deep-arct…"
type input "www.euroffice.co.uk/product/desk-high-office-storage-unit-600-deep-arctic-white…"
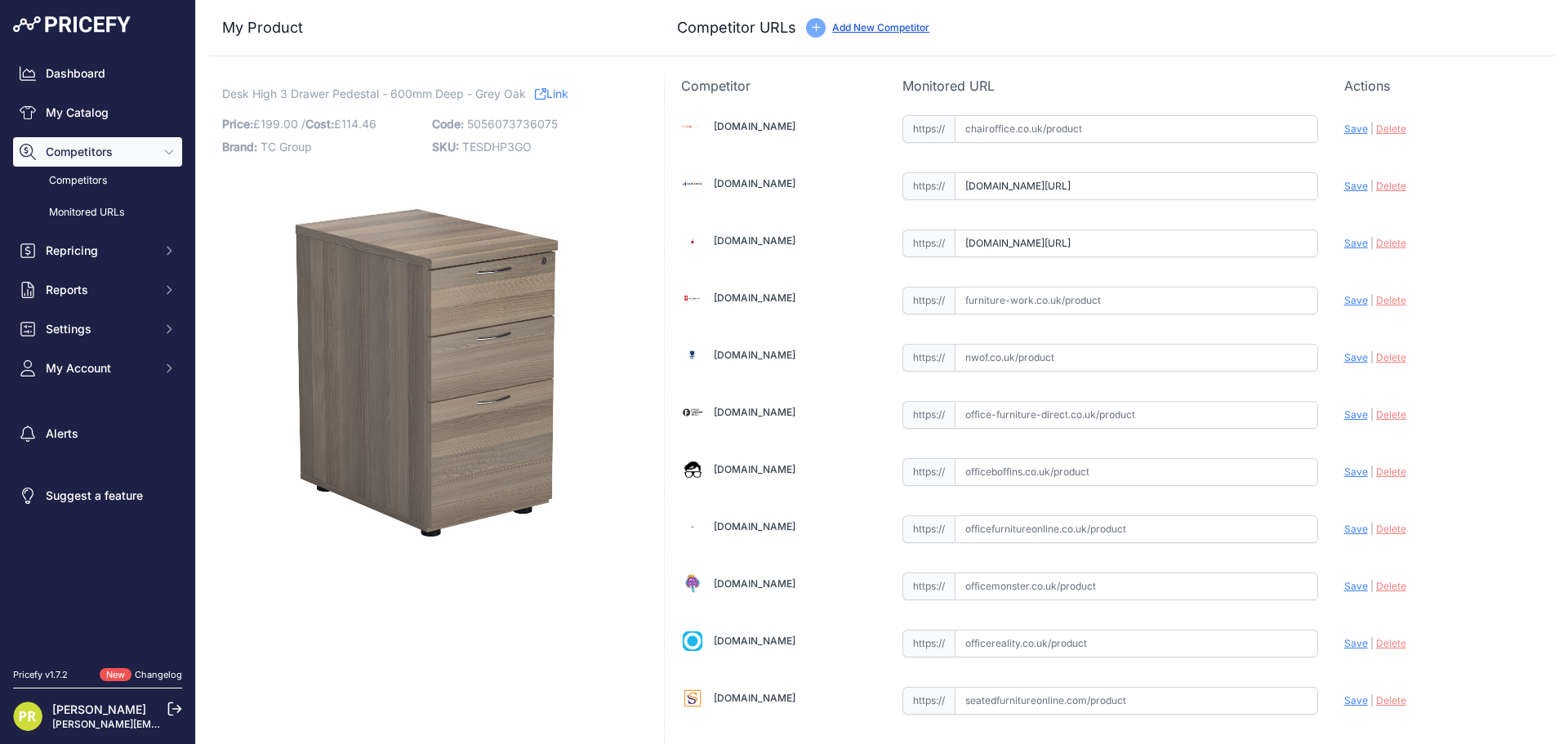
click at [1005, 293] on input "text" at bounding box center [1135, 300] width 363 height 27
paste input "[URL][DOMAIN_NAME]"
type input "[DOMAIN_NAME][URL]"
click at [1020, 479] on input "text" at bounding box center [1135, 472] width 363 height 27
paste input "[URL][DOMAIN_NAME]"
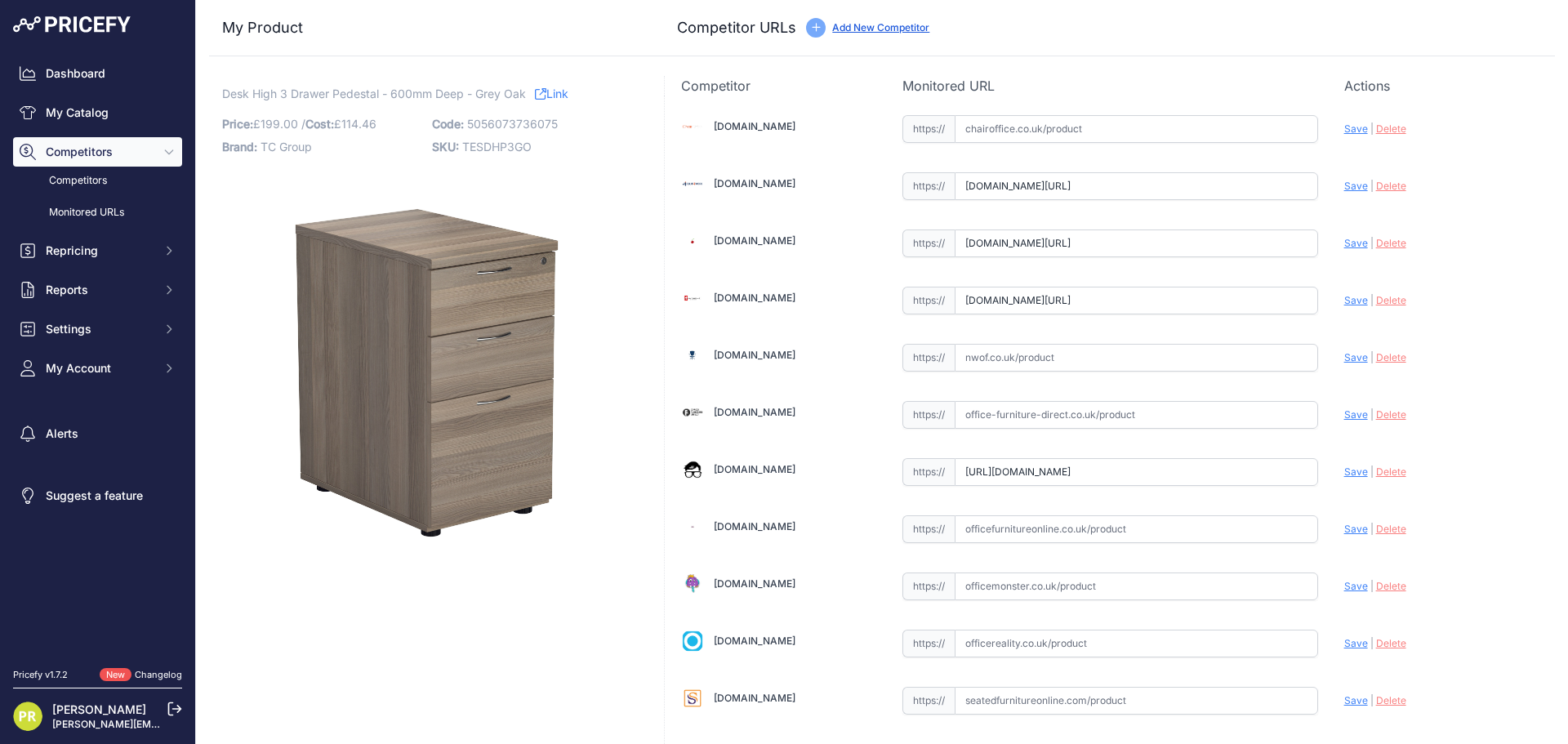
type input "[DOMAIN_NAME][URL]"
click at [1023, 634] on input "text" at bounding box center [1135, 643] width 363 height 27
paste input "[URL][DOMAIN_NAME]"
click at [1344, 638] on span "Save" at bounding box center [1356, 643] width 24 height 12
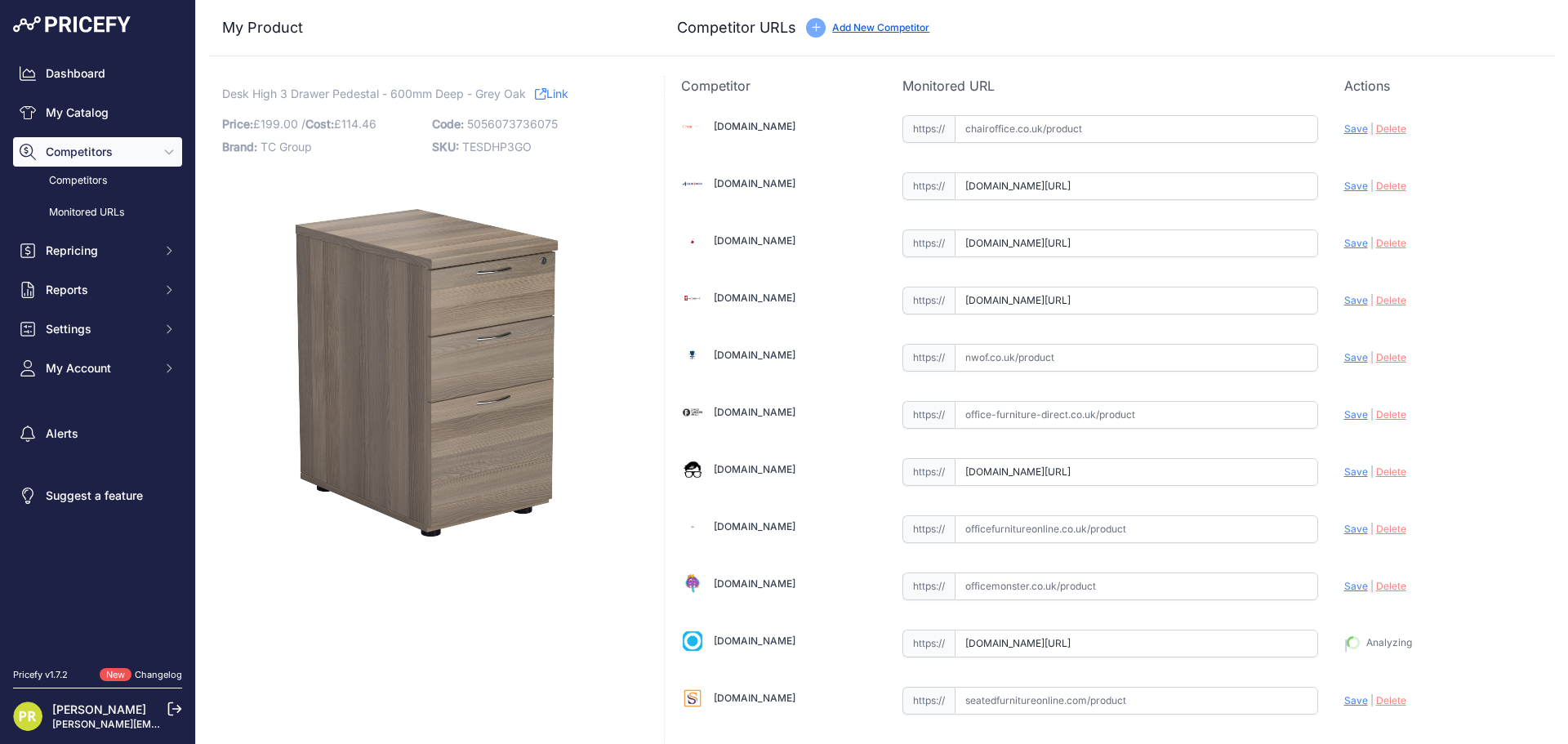
scroll to position [0, 0]
type input "[URL][DOMAIN_NAME]"
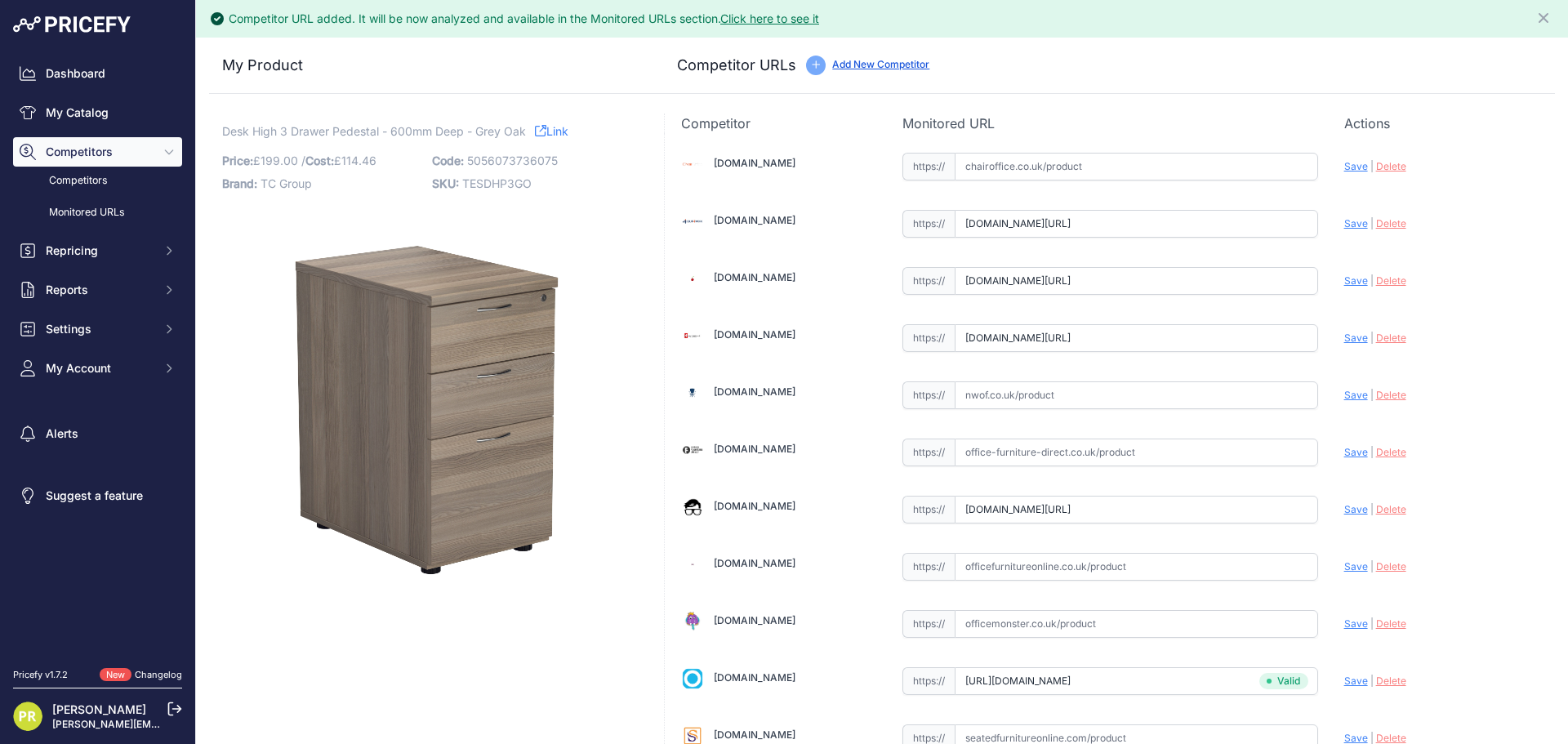
click at [1345, 512] on span "Save" at bounding box center [1356, 509] width 24 height 12
type input "[URL][DOMAIN_NAME]"
click at [1345, 335] on span "Save" at bounding box center [1356, 338] width 24 height 12
type input "[URL][DOMAIN_NAME]"
click at [1344, 278] on span "Save" at bounding box center [1356, 280] width 24 height 12
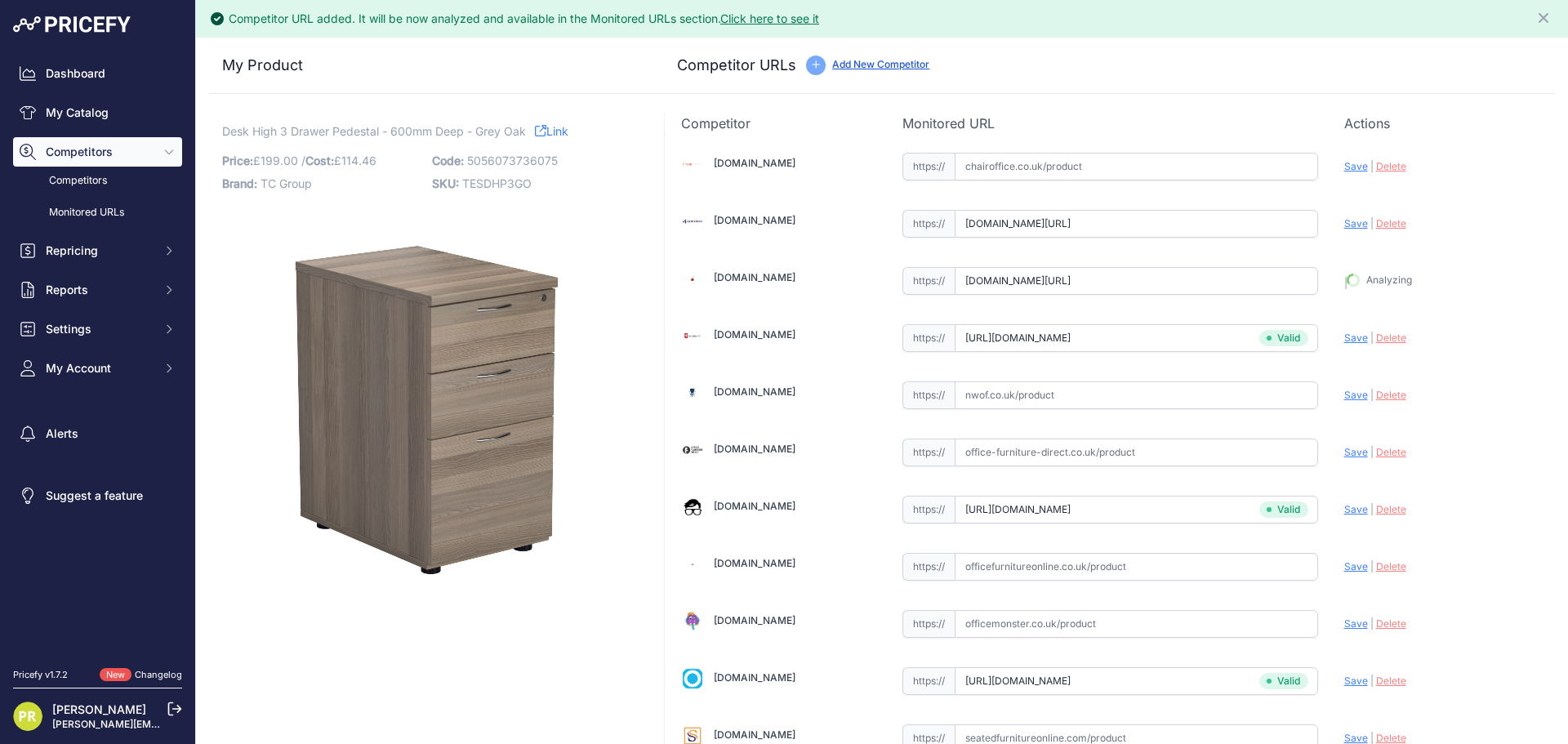
type input "[URL][DOMAIN_NAME]"
click at [1344, 222] on span "Save" at bounding box center [1356, 223] width 24 height 12
type input "[URL][DOMAIN_NAME]"
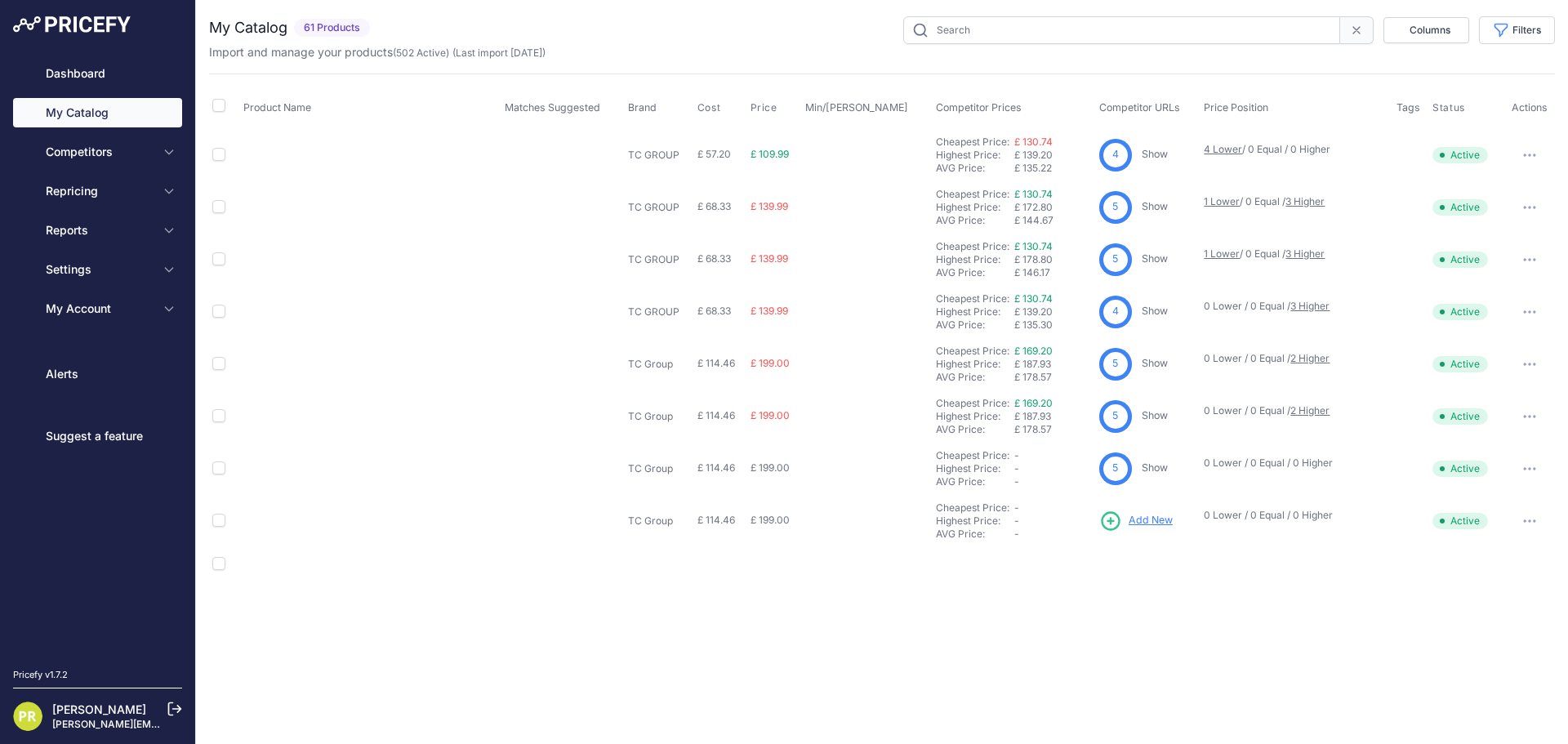
type input "pedestal"
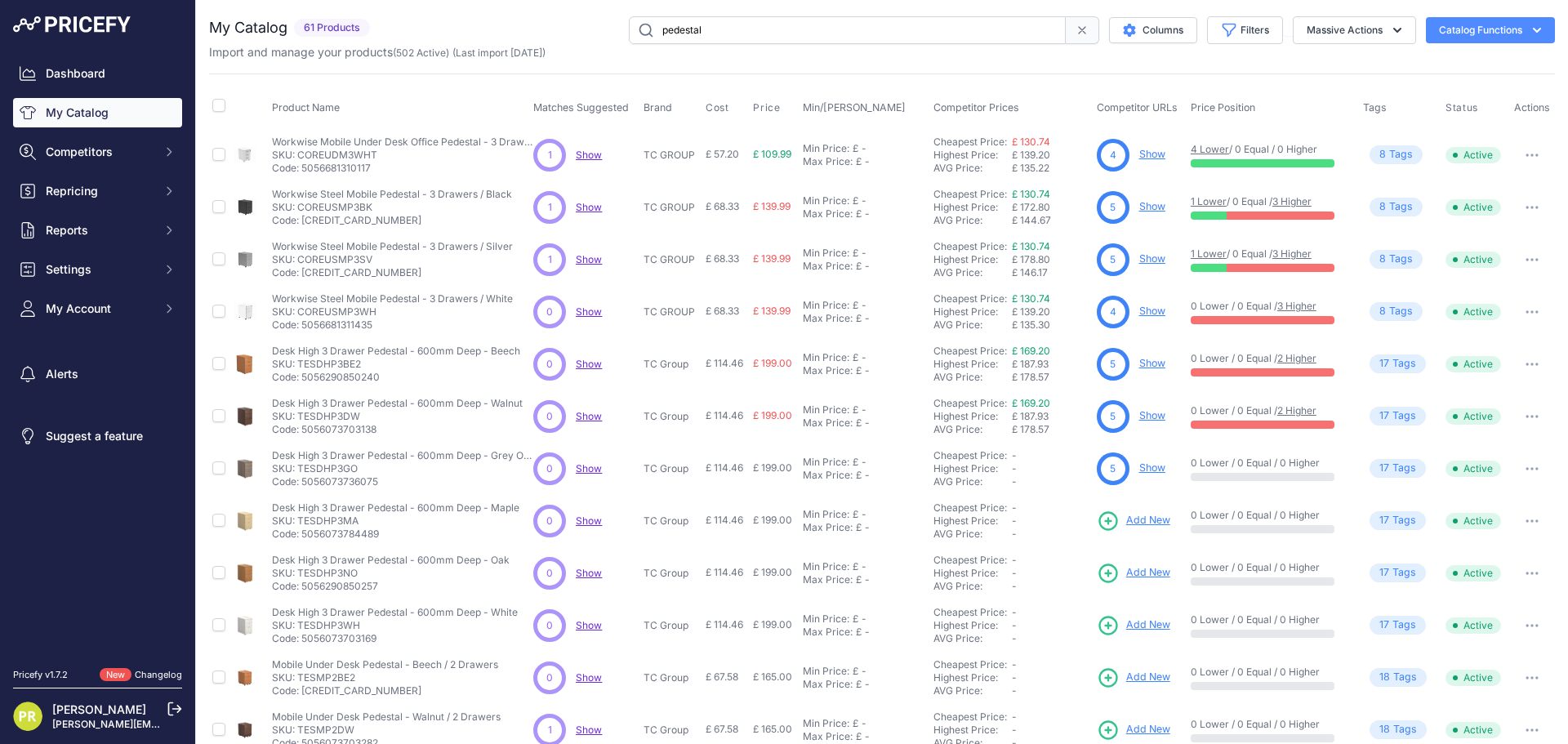
click at [1145, 517] on span "Add New" at bounding box center [1148, 521] width 44 height 15
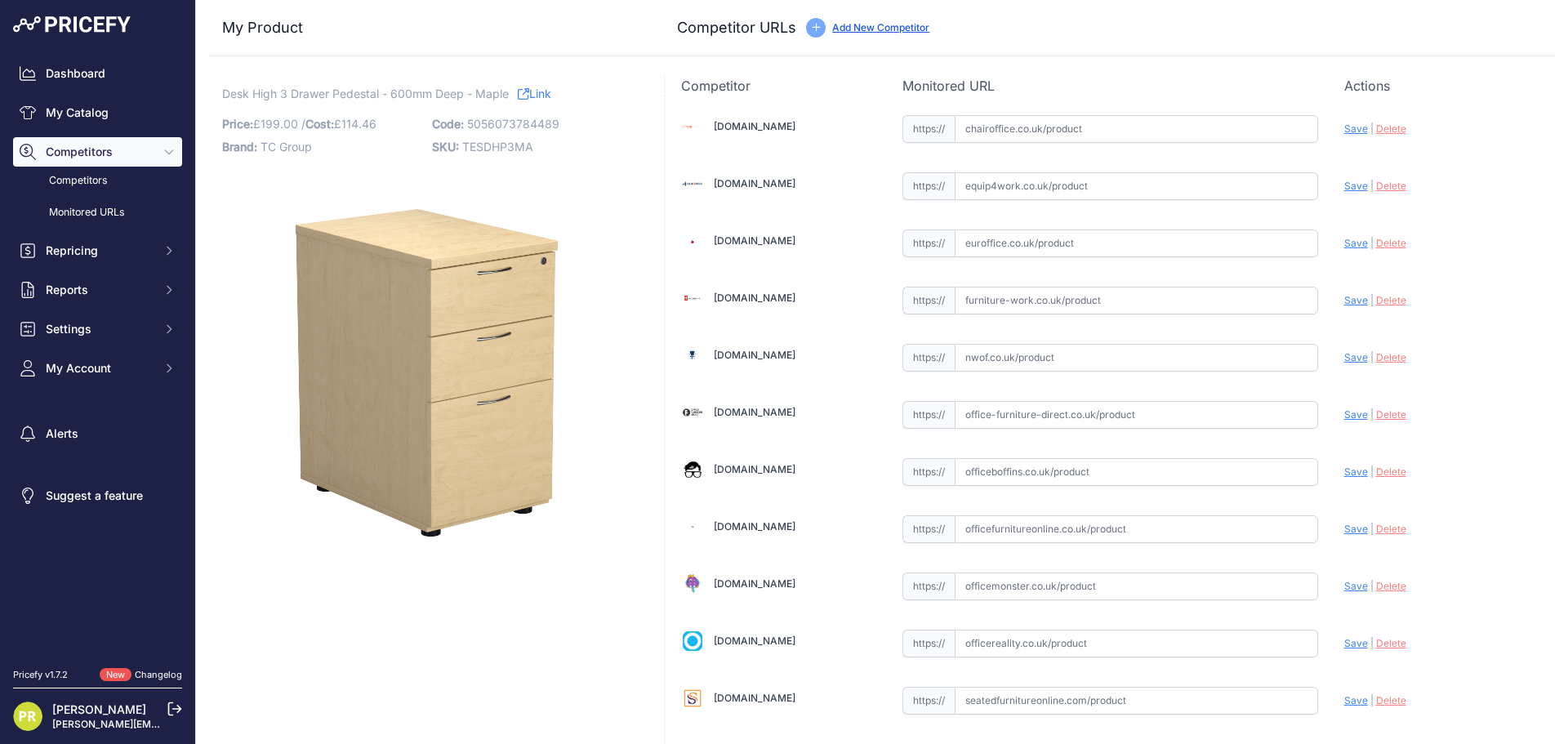
click at [999, 197] on input "text" at bounding box center [1135, 186] width 363 height 27
paste input "[URL][DOMAIN_NAME]"
type input "[DOMAIN_NAME][URL]"
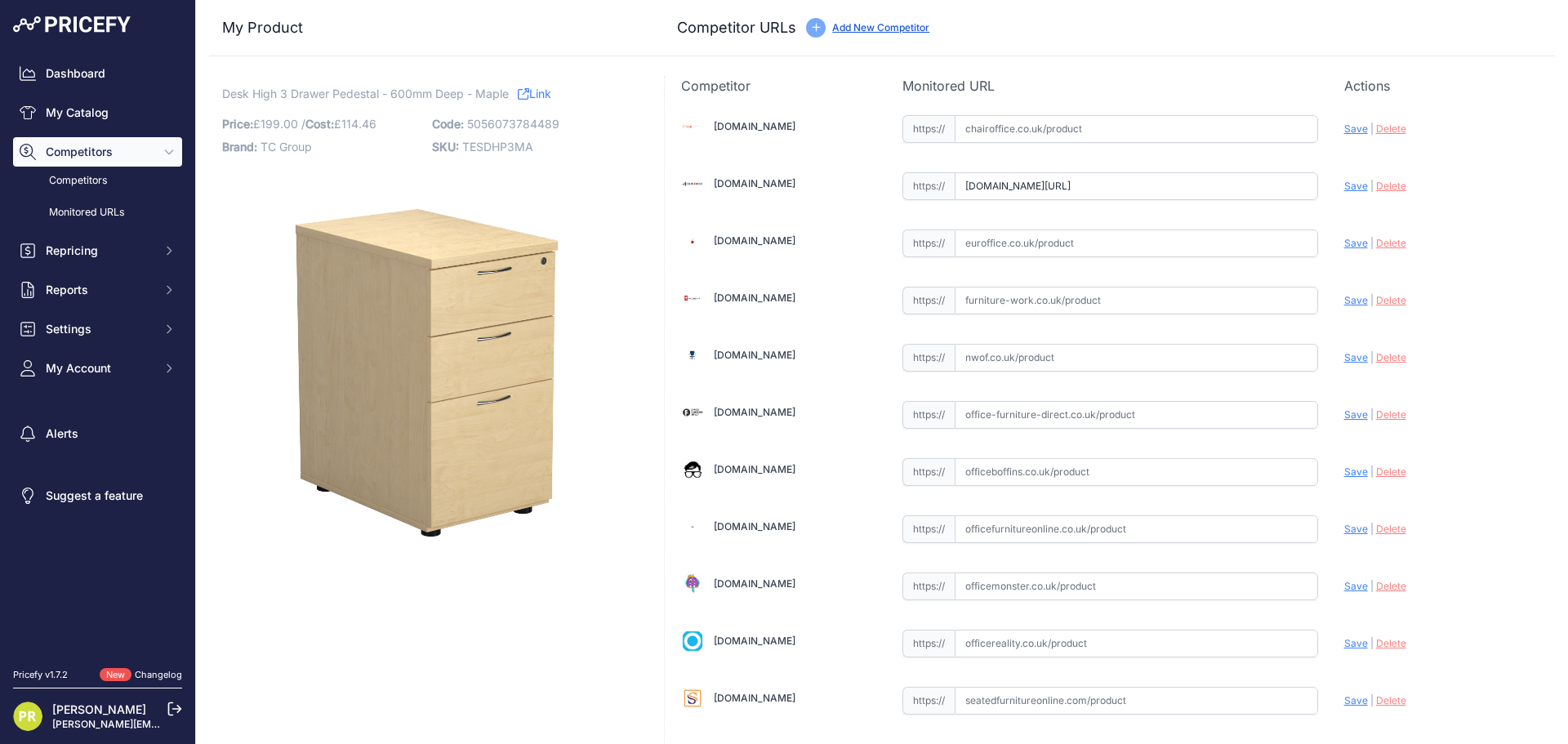
click at [1006, 297] on input "text" at bounding box center [1135, 300] width 363 height 27
click at [1016, 264] on div "[DOMAIN_NAME] Valid Save" at bounding box center [1109, 499] width 890 height 808
click at [1023, 252] on input "text" at bounding box center [1135, 243] width 363 height 27
paste input "[URL][DOMAIN_NAME]"
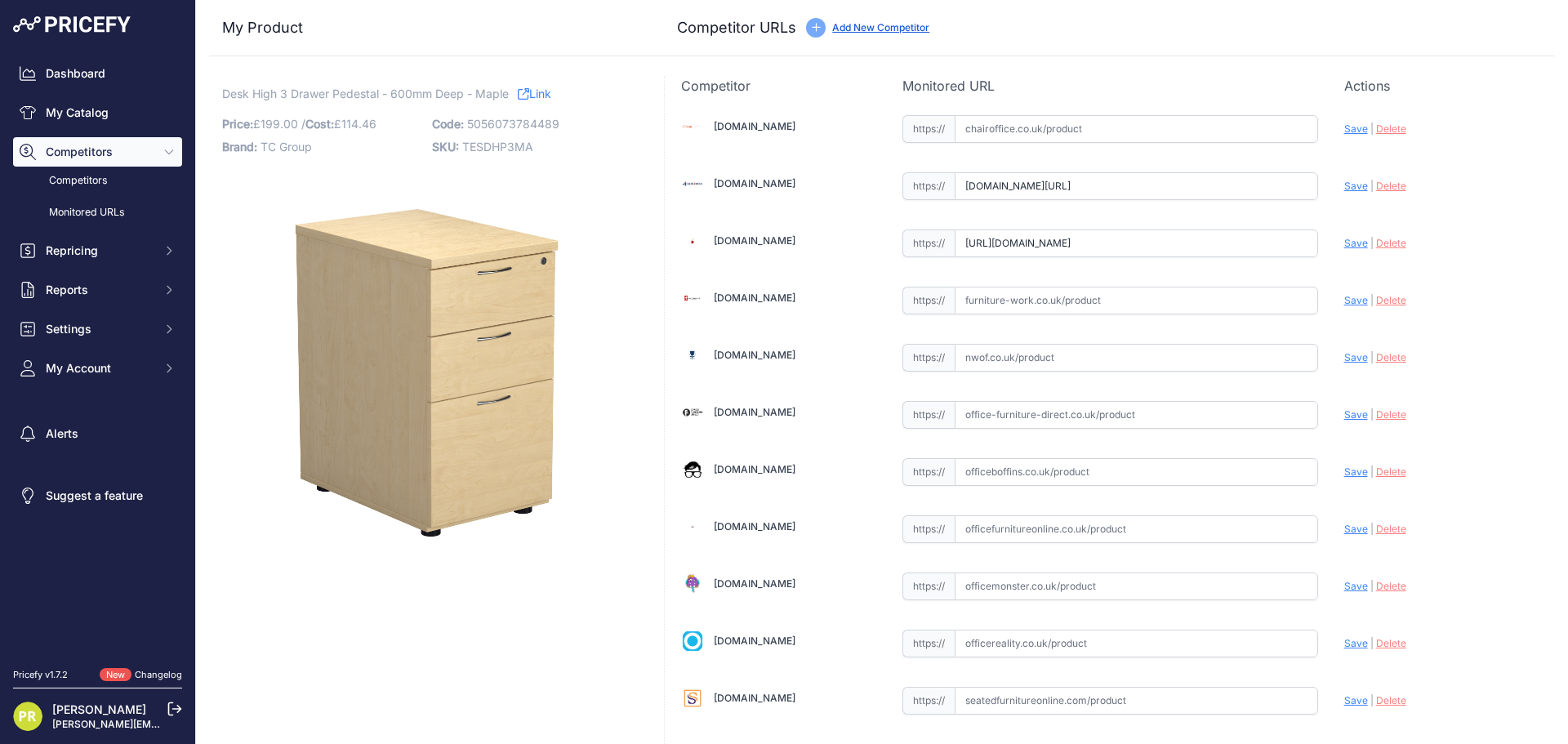
type input "[DOMAIN_NAME][URL]"
click at [1049, 300] on input "text" at bounding box center [1135, 300] width 363 height 27
paste input "[URL][DOMAIN_NAME]"
type input "[DOMAIN_NAME][URL]"
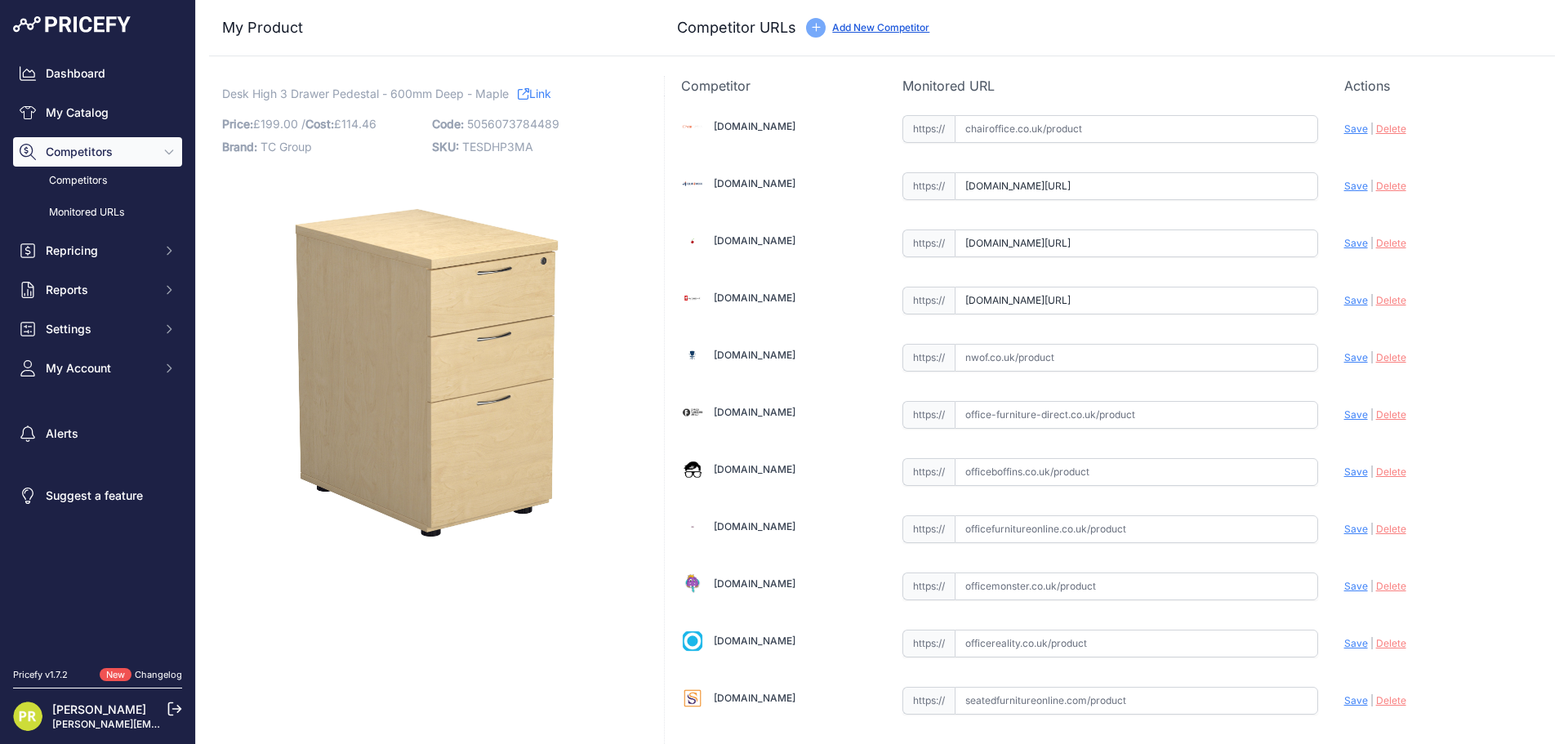
click at [1022, 472] on input "text" at bounding box center [1135, 472] width 363 height 27
paste input "[URL][DOMAIN_NAME]"
type input "[DOMAIN_NAME][URL]"
click at [1042, 641] on input "text" at bounding box center [1135, 643] width 363 height 27
paste input "[URL][DOMAIN_NAME]"
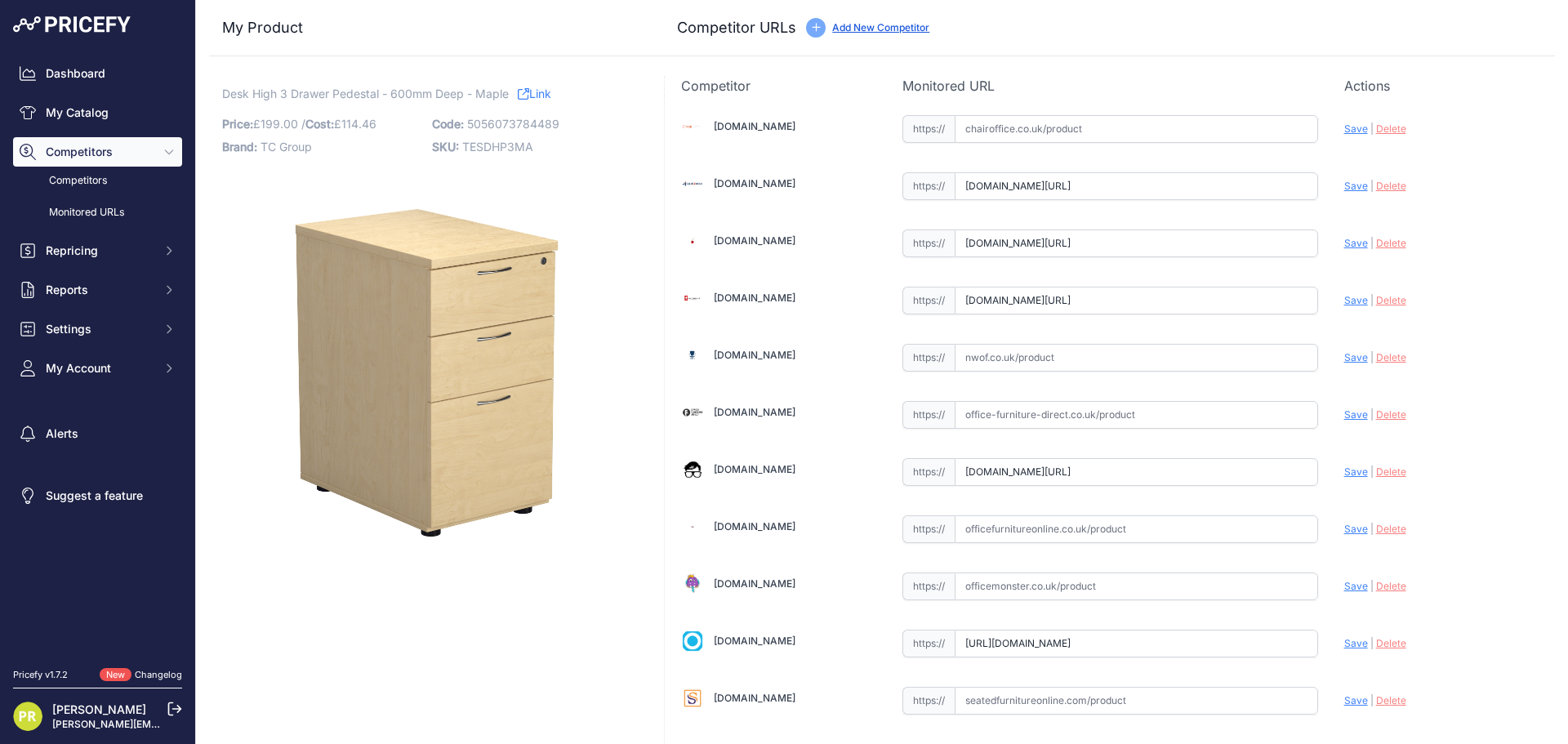
scroll to position [0, 18]
click at [1345, 643] on span "Save" at bounding box center [1356, 643] width 24 height 12
type input "[URL][DOMAIN_NAME]"
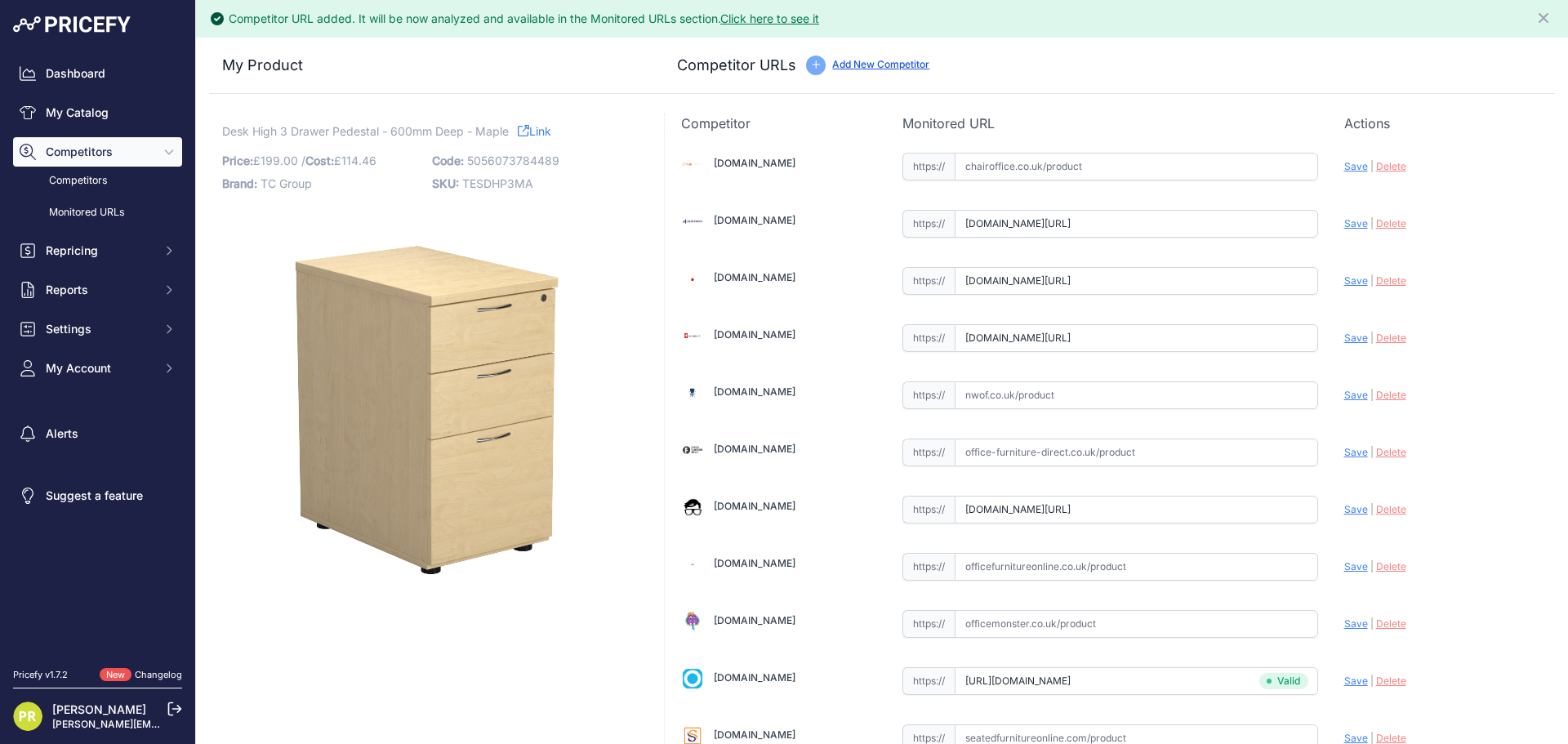
click at [1344, 511] on span "Save" at bounding box center [1356, 509] width 24 height 12
type input "[URL][DOMAIN_NAME]"
click at [1349, 342] on span "Save" at bounding box center [1356, 338] width 24 height 12
type input "[URL][DOMAIN_NAME]"
click at [1344, 292] on div "Update Profile Save | [GEOGRAPHIC_DATA] Analyzing" at bounding box center [1441, 279] width 194 height 31
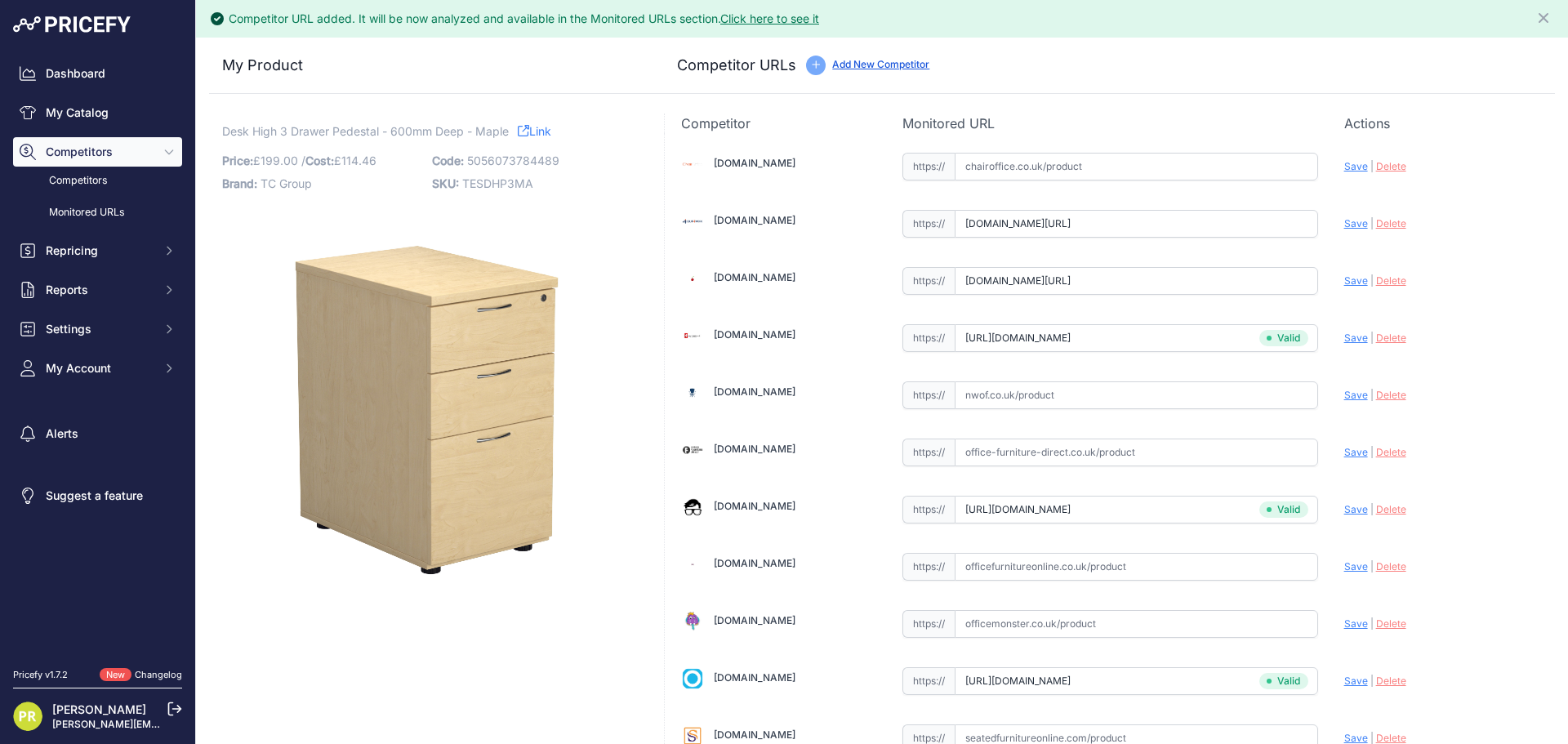
click at [1344, 282] on span "Save" at bounding box center [1356, 280] width 24 height 12
type input "https://www.euroffice.co.uk/product/desk-high-office-storage-unit-600-deep-arct…"
click at [1347, 227] on span "Save" at bounding box center [1356, 223] width 24 height 12
type input "https://www.equip4work.co.uk/triumph-everyday-desk-high-pedestals.html?keywords…"
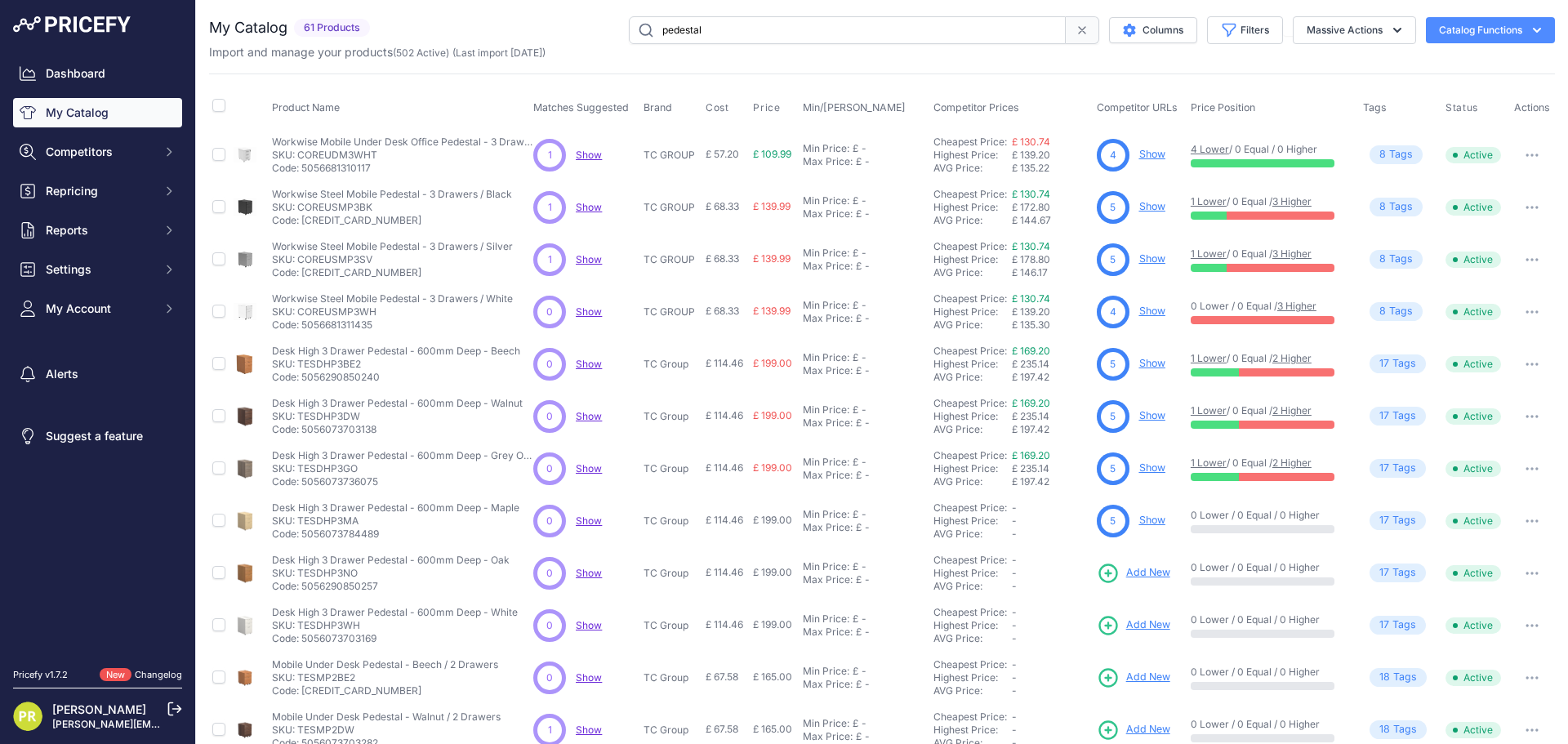
click at [1139, 571] on span "Add New" at bounding box center [1148, 573] width 44 height 15
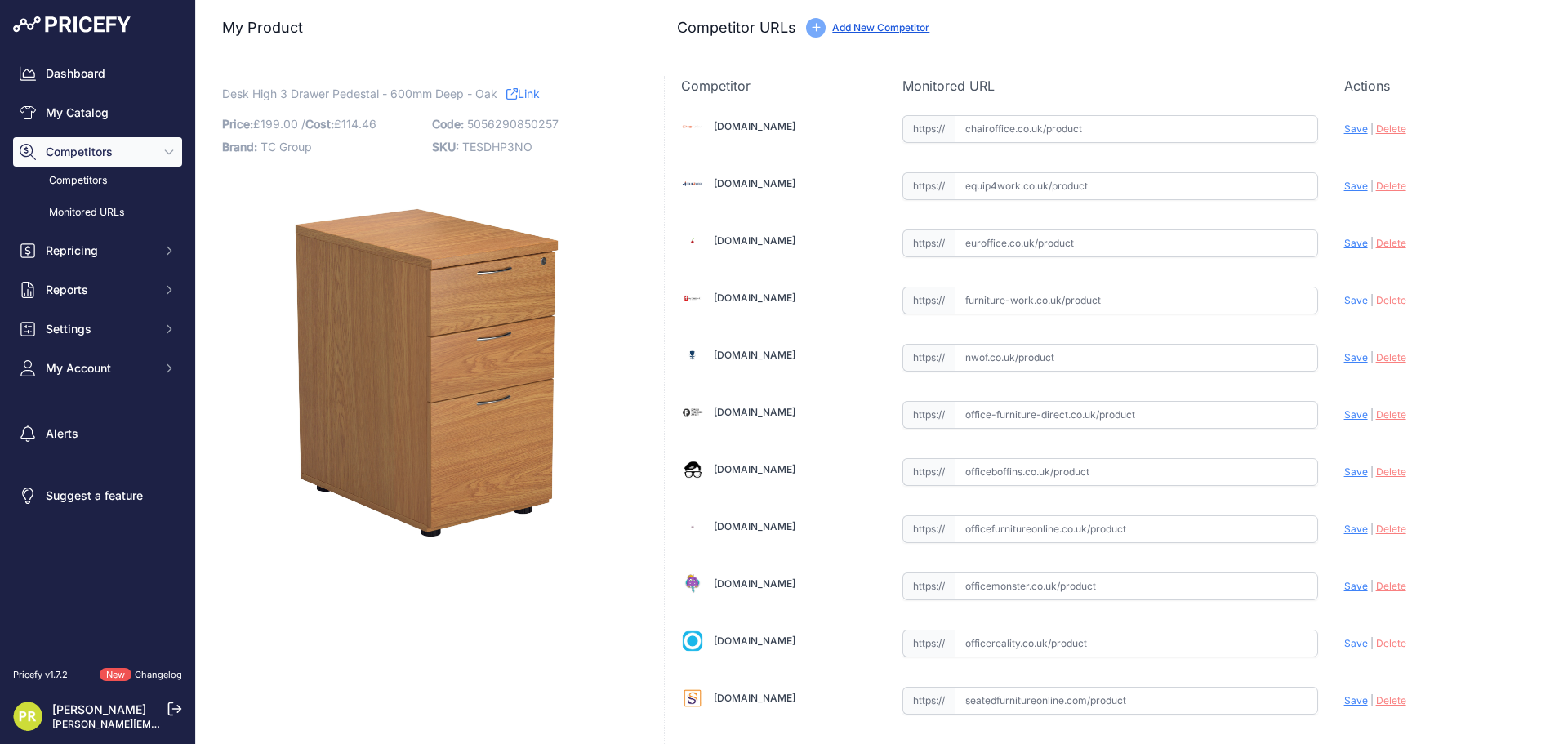
click at [1029, 192] on input "text" at bounding box center [1135, 186] width 363 height 27
paste input "[URL][DOMAIN_NAME]"
type input "[DOMAIN_NAME][URL]"
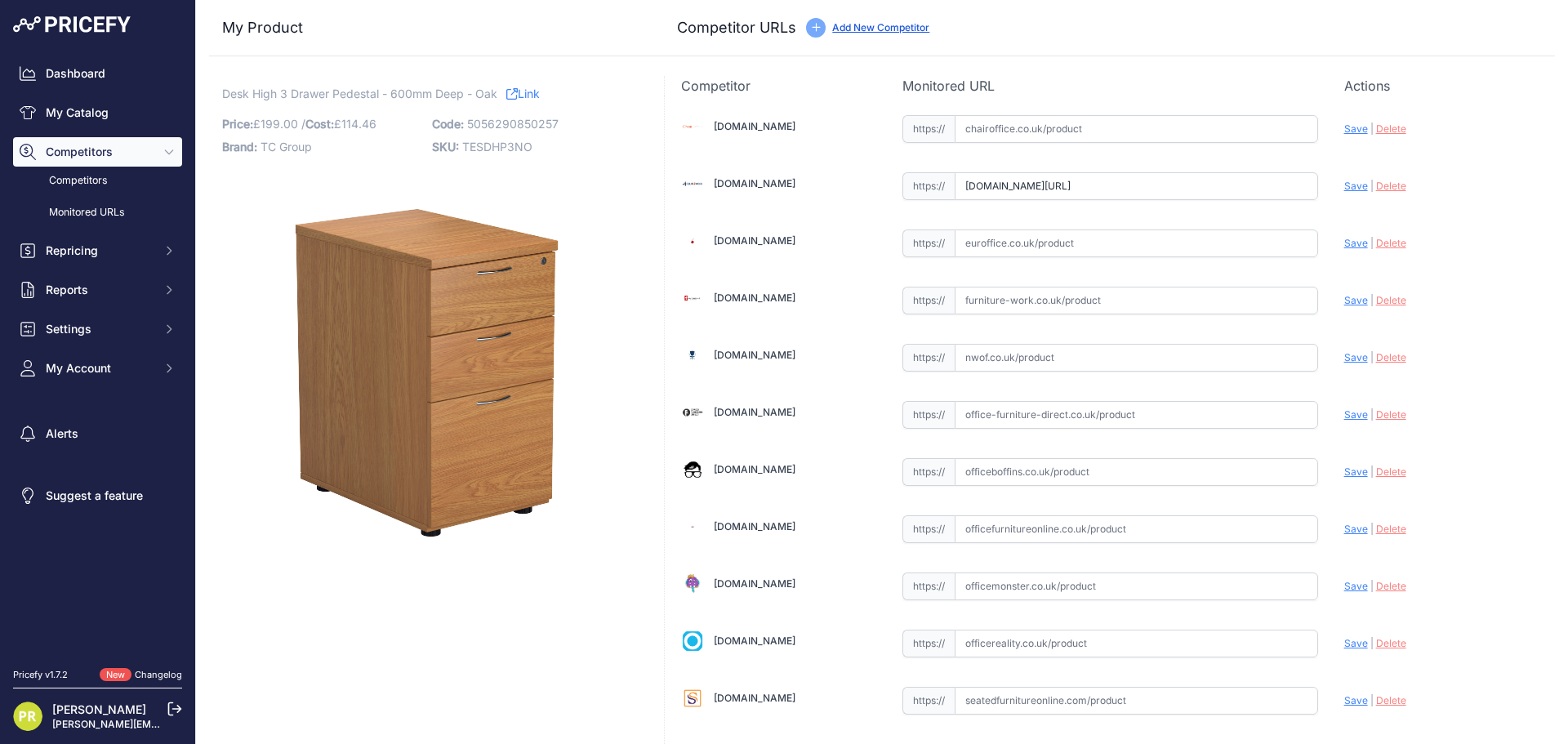
click at [1016, 236] on input "text" at bounding box center [1135, 243] width 363 height 27
paste input "[URL][DOMAIN_NAME]"
type input "[DOMAIN_NAME][URL]"
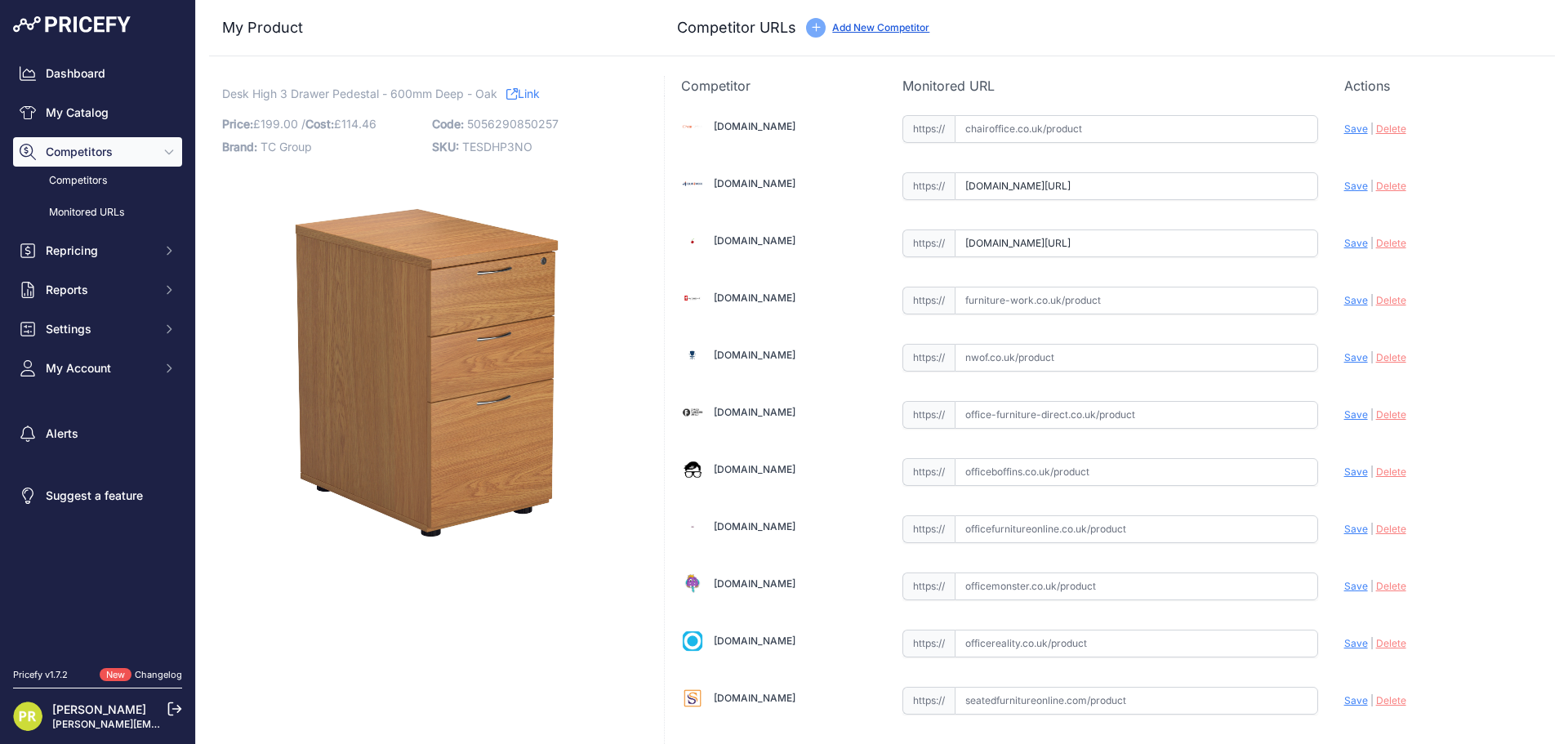
click at [1006, 311] on input "text" at bounding box center [1135, 300] width 363 height 27
paste input "https://www.furniture-work.co.uk/axis-desk-high-pedestal-121445.html"
type input "www.furniture-work.co.uk/axis-desk-high-pedestal-121445.html"
click at [1029, 448] on div "Chairoffice.co.uk Valid Save" at bounding box center [1109, 499] width 890 height 808
click at [1045, 465] on input "text" at bounding box center [1135, 472] width 363 height 27
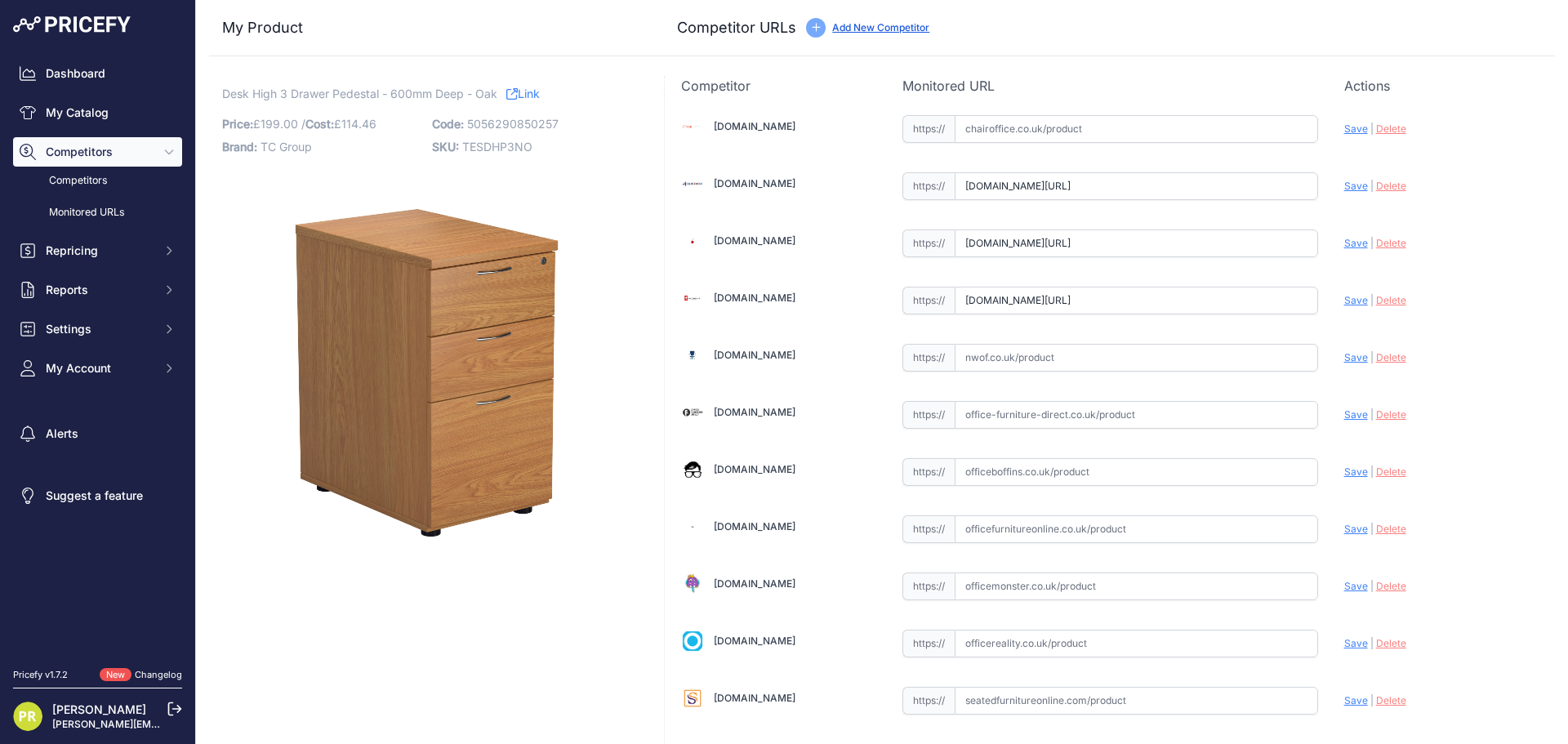
paste input "https://www.officeboffins.co.uk/unified-ii-desk-high-pedestals.html"
type input "www.officeboffins.co.uk/unified-ii-desk-high-pedestals.html"
click at [954, 646] on input "text" at bounding box center [1135, 643] width 363 height 27
paste input "https://www.officereality.co.uk/prod/draycott-desk-height-pedestal-drawers"
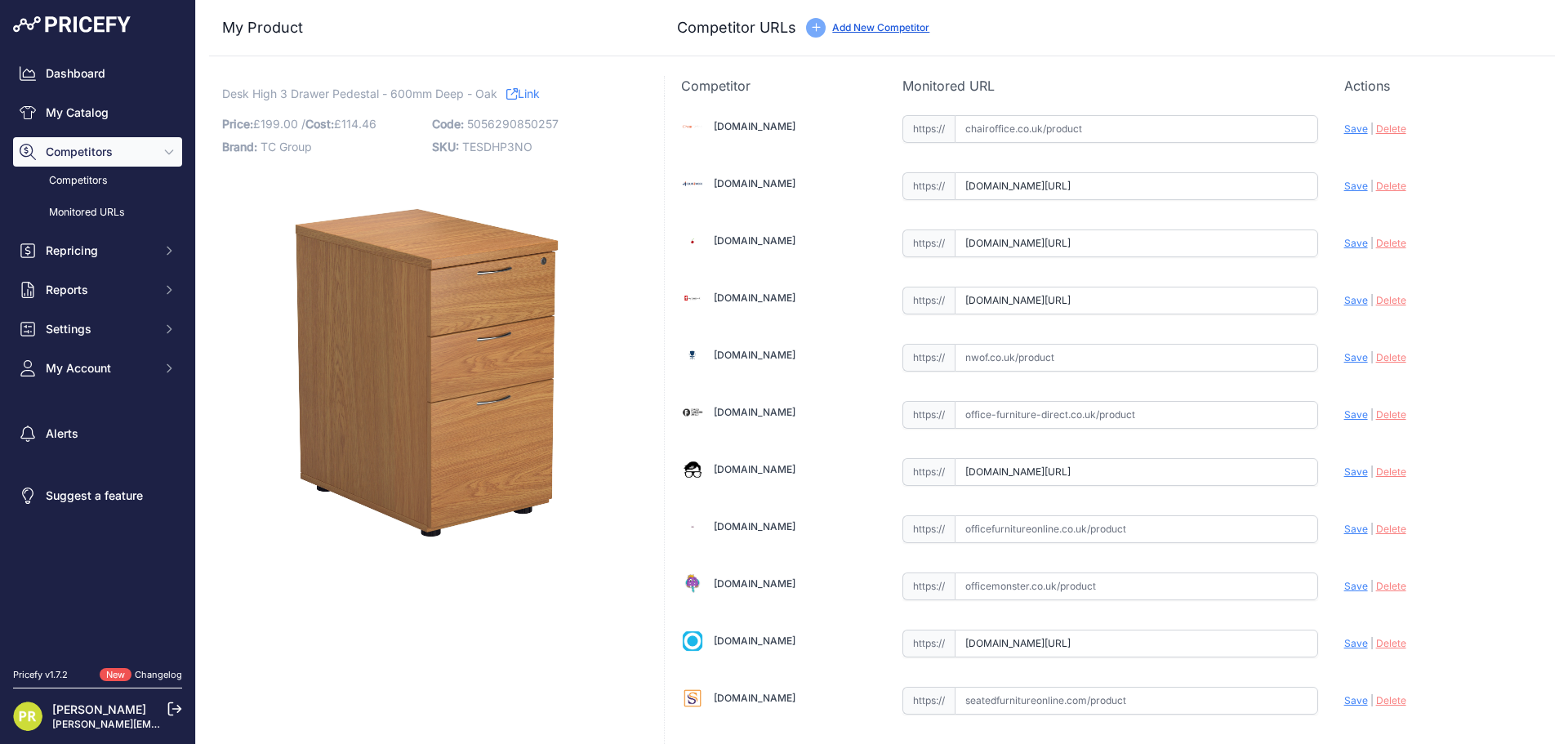
click at [1344, 645] on span "Save" at bounding box center [1356, 643] width 24 height 12
type input "[URL][DOMAIN_NAME]"
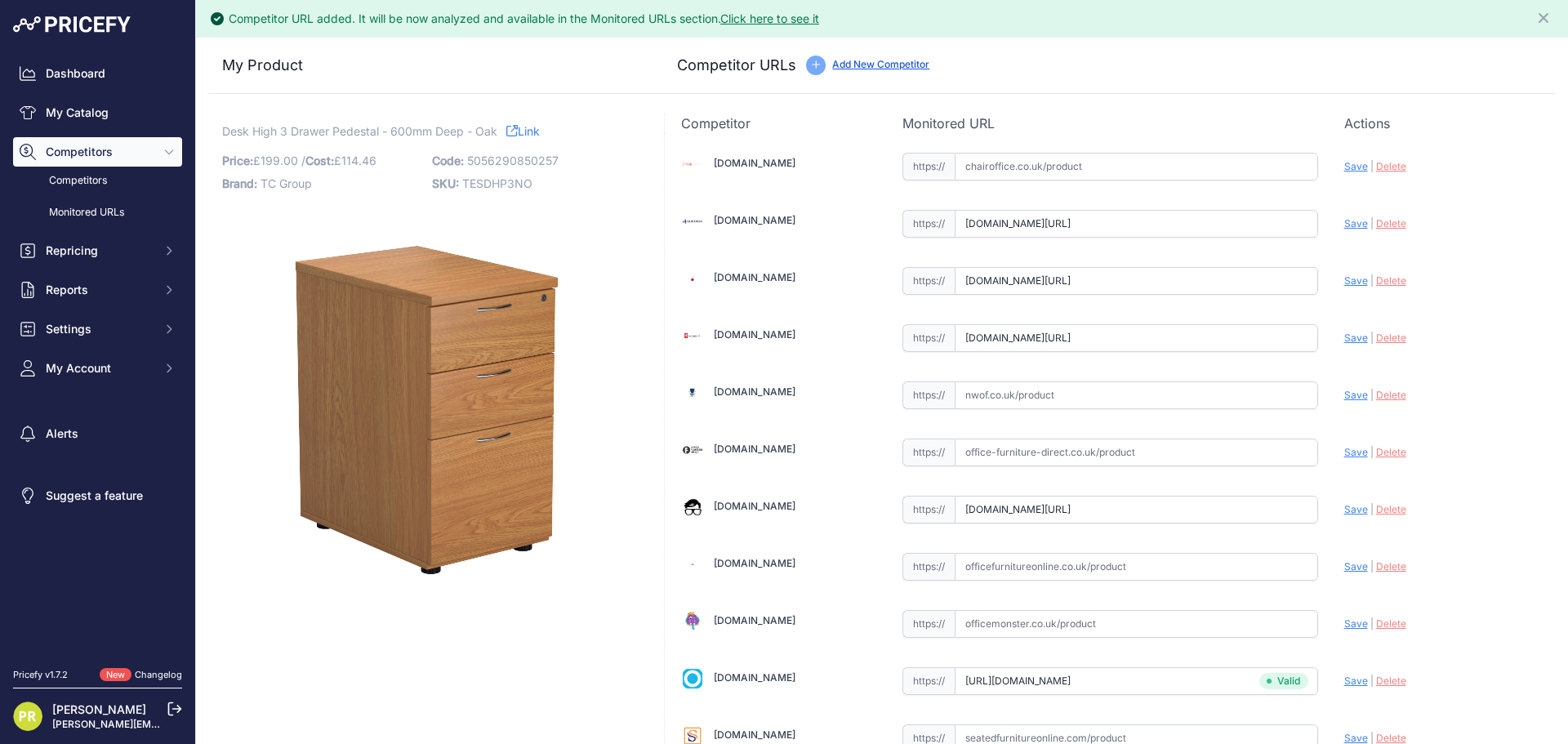
click at [1344, 499] on div "Update Profile Save | [GEOGRAPHIC_DATA] Analyzing" at bounding box center [1441, 505] width 194 height 26
click at [1344, 504] on span "Save" at bounding box center [1356, 509] width 24 height 12
type input "[URL][DOMAIN_NAME]"
click at [1344, 334] on span "Save" at bounding box center [1356, 338] width 24 height 12
type input "[URL][DOMAIN_NAME]"
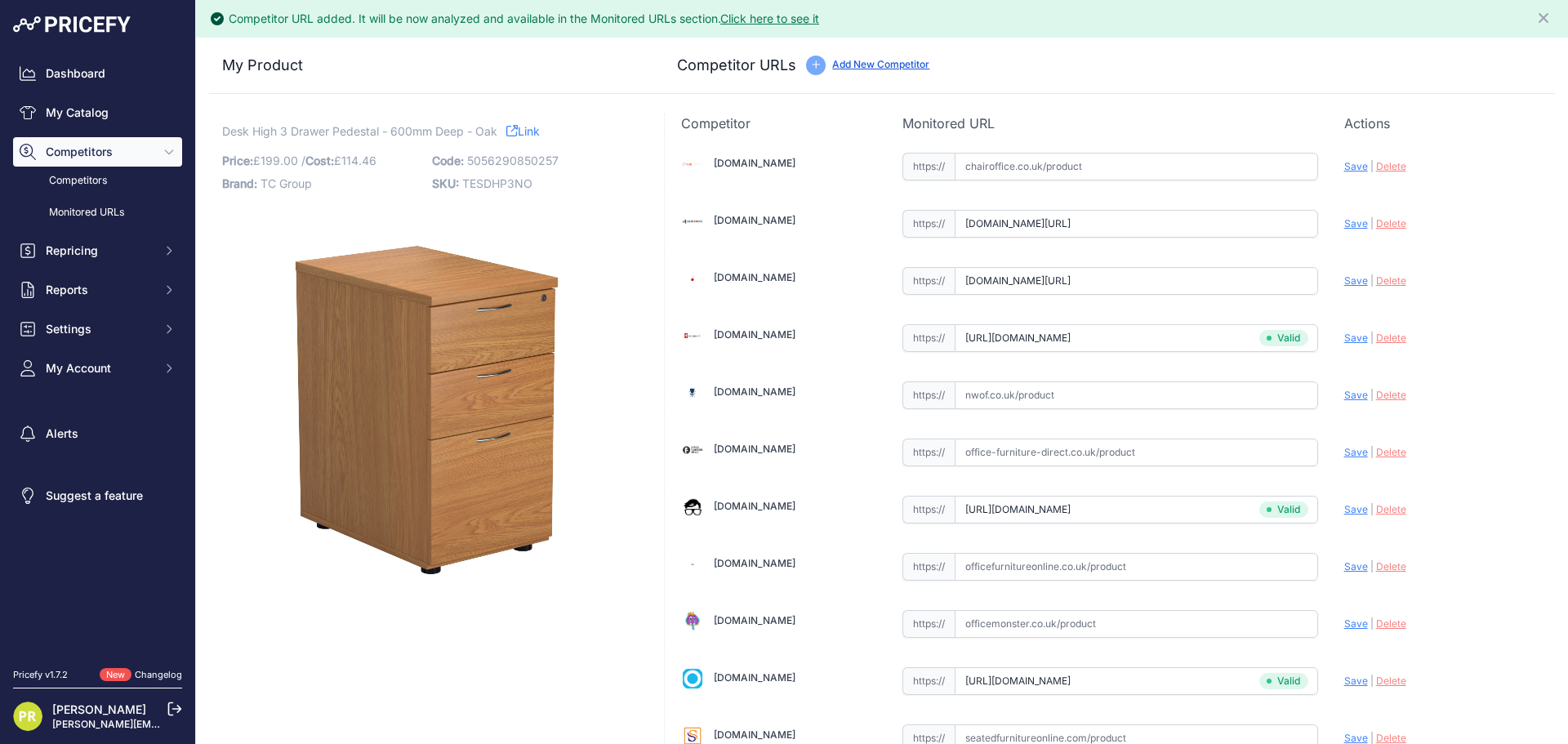
click at [1344, 282] on span "Save" at bounding box center [1356, 280] width 24 height 12
type input "[URL][DOMAIN_NAME]"
click at [1345, 220] on span "Save" at bounding box center [1356, 223] width 24 height 12
type input "[URL][DOMAIN_NAME]"
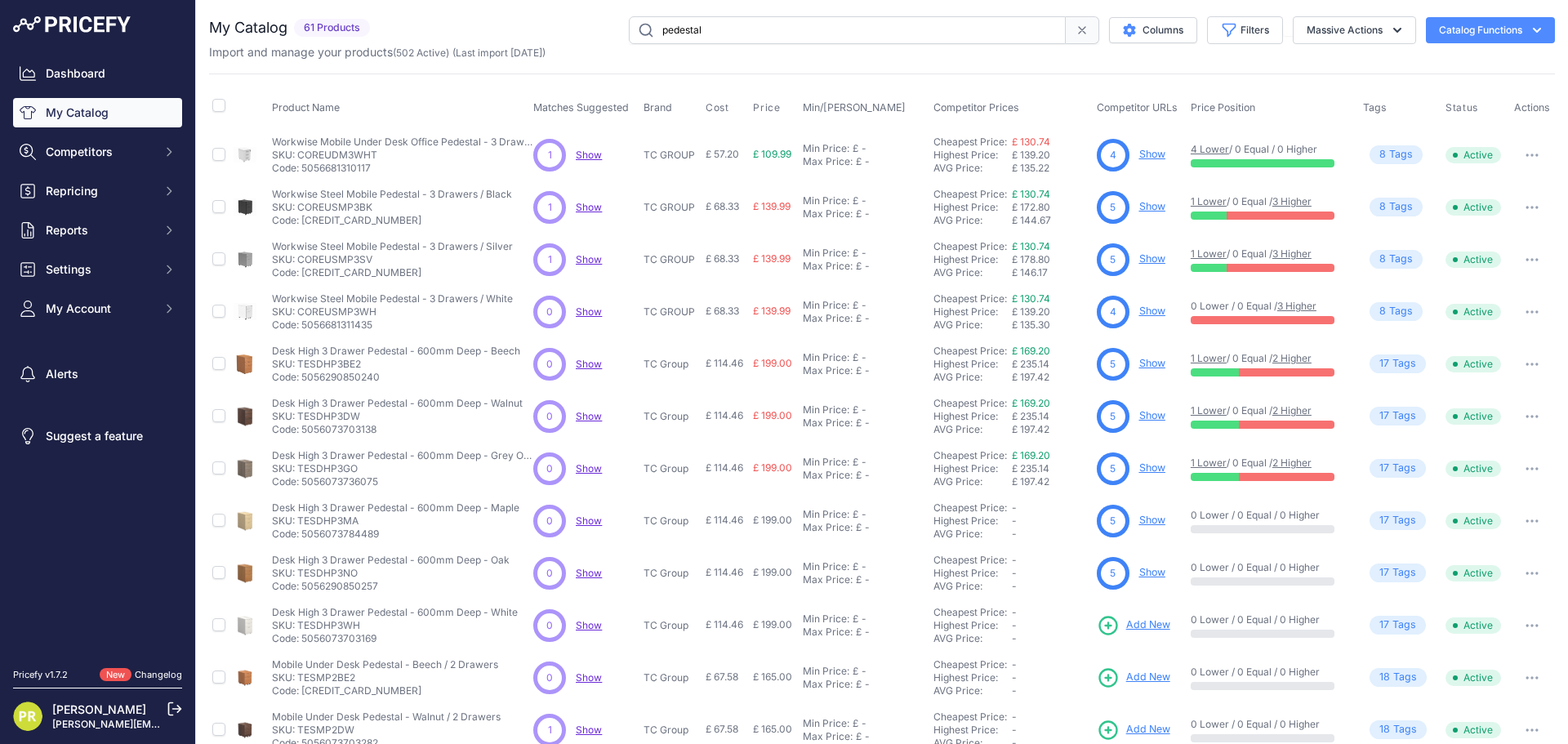
click at [1143, 622] on span "Add New" at bounding box center [1148, 625] width 44 height 15
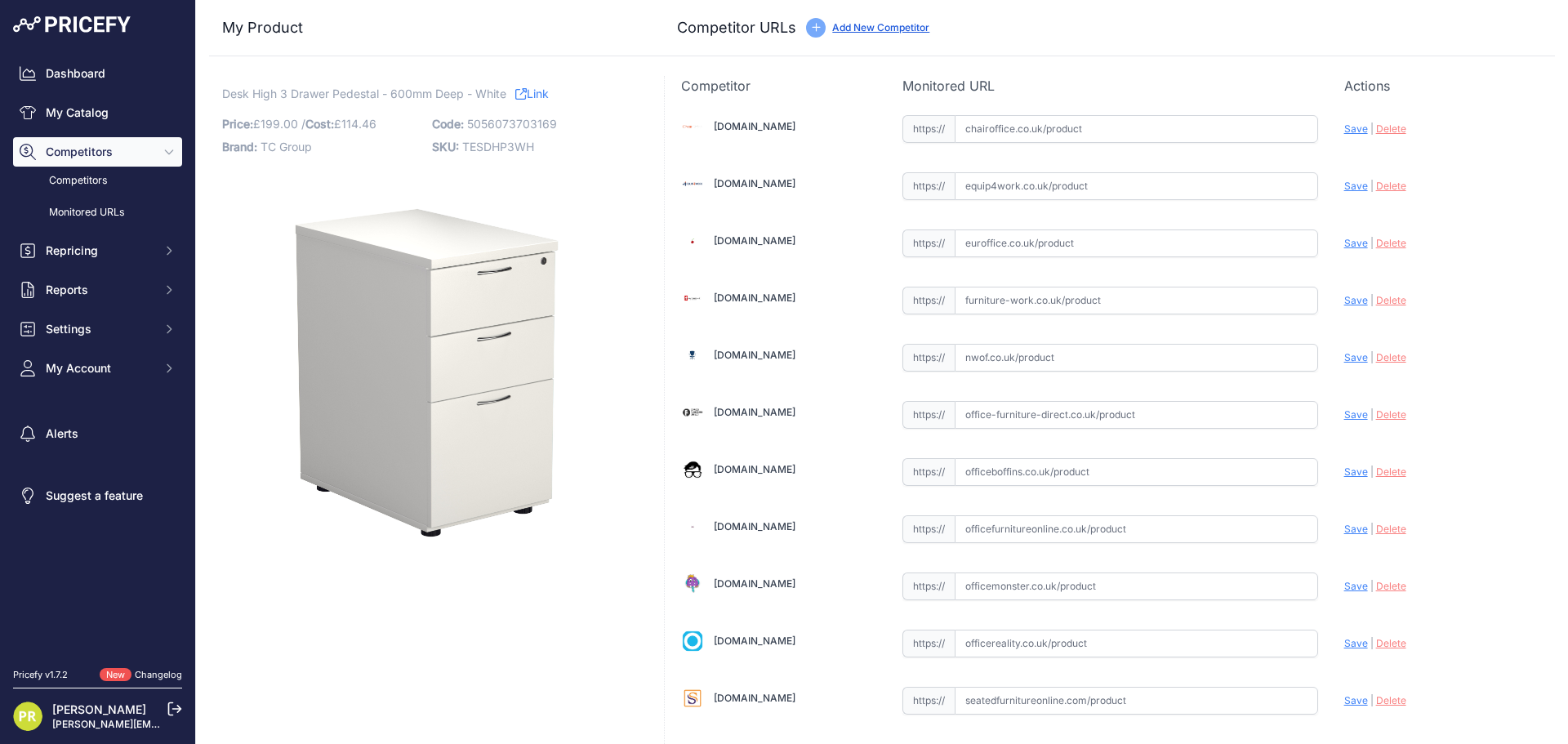
click at [1060, 188] on input "text" at bounding box center [1135, 186] width 363 height 27
click at [998, 170] on div "https:// Valid" at bounding box center [1110, 185] width 416 height 31
click at [1008, 183] on input "text" at bounding box center [1135, 186] width 363 height 27
paste input "[URL][DOMAIN_NAME]"
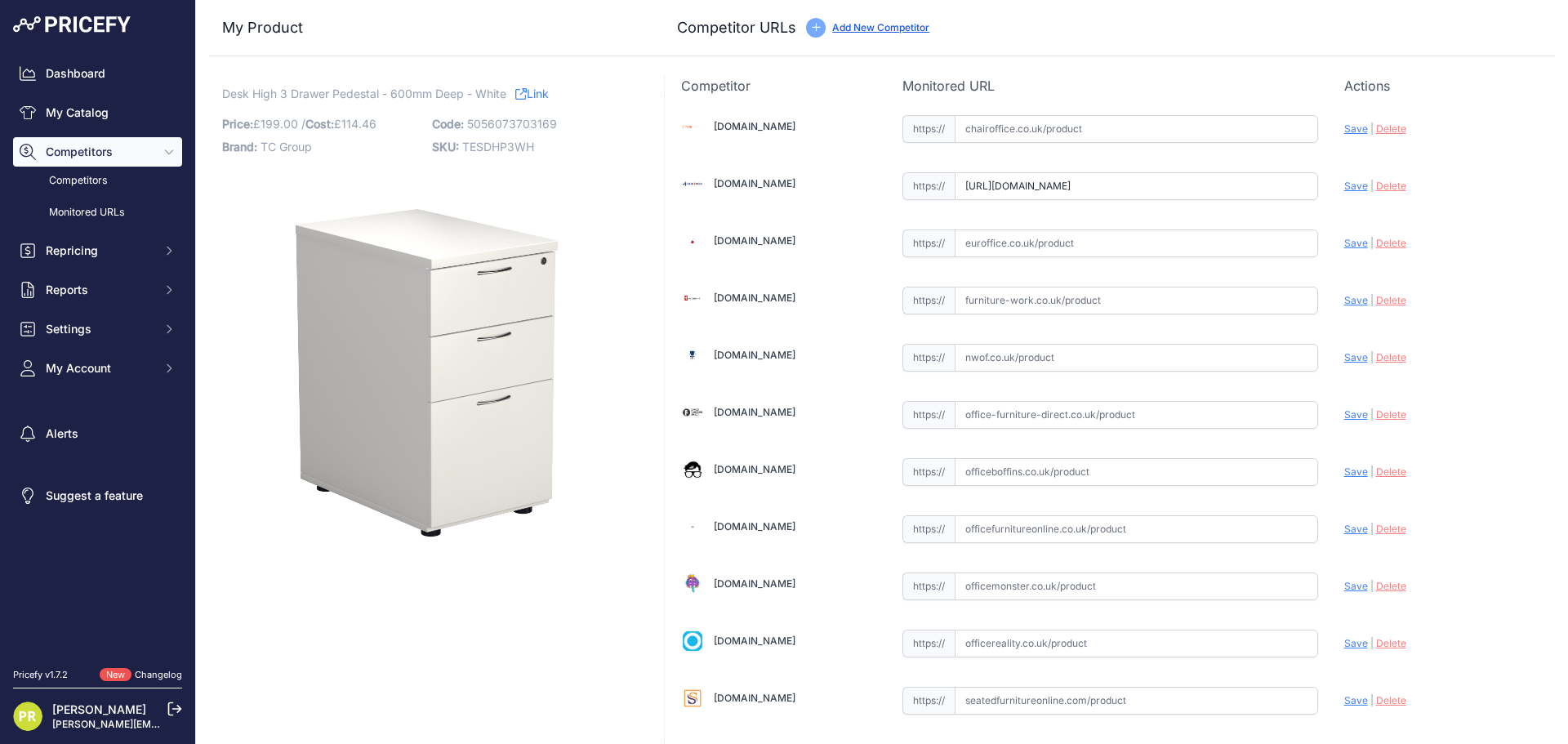
type input "[DOMAIN_NAME][URL]"
click at [1009, 261] on div "[DOMAIN_NAME] Valid Save" at bounding box center [1109, 499] width 890 height 808
click at [1024, 244] on input "text" at bounding box center [1135, 243] width 363 height 27
paste input "https://www.euroffice.co.uk/product/desk-high-office-storage-unit-600-deep-arct…"
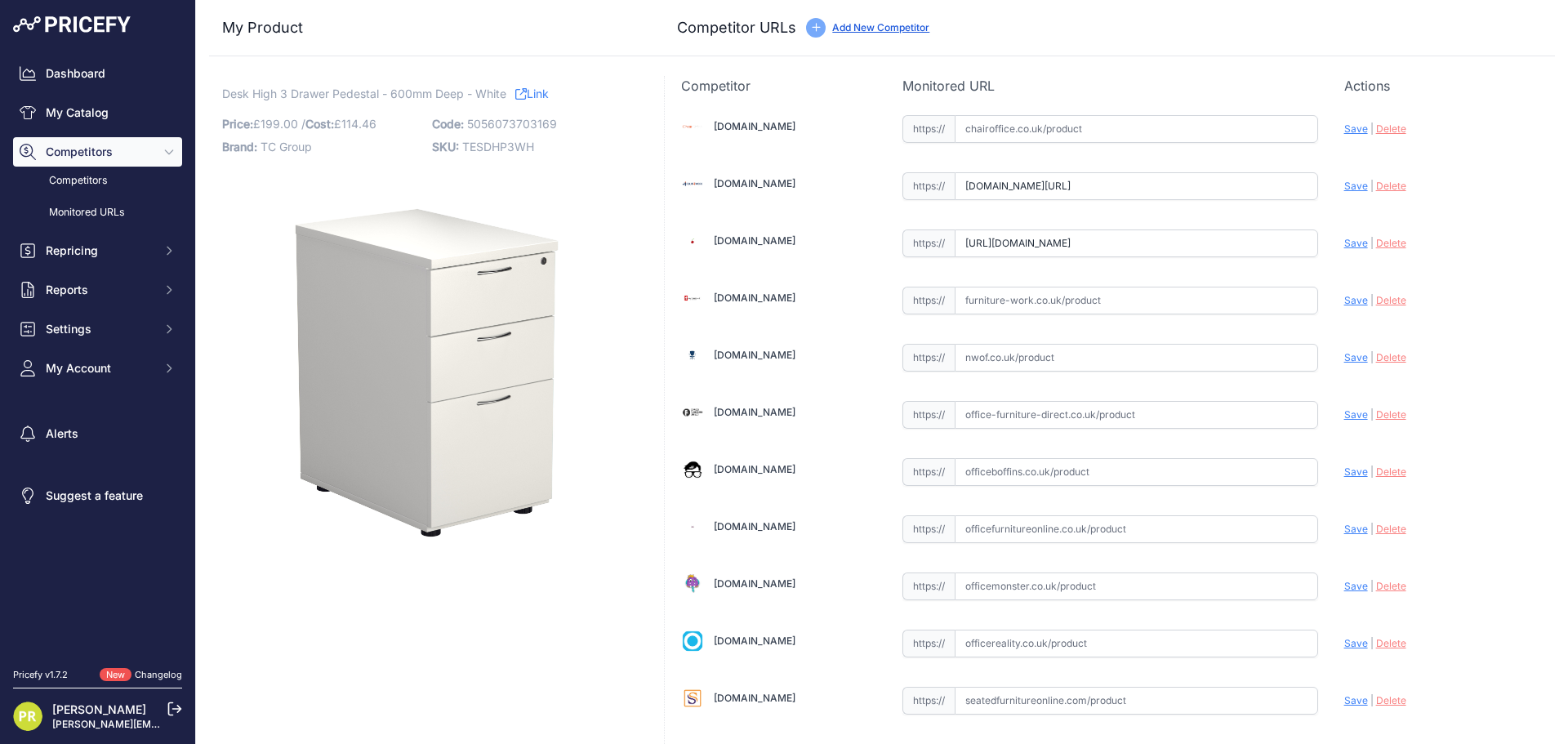
scroll to position [0, 126]
type input "www.euroffice.co.uk/product/desk-high-office-storage-unit-600-deep-arctic-white…"
click at [1010, 296] on input "text" at bounding box center [1135, 300] width 363 height 27
paste input "https://www.furniture-work.co.uk/axis-desk-high-pedestal-121445.html"
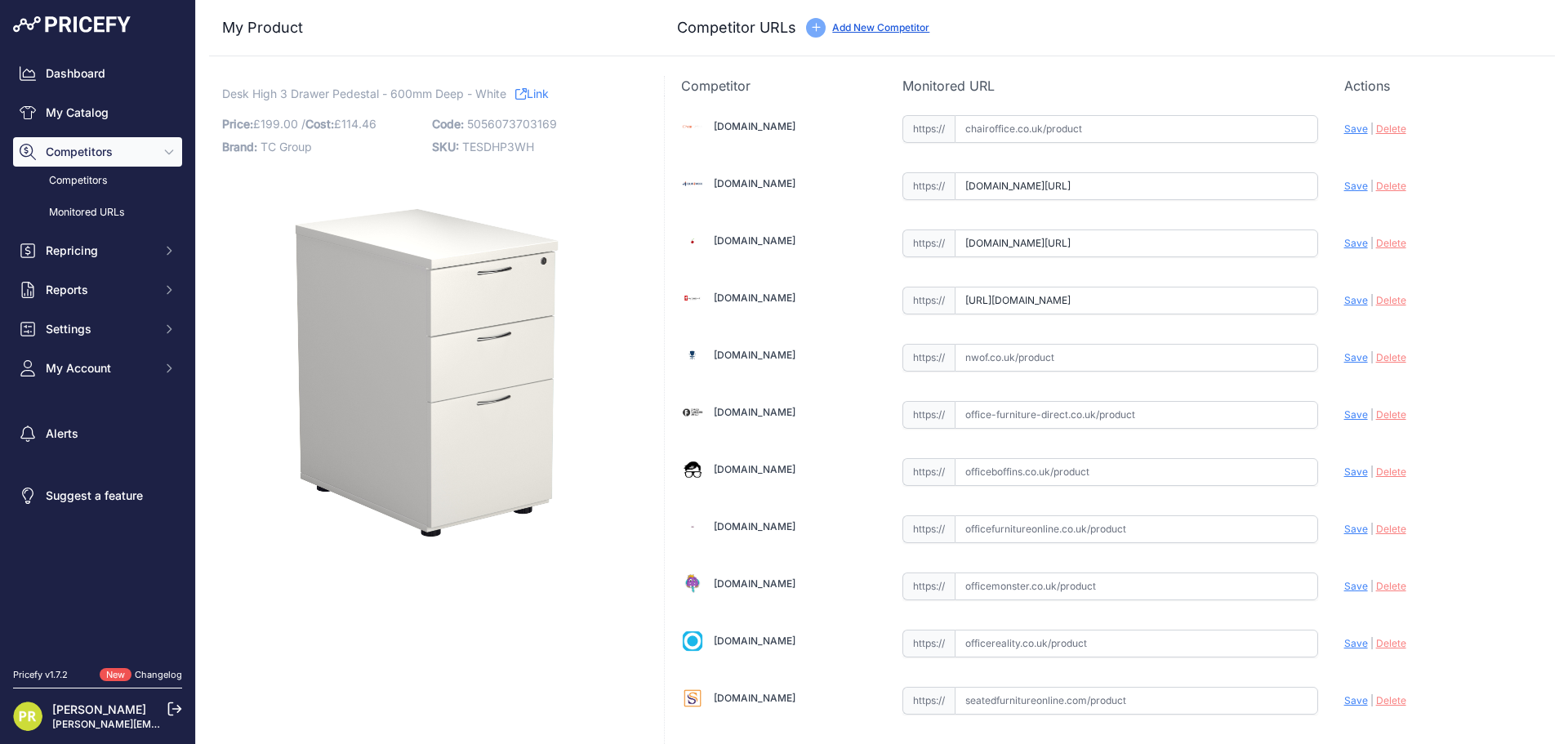
type input "www.furniture-work.co.uk/axis-desk-high-pedestal-121445.html"
click at [986, 477] on input "text" at bounding box center [1135, 472] width 363 height 27
paste input "https://www.officeboffins.co.uk/unified-ii-desk-high-pedestals.html"
type input "www.officeboffins.co.uk/unified-ii-desk-high-pedestals.html"
click at [1028, 650] on input "text" at bounding box center [1135, 643] width 363 height 27
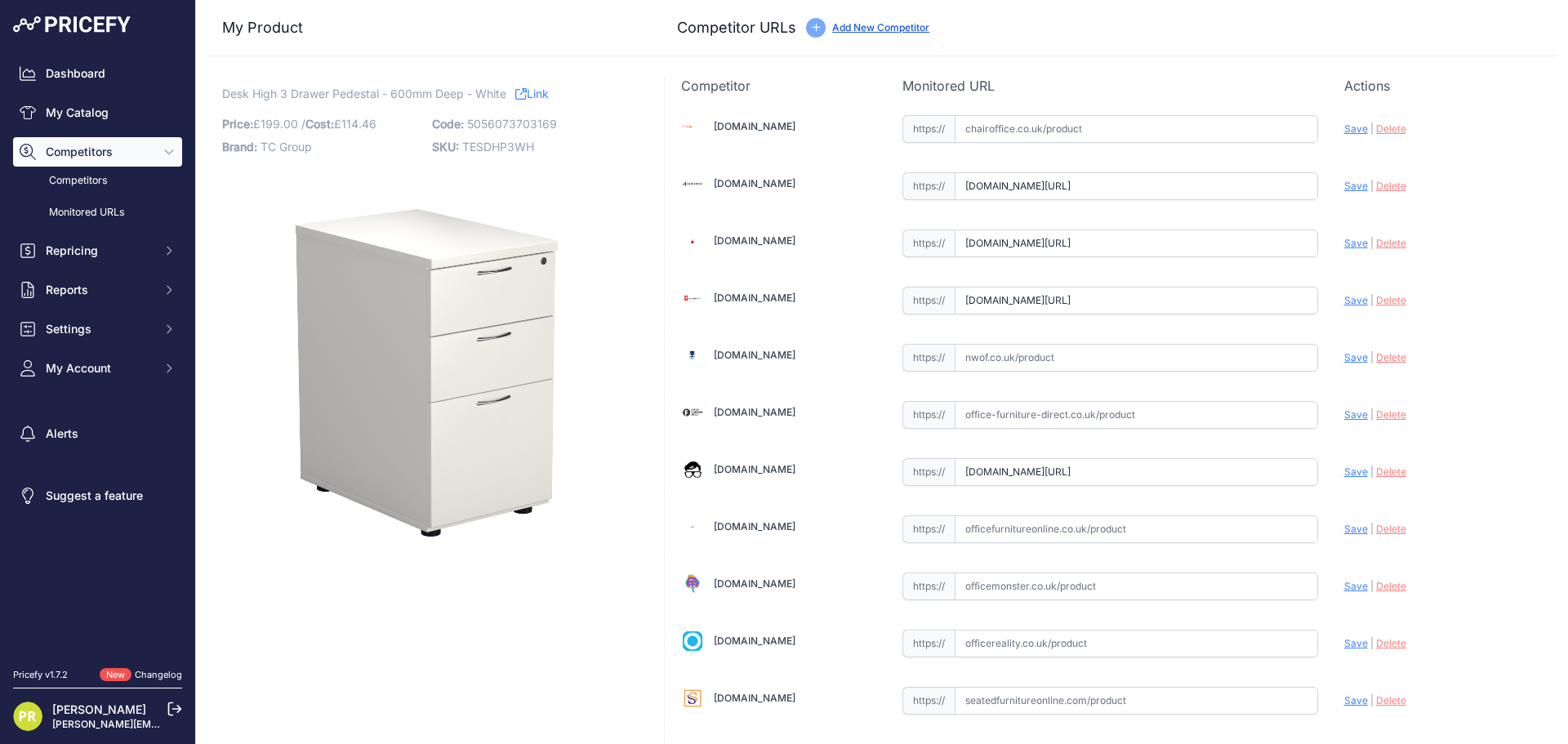
paste input "https://www.officereality.co.uk/prod/draycott-desk-height-pedestal-drawers"
click at [1347, 639] on span "Save" at bounding box center [1356, 643] width 24 height 12
type input "https://www.officereality.co.uk/prod/draycott-desk-height-pedestal-drawers?prir…"
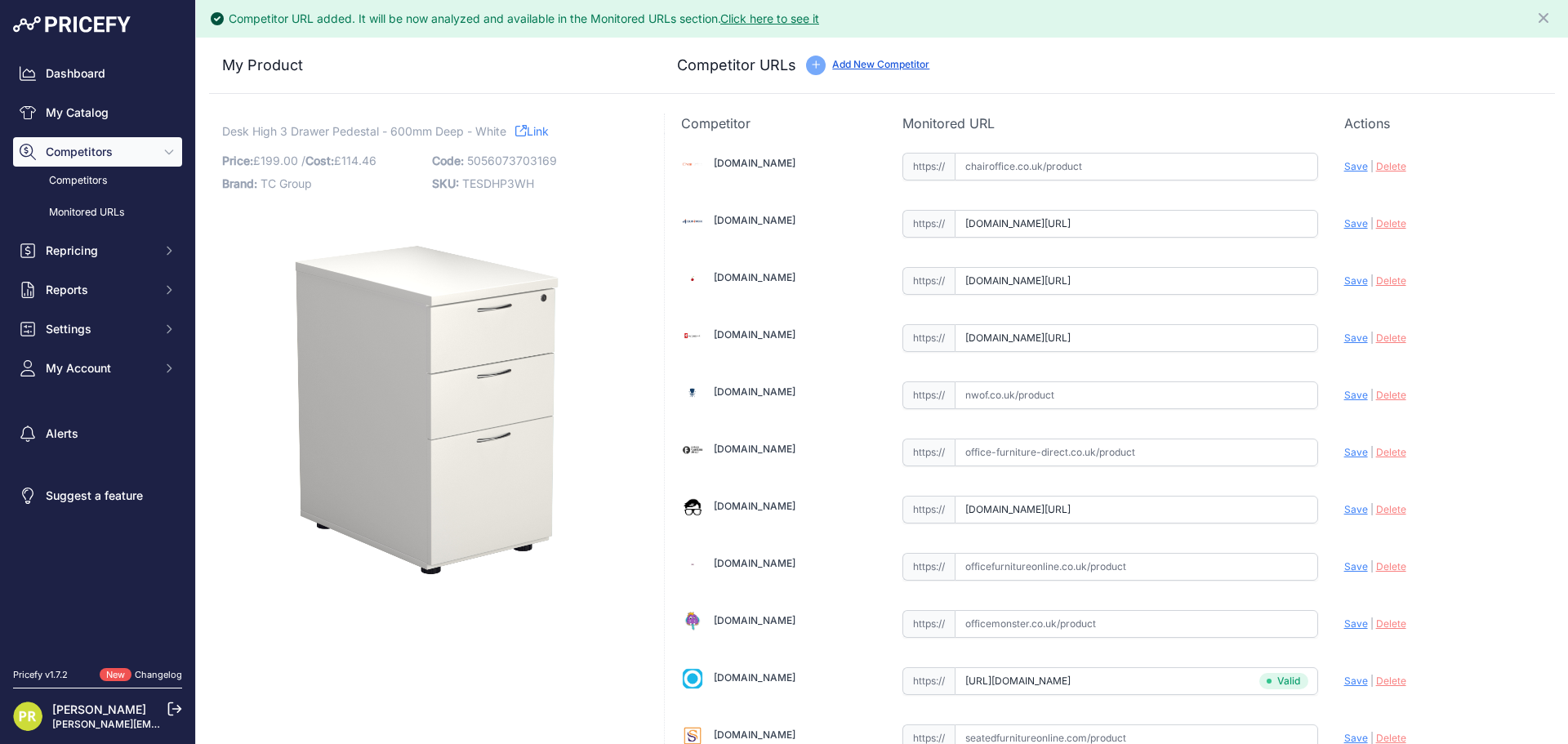
click at [1344, 511] on span "Save" at bounding box center [1356, 509] width 24 height 12
type input "https://www.officeboffins.co.uk/unified-ii-desk-high-pedestals.html?prirule_jds…"
click at [1344, 336] on span "Save" at bounding box center [1356, 338] width 24 height 12
type input "https://www.furniture-work.co.uk/axis-desk-high-pedestal-121445.html?prirule_jd…"
click at [1344, 281] on span "Save" at bounding box center [1356, 280] width 24 height 12
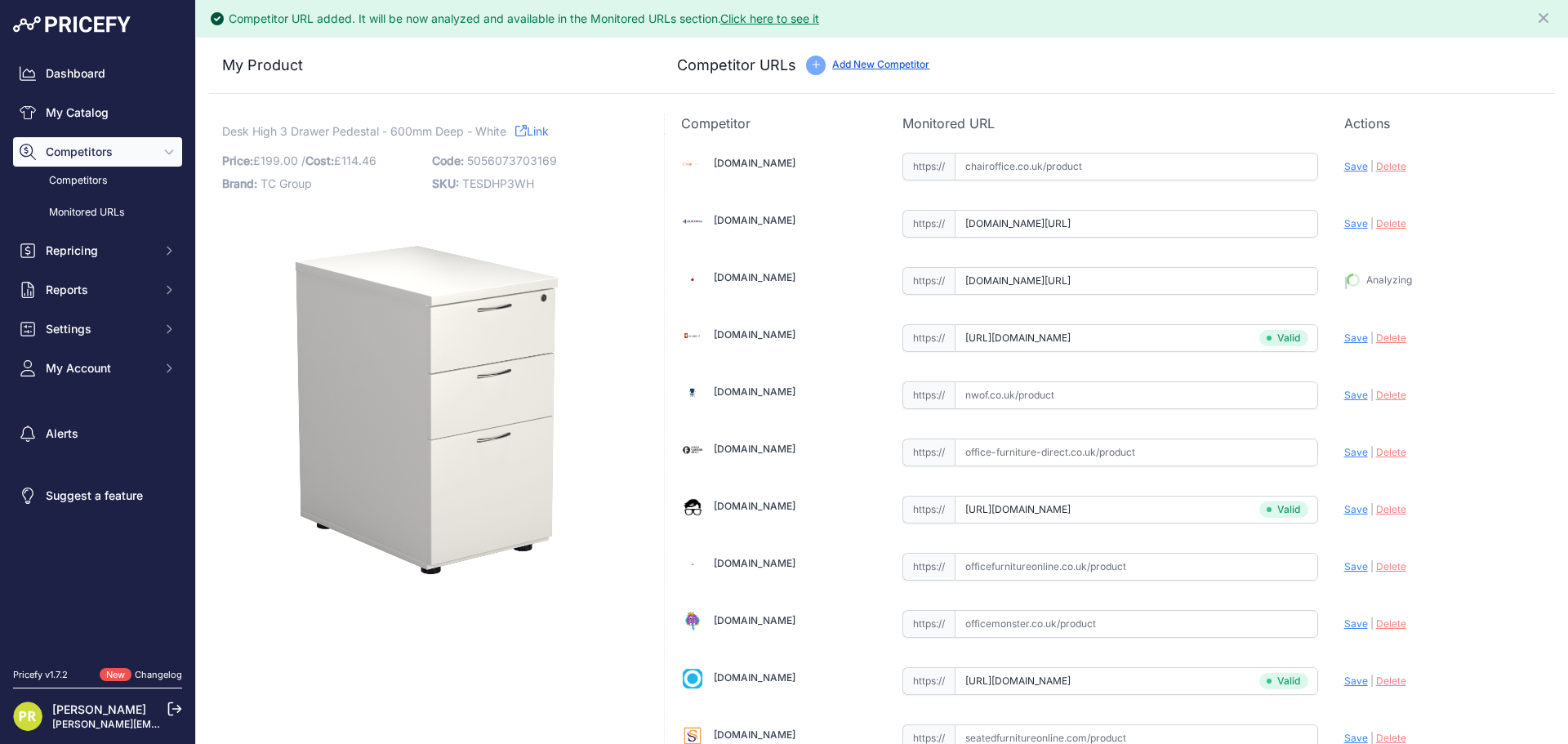
type input "https://www.euroffice.co.uk/product/desk-high-office-storage-unit-600-deep-arct…"
click at [1344, 232] on div "Update Profile Save | Delete Analyzing" at bounding box center [1441, 222] width 194 height 31
click at [1344, 229] on div "Update Profile Save | Delete Analyzing" at bounding box center [1441, 220] width 194 height 26
click at [1344, 228] on span "Save" at bounding box center [1356, 223] width 24 height 12
type input "https://www.equip4work.co.uk/triumph-everyday-desk-high-pedestals.html?keywords…"
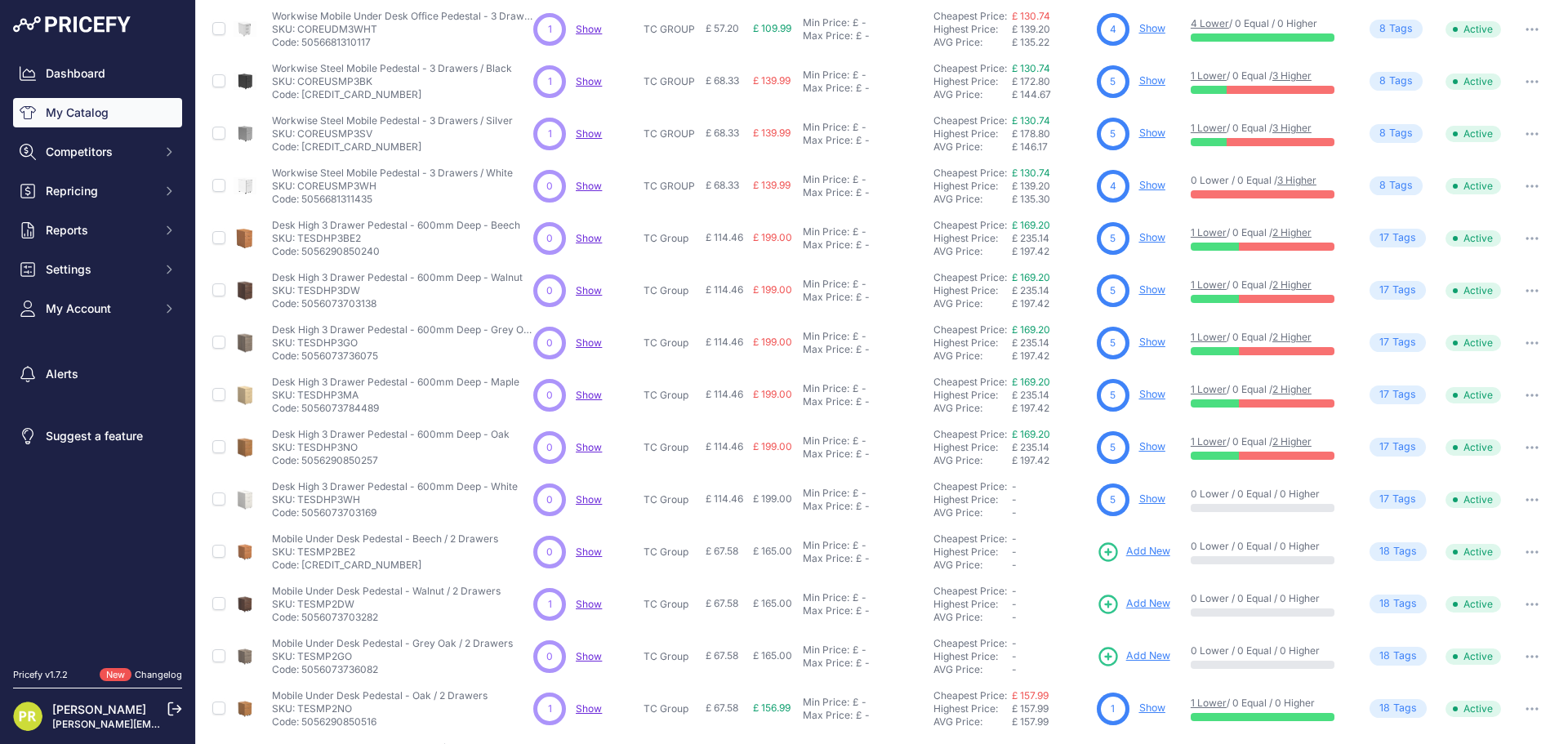
scroll to position [237, 0]
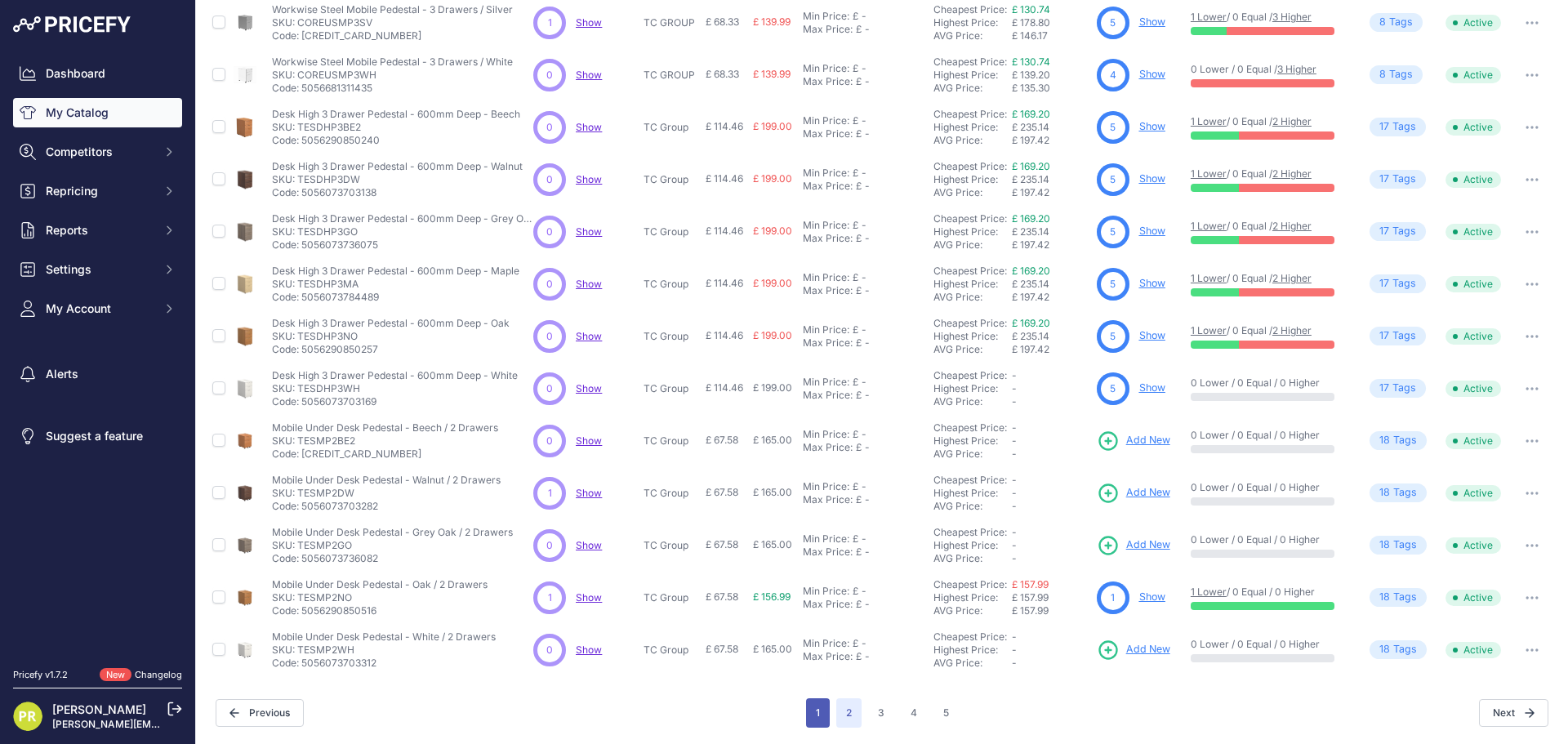
click at [809, 716] on button "1" at bounding box center [818, 712] width 24 height 29
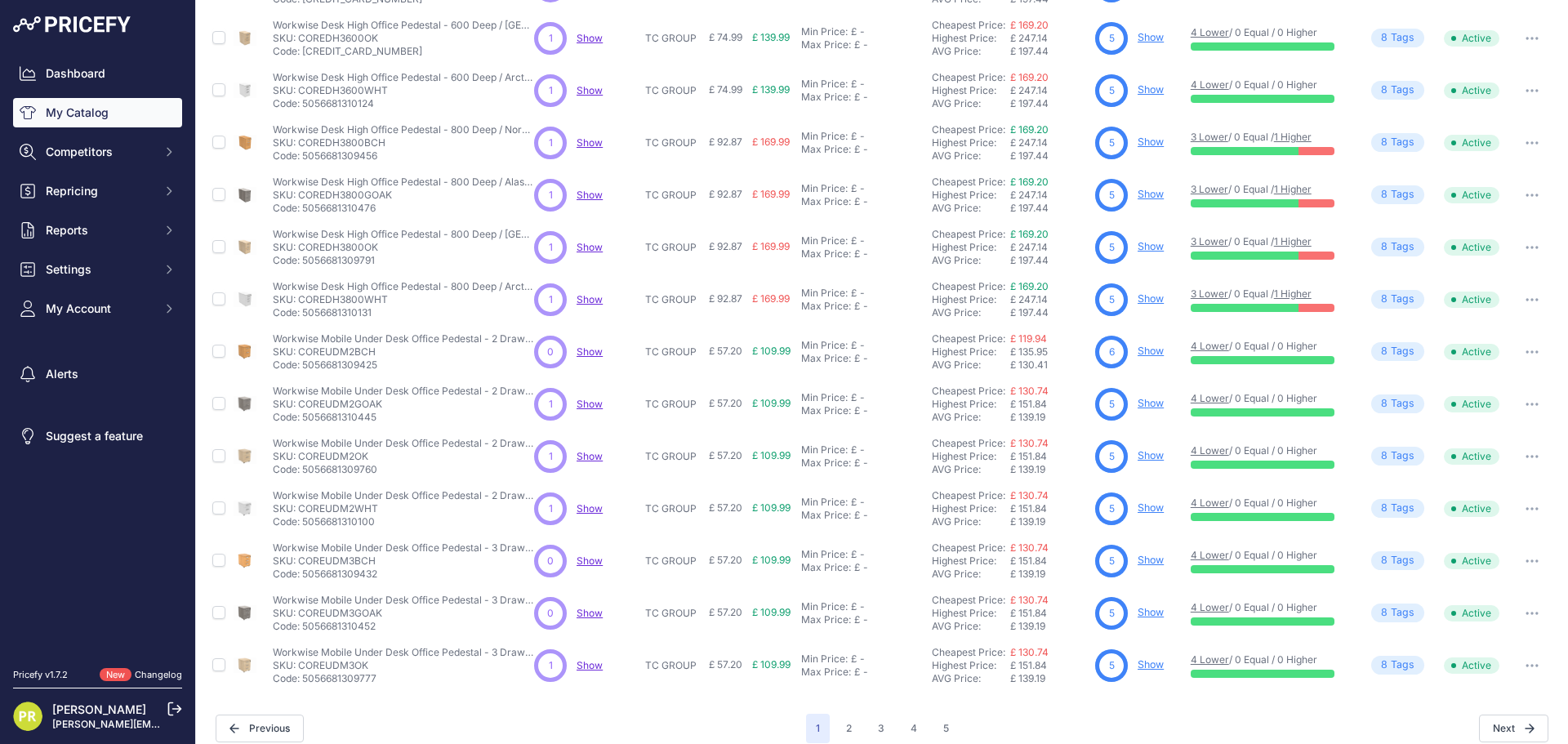
scroll to position [237, 0]
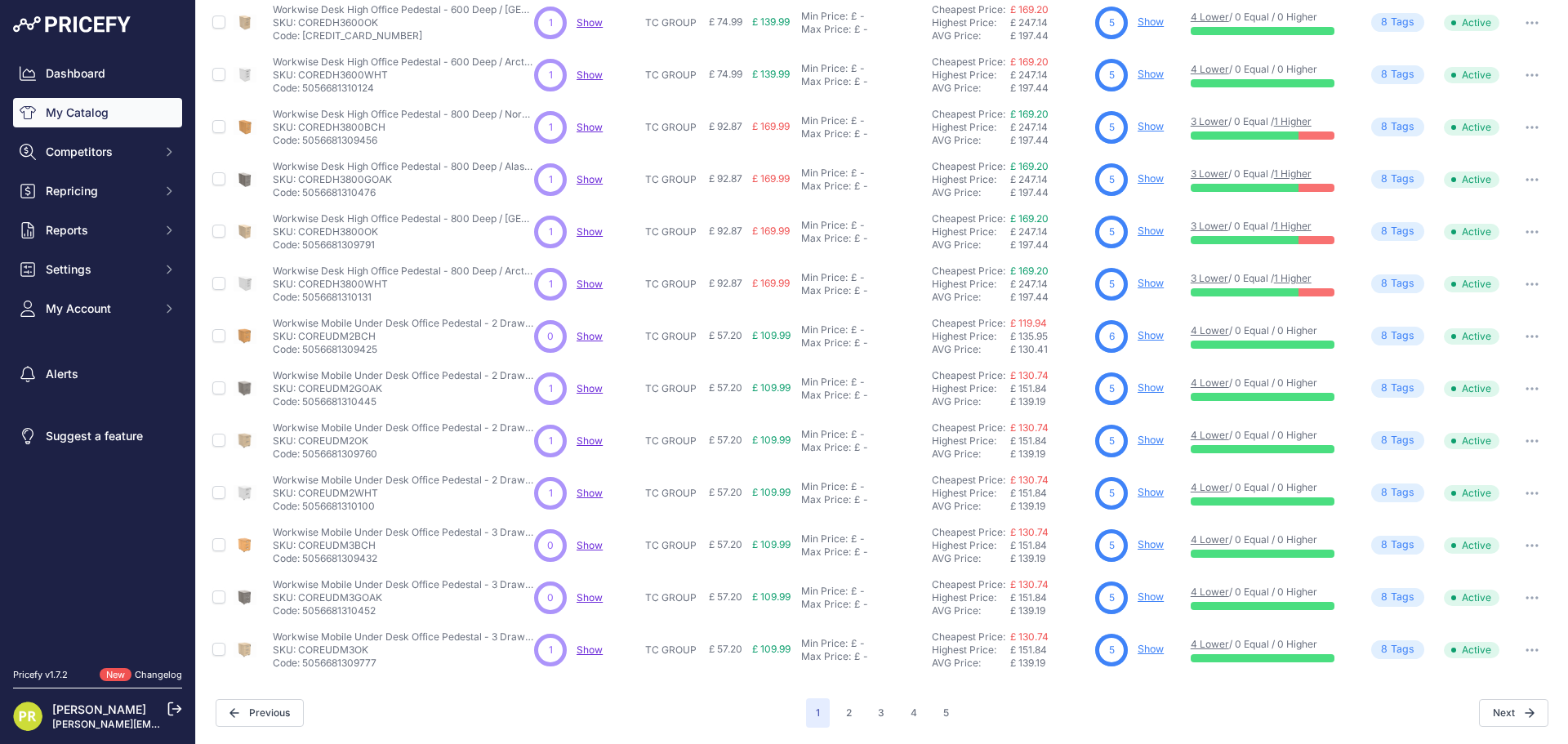
click at [1137, 390] on link "Show" at bounding box center [1150, 387] width 27 height 12
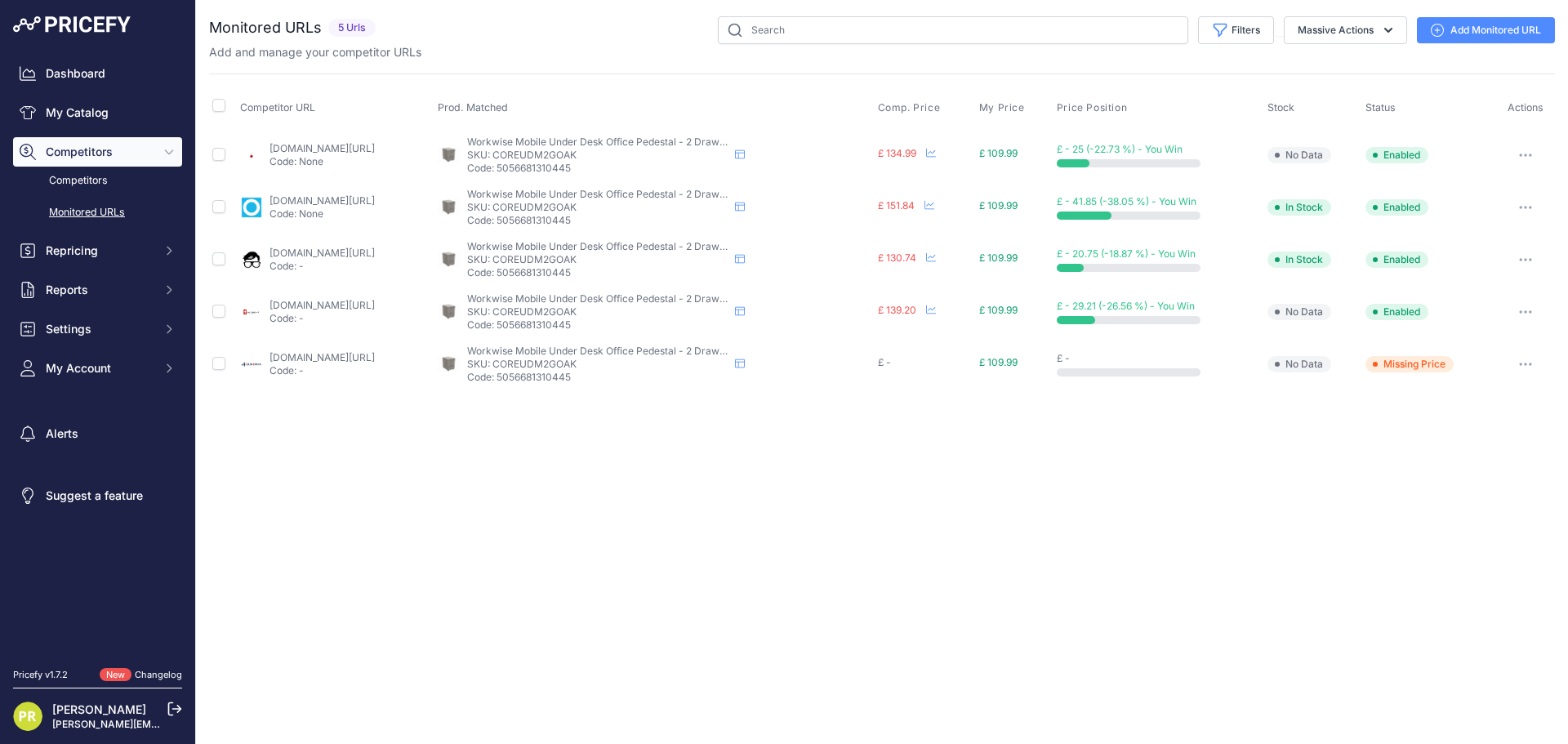
click at [1513, 164] on button "button" at bounding box center [1525, 155] width 32 height 23
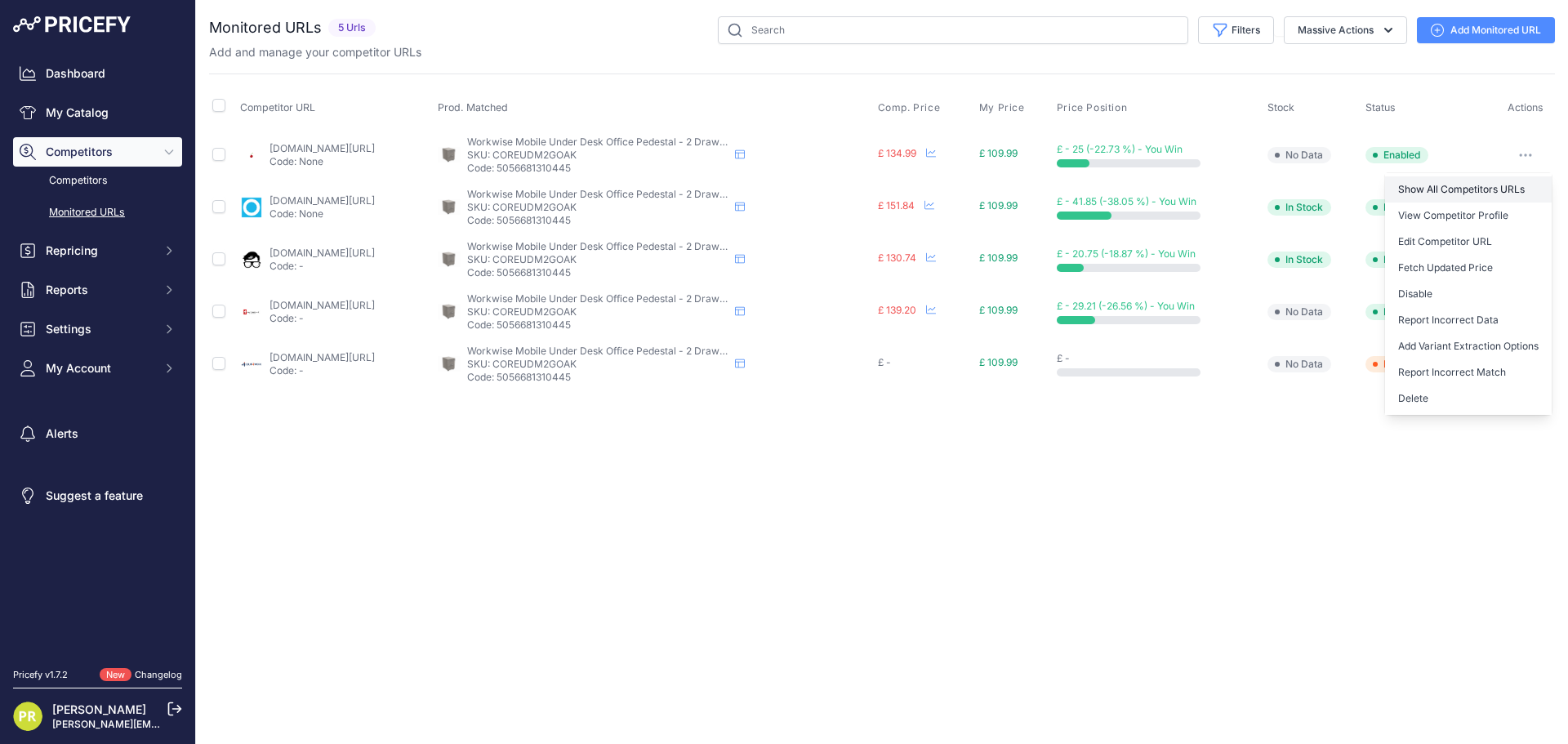
click at [1483, 181] on link "Show All Competitors URLs" at bounding box center [1468, 189] width 167 height 27
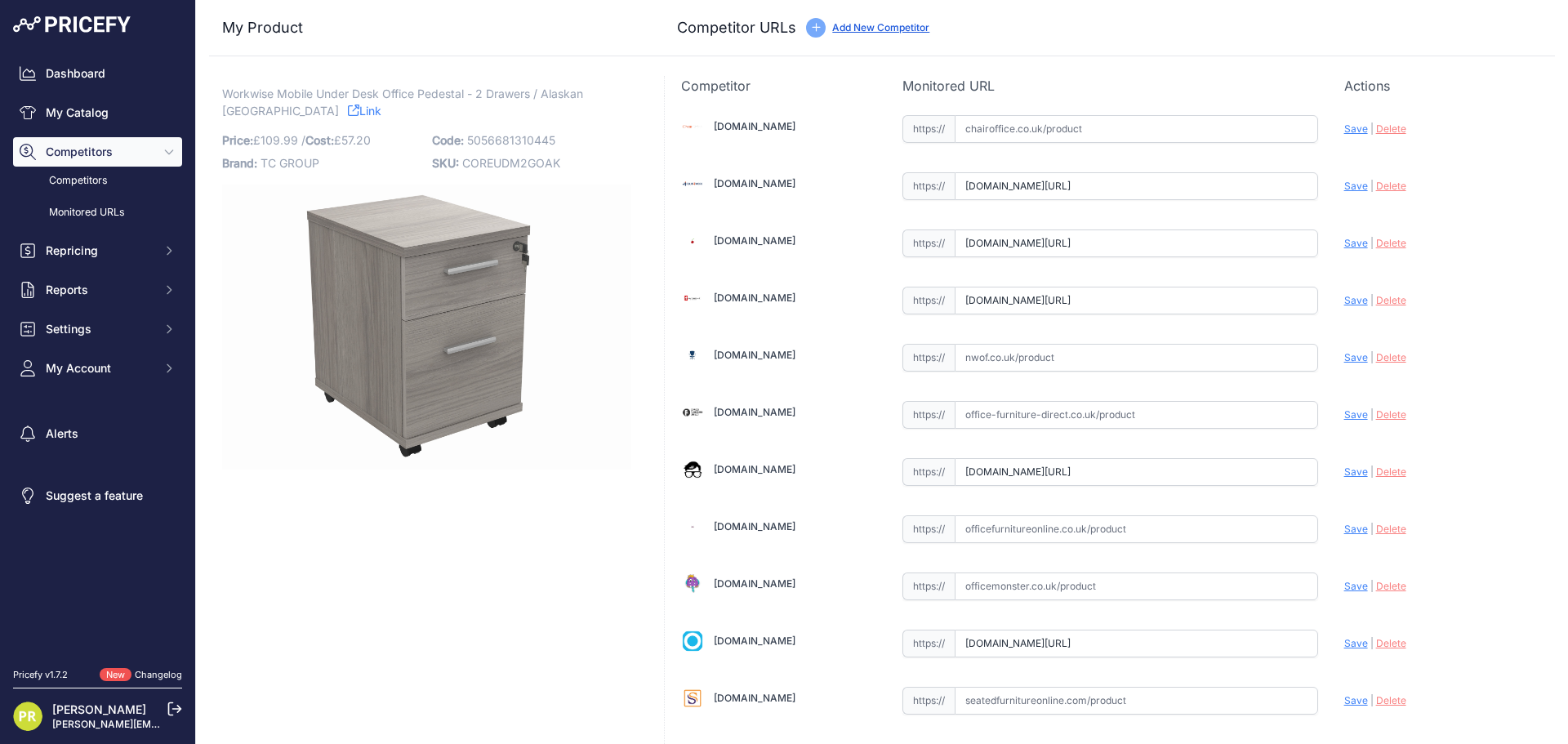
click at [1042, 192] on input "[DOMAIN_NAME][URL]" at bounding box center [1135, 186] width 363 height 27
click at [1042, 192] on input "www.equip4work.co.uk/solar-mobile-pedestals.html?keywords=&prirule_jdsnikfkfjsd…" at bounding box center [1135, 186] width 363 height 27
click at [1125, 235] on input "www.euroffice.co.uk/product/mobile-under-desk-office-storage-unit-2-drawers-arc…" at bounding box center [1135, 243] width 363 height 27
click at [1125, 235] on input "[DOMAIN_NAME][URL]" at bounding box center [1135, 243] width 363 height 27
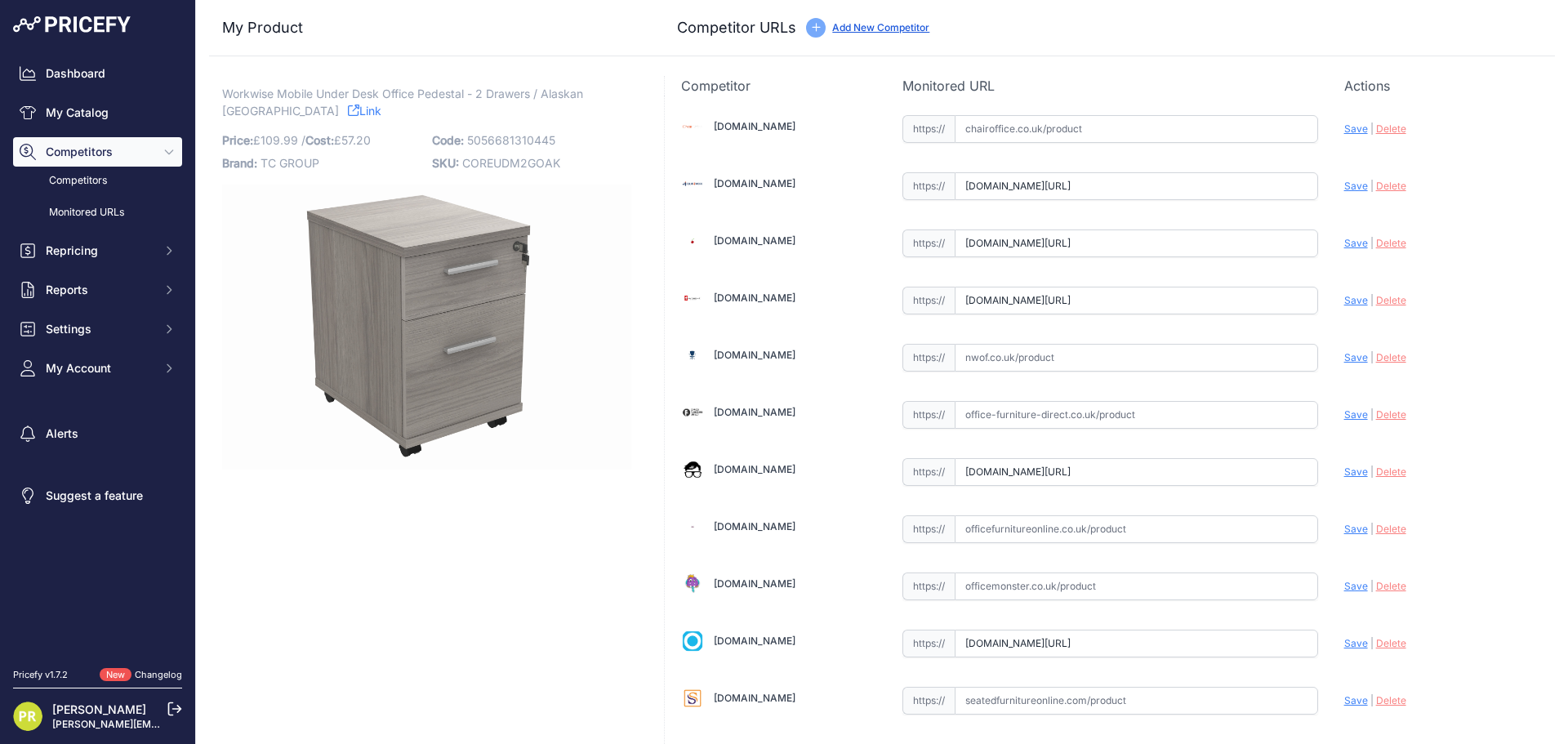
click at [1125, 235] on input "[DOMAIN_NAME][URL]" at bounding box center [1135, 243] width 363 height 27
click at [1012, 304] on input "[DOMAIN_NAME][URL]" at bounding box center [1135, 300] width 363 height 27
click at [1040, 363] on input "text" at bounding box center [1135, 357] width 363 height 27
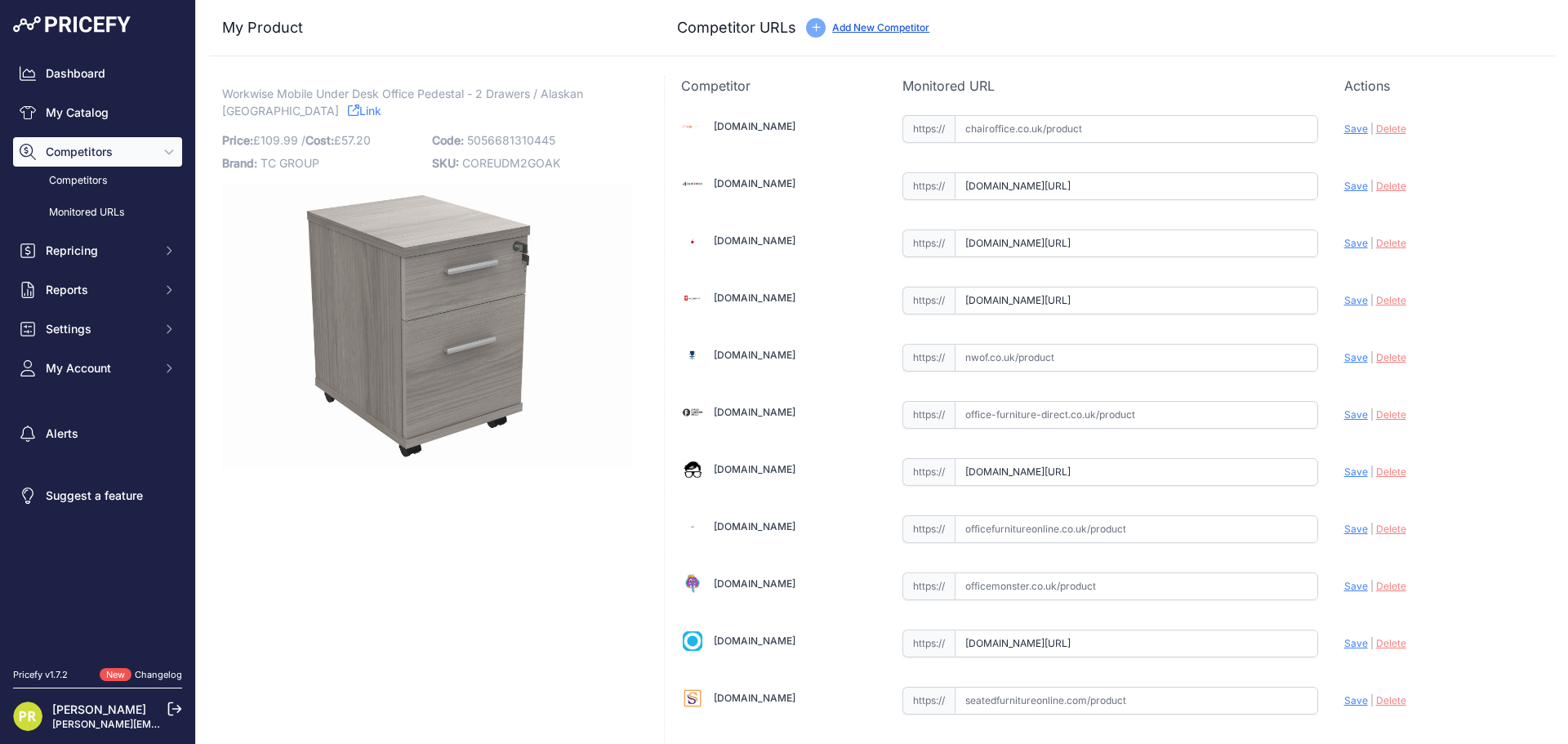
click at [1040, 363] on input "text" at bounding box center [1135, 357] width 363 height 27
click at [1040, 412] on input "text" at bounding box center [1135, 415] width 363 height 27
click at [1043, 480] on input "www.officeboffins.co.uk/horizon-under-desk-mobile-office-drawer-pedestals.html?…" at bounding box center [1135, 472] width 363 height 27
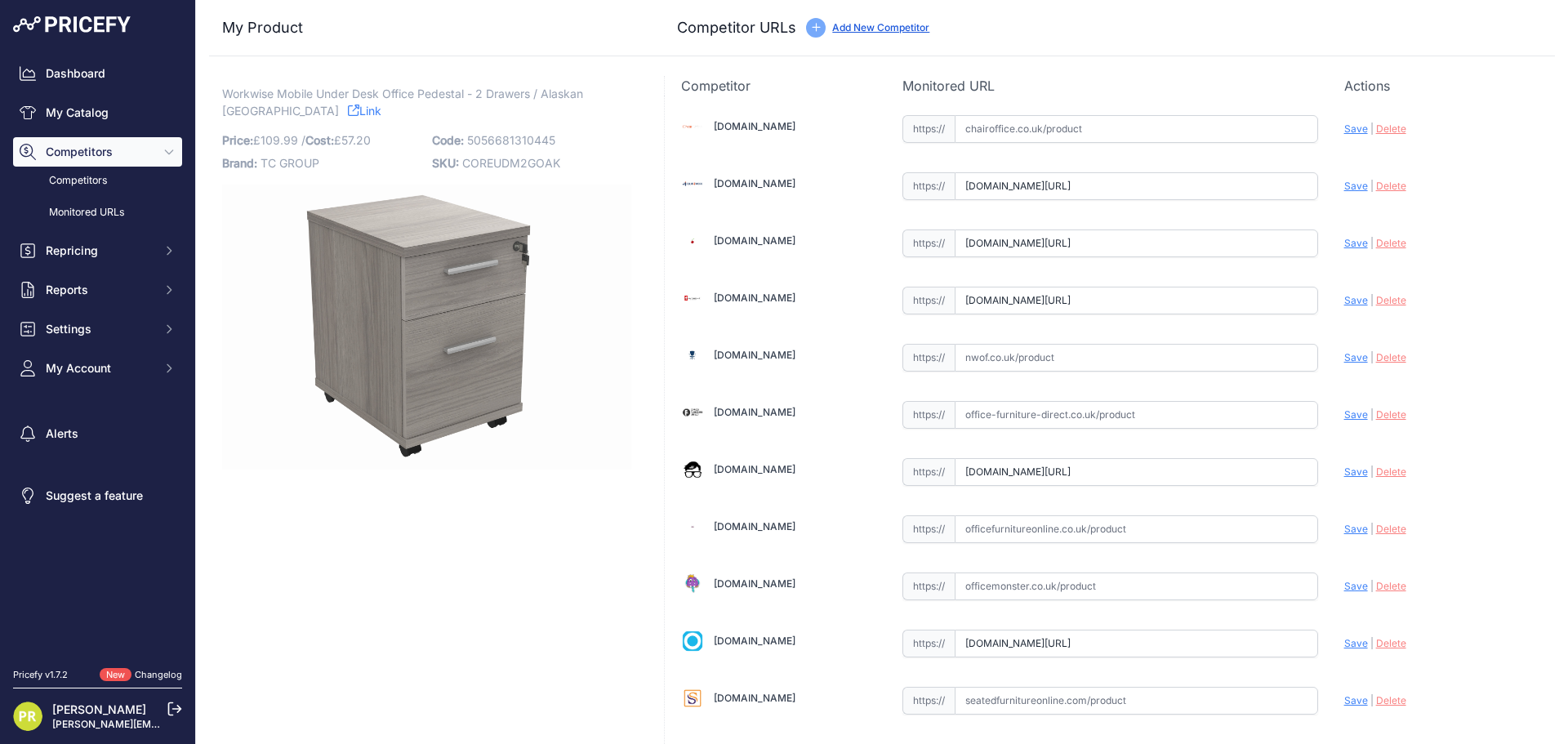
click at [1043, 480] on input "www.officeboffins.co.uk/horizon-under-desk-mobile-office-drawer-pedestals.html?…" at bounding box center [1135, 472] width 363 height 27
click at [1019, 642] on input "[DOMAIN_NAME][URL]" at bounding box center [1135, 643] width 363 height 27
click at [1019, 642] on input "www.officereality.co.uk/prod/draycott-under-desk-three-drawer-pedestal?prirule_…" at bounding box center [1135, 643] width 363 height 27
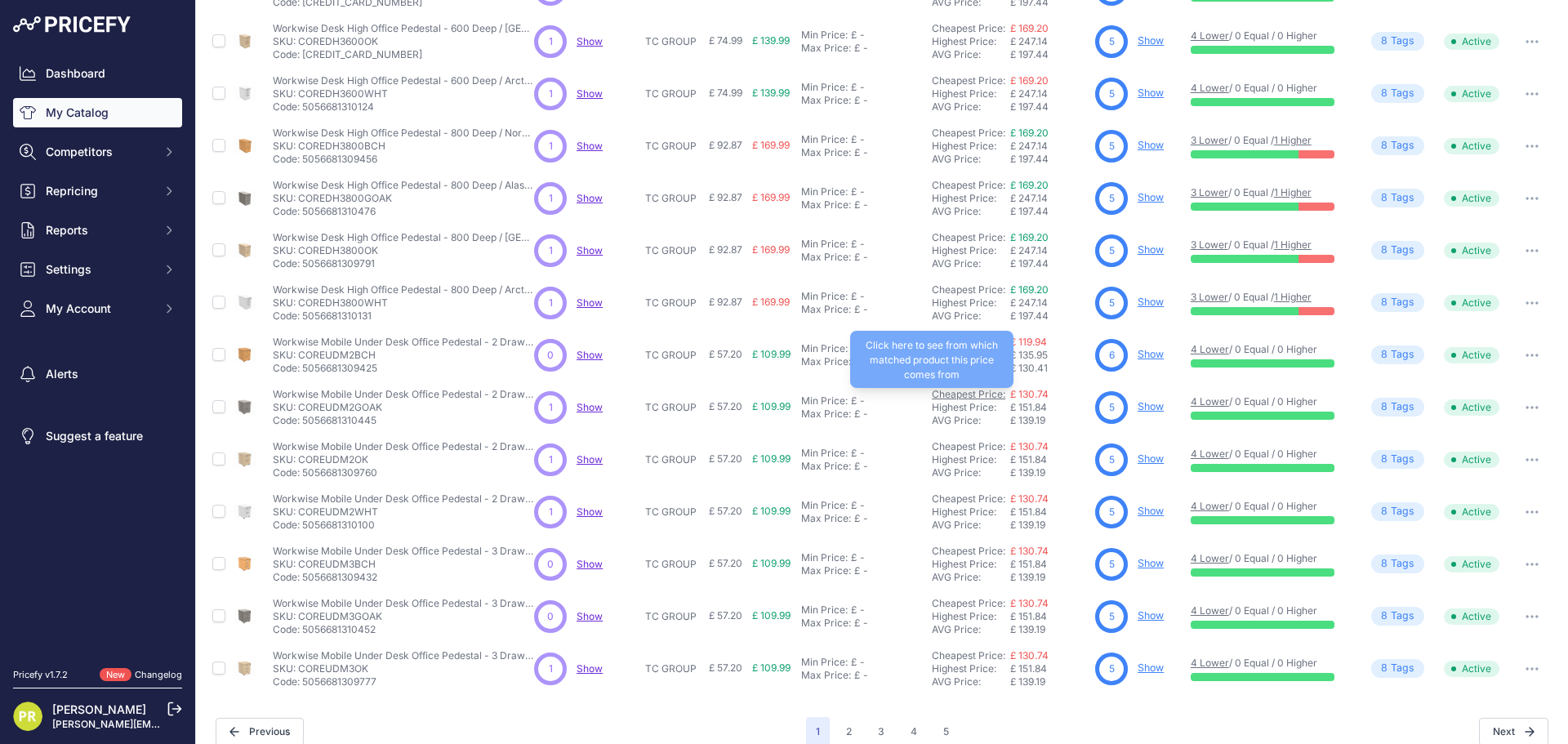
scroll to position [237, 0]
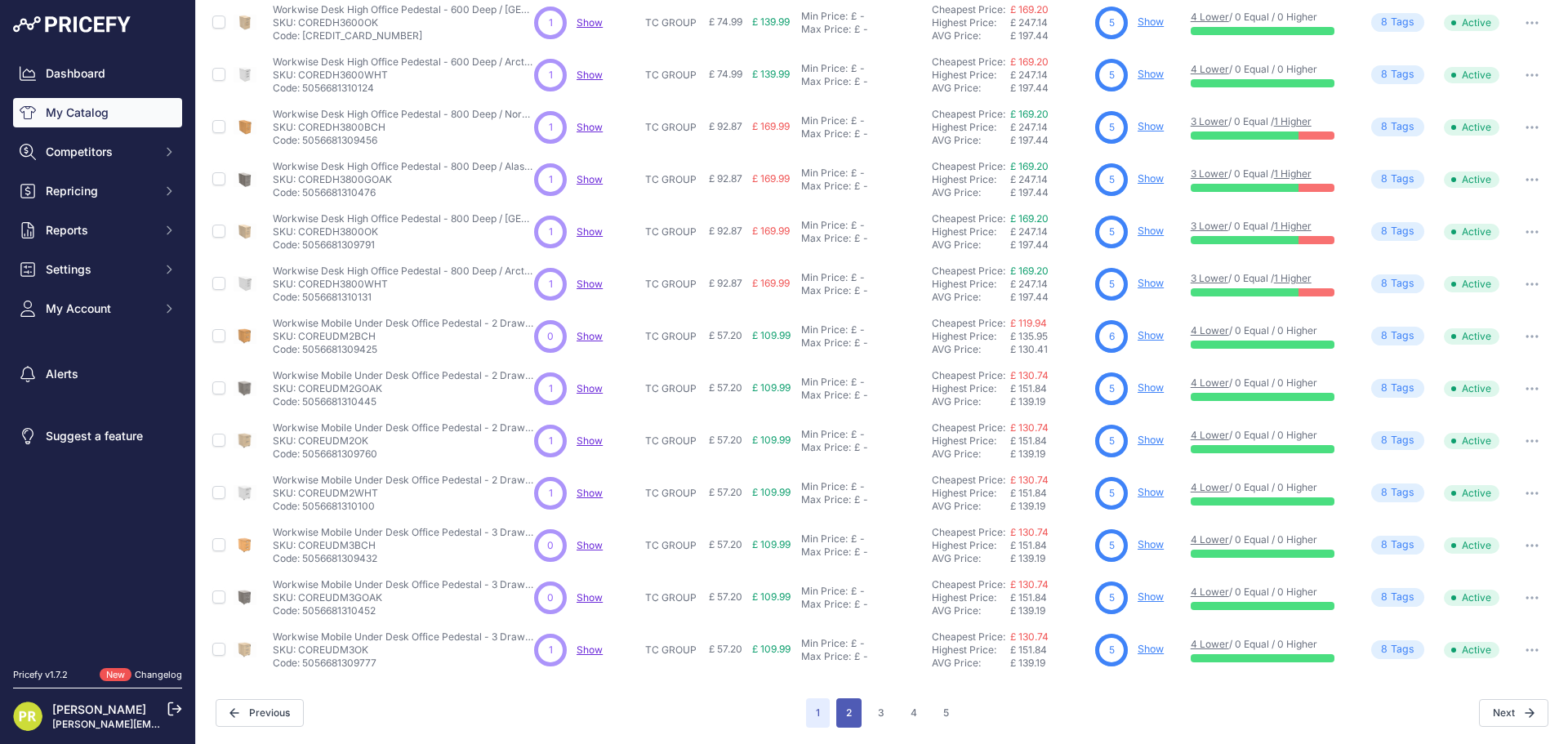
click at [844, 708] on button "2" at bounding box center [849, 712] width 26 height 29
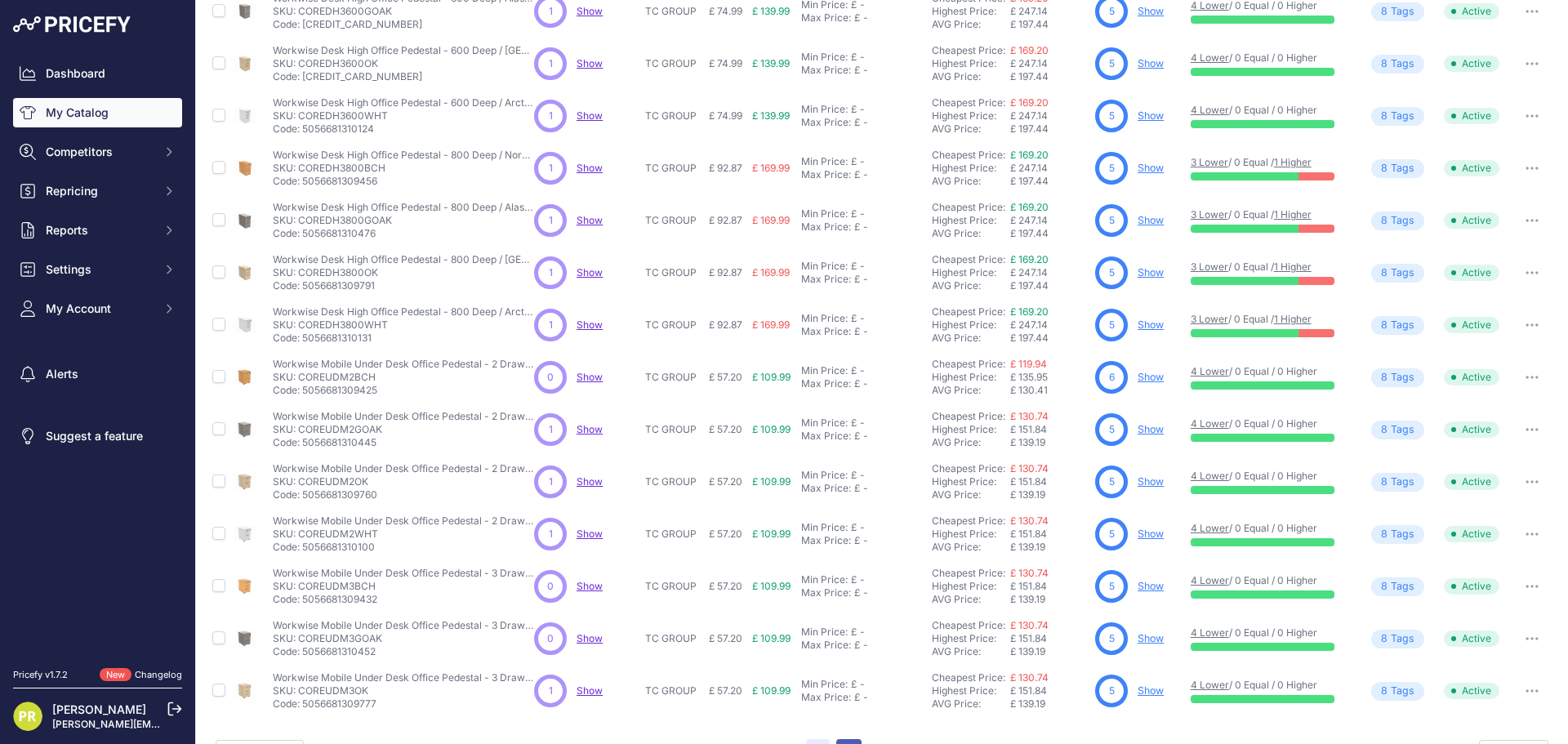
scroll to position [278, 0]
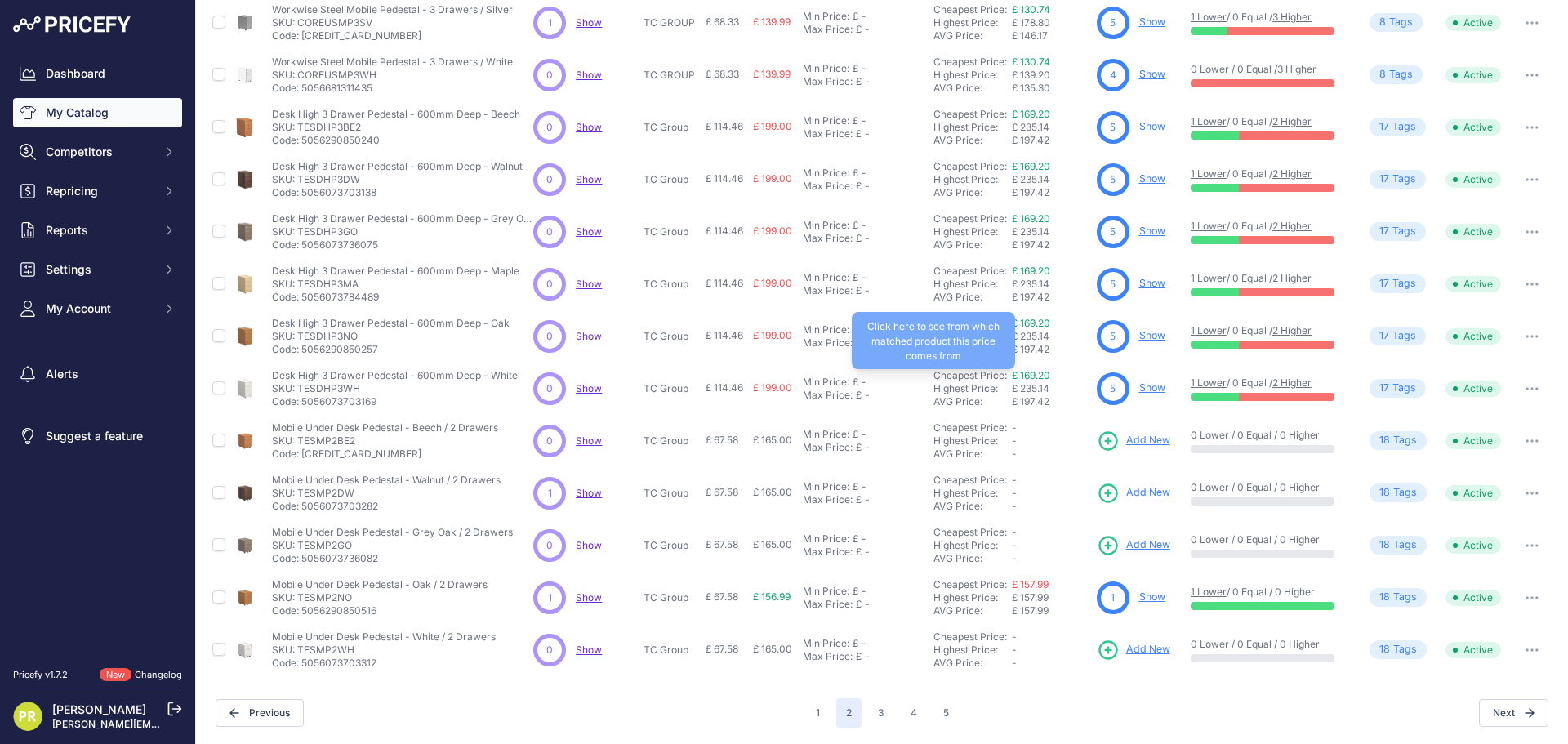
scroll to position [236, 0]
click at [1150, 437] on span "Add New" at bounding box center [1148, 441] width 44 height 15
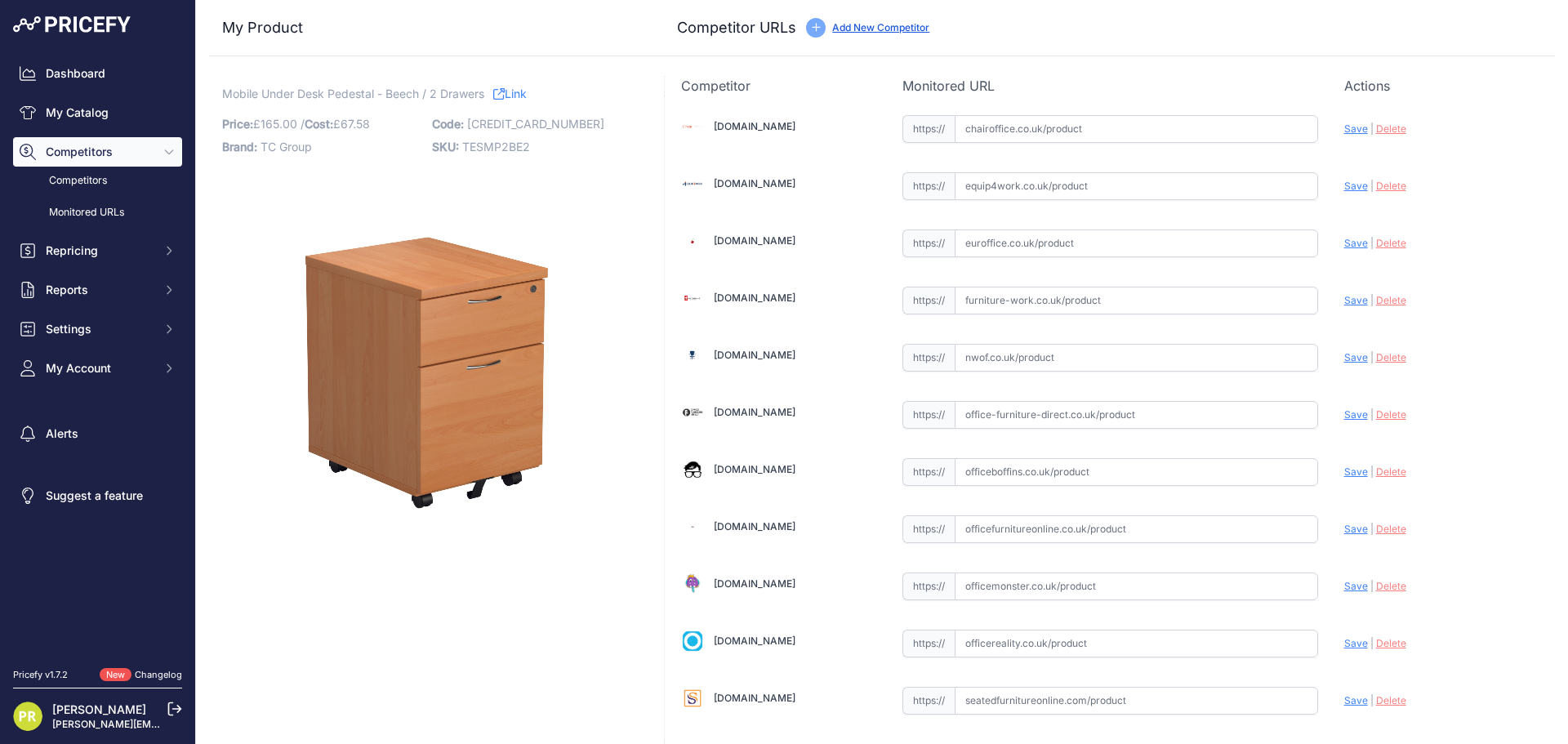
click at [985, 187] on input "text" at bounding box center [1135, 186] width 363 height 27
paste input "[URL][DOMAIN_NAME]"
type input "[DOMAIN_NAME][URL]"
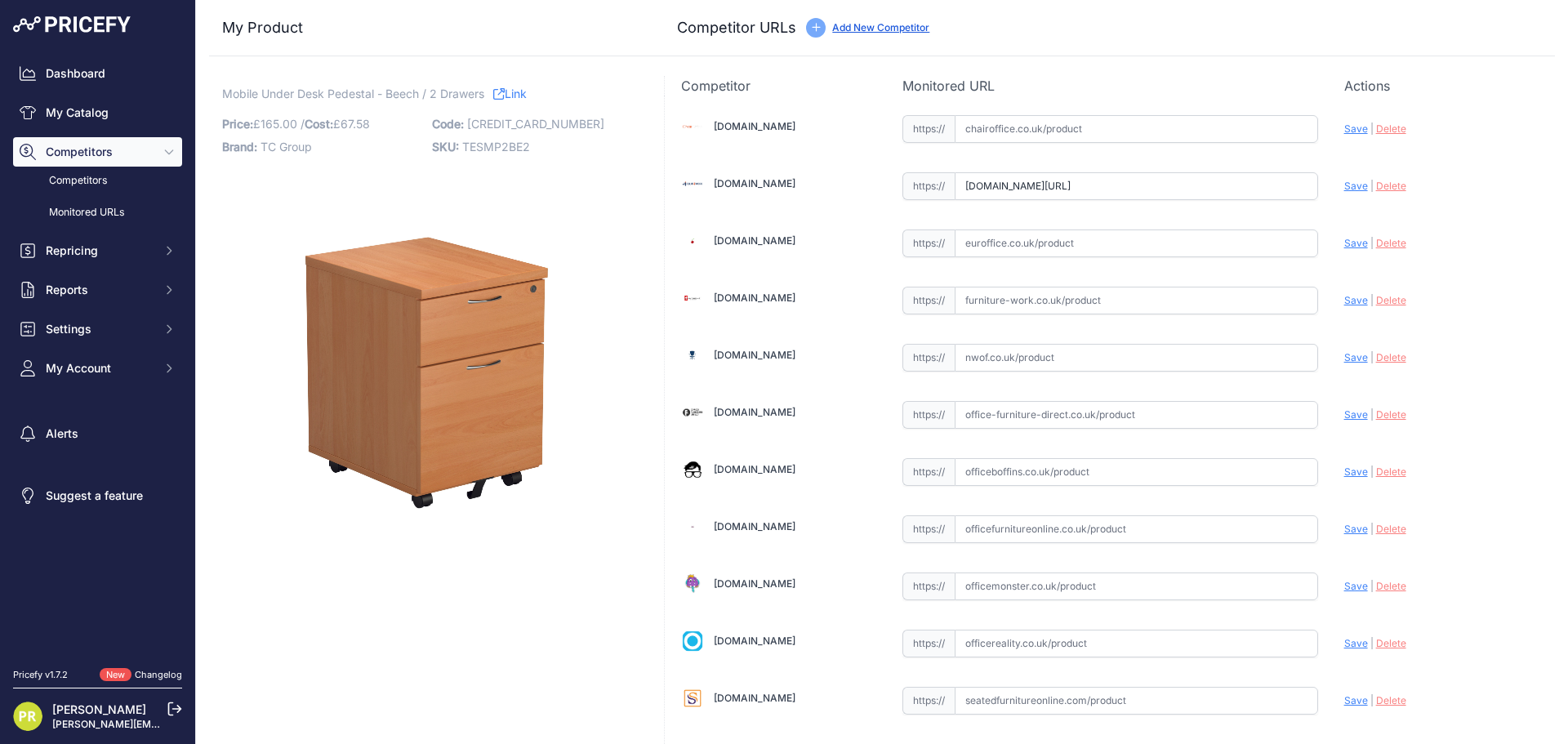
click at [1008, 239] on input "text" at bounding box center [1135, 243] width 363 height 27
paste input "[URL][DOMAIN_NAME]"
type input "[DOMAIN_NAME][URL]"
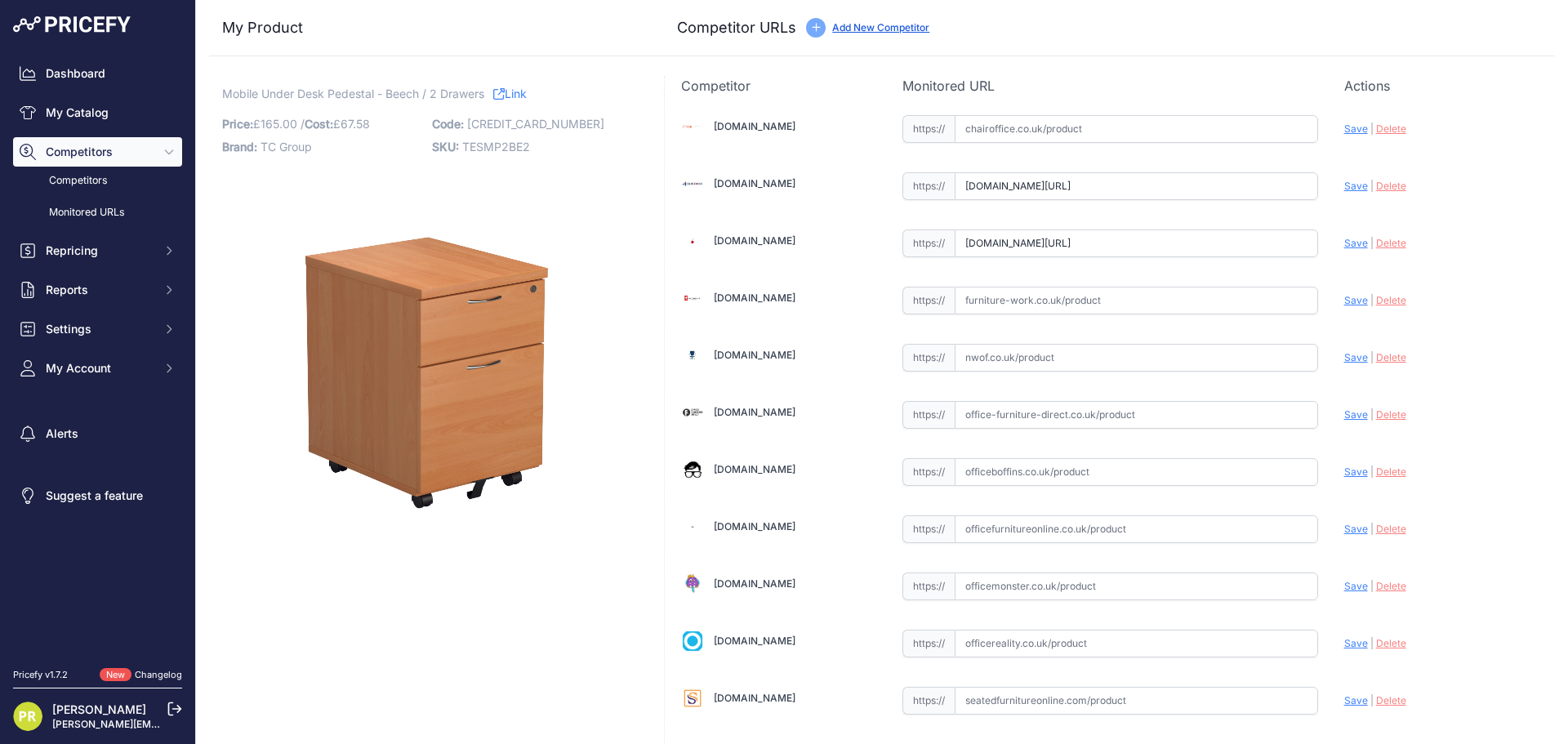
click at [1041, 292] on input "text" at bounding box center [1135, 300] width 363 height 27
paste input "[URL][DOMAIN_NAME]"
type input "[DOMAIN_NAME][URL]"
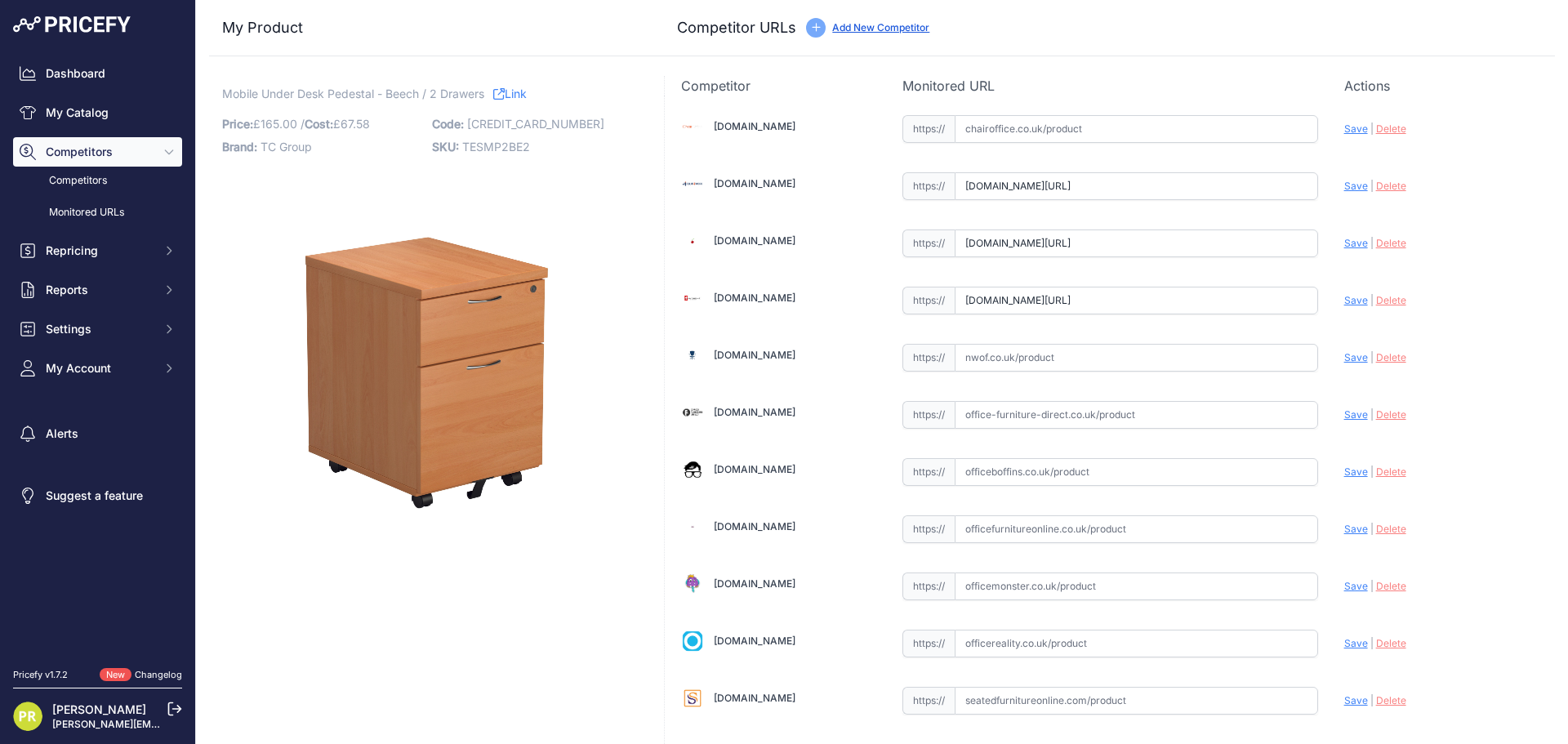
click at [1068, 458] on div "https:// Valid" at bounding box center [1110, 470] width 416 height 31
click at [1070, 461] on input "text" at bounding box center [1135, 472] width 363 height 27
paste input "[URL][DOMAIN_NAME]"
type input "[DOMAIN_NAME][URL]"
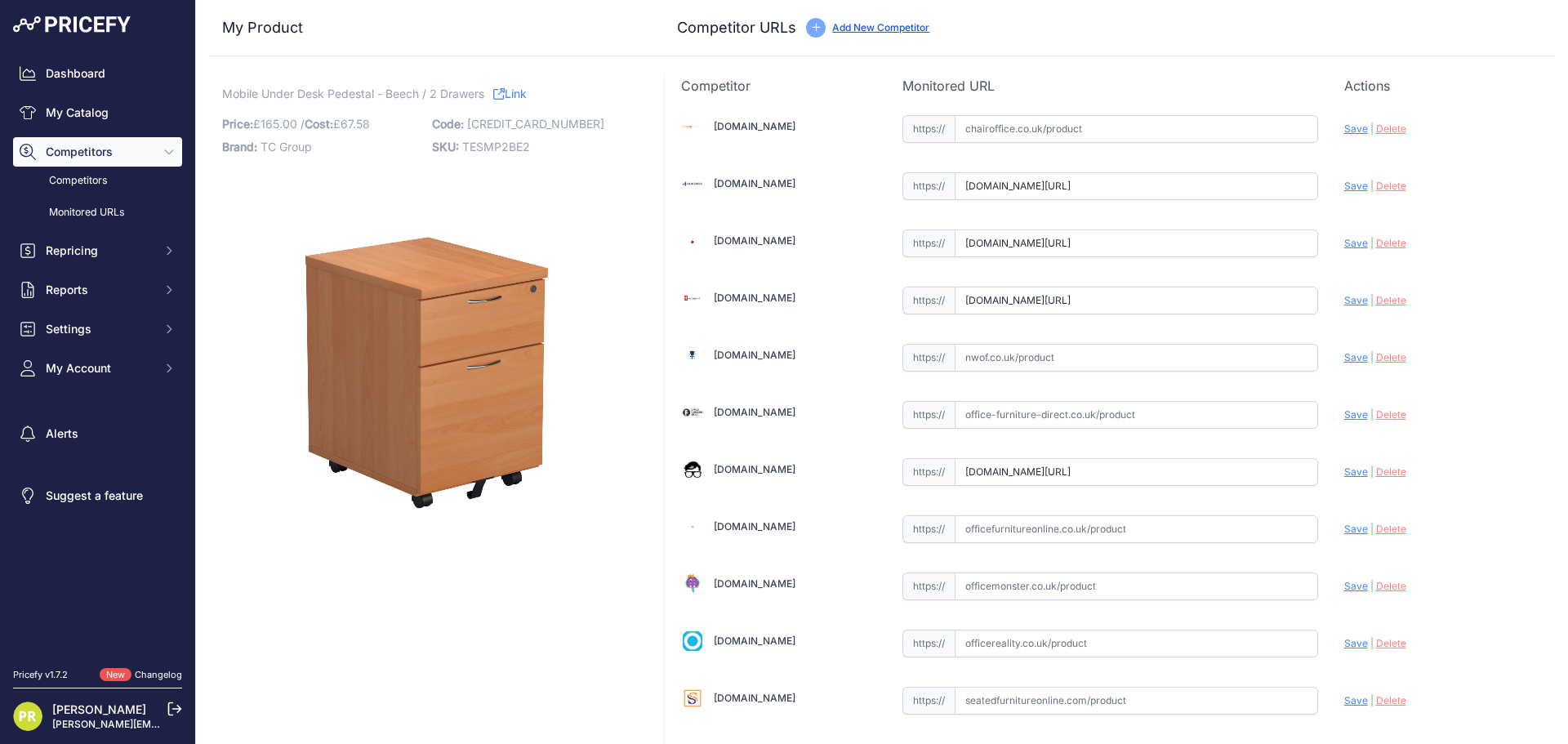
scroll to position [0, 0]
click at [1002, 640] on input "text" at bounding box center [1135, 643] width 363 height 27
paste input "[URL][DOMAIN_NAME]"
click at [1344, 646] on span "Save" at bounding box center [1356, 643] width 24 height 12
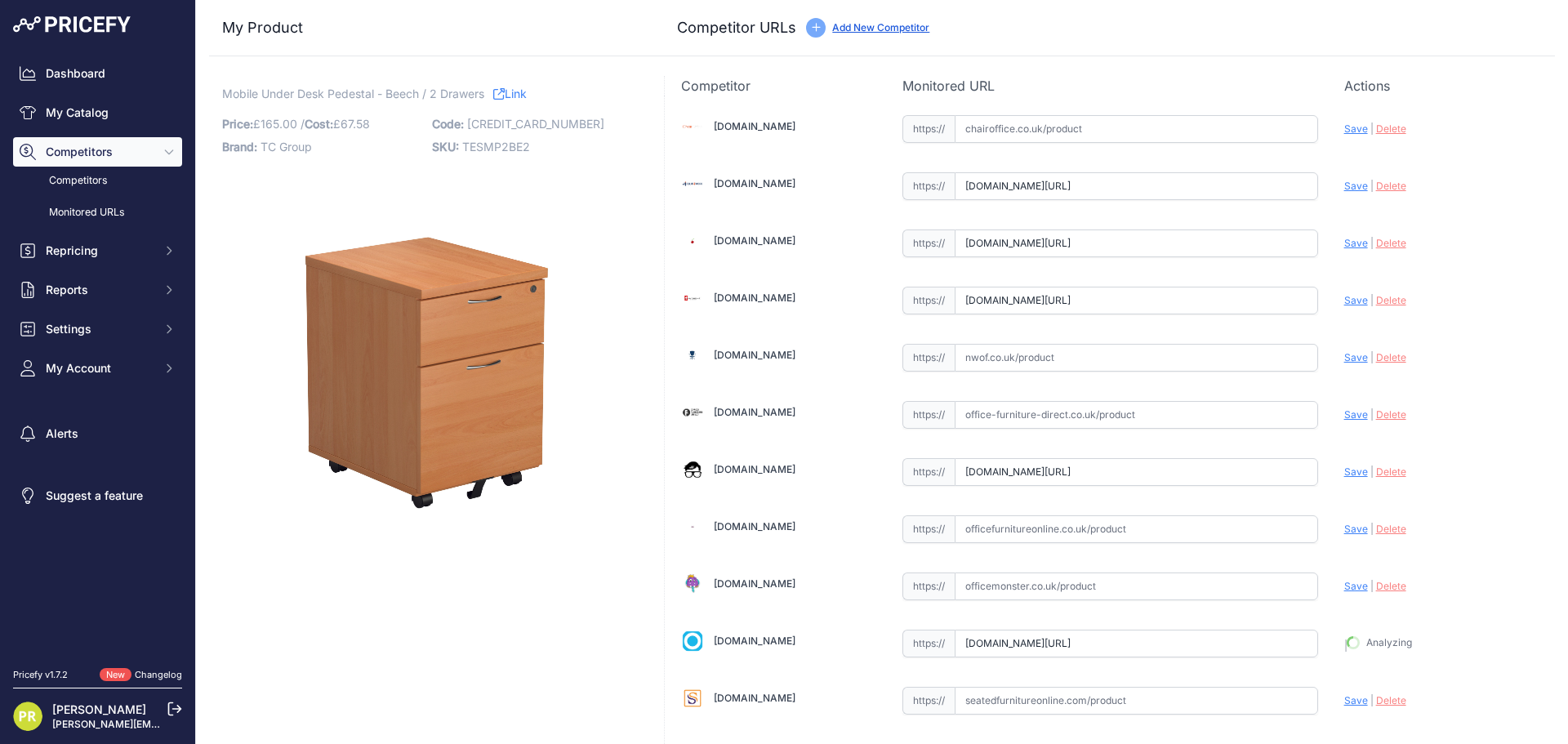
scroll to position [0, 0]
type input "[URL][DOMAIN_NAME]"
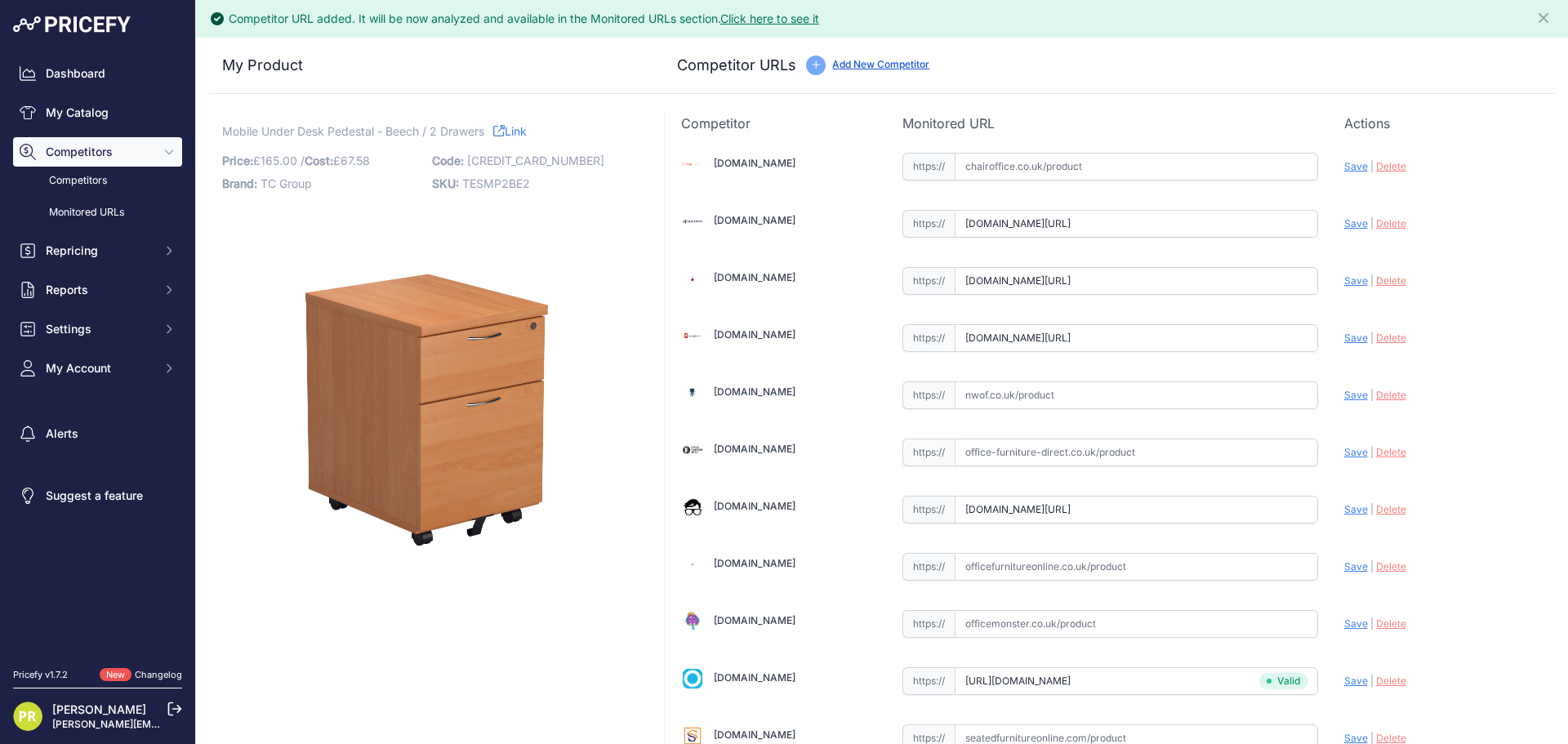
click at [1345, 510] on span "Save" at bounding box center [1356, 509] width 24 height 12
type input "[URL][DOMAIN_NAME]"
click at [1344, 345] on div "Update Profile Save | [GEOGRAPHIC_DATA] Analyzing" at bounding box center [1441, 334] width 194 height 26
click at [1344, 335] on span "Save" at bounding box center [1356, 338] width 24 height 12
type input "[URL][DOMAIN_NAME]"
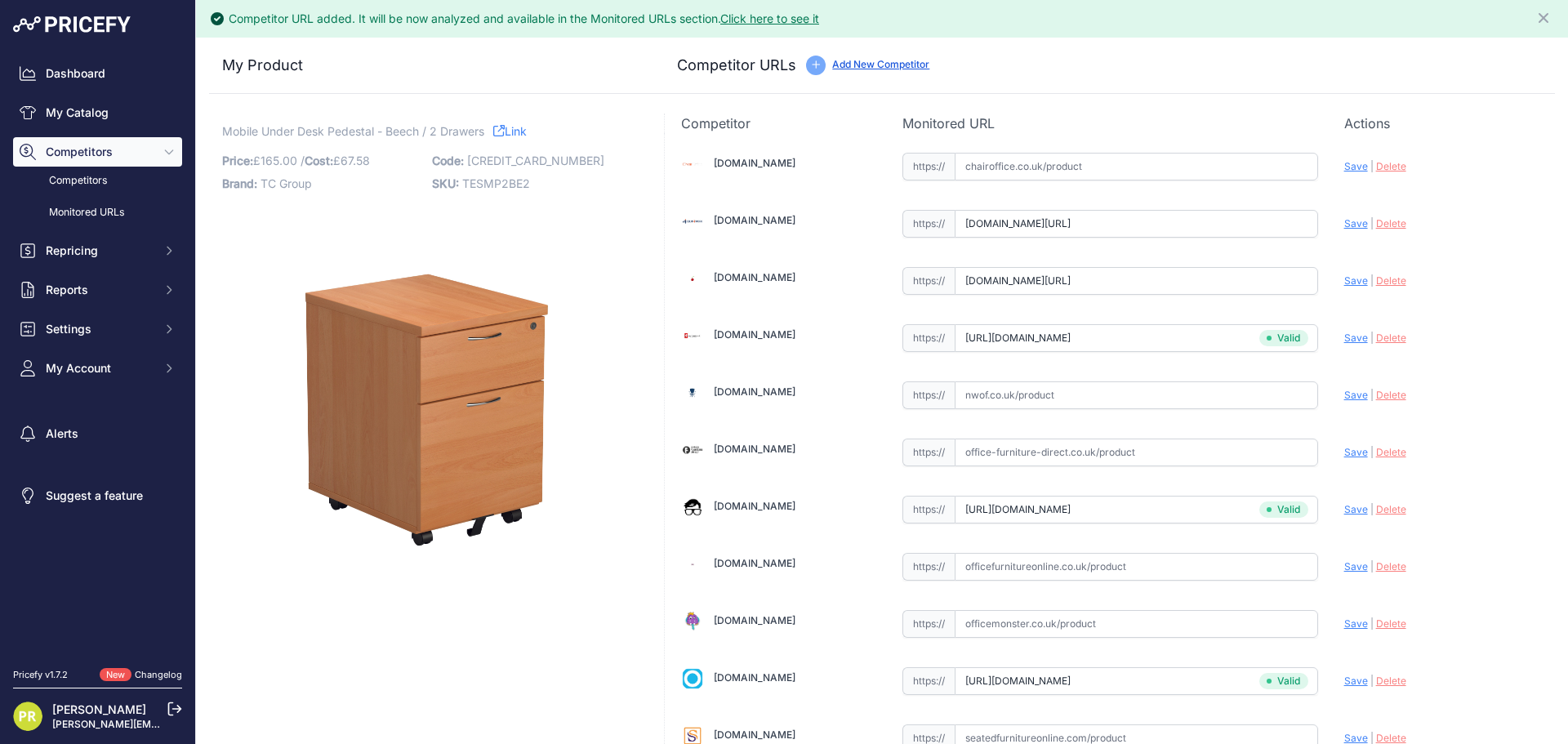
click at [1344, 283] on span "Save" at bounding box center [1356, 280] width 24 height 12
type input "[URL][DOMAIN_NAME]"
click at [1344, 226] on span "Save" at bounding box center [1356, 223] width 24 height 12
type input "[URL][DOMAIN_NAME]"
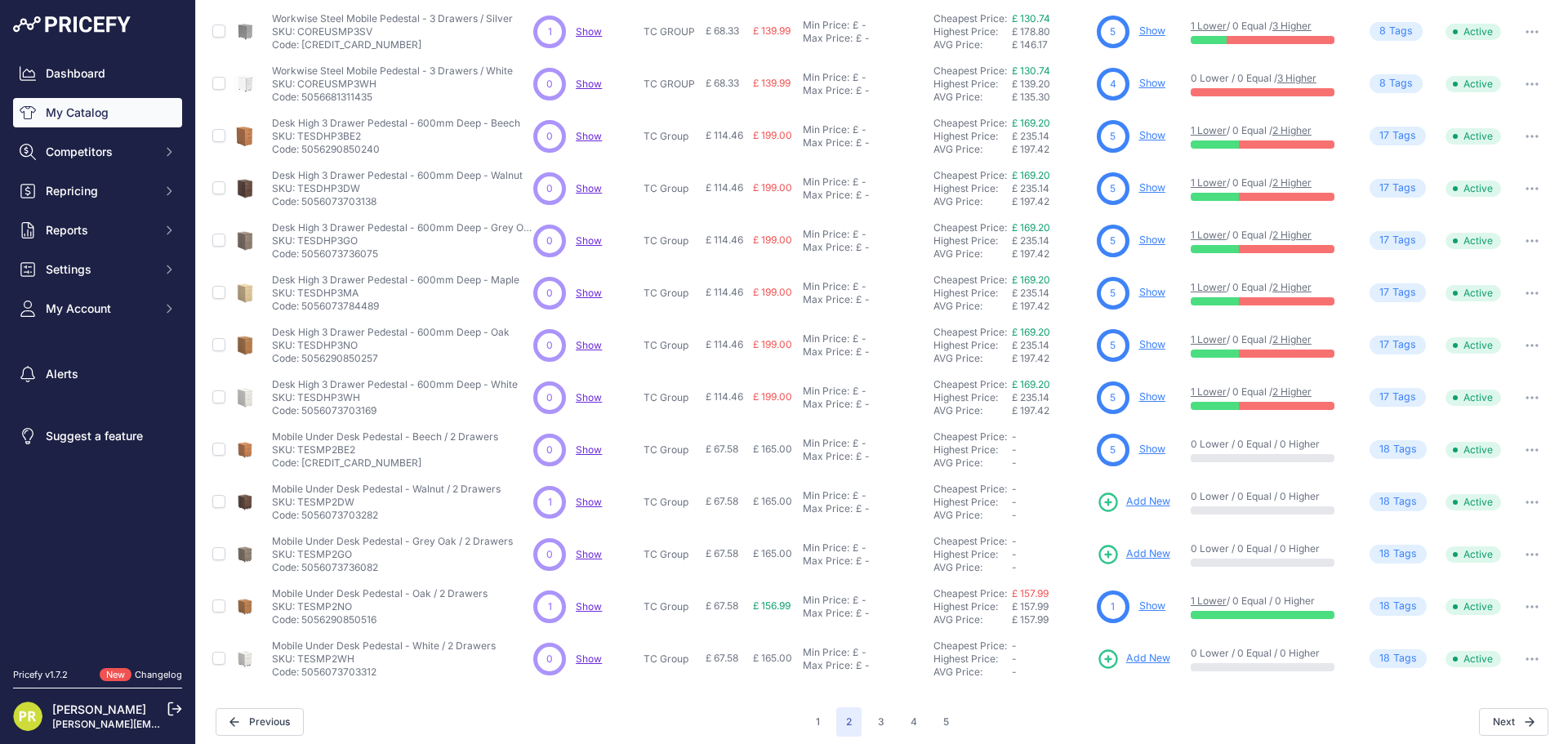
scroll to position [237, 0]
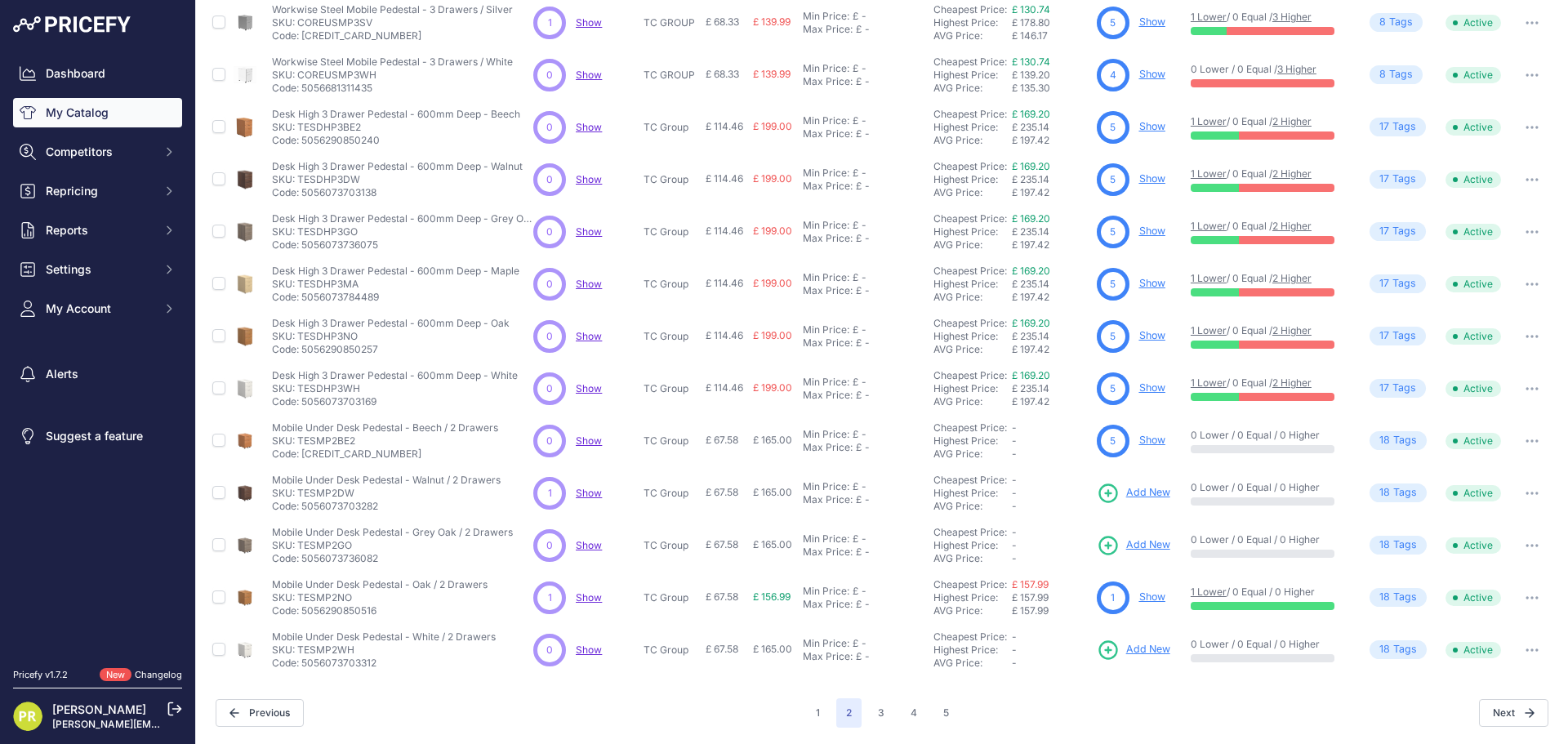
click at [1133, 495] on span "Add New" at bounding box center [1148, 493] width 44 height 15
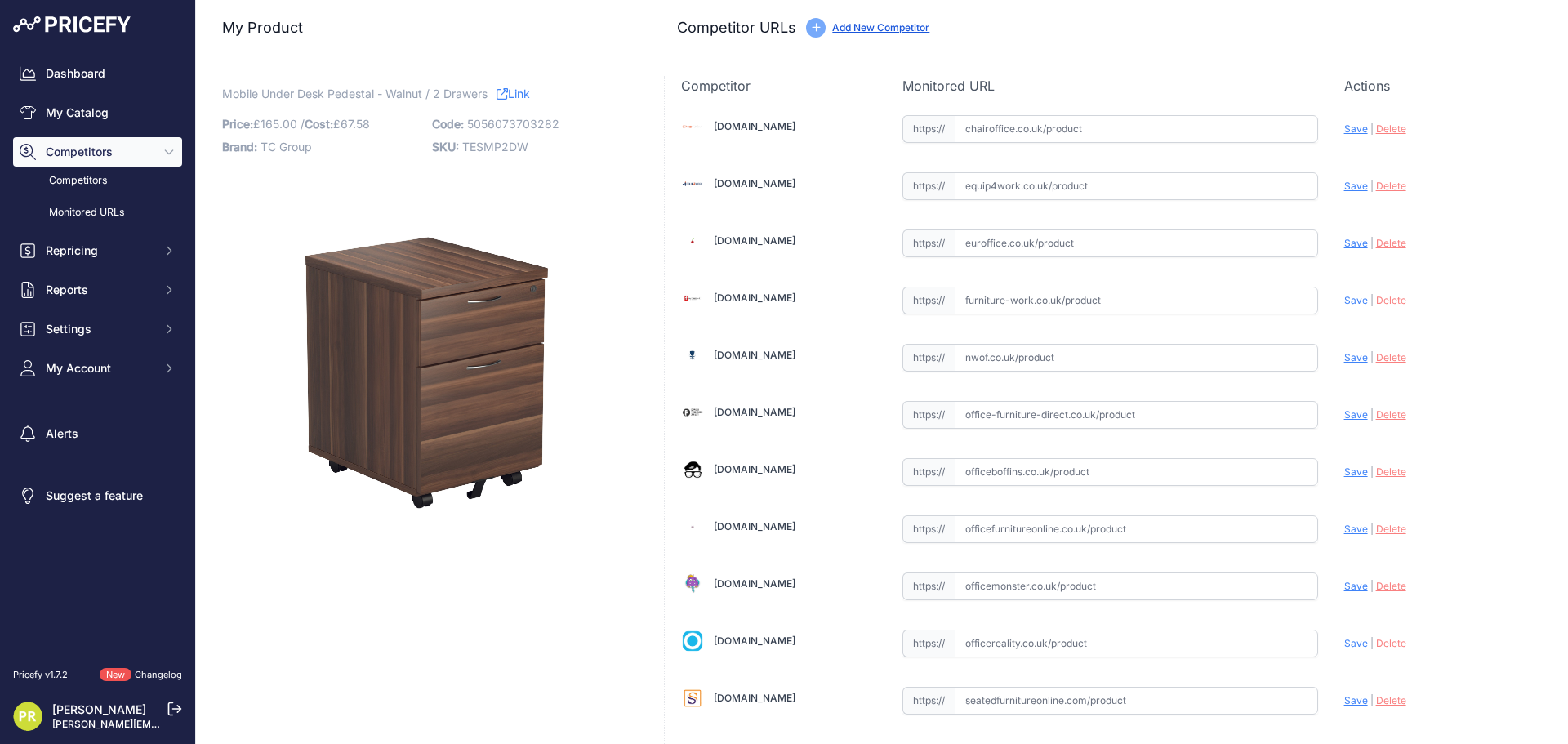
click at [1005, 183] on input "text" at bounding box center [1135, 186] width 363 height 27
paste input "[URL][DOMAIN_NAME]"
type input "[DOMAIN_NAME][URL]"
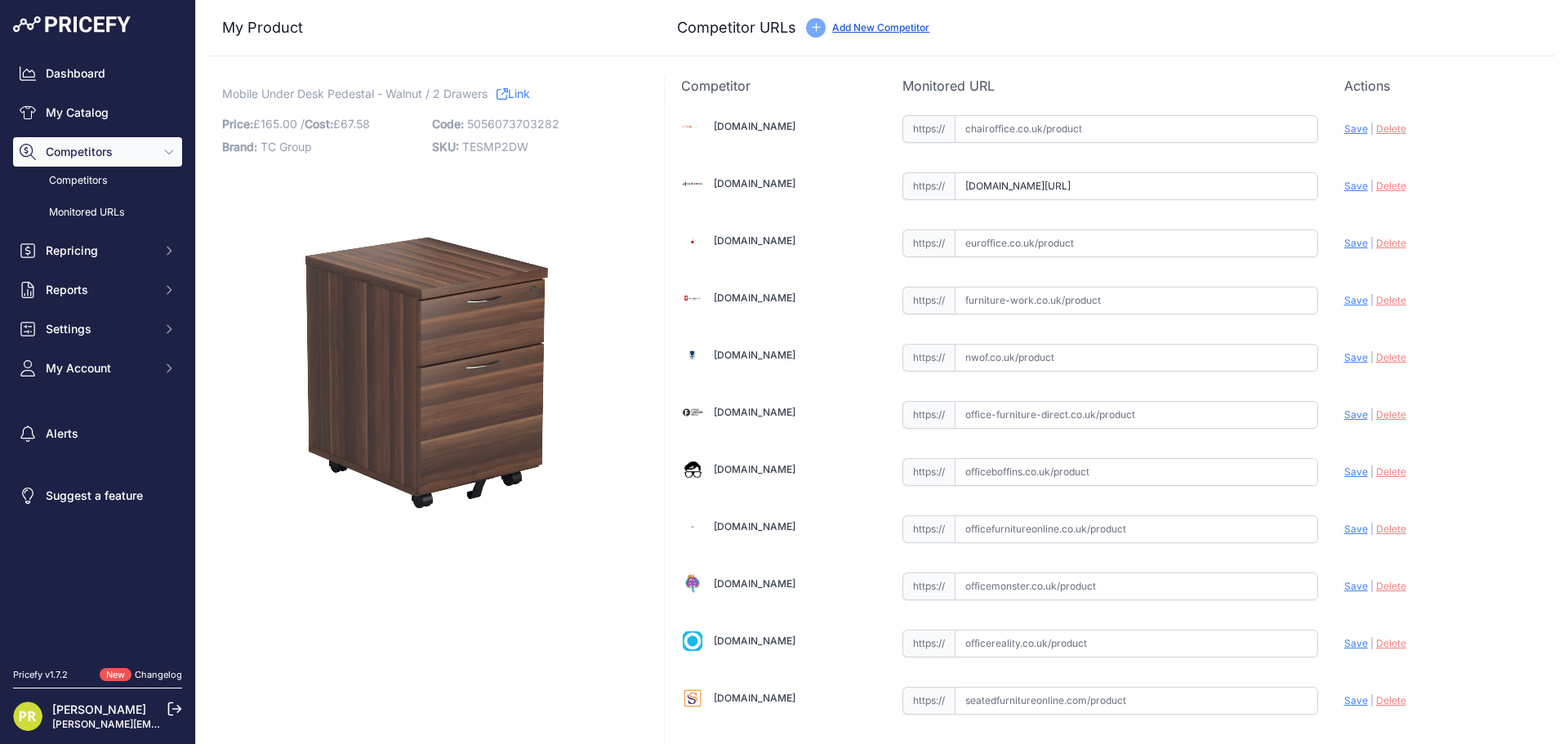
click at [979, 243] on input "text" at bounding box center [1135, 243] width 363 height 27
paste input "[URL][DOMAIN_NAME]"
type input "[DOMAIN_NAME][URL]"
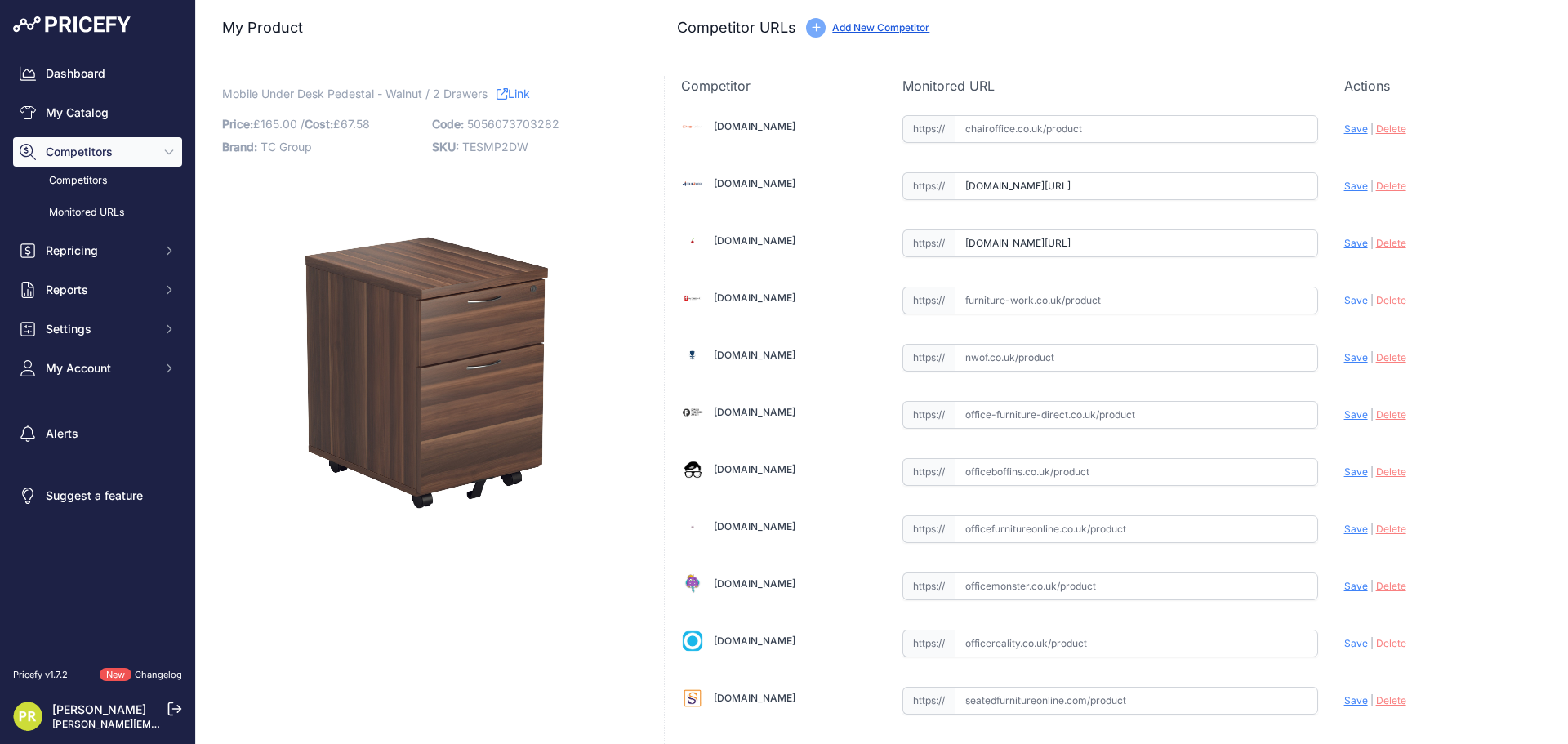
click at [970, 304] on input "text" at bounding box center [1135, 300] width 363 height 27
paste input "[URL][DOMAIN_NAME]"
type input "www.furniture-work.co.uk/axis-low-mobile-pedestal-121443.html?prirule_jdsnikfkf…"
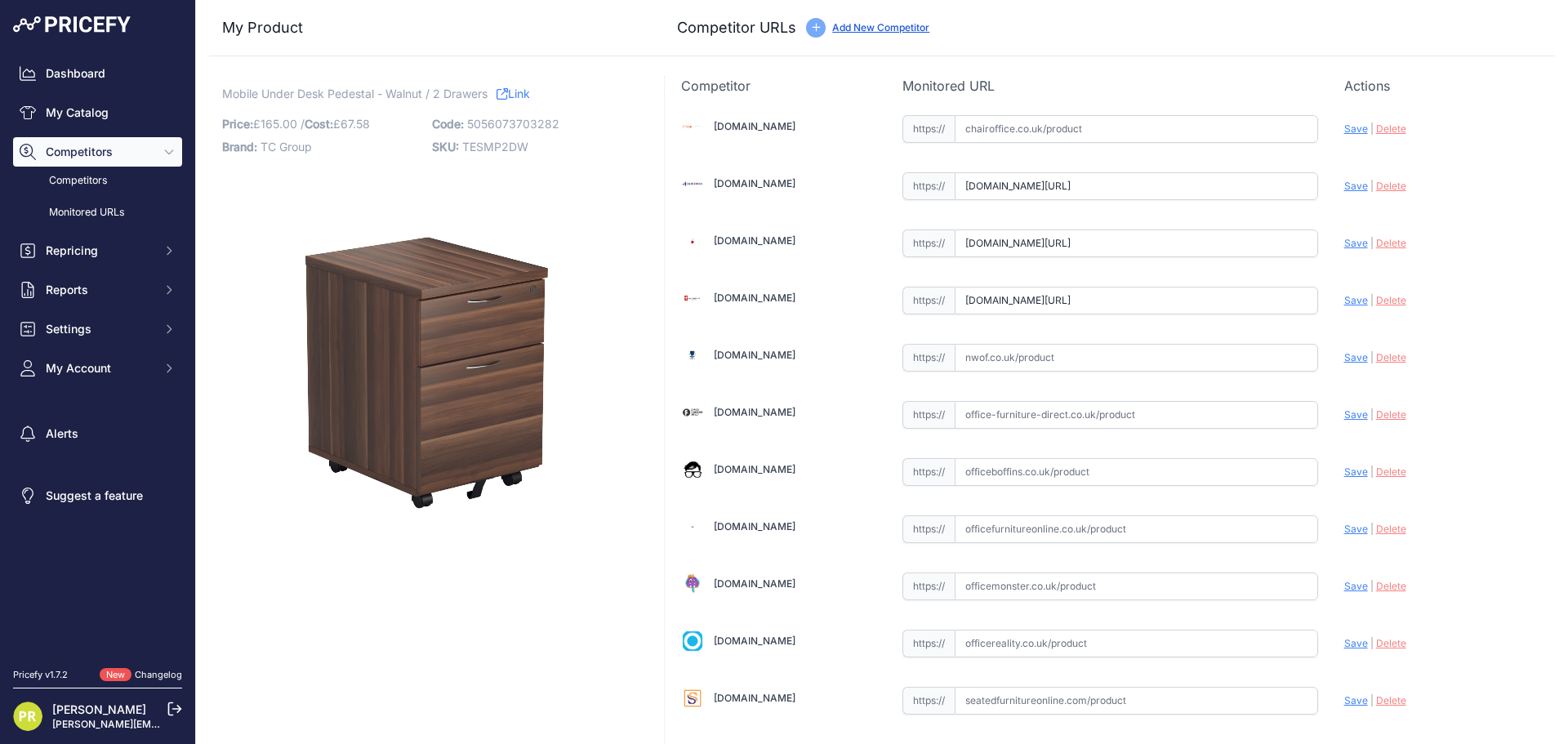
click at [1012, 467] on input "text" at bounding box center [1135, 472] width 363 height 27
paste input "https://www.officeboffins.co.uk/horizon-under-desk-mobile-office-drawer-pedesta…"
type input "www.officeboffins.co.uk/horizon-under-desk-mobile-office-drawer-pedestals.html?…"
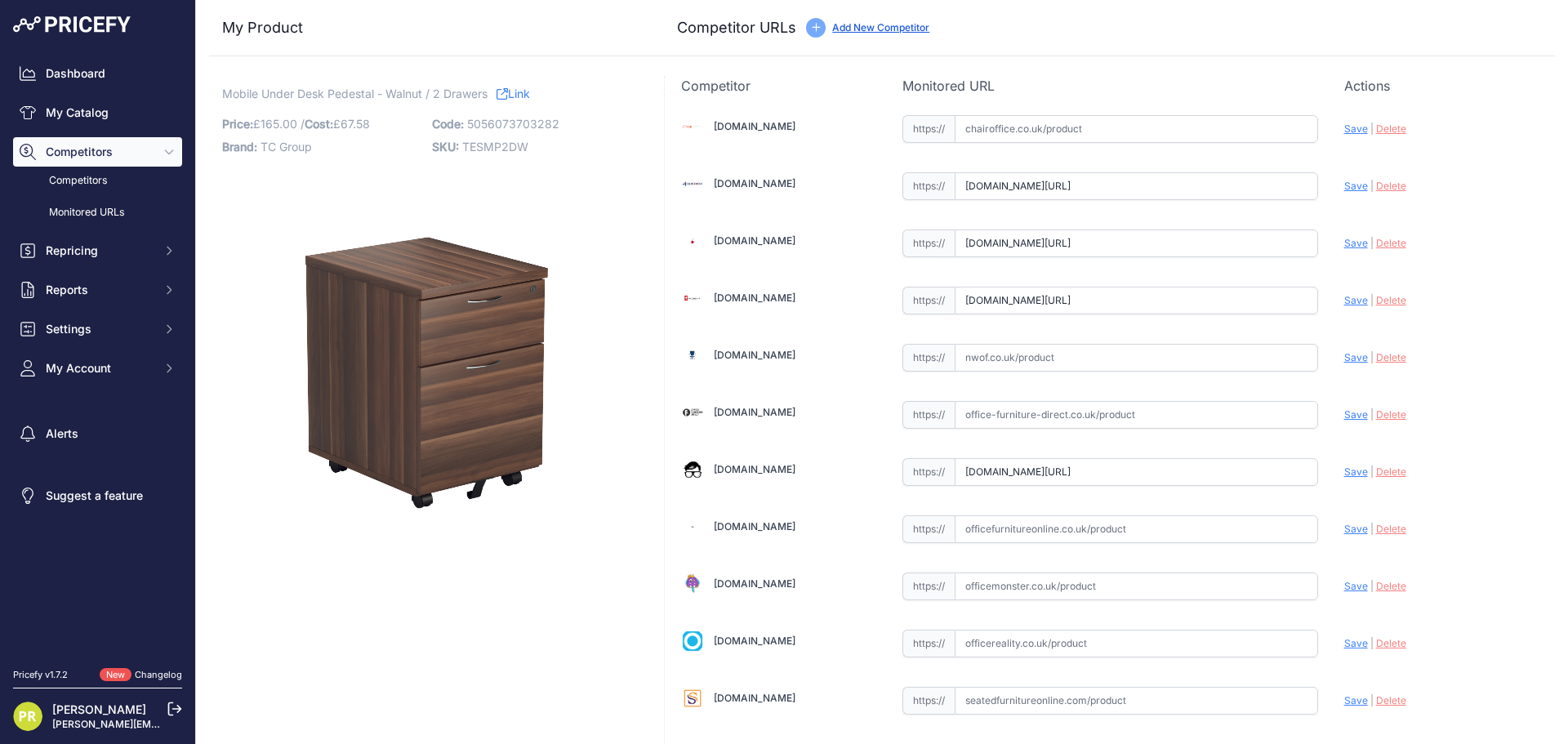
click at [1013, 636] on input "text" at bounding box center [1135, 643] width 363 height 27
paste input "https://www.officereality.co.uk/prod/draycott-under-desk-three-drawer-pedestal?…"
click at [1347, 643] on span "Save" at bounding box center [1356, 643] width 24 height 12
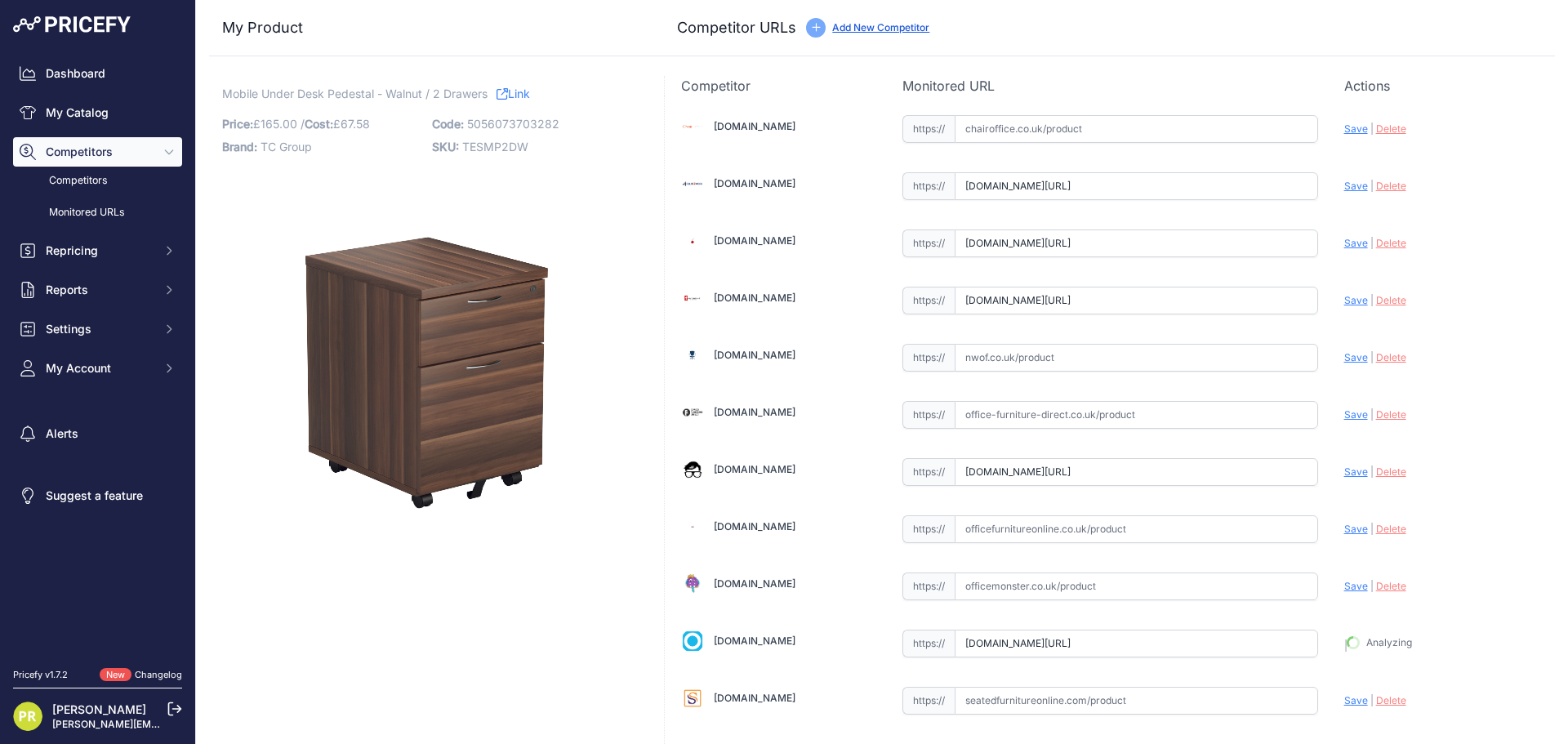
type input "https://www.officereality.co.uk/prod/draycott-under-desk-three-drawer-pedestal?…"
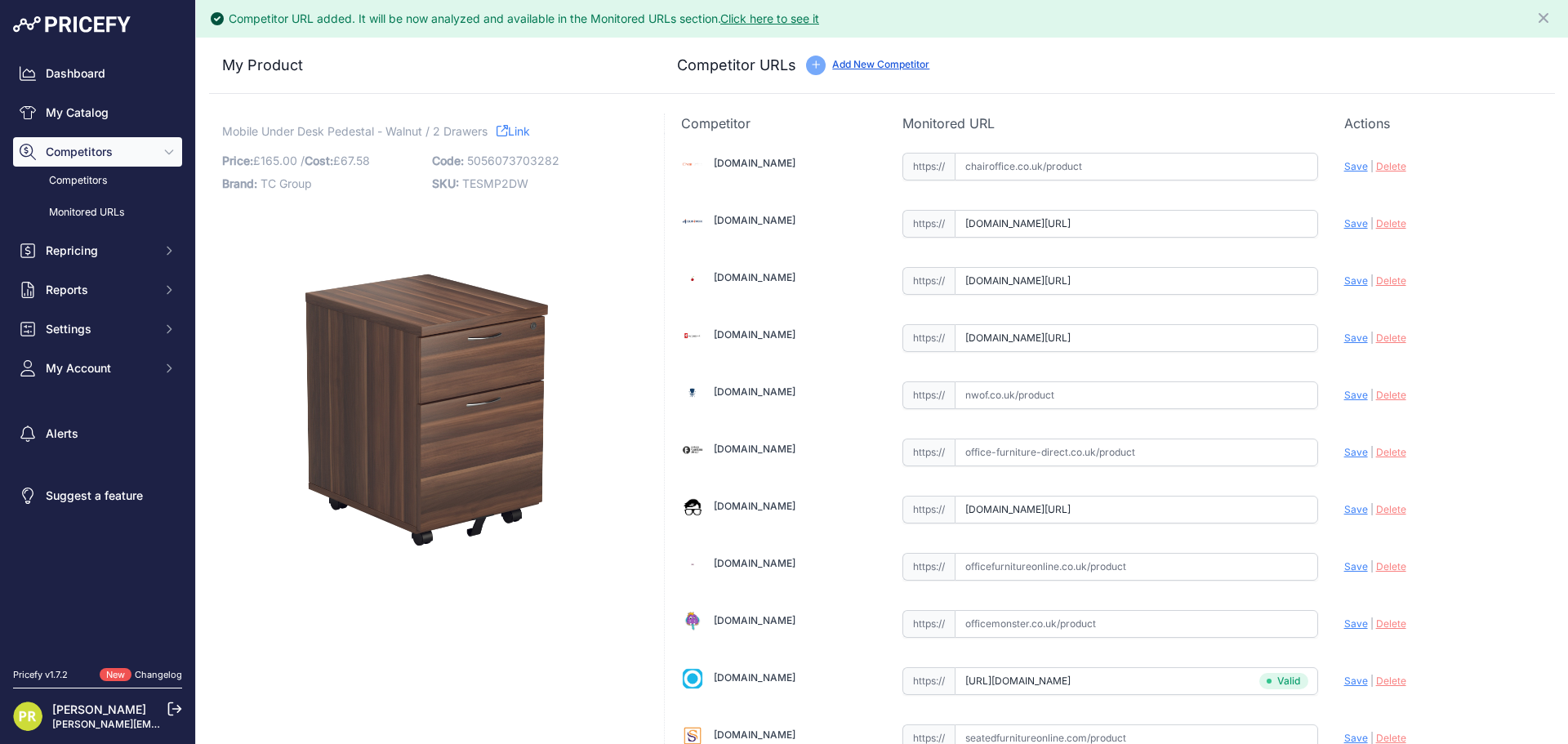
click at [1345, 516] on div "Update Profile Save | Delete Analyzing" at bounding box center [1441, 505] width 194 height 26
click at [1344, 508] on span "Save" at bounding box center [1356, 509] width 24 height 12
type input "https://www.officeboffins.co.uk/horizon-under-desk-mobile-office-drawer-pedesta…"
click at [1331, 339] on div "Chairoffice.co.uk Valid Save" at bounding box center [1109, 537] width 890 height 808
click at [1344, 337] on span "Save" at bounding box center [1356, 338] width 24 height 12
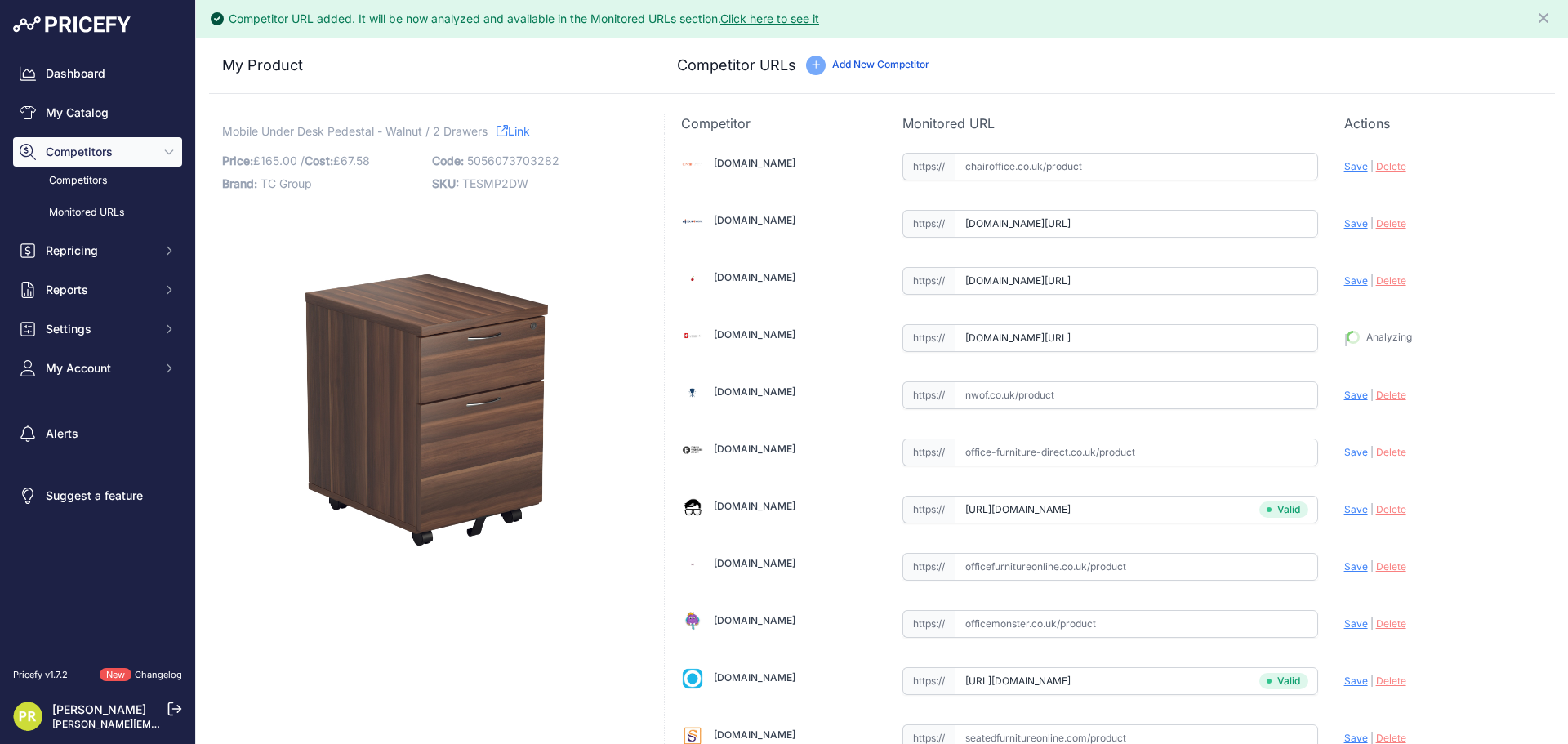
type input "https://www.furniture-work.co.uk/axis-low-mobile-pedestal-121443.html?prirule_j…"
click at [1348, 284] on span "Save" at bounding box center [1356, 280] width 24 height 12
type input "https://www.euroffice.co.uk/product/mobile-under-desk-office-storage-unit-2-dra…"
click at [1346, 227] on span "Save" at bounding box center [1356, 223] width 24 height 12
type input "[URL][DOMAIN_NAME]"
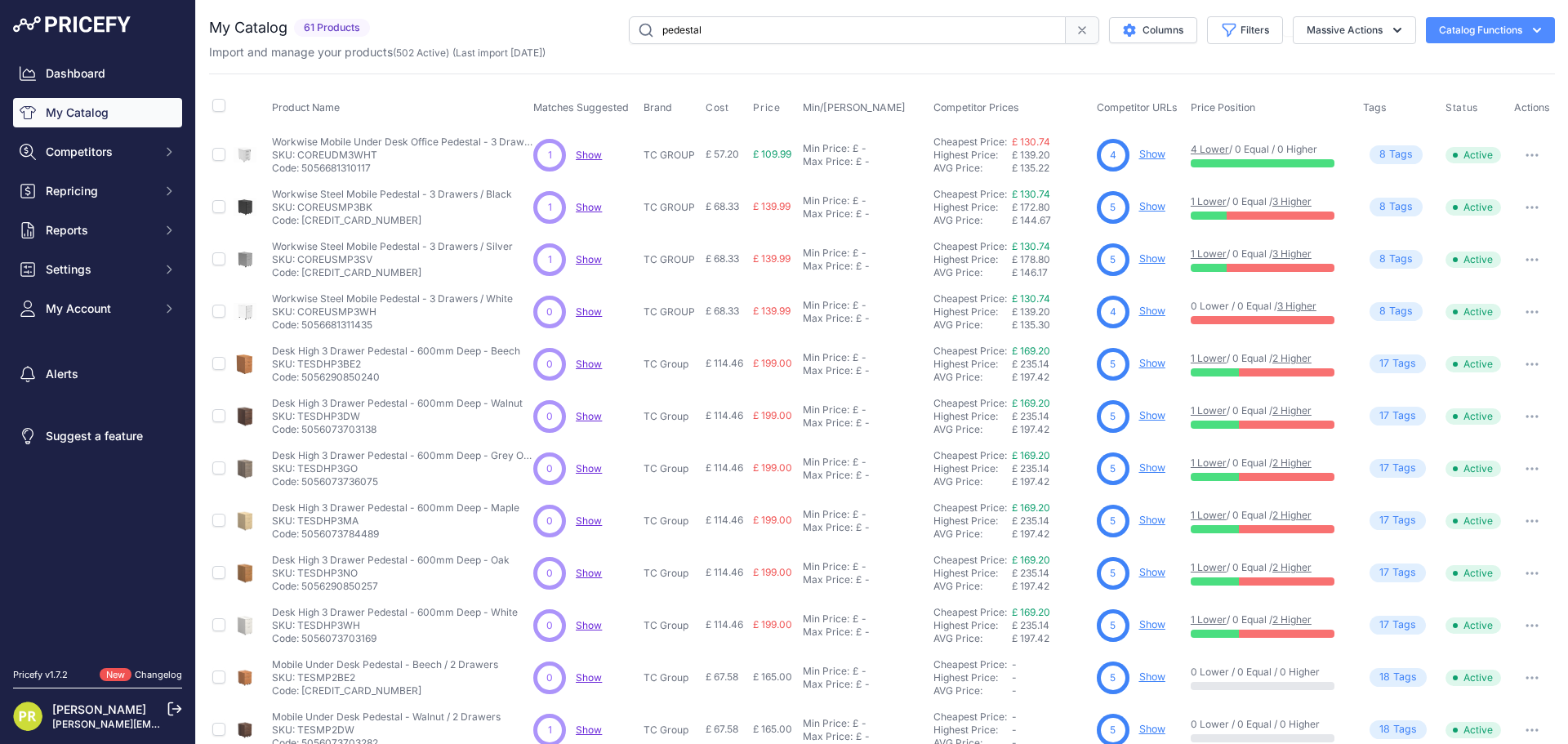
scroll to position [237, 0]
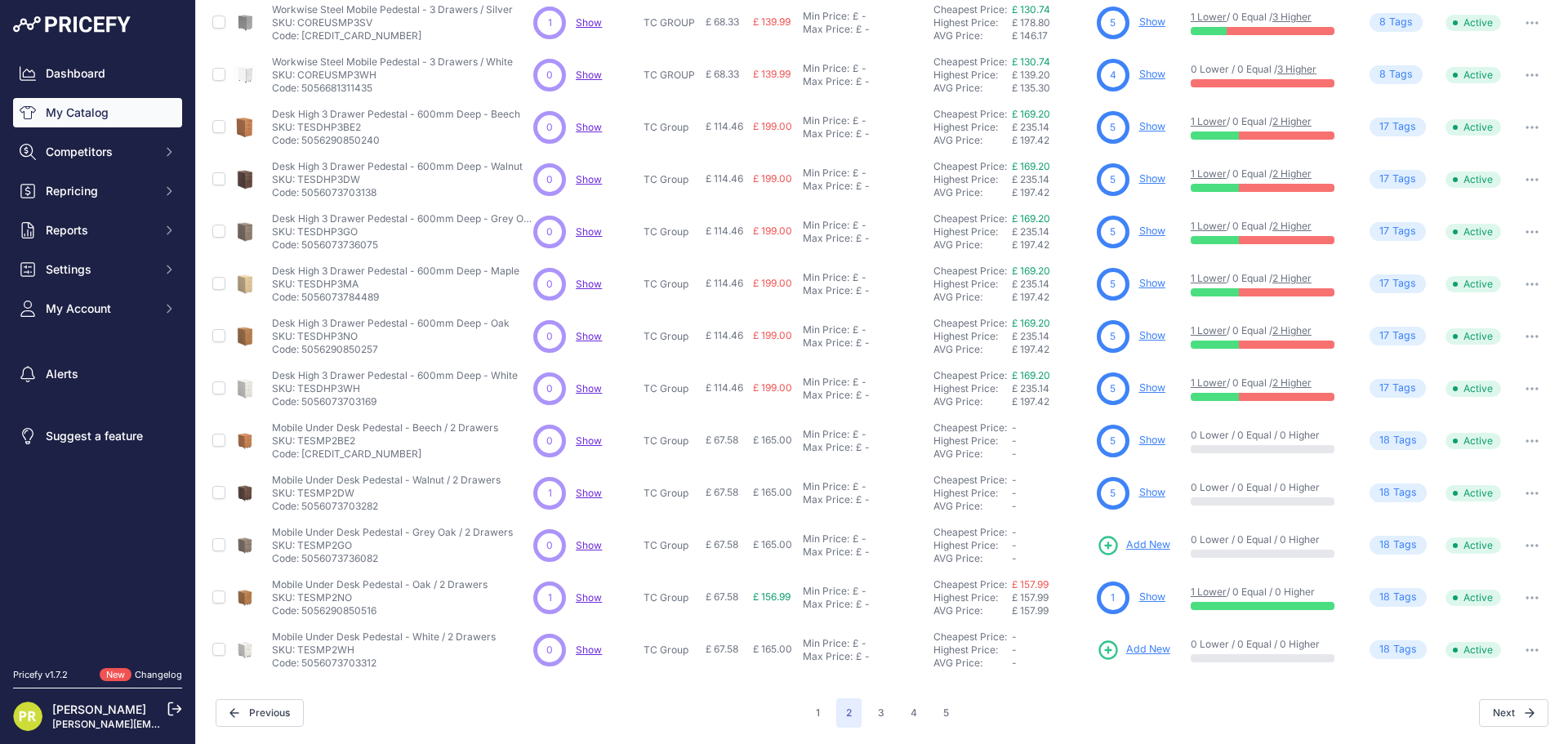
click at [1129, 541] on span "Add New" at bounding box center [1148, 545] width 44 height 15
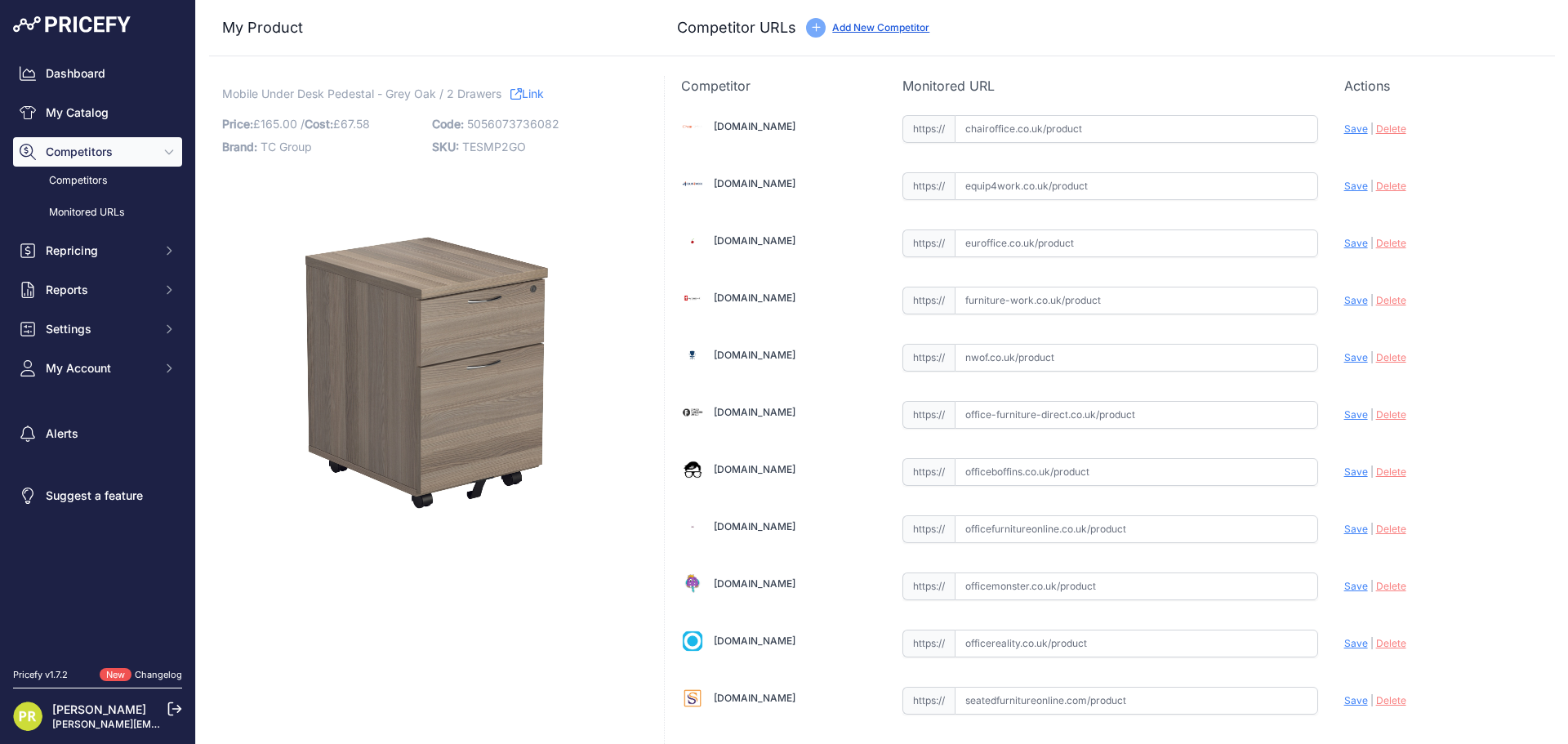
click at [1013, 188] on input "text" at bounding box center [1135, 186] width 363 height 27
paste input "https://www.equip4work.co.uk/solar-mobile-pedestals.html?keywords=&prirule_jdsn…"
type input "www.equip4work.co.uk/solar-mobile-pedestals.html?keywords=&prirule_jdsnikfkfjsd…"
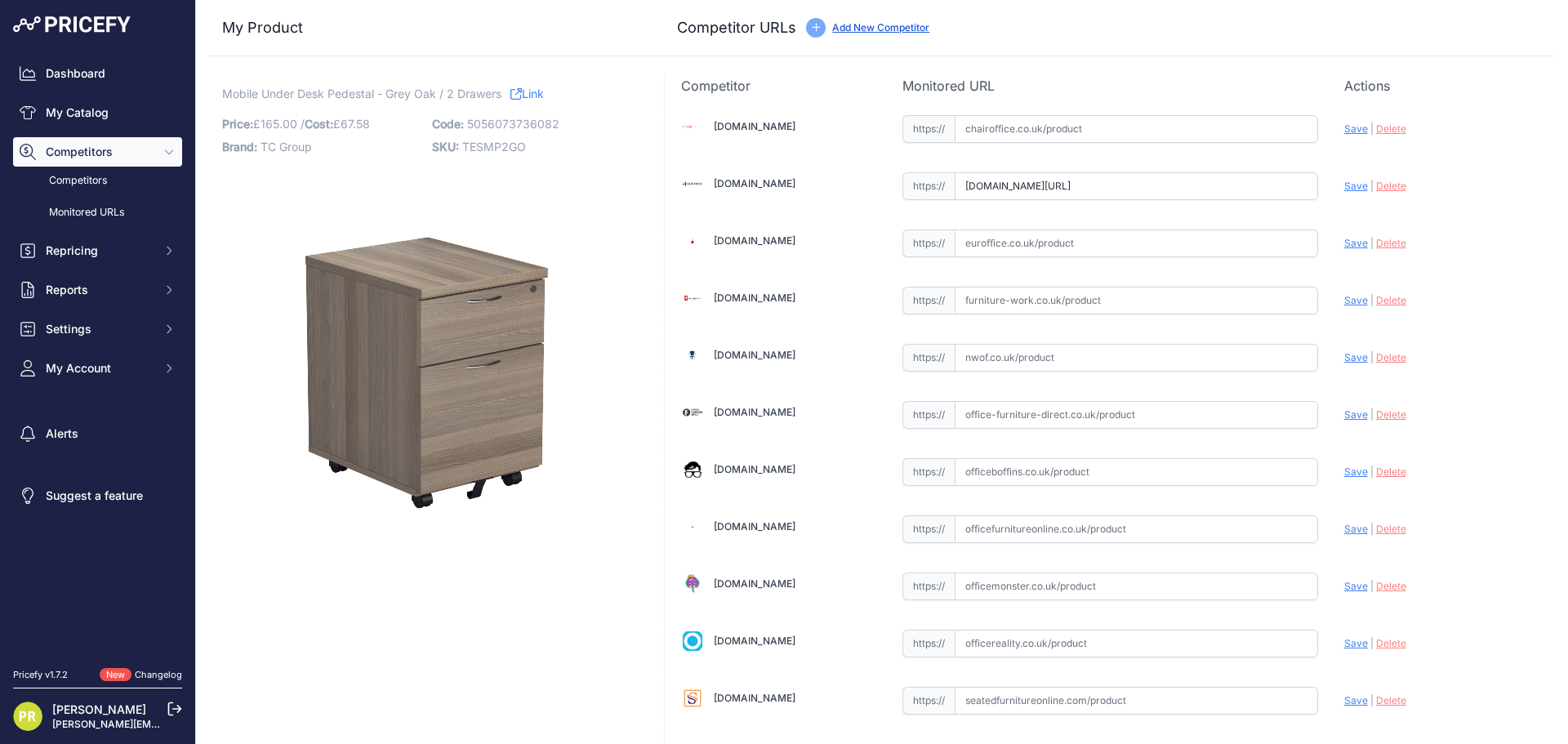
click at [996, 238] on input "text" at bounding box center [1135, 243] width 363 height 27
paste input "https://www.euroffice.co.uk/product/mobile-under-desk-office-storage-unit-2-dra…"
type input "www.euroffice.co.uk/product/mobile-under-desk-office-storage-unit-2-drawers-arc…"
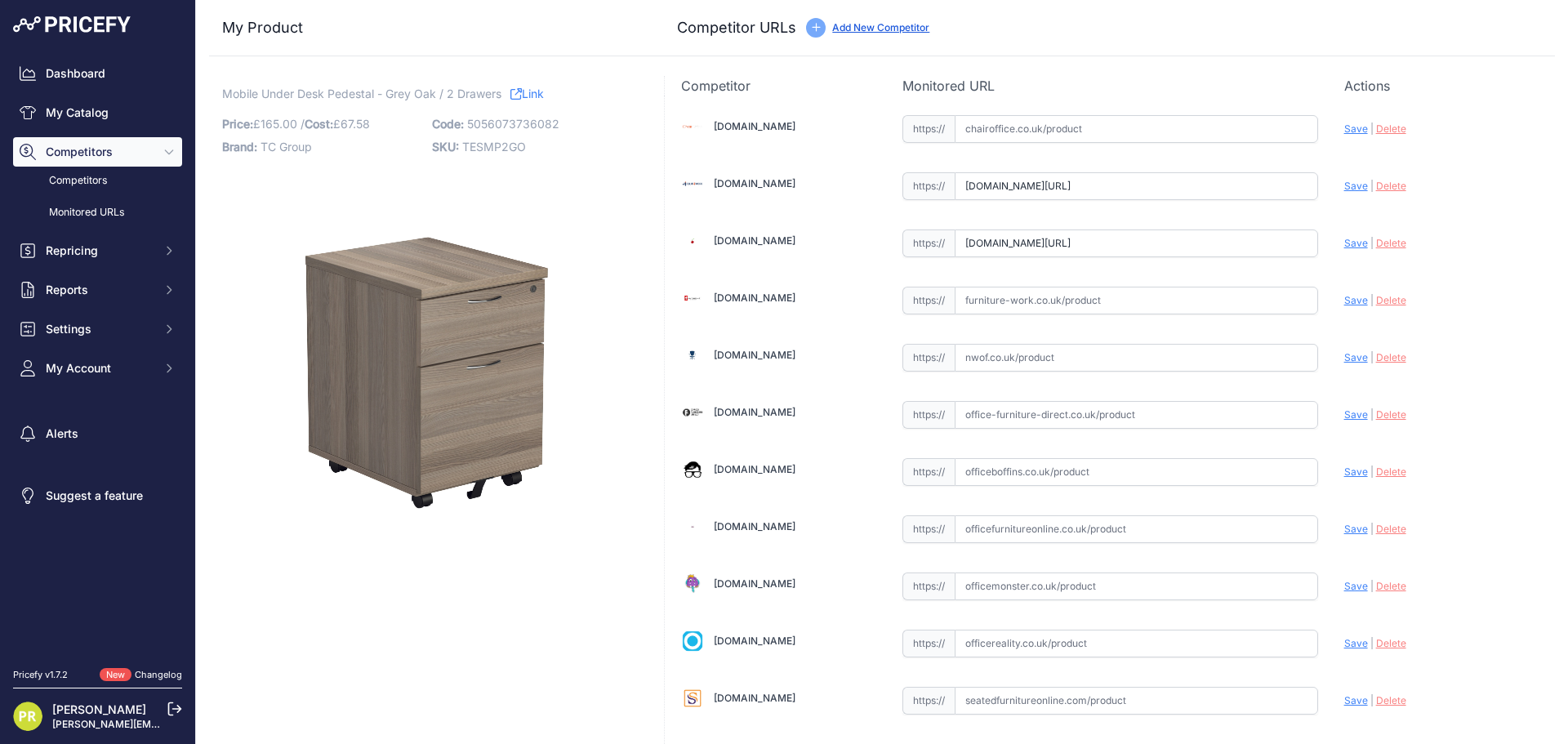
click at [1039, 316] on div "Chairoffice.co.uk Valid Save" at bounding box center [1109, 499] width 890 height 808
click at [1042, 305] on input "text" at bounding box center [1135, 300] width 363 height 27
paste input "[URL][DOMAIN_NAME]"
type input "[DOMAIN_NAME][URL]"
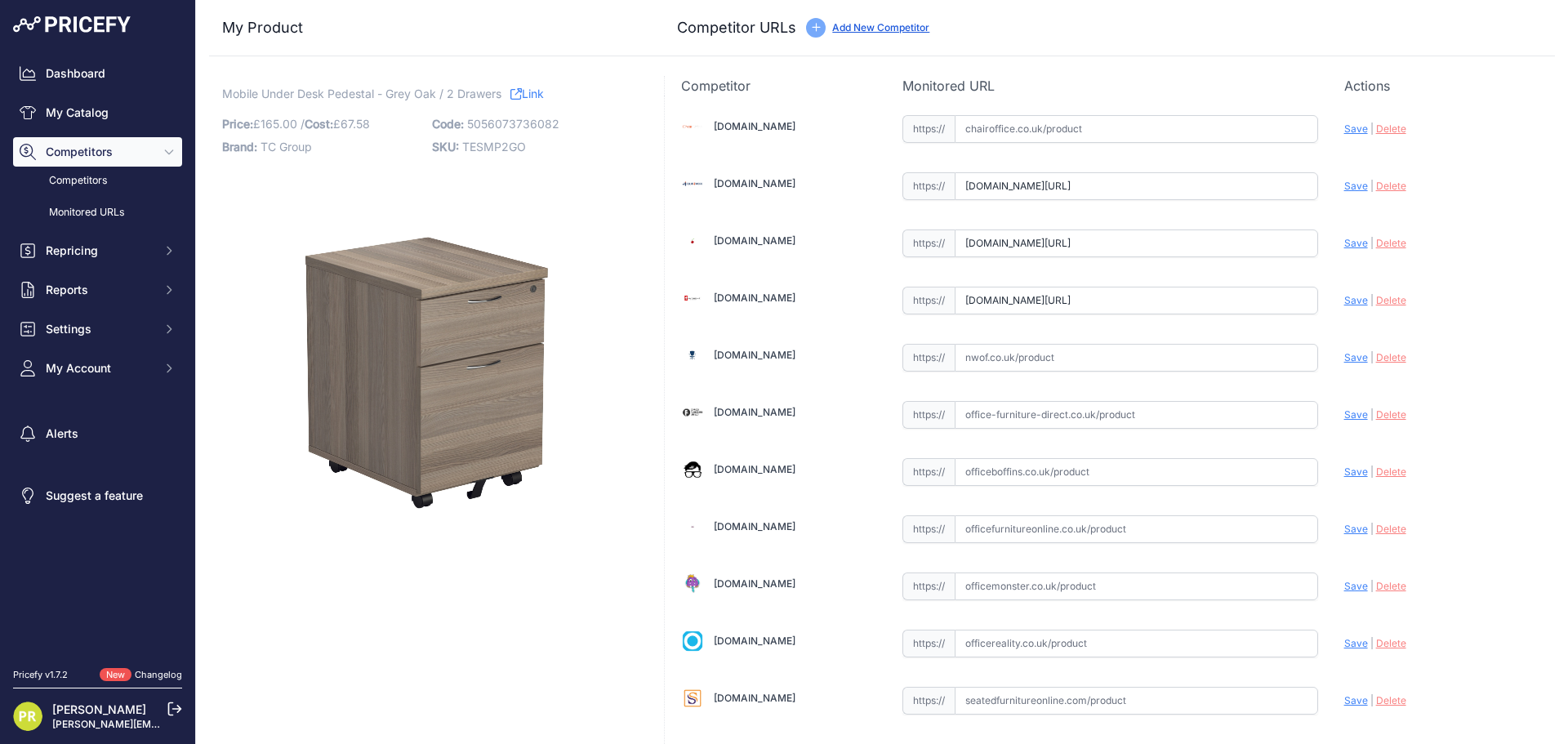
scroll to position [0, 0]
click at [1019, 481] on input "text" at bounding box center [1135, 472] width 363 height 27
paste input "https://www.officeboffins.co.uk/horizon-under-desk-mobile-office-drawer-pedesta…"
type input "www.officeboffins.co.uk/horizon-under-desk-mobile-office-drawer-pedestals.html?…"
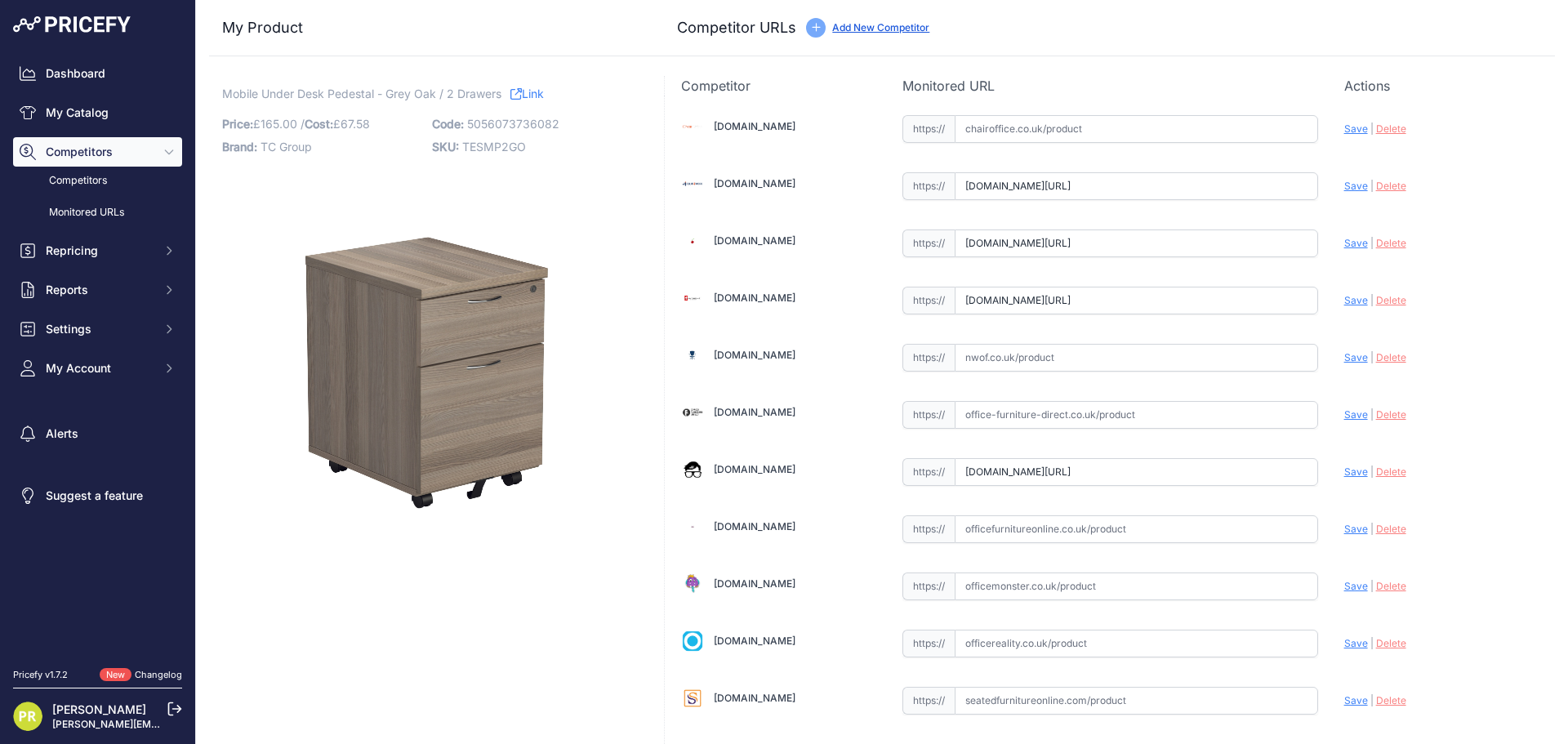
scroll to position [0, 0]
click at [978, 649] on input "text" at bounding box center [1135, 643] width 363 height 27
paste input "[URL][DOMAIN_NAME]"
click at [1330, 645] on div "[DOMAIN_NAME] Valid Save" at bounding box center [1109, 499] width 890 height 808
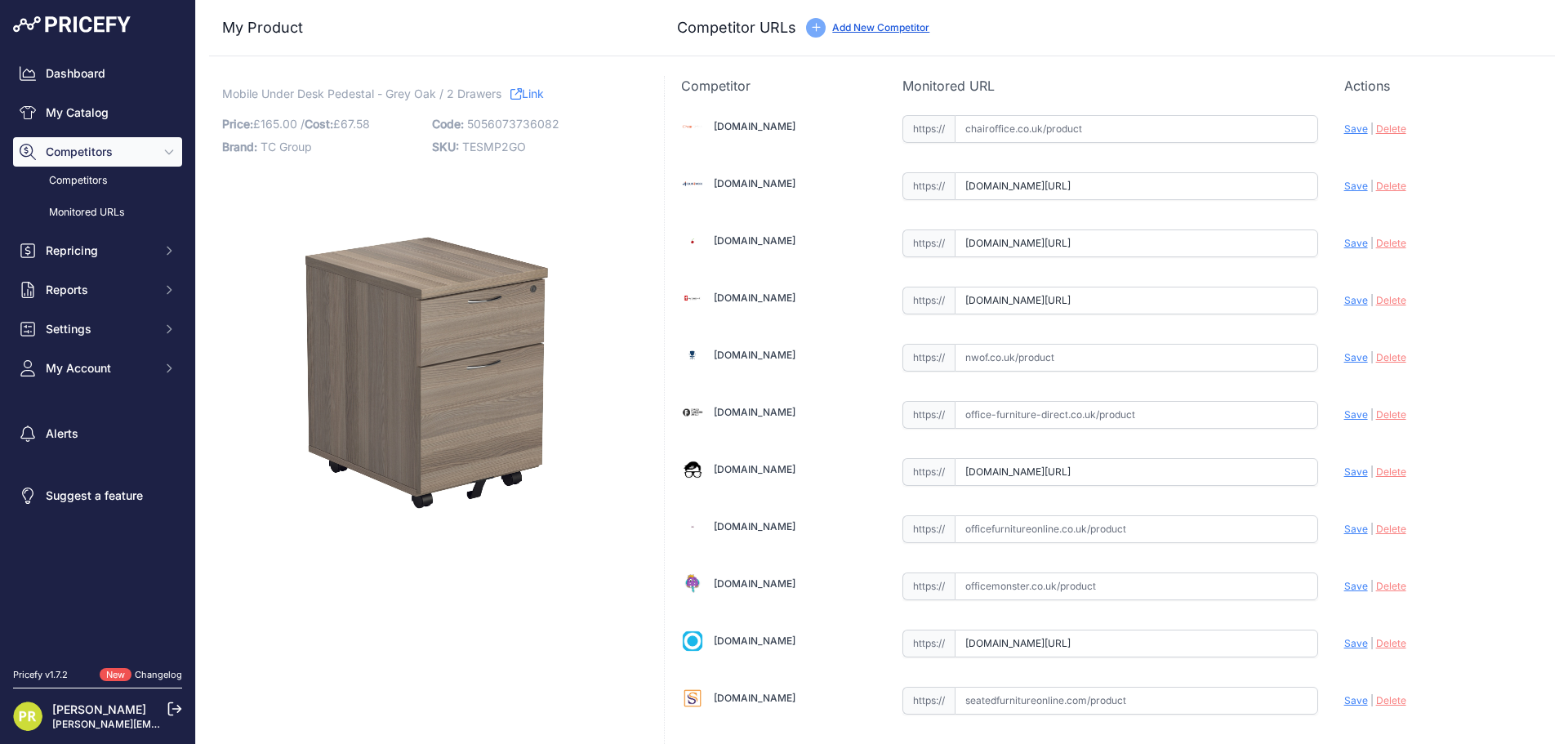
scroll to position [0, 0]
click at [1344, 644] on span "Save" at bounding box center [1356, 643] width 24 height 12
type input "[URL][DOMAIN_NAME]"
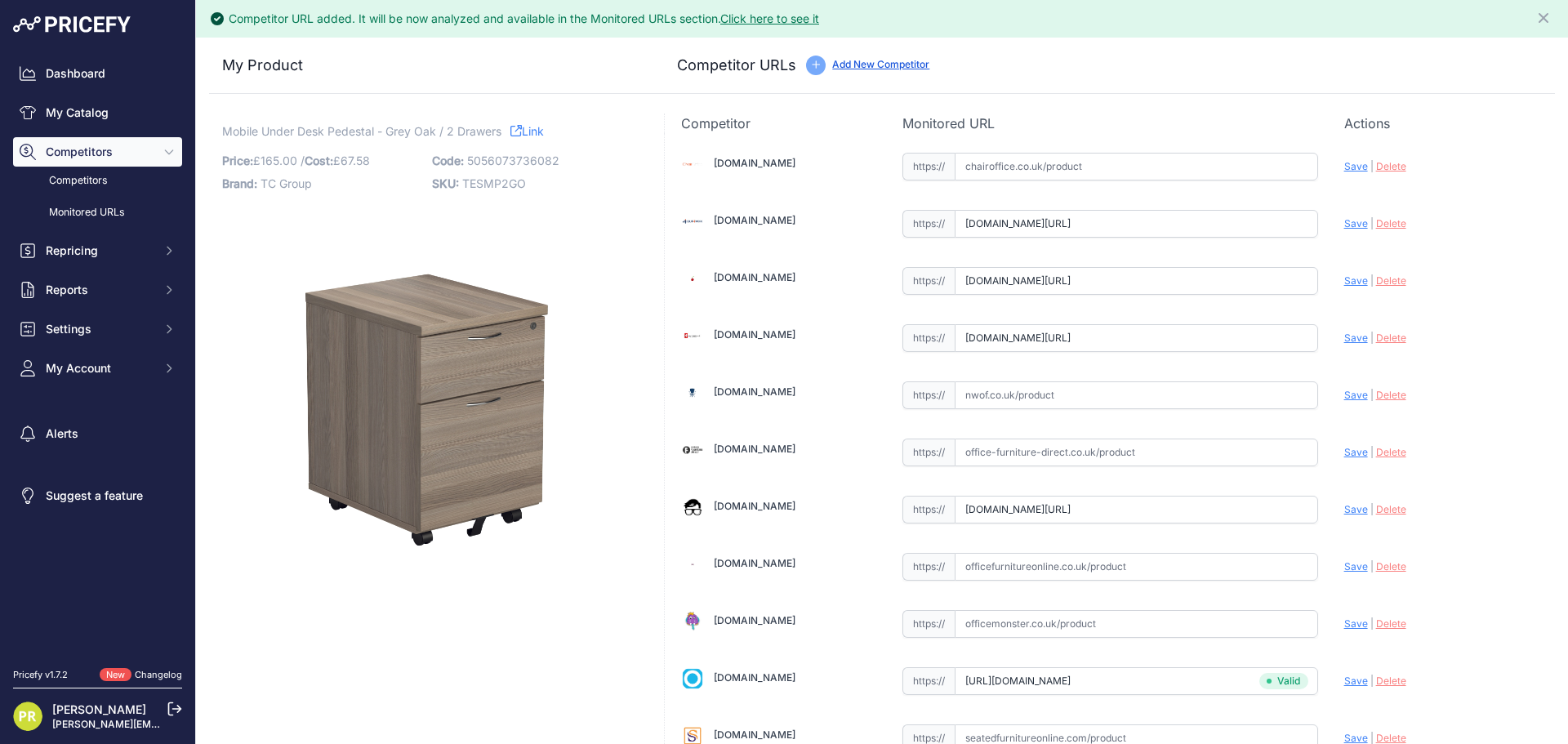
click at [1344, 510] on span "Save" at bounding box center [1356, 509] width 24 height 12
type input "[URL][DOMAIN_NAME]"
click at [1332, 339] on div "[DOMAIN_NAME] Valid Save" at bounding box center [1109, 537] width 890 height 808
click at [1344, 330] on div "Update Profile Save | Delete Analyzing" at bounding box center [1441, 334] width 194 height 26
click at [1351, 340] on span "Save" at bounding box center [1356, 338] width 24 height 12
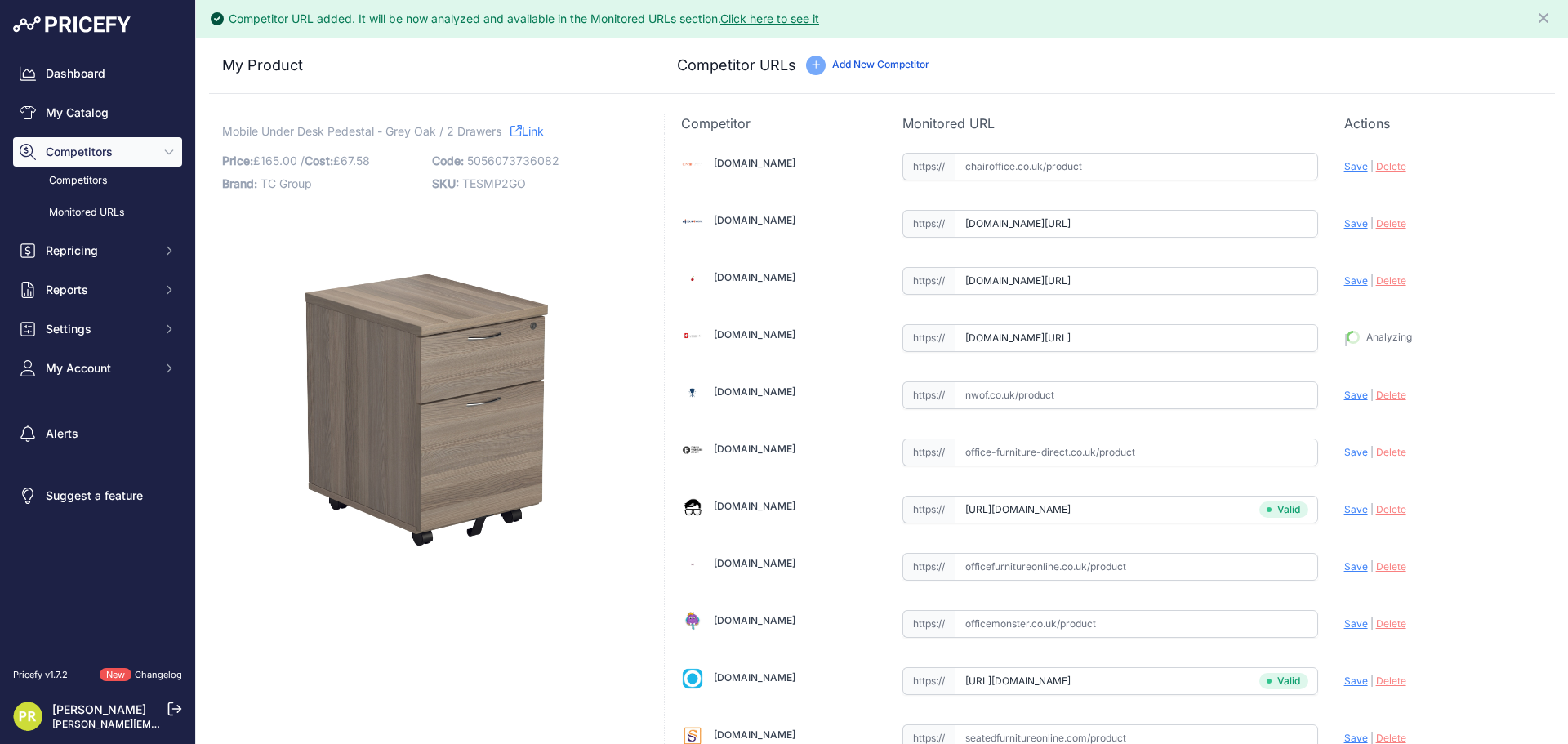
type input "[URL][DOMAIN_NAME]"
click at [1346, 285] on span "Save" at bounding box center [1356, 280] width 24 height 12
type input "[URL][DOMAIN_NAME]"
click at [1346, 223] on span "Save" at bounding box center [1356, 223] width 24 height 12
type input "[URL][DOMAIN_NAME]"
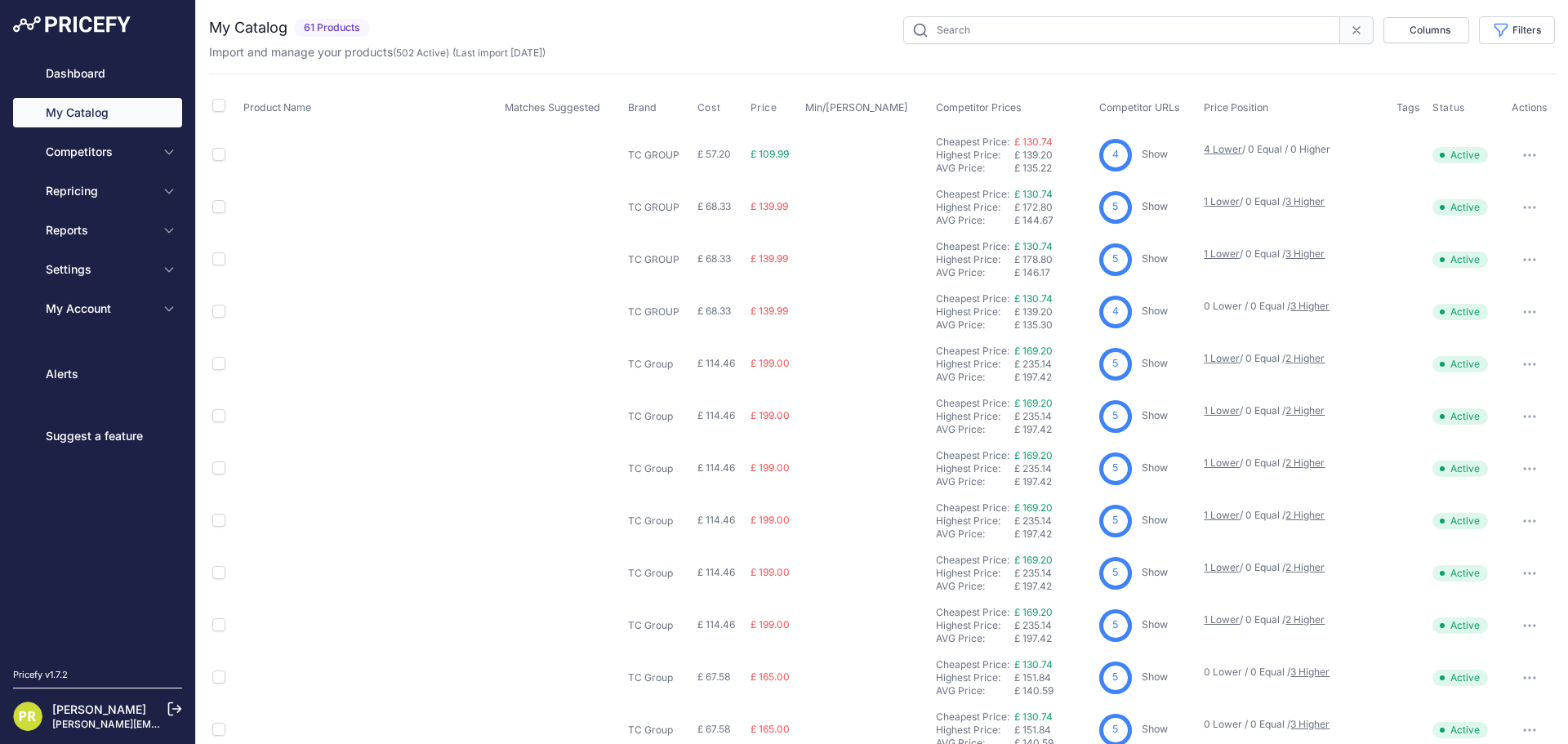
type input "pedestal"
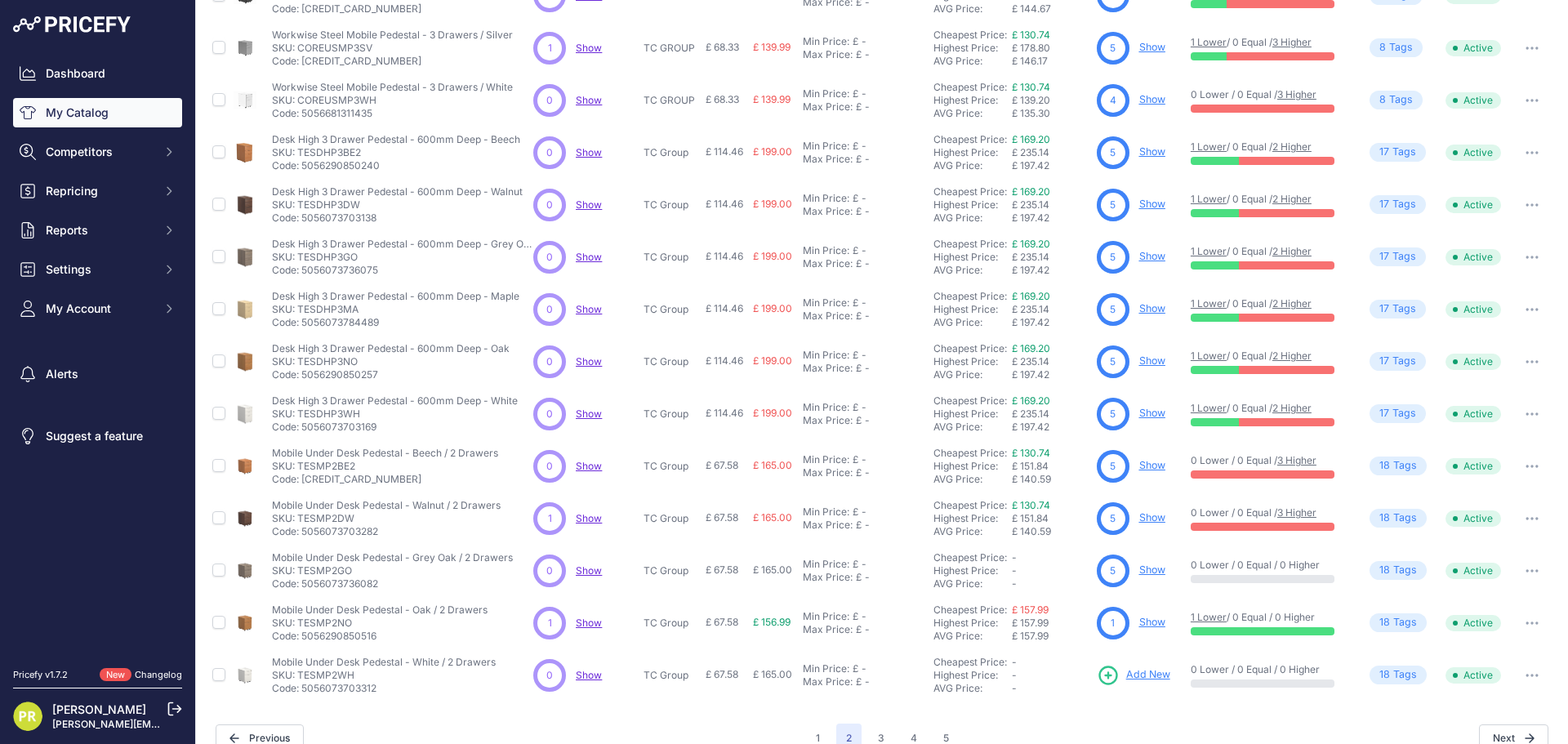
scroll to position [237, 0]
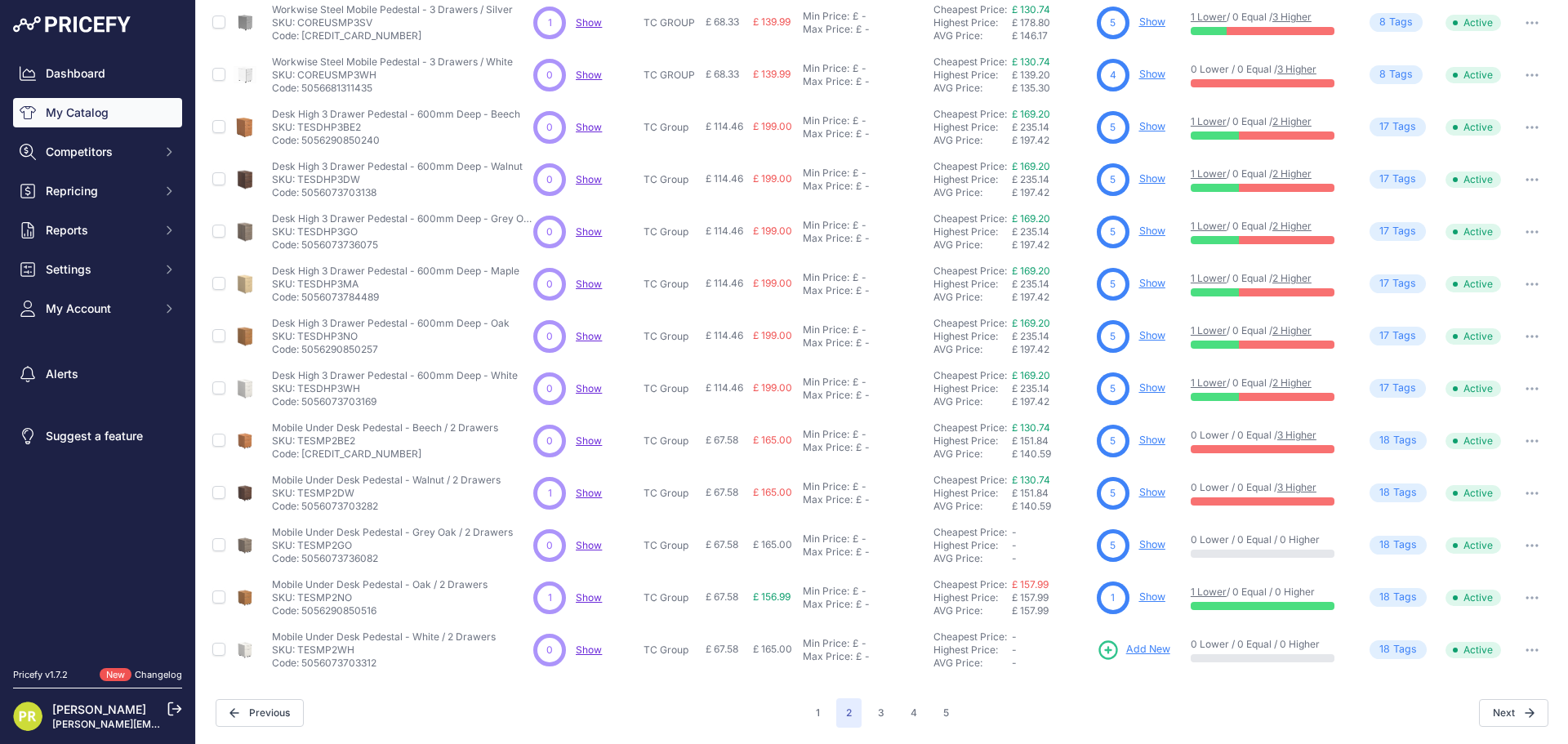
click at [1162, 597] on div "1 Show" at bounding box center [1141, 598] width 87 height 32
click at [1151, 595] on link "Show" at bounding box center [1152, 596] width 27 height 12
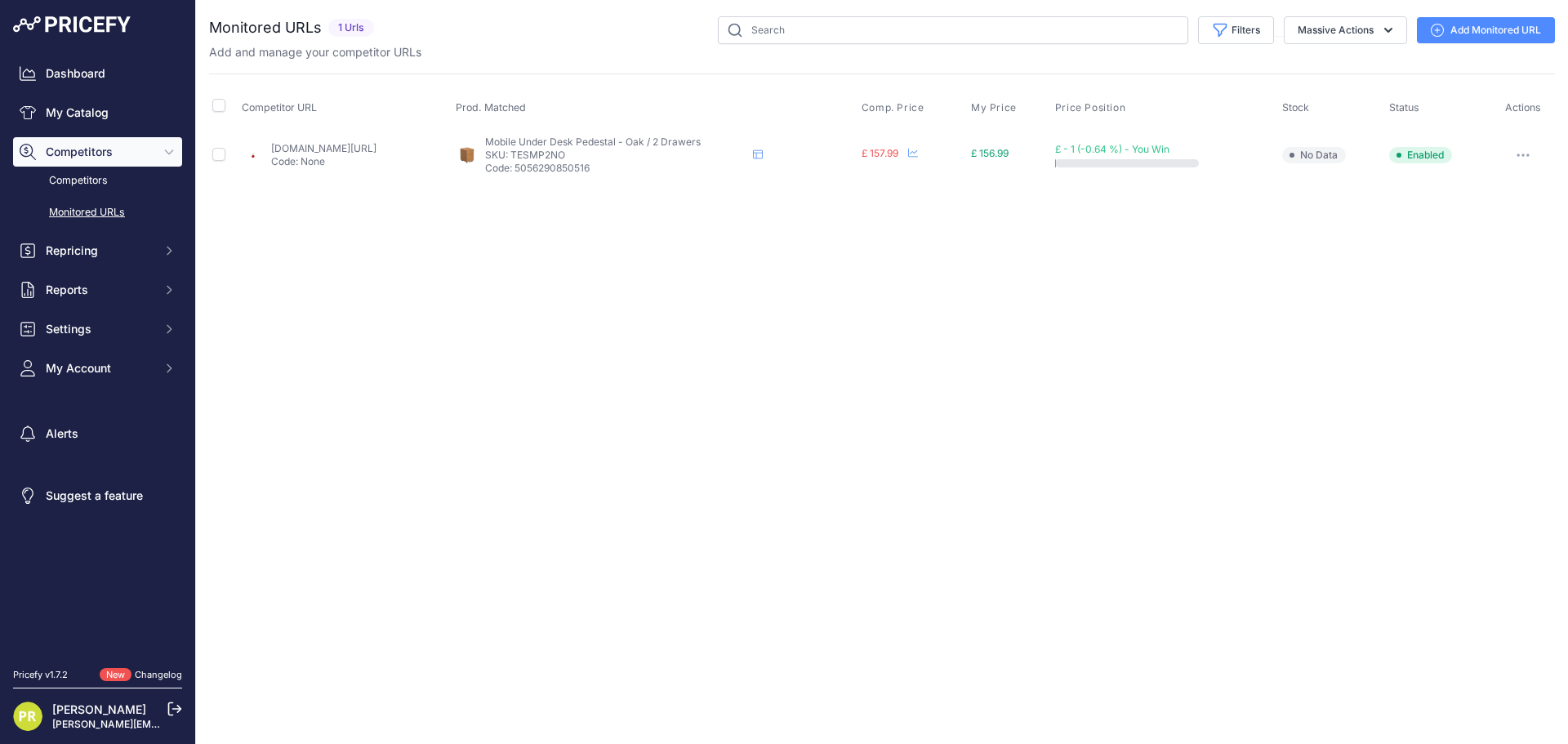
click at [1524, 154] on icon "button" at bounding box center [1522, 156] width 13 height 3
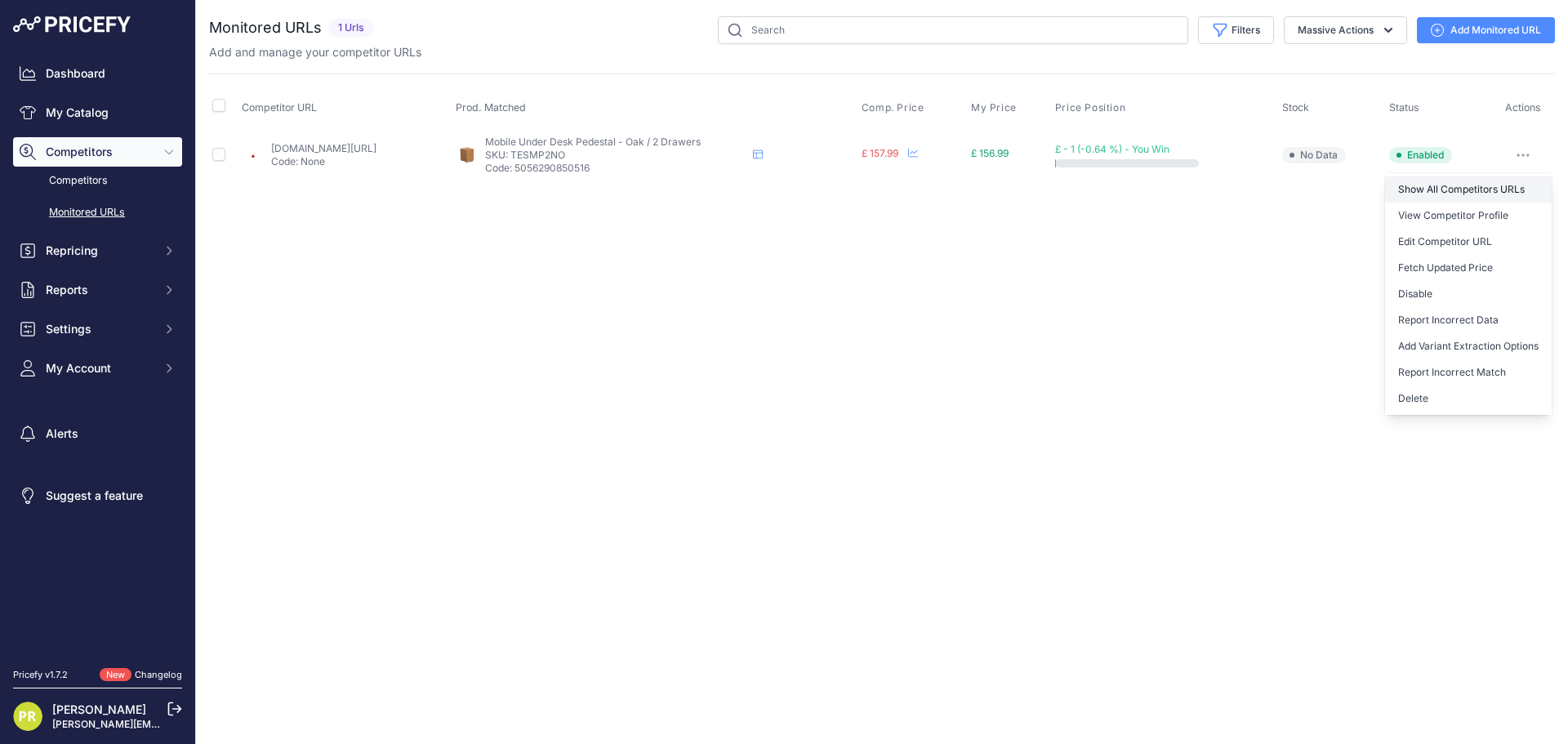
click at [1475, 183] on link "Show All Competitors URLs" at bounding box center [1468, 189] width 167 height 27
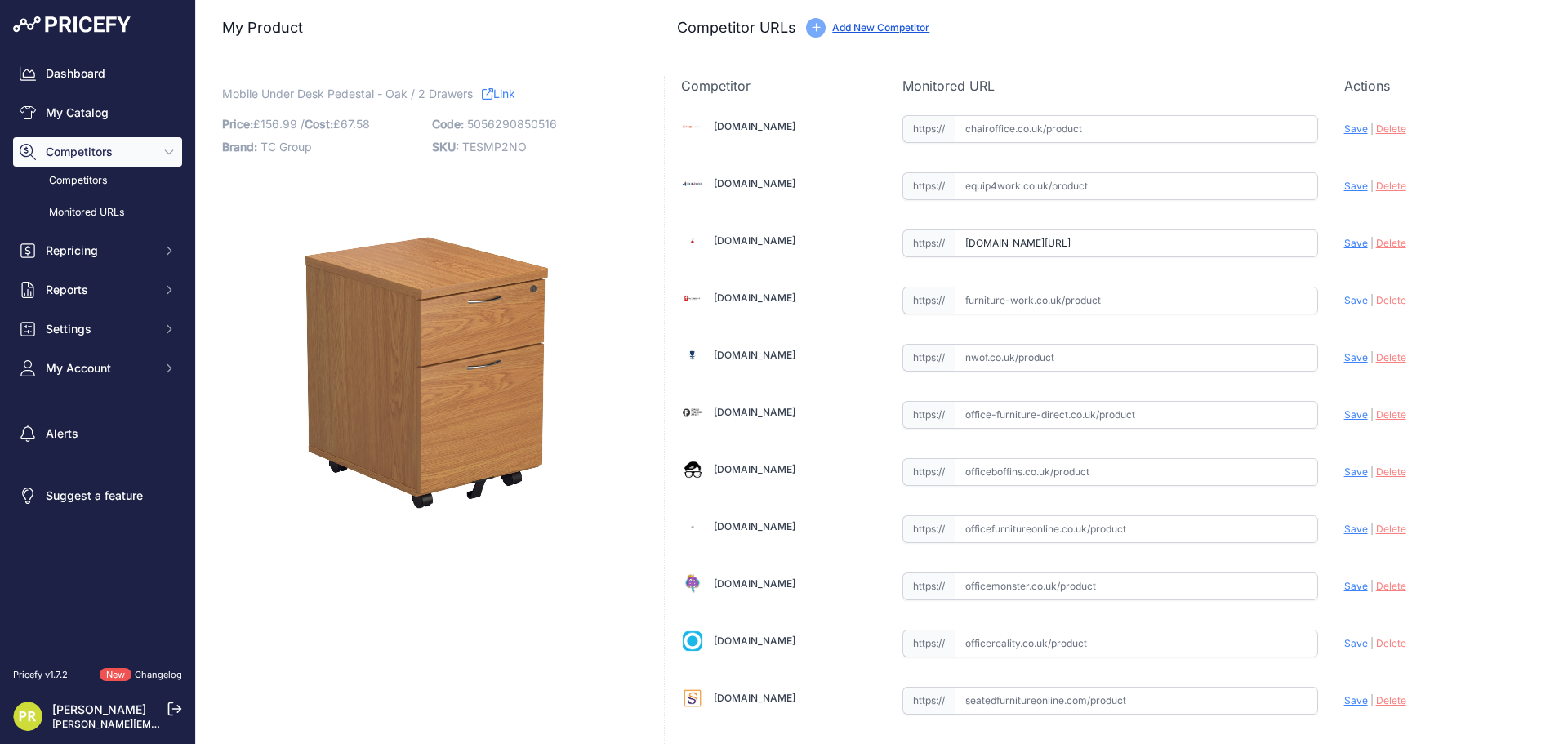
click at [1071, 177] on input "text" at bounding box center [1135, 186] width 363 height 27
paste input "https://www.equip4work.co.uk/solar-mobile-pedestals.html?keywords=&prirule_jdsn…"
type input "www.equip4work.co.uk/solar-mobile-pedestals.html?keywords=&prirule_jdsnikfkfjsd…"
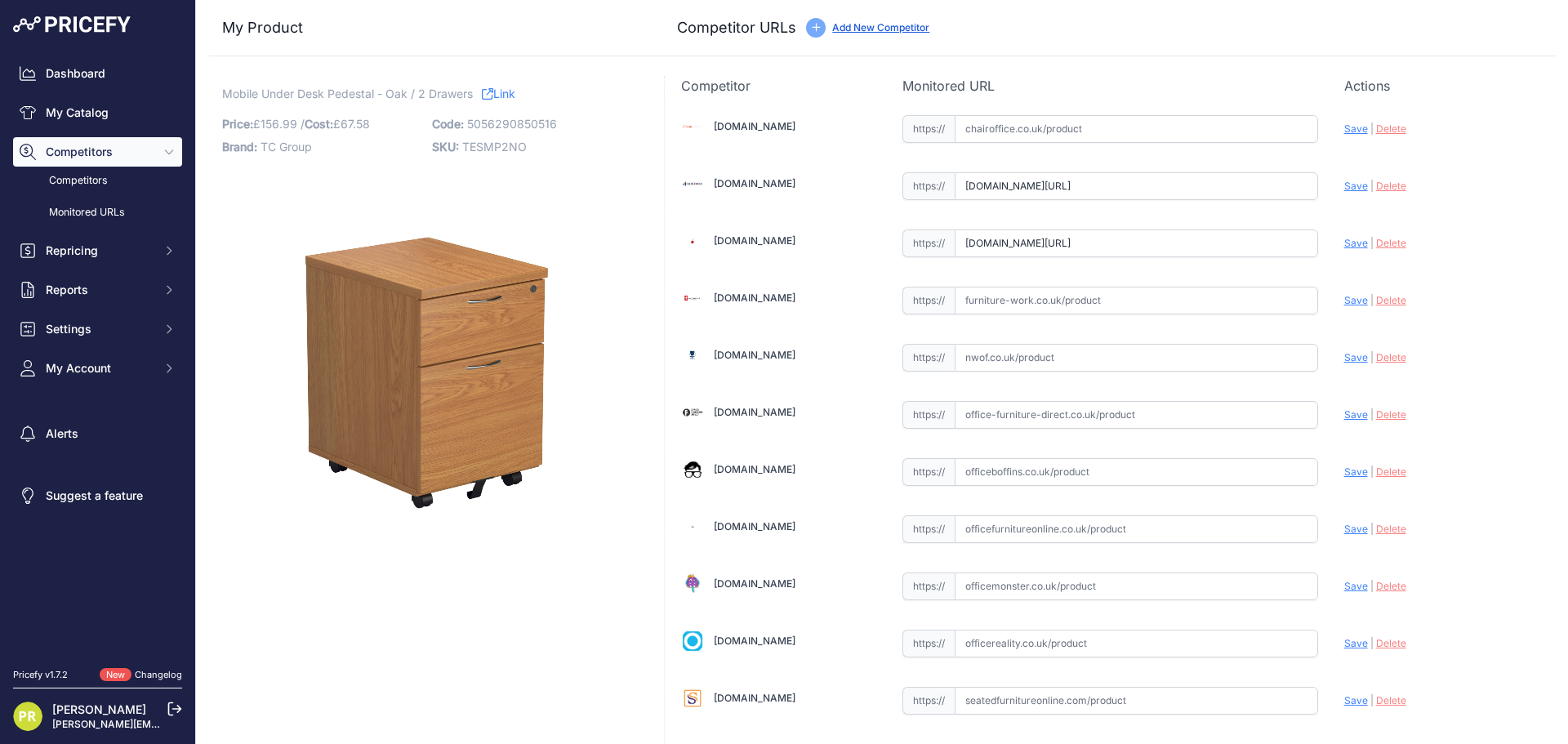
click at [1018, 248] on input "www.euroffice.co.uk/category/office-furniture/pedestal-drawers?prirule_jdsnikfk…" at bounding box center [1135, 243] width 363 height 27
paste input "https://www.euroffice.co.uk/product/mobile-under-desk-office-storage-unit-2-dra…"
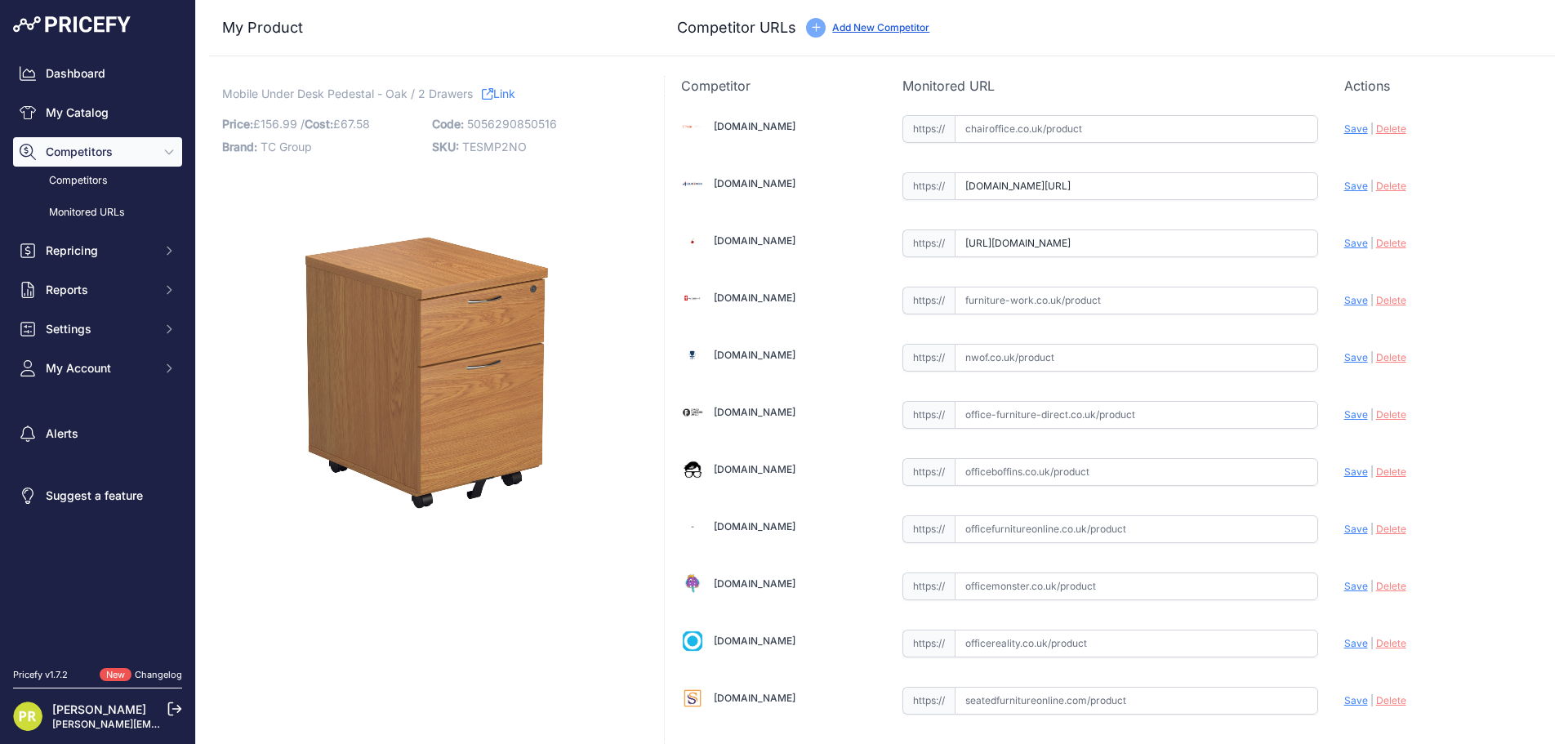
type input "www.euroffice.co.uk/product/mobile-under-desk-office-storage-unit-2-drawers-arc…"
click at [1020, 291] on input "text" at bounding box center [1135, 300] width 363 height 27
paste input "https://www.furniture-work.co.uk/axis-low-mobile-pedestal-121443.html?prirule_j…"
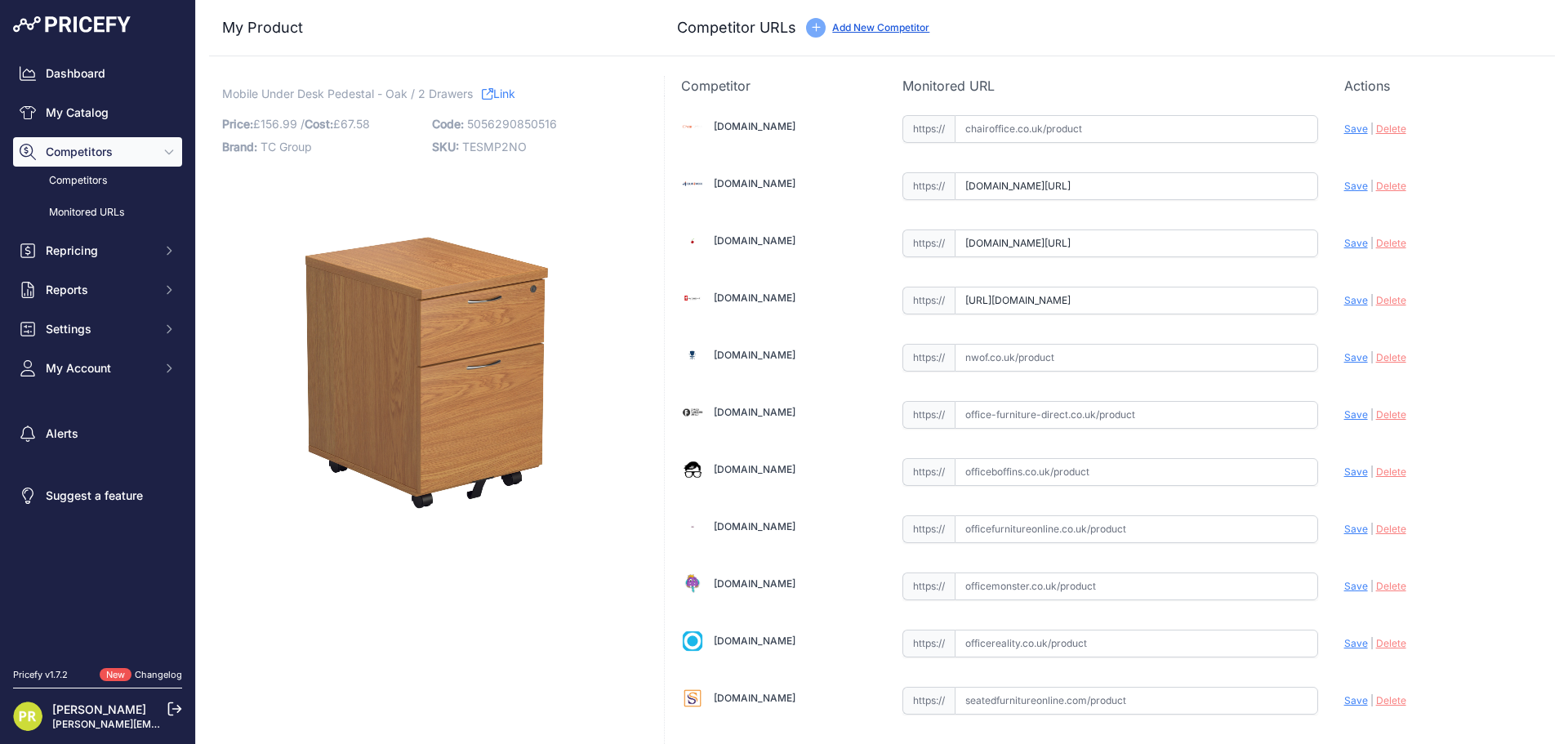
type input "www.furniture-work.co.uk/axis-low-mobile-pedestal-121443.html?prirule_jdsnikfkf…"
click at [1023, 464] on input "text" at bounding box center [1135, 472] width 363 height 27
paste input "[URL][DOMAIN_NAME]"
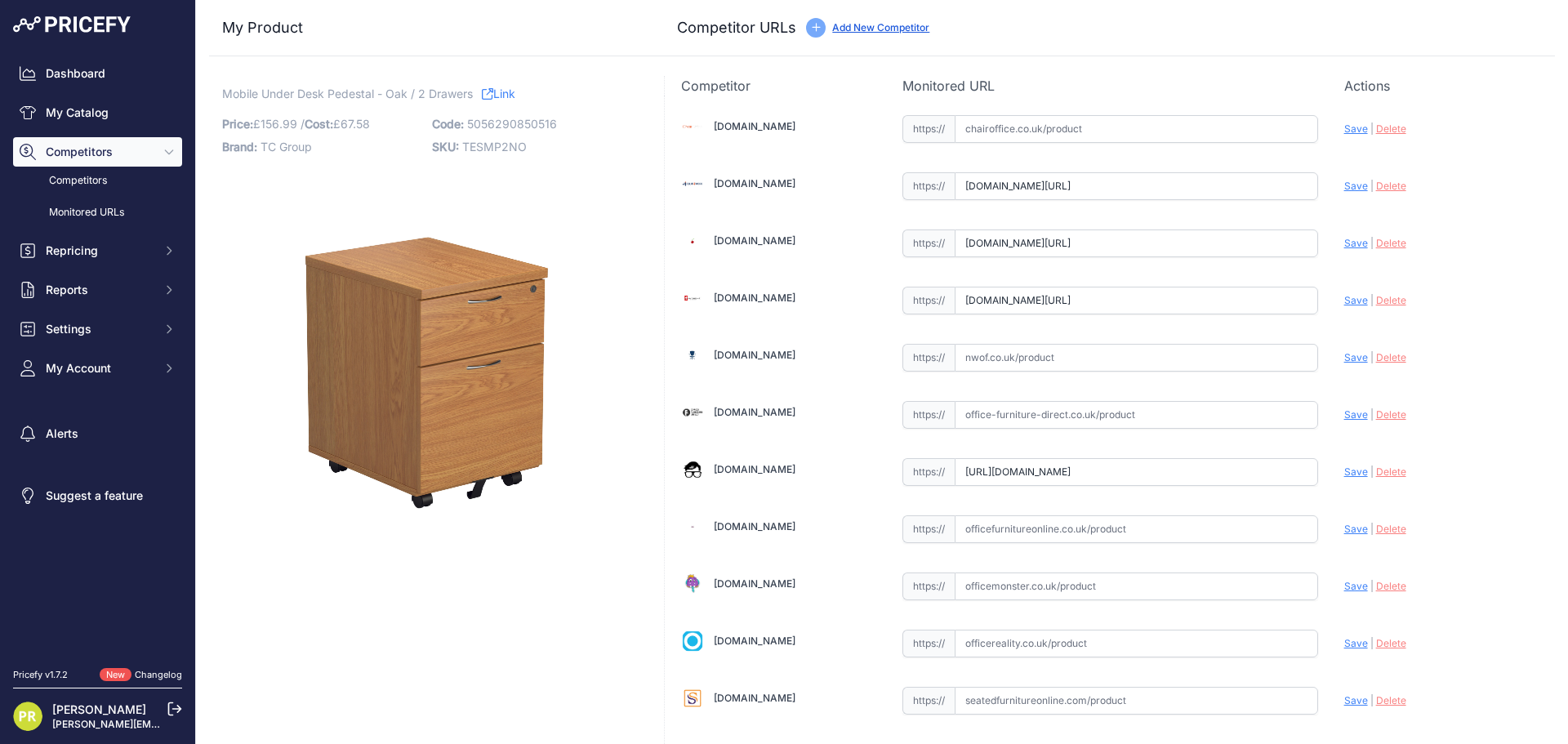
type input "[DOMAIN_NAME][URL]"
click at [994, 641] on input "text" at bounding box center [1135, 643] width 363 height 27
paste input "[URL][DOMAIN_NAME]"
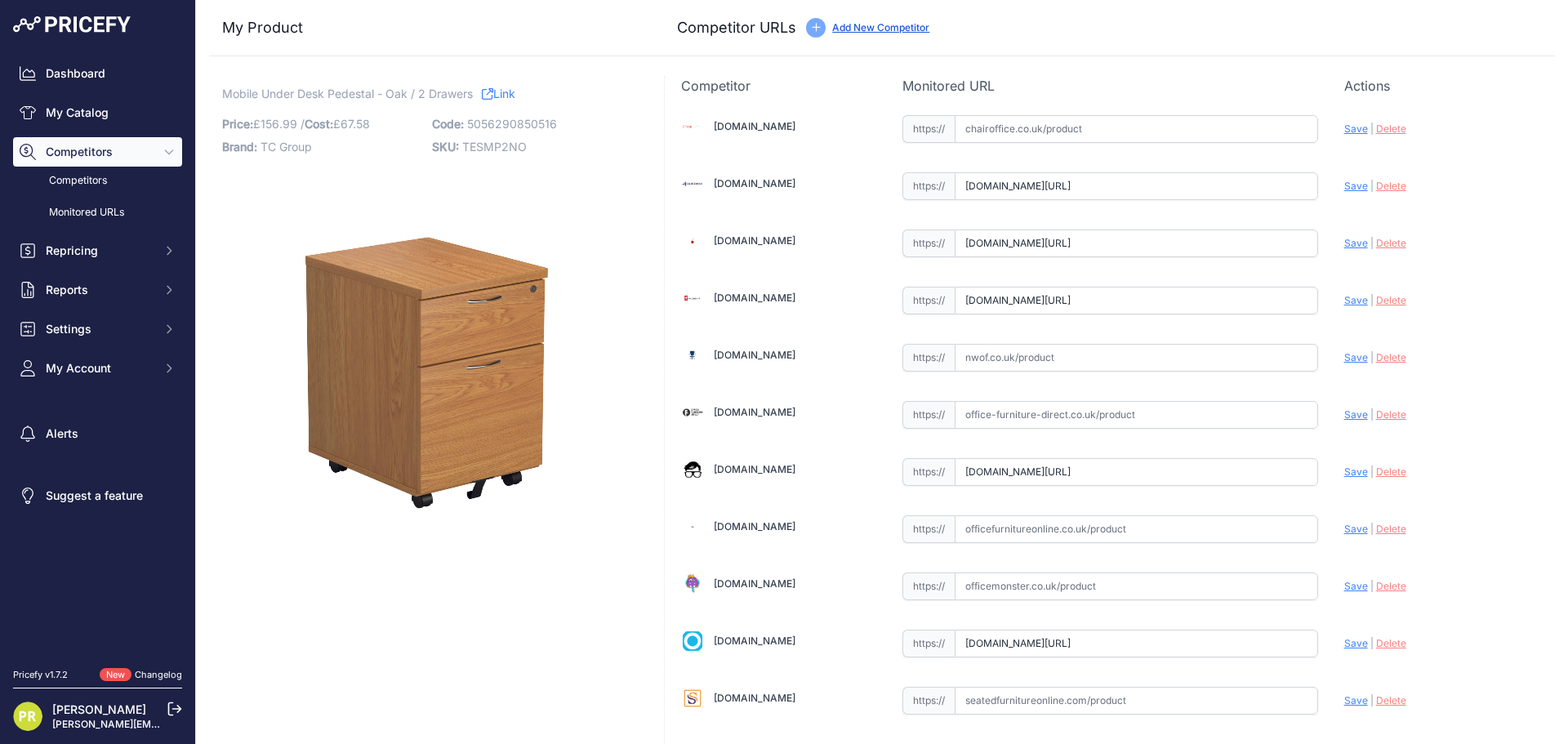
click at [1344, 639] on span "Save" at bounding box center [1356, 643] width 24 height 12
type input "[URL][DOMAIN_NAME]"
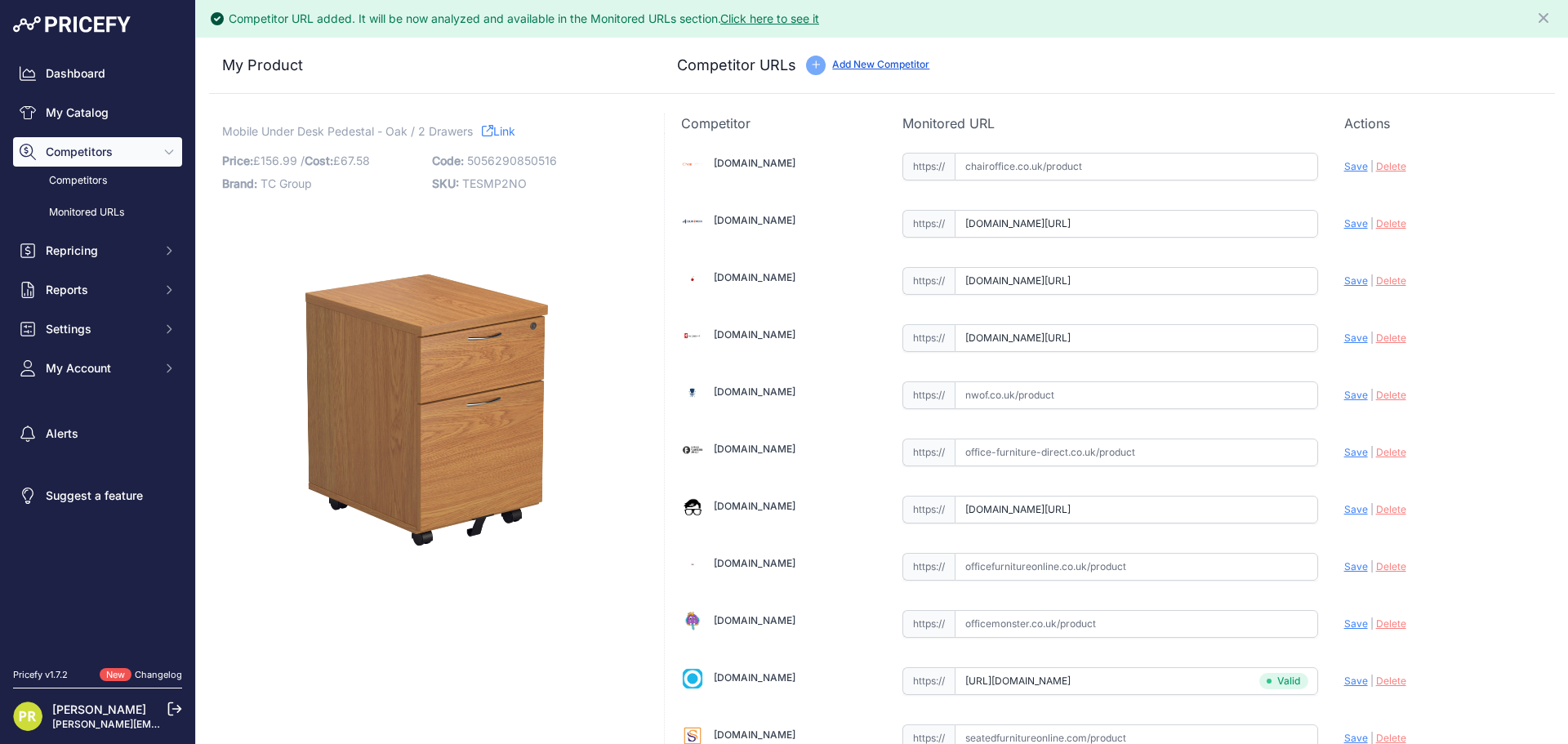
click at [1344, 507] on span "Save" at bounding box center [1356, 509] width 24 height 12
type input "[URL][DOMAIN_NAME]"
click at [1347, 335] on span "Save" at bounding box center [1356, 338] width 24 height 12
type input "[URL][DOMAIN_NAME]"
click at [1344, 281] on span "Save" at bounding box center [1356, 280] width 24 height 12
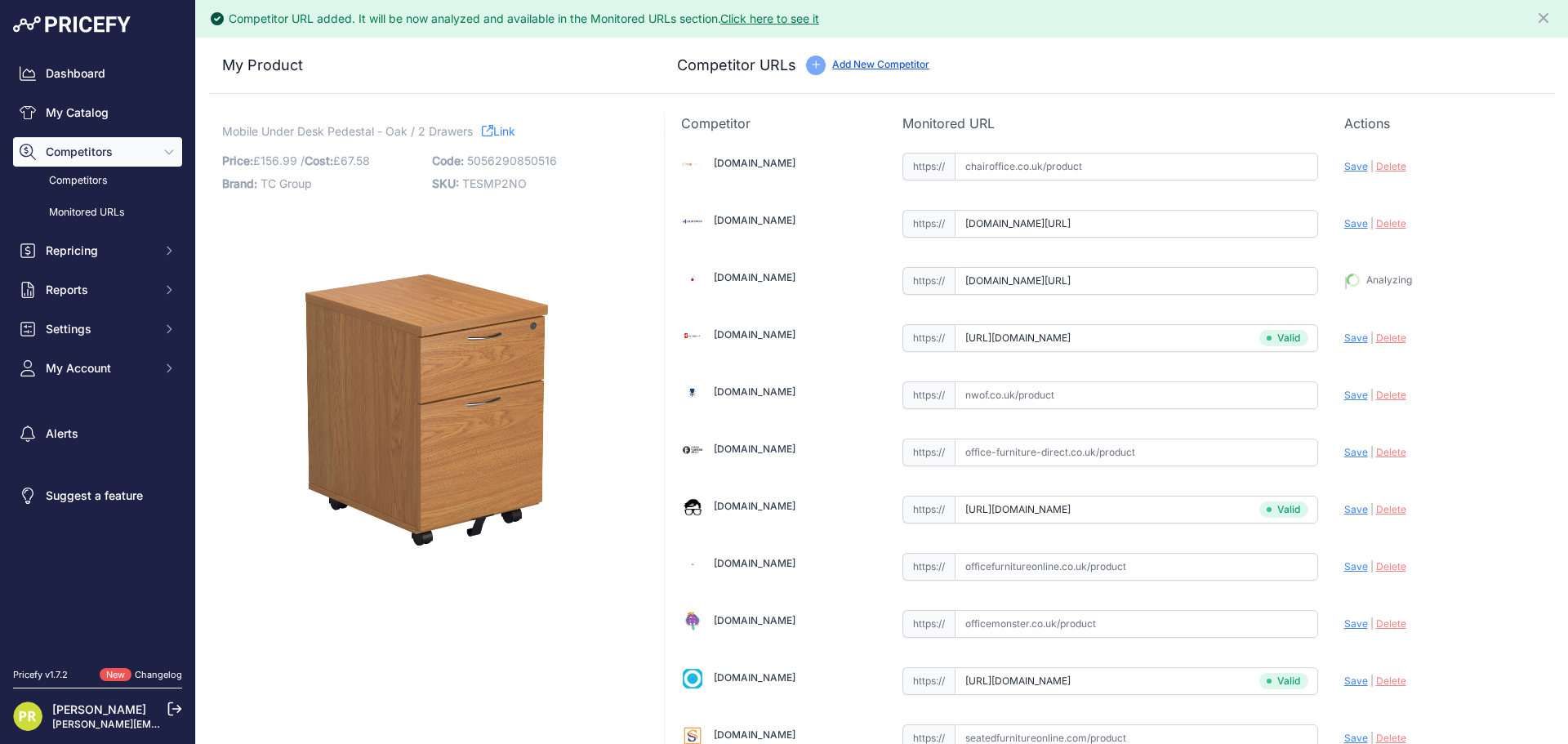
type input "[URL][DOMAIN_NAME]"
click at [1345, 221] on span "Save" at bounding box center [1356, 223] width 24 height 12
type input "[URL][DOMAIN_NAME]"
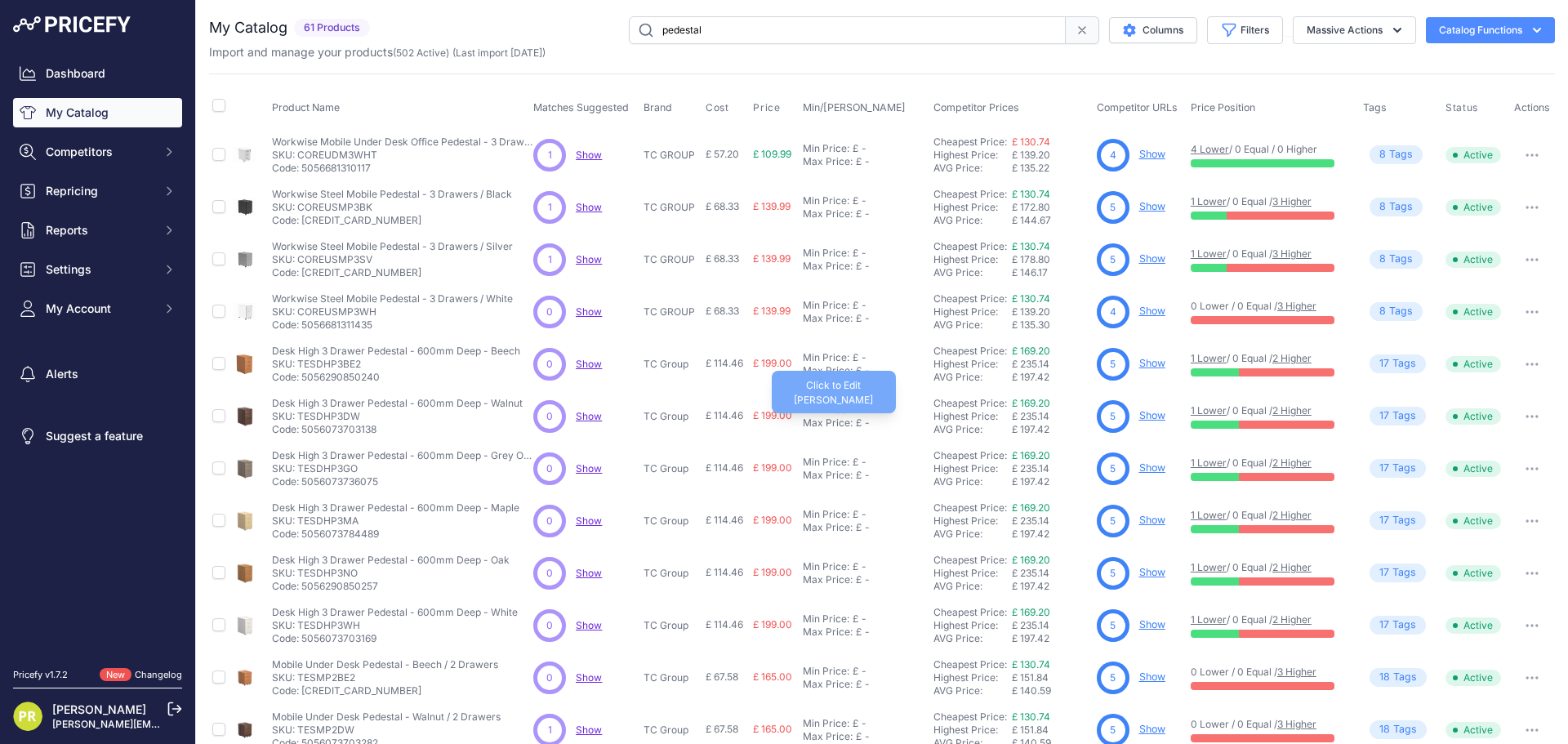
scroll to position [237, 0]
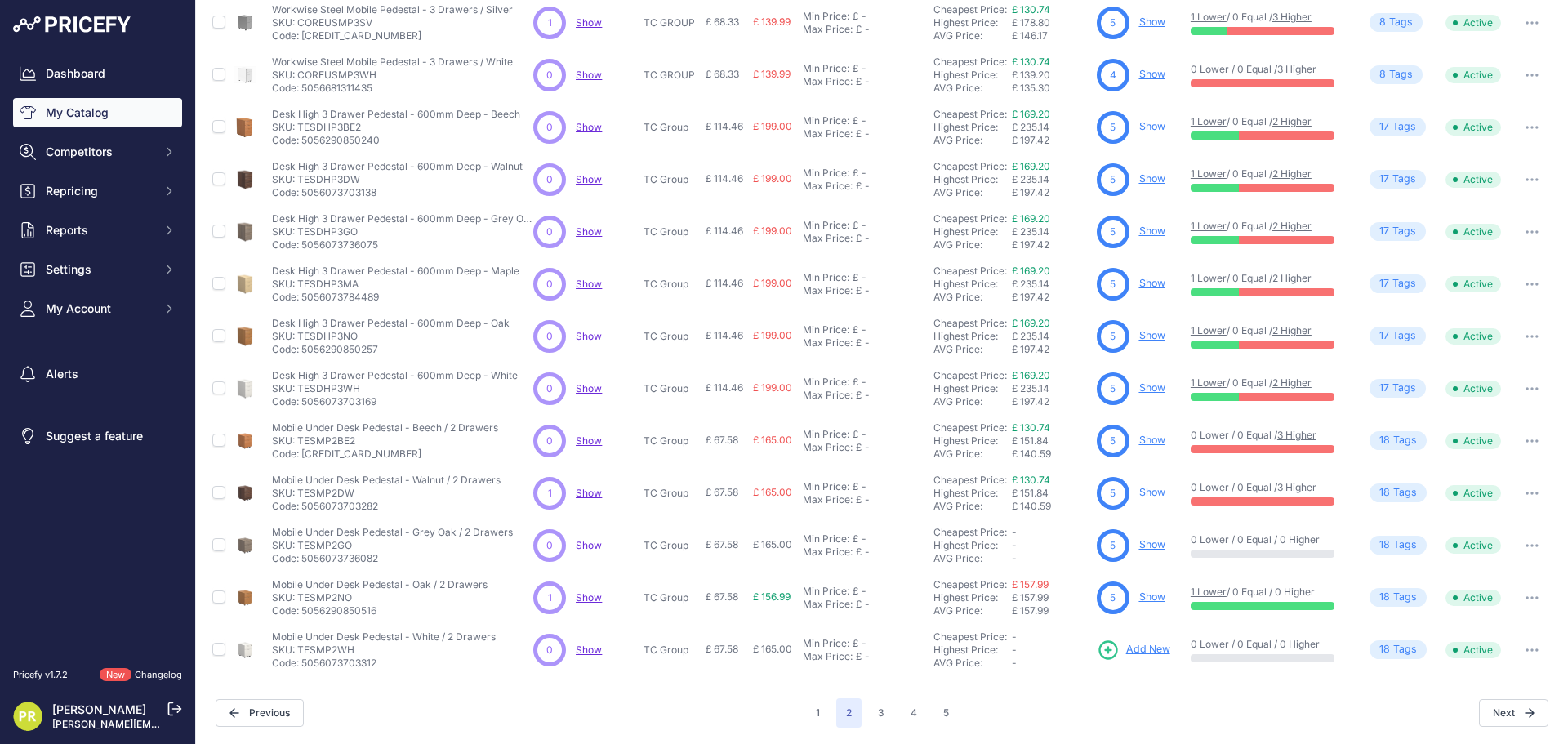
click at [1130, 649] on span "Add New" at bounding box center [1148, 650] width 44 height 15
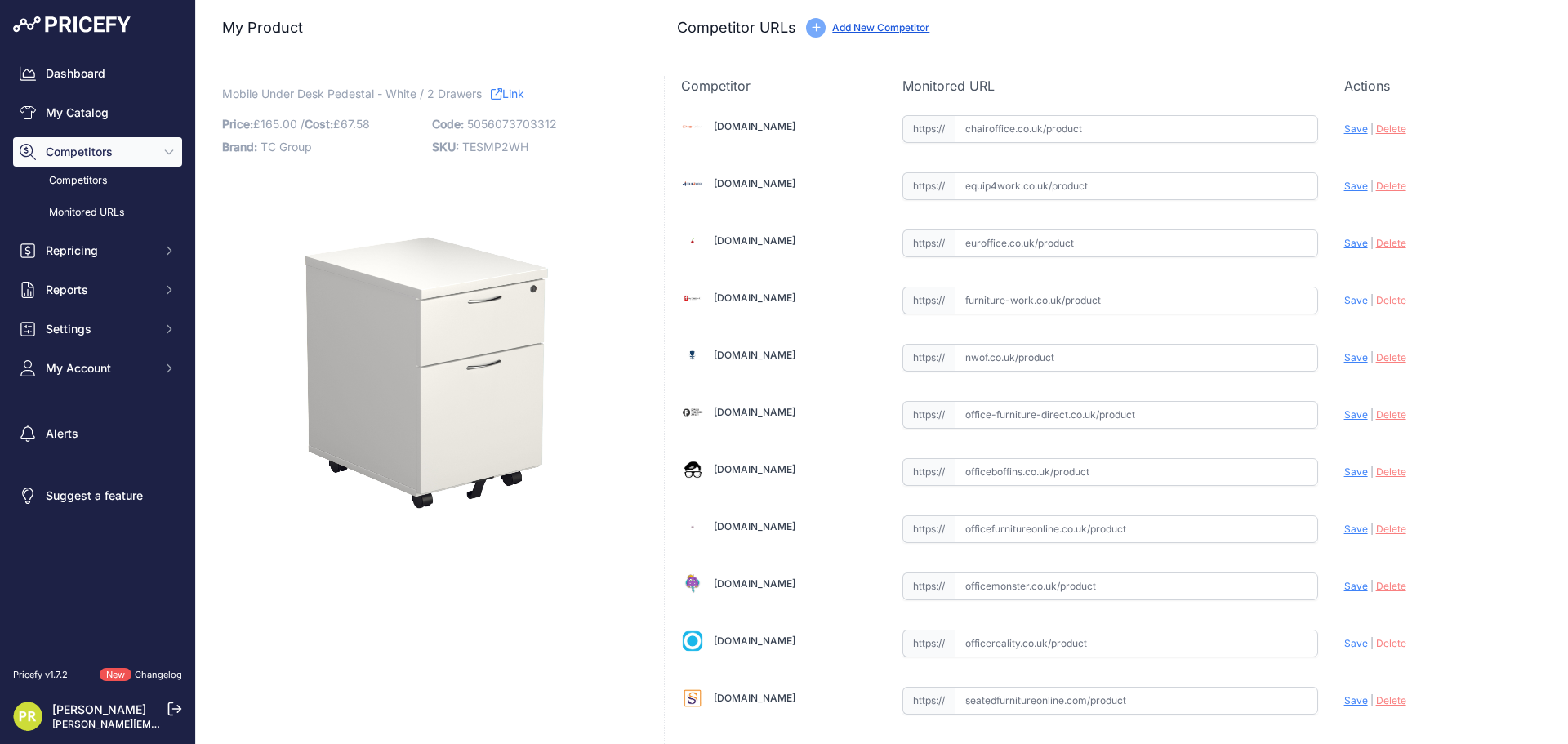
click at [1003, 251] on input "text" at bounding box center [1135, 243] width 363 height 27
click at [1007, 183] on input "text" at bounding box center [1135, 186] width 363 height 27
paste input "[URL][DOMAIN_NAME]"
type input "www.equip4work.co.uk/solar-mobile-pedestals.html?keywords=&prirule_jdsnikfkfjsd…"
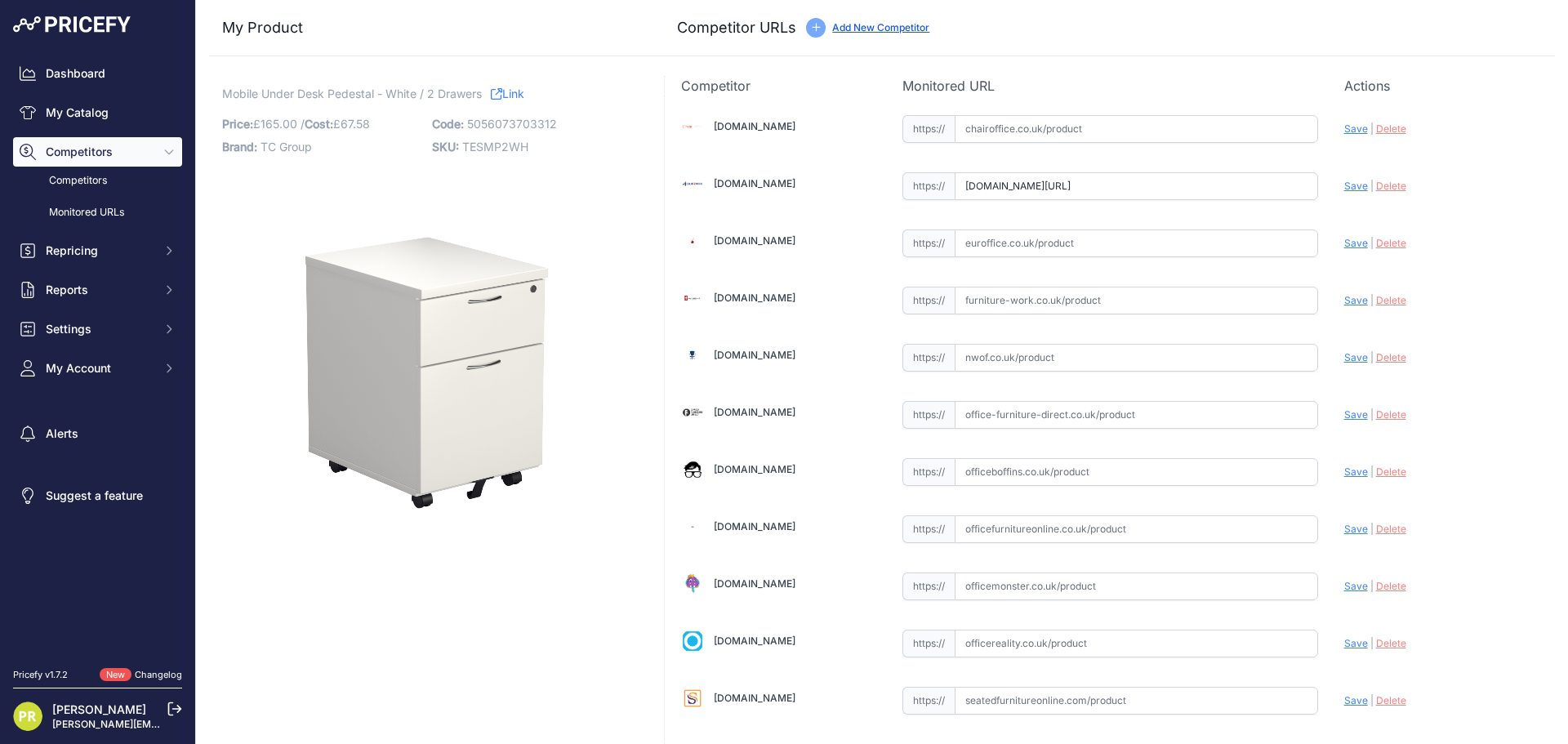
scroll to position [0, 0]
click at [1005, 253] on input "text" at bounding box center [1135, 243] width 363 height 27
paste input "[URL][DOMAIN_NAME]"
type input "[DOMAIN_NAME][URL]"
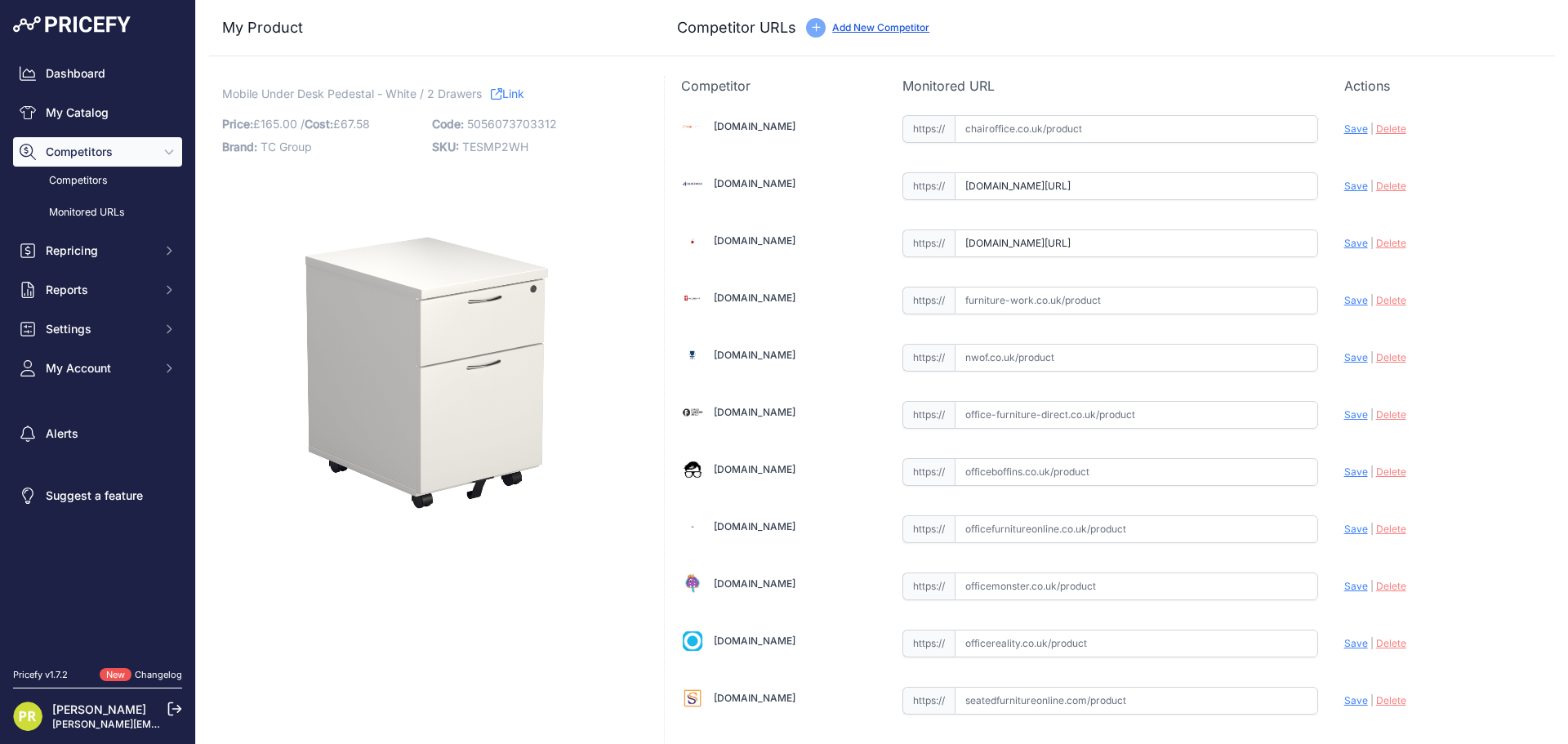
scroll to position [0, 0]
click at [1008, 300] on input "text" at bounding box center [1135, 300] width 363 height 27
paste input "[URL][DOMAIN_NAME]"
type input "[DOMAIN_NAME][URL]"
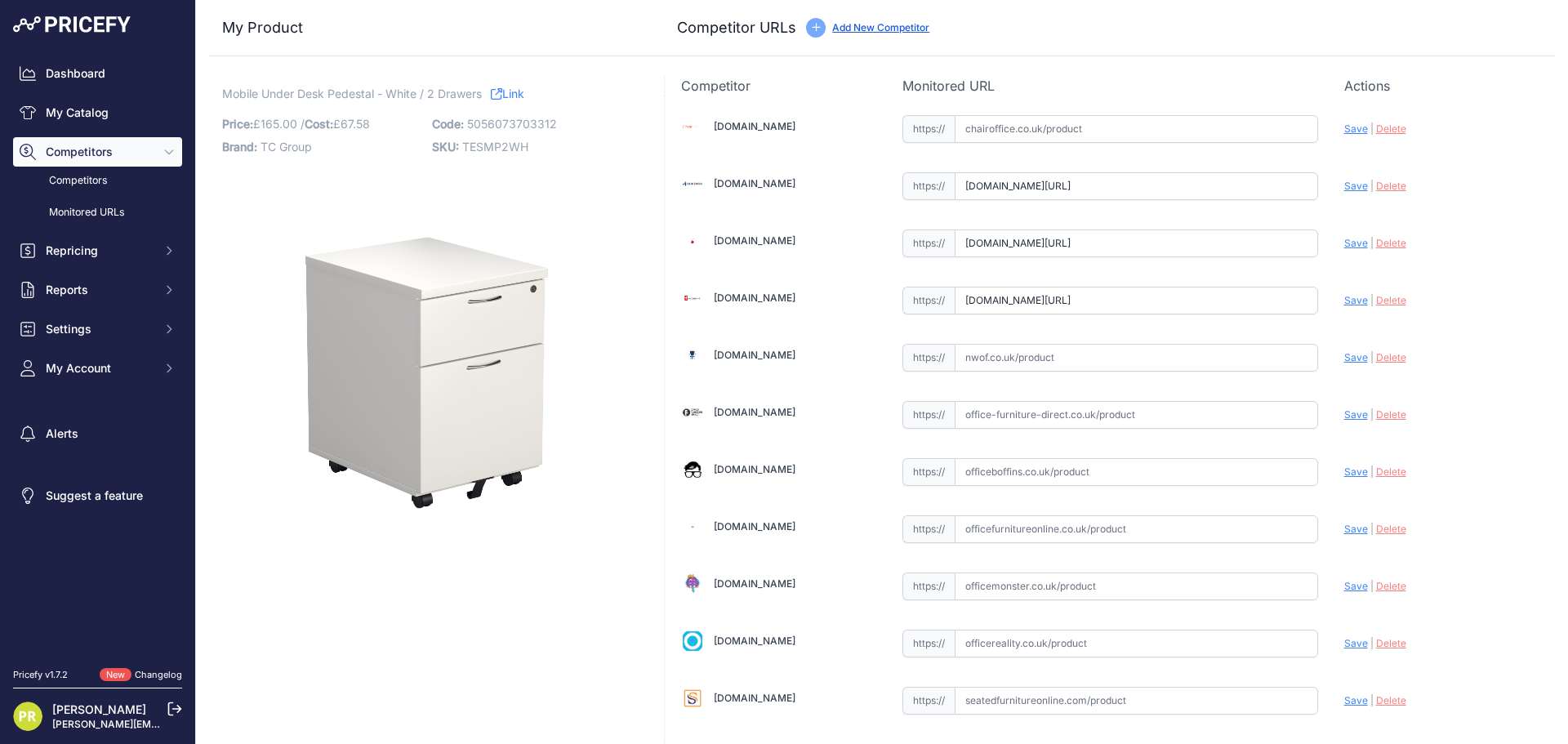
scroll to position [0, 0]
click at [1017, 483] on input "text" at bounding box center [1135, 472] width 363 height 27
paste input "[URL][DOMAIN_NAME]"
type input "[DOMAIN_NAME][URL]"
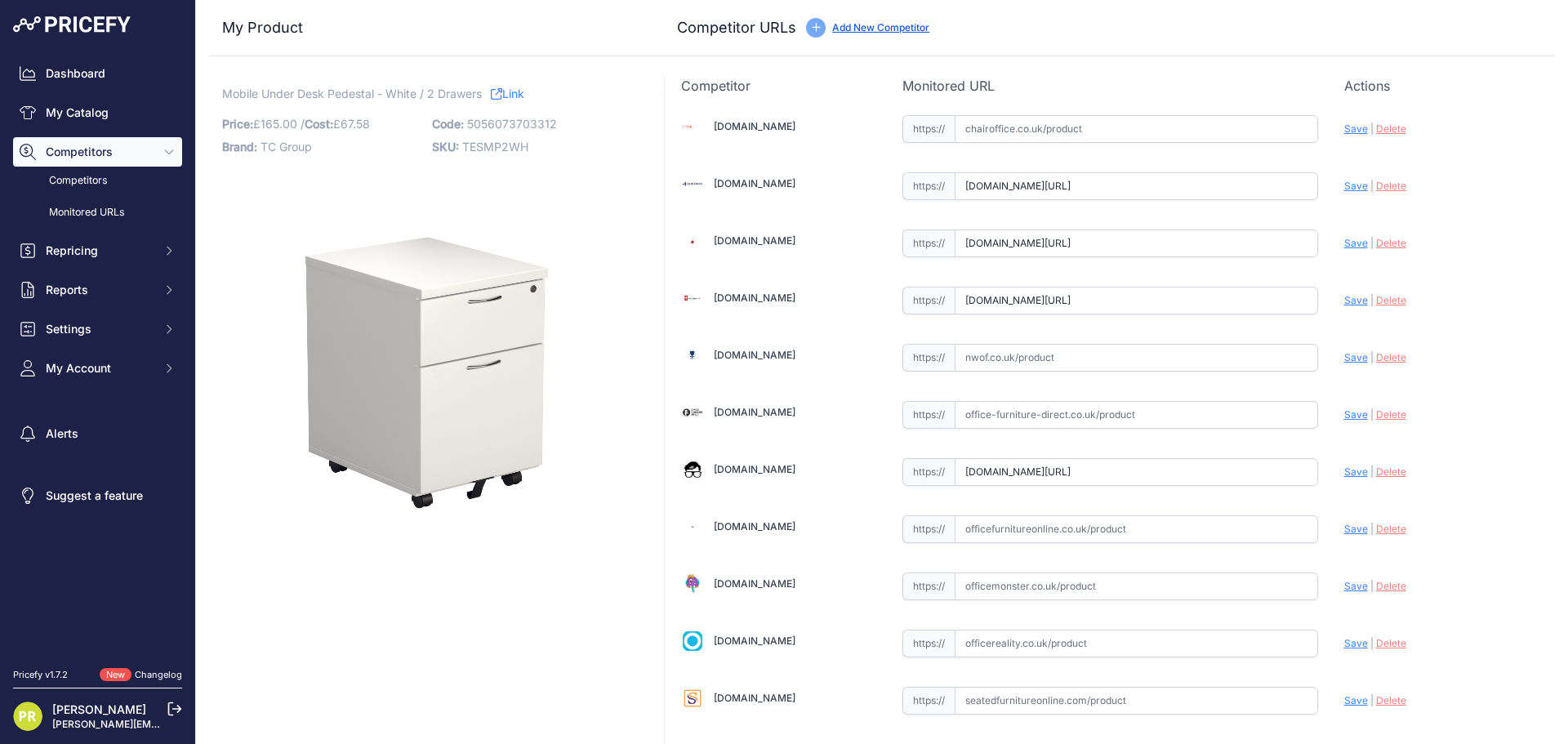
scroll to position [0, 0]
click at [1000, 629] on div "https:// Valid" at bounding box center [1110, 641] width 416 height 31
click at [1003, 630] on input "text" at bounding box center [1135, 643] width 363 height 27
paste input "https://www.officereality.co.uk/prod/draycott-under-desk-three-drawer-pedestal?…"
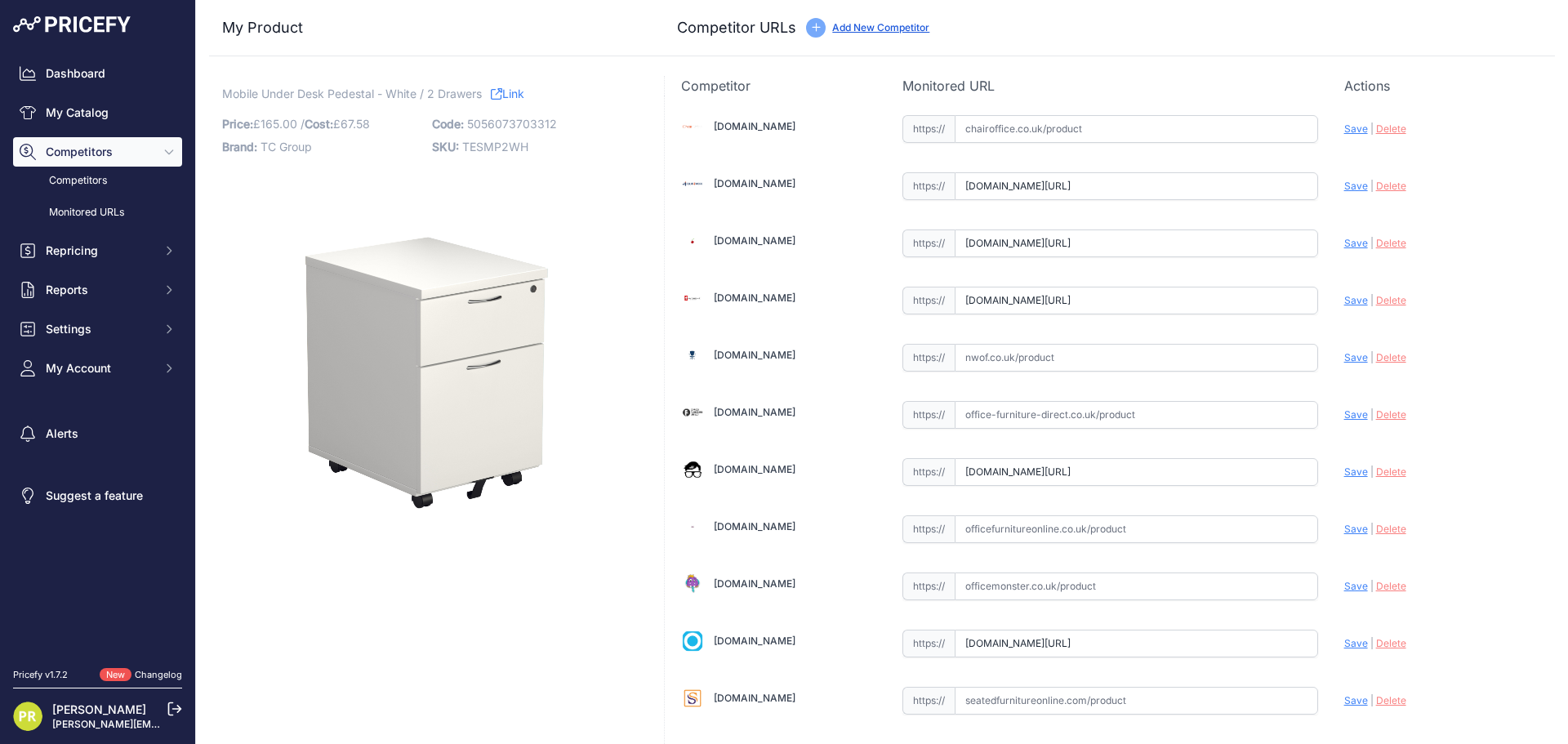
click at [1345, 644] on span "Save" at bounding box center [1356, 643] width 24 height 12
type input "[URL][DOMAIN_NAME]"
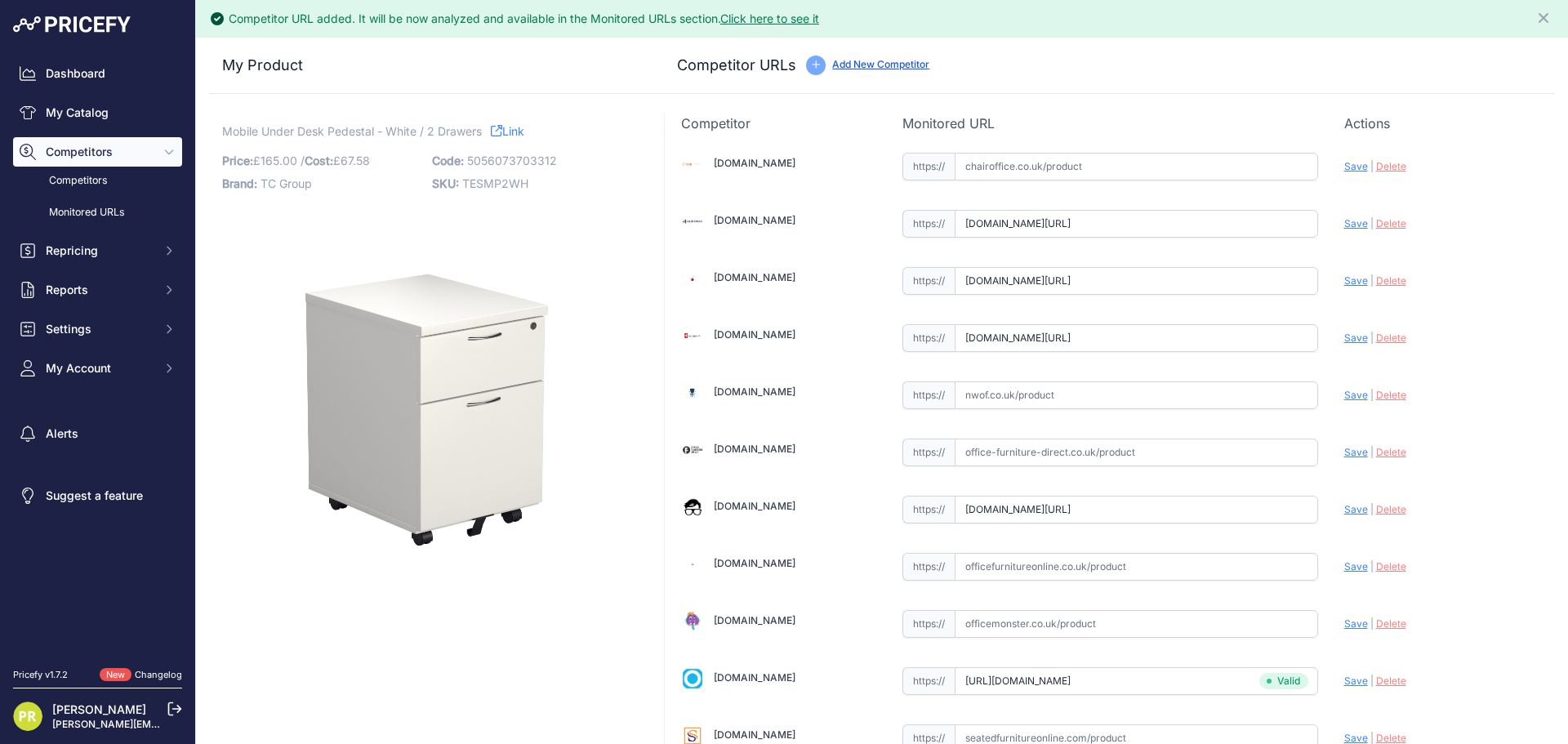
click at [1346, 507] on span "Save" at bounding box center [1356, 509] width 24 height 12
type input "https://www.officeboffins.co.uk/horizon-under-desk-mobile-office-drawer-pedesta…"
click at [1344, 334] on span "Save" at bounding box center [1356, 338] width 24 height 12
type input "https://www.furniture-work.co.uk/axis-low-mobile-pedestal-121443.html?prirule_j…"
click at [1344, 285] on span "Save" at bounding box center [1356, 280] width 24 height 12
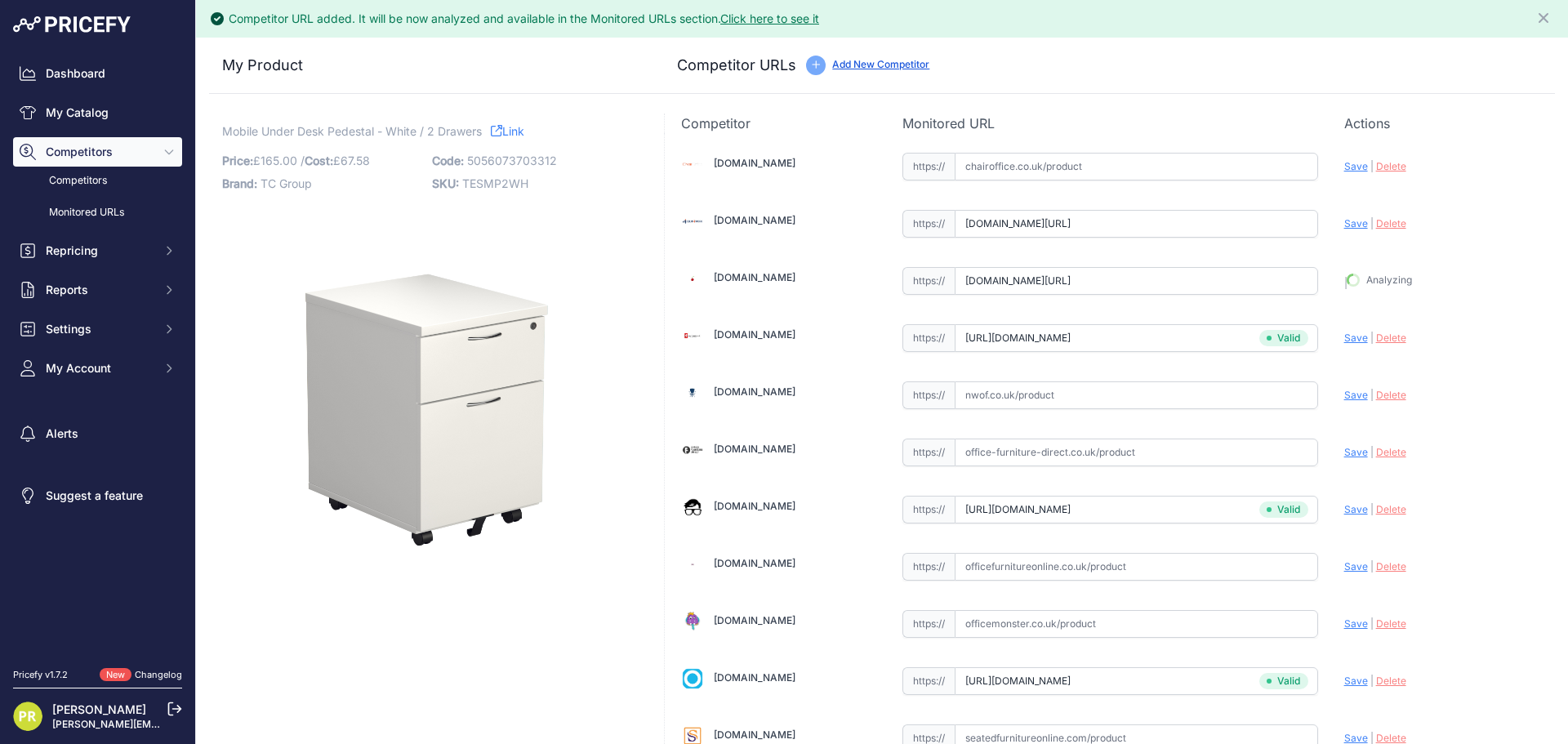
type input "https://www.euroffice.co.uk/product/mobile-under-desk-office-storage-unit-2-dra…"
click at [1347, 227] on span "Save" at bounding box center [1356, 223] width 24 height 12
type input "https://www.equip4work.co.uk/solar-mobile-pedestals.html?keywords=&prirule_jdsn…"
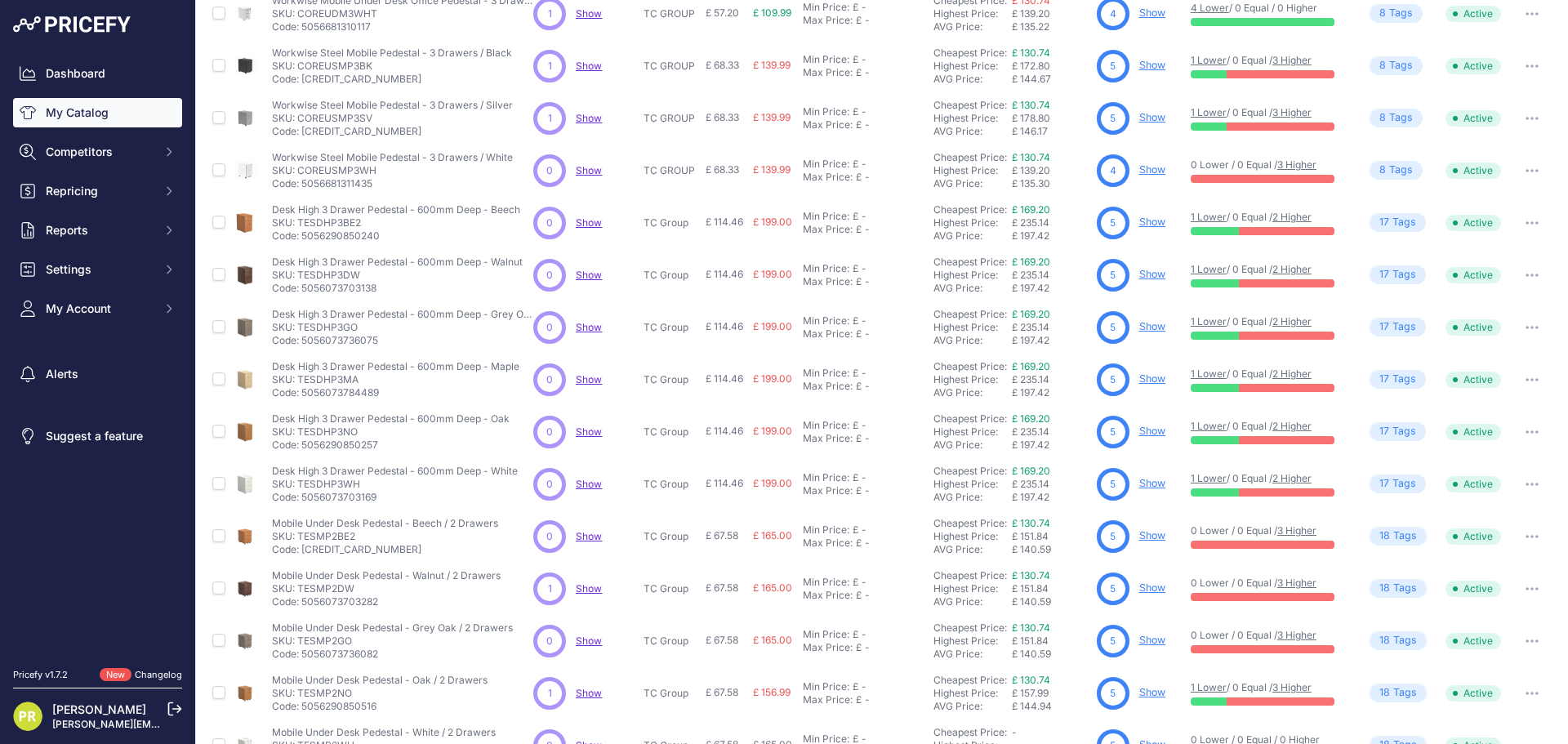
scroll to position [237, 0]
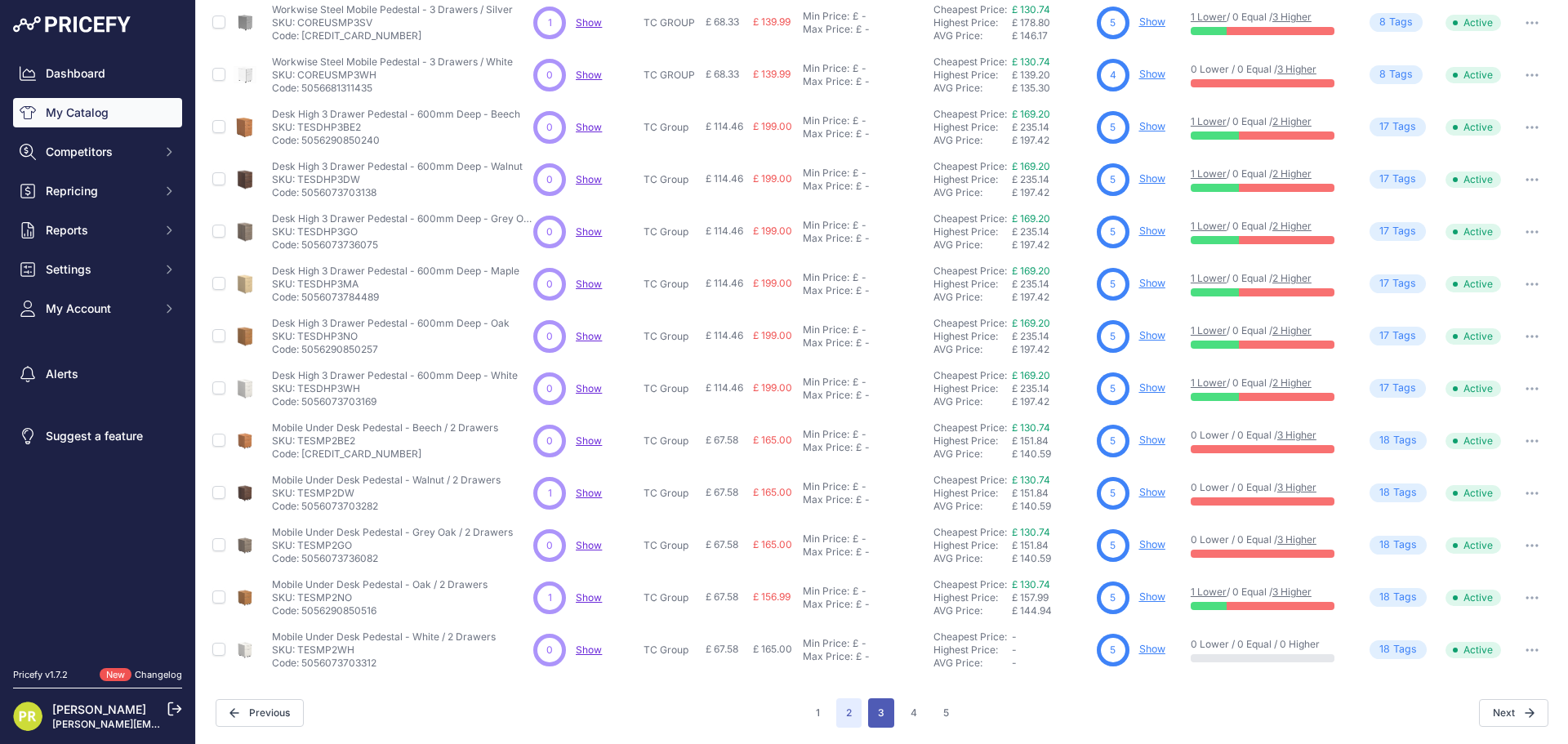
click at [869, 711] on button "3" at bounding box center [881, 712] width 27 height 29
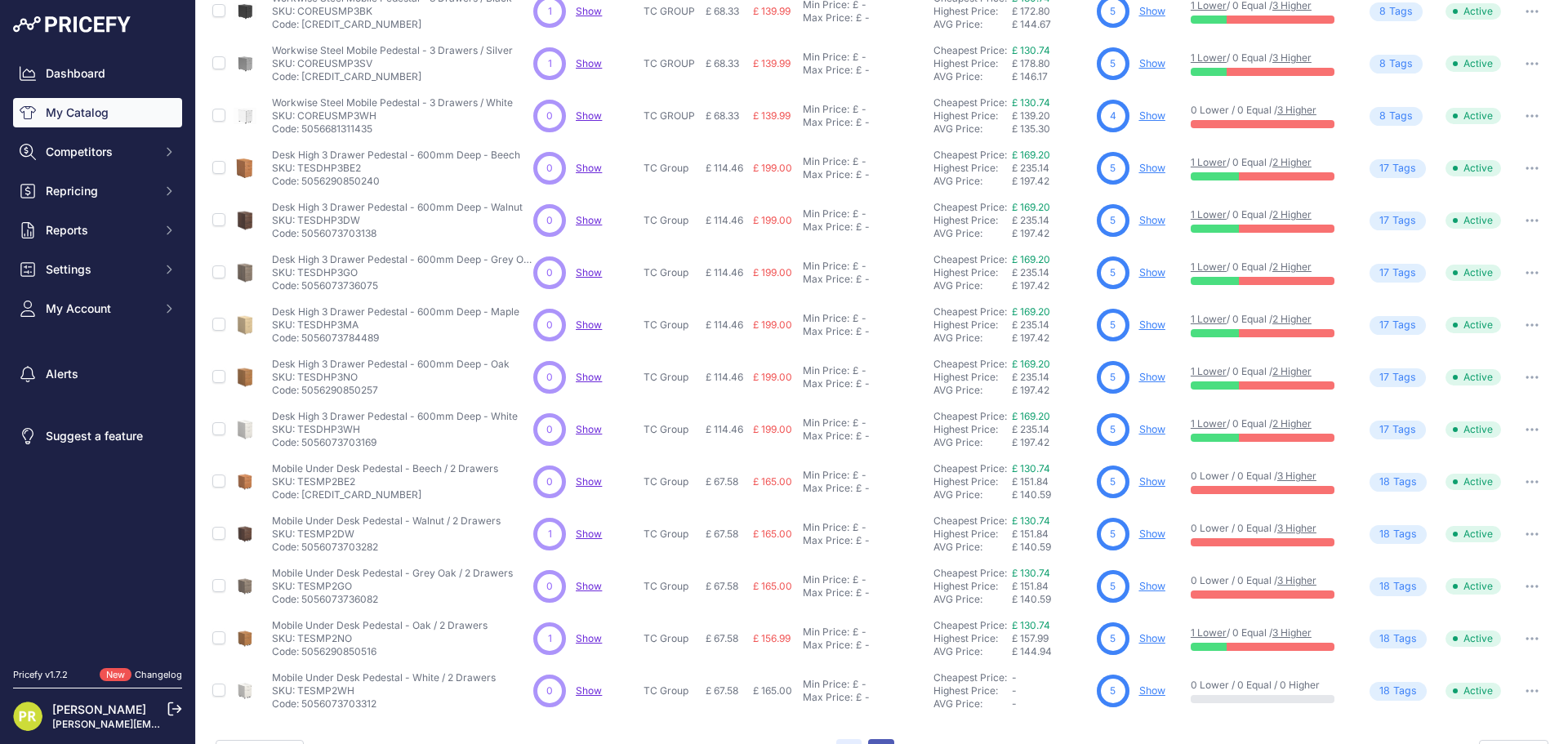
scroll to position [278, 0]
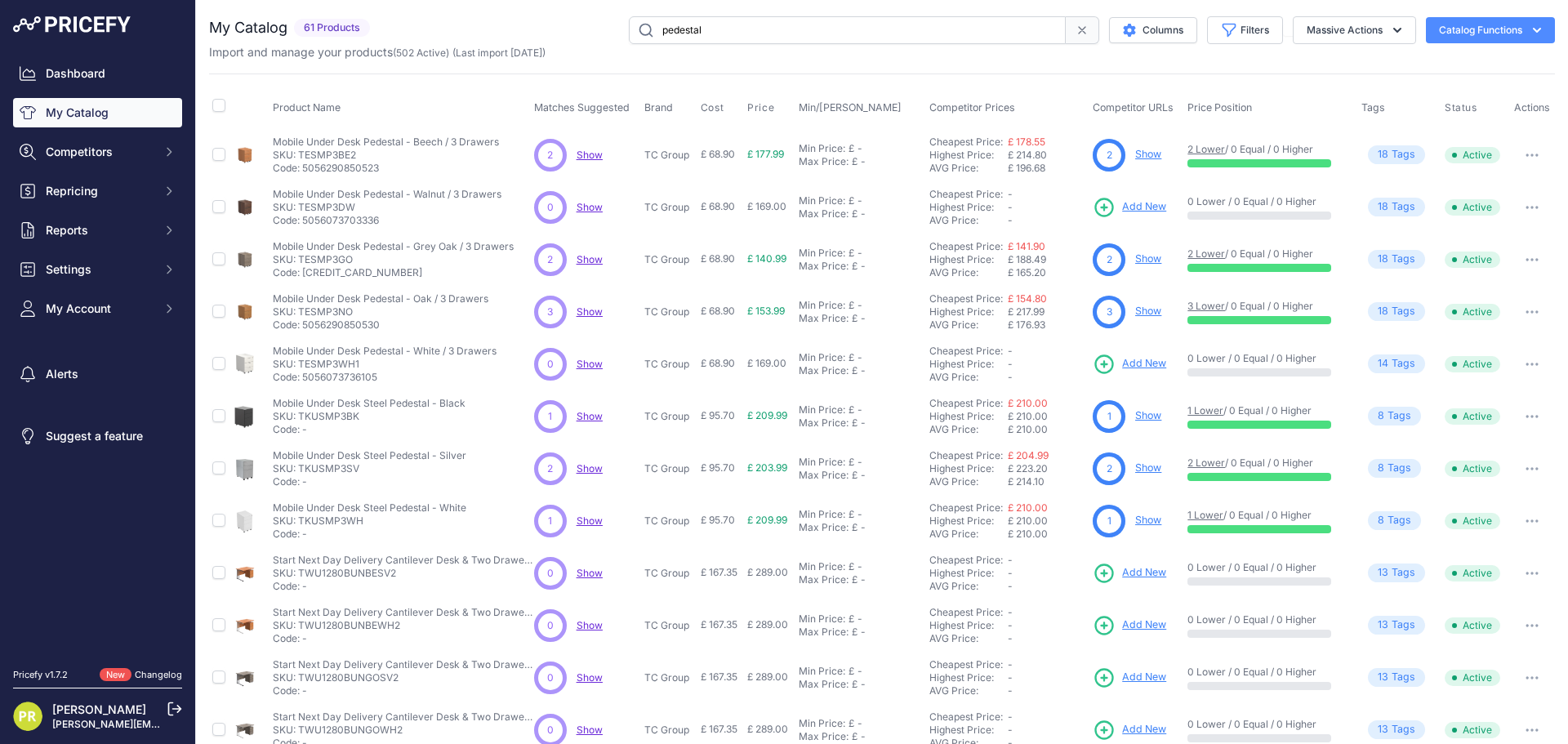
click at [1151, 150] on link "Show" at bounding box center [1147, 154] width 27 height 12
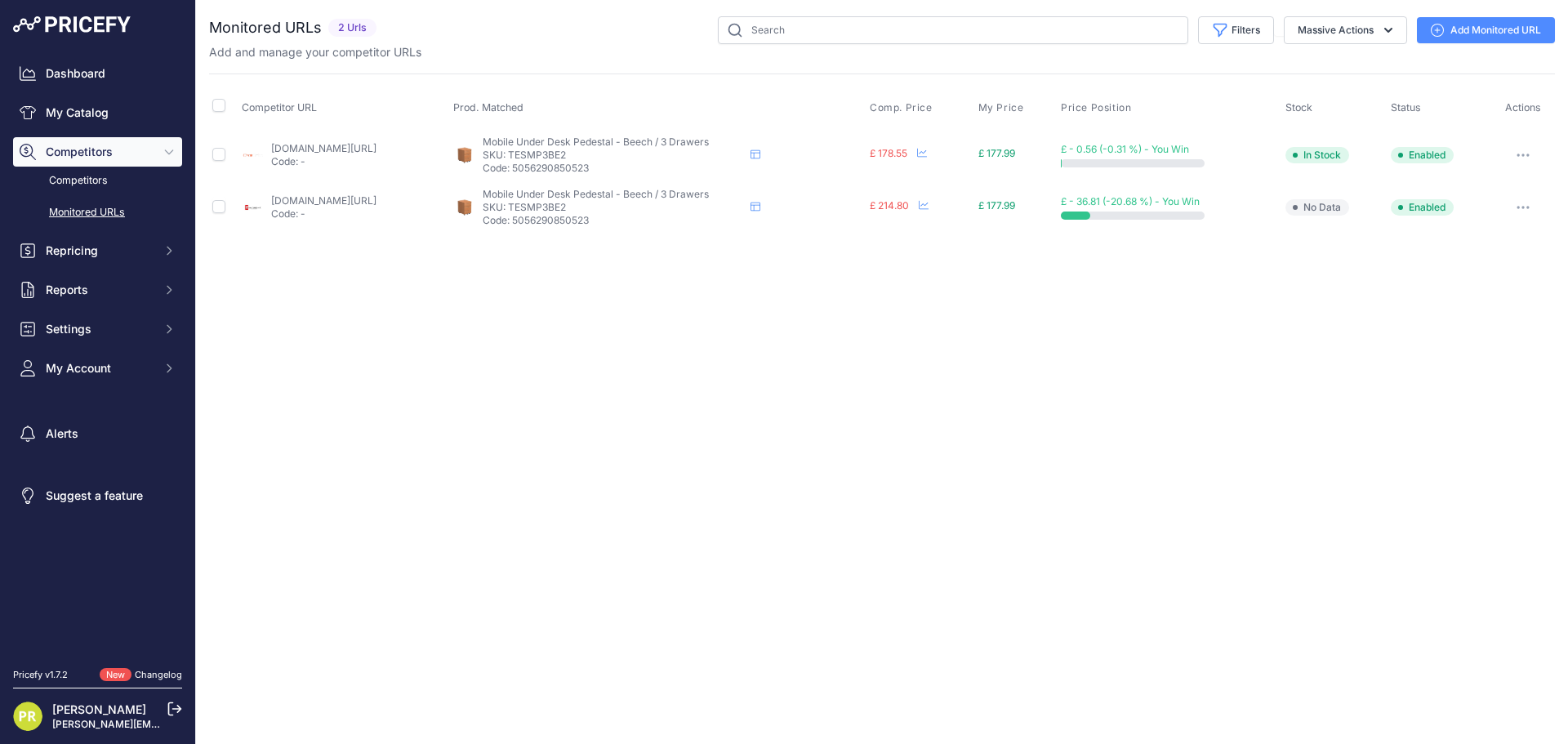
click at [1527, 150] on button "button" at bounding box center [1523, 155] width 32 height 23
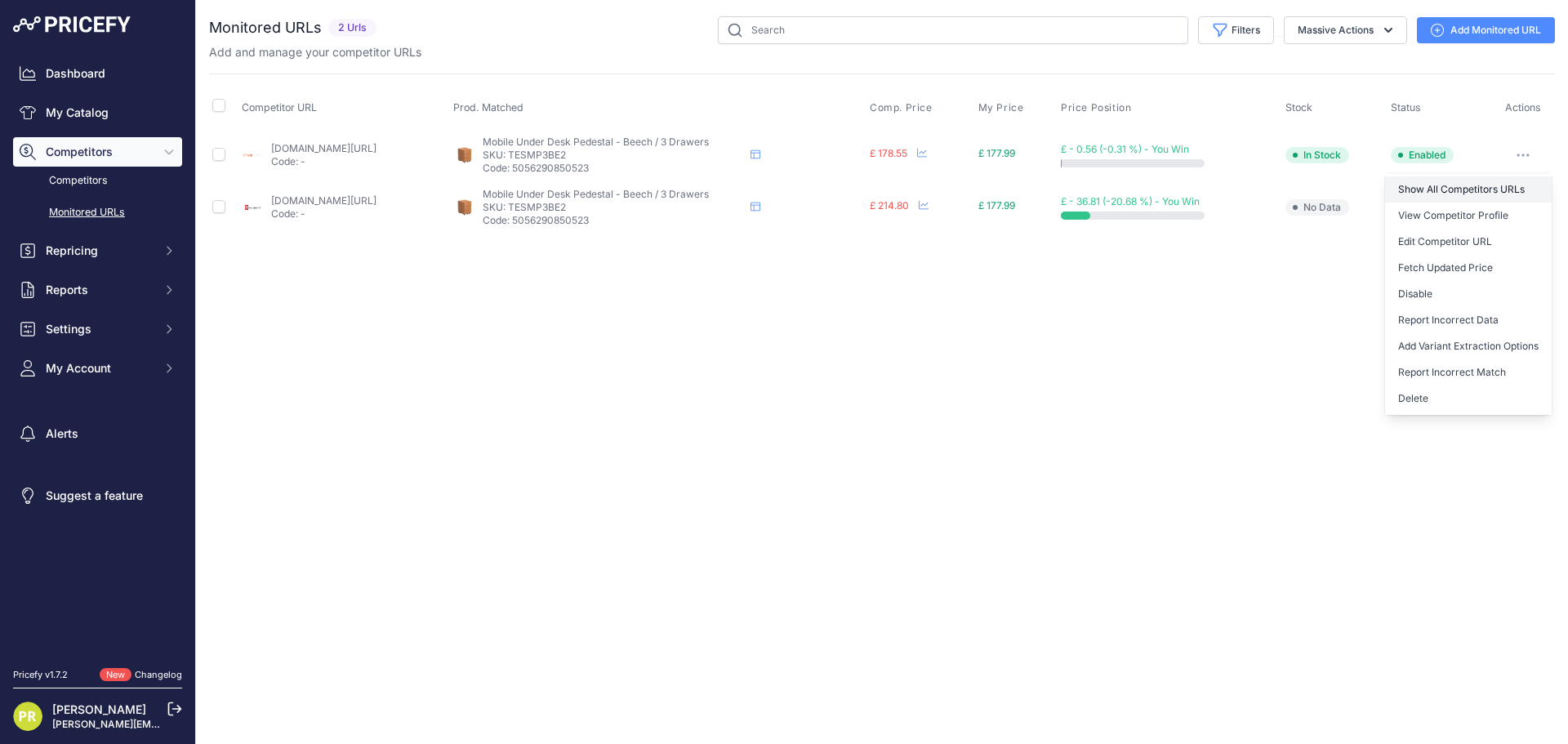
click at [1468, 187] on link "Show All Competitors URLs" at bounding box center [1468, 189] width 167 height 27
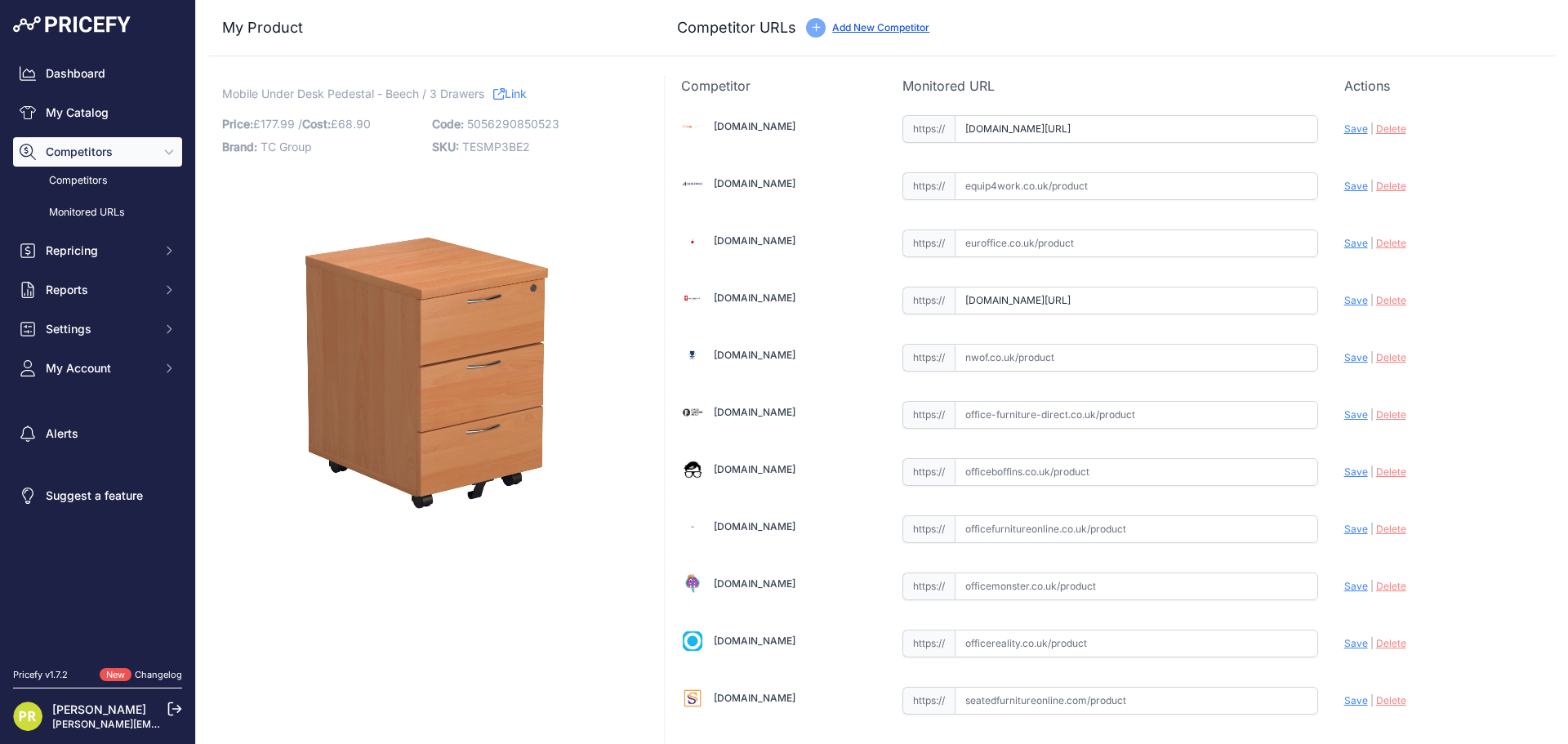
click at [1047, 135] on input "[DOMAIN_NAME][URL]" at bounding box center [1135, 129] width 363 height 27
click at [1058, 136] on input "www.chairoffice.co.uk/Kestral-under-desk-pedestal/?prirule_jdsnikfkfjsd=6252" at bounding box center [1135, 129] width 363 height 27
click at [1378, 132] on span "Delete" at bounding box center [1390, 128] width 30 height 12
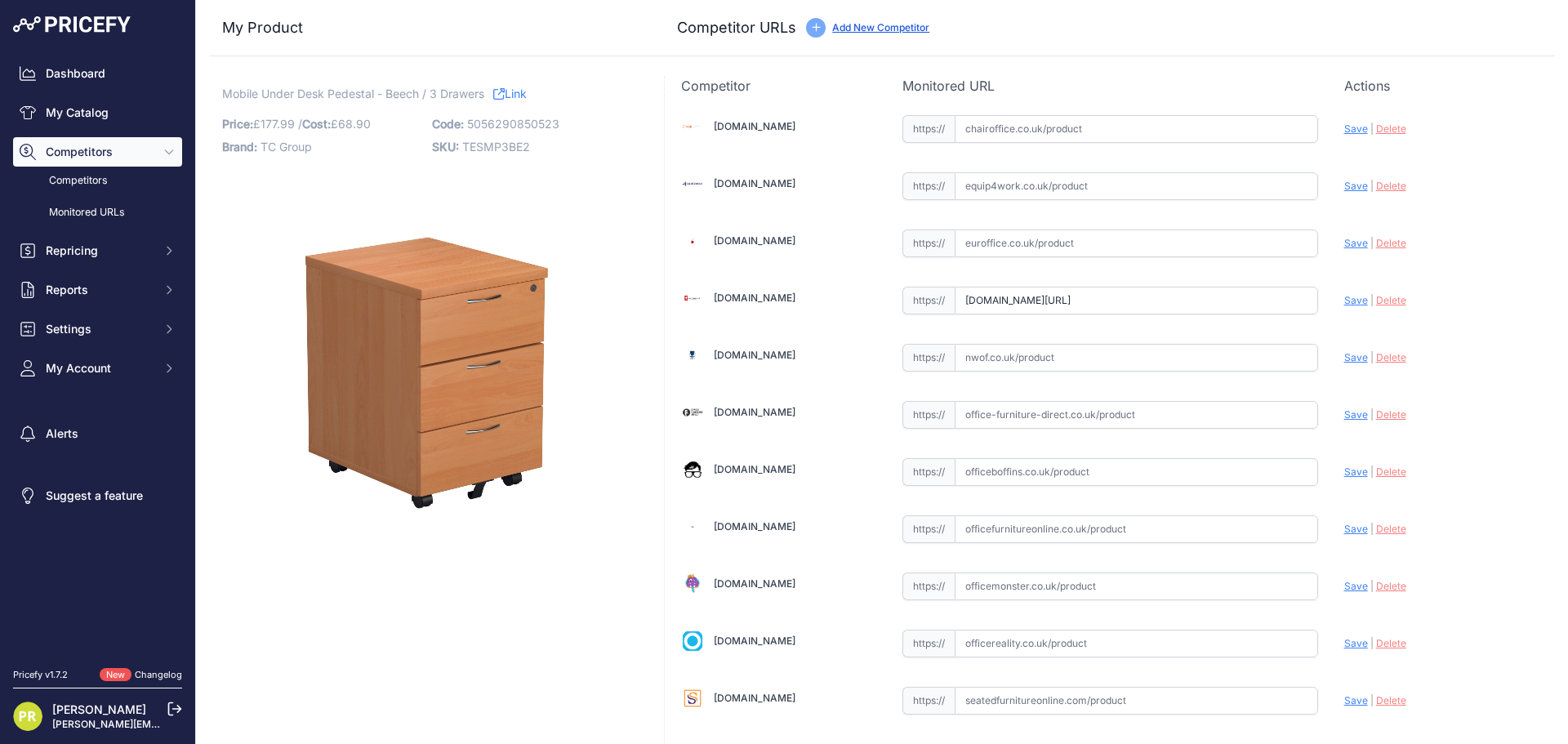
click at [1194, 178] on input "text" at bounding box center [1135, 186] width 363 height 27
paste input "[URL][DOMAIN_NAME]"
type input "[DOMAIN_NAME][URL]"
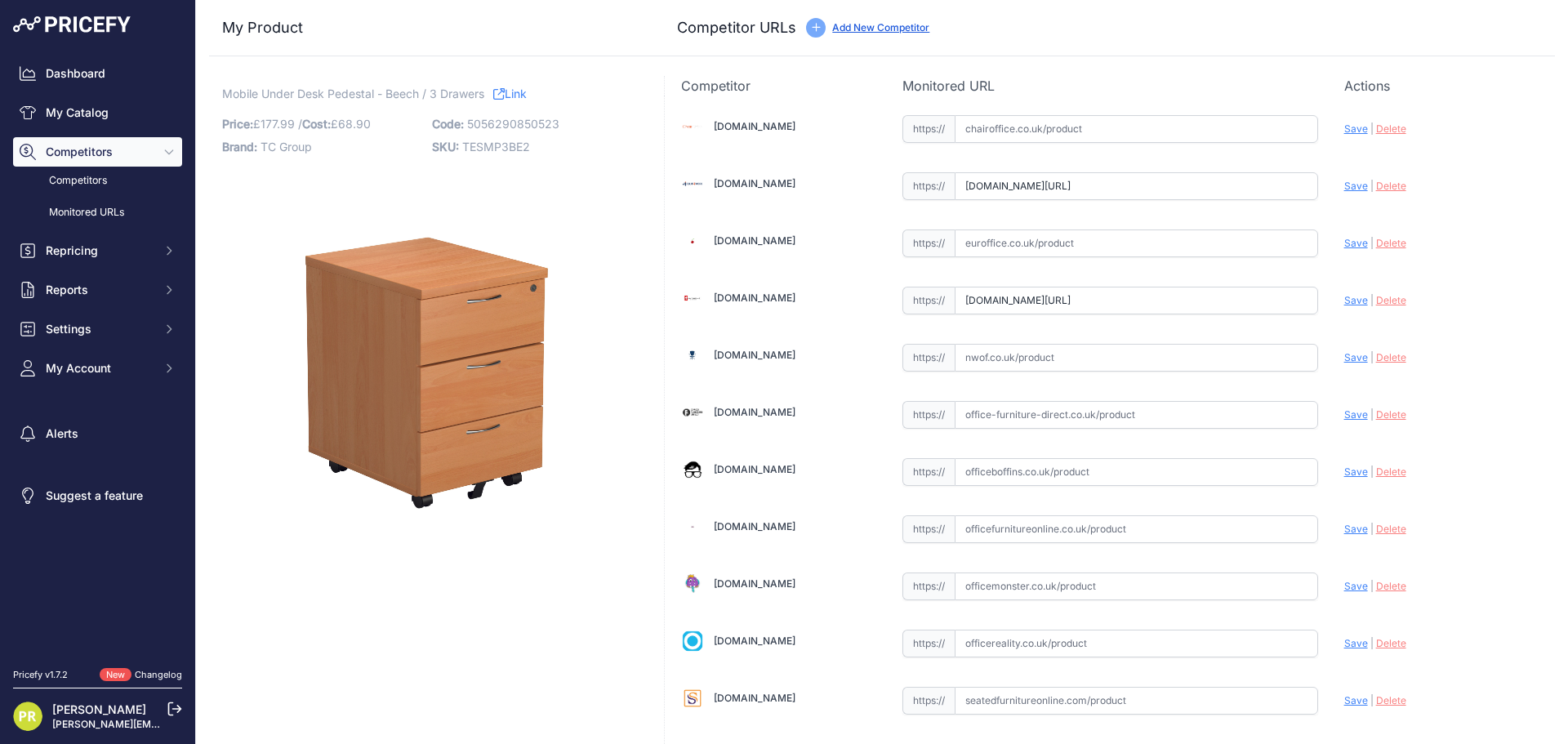
click at [1052, 245] on input "text" at bounding box center [1135, 243] width 363 height 27
paste input "[URL][DOMAIN_NAME]"
type input "[DOMAIN_NAME][URL]"
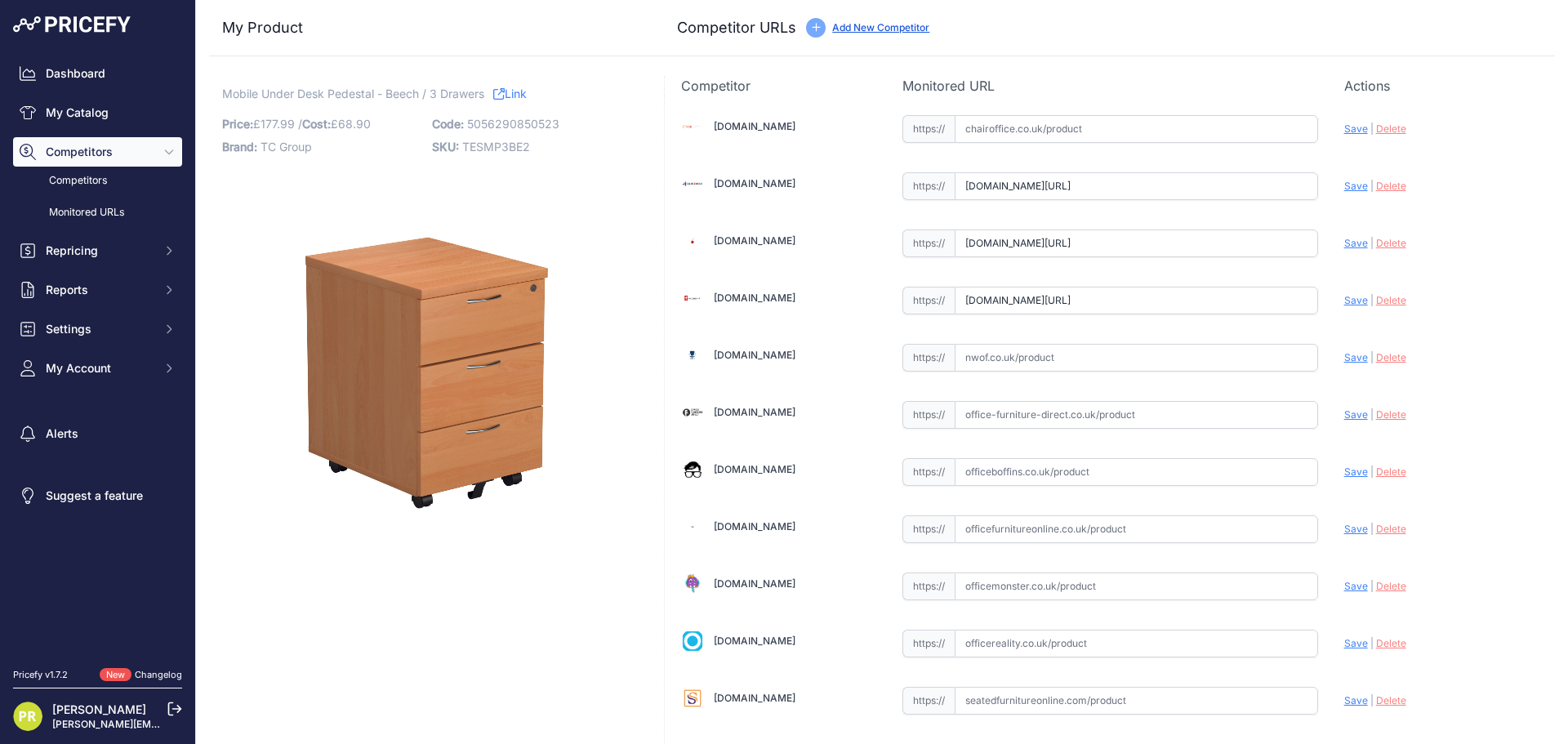
click at [994, 287] on input "www.furniture-work.co.uk/impulse-tall-mobile-pedestal.html?1181=6405&office_sto…" at bounding box center [1135, 300] width 363 height 27
click at [1005, 298] on input "www.furniture-work.co.uk/impulse-tall-mobile-pedestal.html?1181=6405&office_sto…" at bounding box center [1135, 300] width 363 height 27
paste input "https://www.furniture-work.co.uk/axis-low-mobile-pedestal-121443.html?"
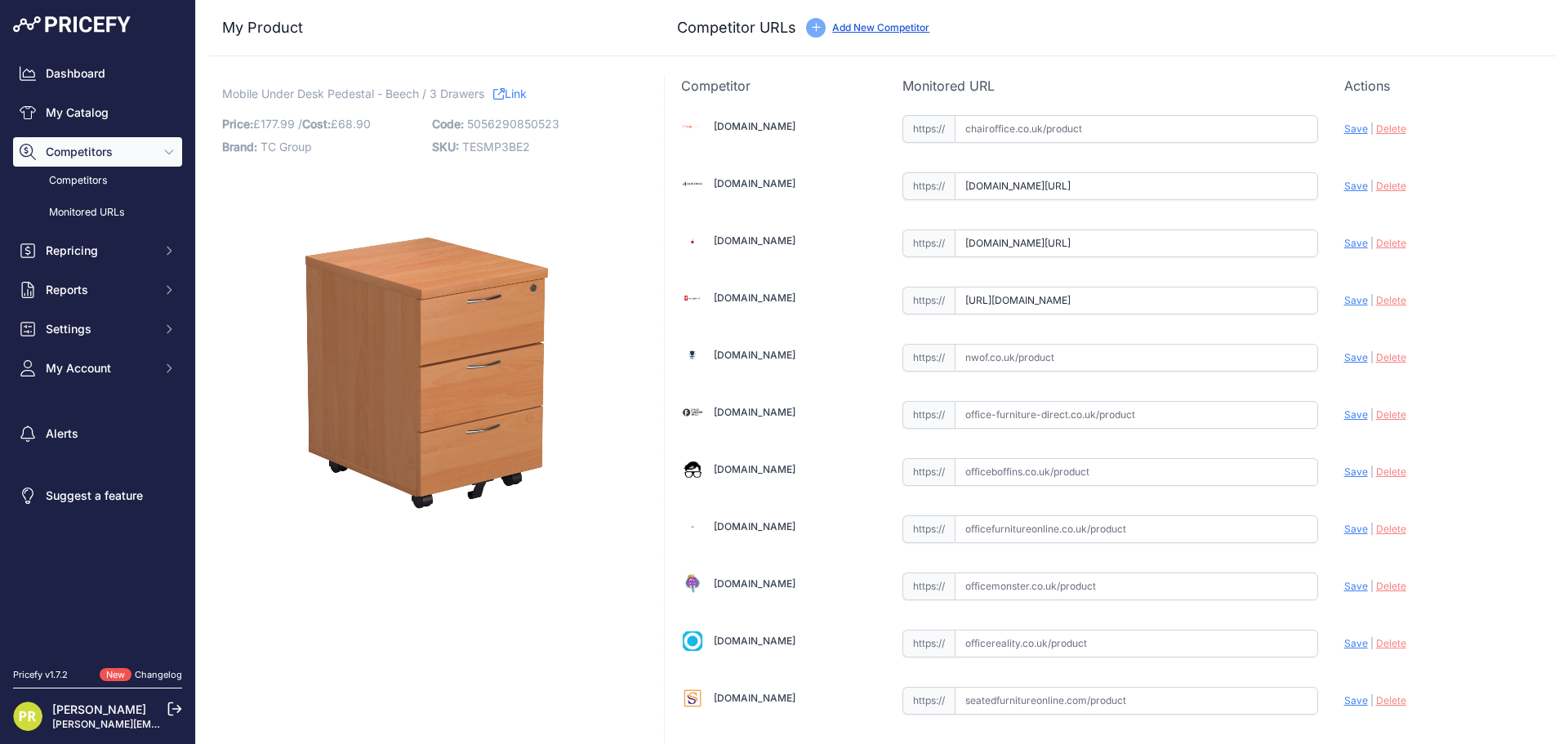
scroll to position [0, 123]
type input "[DOMAIN_NAME][URL]"
click at [993, 464] on input "text" at bounding box center [1135, 472] width 363 height 27
paste input "[URL][DOMAIN_NAME]"
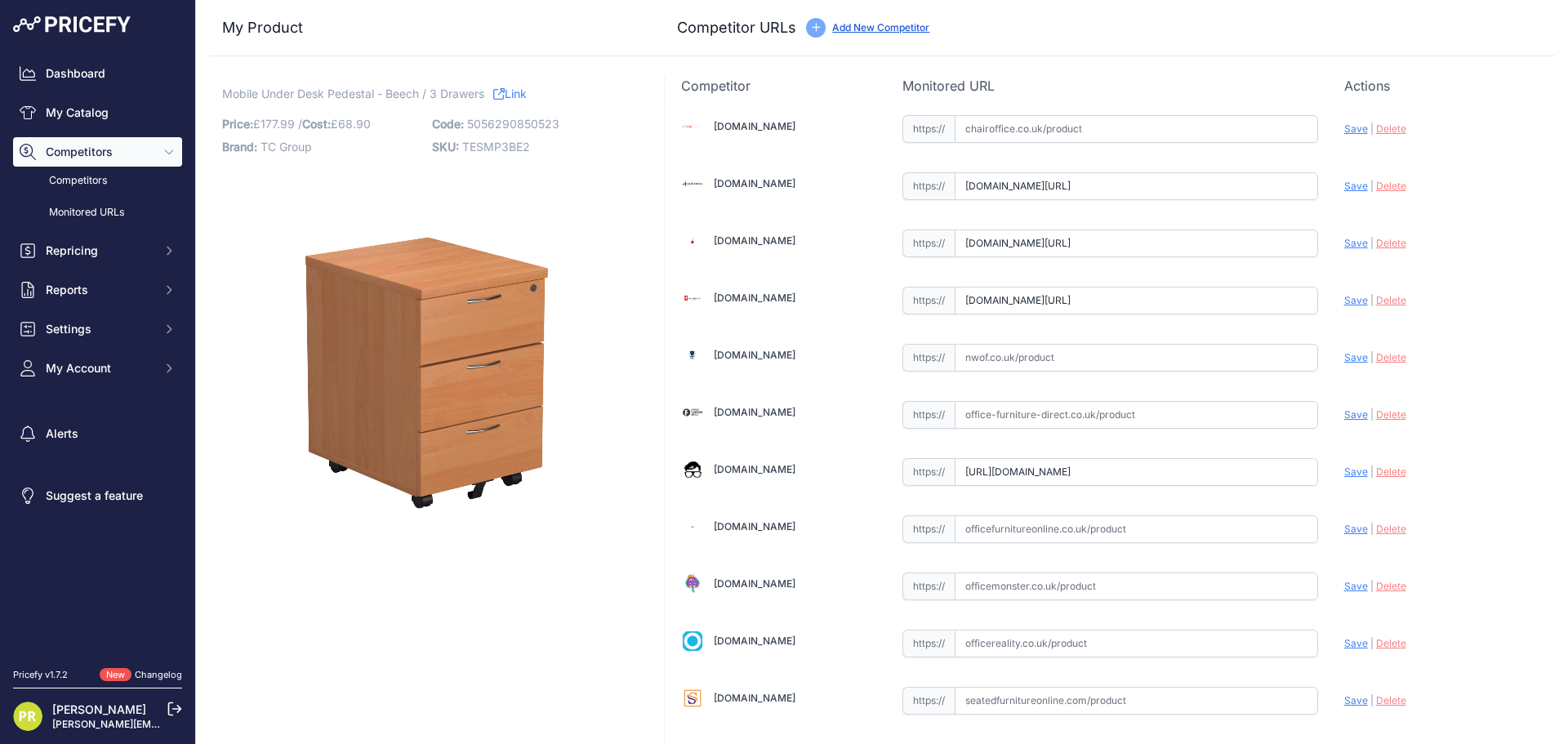
scroll to position [0, 204]
type input "[DOMAIN_NAME][URL]"
click at [996, 634] on input "text" at bounding box center [1135, 643] width 363 height 27
paste input "[URL][DOMAIN_NAME]"
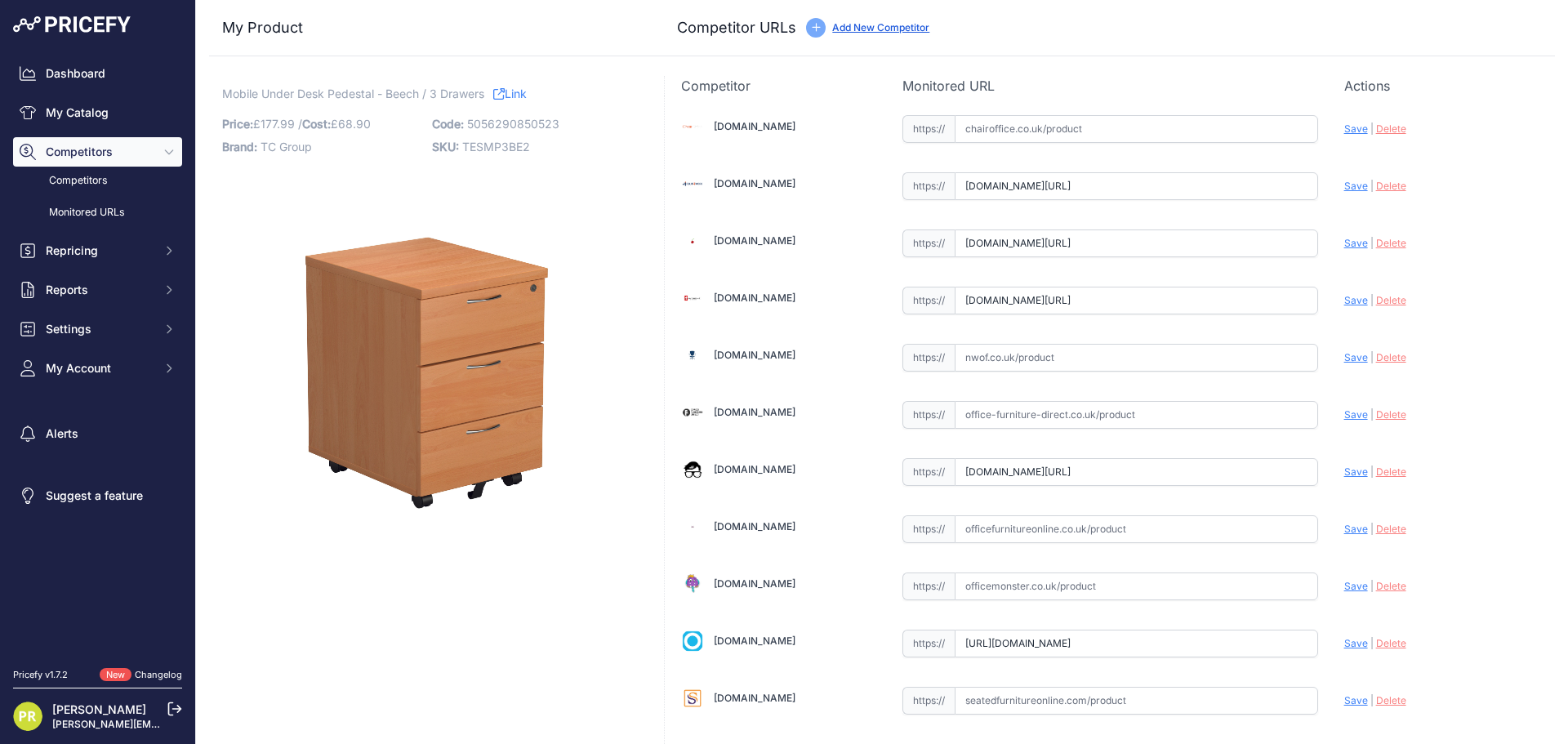
scroll to position [0, 162]
click at [1344, 645] on span "Save" at bounding box center [1356, 643] width 24 height 12
type input "https://www.officereality.co.uk/prod/draycott-under-desk-three-drawer-pedestal?…"
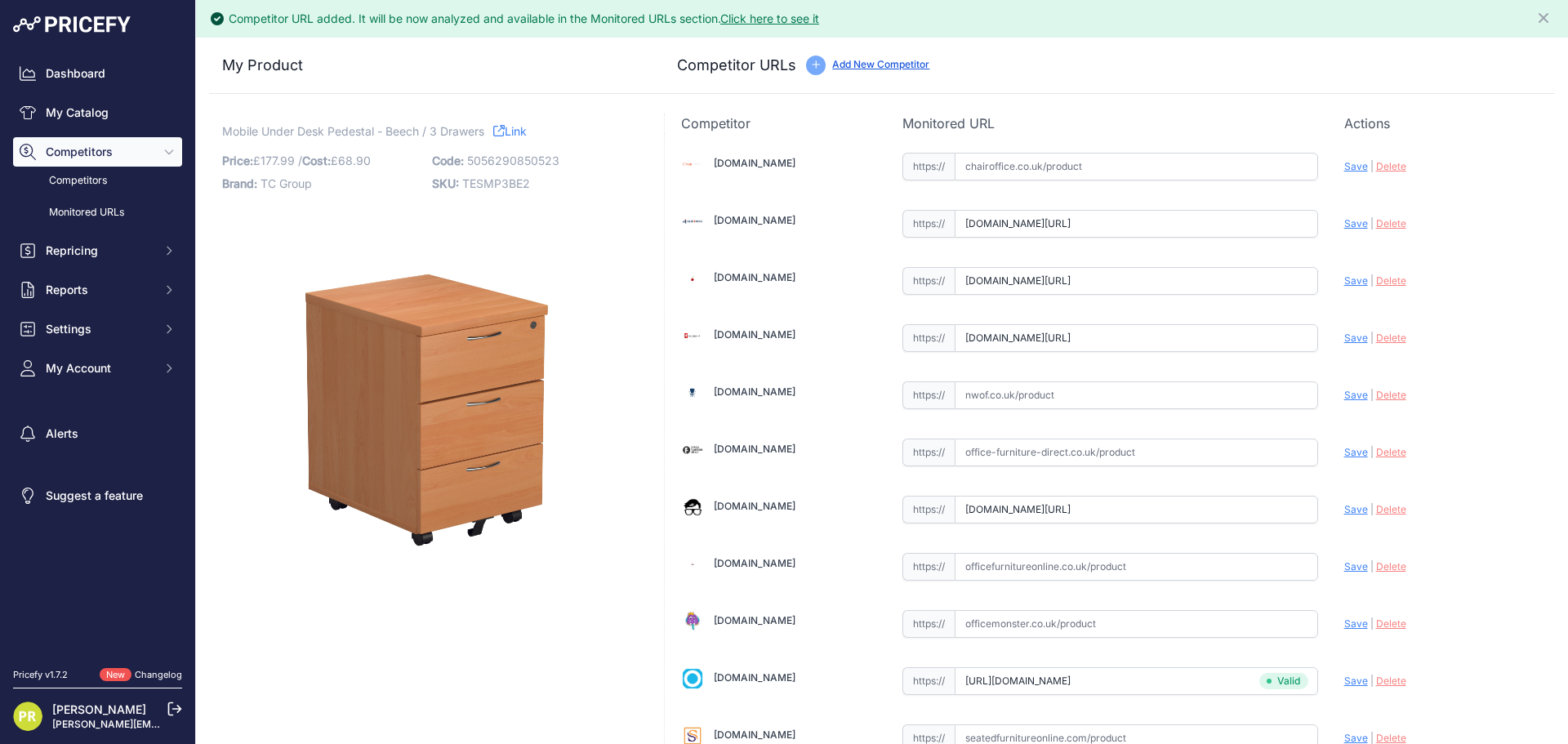
click at [1344, 512] on span "Save" at bounding box center [1356, 509] width 24 height 12
type input "https://www.officeboffins.co.uk/horizon-under-desk-mobile-office-drawer-pedesta…"
click at [1344, 340] on span "Save" at bounding box center [1356, 338] width 24 height 12
type input "https://www.furniture-work.co.uk/axis-low-mobile-pedestal-121443.html?prirule_j…"
click at [1344, 276] on span "Save" at bounding box center [1356, 280] width 24 height 12
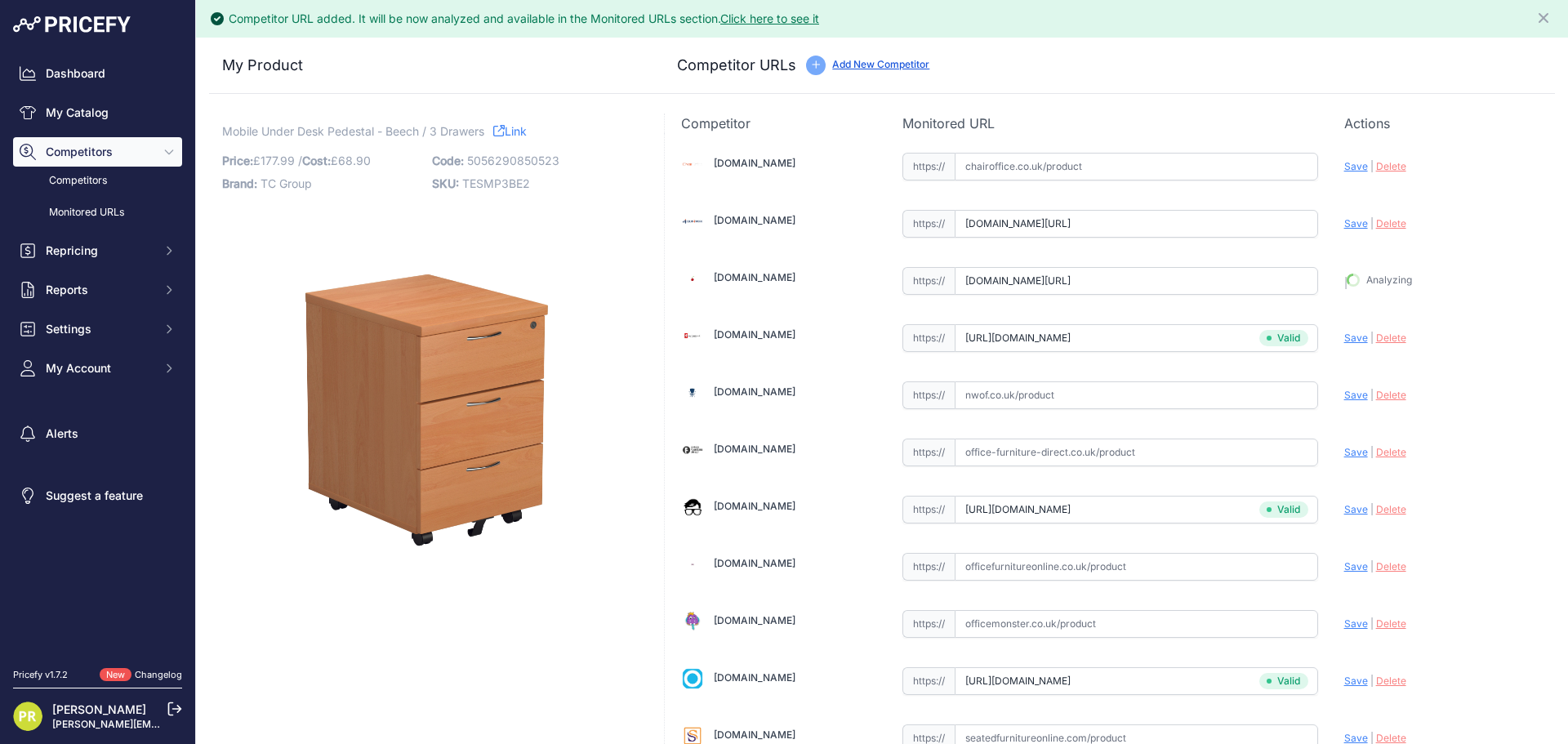
type input "https://www.euroffice.co.uk/product/mobile-under-desk-office-storage-unit-2-dra…"
click at [1347, 220] on span "Save" at bounding box center [1356, 223] width 24 height 12
type input "https://www.equip4work.co.uk/solar-mobile-pedestals.html?keywords=&prirule_jdsn…"
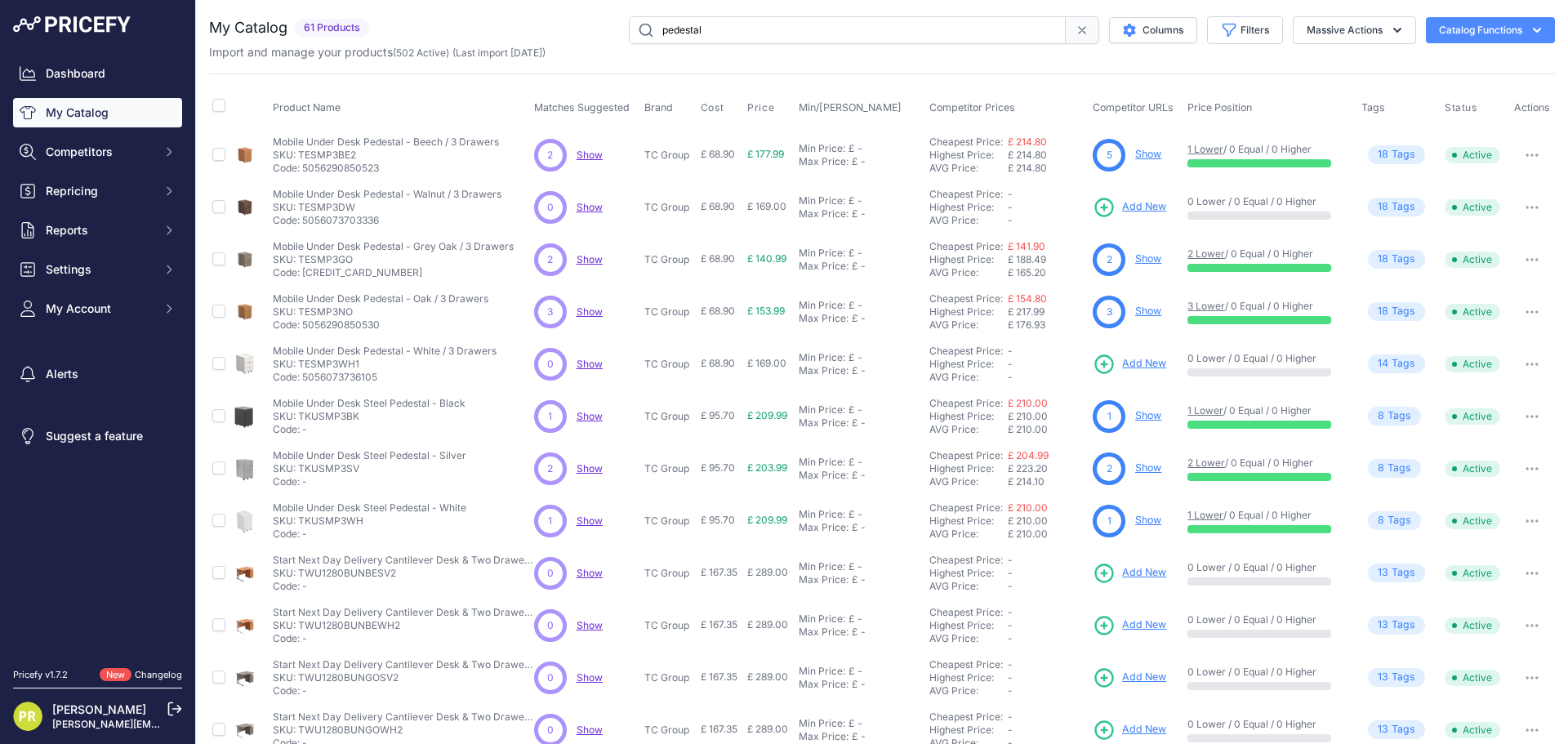
click at [1129, 204] on span "Add New" at bounding box center [1144, 207] width 44 height 15
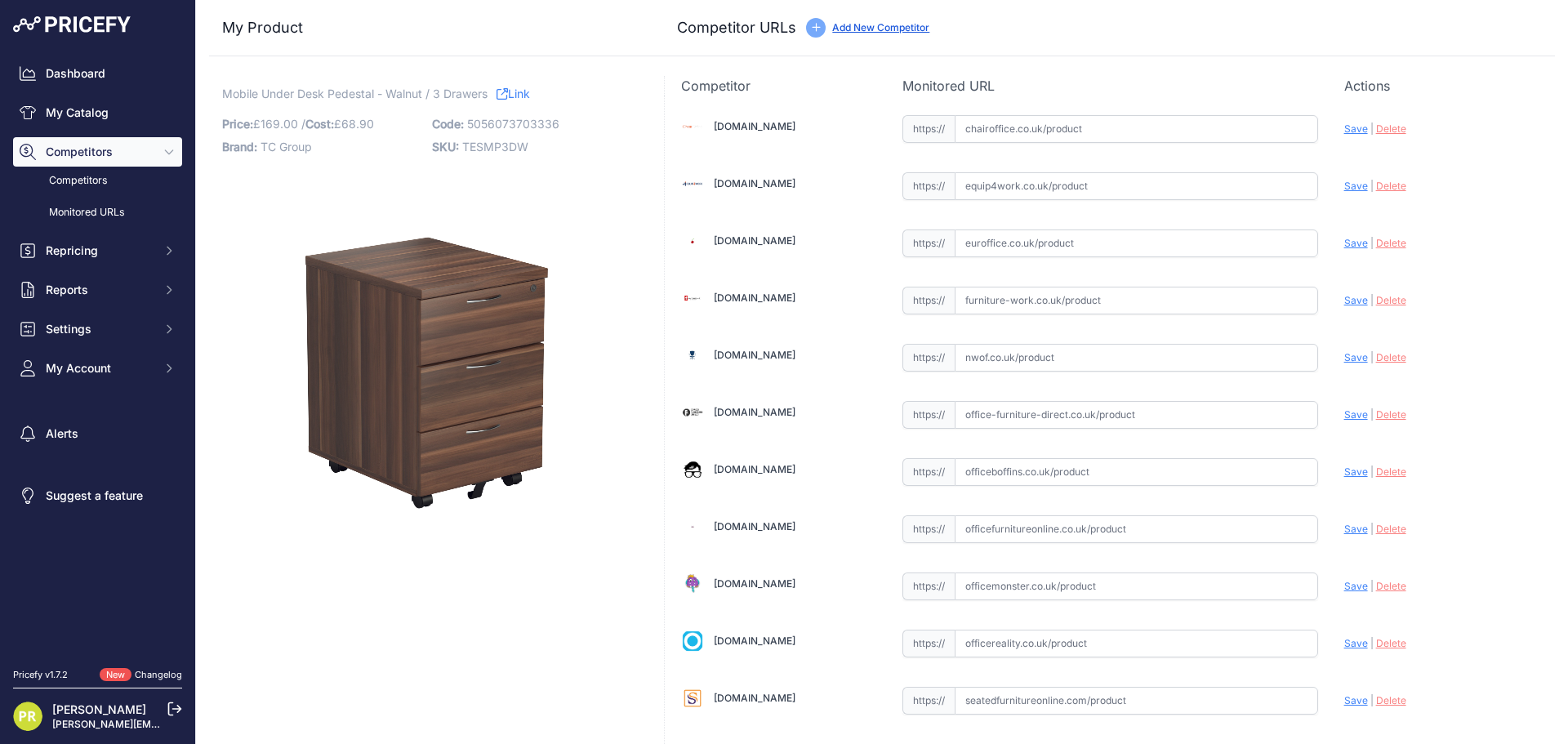
click at [1055, 180] on input "text" at bounding box center [1135, 186] width 363 height 27
paste input "[URL][DOMAIN_NAME]"
type input "[DOMAIN_NAME][URL]"
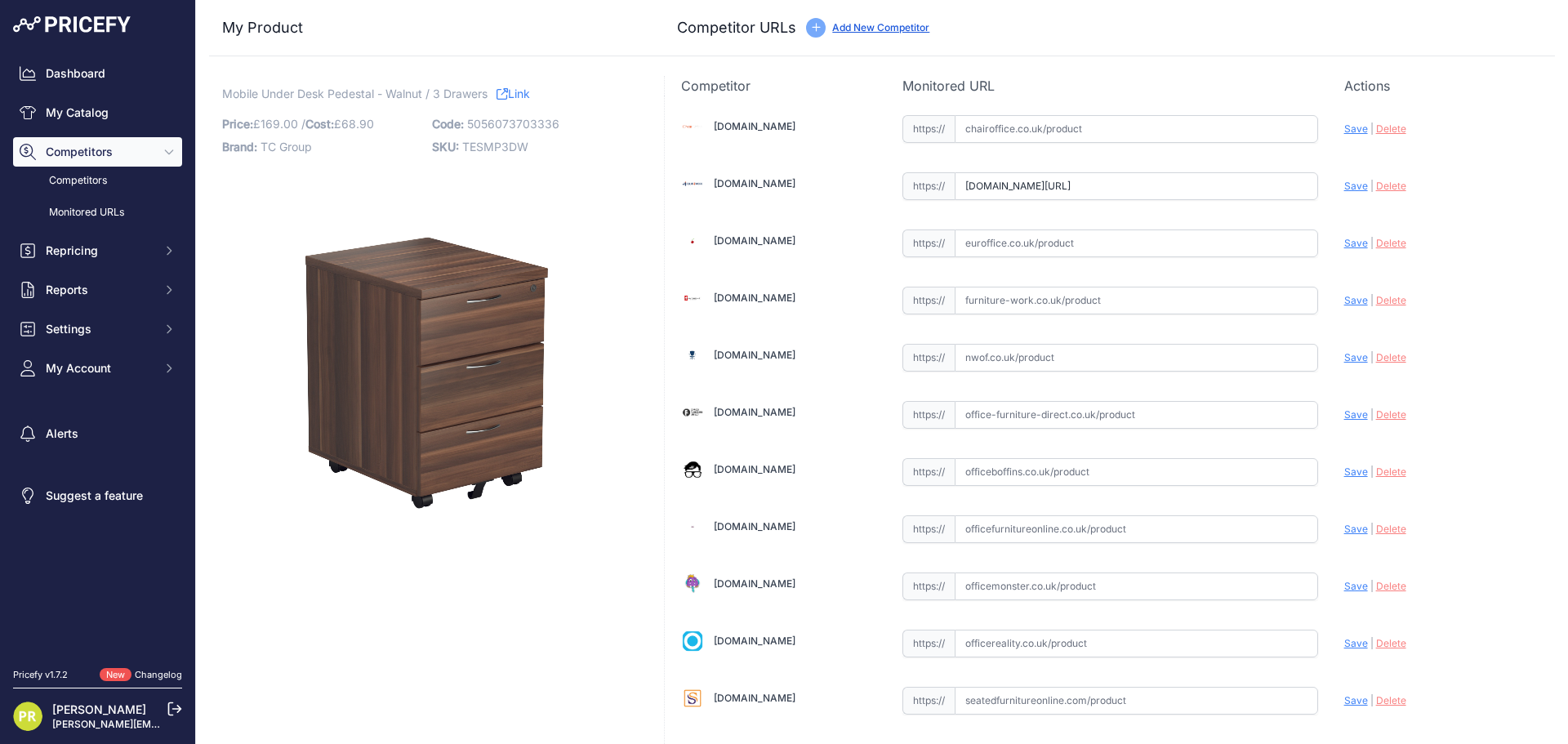
click at [1003, 260] on div "[DOMAIN_NAME] Valid Save" at bounding box center [1109, 499] width 890 height 808
click at [1012, 245] on input "text" at bounding box center [1135, 243] width 363 height 27
paste input "https://www.euroffice.co.uk/product/mobile-under-desk-office-storage-unit-2-dra…"
type input "www.euroffice.co.uk/product/mobile-under-desk-office-storage-unit-2-drawers-arc…"
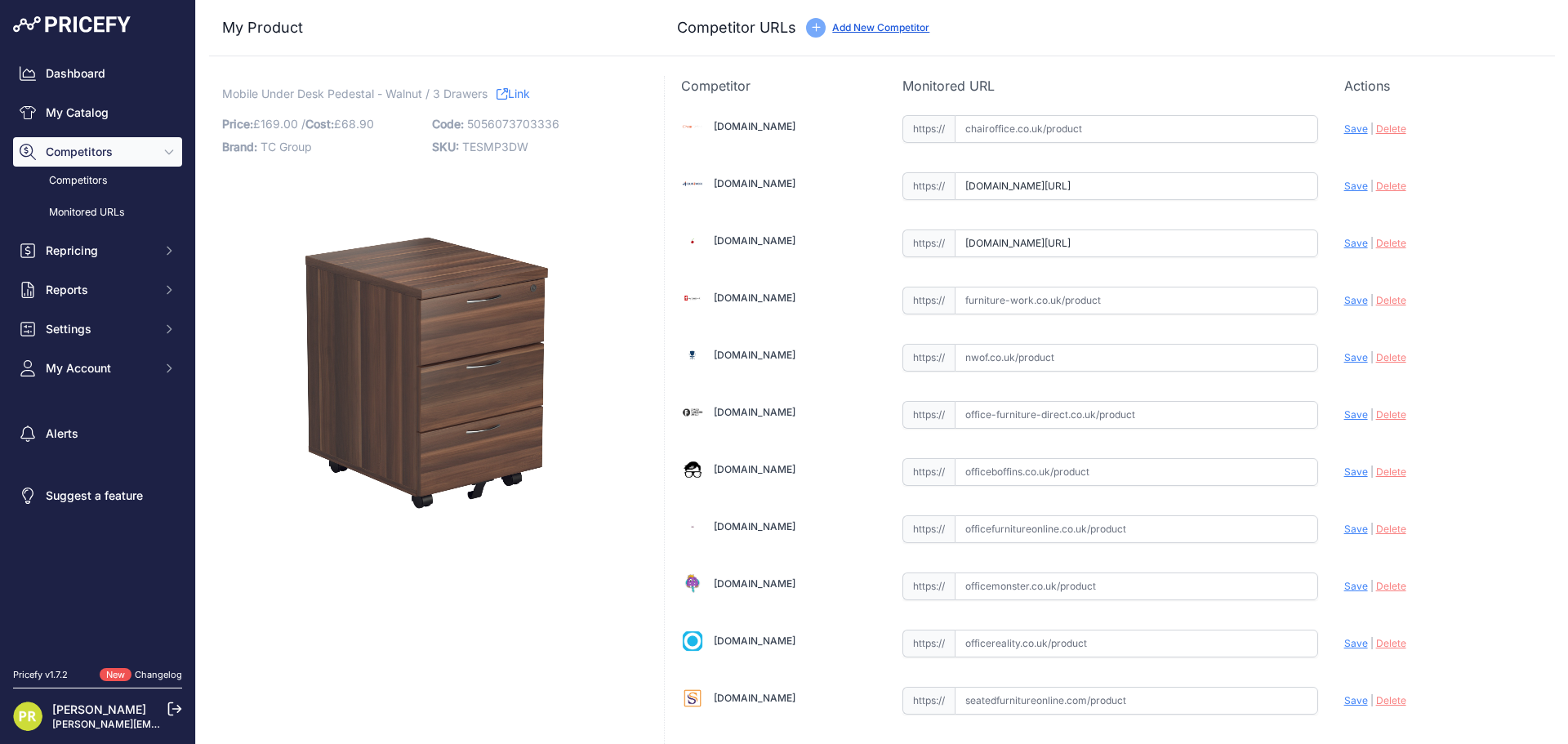
scroll to position [0, 0]
click at [1023, 308] on input "text" at bounding box center [1135, 300] width 363 height 27
paste input "https://www.furniture-work.co.uk/axis-low-mobile-pedestal-121443.html?prirule_j…"
type input "www.furniture-work.co.uk/axis-low-mobile-pedestal-121443.html?prirule_jdsnikfkf…"
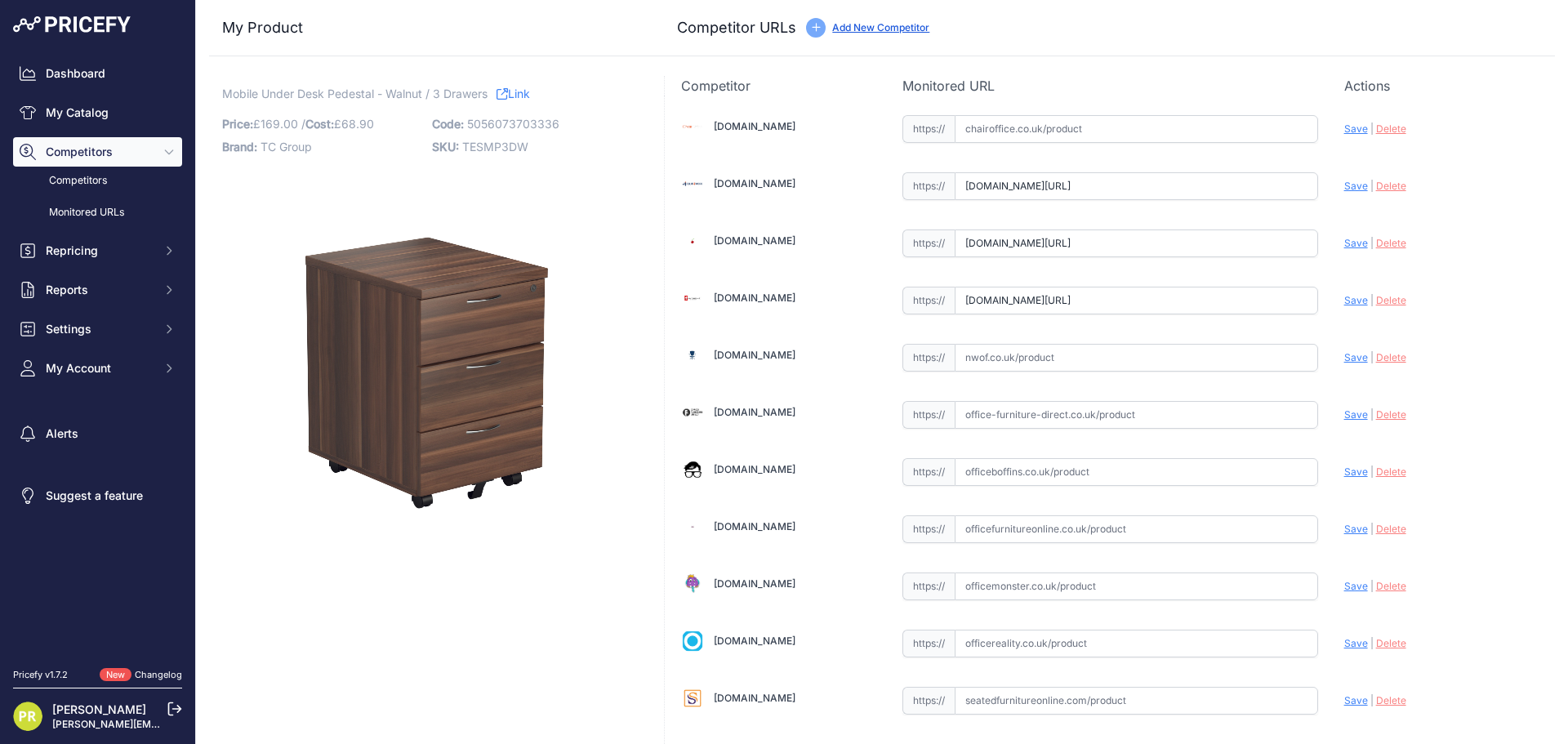
scroll to position [0, 0]
click at [1044, 463] on input "text" at bounding box center [1135, 472] width 363 height 27
paste input "https://www.officeboffins.co.uk/horizon-under-desk-mobile-office-drawer-pedesta…"
type input "[DOMAIN_NAME][URL]"
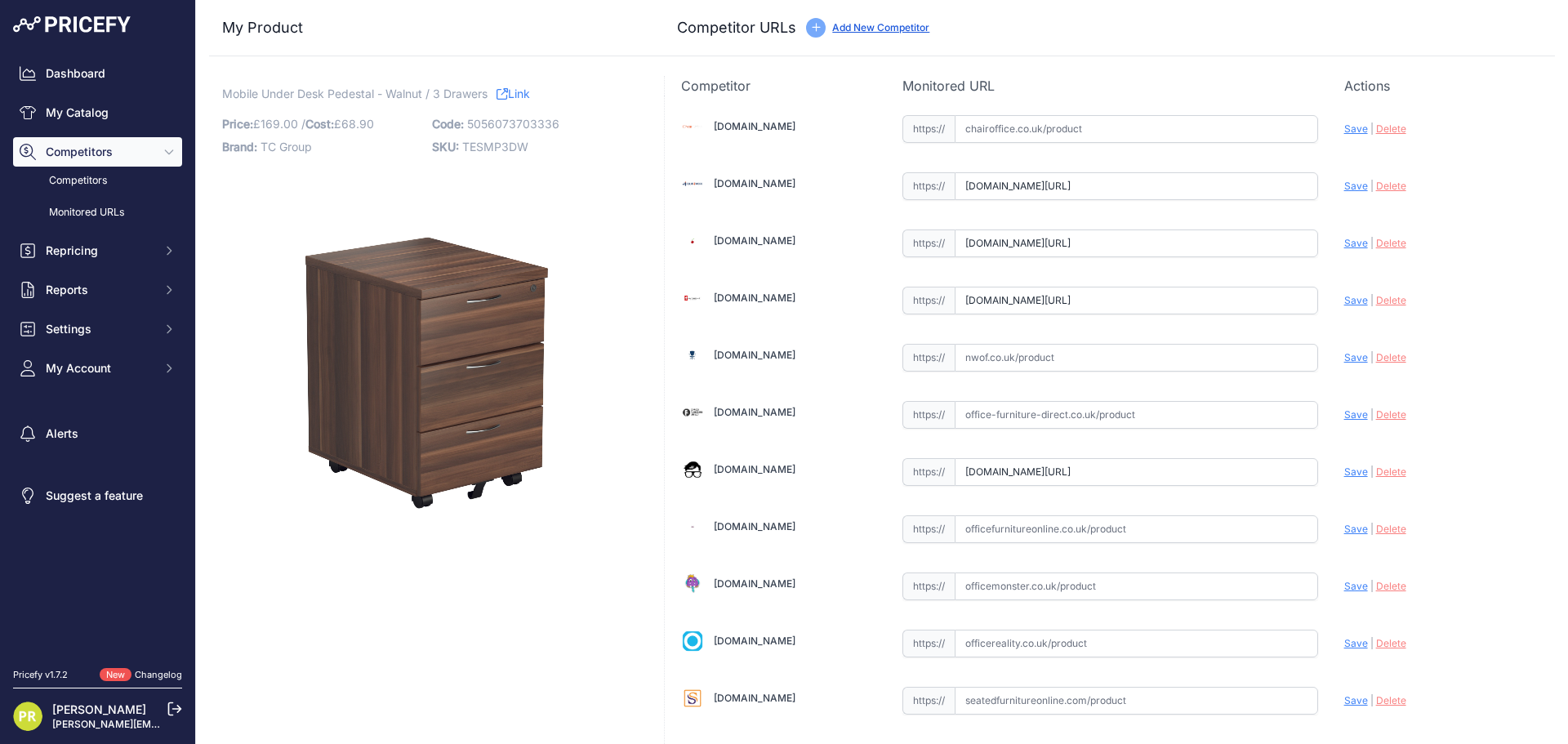
scroll to position [0, 0]
click at [1033, 650] on input "text" at bounding box center [1135, 643] width 363 height 27
paste input "[URL][DOMAIN_NAME]"
click at [1347, 644] on span "Save" at bounding box center [1356, 643] width 24 height 12
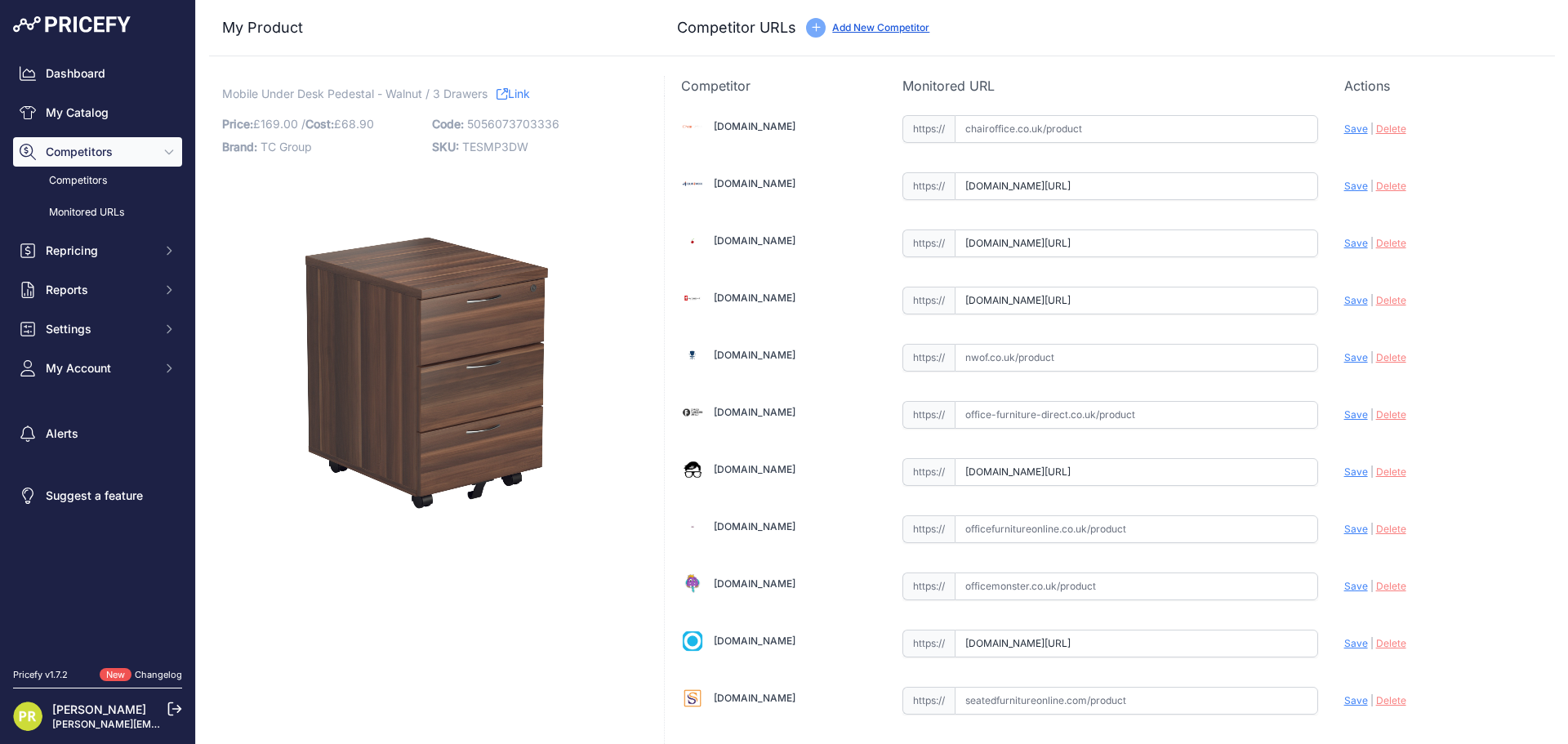
scroll to position [0, 0]
type input "https://www.officereality.co.uk/prod/draycott-under-desk-three-drawer-pedestal?…"
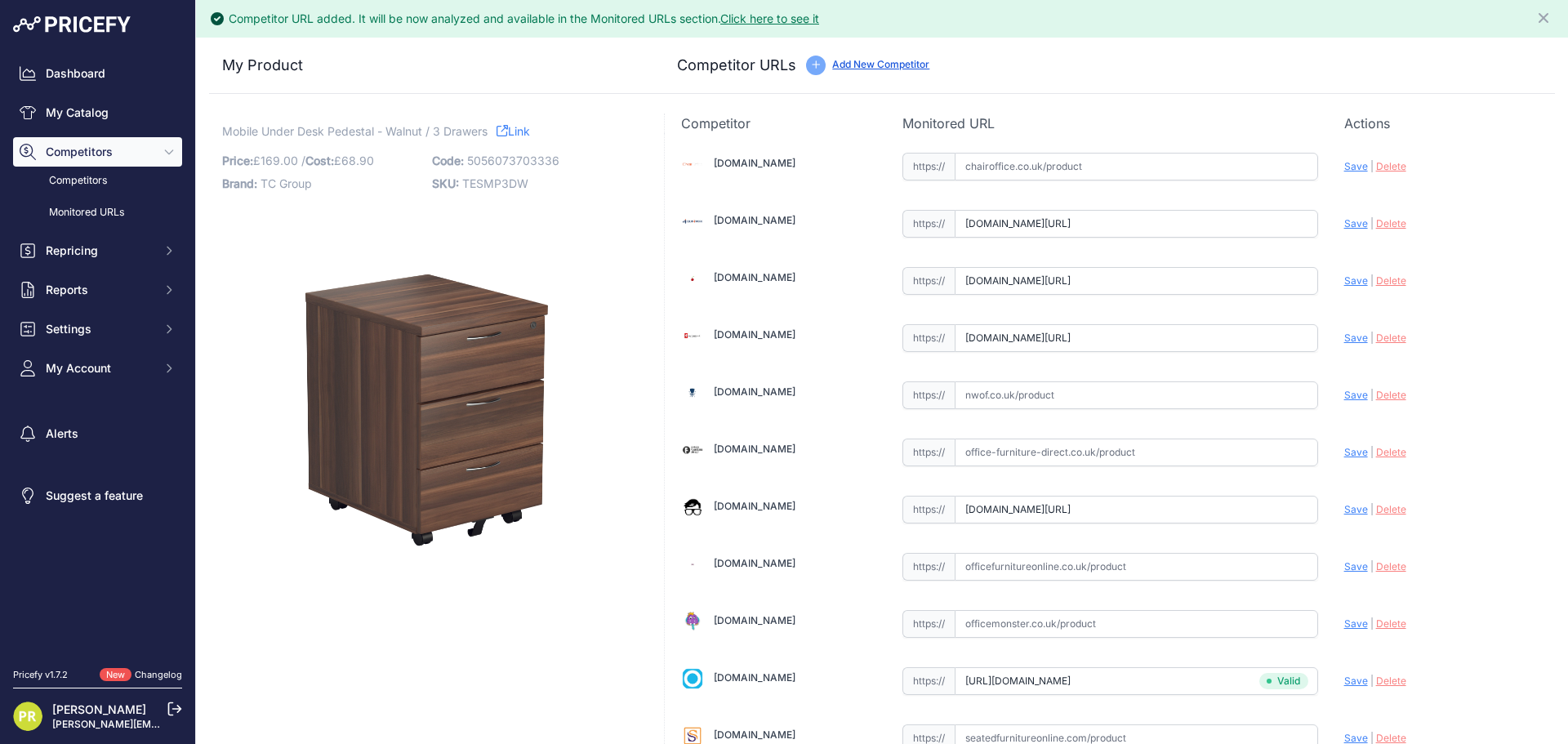
click at [1347, 512] on span "Save" at bounding box center [1356, 509] width 24 height 12
type input "https://www.officeboffins.co.uk/horizon-under-desk-mobile-office-drawer-pedesta…"
click at [1344, 340] on span "Save" at bounding box center [1356, 338] width 24 height 12
type input "https://www.furniture-work.co.uk/axis-low-mobile-pedestal-121443.html?prirule_j…"
click at [1345, 285] on span "Save" at bounding box center [1356, 280] width 24 height 12
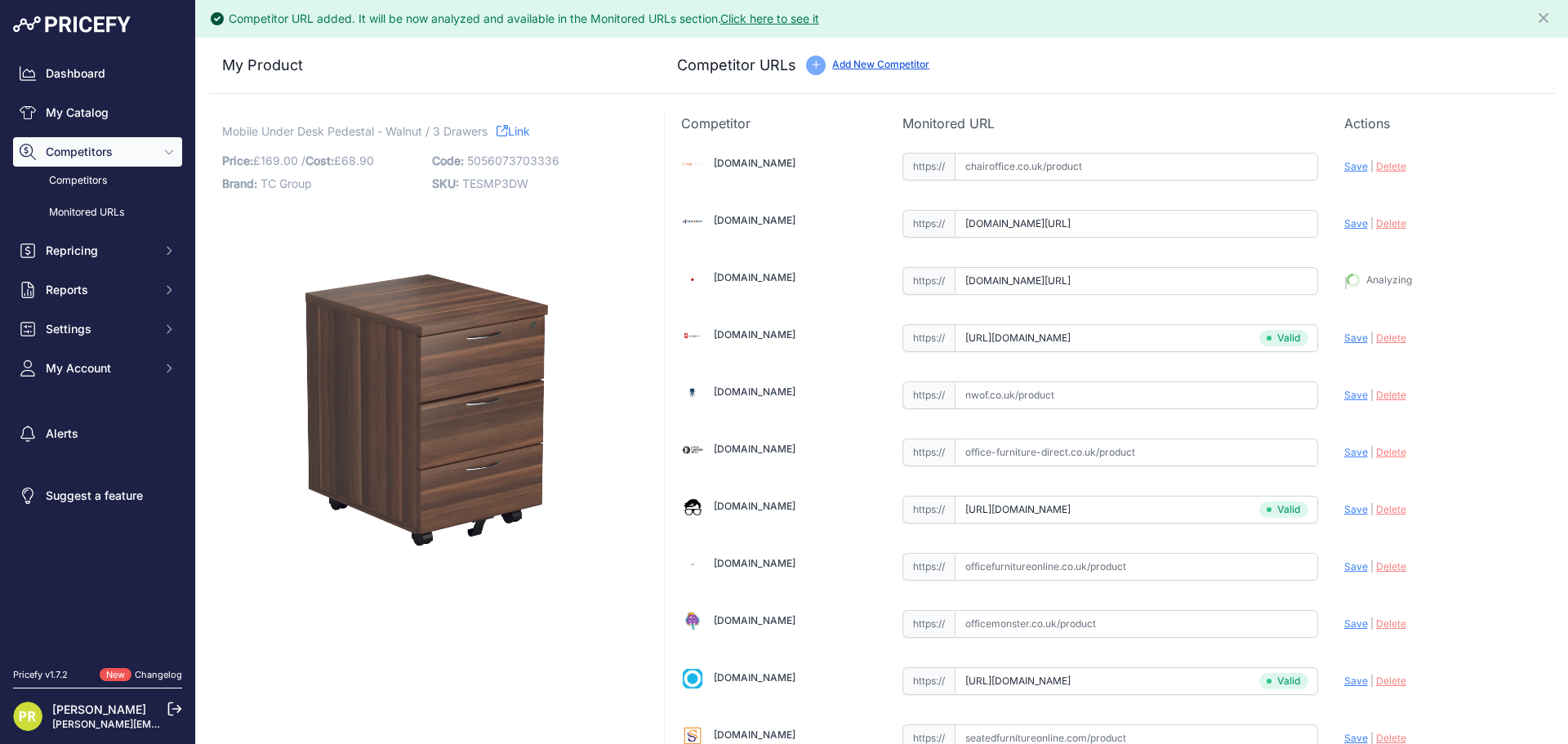
type input "https://www.euroffice.co.uk/product/mobile-under-desk-office-storage-unit-2-dra…"
click at [1344, 227] on span "Save" at bounding box center [1356, 223] width 24 height 12
type input "https://www.equip4work.co.uk/solar-mobile-pedestals.html?keywords=&prirule_jdsn…"
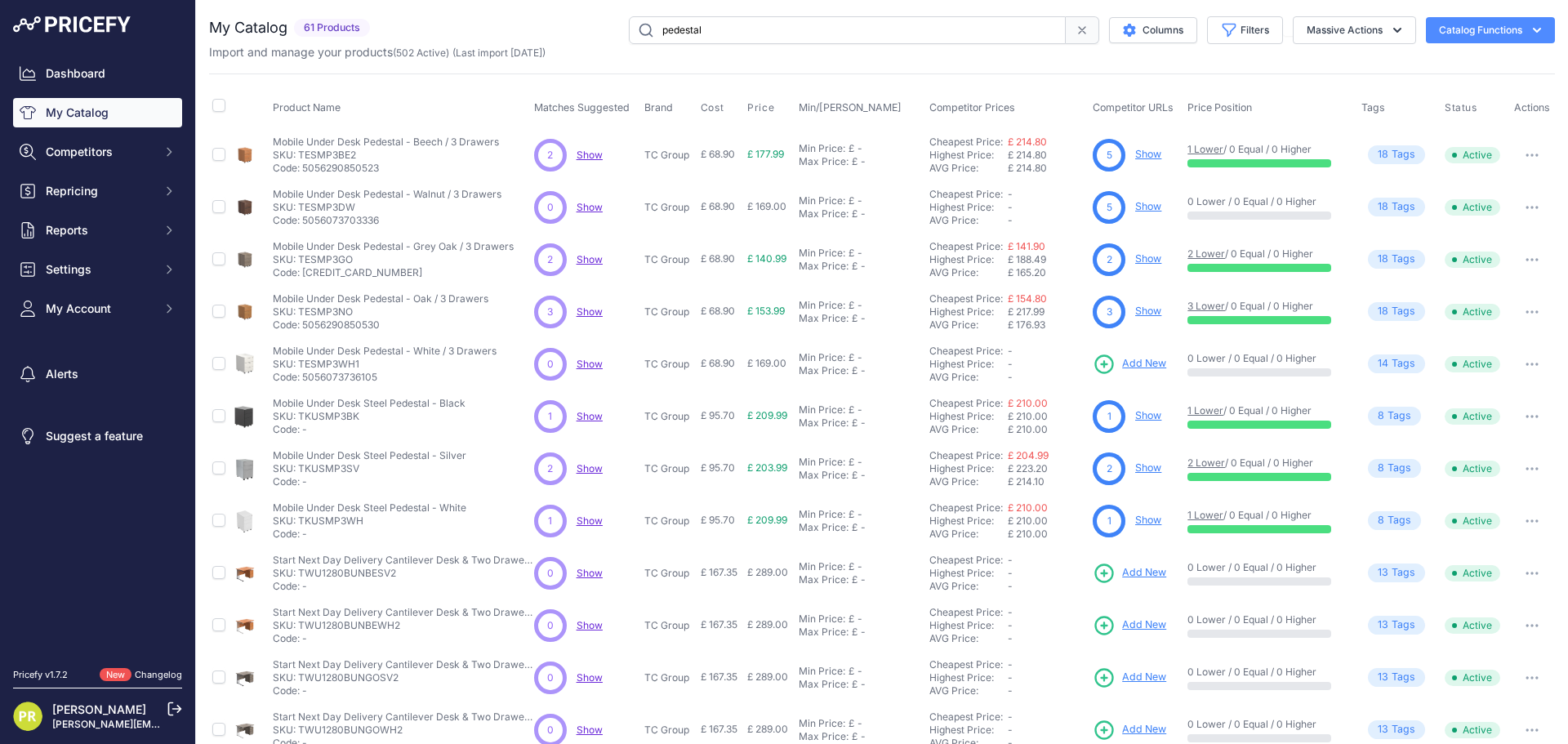
click at [1135, 257] on link "Show" at bounding box center [1147, 258] width 27 height 12
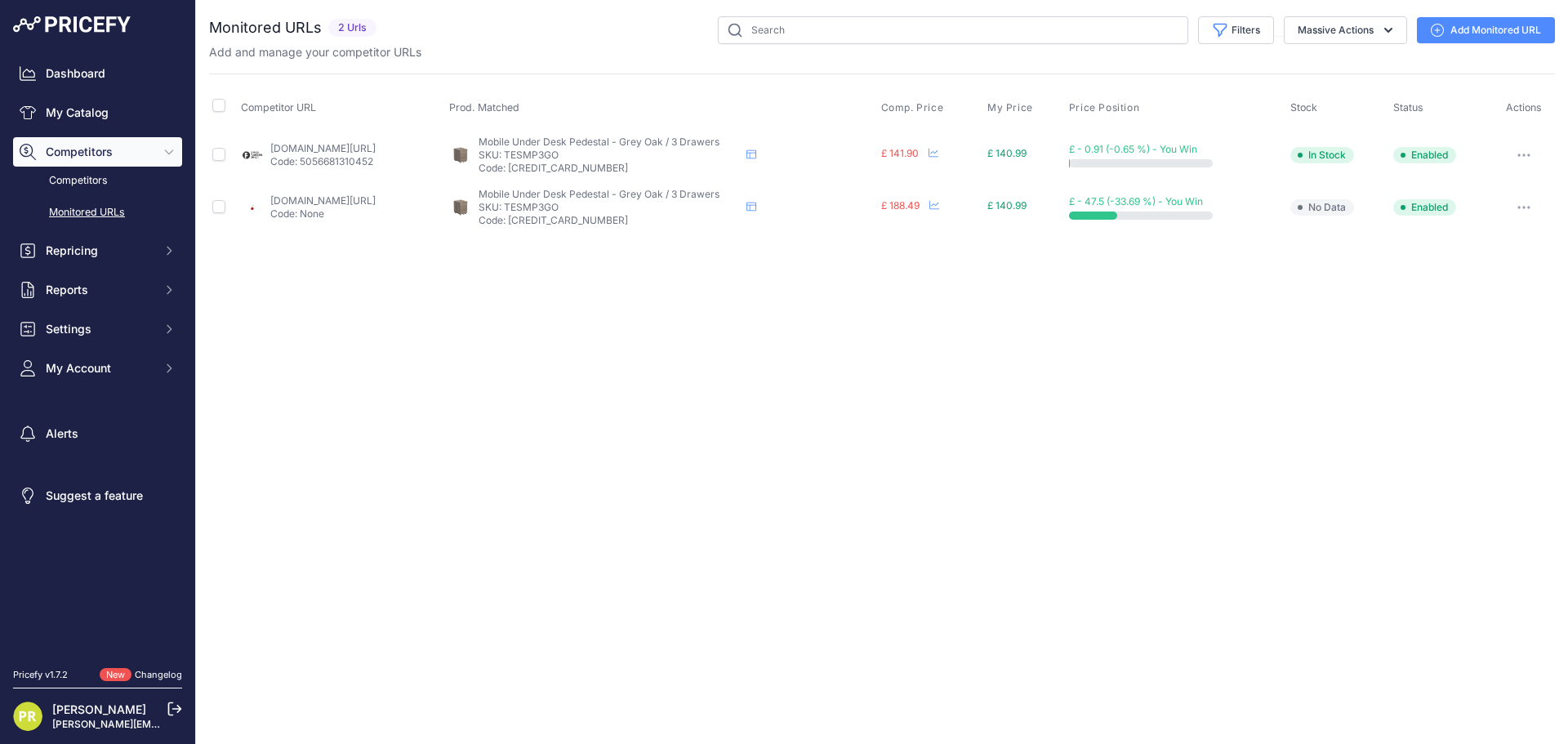
click at [1510, 144] on button "button" at bounding box center [1524, 155] width 32 height 23
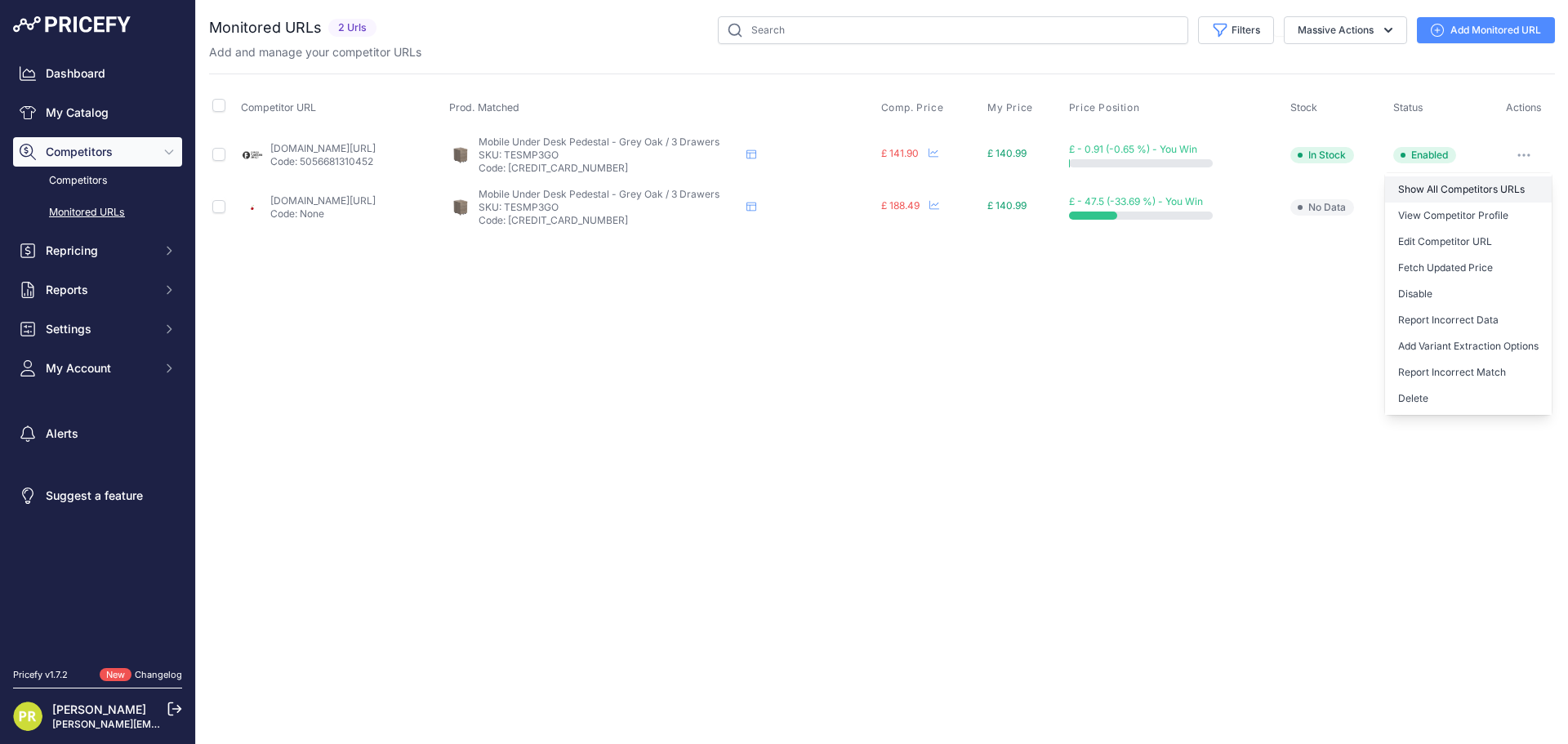
click at [1444, 191] on link "Show All Competitors URLs" at bounding box center [1468, 189] width 167 height 27
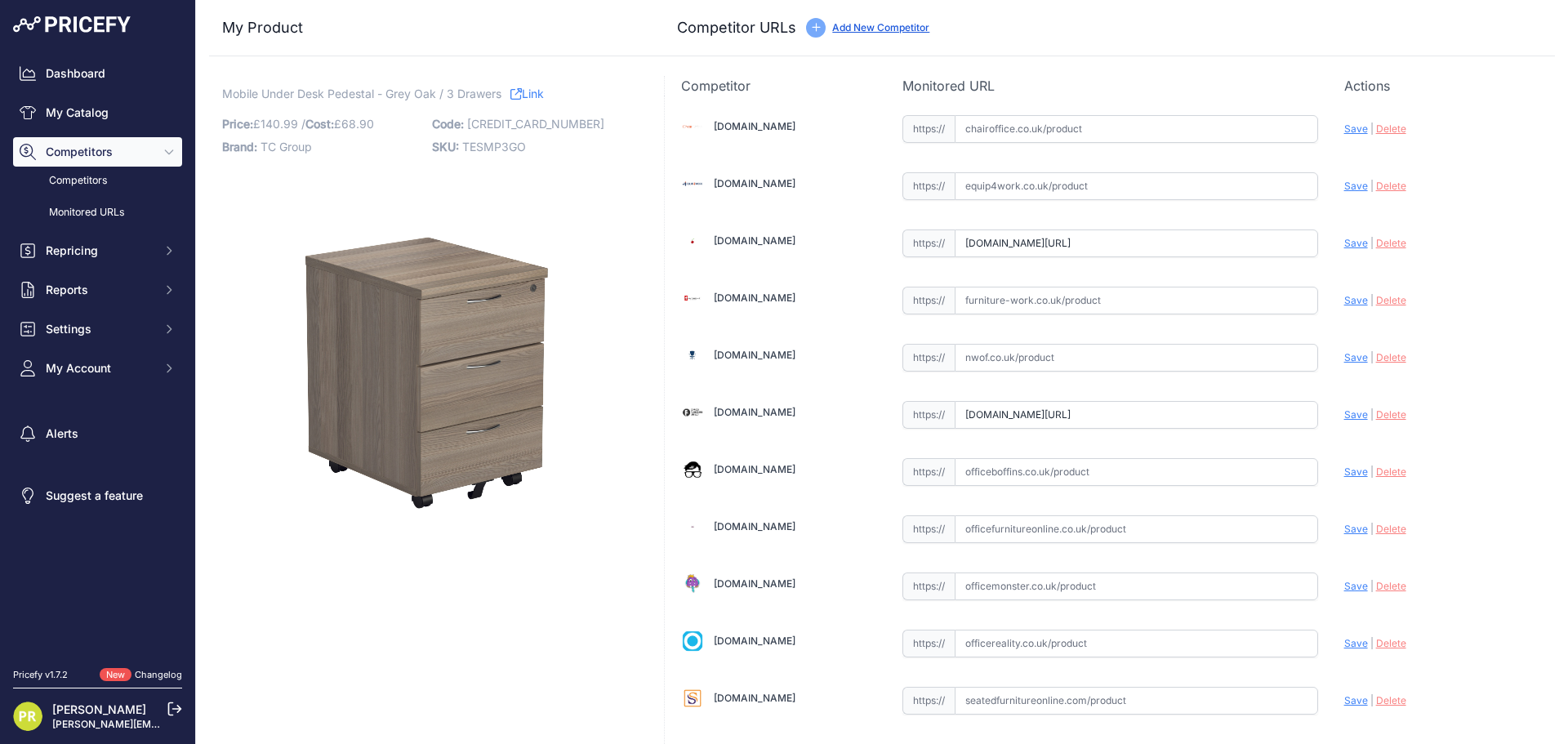
click at [995, 198] on input "text" at bounding box center [1135, 186] width 363 height 27
paste input "https://www.equip4work.co.uk/solar-mobile-pedestals.html?keywords=&prirule_jdsn…"
type input "www.equip4work.co.uk/solar-mobile-pedestals.html?keywords=&prirule_jdsnikfkfjsd…"
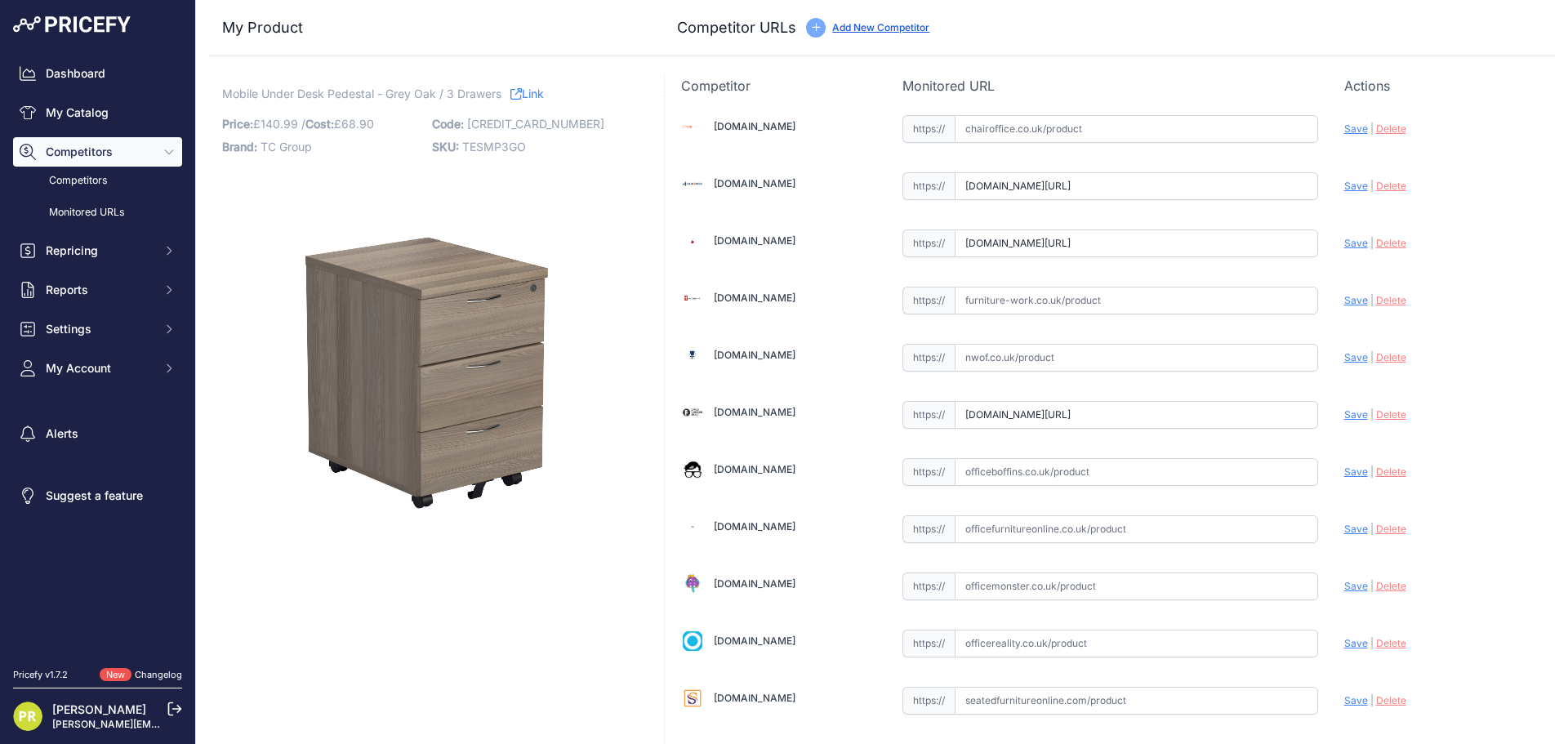
click at [1006, 247] on input "www.euroffice.co.uk/product/3-drawer-under-desk-pedestal-grey-oak-ref-tesudp3go…" at bounding box center [1135, 243] width 363 height 27
click at [1009, 246] on input "www.euroffice.co.uk/product/3-drawer-under-desk-pedestal-grey-oak-ref-tesudp3go…" at bounding box center [1135, 243] width 363 height 27
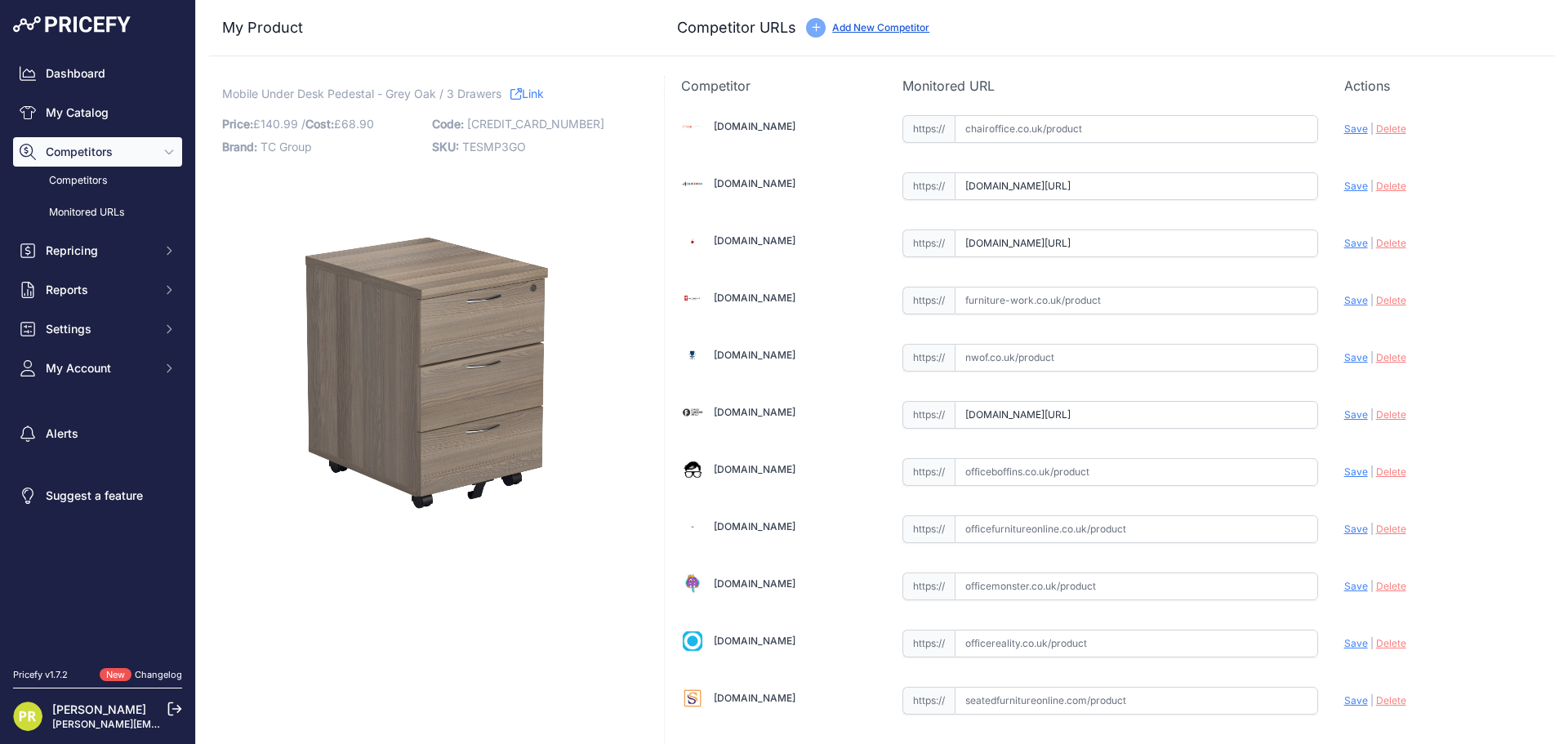
click at [1009, 246] on input "www.euroffice.co.uk/product/3-drawer-under-desk-pedestal-grey-oak-ref-tesudp3go…" at bounding box center [1135, 243] width 363 height 27
paste input "https://www.euroffice.co.uk/product/mobile-under-desk-office-storage-unit-2-dra…"
type input "[DOMAIN_NAME][URL]"
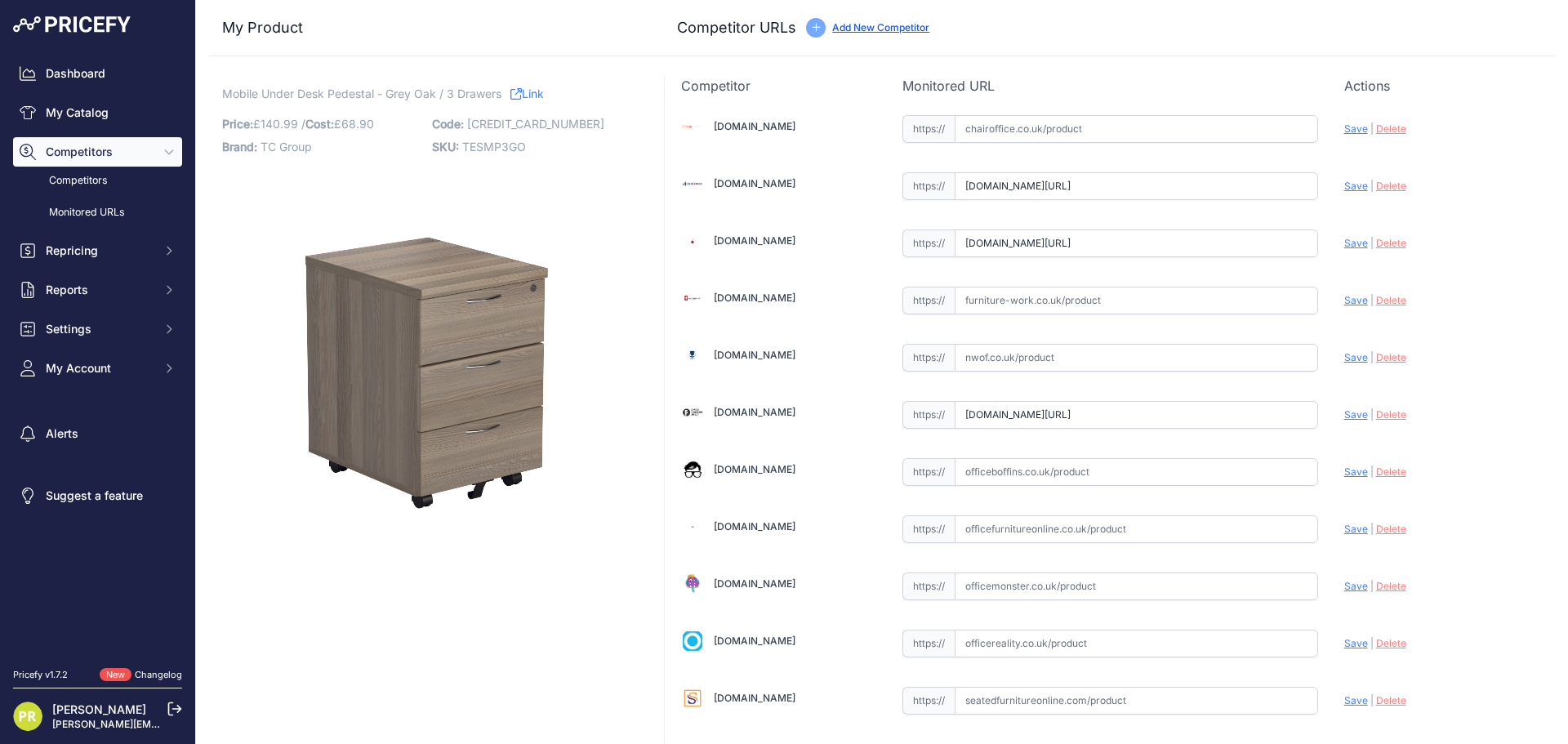
click at [1017, 300] on input "text" at bounding box center [1135, 300] width 363 height 27
paste input "[URL][DOMAIN_NAME]"
type input "[DOMAIN_NAME][URL]"
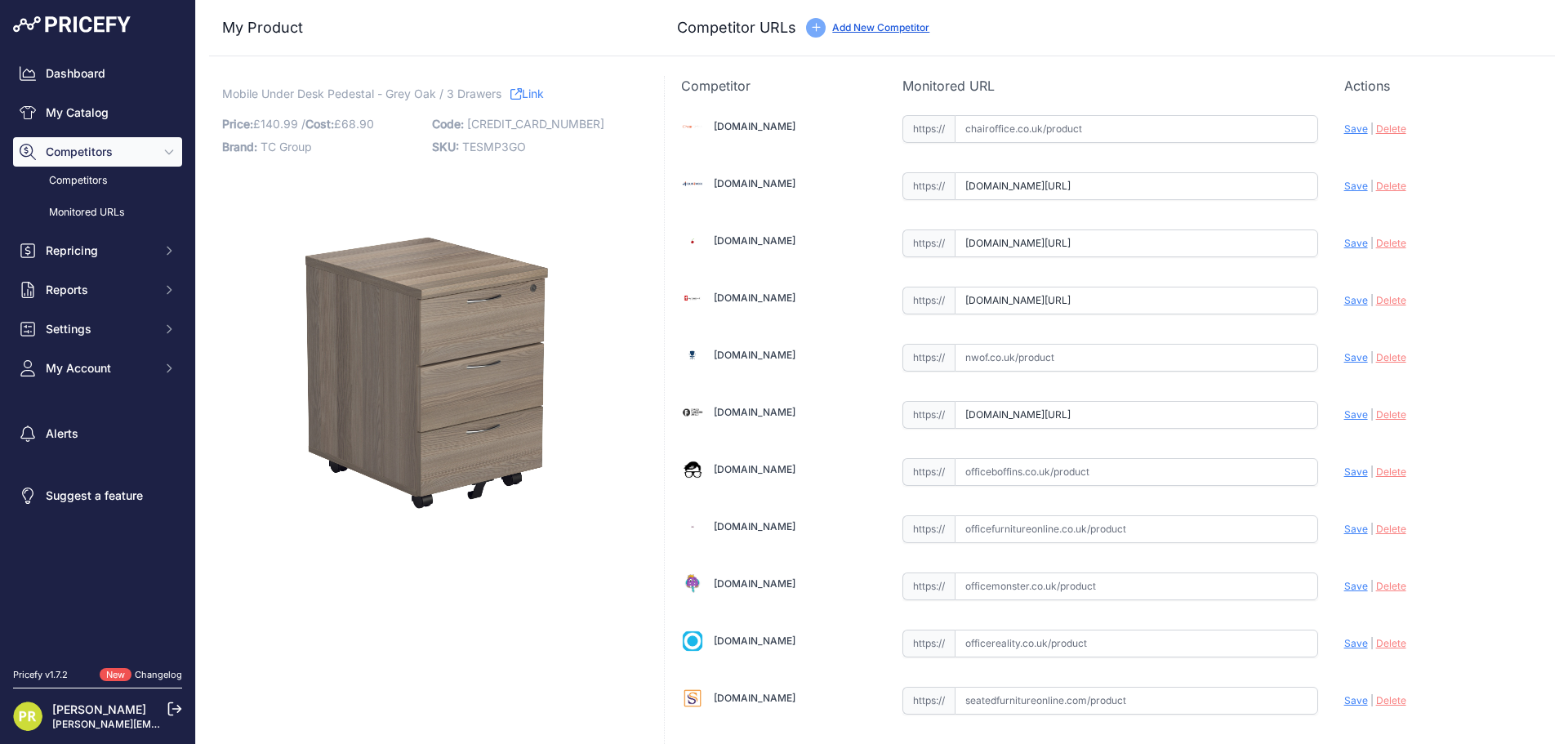
click at [1022, 472] on input "text" at bounding box center [1135, 472] width 363 height 27
paste input "[URL][DOMAIN_NAME]"
type input "[DOMAIN_NAME][URL]"
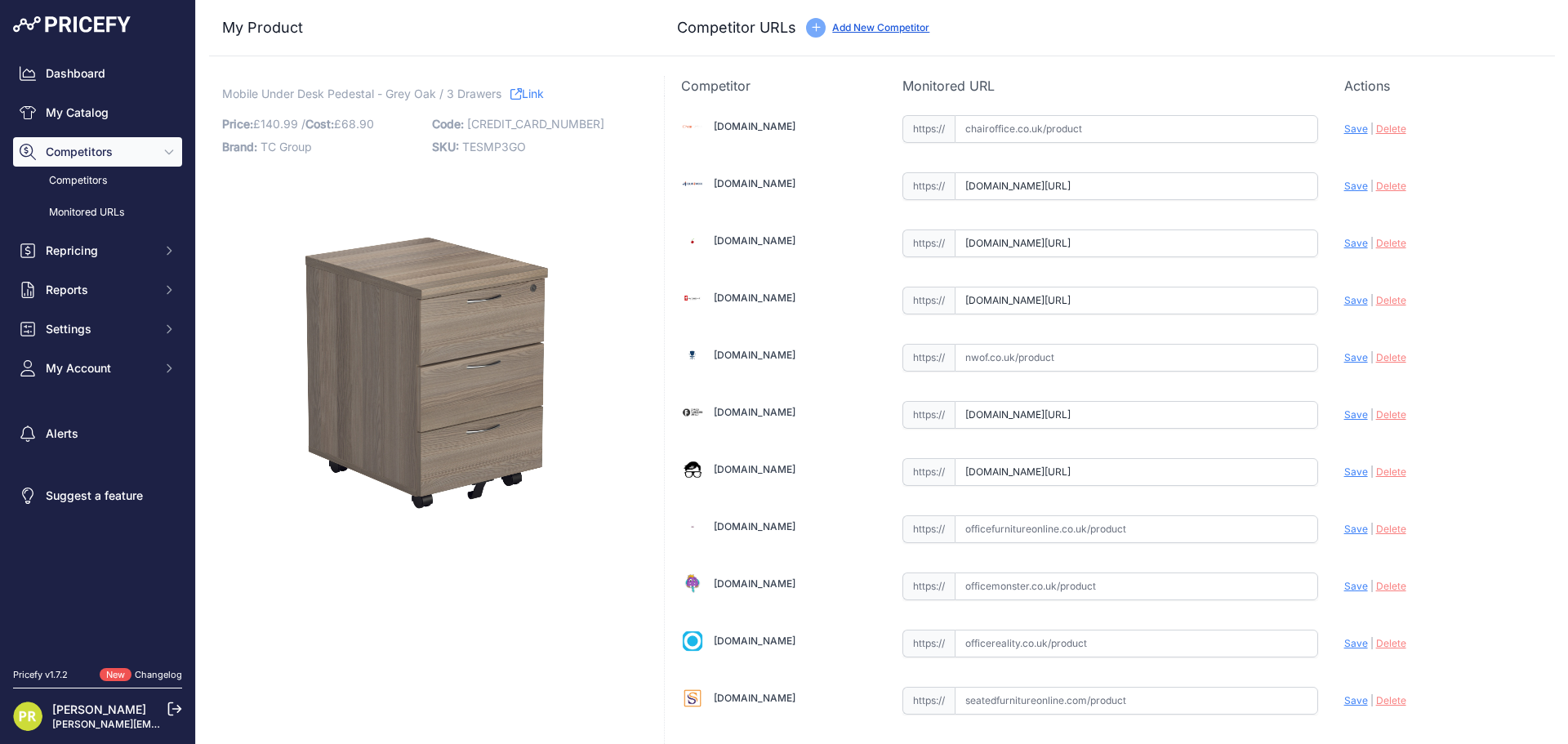
click at [995, 625] on div "Chairoffice.co.uk Valid Save" at bounding box center [1109, 499] width 890 height 808
click at [999, 634] on input "text" at bounding box center [1135, 643] width 363 height 27
paste input "https://www.officereality.co.uk/prod/draycott-under-desk-three-drawer-pedestal?…"
click at [1344, 646] on span "Save" at bounding box center [1356, 643] width 24 height 12
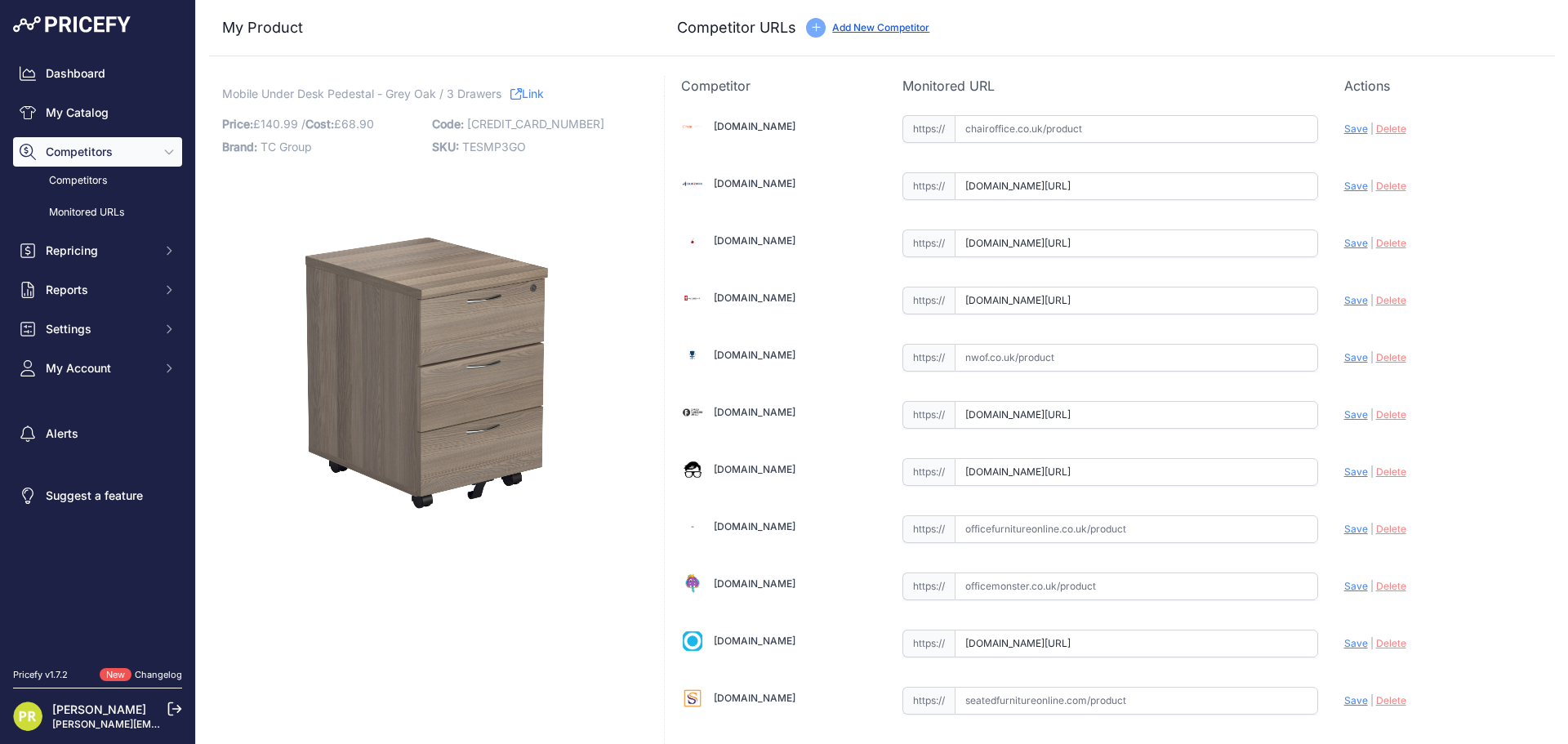
scroll to position [0, 0]
type input "https://www.officereality.co.uk/prod/draycott-under-desk-three-drawer-pedestal?…"
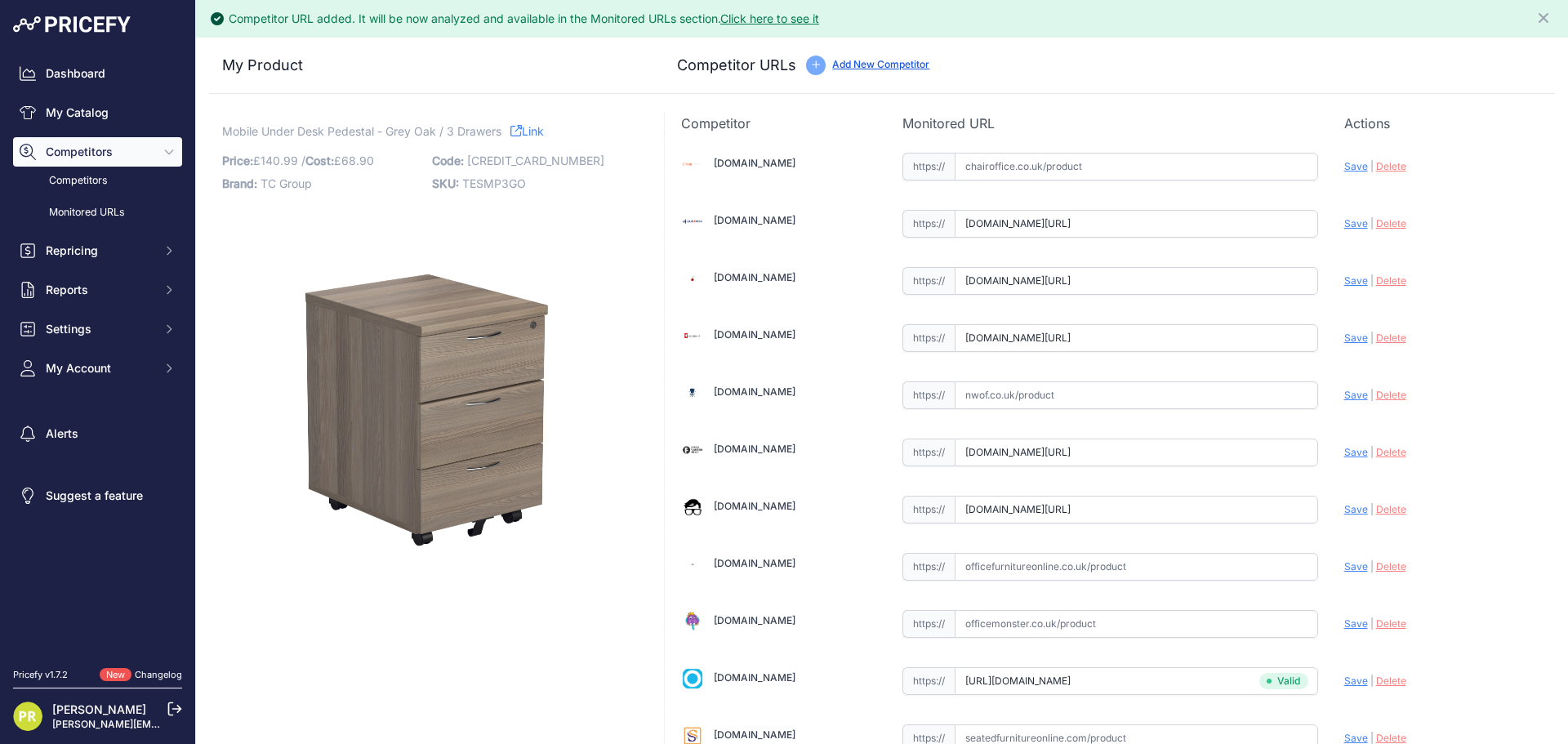
click at [1344, 507] on span "Save" at bounding box center [1356, 509] width 24 height 12
type input "https://www.officeboffins.co.uk/horizon-under-desk-mobile-office-drawer-pedesta…"
click at [1348, 455] on span "Save" at bounding box center [1356, 452] width 24 height 12
type input "https://www.office-furniture-direct.co.uk/gala-mobile-under-desk-office-storage…"
click at [1344, 389] on span "Save" at bounding box center [1356, 395] width 24 height 12
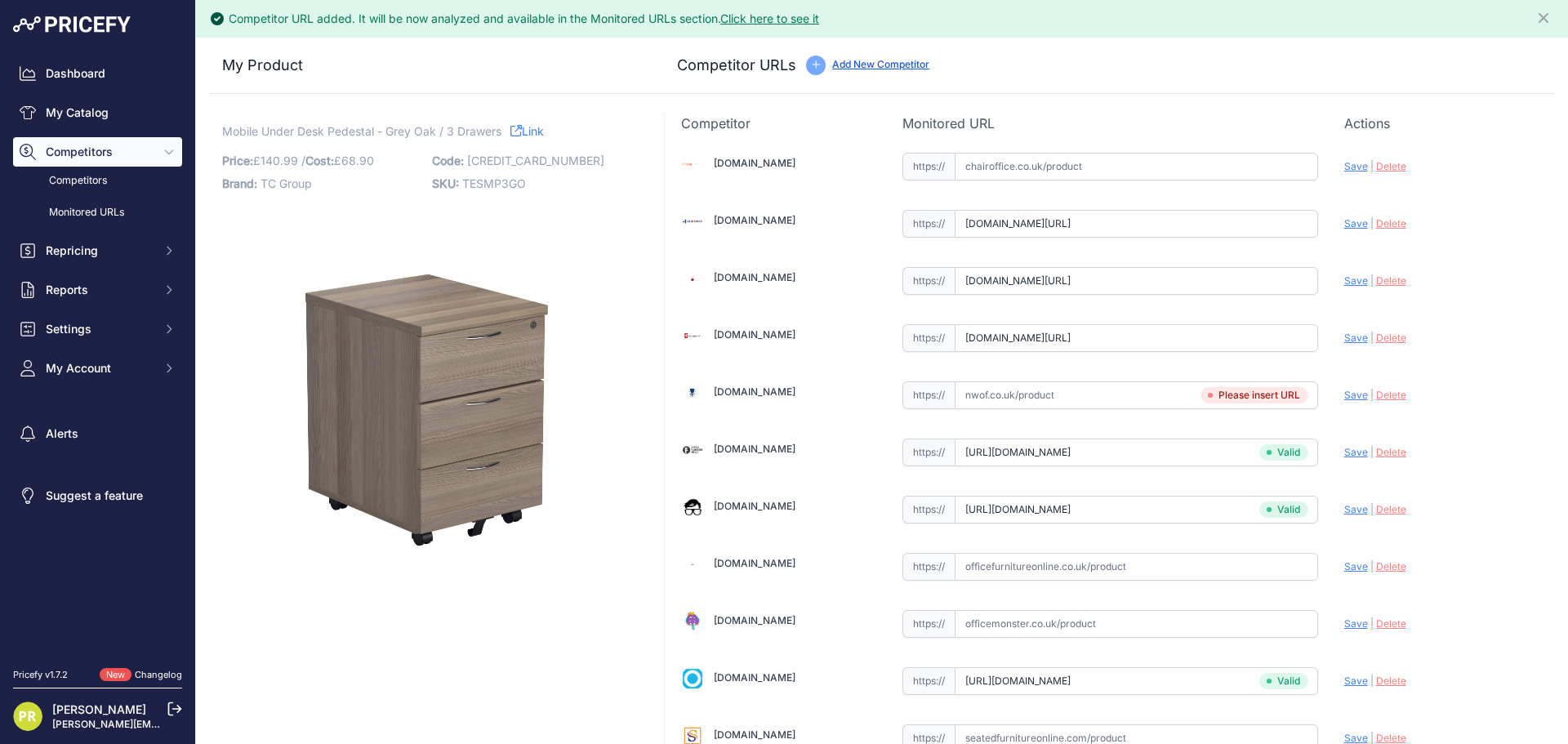
click at [1344, 336] on span "Save" at bounding box center [1356, 338] width 24 height 12
type input "https://www.furniture-work.co.uk/axis-low-mobile-pedestal-121443.html?prirule_j…"
click at [1344, 285] on span "Save" at bounding box center [1356, 280] width 24 height 12
type input "https://www.euroffice.co.uk/product/mobile-under-desk-office-storage-unit-2-dra…"
click at [1337, 238] on div "Chairoffice.co.uk Valid Save" at bounding box center [1109, 537] width 890 height 808
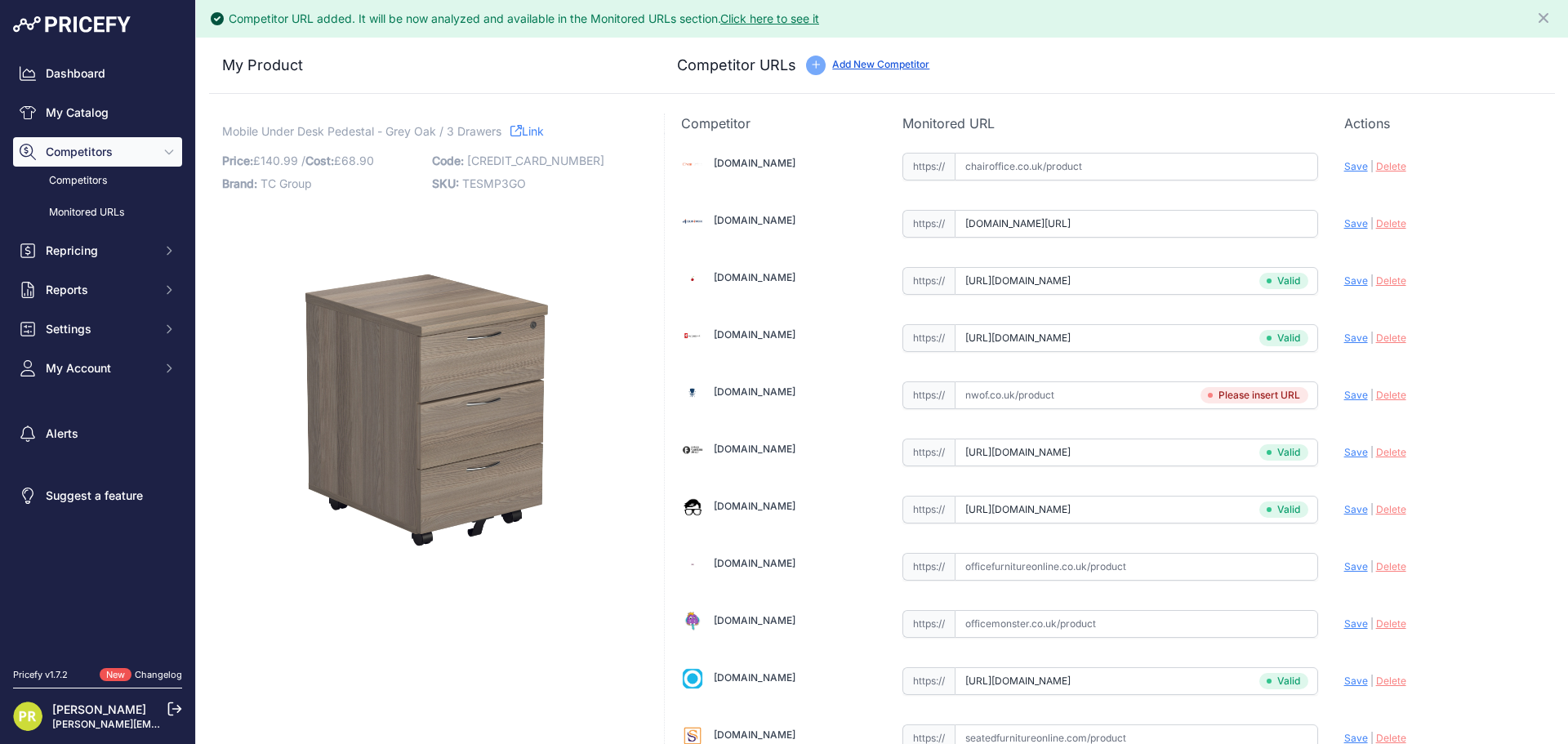
click at [1344, 227] on span "Save" at bounding box center [1356, 223] width 24 height 12
type input "https://www.equip4work.co.uk/solar-mobile-pedestals.html?keywords=&prirule_jdsn…"
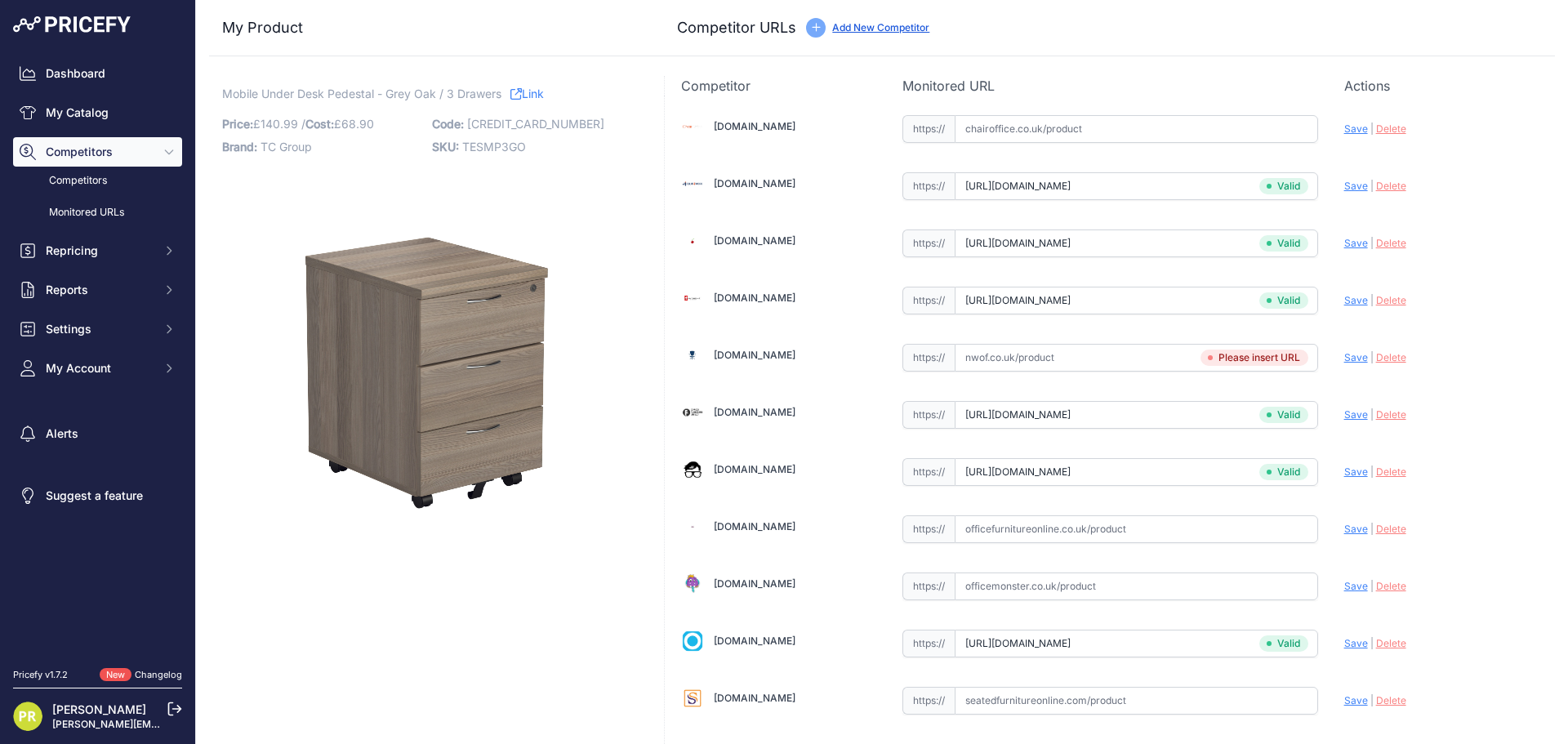
click at [1391, 410] on span "Delete" at bounding box center [1390, 414] width 30 height 12
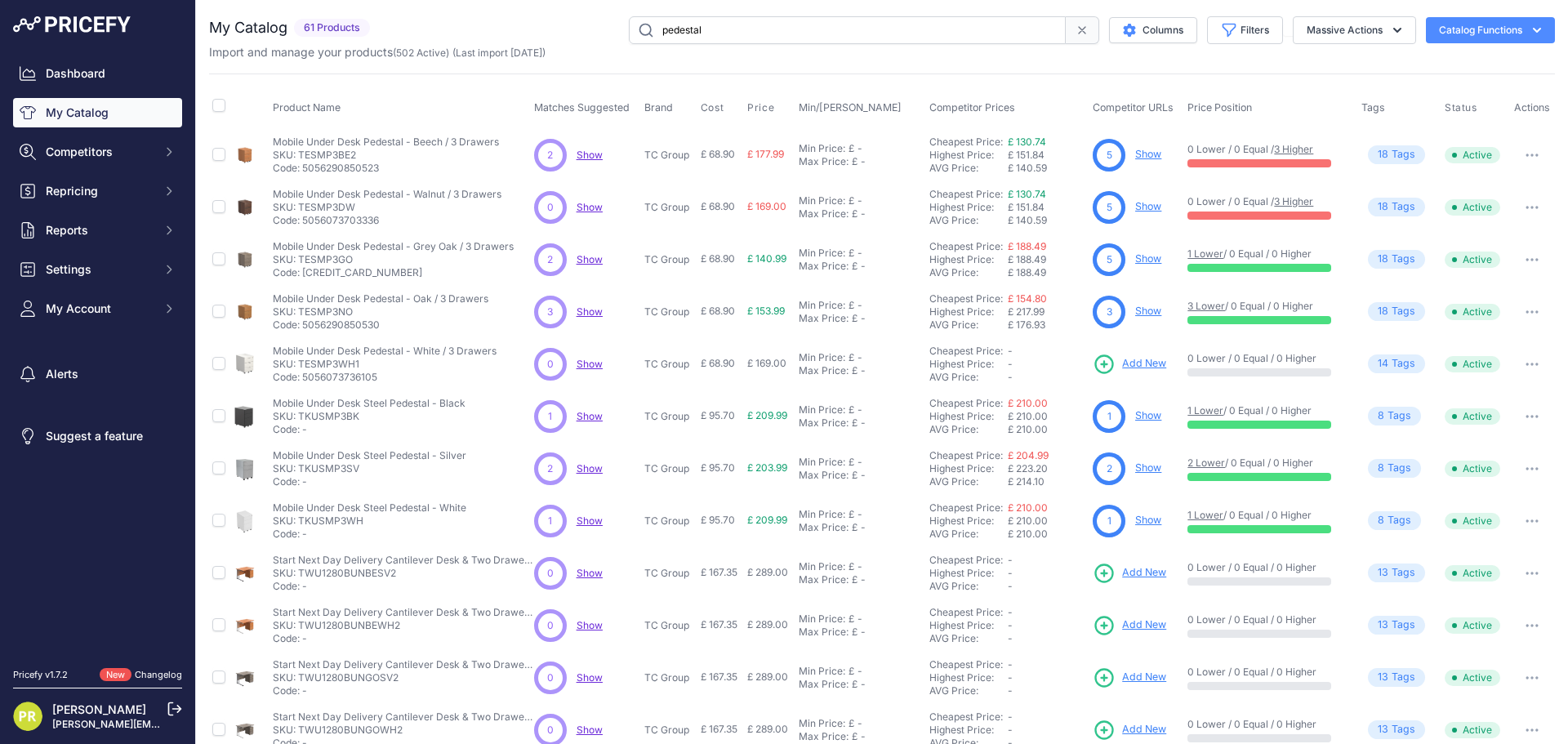
click at [1143, 316] on link "Show" at bounding box center [1147, 310] width 27 height 12
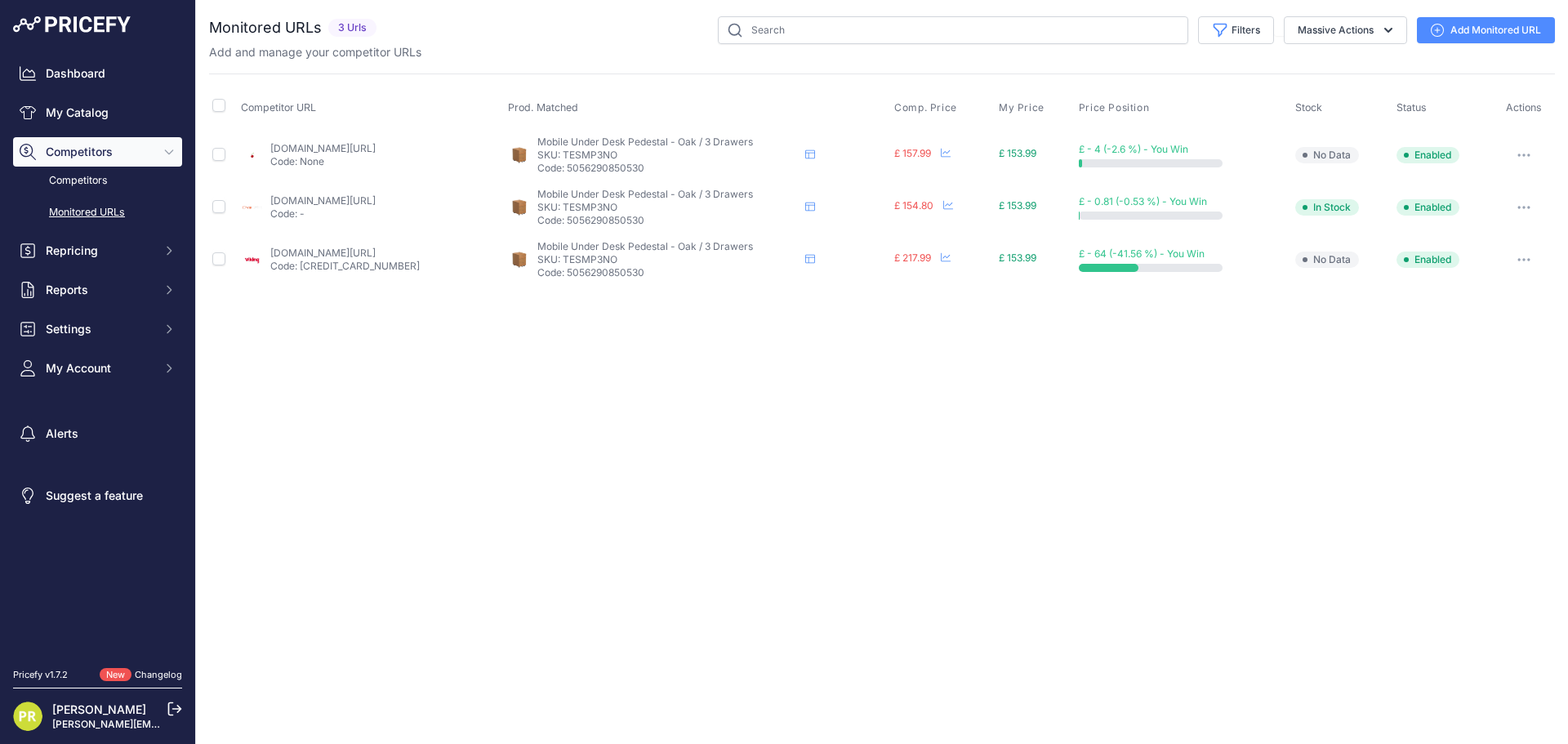
click at [1530, 154] on icon "button" at bounding box center [1523, 156] width 13 height 3
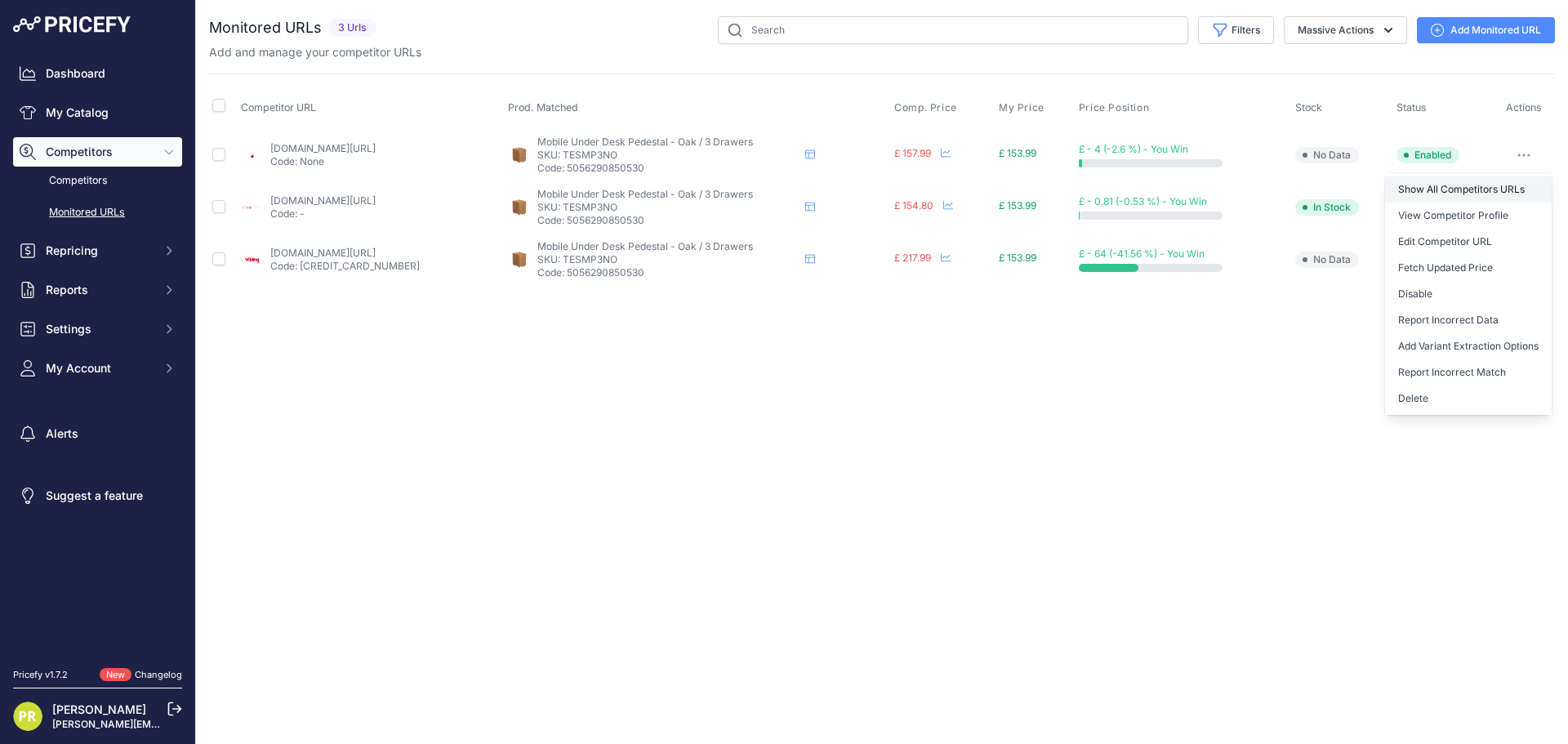
click at [1450, 196] on link "Show All Competitors URLs" at bounding box center [1468, 189] width 167 height 27
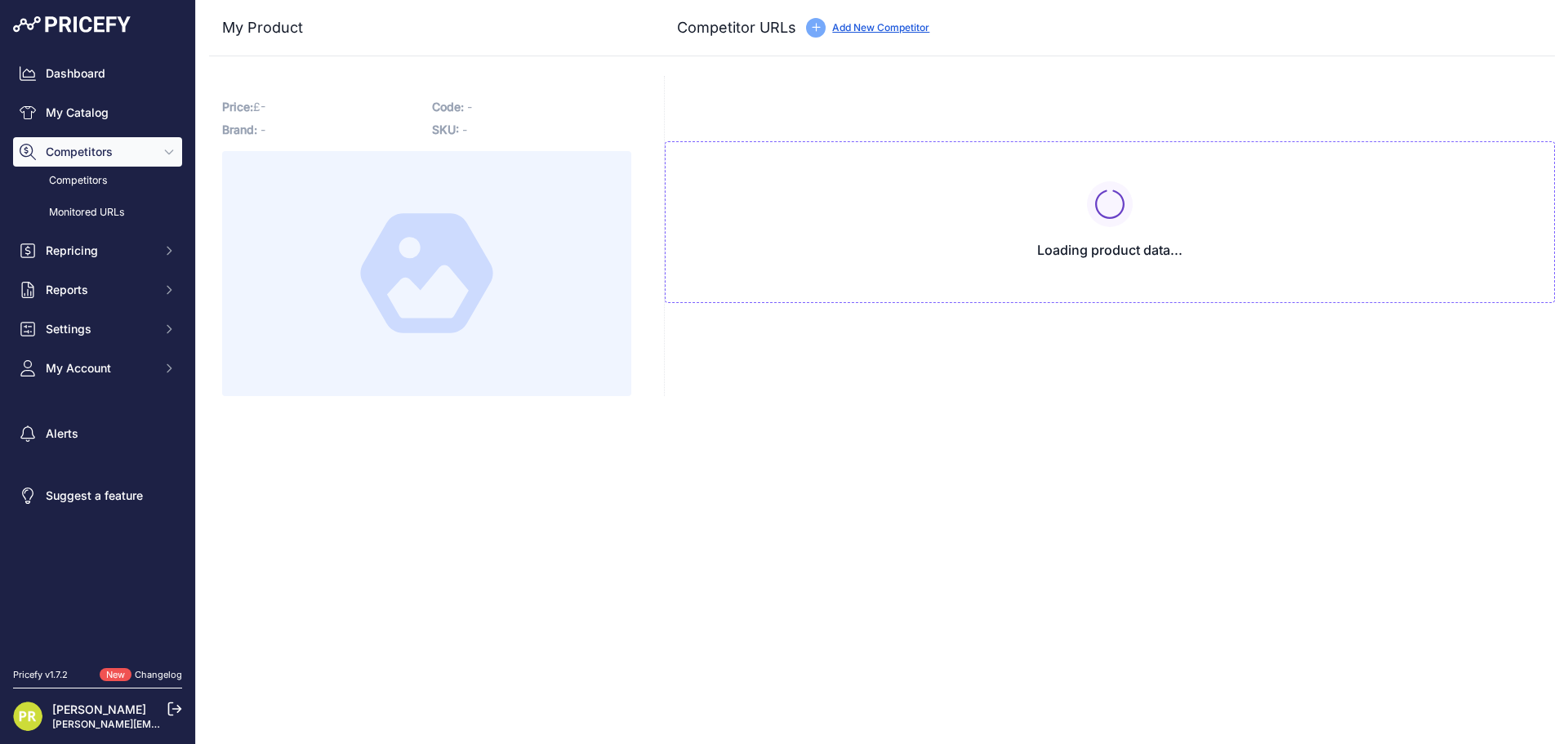
type input "[DOMAIN_NAME][URL]"
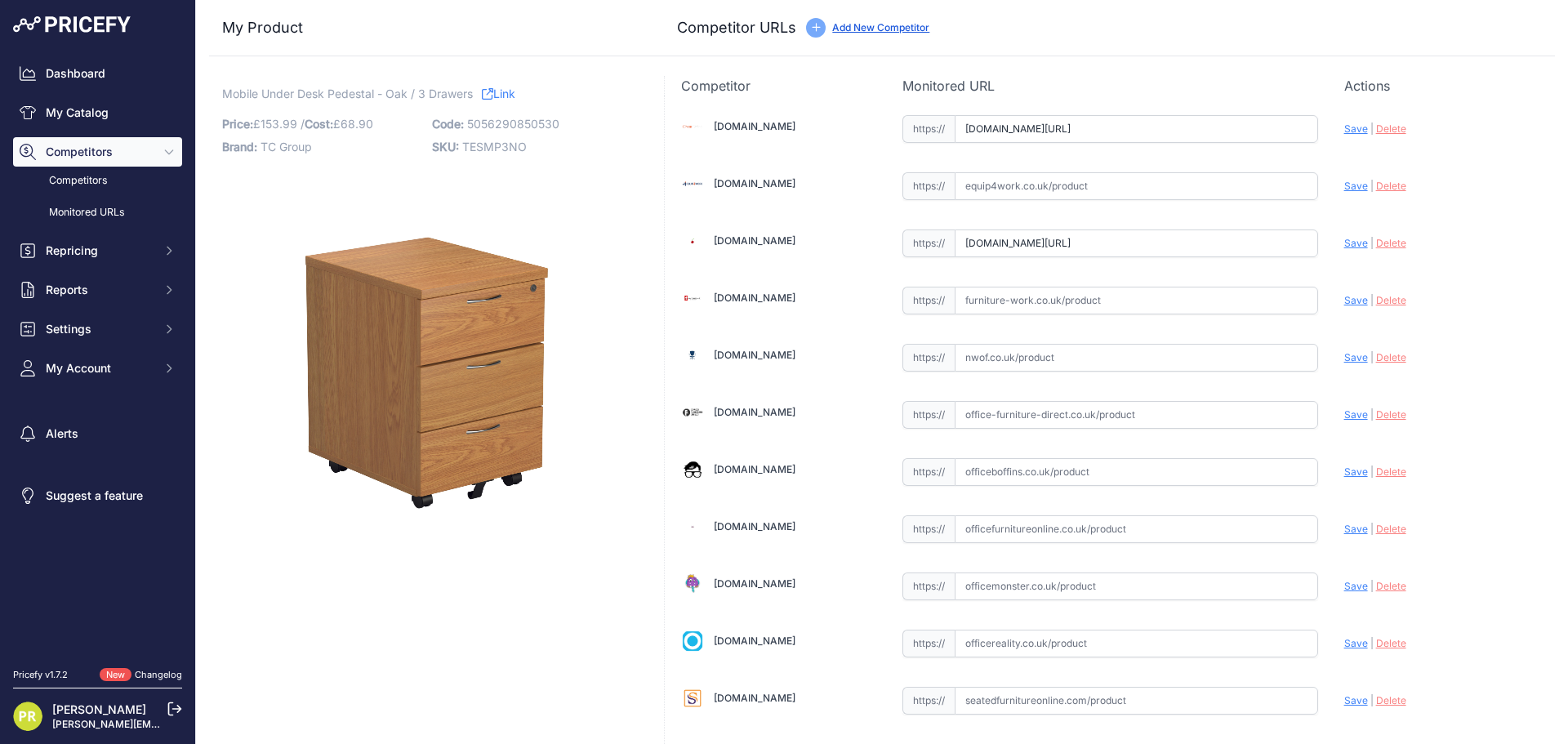
click at [1376, 129] on span "Delete" at bounding box center [1390, 128] width 30 height 12
click at [1016, 183] on input "text" at bounding box center [1135, 186] width 363 height 27
paste input "[URL][DOMAIN_NAME]"
type input "[DOMAIN_NAME][URL]"
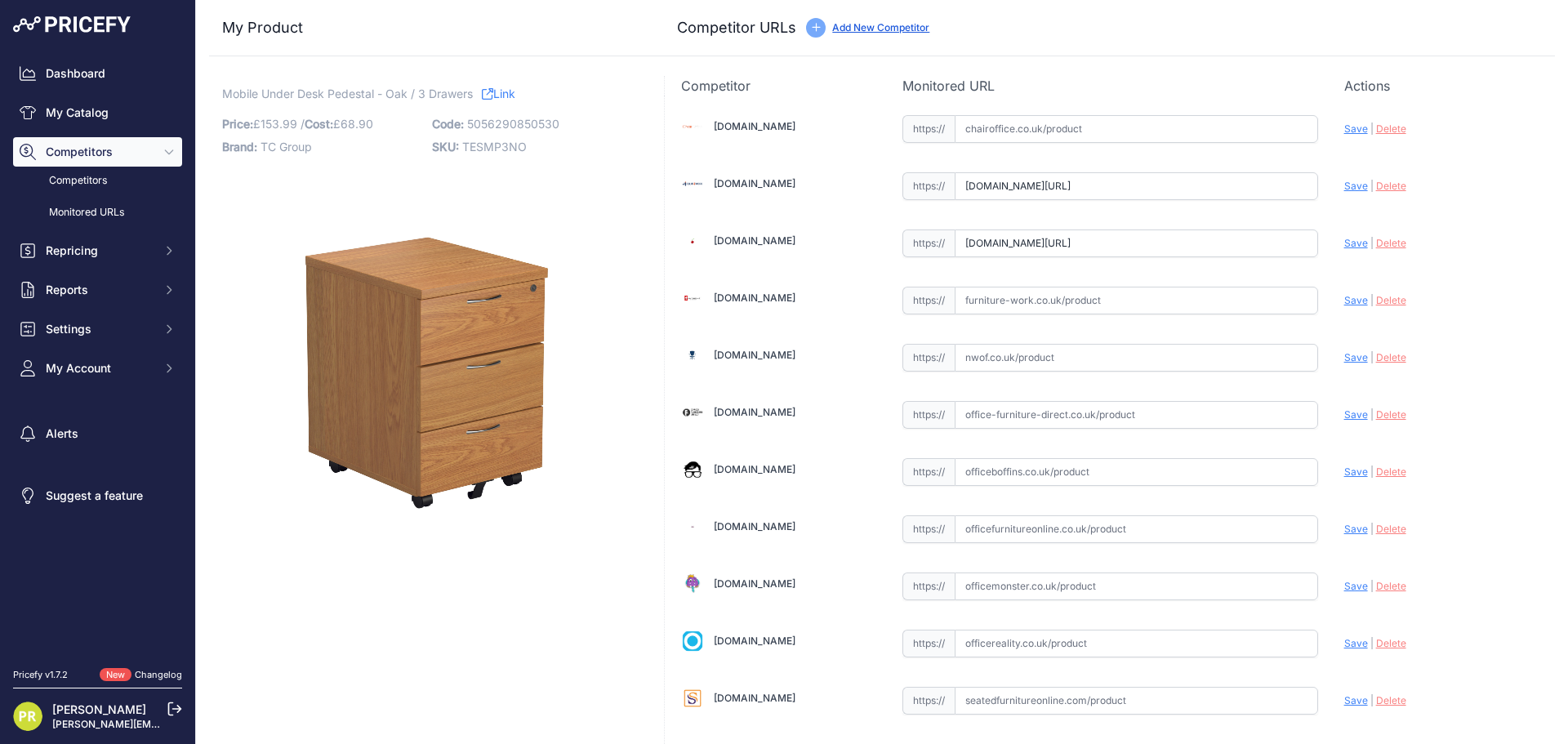
scroll to position [0, 0]
click at [1058, 235] on input "[DOMAIN_NAME][URL]" at bounding box center [1135, 243] width 363 height 27
paste input "[URL][DOMAIN_NAME]"
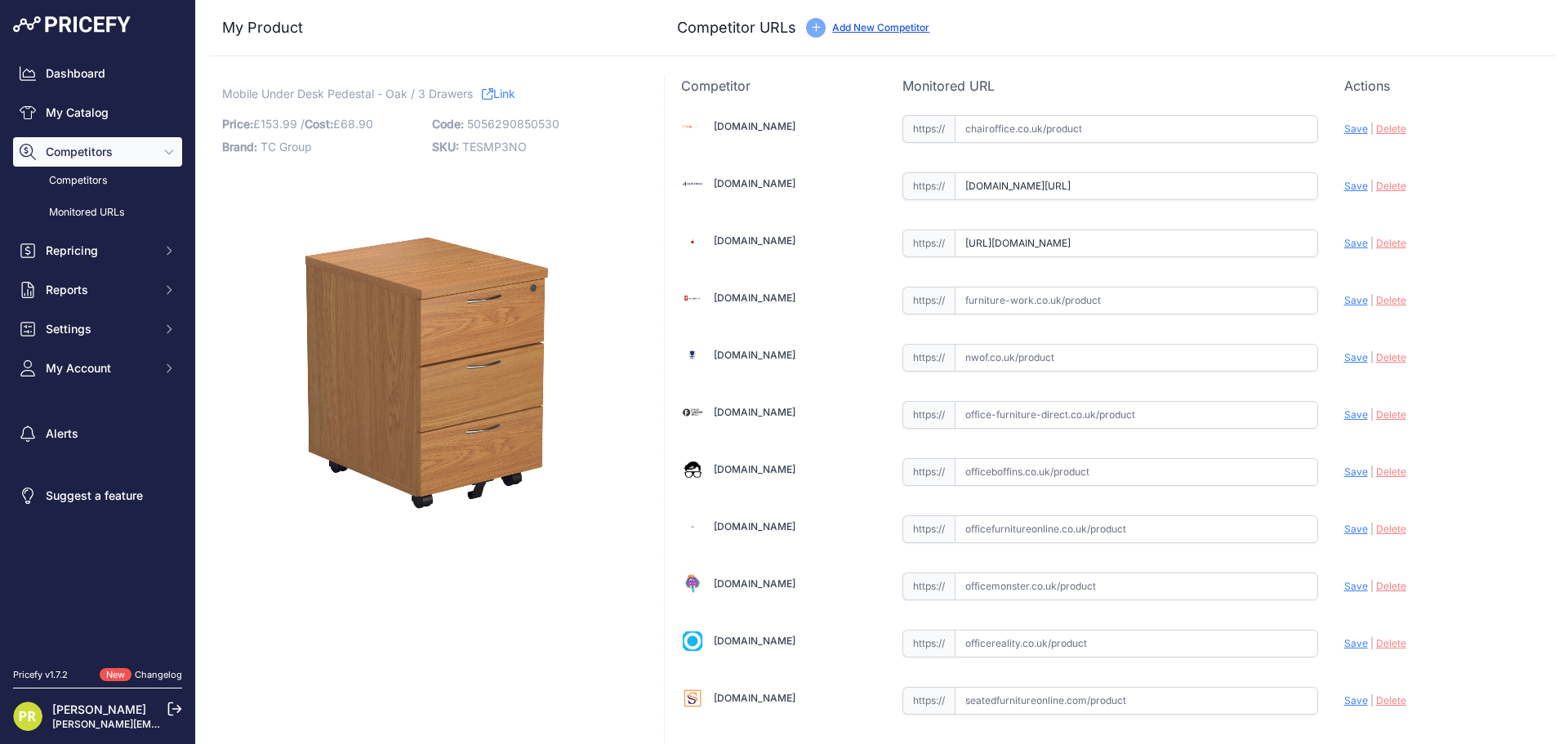
scroll to position [0, 292]
type input "www.euroffice.co.uk/product/mobile-under-desk-office-storage-unit-2-drawers-arc…"
click at [1058, 314] on input "text" at bounding box center [1135, 300] width 363 height 27
paste input "https://www.furniture-work.co.uk/axis-low-mobile-pedestal-121443.html?prirule_j…"
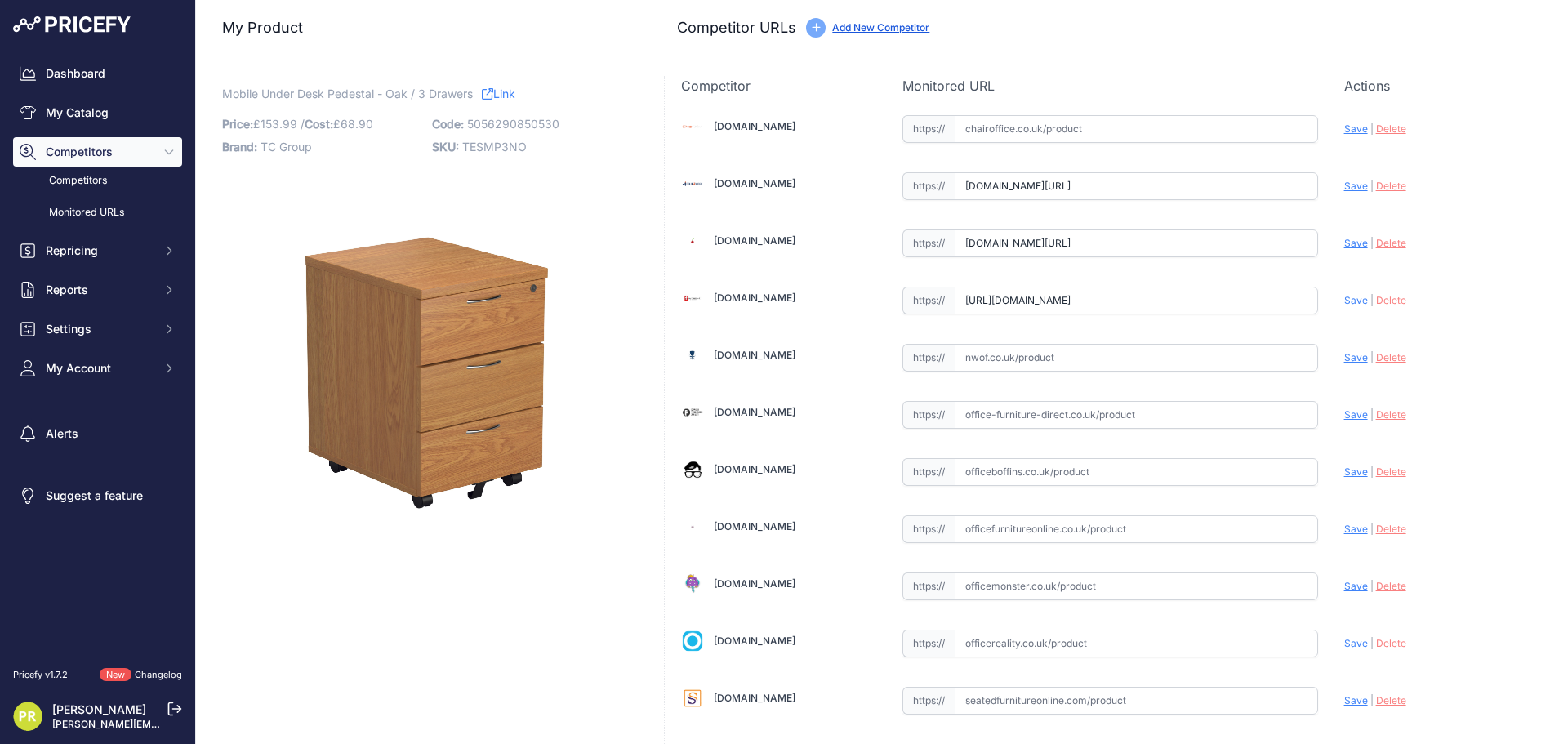
scroll to position [0, 123]
type input "www.furniture-work.co.uk/axis-low-mobile-pedestal-121443.html?prirule_jdsnikfkf…"
click at [1008, 458] on div "https:// Valid" at bounding box center [1110, 470] width 416 height 31
click at [1018, 464] on input "text" at bounding box center [1135, 472] width 363 height 27
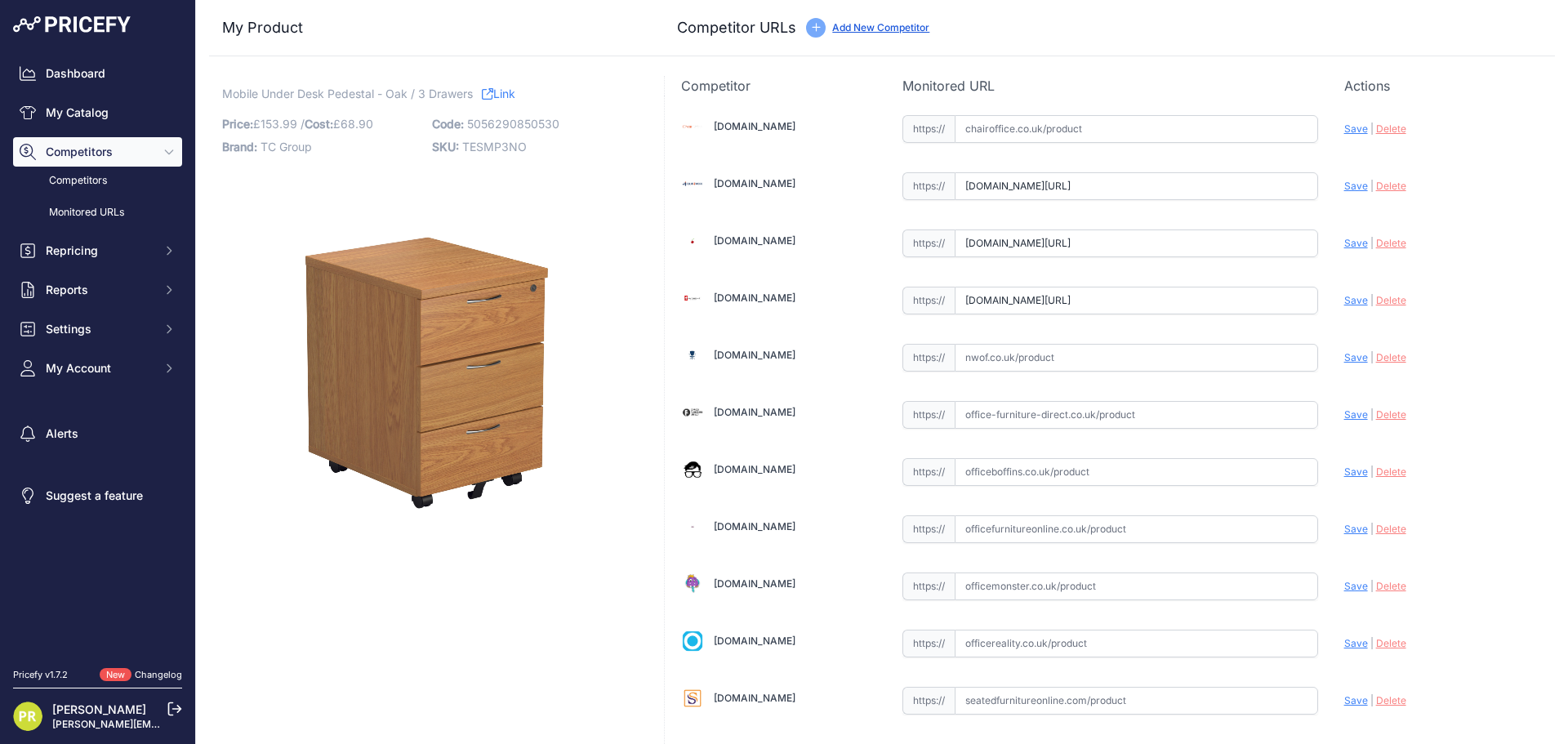
paste input "https://www.officeboffins.co.uk/horizon-under-desk-mobile-office-drawer-pedesta…"
type input "www.officeboffins.co.uk/horizon-under-desk-mobile-office-drawer-pedestals.html?…"
click at [1015, 651] on input "text" at bounding box center [1135, 643] width 363 height 27
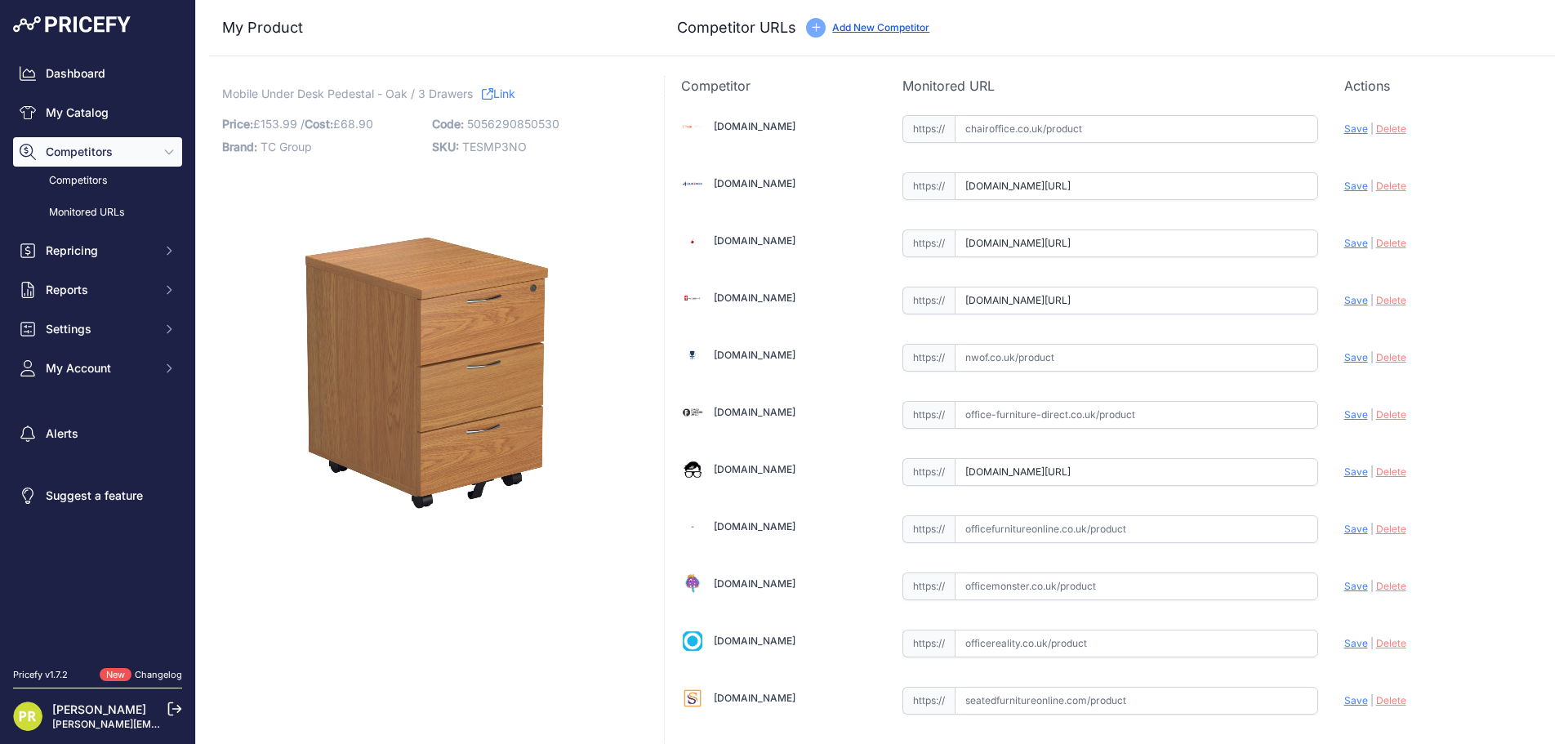
paste input "https://www.officereality.co.uk/prod/draycott-under-desk-three-drawer-pedestal?…"
click at [1344, 640] on span "Save" at bounding box center [1356, 643] width 24 height 12
type input "https://www.officereality.co.uk/prod/draycott-under-desk-three-drawer-pedestal?…"
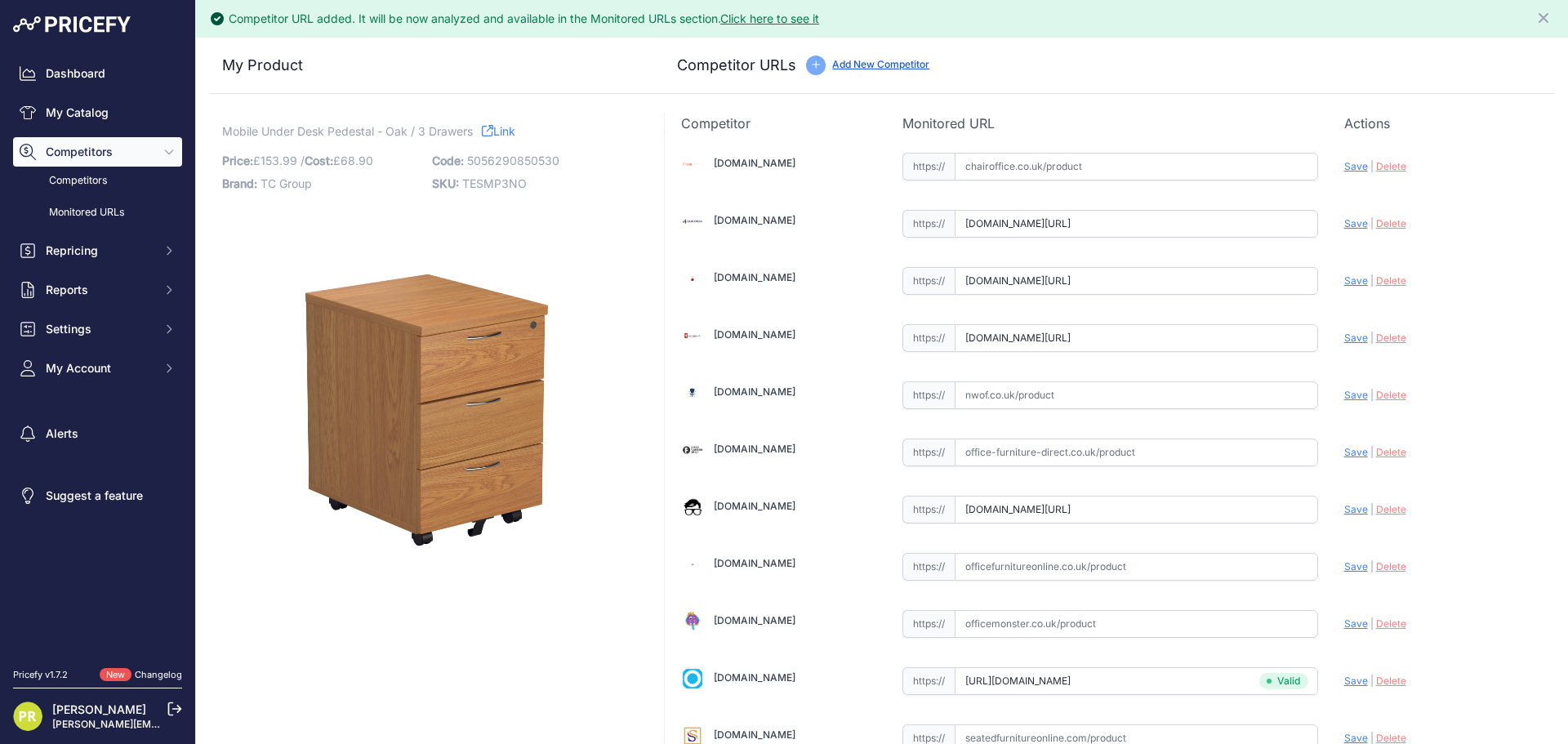
click at [1344, 505] on span "Save" at bounding box center [1356, 509] width 24 height 12
type input "https://www.officeboffins.co.uk/horizon-under-desk-mobile-office-drawer-pedesta…"
click at [1344, 339] on span "Save" at bounding box center [1356, 338] width 24 height 12
type input "https://www.furniture-work.co.uk/axis-low-mobile-pedestal-121443.html?prirule_j…"
click at [1344, 276] on span "Save" at bounding box center [1356, 280] width 24 height 12
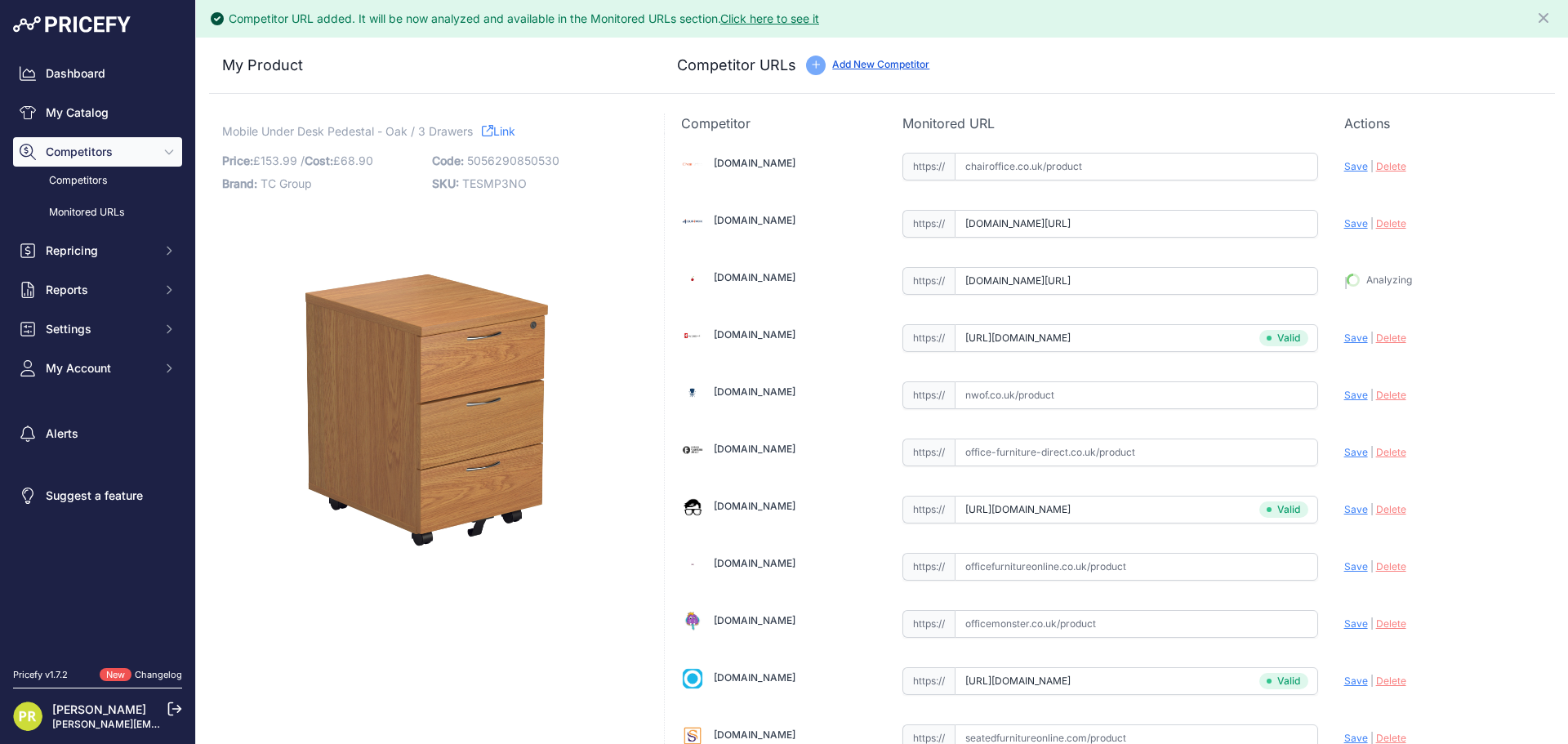
type input "https://www.euroffice.co.uk/product/mobile-under-desk-office-storage-unit-2-dra…"
click at [1344, 227] on span "Save" at bounding box center [1356, 223] width 24 height 12
type input "https://www.equip4work.co.uk/solar-mobile-pedestals.html?keywords=&prirule_jdsn…"
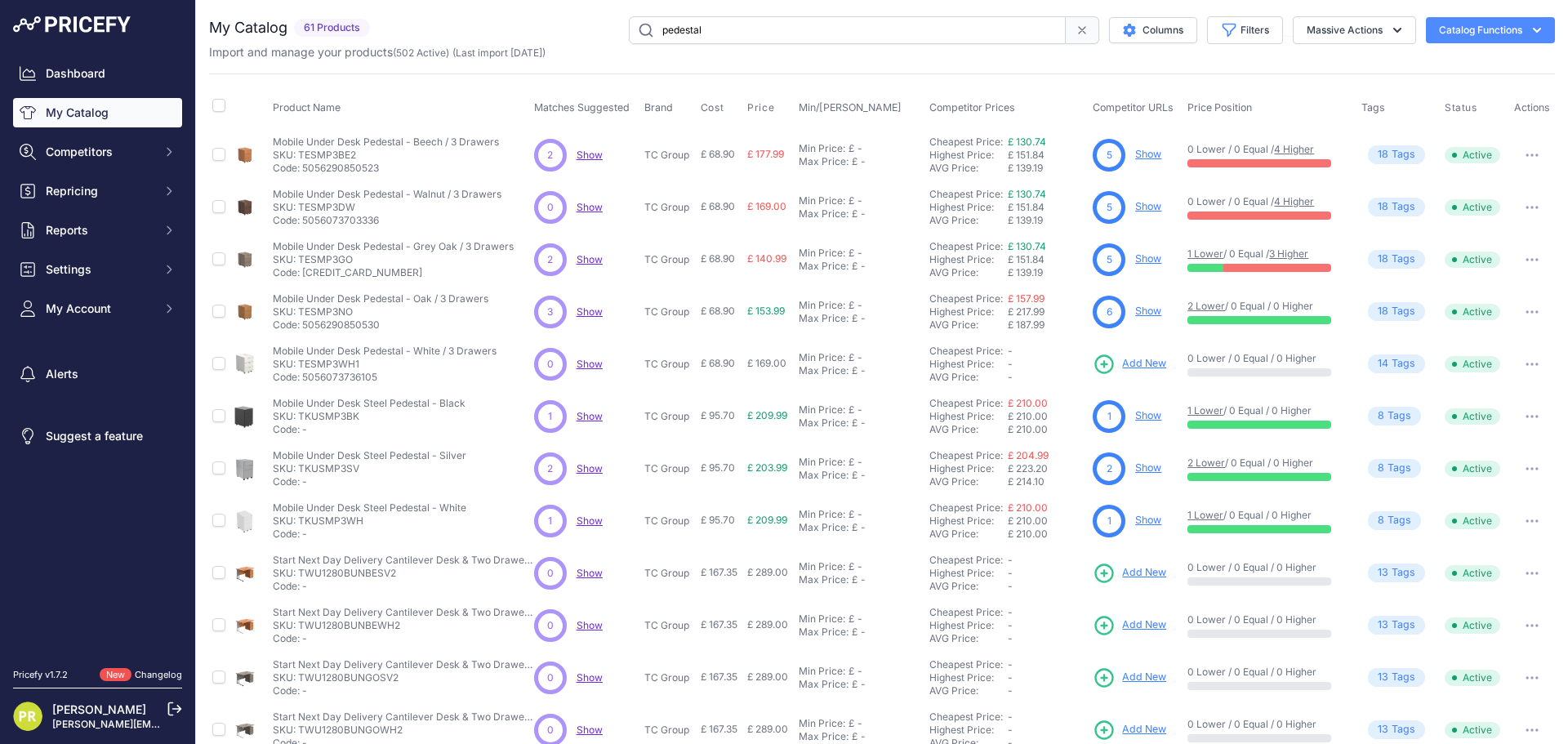
click at [700, 36] on input "pedestal" at bounding box center [846, 30] width 437 height 27
click at [701, 36] on input "pedestal" at bounding box center [846, 30] width 437 height 27
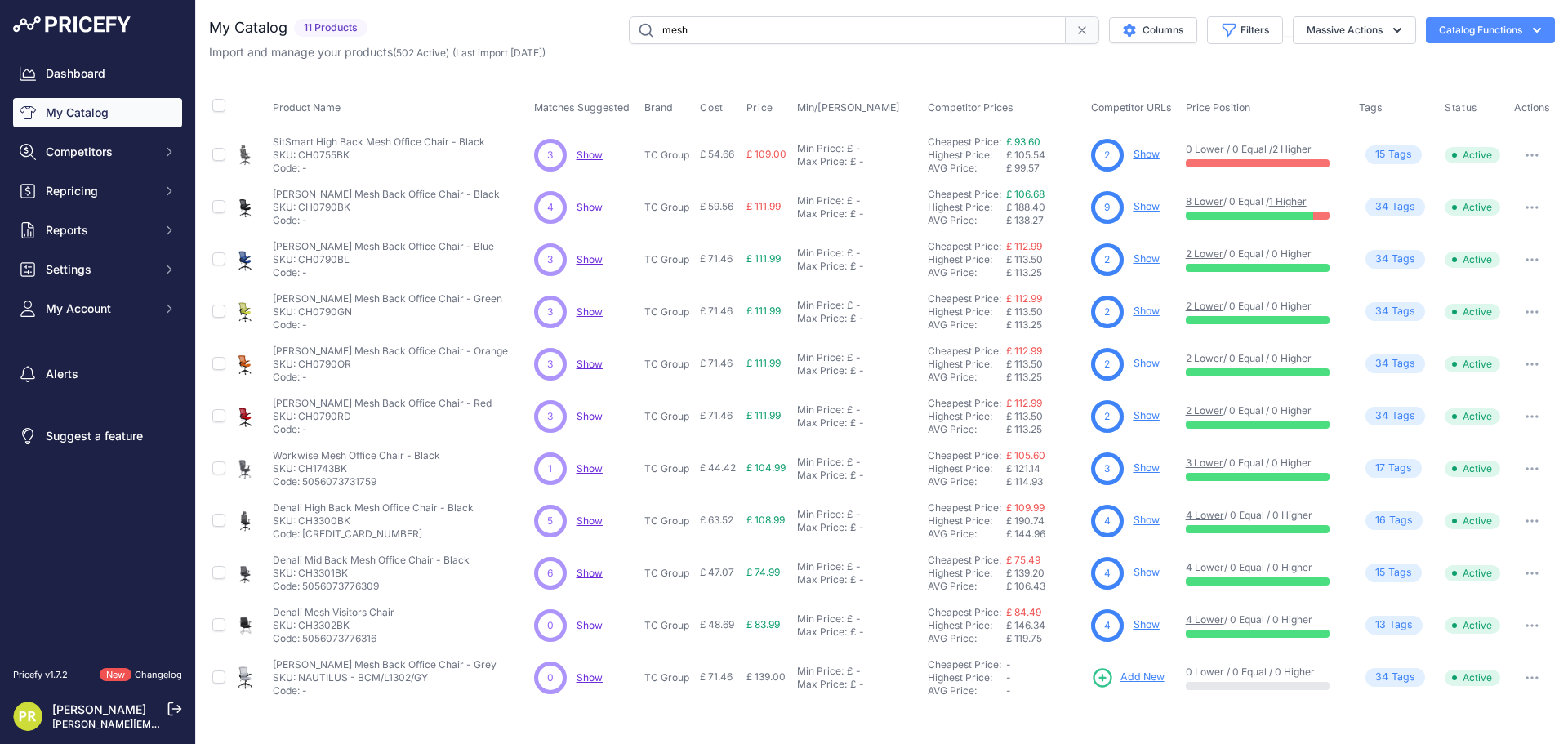
click at [679, 29] on input "mesh" at bounding box center [846, 30] width 437 height 27
type input "leather"
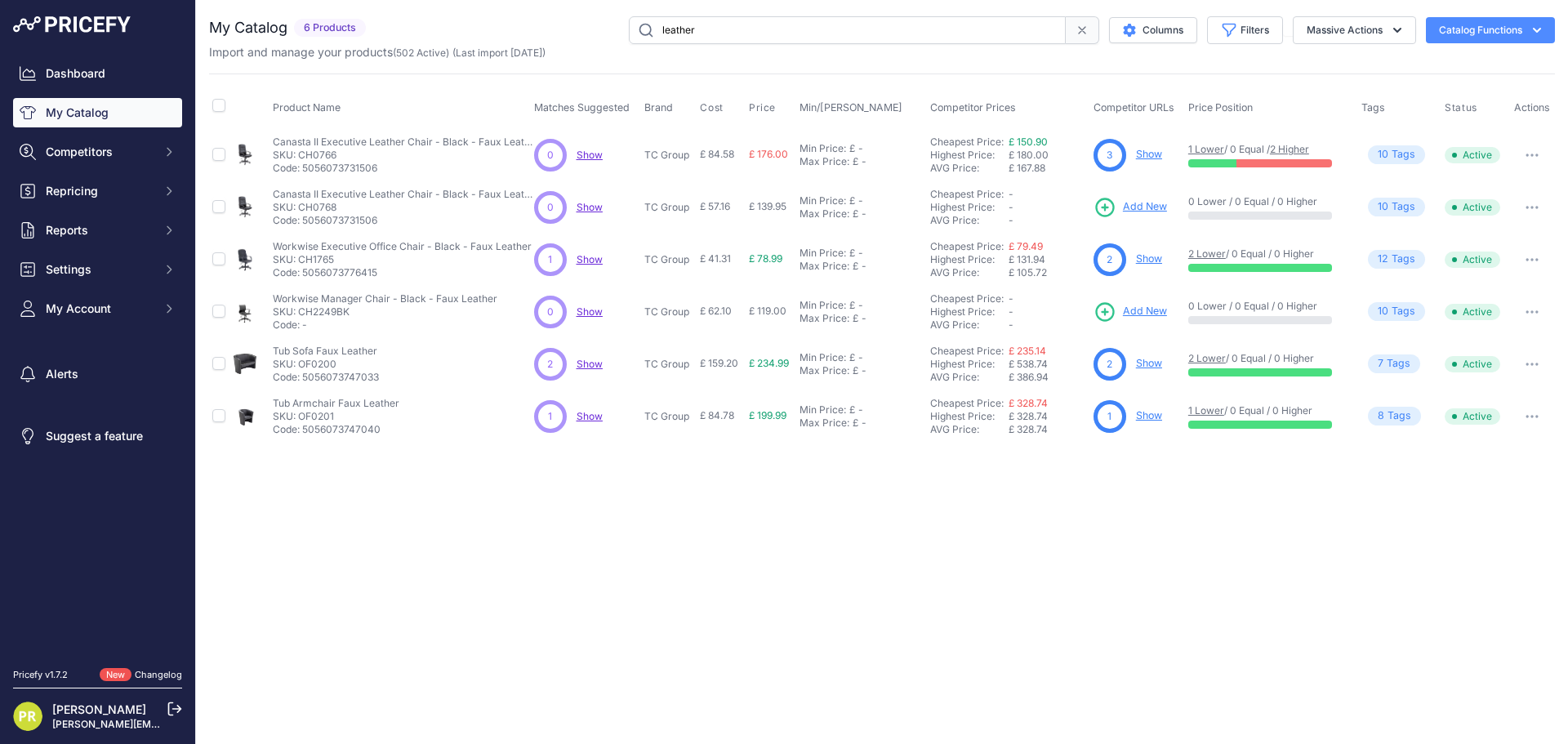
click at [1158, 263] on link "Show" at bounding box center [1148, 258] width 27 height 12
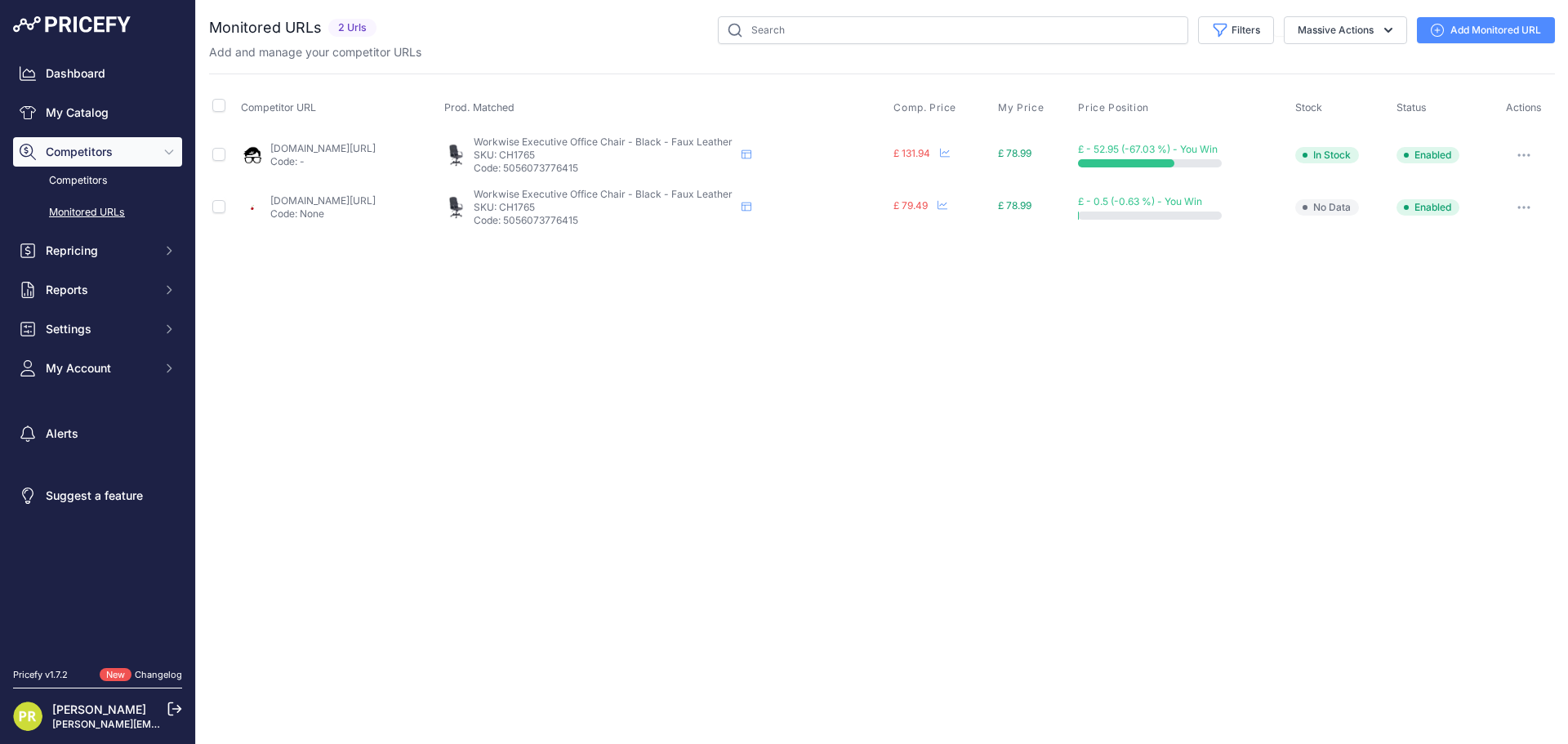
click at [1515, 153] on button "button" at bounding box center [1524, 155] width 32 height 23
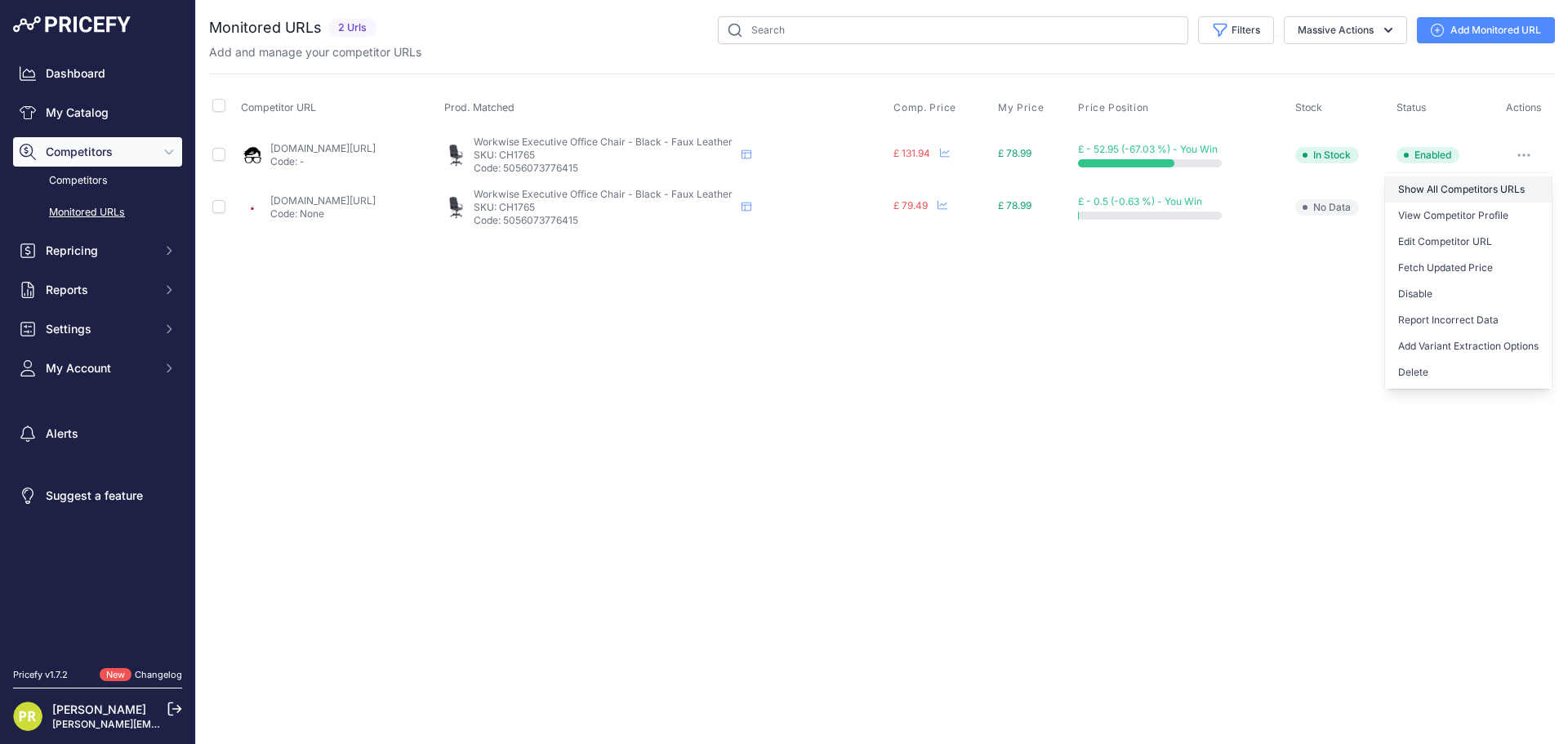
click at [1464, 182] on link "Show All Competitors URLs" at bounding box center [1468, 189] width 167 height 27
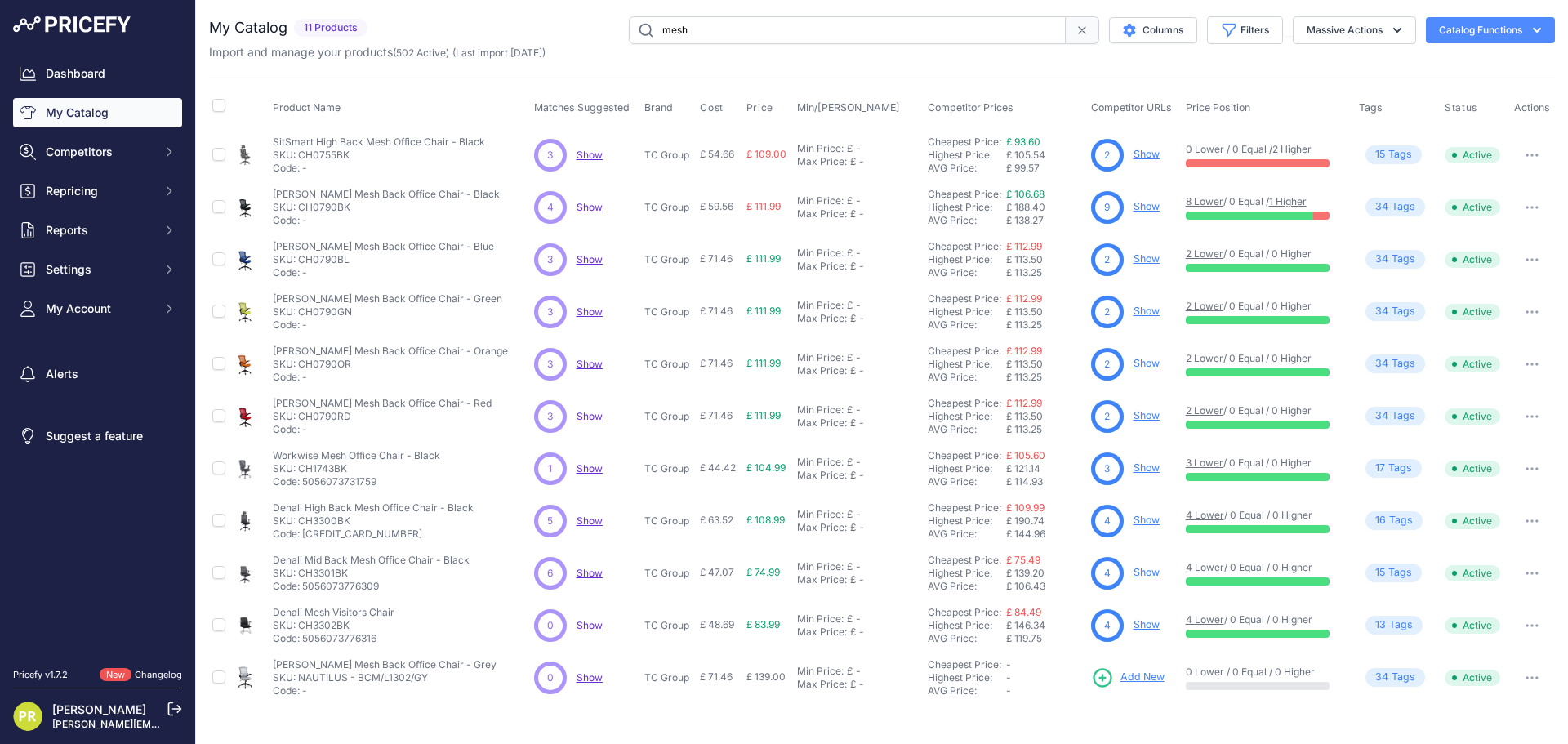
click at [664, 25] on input "mesh" at bounding box center [846, 30] width 437 height 27
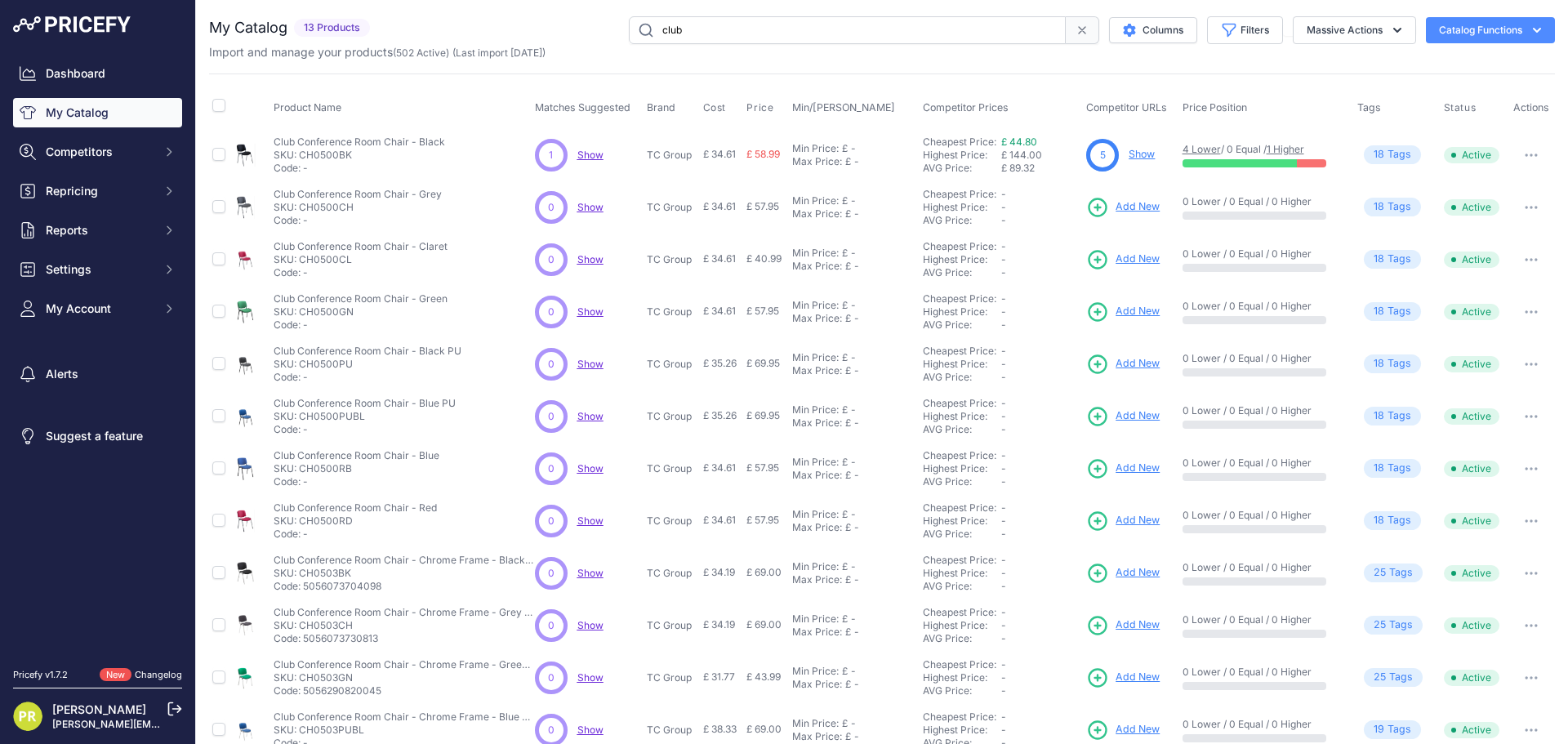
click at [677, 32] on input "club" at bounding box center [846, 30] width 437 height 27
type input "rectangular"
